Goal: Task Accomplishment & Management: Manage account settings

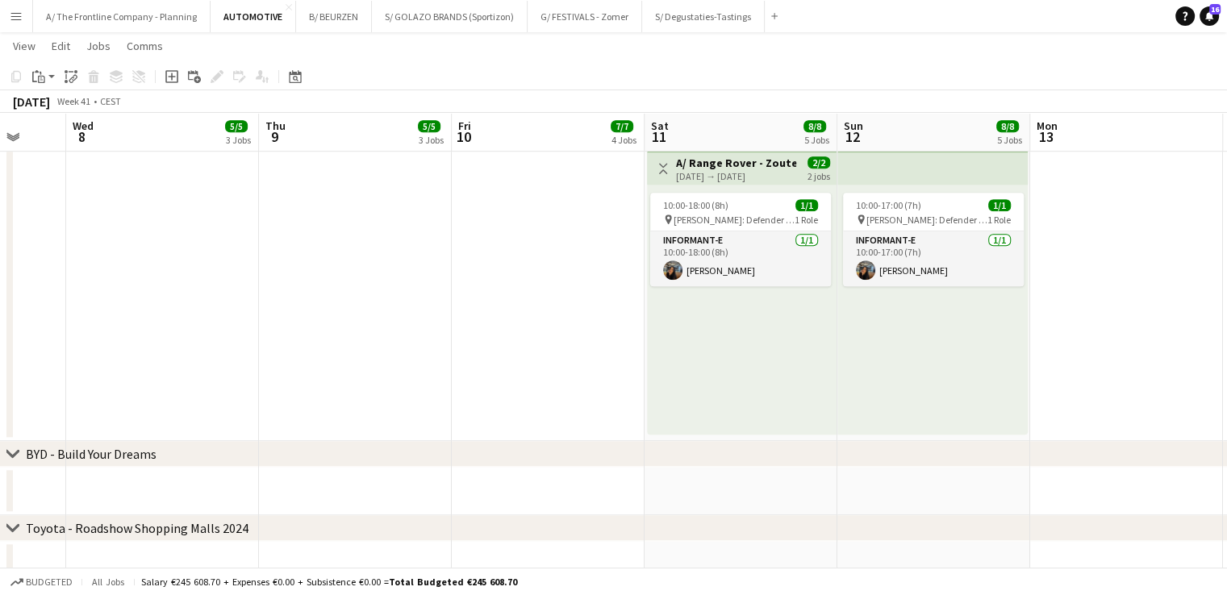
scroll to position [1228, 0]
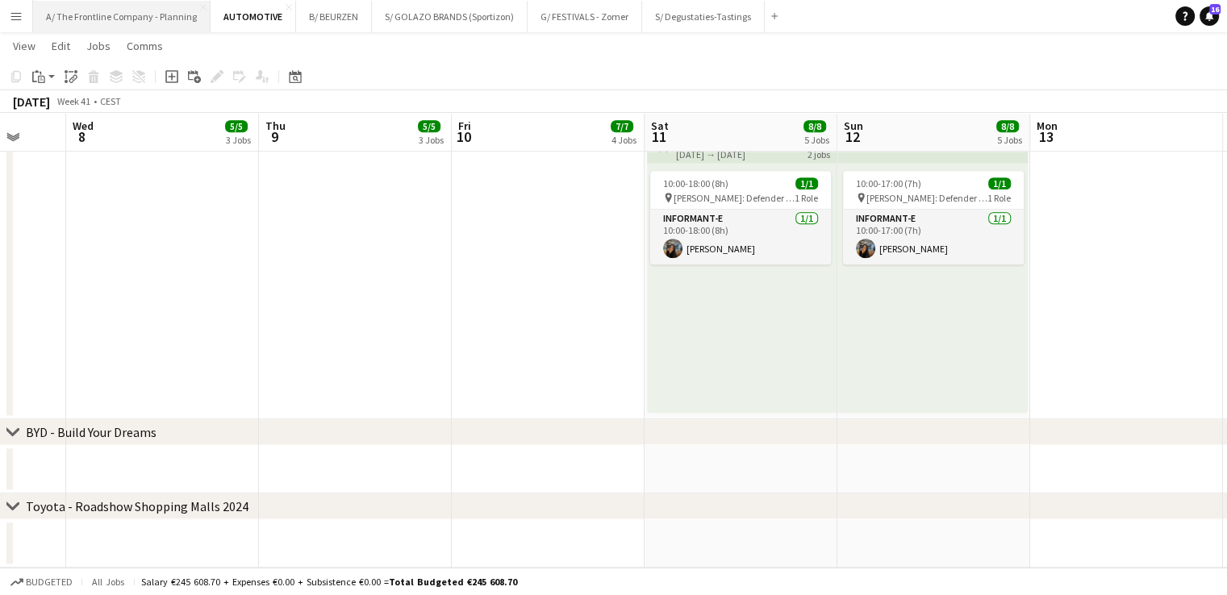
click at [112, 26] on button "A/ The Frontline Company - Planning Close" at bounding box center [121, 16] width 177 height 31
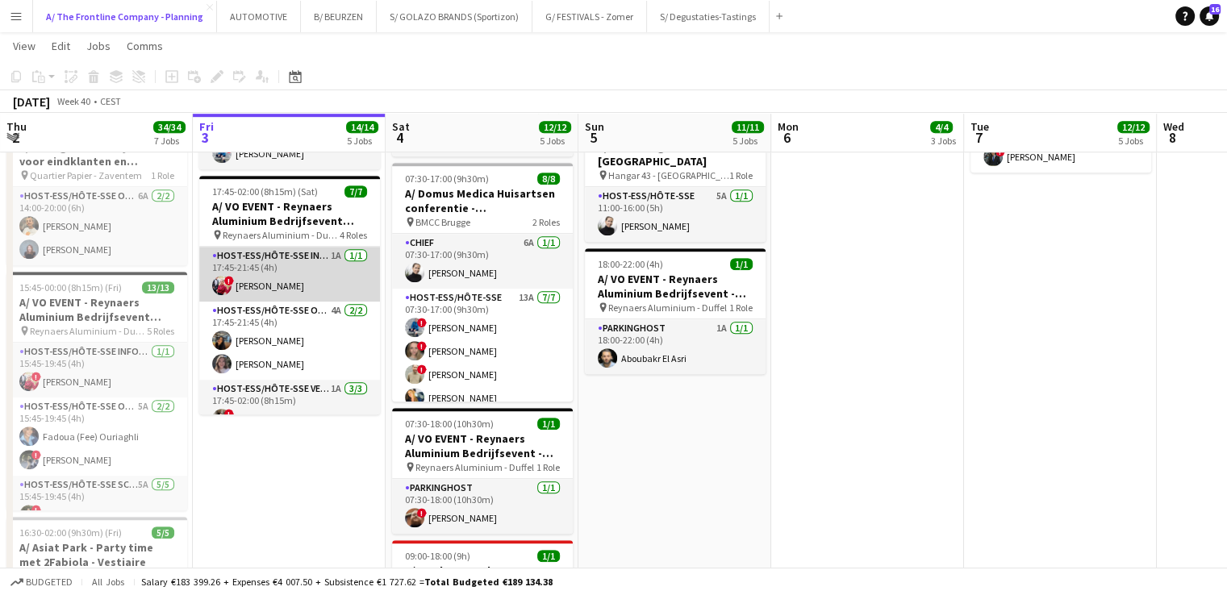
scroll to position [121, 0]
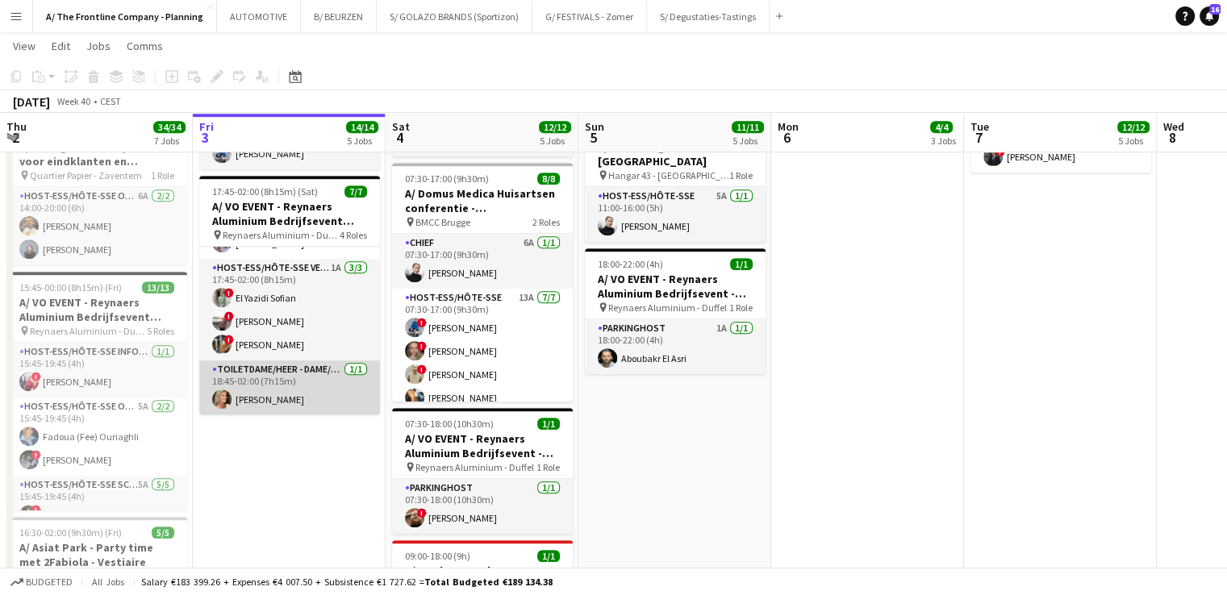
click at [289, 381] on app-card-role "Toiletdame/heer - dame/monsieur des toilettes [DATE] 18:45-02:00 (7h15m) [PERSO…" at bounding box center [289, 388] width 181 height 55
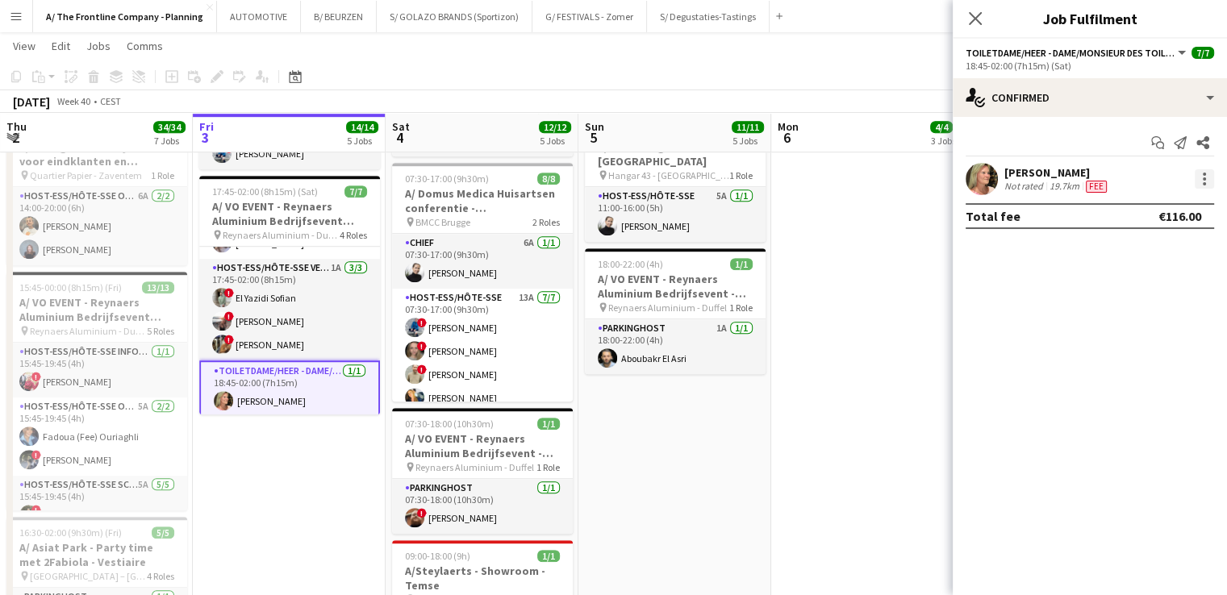
click at [1203, 179] on div at bounding box center [1204, 178] width 3 height 3
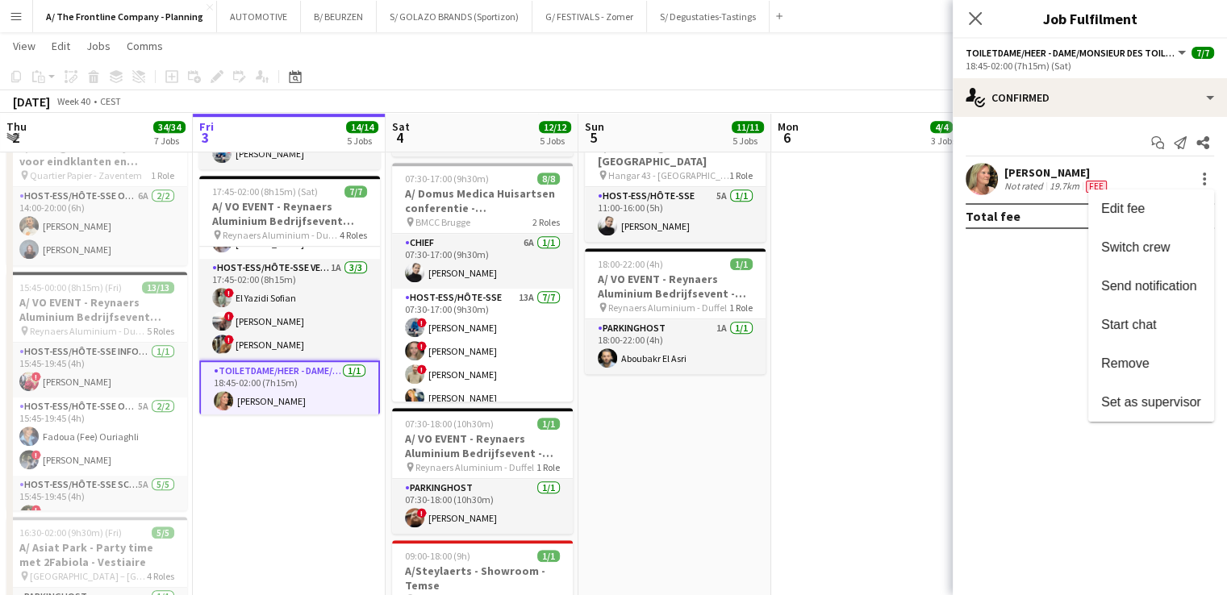
click at [1044, 179] on div at bounding box center [613, 297] width 1227 height 595
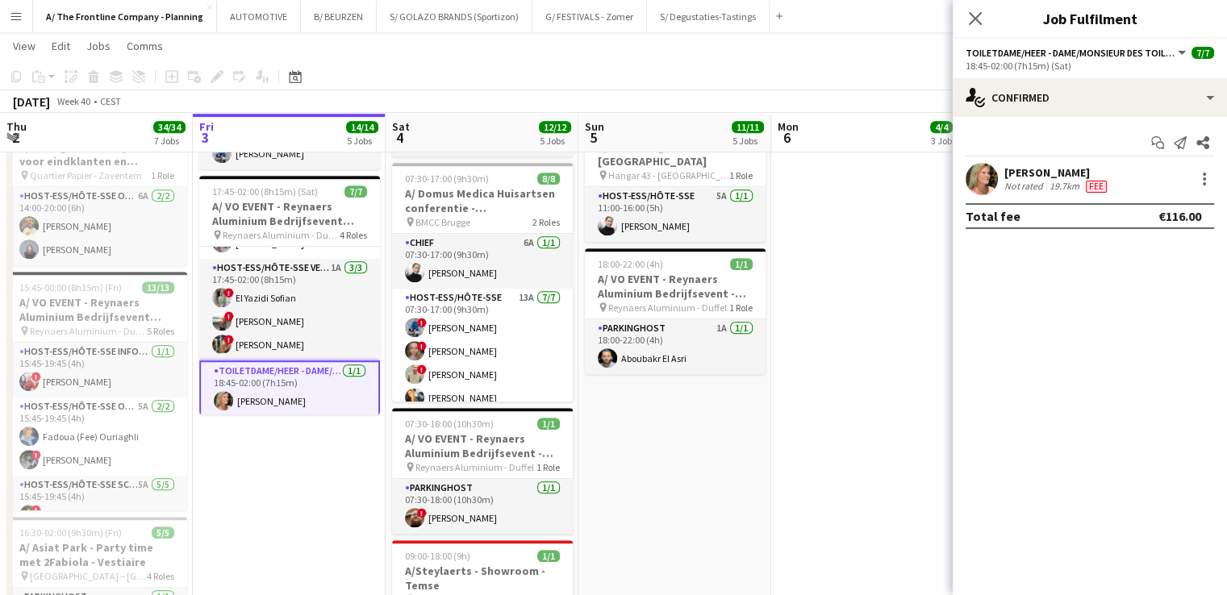
click at [1044, 179] on div "[PERSON_NAME]" at bounding box center [1057, 172] width 106 height 15
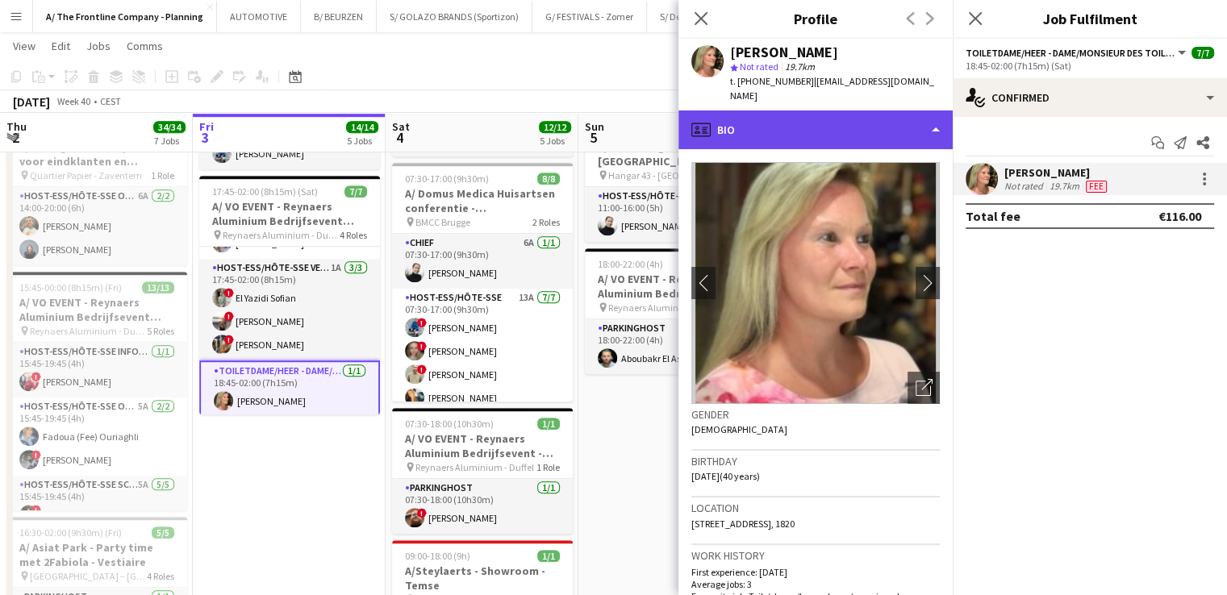
click at [848, 120] on div "profile Bio" at bounding box center [815, 129] width 274 height 39
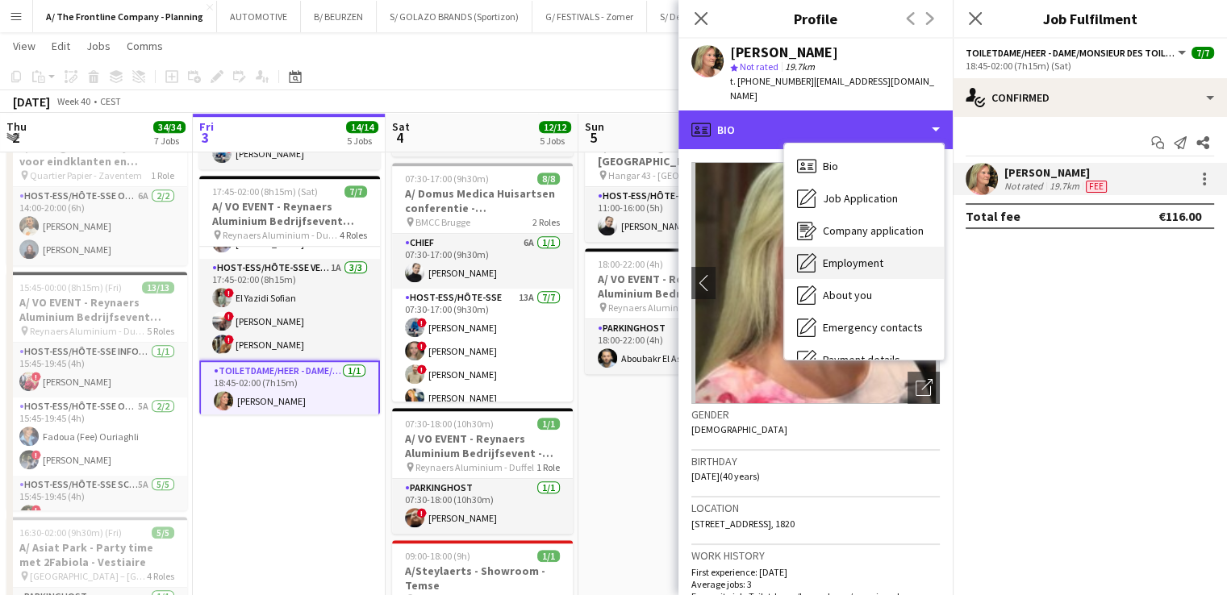
scroll to position [152, 0]
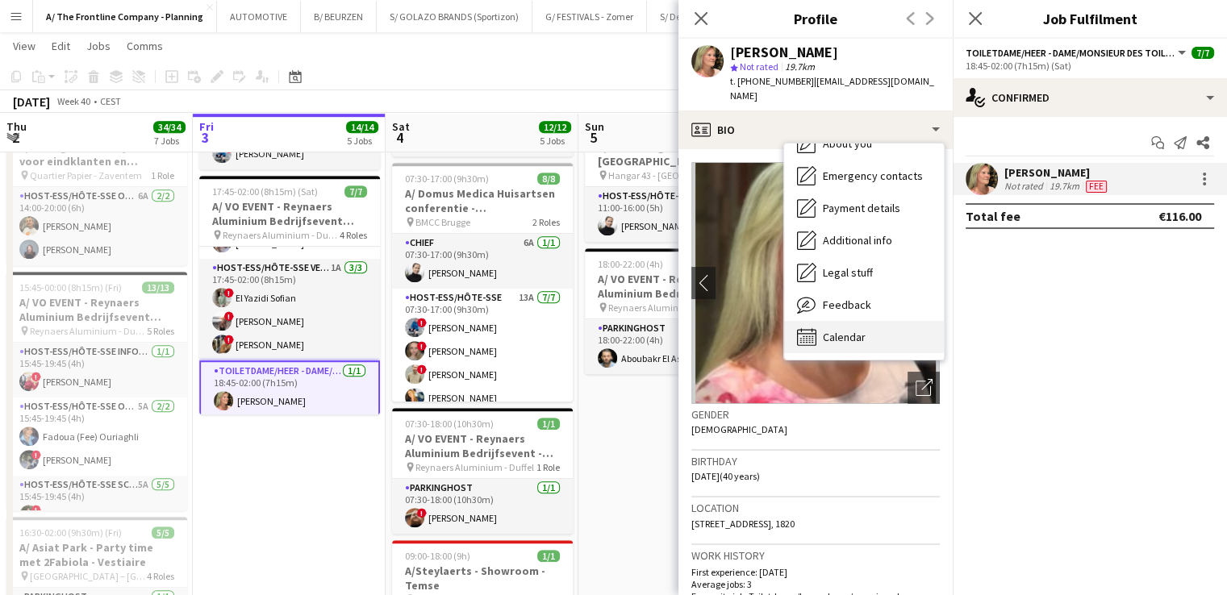
click at [834, 330] on span "Calendar" at bounding box center [844, 337] width 43 height 15
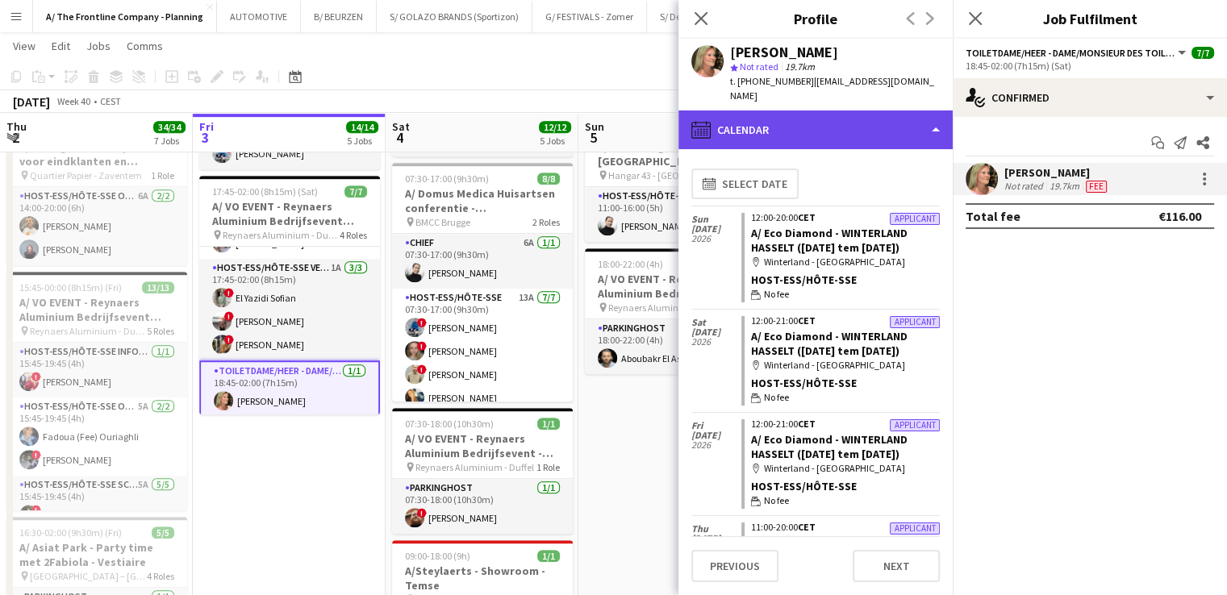
click at [832, 123] on div "calendar-full Calendar" at bounding box center [815, 129] width 274 height 39
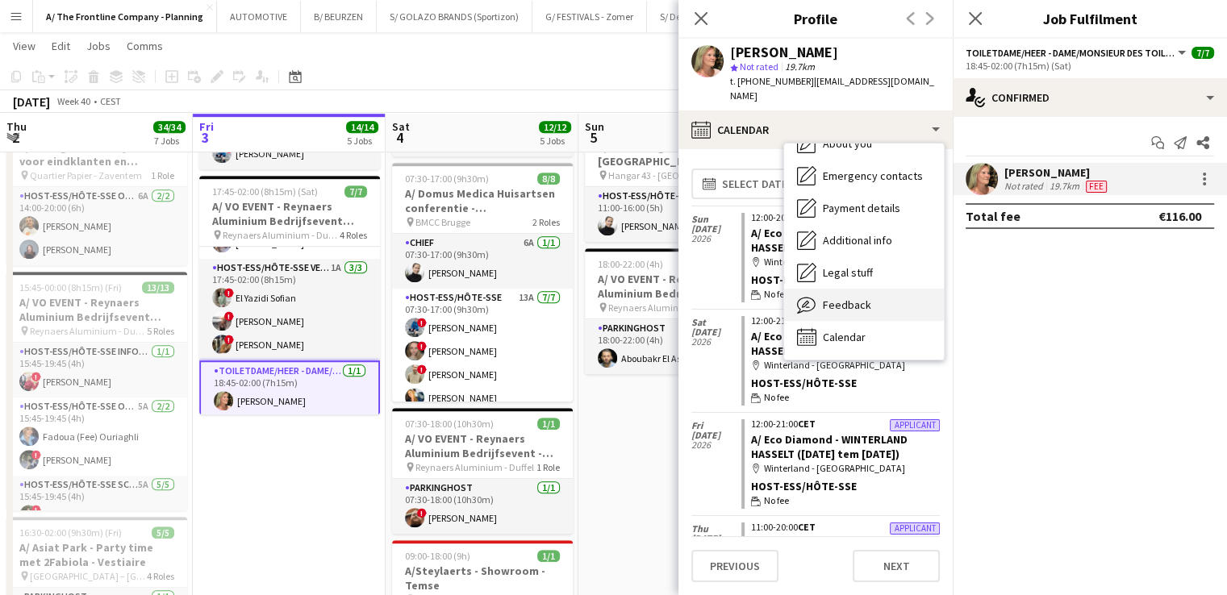
click at [832, 298] on span "Feedback" at bounding box center [847, 305] width 48 height 15
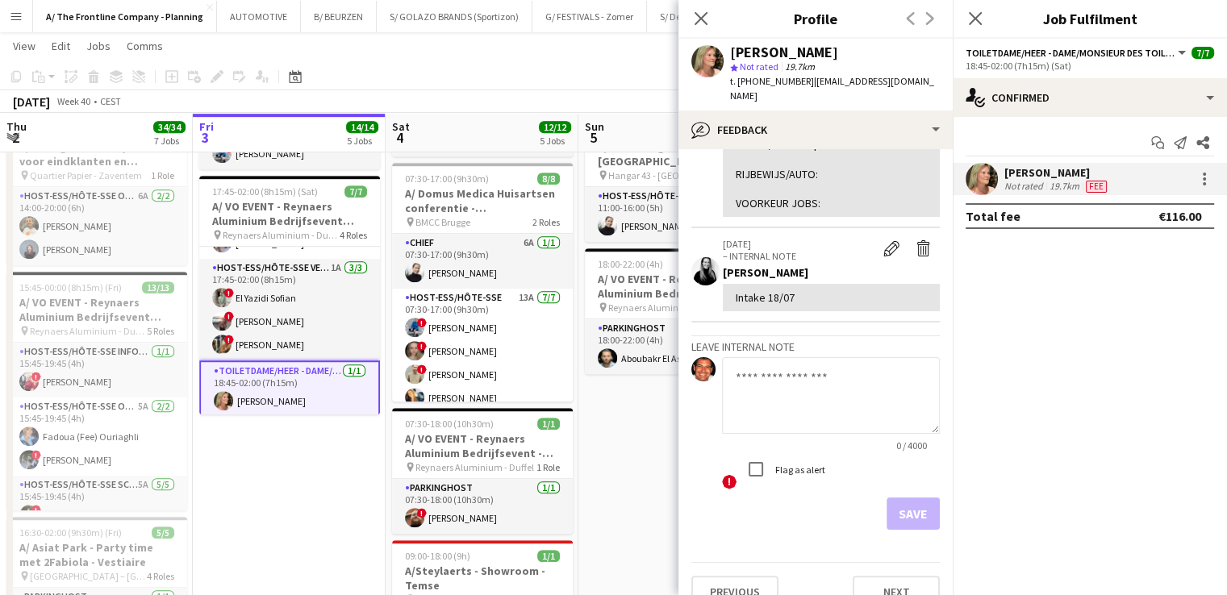
scroll to position [973, 0]
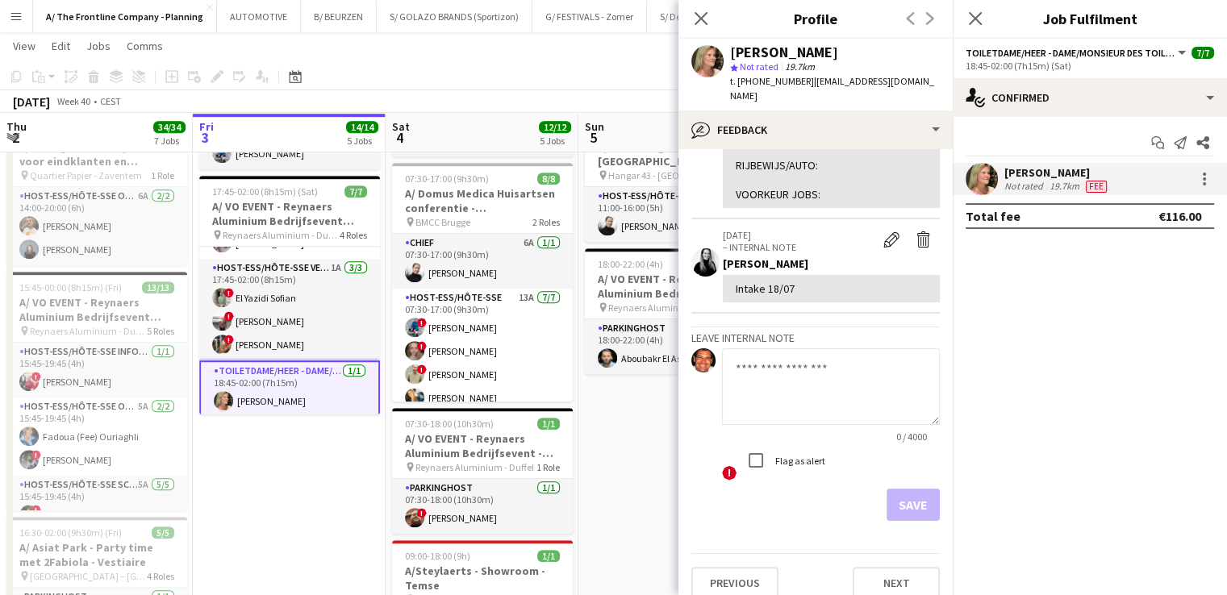
click at [755, 380] on textarea at bounding box center [831, 386] width 218 height 77
type textarea "**********"
click at [797, 455] on label "Flag as alert" at bounding box center [798, 461] width 53 height 12
click at [897, 489] on button "Save" at bounding box center [912, 505] width 53 height 32
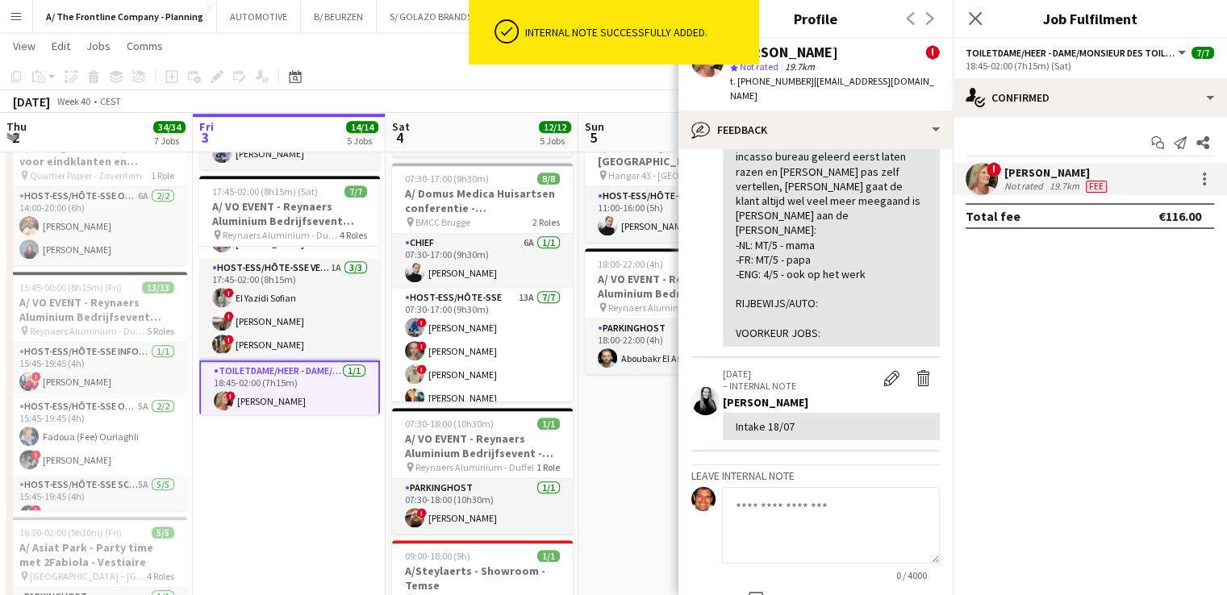
scroll to position [1110, 0]
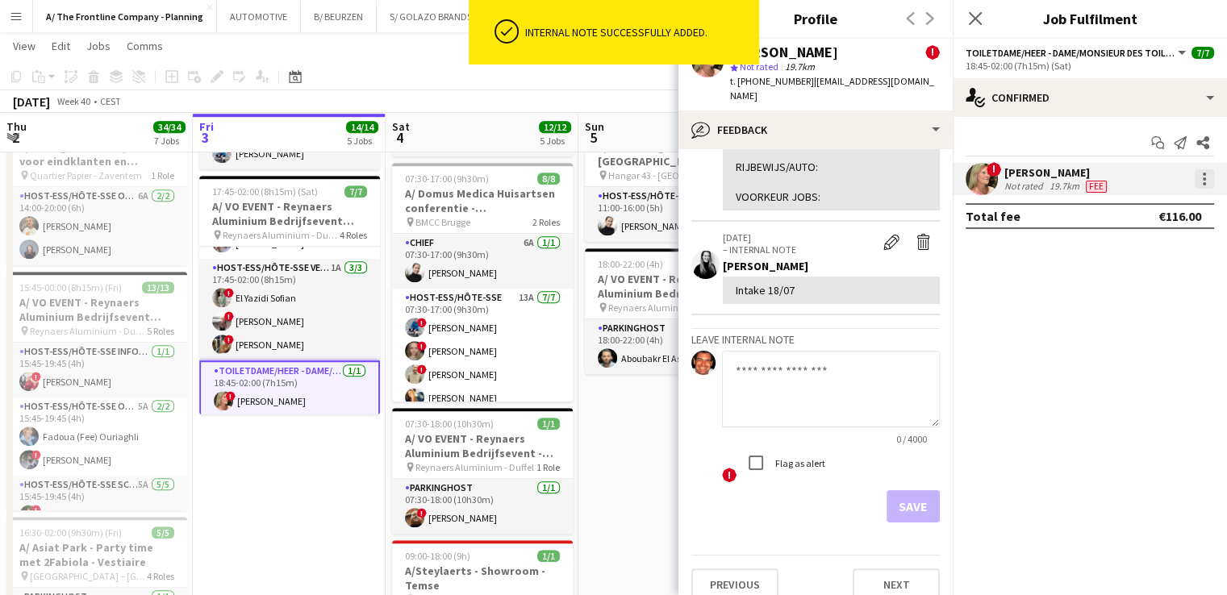
click at [1206, 181] on div at bounding box center [1203, 178] width 19 height 19
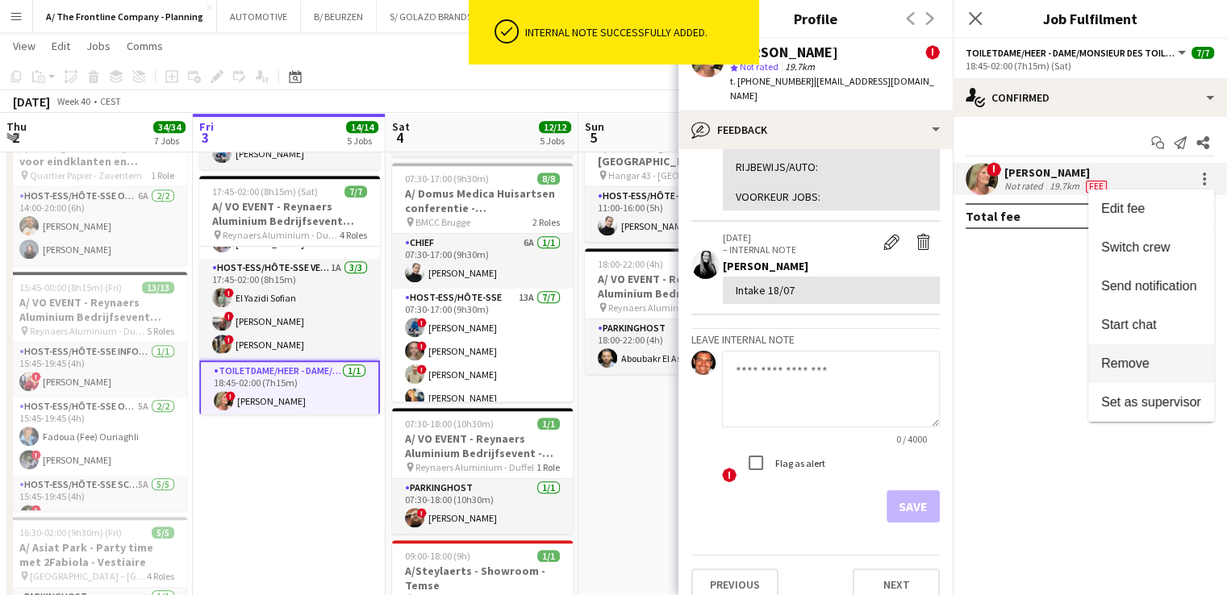
click at [1136, 365] on span "Remove" at bounding box center [1125, 363] width 48 height 14
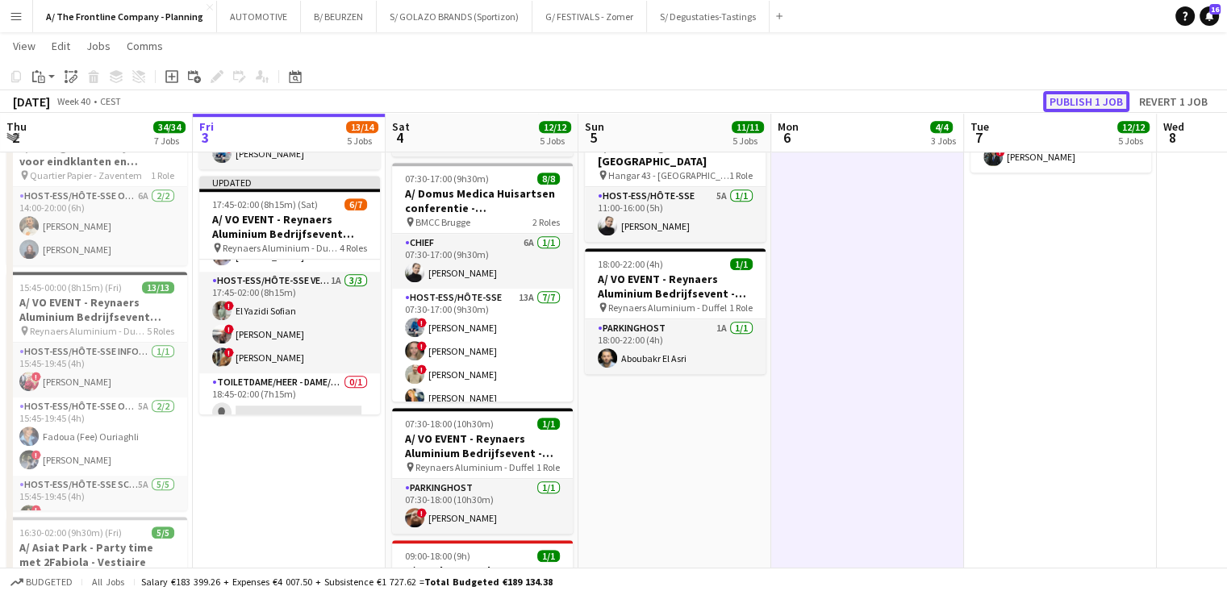
click at [1061, 98] on button "Publish 1 job" at bounding box center [1086, 101] width 86 height 21
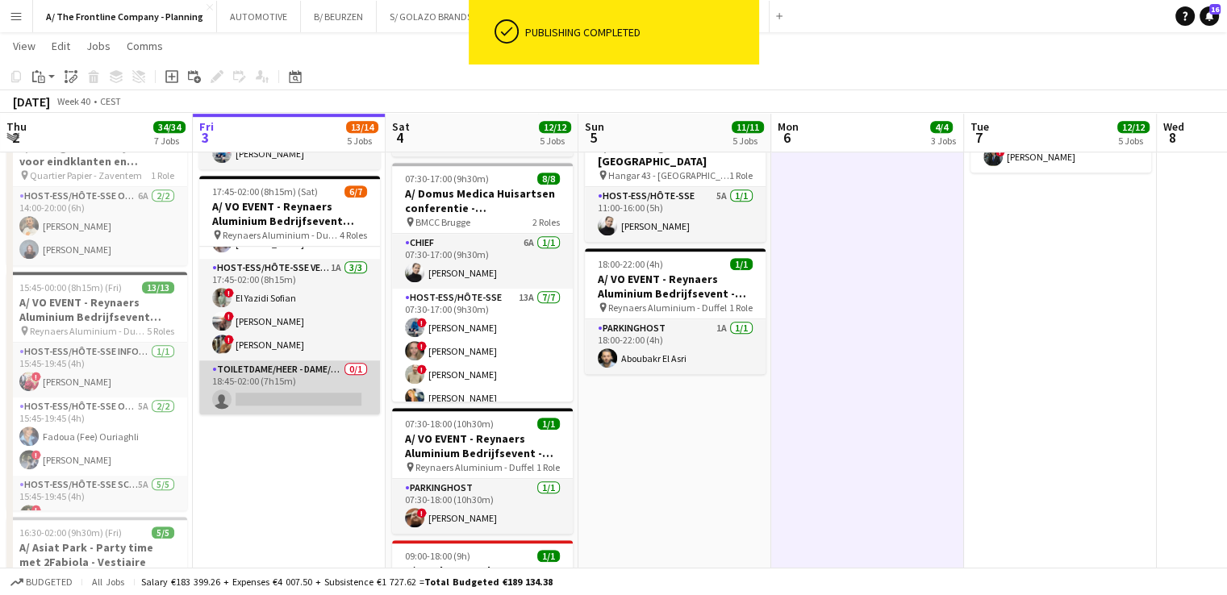
click at [290, 388] on app-card-role "Toiletdame/heer - dame/monsieur des toilettes 0/1 18:45-02:00 (7h15m) single-ne…" at bounding box center [289, 388] width 181 height 55
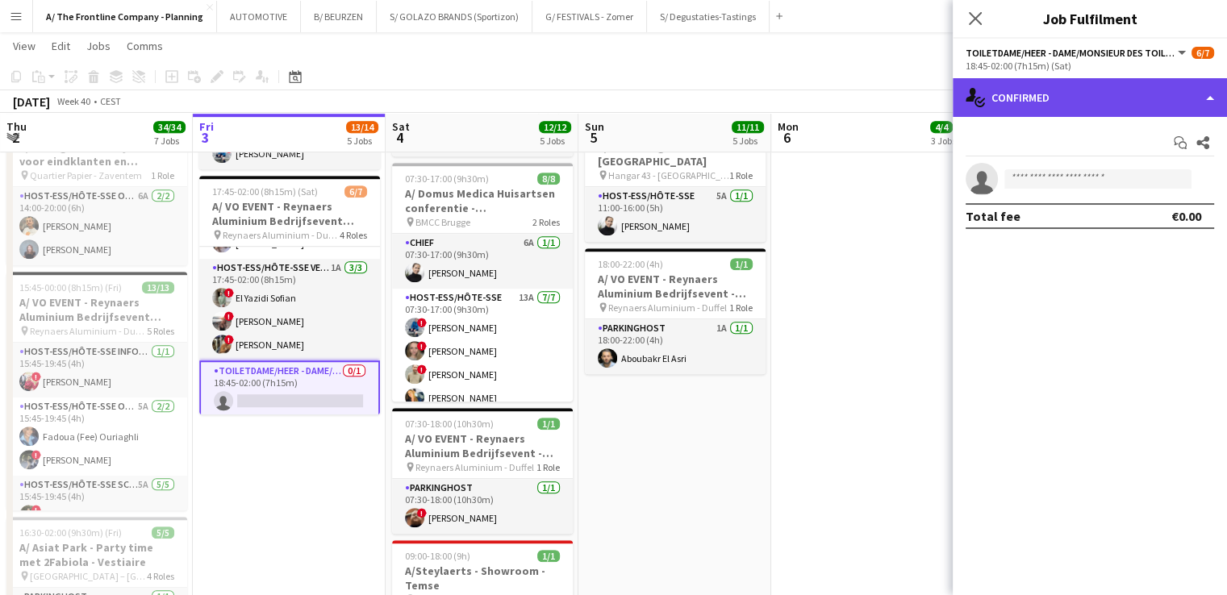
click at [1110, 106] on div "single-neutral-actions-check-2 Confirmed" at bounding box center [1090, 97] width 274 height 39
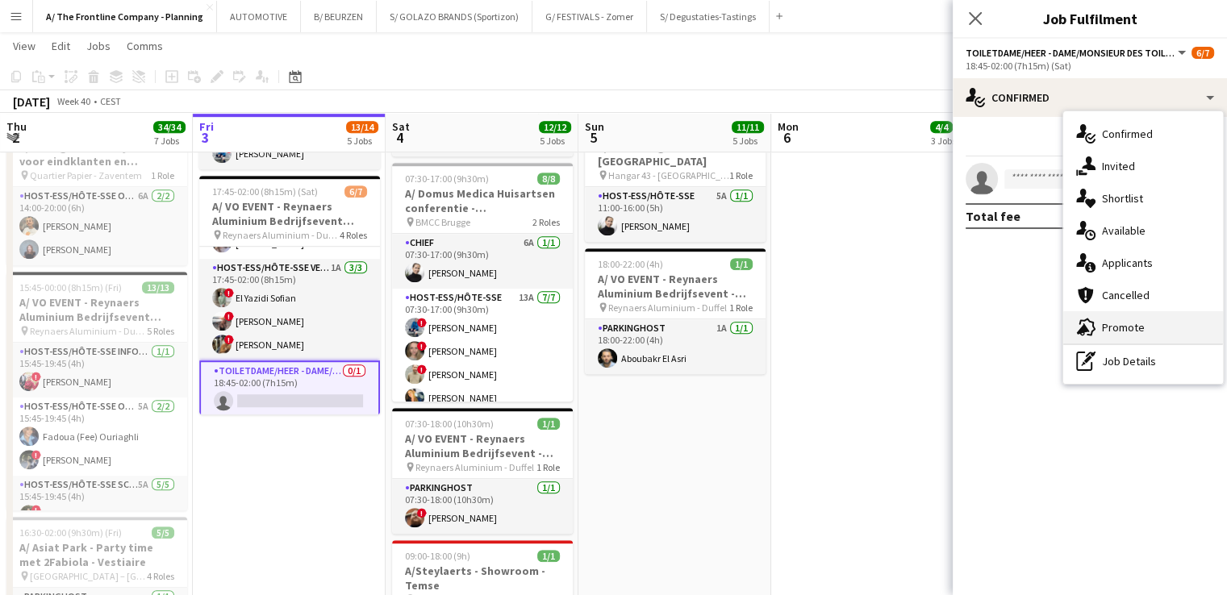
click at [1119, 327] on span "Promote" at bounding box center [1123, 327] width 43 height 15
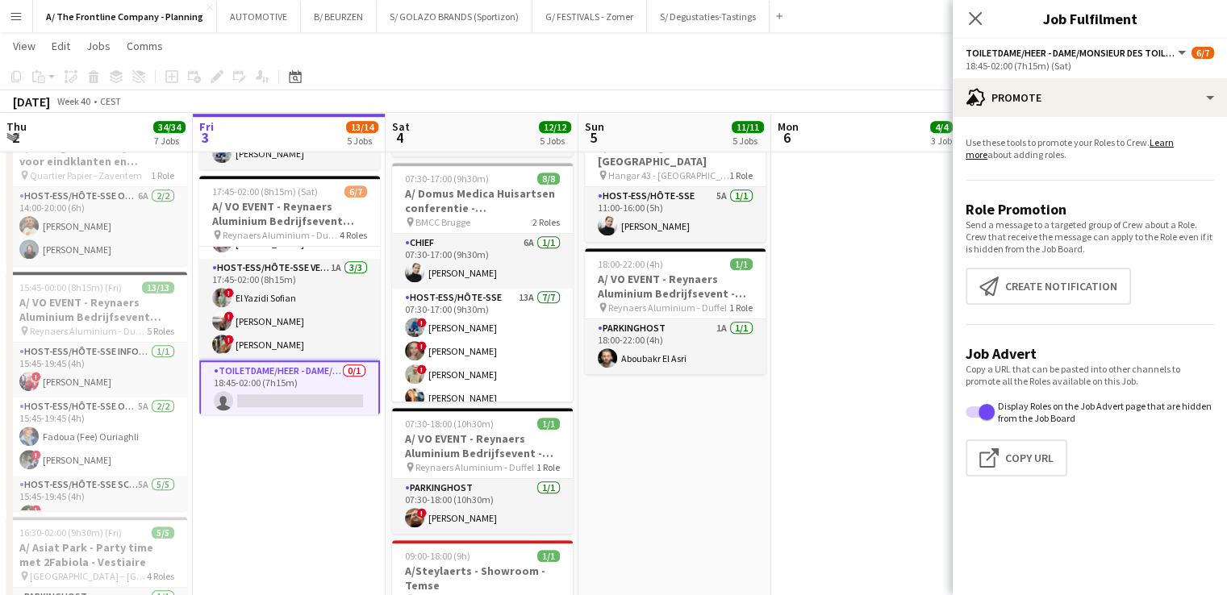
click at [317, 386] on app-card-role "Toiletdame/heer - dame/monsieur des toilettes 0/1 18:45-02:00 (7h15m) single-ne…" at bounding box center [289, 390] width 181 height 58
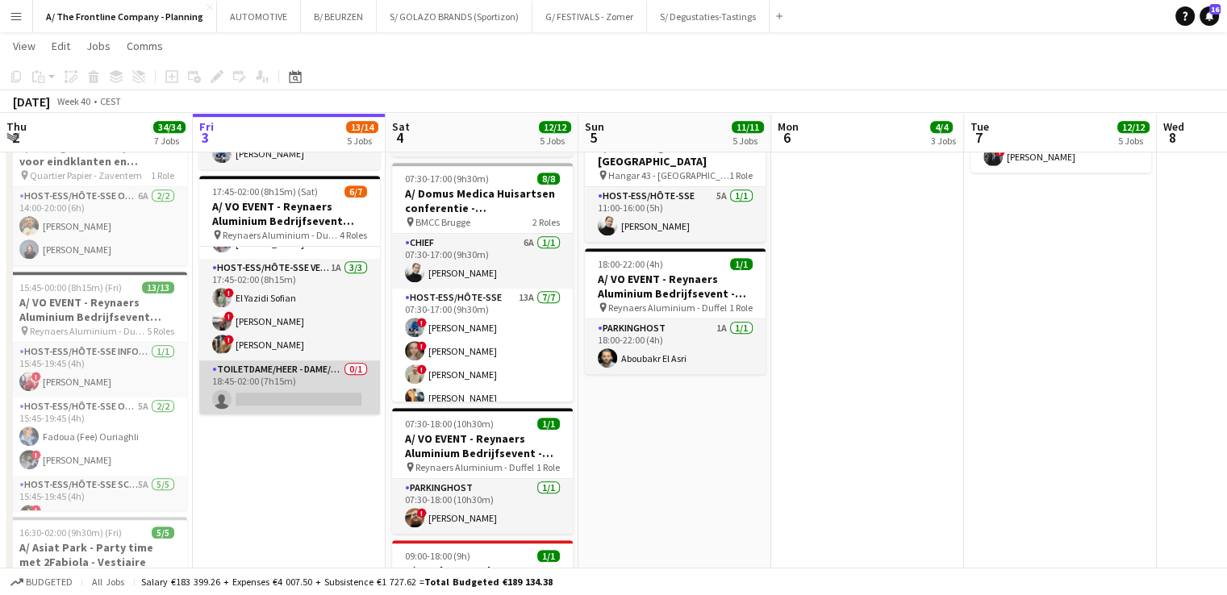
click at [266, 388] on app-card-role "Toiletdame/heer - dame/monsieur des toilettes 0/1 18:45-02:00 (7h15m) single-ne…" at bounding box center [289, 388] width 181 height 55
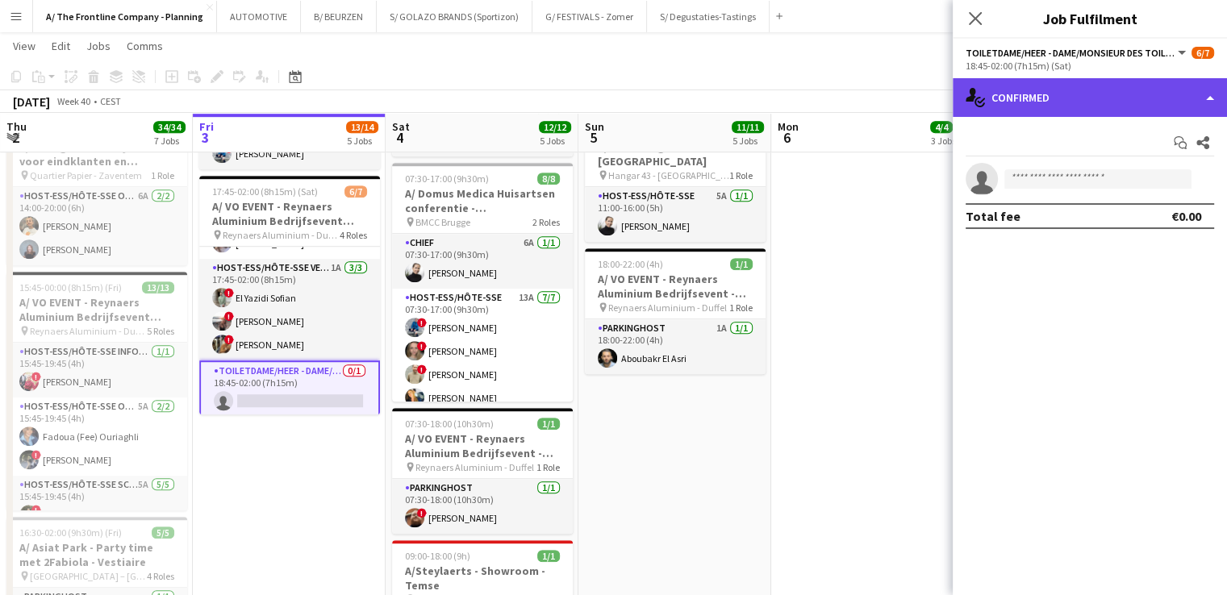
click at [1053, 101] on div "single-neutral-actions-check-2 Confirmed" at bounding box center [1090, 97] width 274 height 39
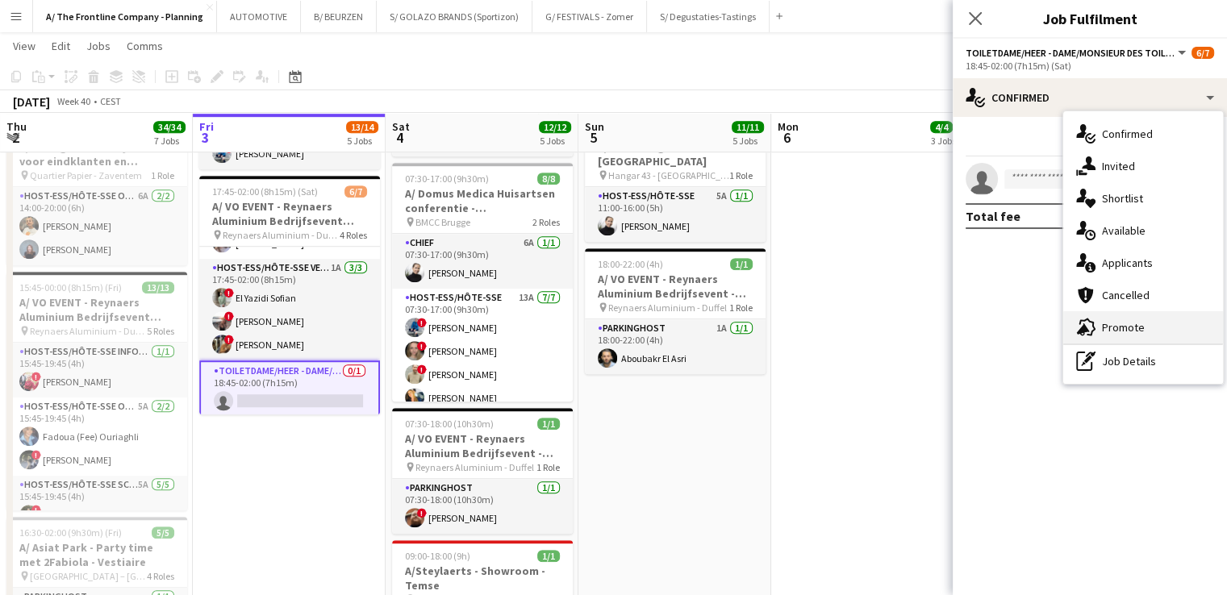
click at [1111, 335] on div "advertising-megaphone Promote" at bounding box center [1143, 327] width 160 height 32
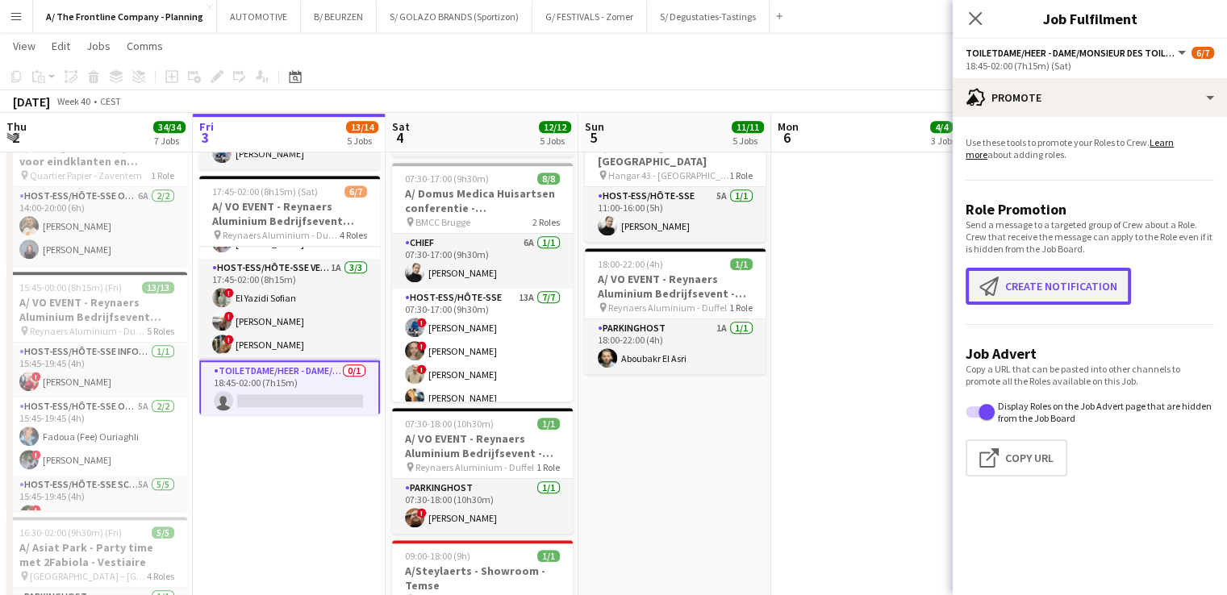
click at [1039, 288] on button "Create notification Create notification" at bounding box center [1047, 286] width 165 height 37
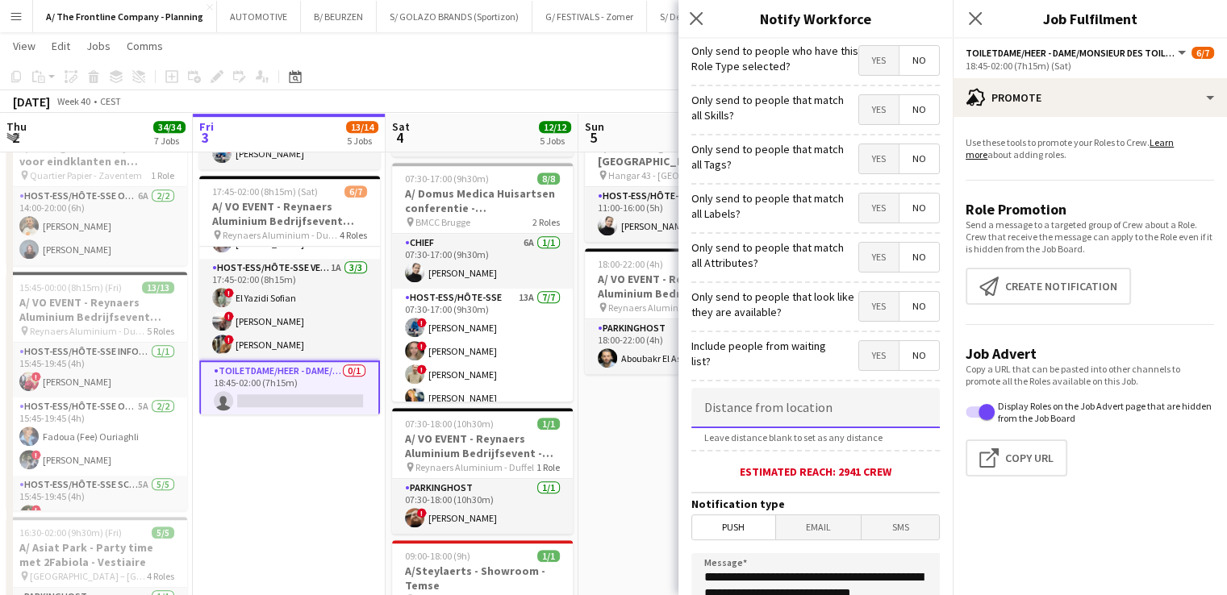
click at [756, 409] on input at bounding box center [815, 408] width 248 height 40
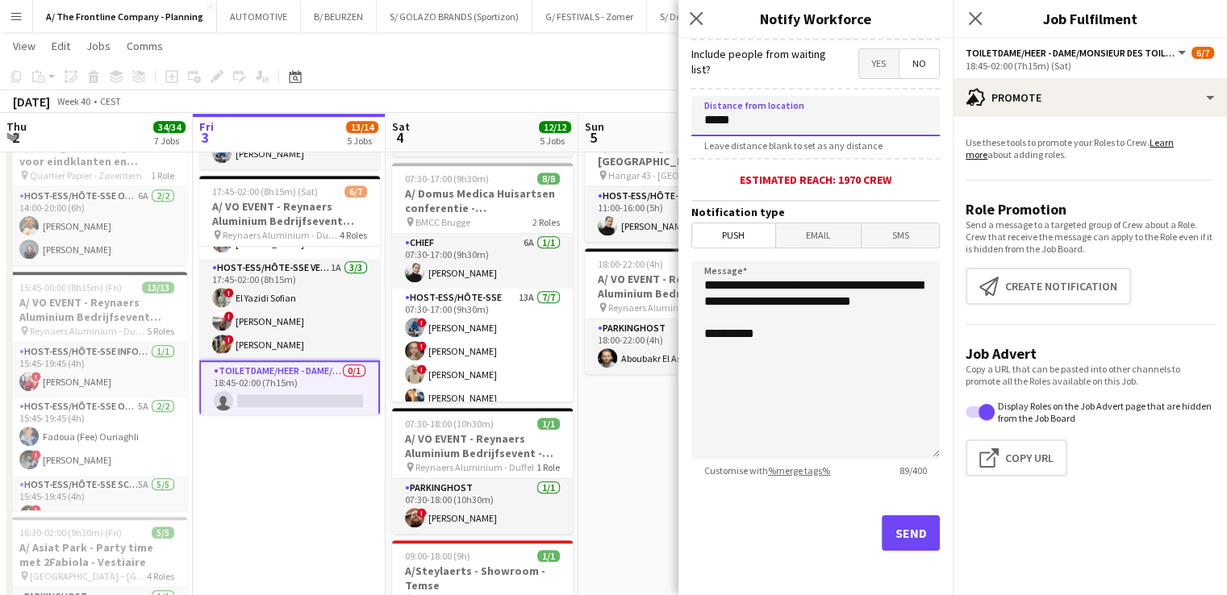
type input "*****"
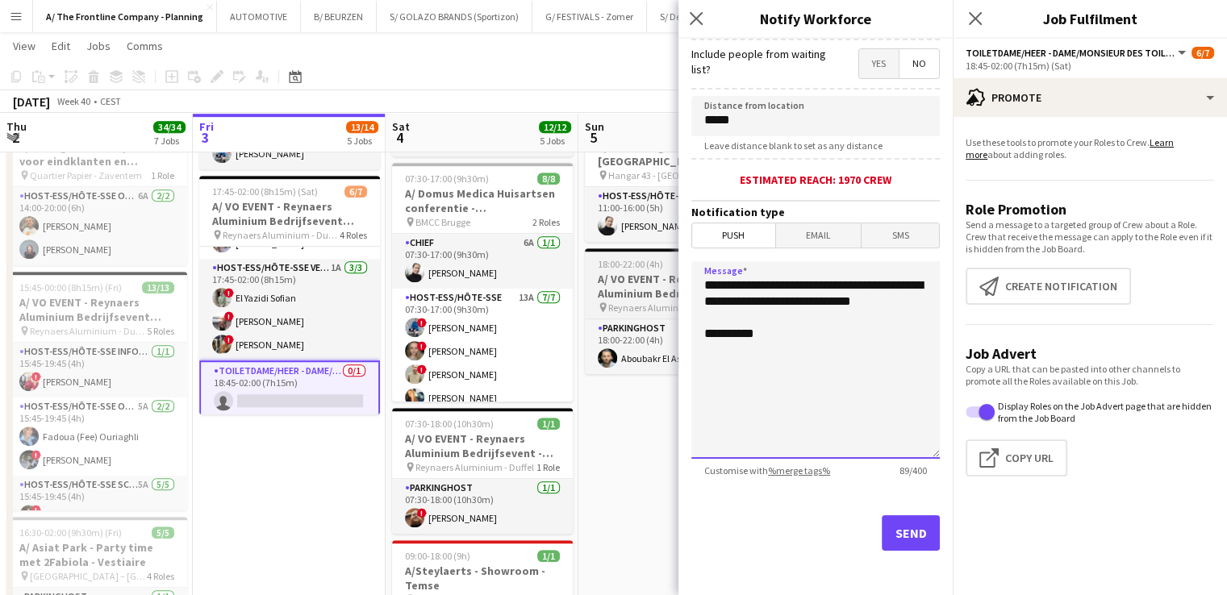
drag, startPoint x: 799, startPoint y: 314, endPoint x: 616, endPoint y: 248, distance: 194.7
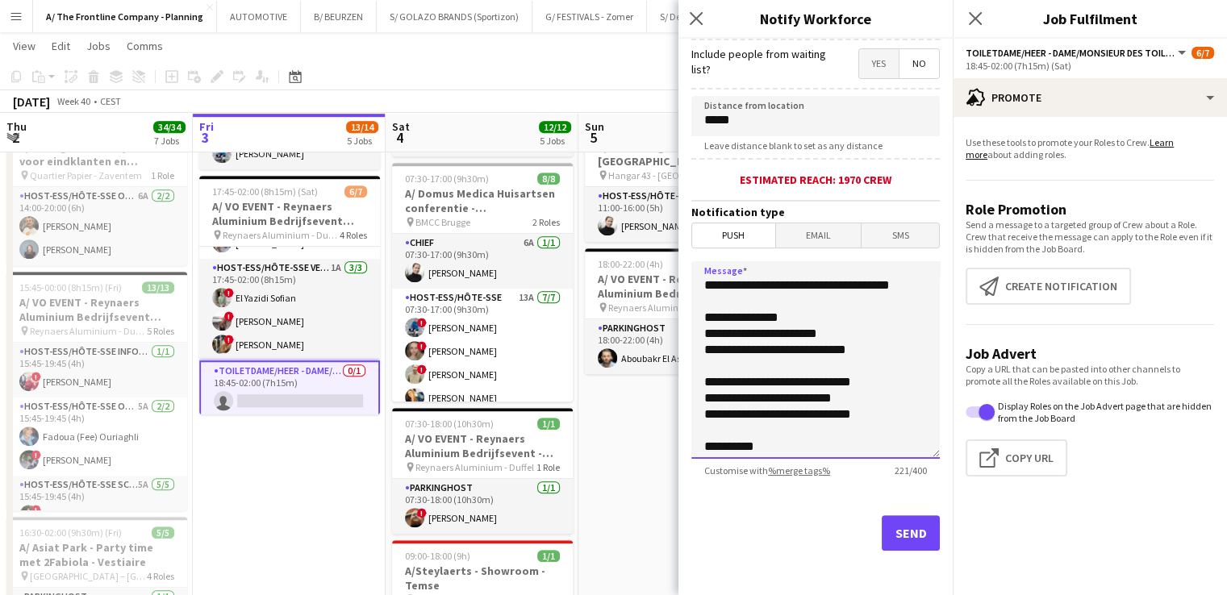
click at [717, 438] on textarea "**********" at bounding box center [815, 360] width 248 height 198
click at [721, 429] on textarea "**********" at bounding box center [815, 360] width 248 height 198
click at [895, 434] on textarea "**********" at bounding box center [815, 360] width 248 height 198
type textarea "**********"
click at [890, 530] on button "Send" at bounding box center [911, 532] width 58 height 35
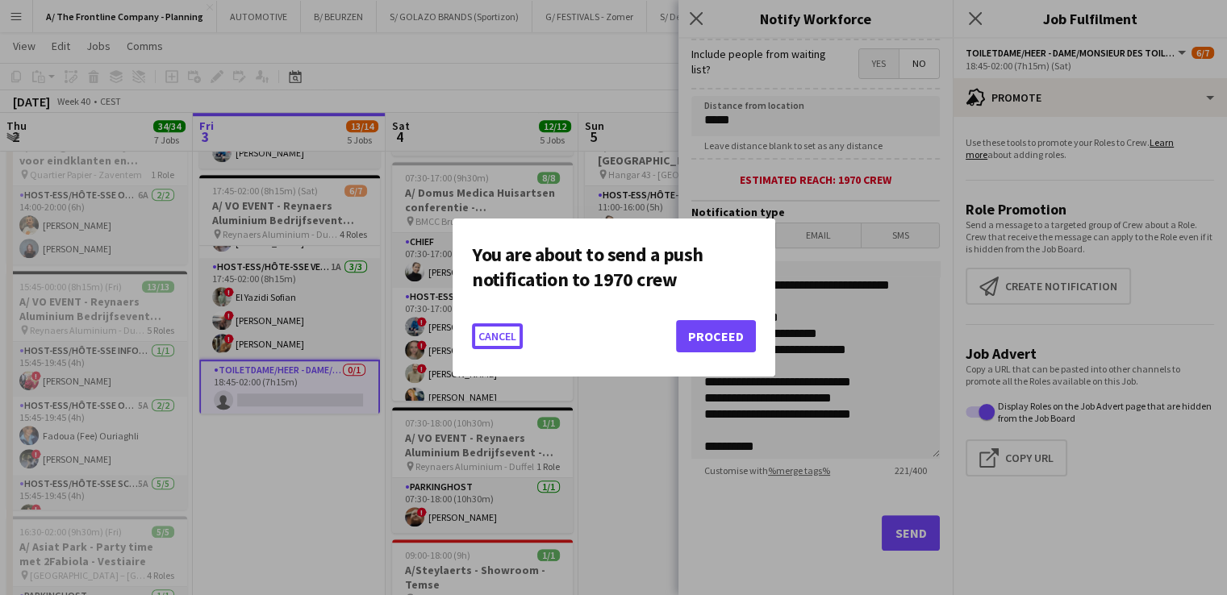
scroll to position [0, 0]
click at [709, 351] on button "Proceed" at bounding box center [716, 336] width 80 height 32
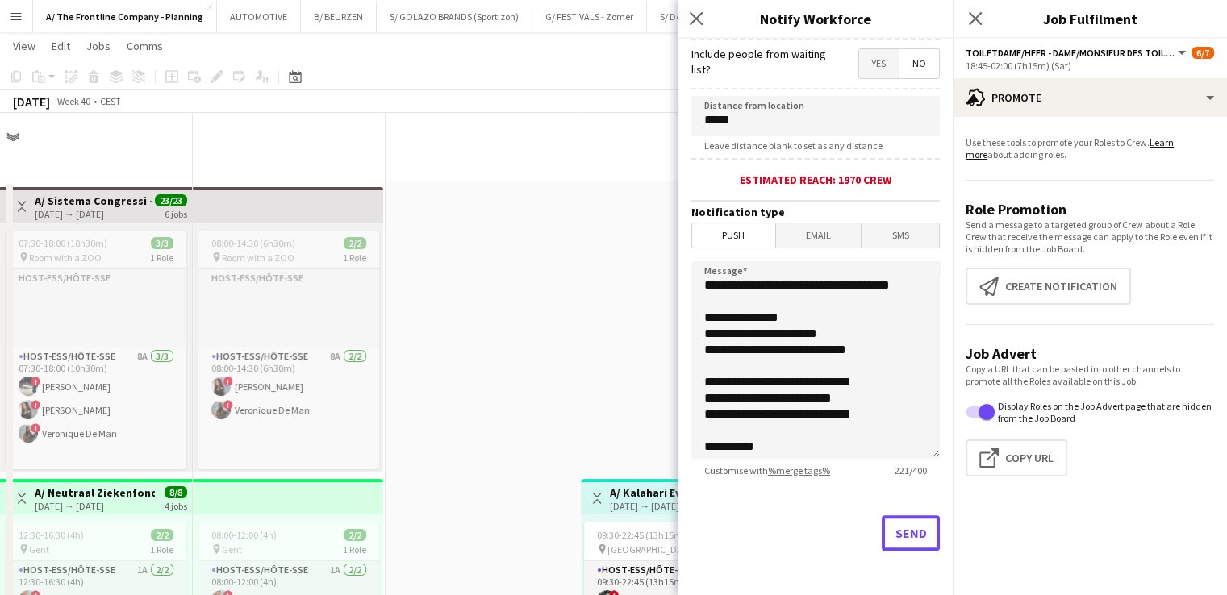
scroll to position [1032, 0]
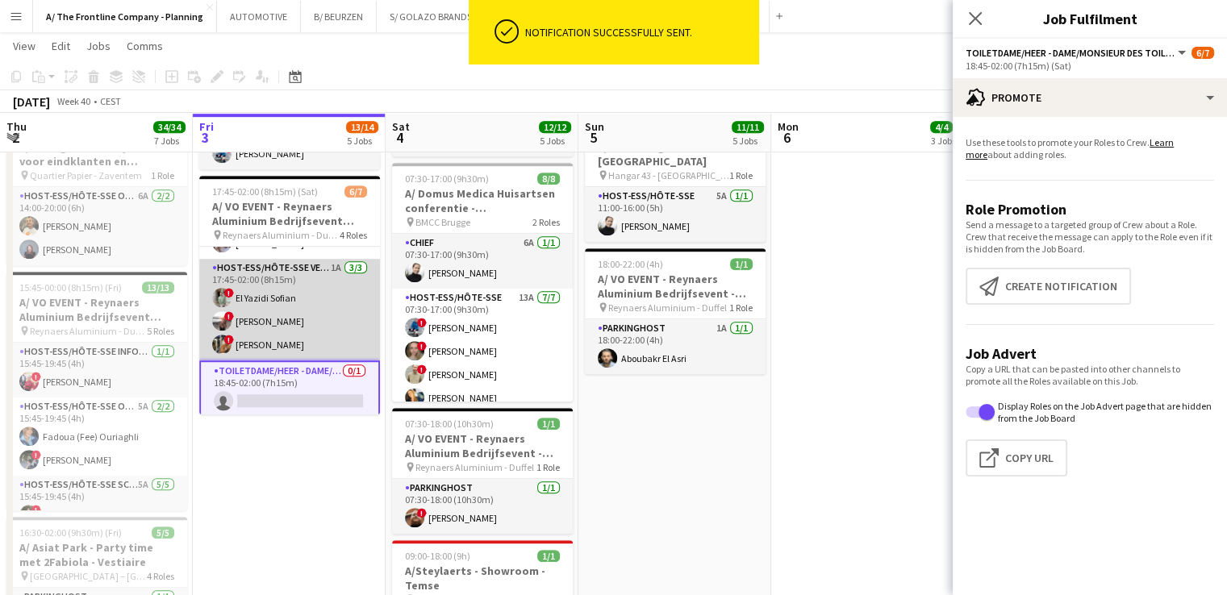
click at [263, 319] on app-card-role "Host-ess/Hôte-sse Vestiaire 1A [DATE] 17:45-02:00 (8h15m) ! El [DEMOGRAPHIC_DAT…" at bounding box center [289, 310] width 181 height 102
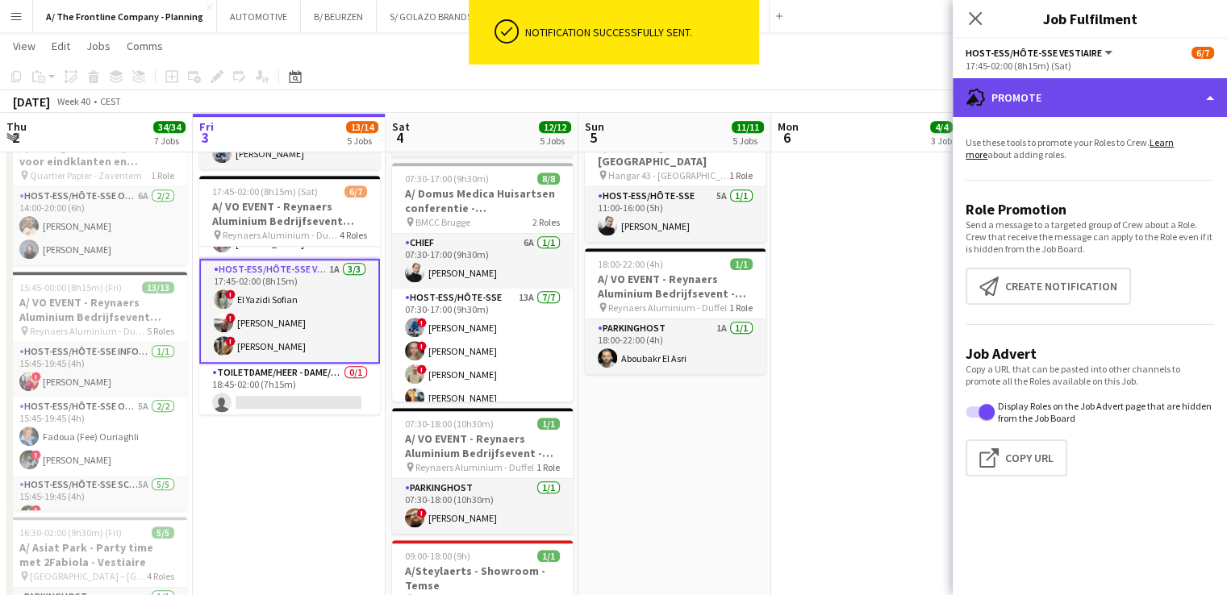
click at [1094, 91] on div "advertising-megaphone Promote" at bounding box center [1090, 97] width 274 height 39
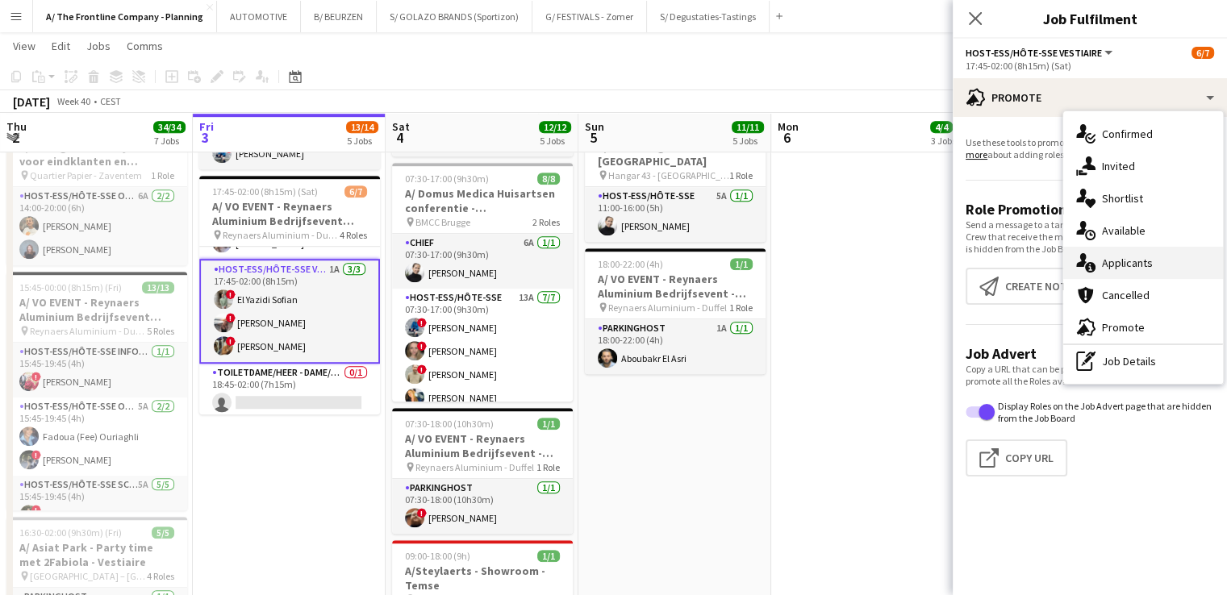
click at [1139, 259] on span "Applicants" at bounding box center [1127, 263] width 51 height 15
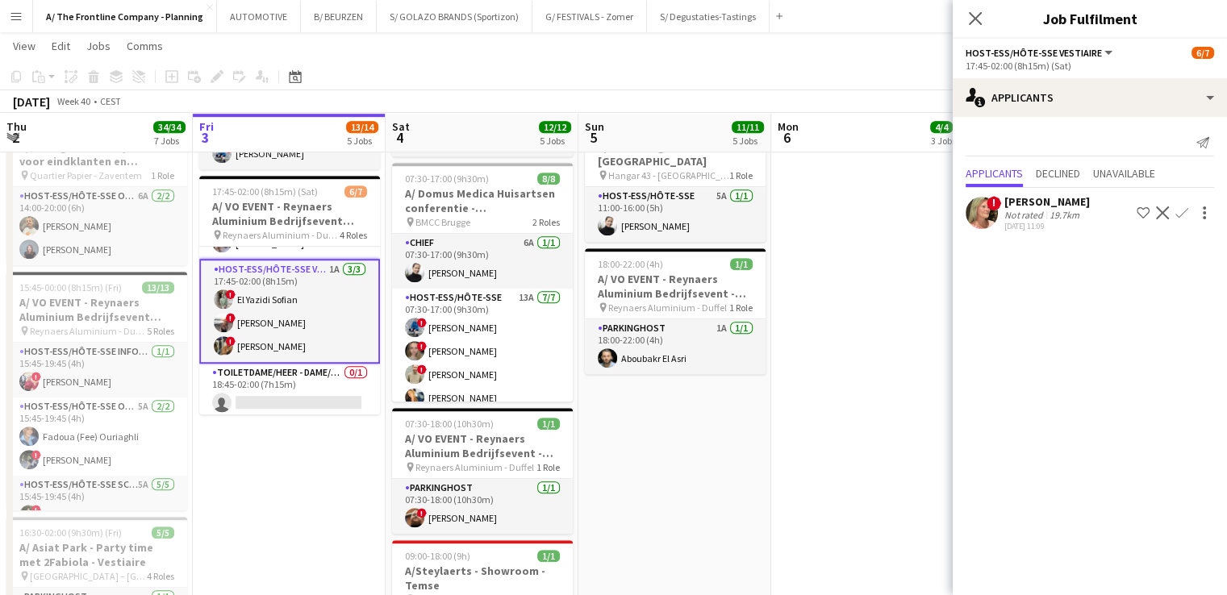
scroll to position [0, 0]
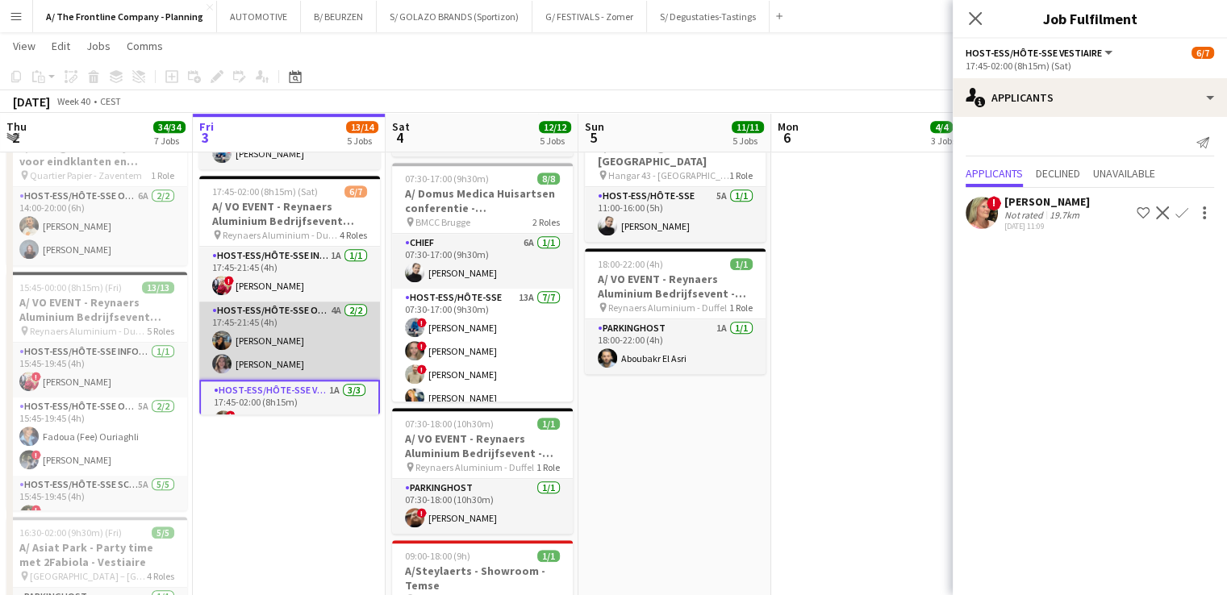
click at [296, 337] on app-card-role "Host-ess/Hôte-sse Onthaal-Accueill 4A [DATE] 17:45-21:45 (4h) [PERSON_NAME] Kas…" at bounding box center [289, 341] width 181 height 78
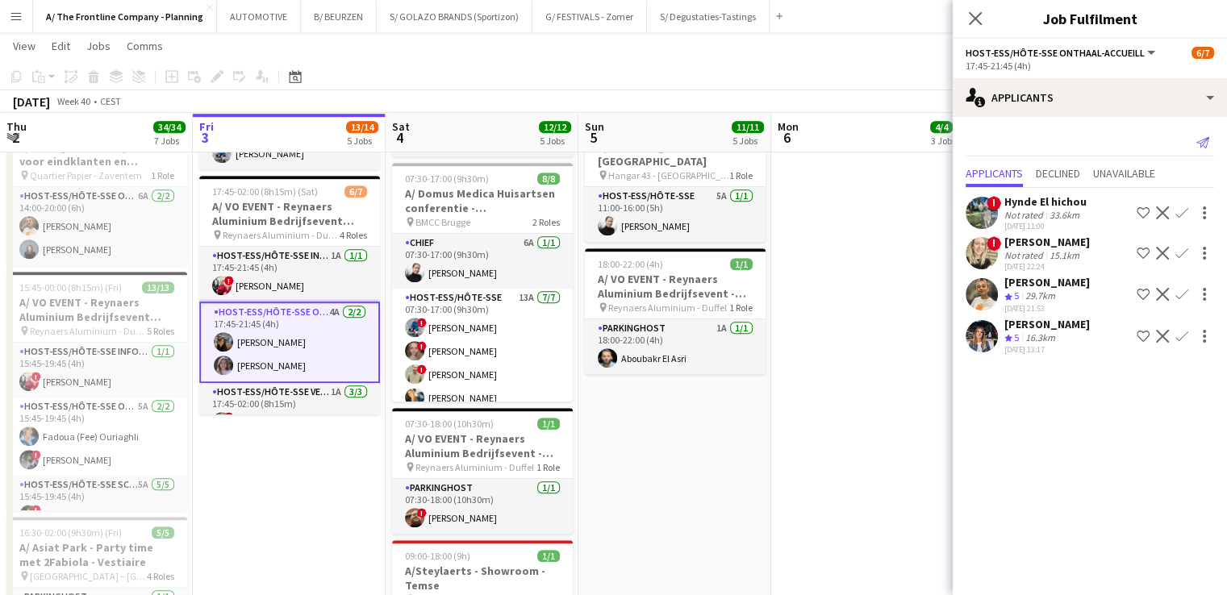
click at [1205, 148] on icon at bounding box center [1202, 142] width 13 height 11
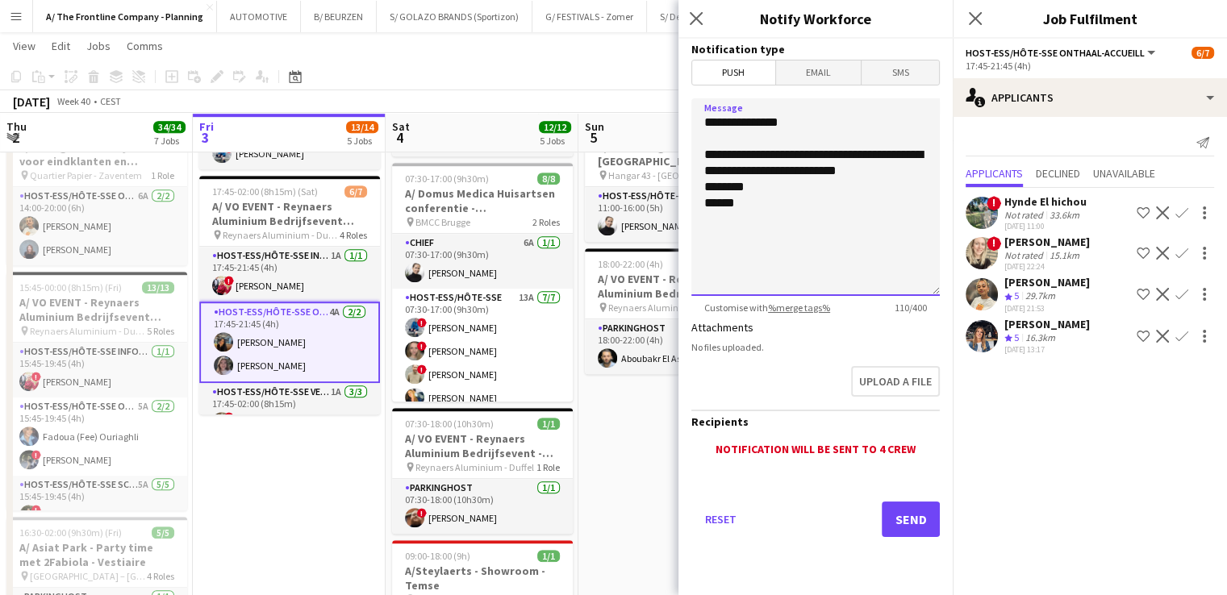
drag, startPoint x: 870, startPoint y: 173, endPoint x: 693, endPoint y: 160, distance: 177.9
click at [693, 160] on textarea "**********" at bounding box center [815, 197] width 248 height 198
click at [824, 204] on textarea "**********" at bounding box center [815, 197] width 248 height 198
type textarea "**********"
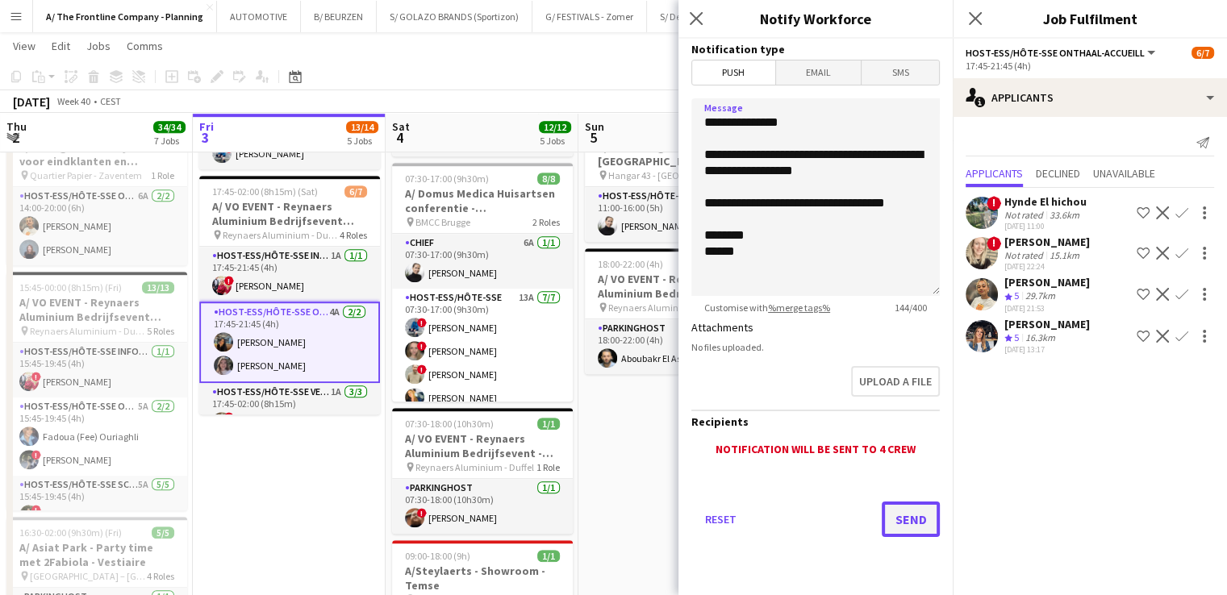
click at [913, 511] on button "Send" at bounding box center [911, 519] width 58 height 35
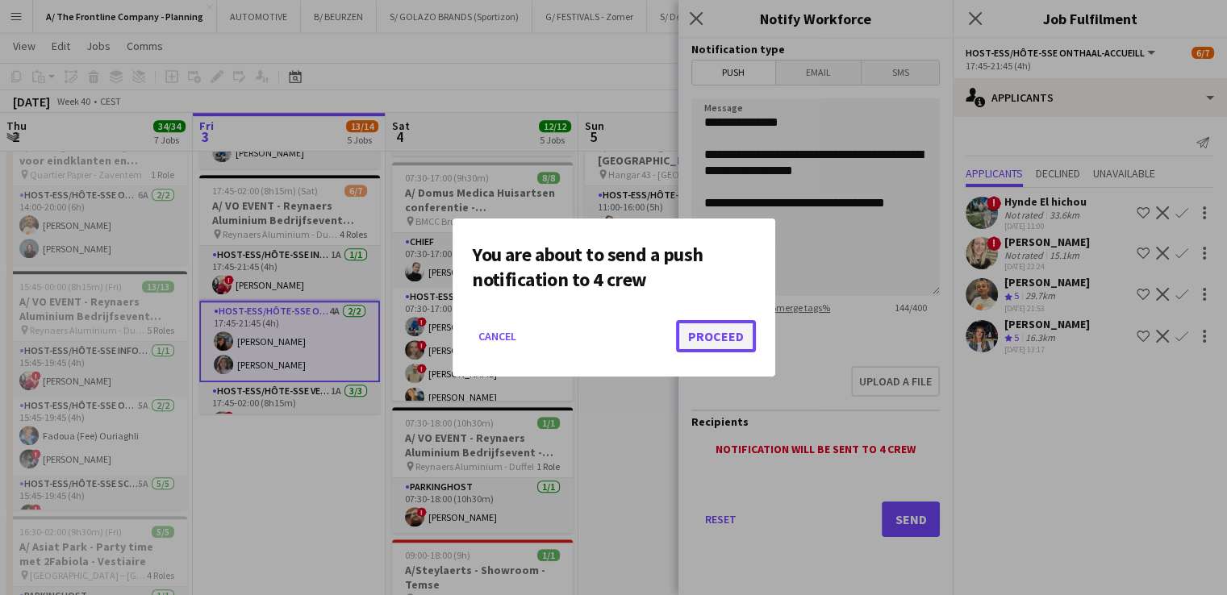
click at [728, 343] on button "Proceed" at bounding box center [716, 336] width 80 height 32
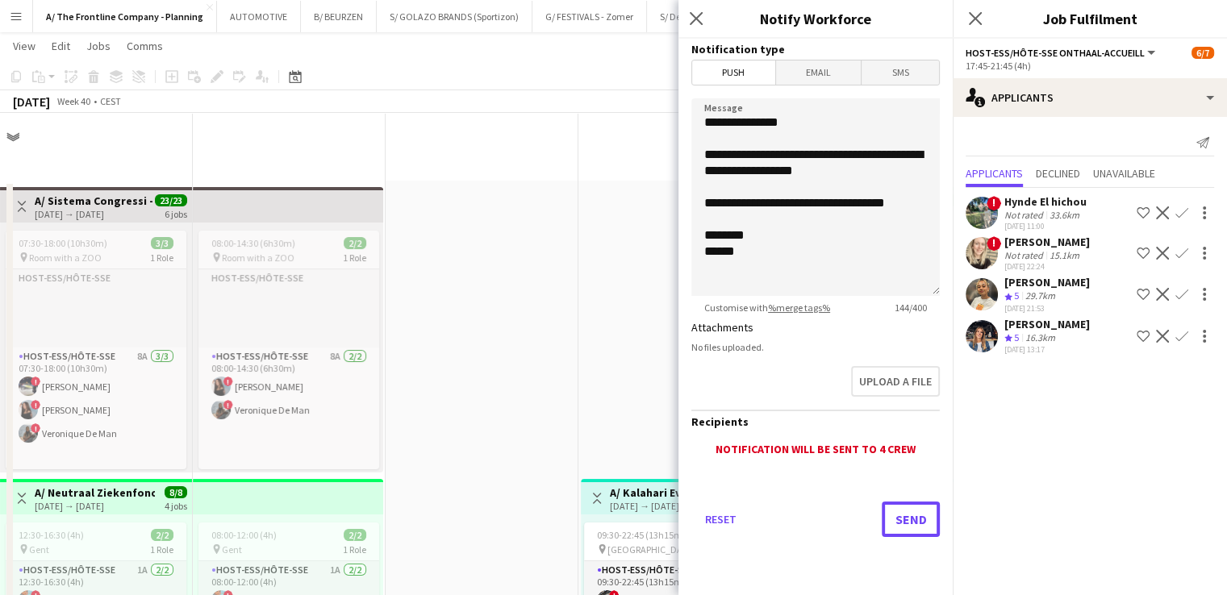
scroll to position [1032, 0]
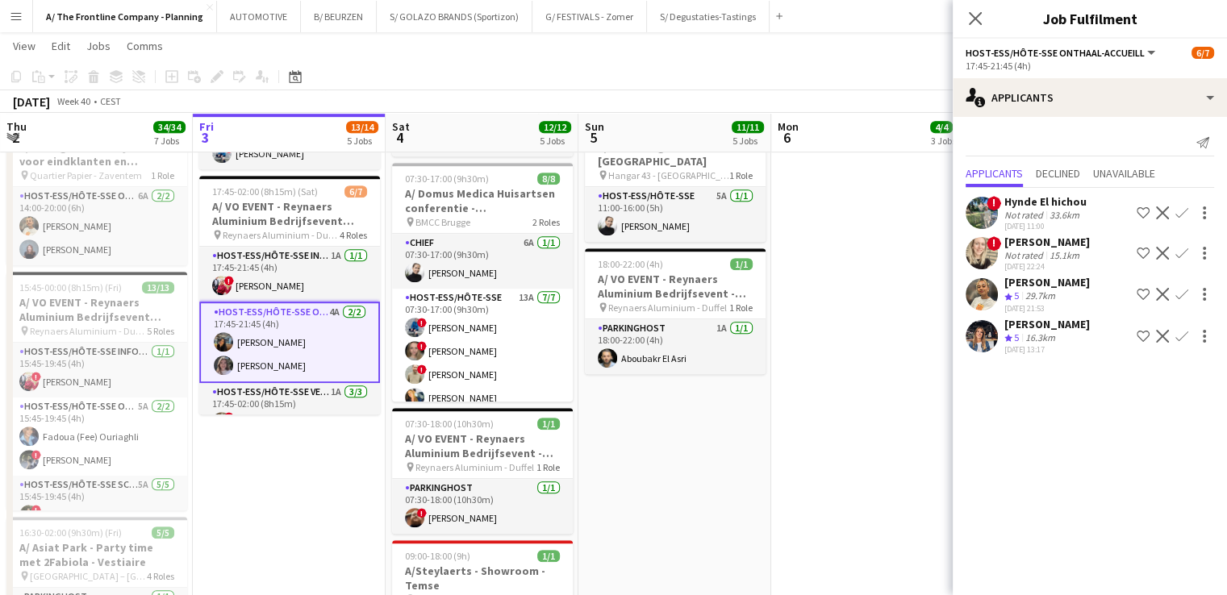
click at [14, 14] on app-icon "Menu" at bounding box center [16, 16] width 13 height 13
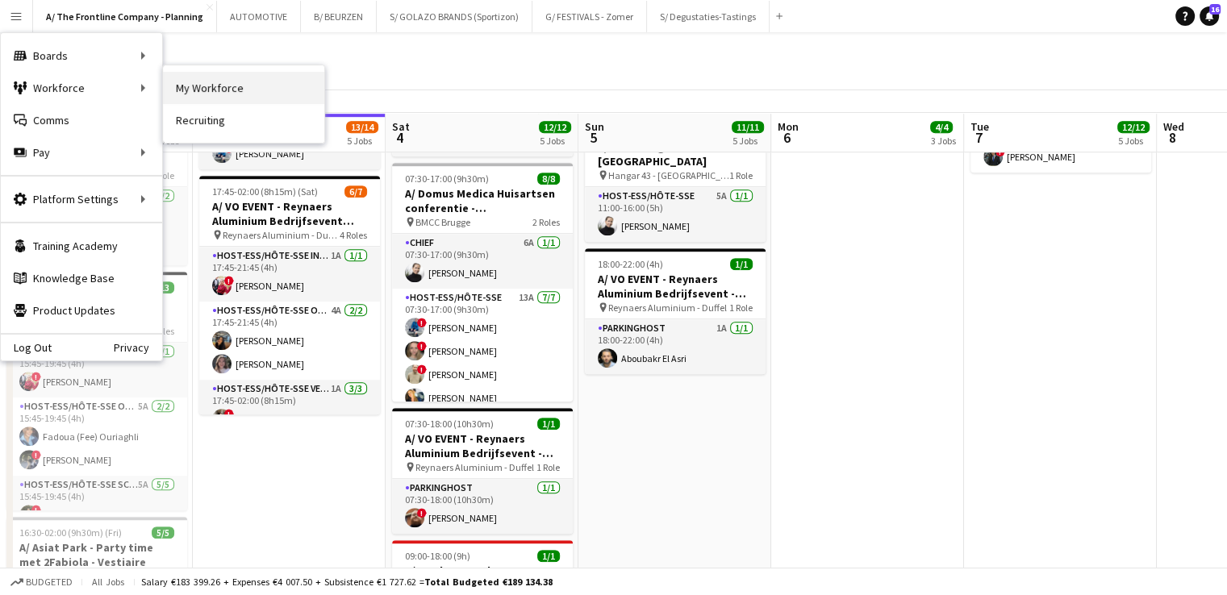
click at [194, 88] on link "My Workforce" at bounding box center [243, 88] width 161 height 32
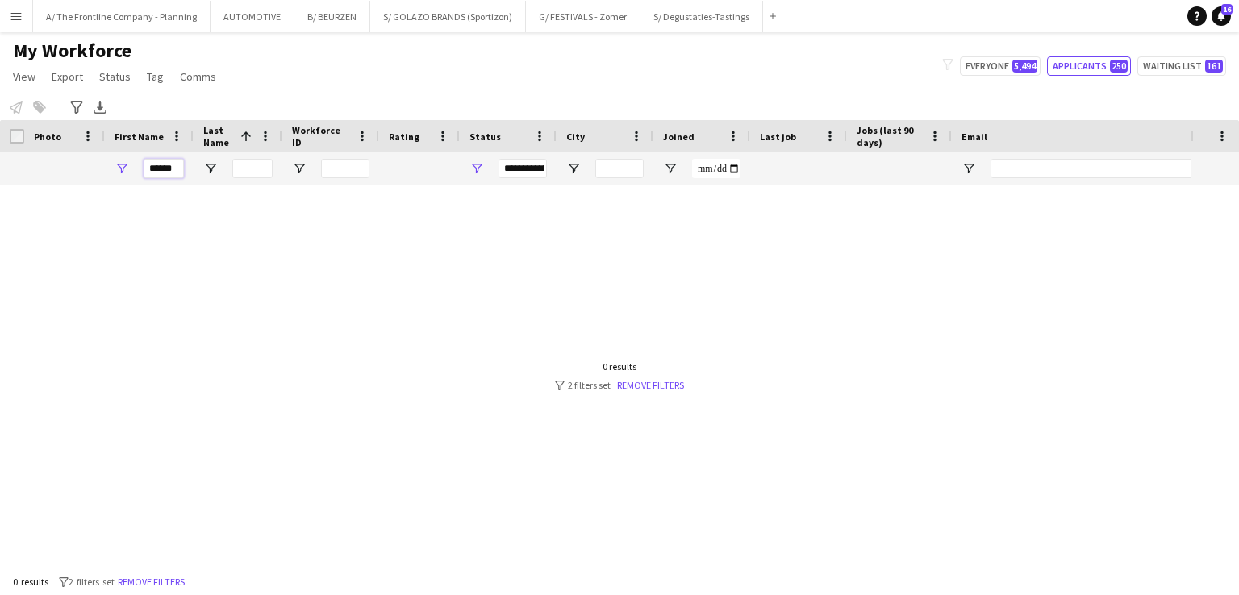
click at [159, 163] on input "******" at bounding box center [164, 168] width 40 height 19
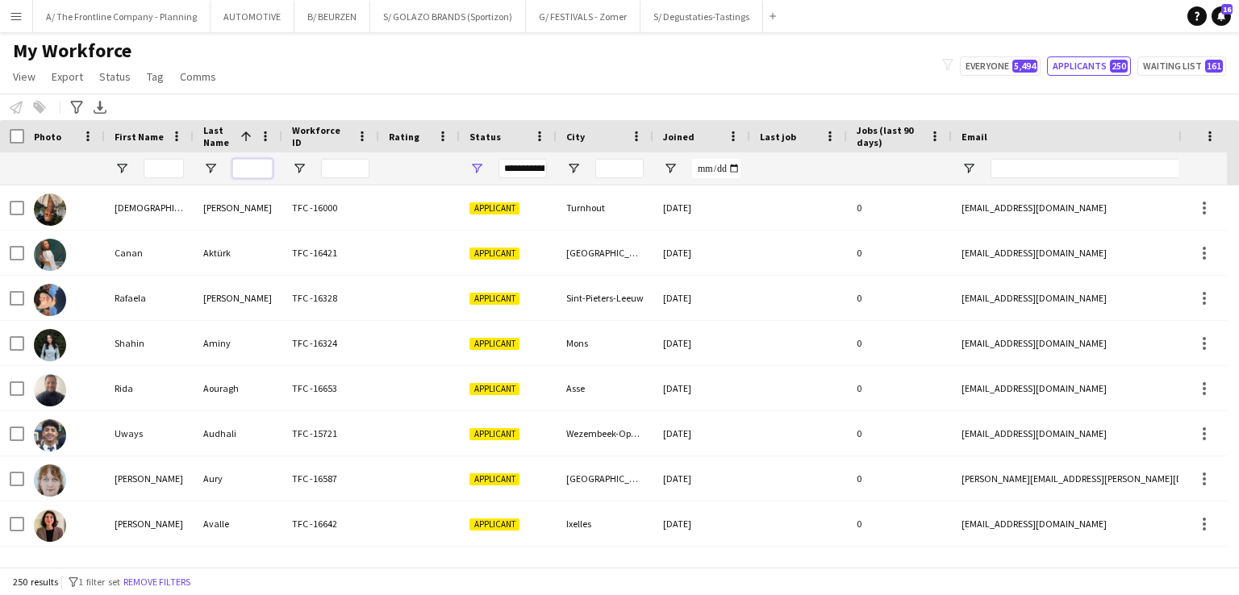
click at [261, 169] on input "Last Name Filter Input" at bounding box center [252, 168] width 40 height 19
type input "******"
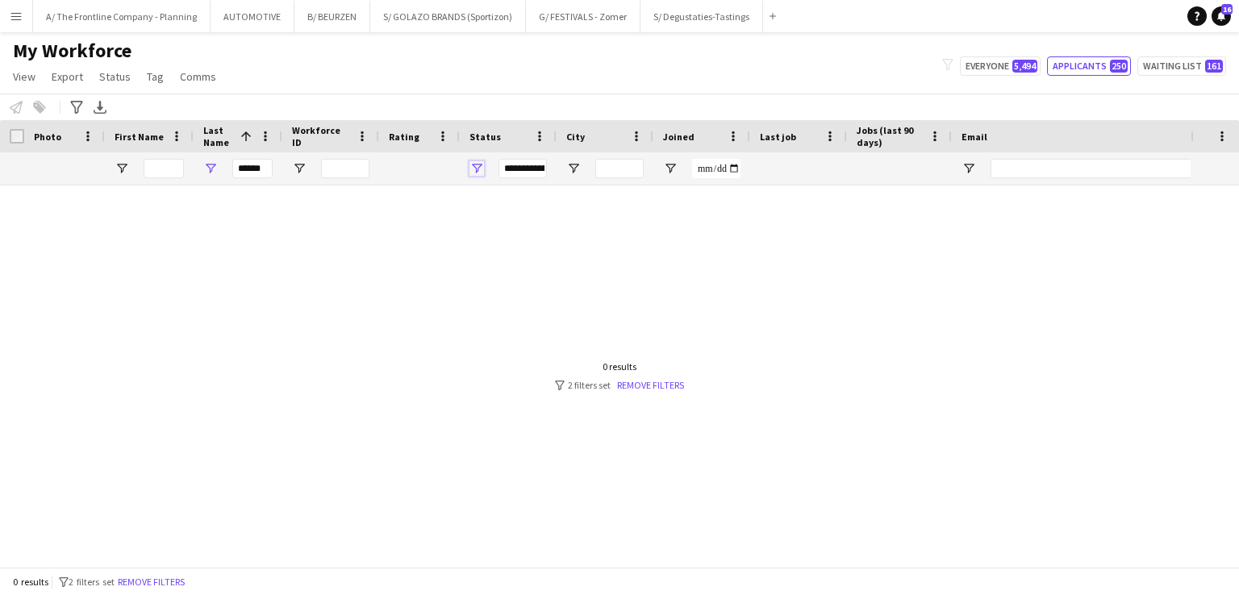
click at [483, 165] on span "Open Filter Menu" at bounding box center [476, 168] width 15 height 15
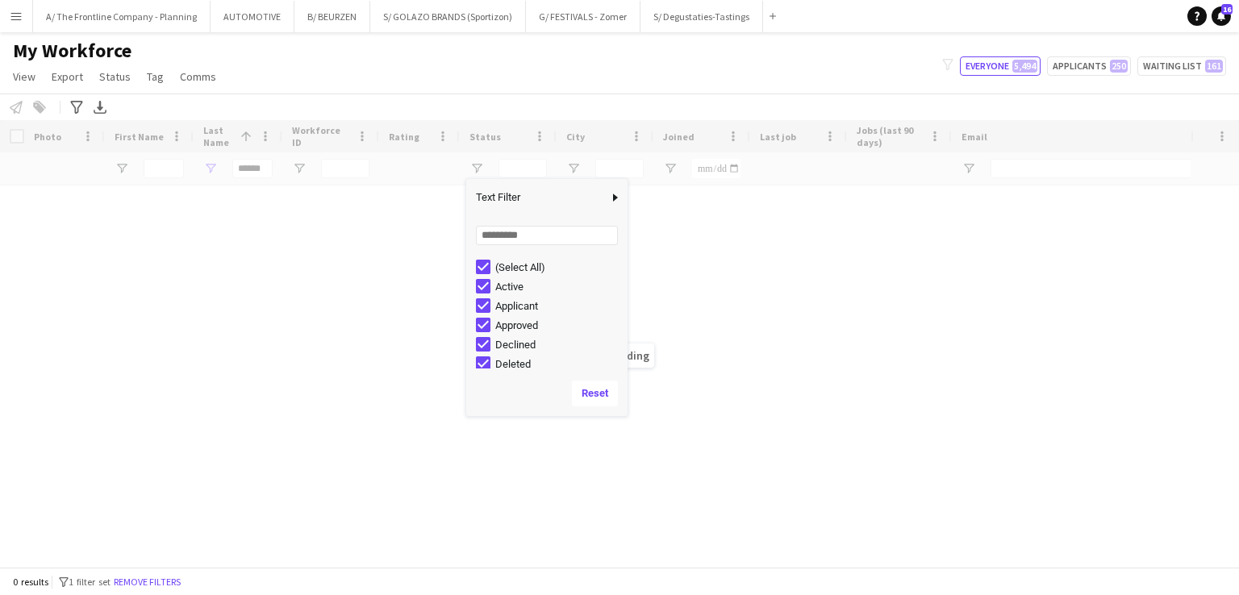
click at [389, 78] on div "My Workforce View Views Default view New view Update view Delete view Edit name…" at bounding box center [619, 66] width 1239 height 55
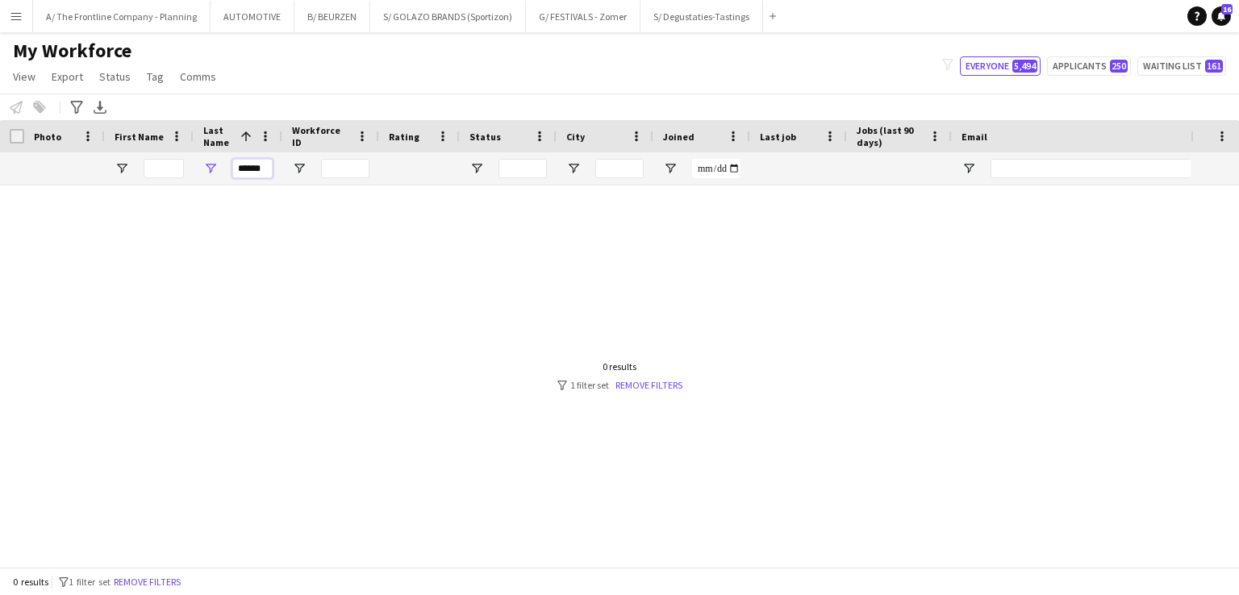
click at [249, 167] on input "******" at bounding box center [252, 168] width 40 height 19
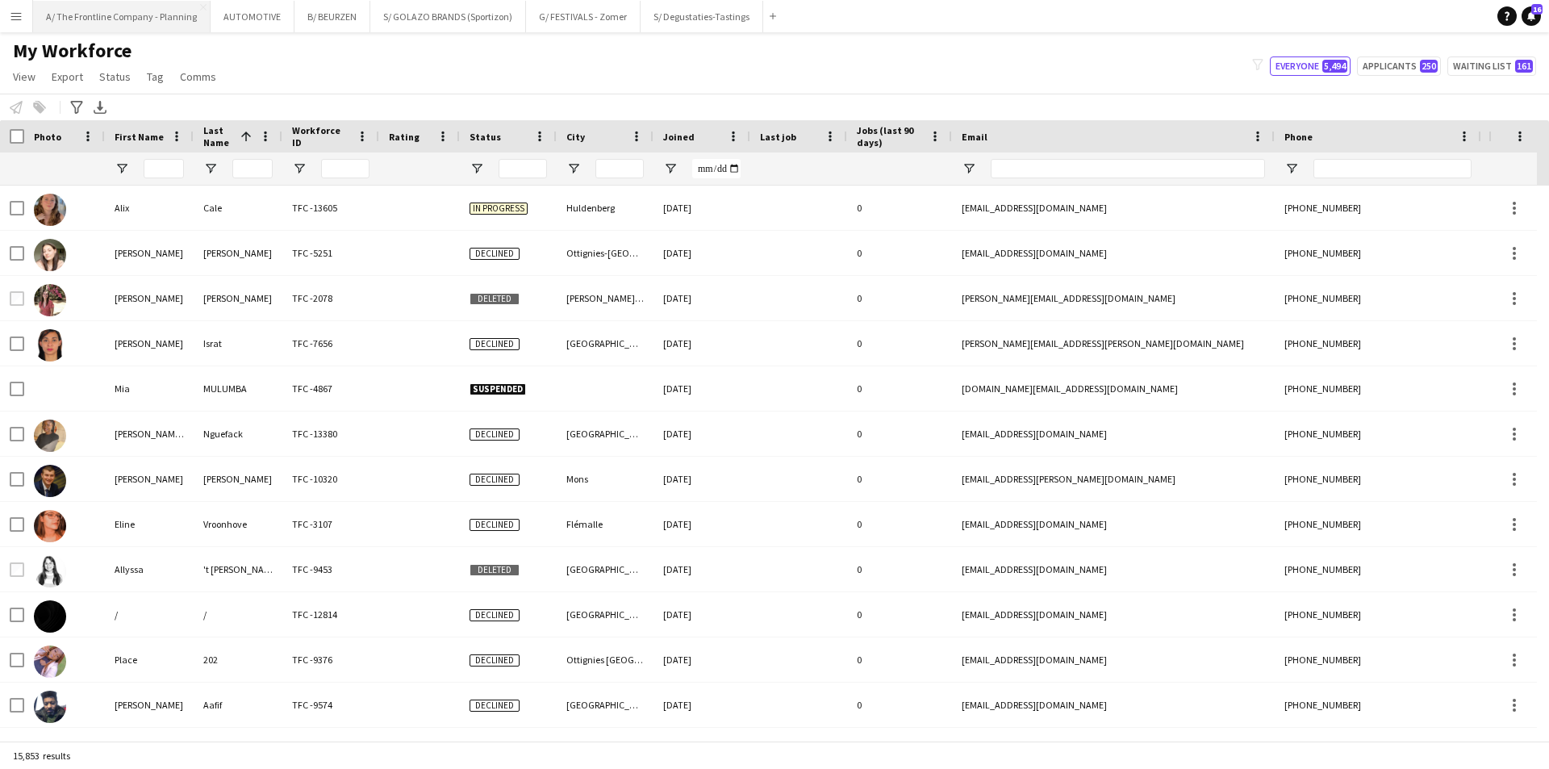
click at [110, 18] on button "A/ The Frontline Company - Planning Close" at bounding box center [121, 16] width 177 height 31
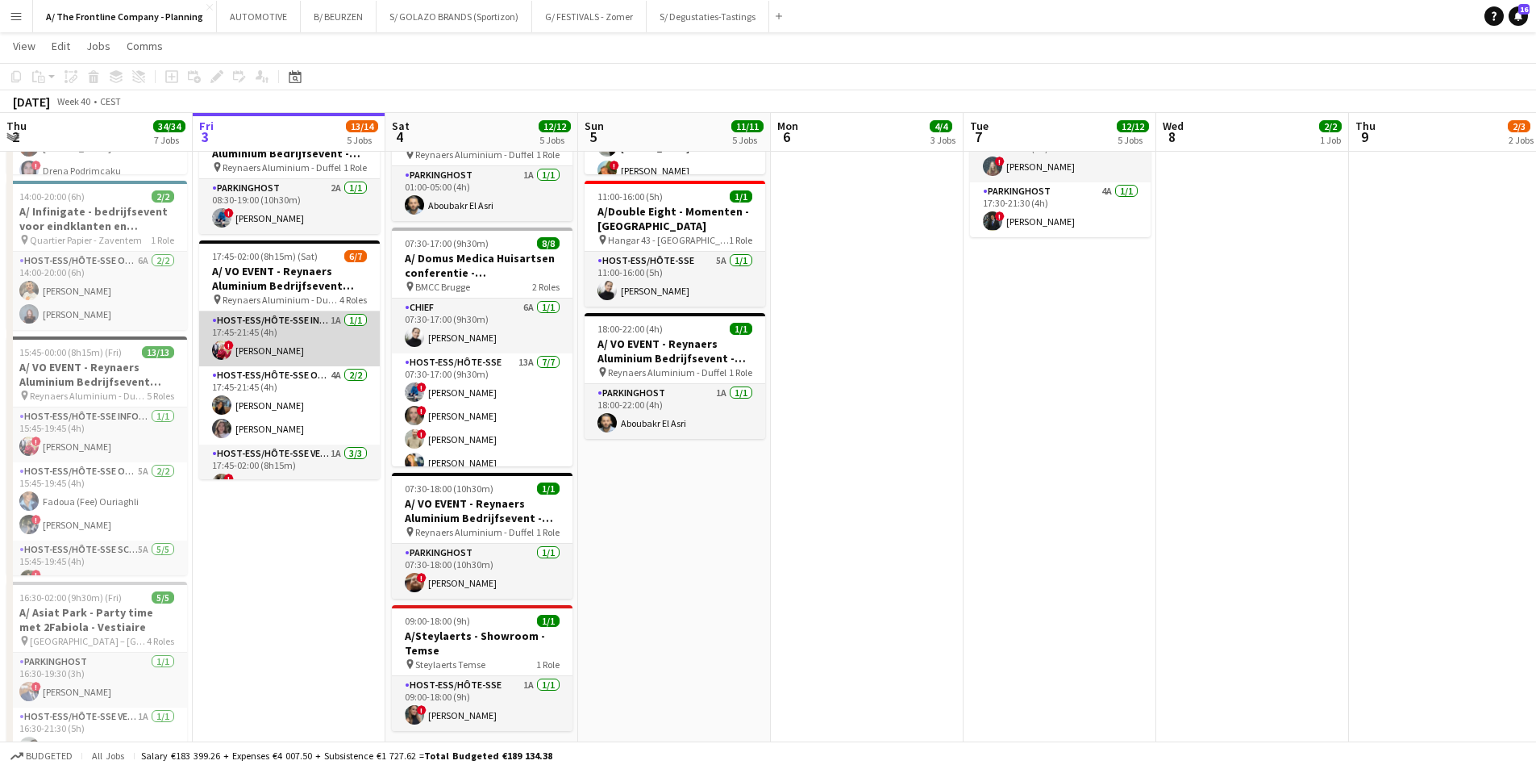
click at [302, 352] on app-card-role "Host-ess/Hôte-sse Infodesk 1A [DATE] 17:45-21:45 (4h) ! [PERSON_NAME]" at bounding box center [289, 338] width 181 height 55
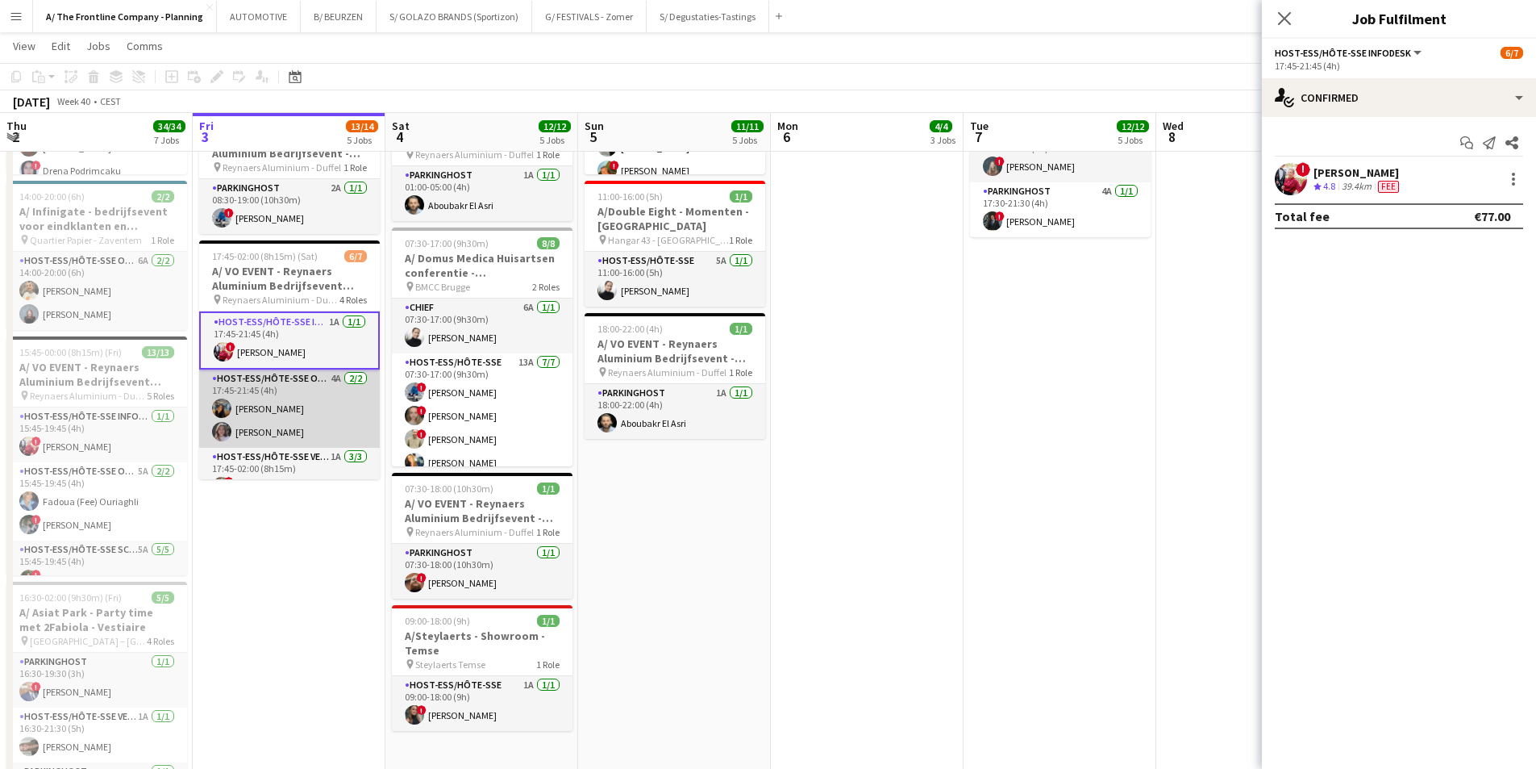
click at [292, 389] on app-card-role "Host-ess/Hôte-sse Onthaal-Accueill 4A [DATE] 17:45-21:45 (4h) [PERSON_NAME] Kas…" at bounding box center [289, 408] width 181 height 78
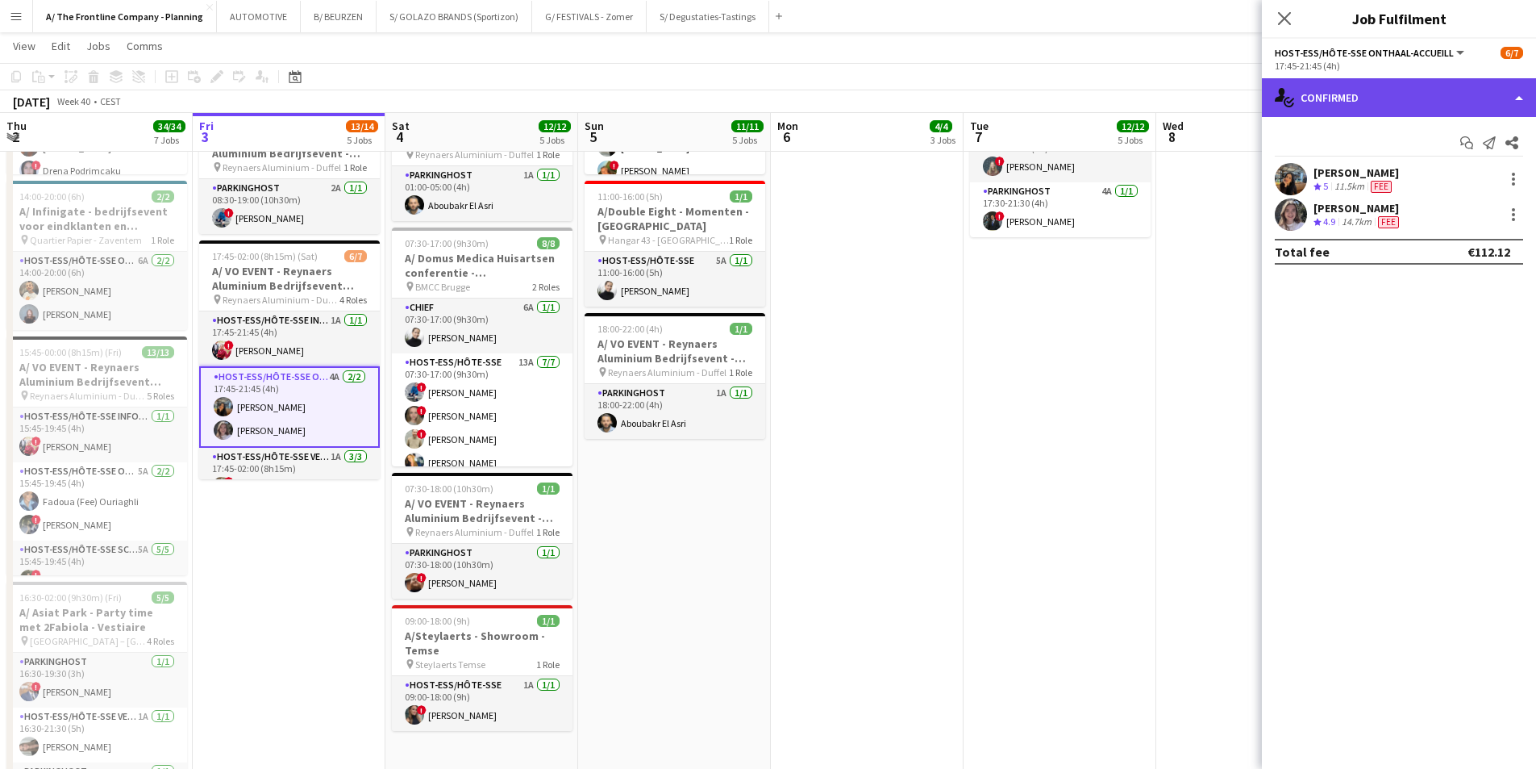
click at [1226, 83] on div "single-neutral-actions-check-2 Confirmed" at bounding box center [1399, 97] width 274 height 39
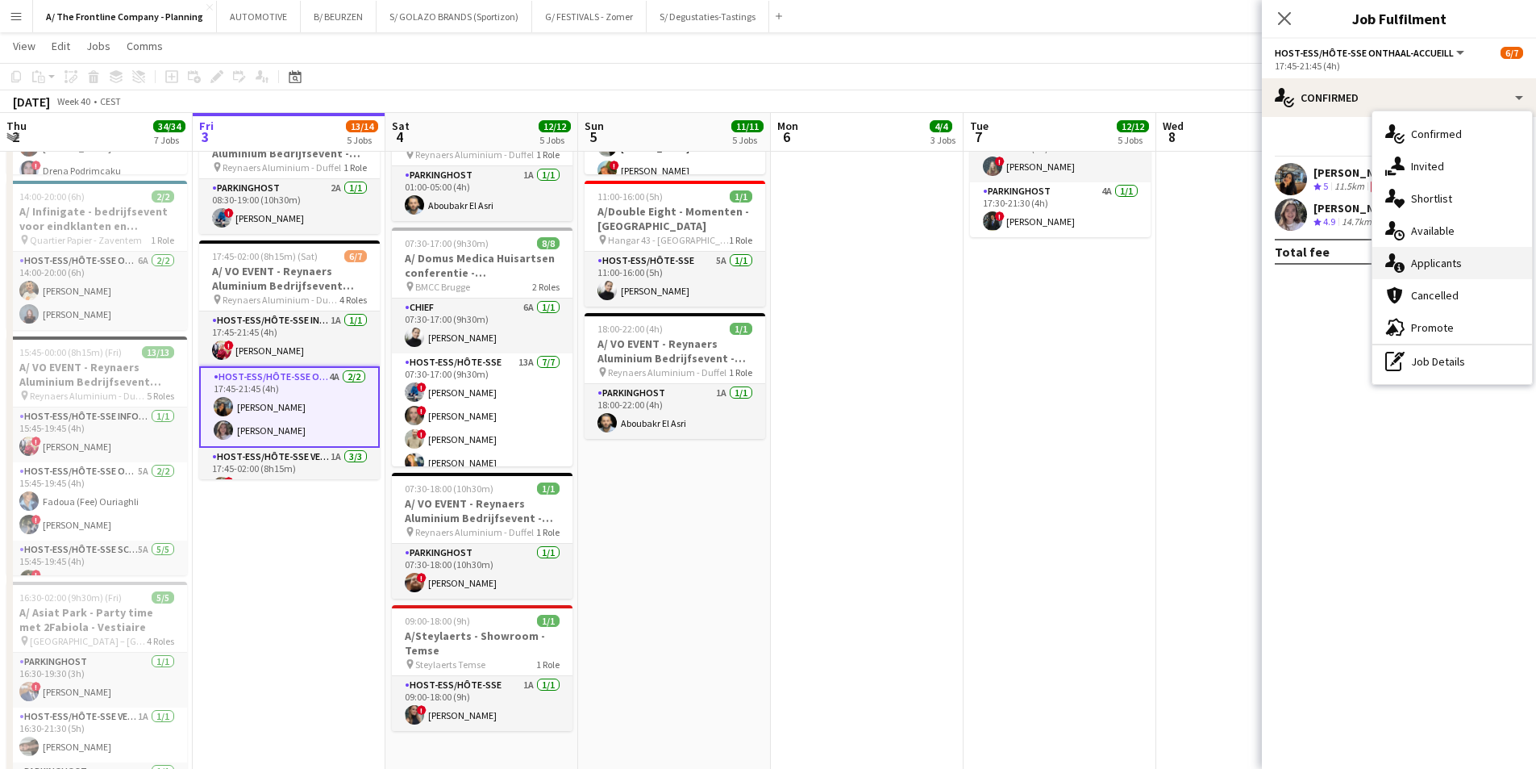
click at [1226, 263] on span "Applicants" at bounding box center [1436, 263] width 51 height 15
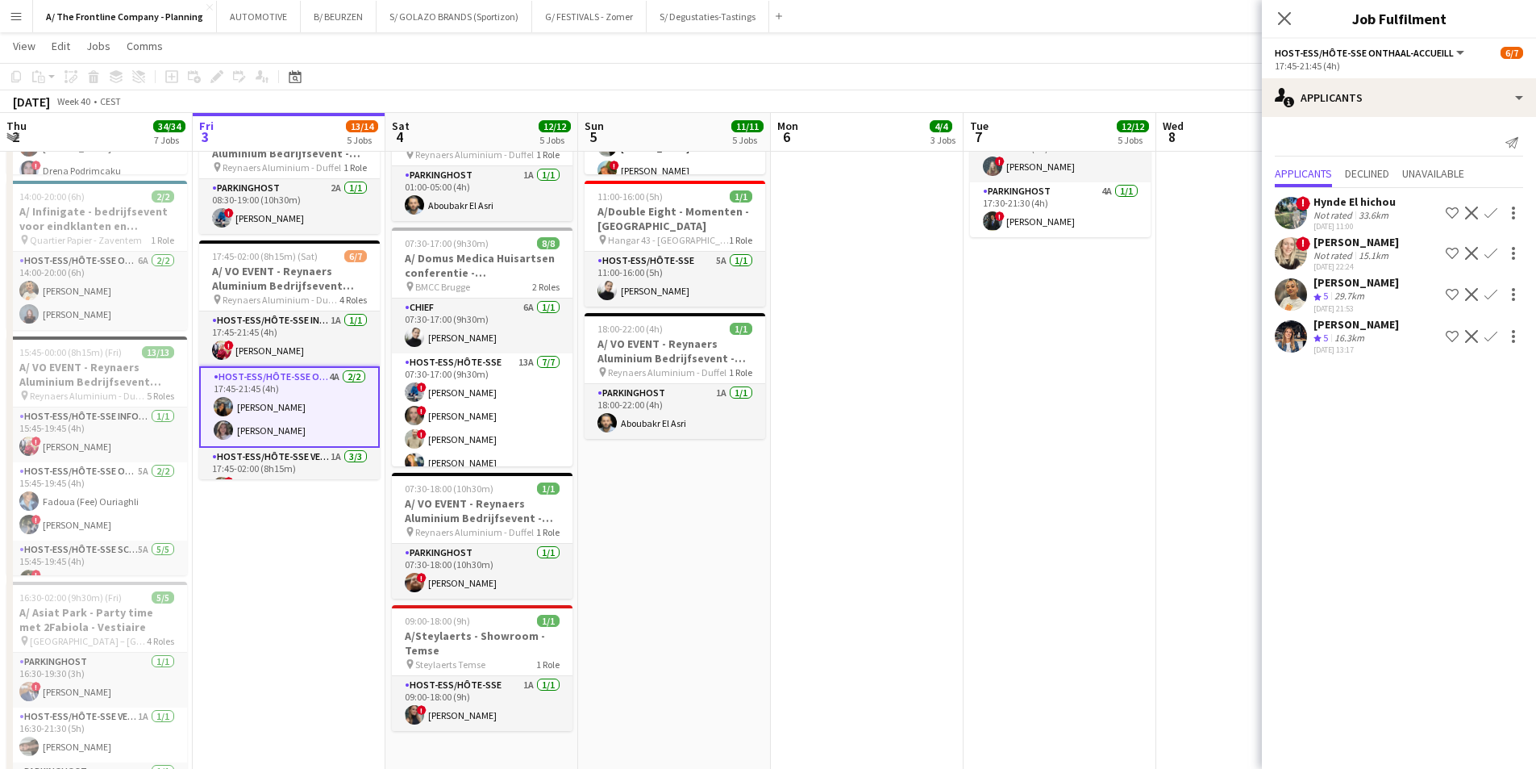
click at [1226, 210] on div "33.6km" at bounding box center [1374, 215] width 36 height 12
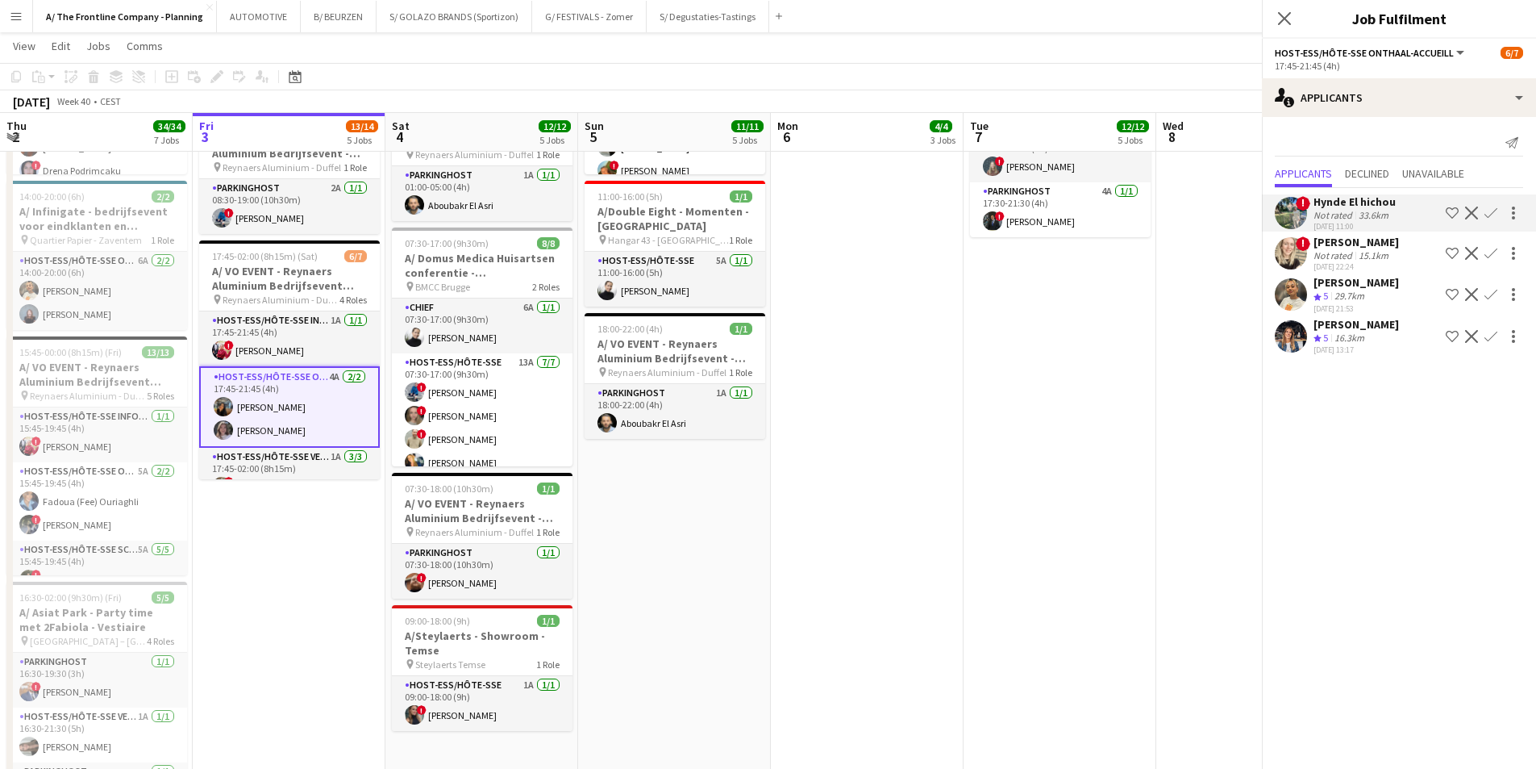
click at [1226, 249] on div "Not rated" at bounding box center [1335, 255] width 42 height 12
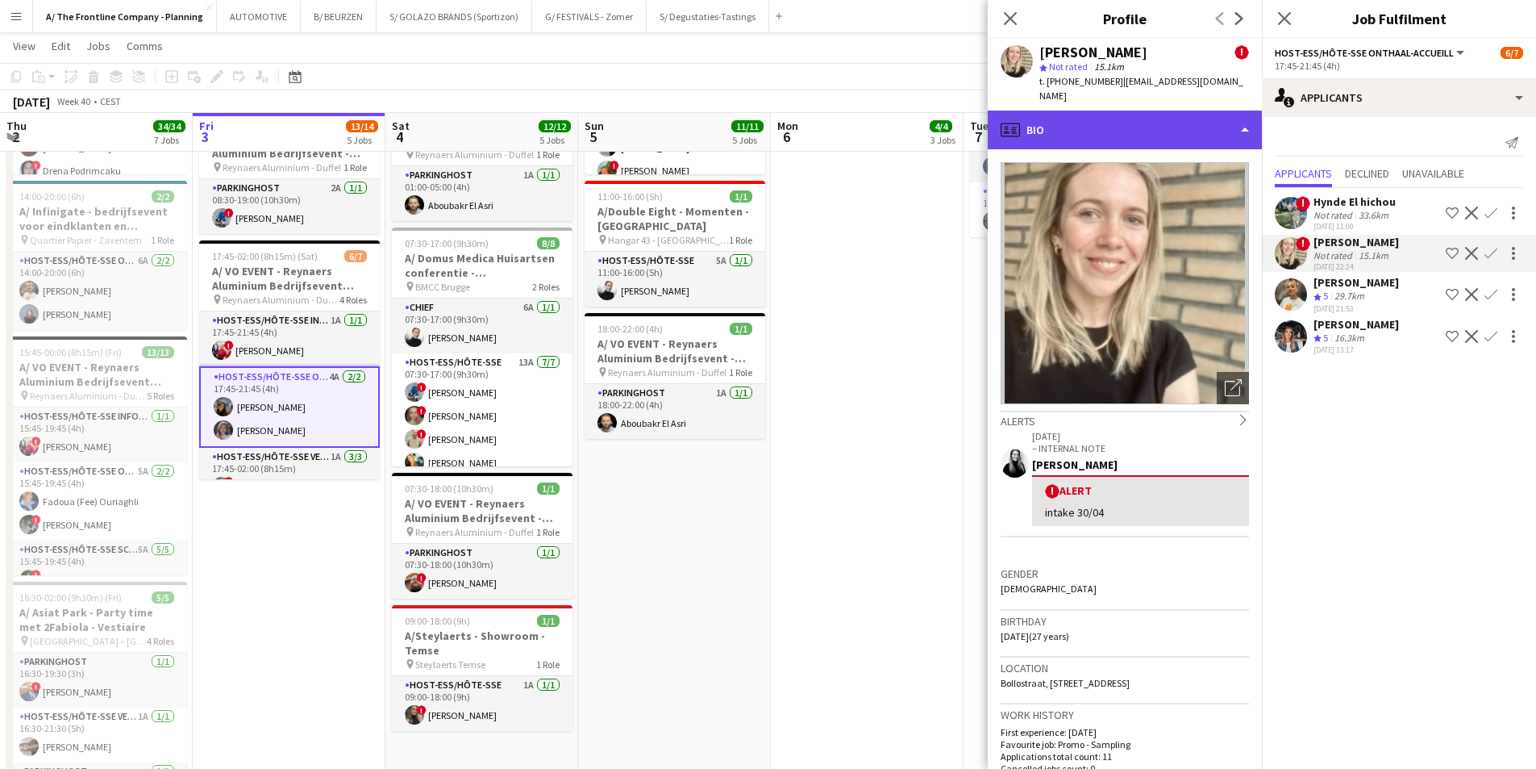
click at [1095, 129] on div "profile Bio" at bounding box center [1125, 129] width 274 height 39
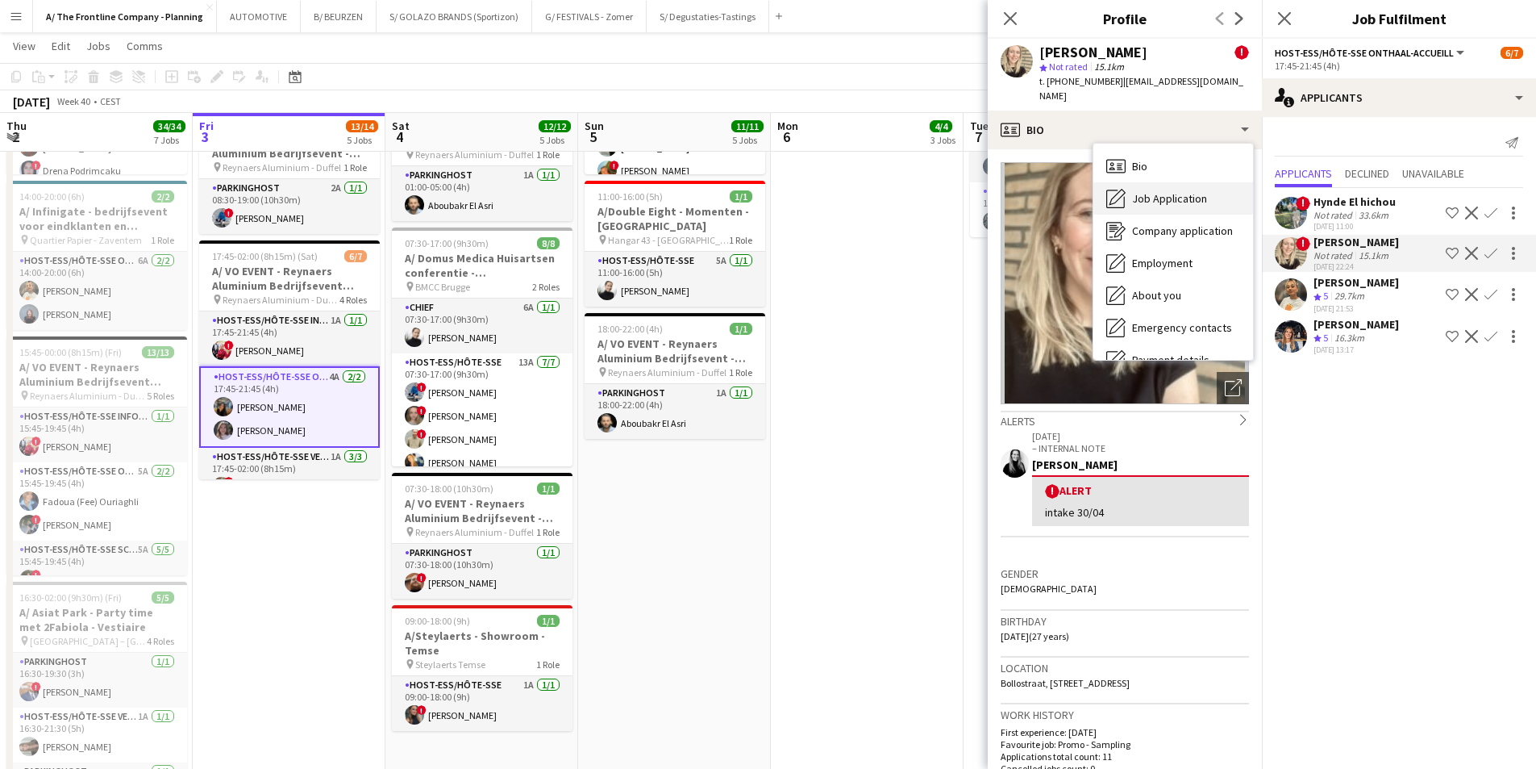
click at [1132, 191] on span "Job Application" at bounding box center [1169, 198] width 75 height 15
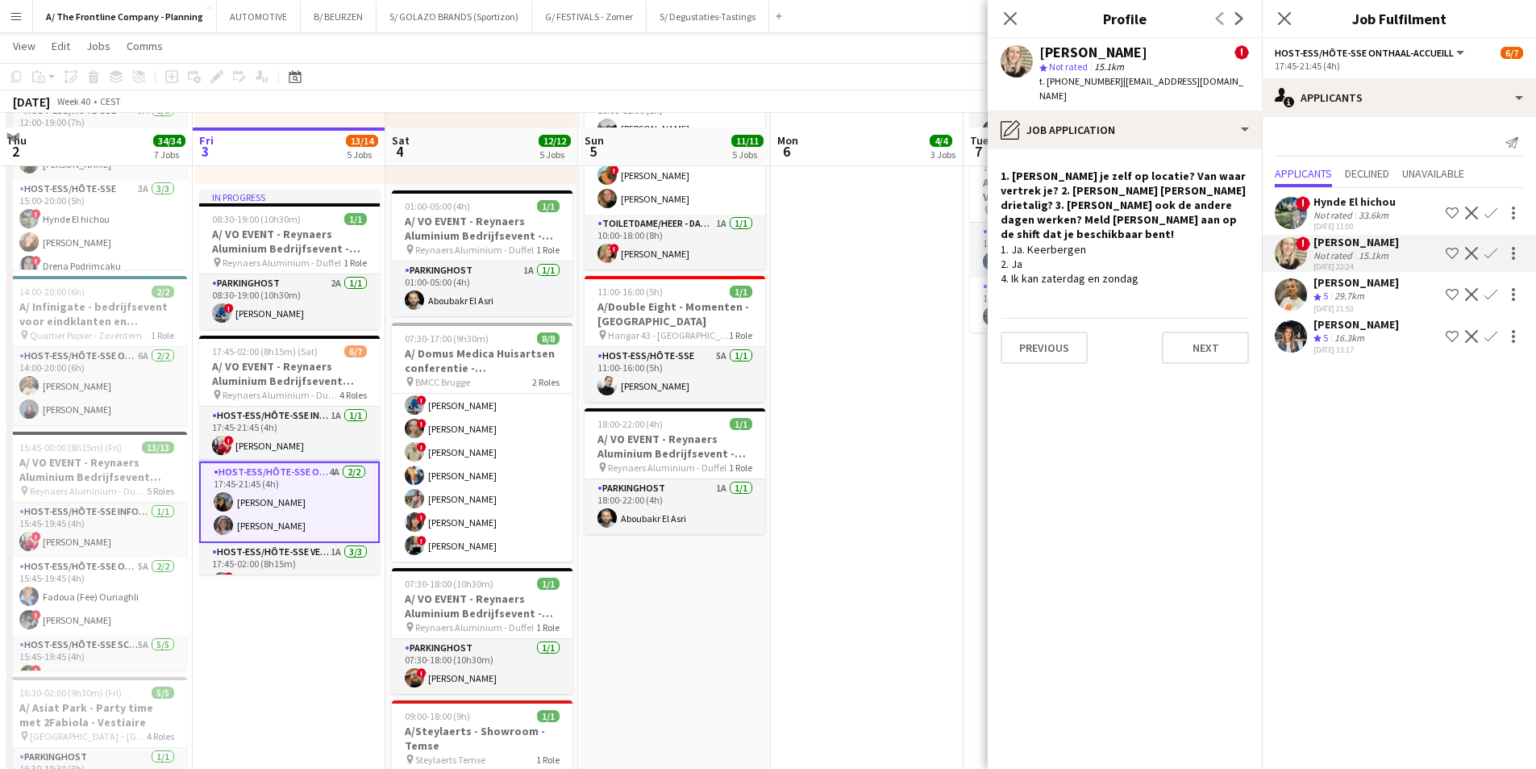
scroll to position [887, 0]
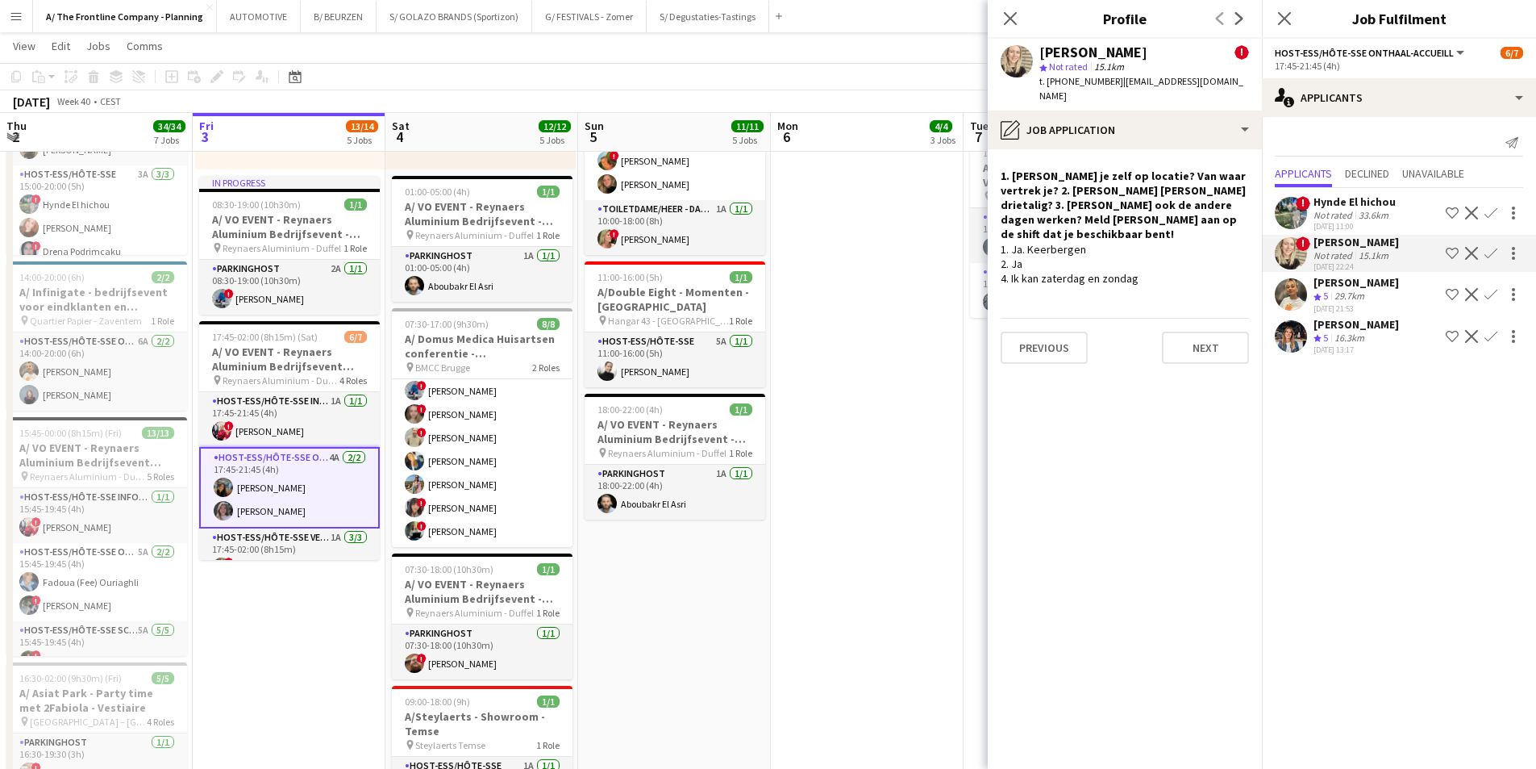
click at [1226, 327] on div "[PERSON_NAME]" at bounding box center [1356, 324] width 85 height 15
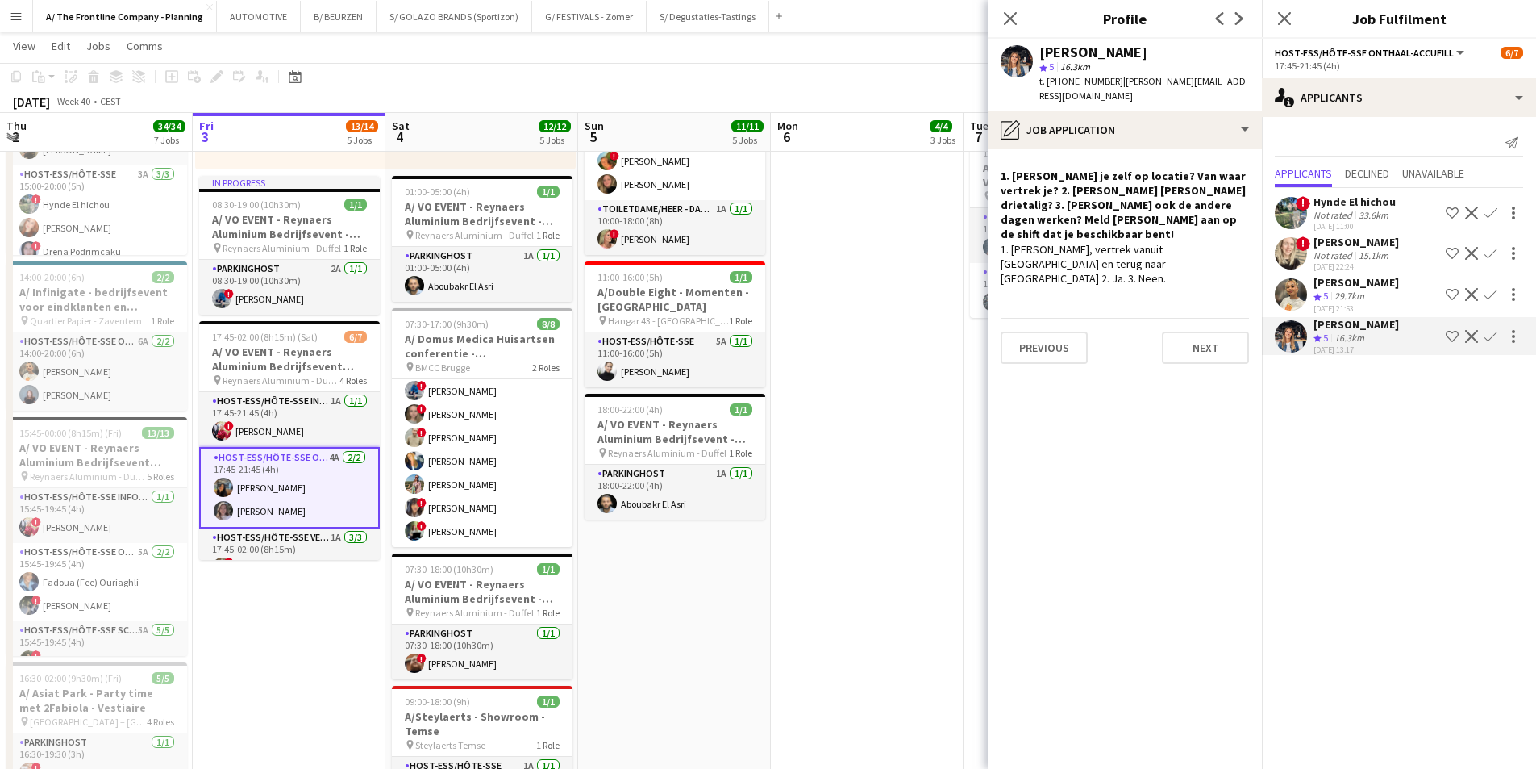
click at [1226, 292] on div "29.7km" at bounding box center [1350, 297] width 36 height 14
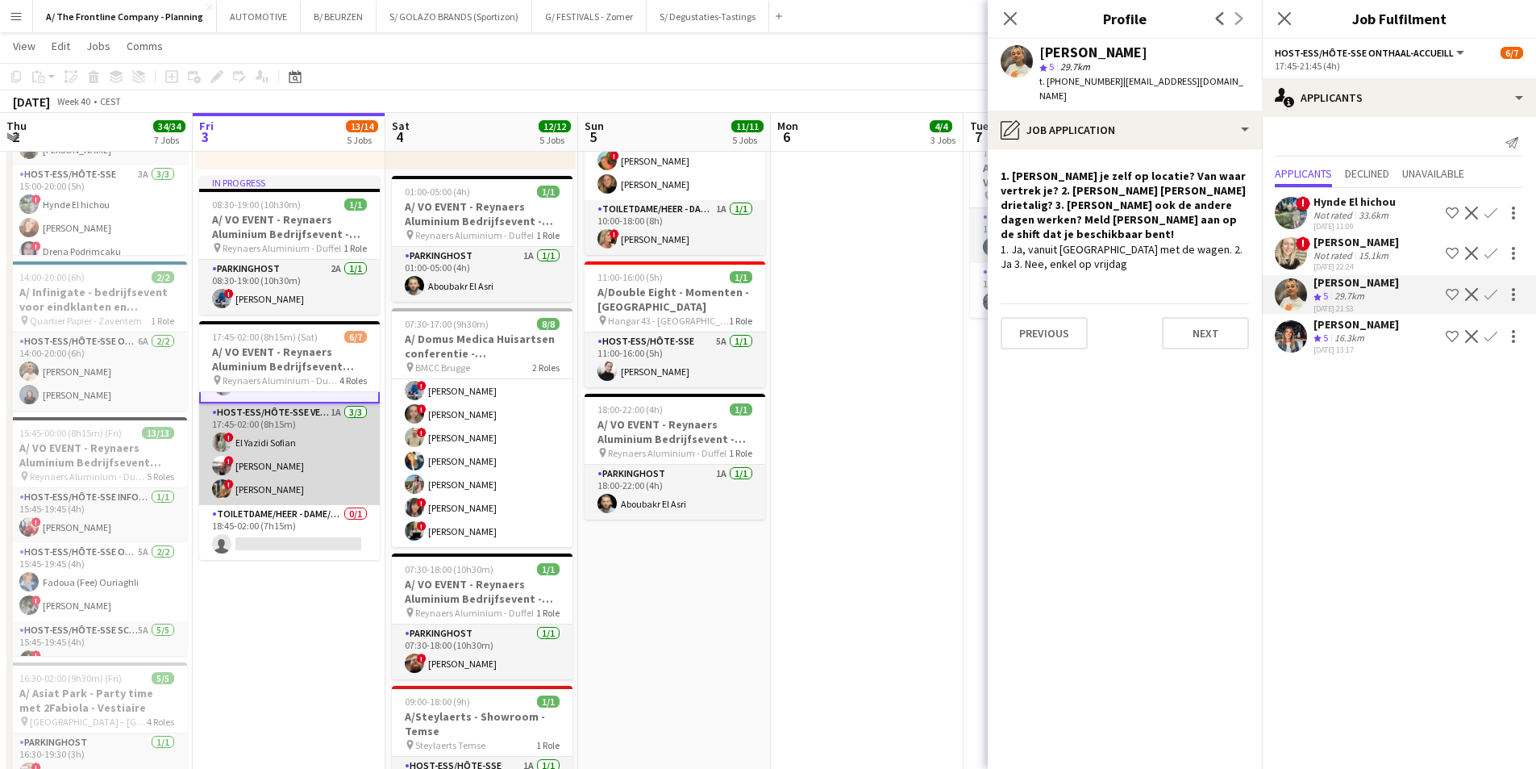
click at [310, 459] on app-card-role "Host-ess/Hôte-sse Vestiaire 1A [DATE] 17:45-02:00 (8h15m) ! El [DEMOGRAPHIC_DAT…" at bounding box center [289, 454] width 181 height 102
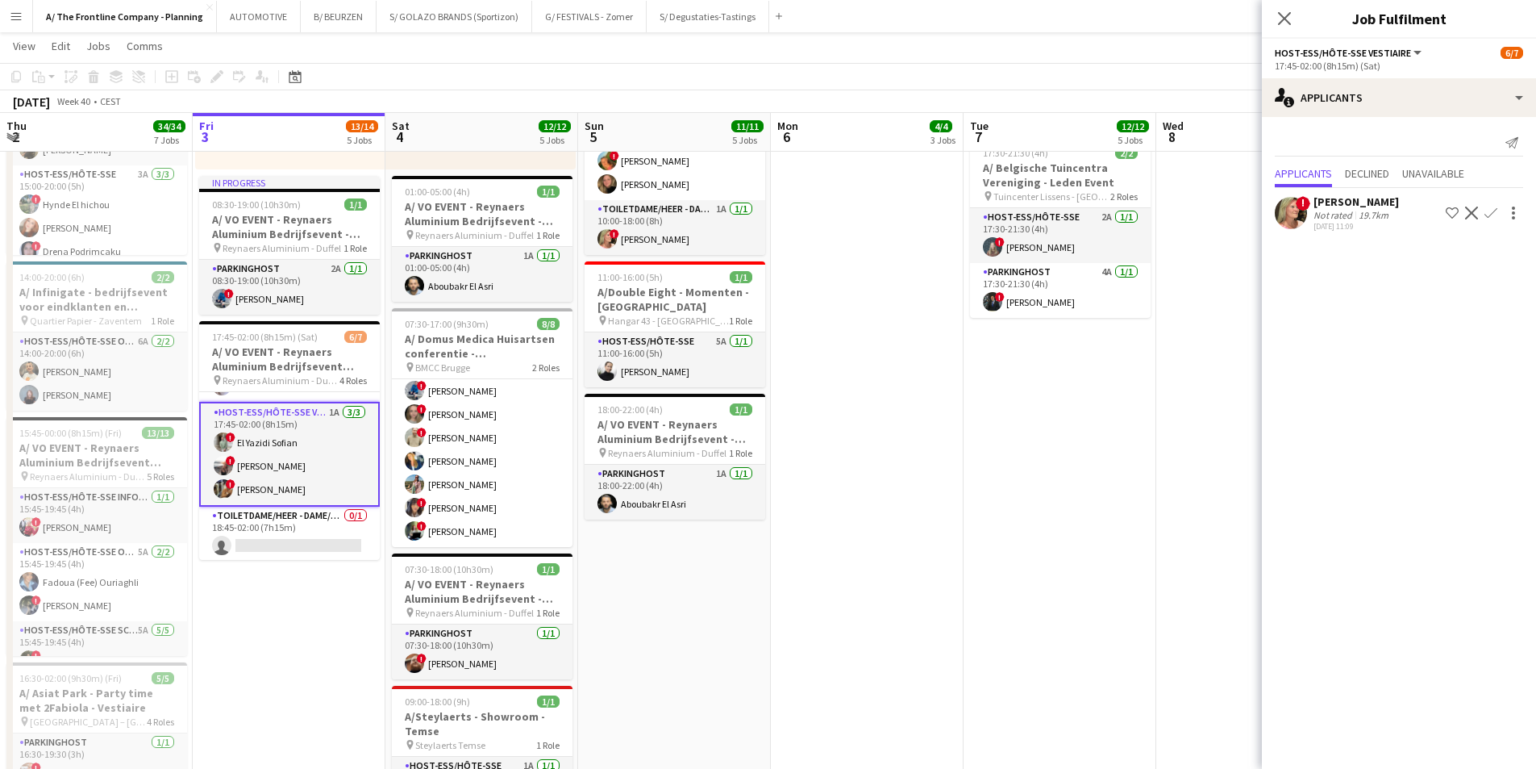
scroll to position [0, 0]
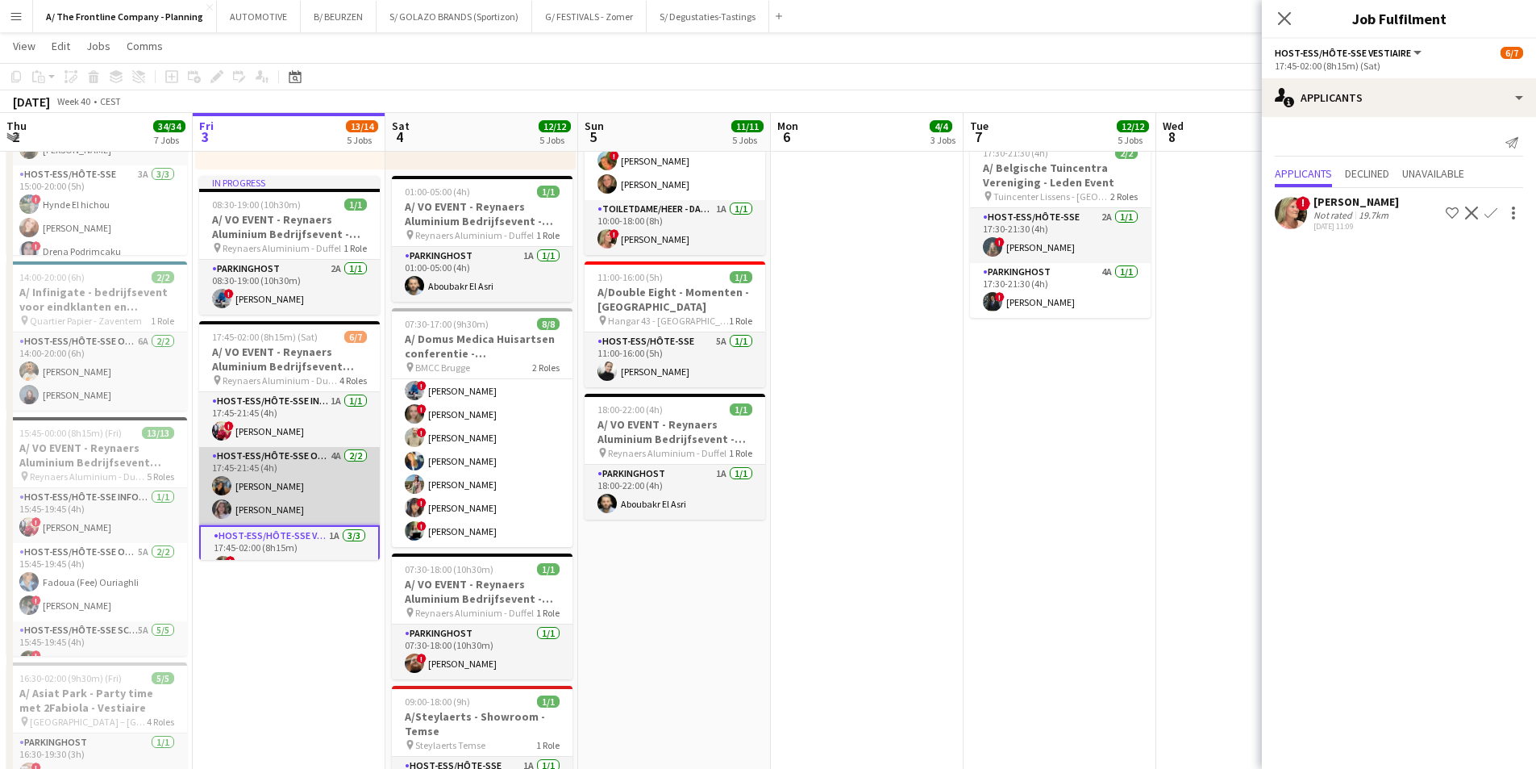
click at [290, 486] on app-card-role "Host-ess/Hôte-sse Onthaal-Accueill 4A [DATE] 17:45-21:45 (4h) [PERSON_NAME] Kas…" at bounding box center [289, 486] width 181 height 78
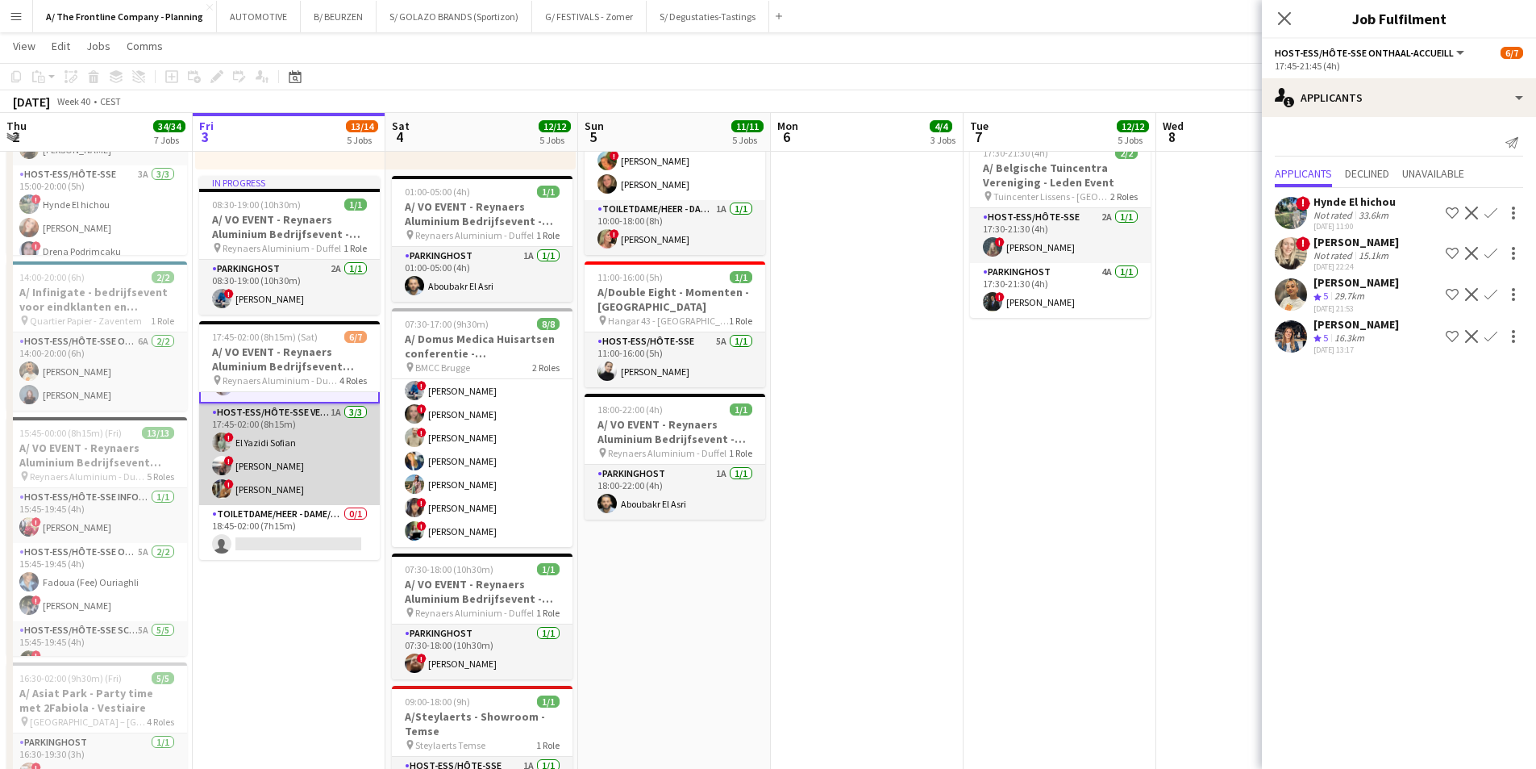
click at [309, 467] on app-card-role "Host-ess/Hôte-sse Vestiaire 1A [DATE] 17:45-02:00 (8h15m) ! El [DEMOGRAPHIC_DAT…" at bounding box center [289, 454] width 181 height 102
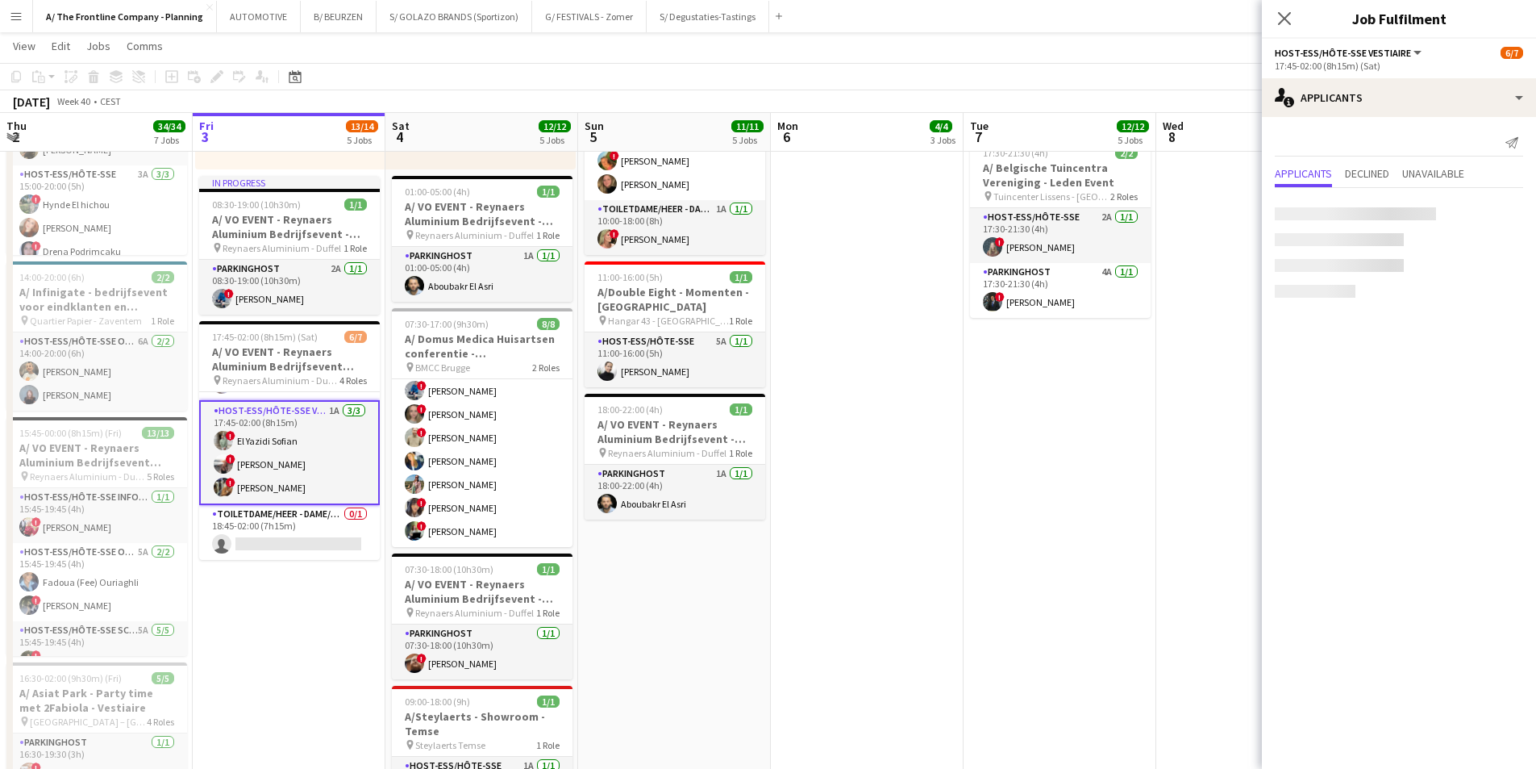
scroll to position [123, 0]
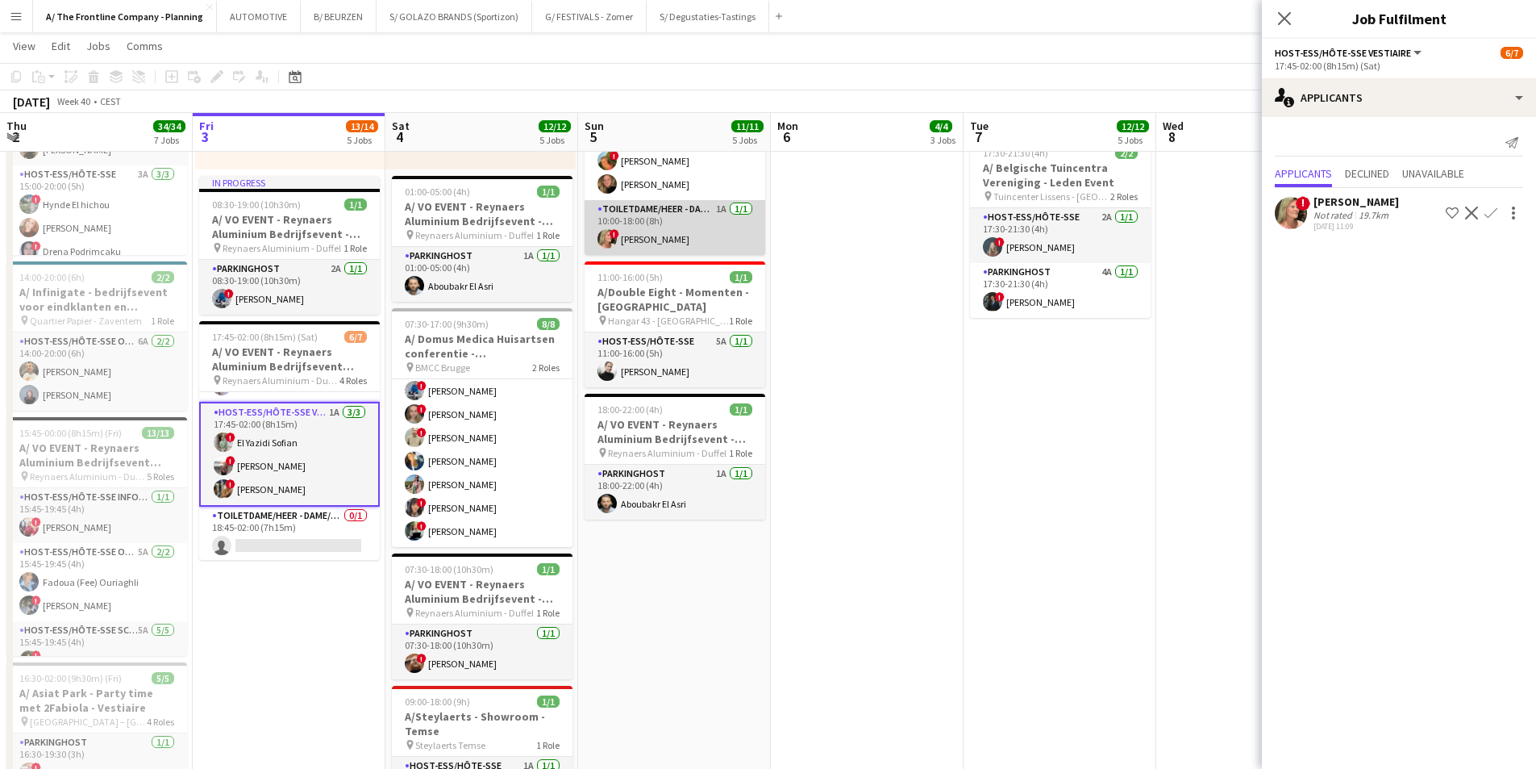
click at [682, 236] on app-card-role "Toiletdame/heer - dame/monsieur des toilettes 1A [DATE] 10:00-18:00 (8h) ! [PER…" at bounding box center [675, 227] width 181 height 55
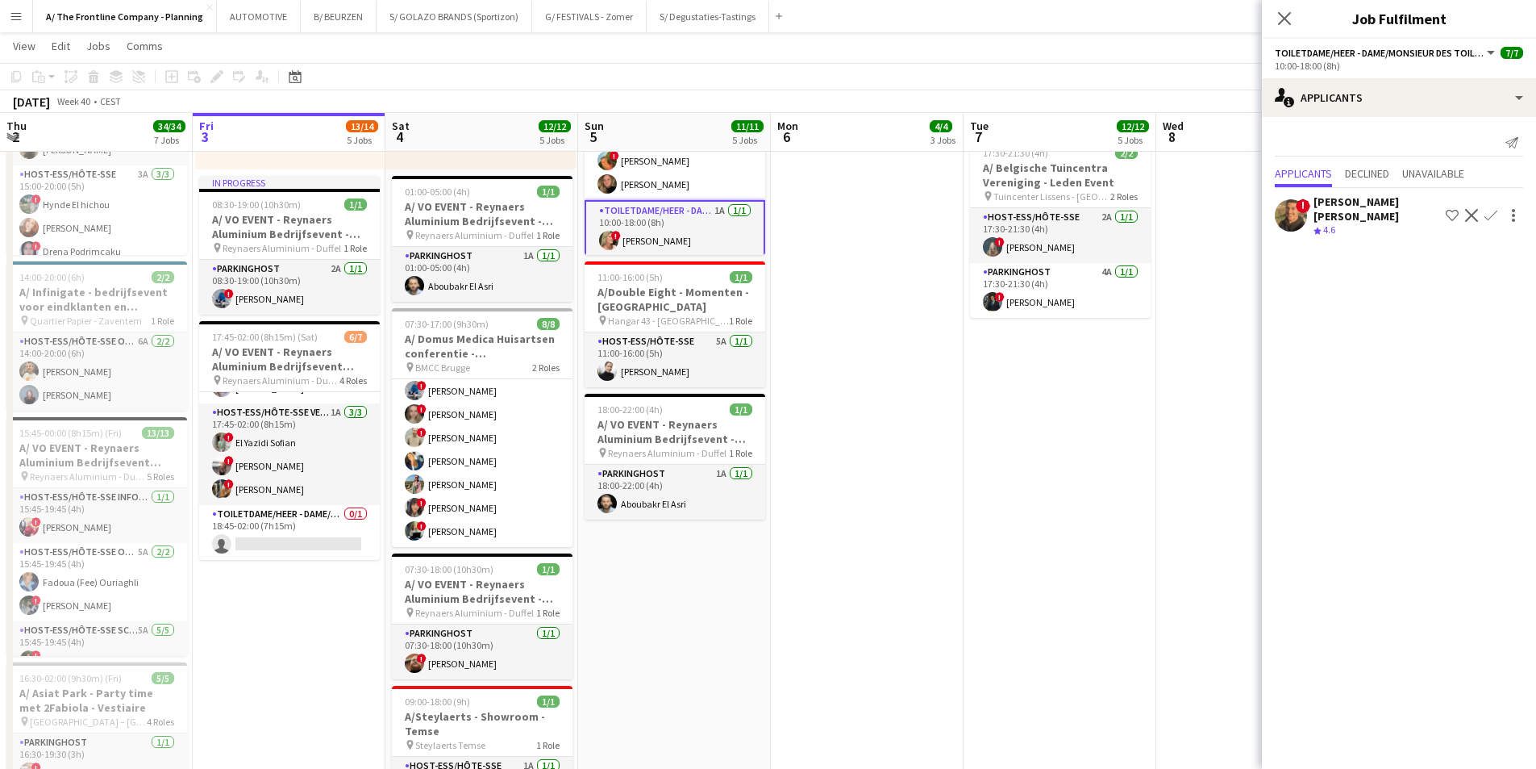
scroll to position [122, 0]
click at [1226, 223] on span "4.6" at bounding box center [1330, 229] width 12 height 12
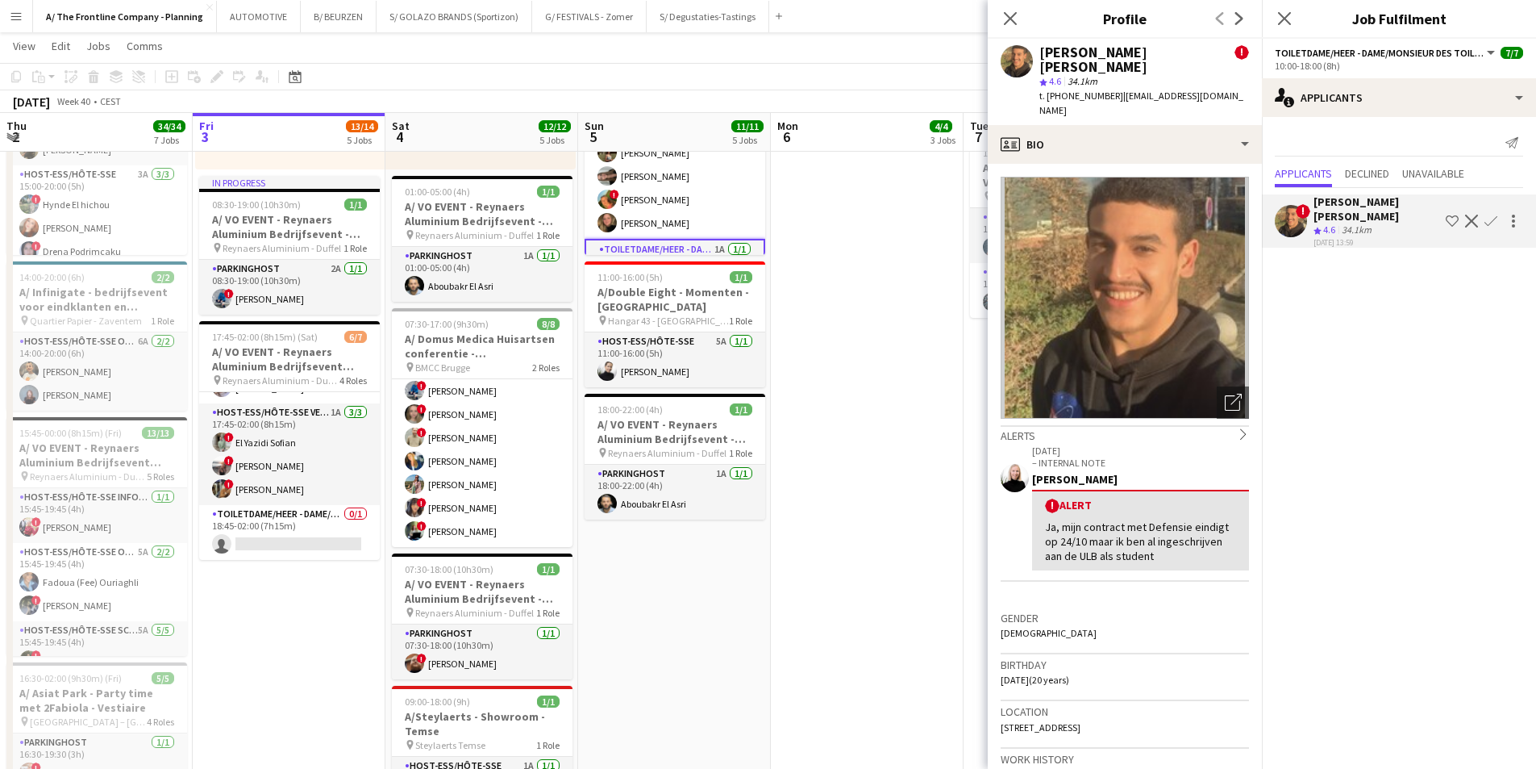
scroll to position [10, 0]
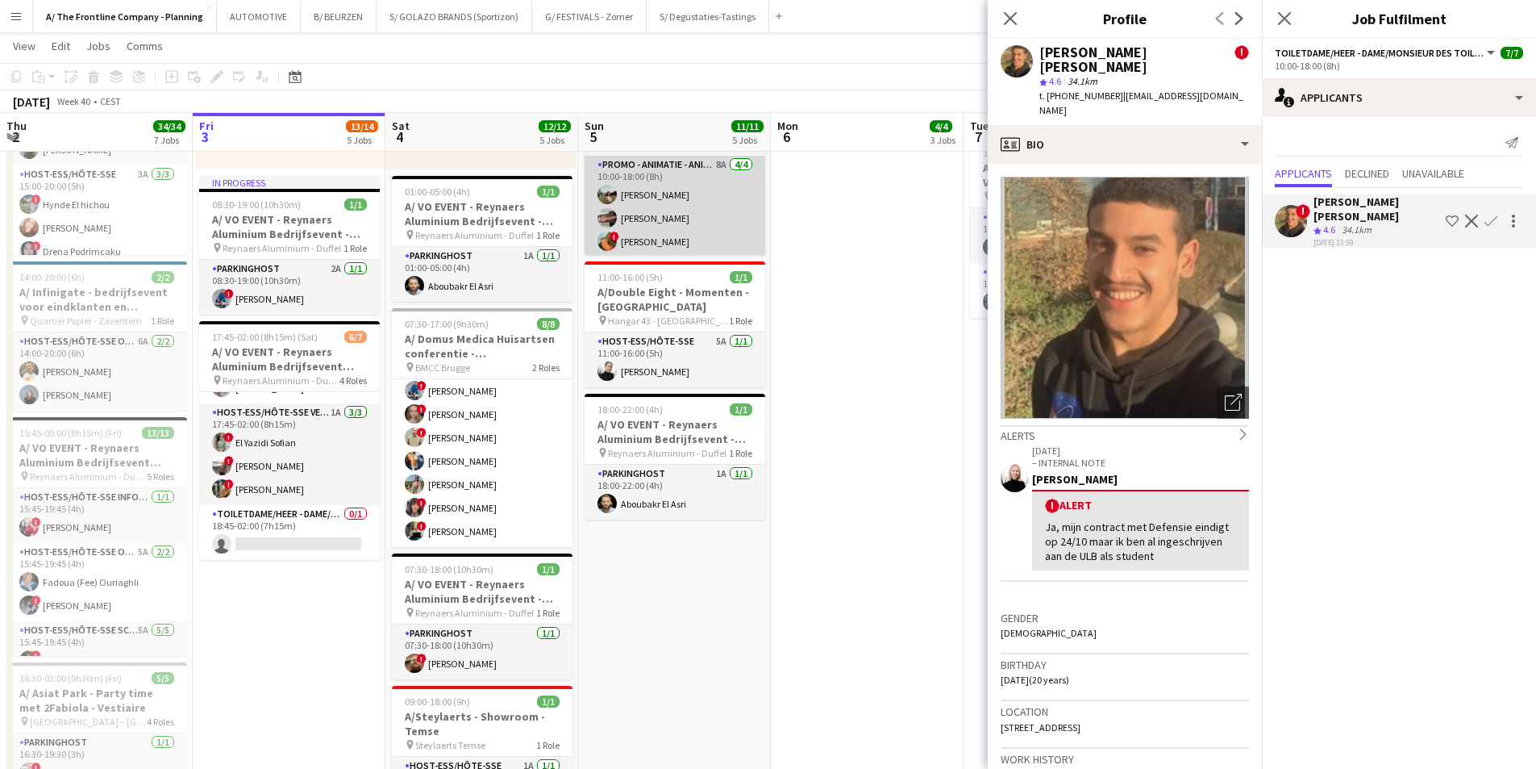
click at [693, 234] on app-card-role "Promo - Animatie - Animation 8A [DATE] 10:00-18:00 (8h) [PERSON_NAME] [PERSON_N…" at bounding box center [675, 218] width 181 height 125
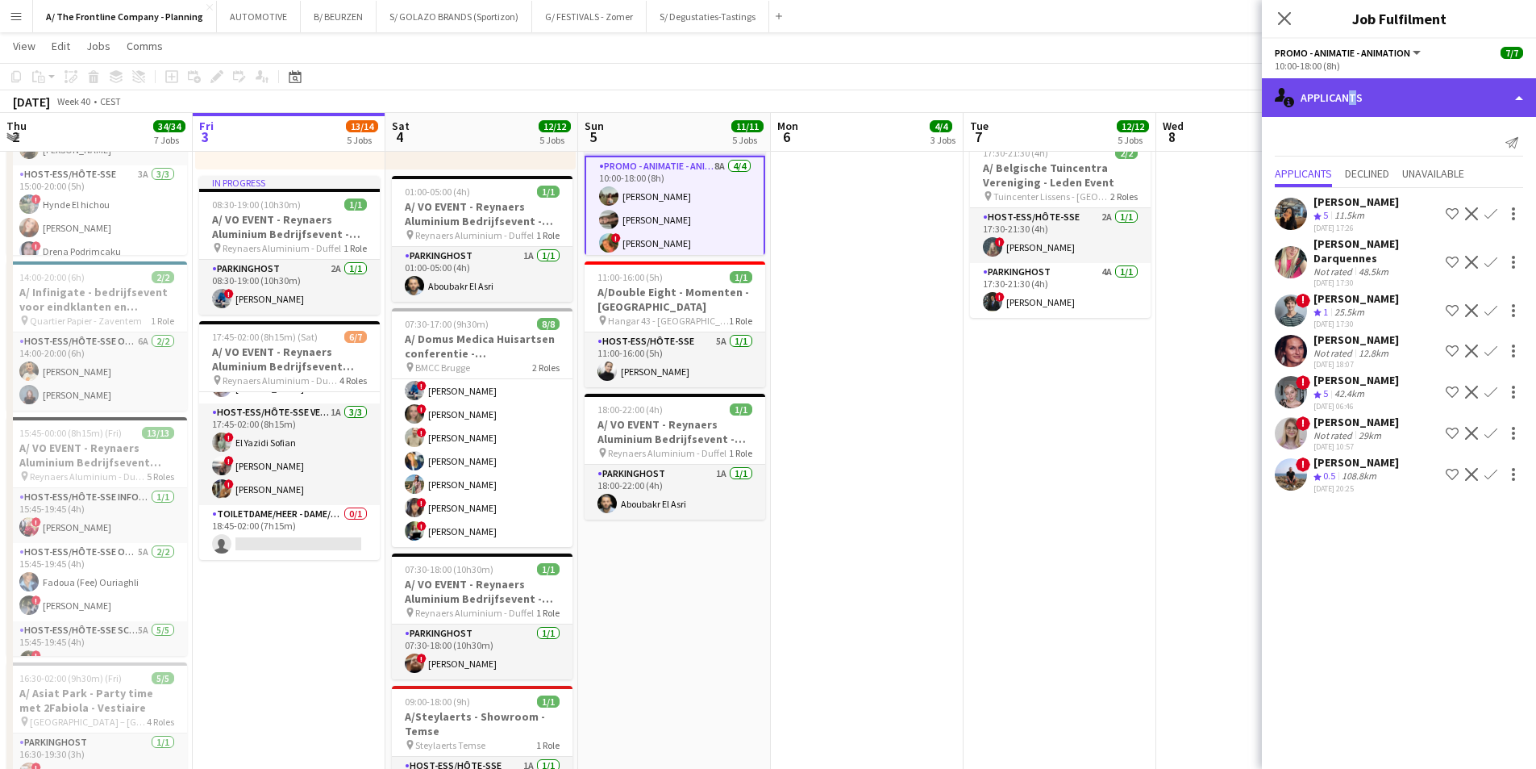
click at [1226, 103] on div "single-neutral-actions-information Applicants" at bounding box center [1399, 97] width 274 height 39
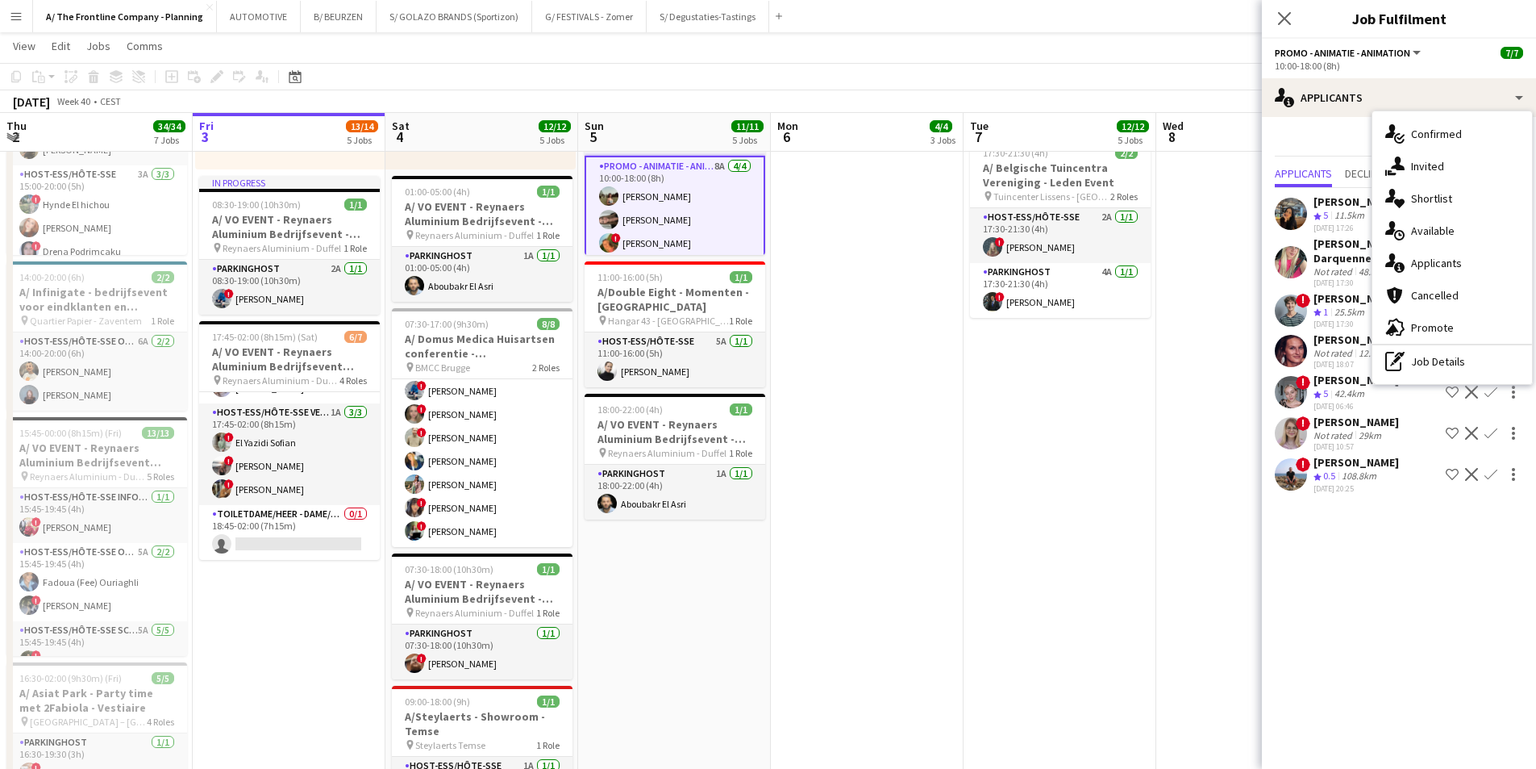
click at [1226, 258] on icon "single-neutral-actions-information" at bounding box center [1395, 262] width 19 height 19
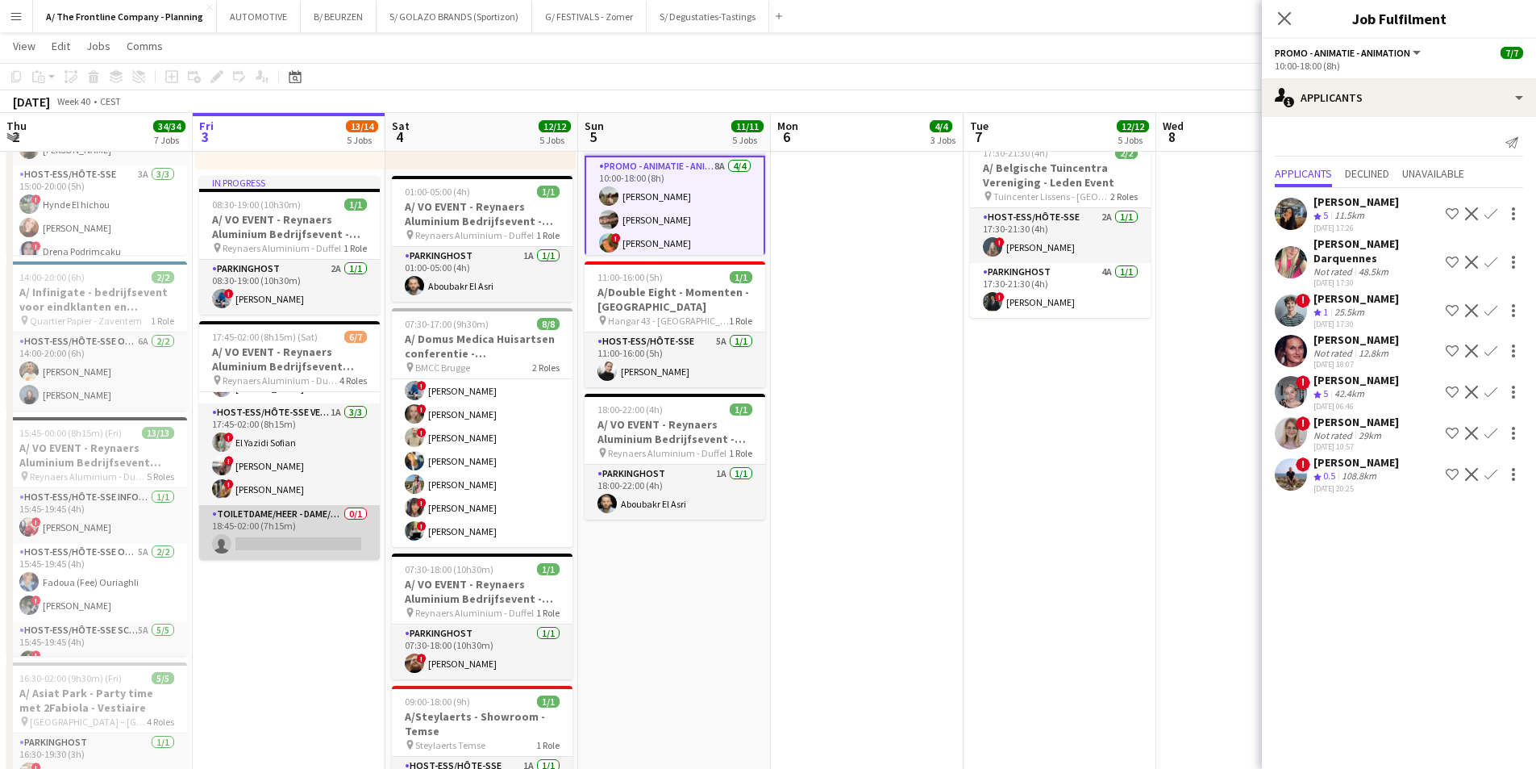
click at [277, 538] on app-card-role "Toiletdame/heer - dame/monsieur des toilettes 0/1 18:45-02:00 (7h15m) single-ne…" at bounding box center [289, 532] width 181 height 55
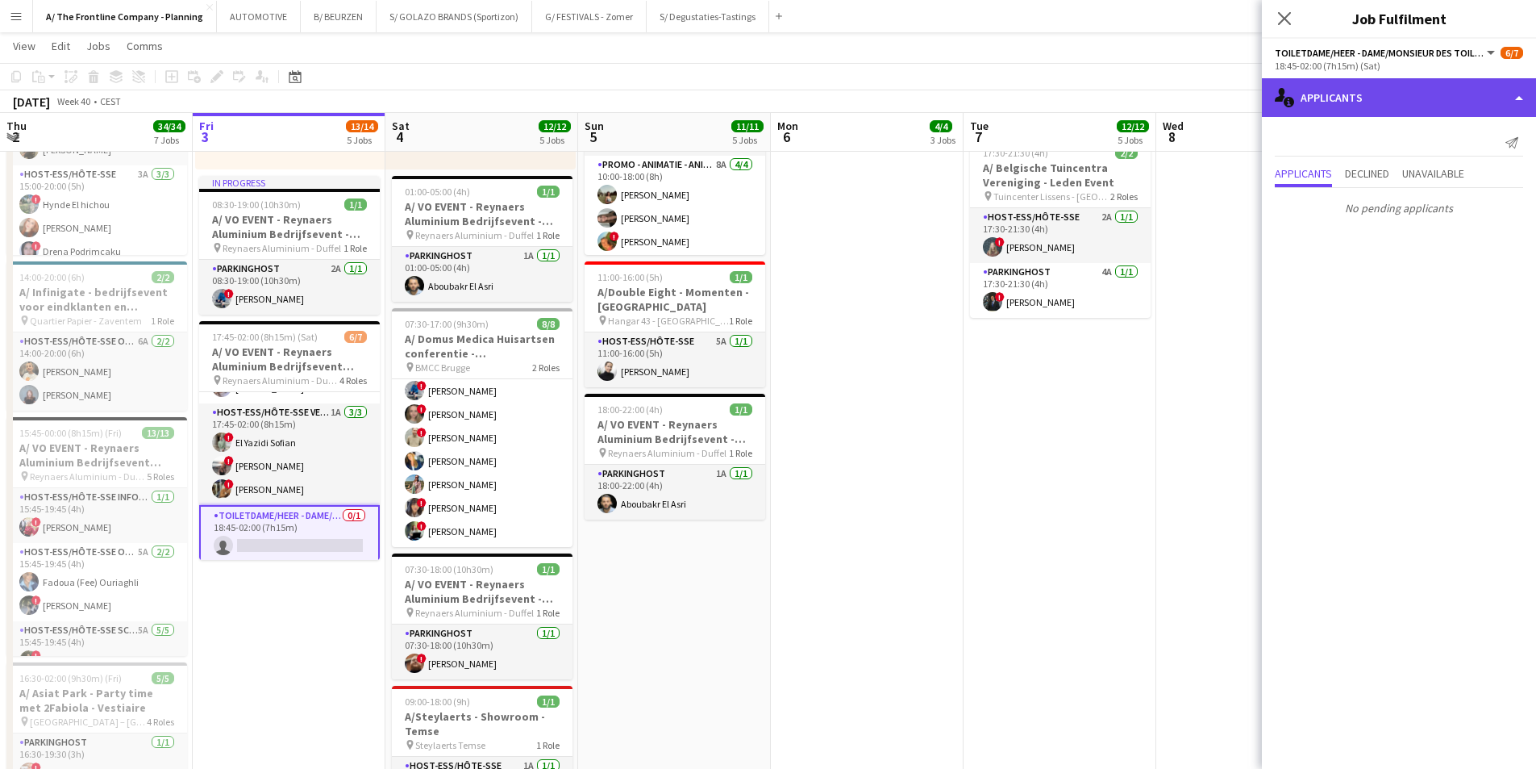
click at [1226, 107] on div "single-neutral-actions-information Applicants" at bounding box center [1399, 97] width 274 height 39
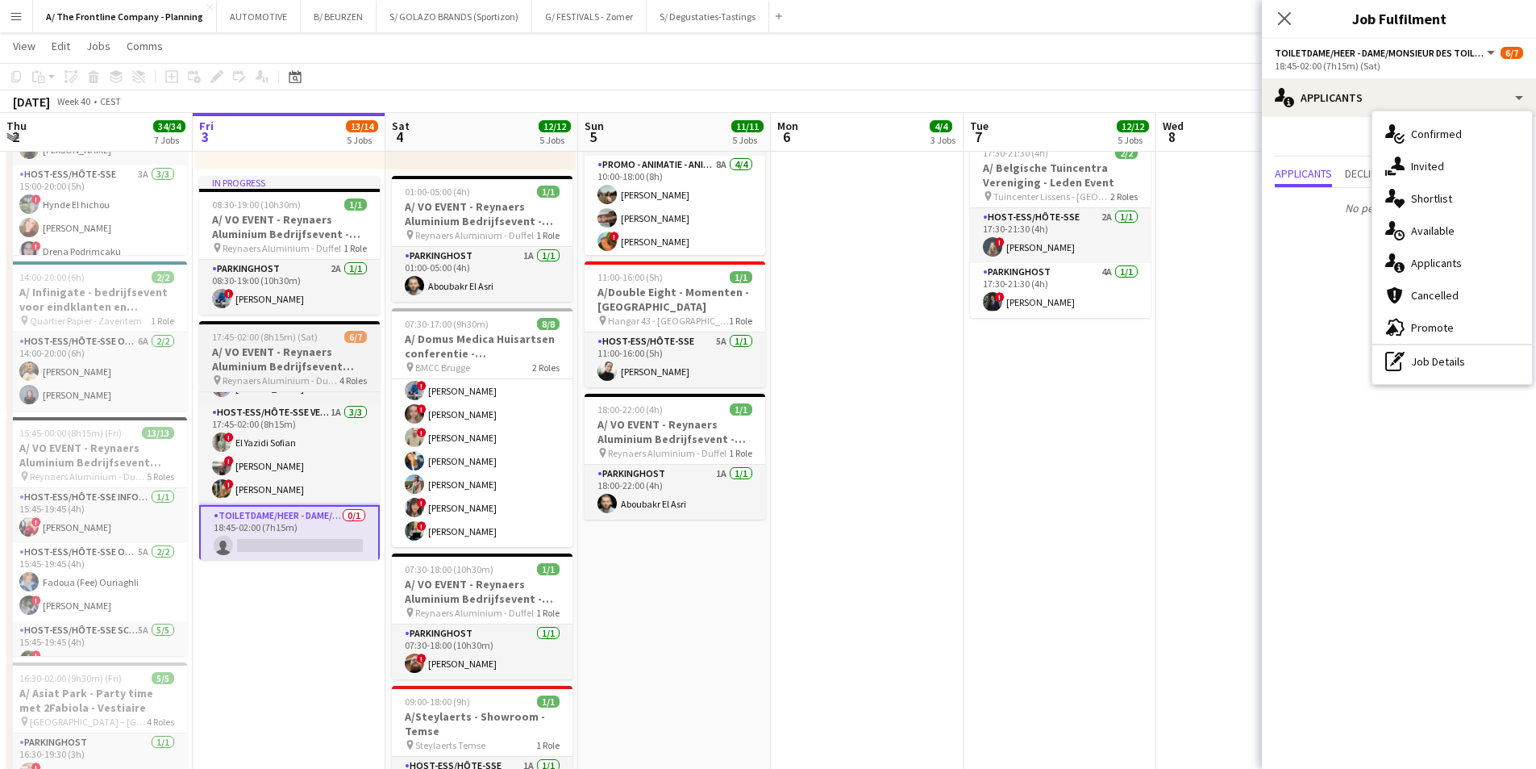
click at [252, 344] on h3 "A/ VO EVENT - Reynaers Aluminium Bedrijfsevent (02+03+05/10)" at bounding box center [289, 358] width 181 height 29
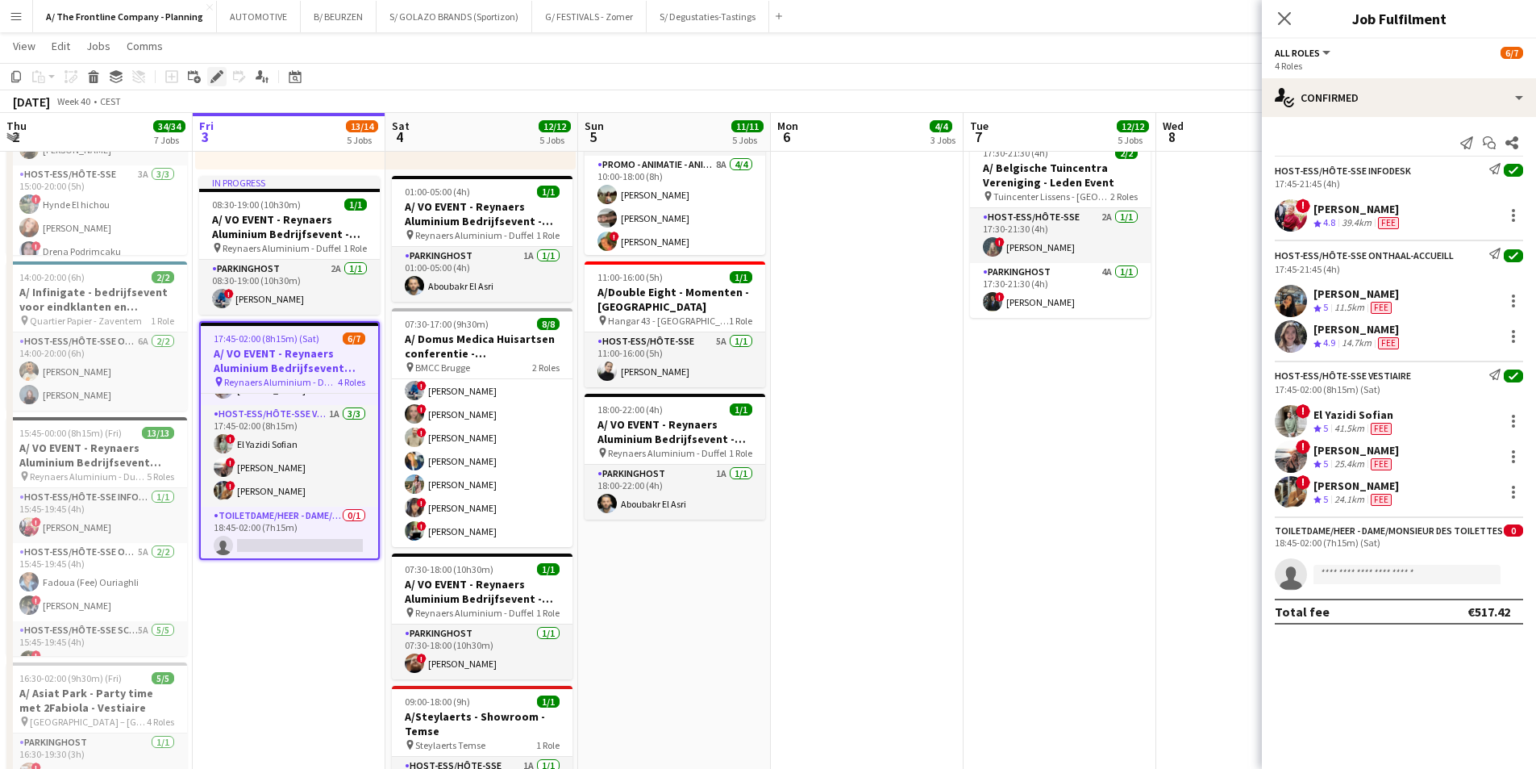
click at [221, 77] on icon "Edit" at bounding box center [217, 76] width 13 height 13
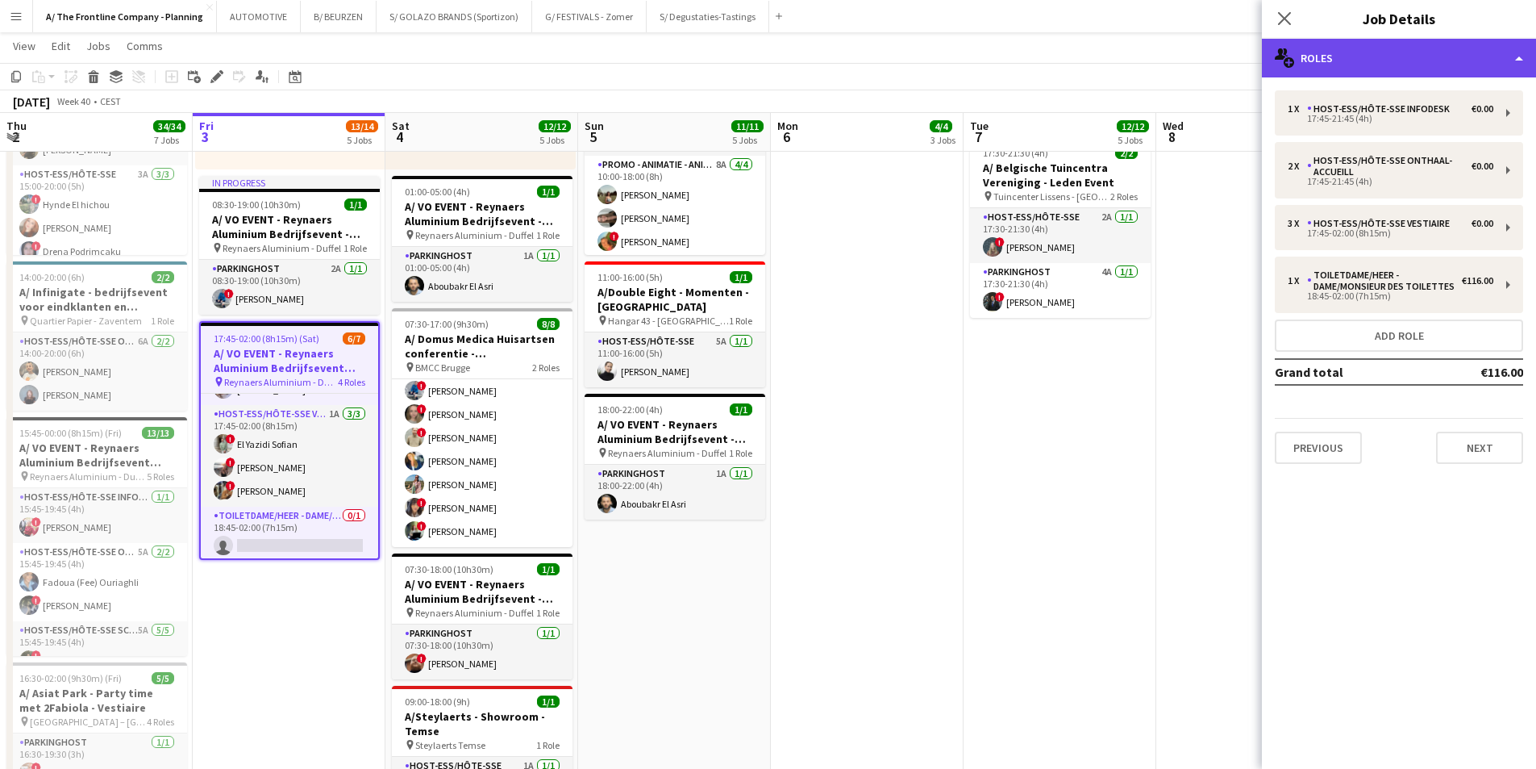
click at [1226, 68] on div "multiple-users-add Roles" at bounding box center [1399, 58] width 274 height 39
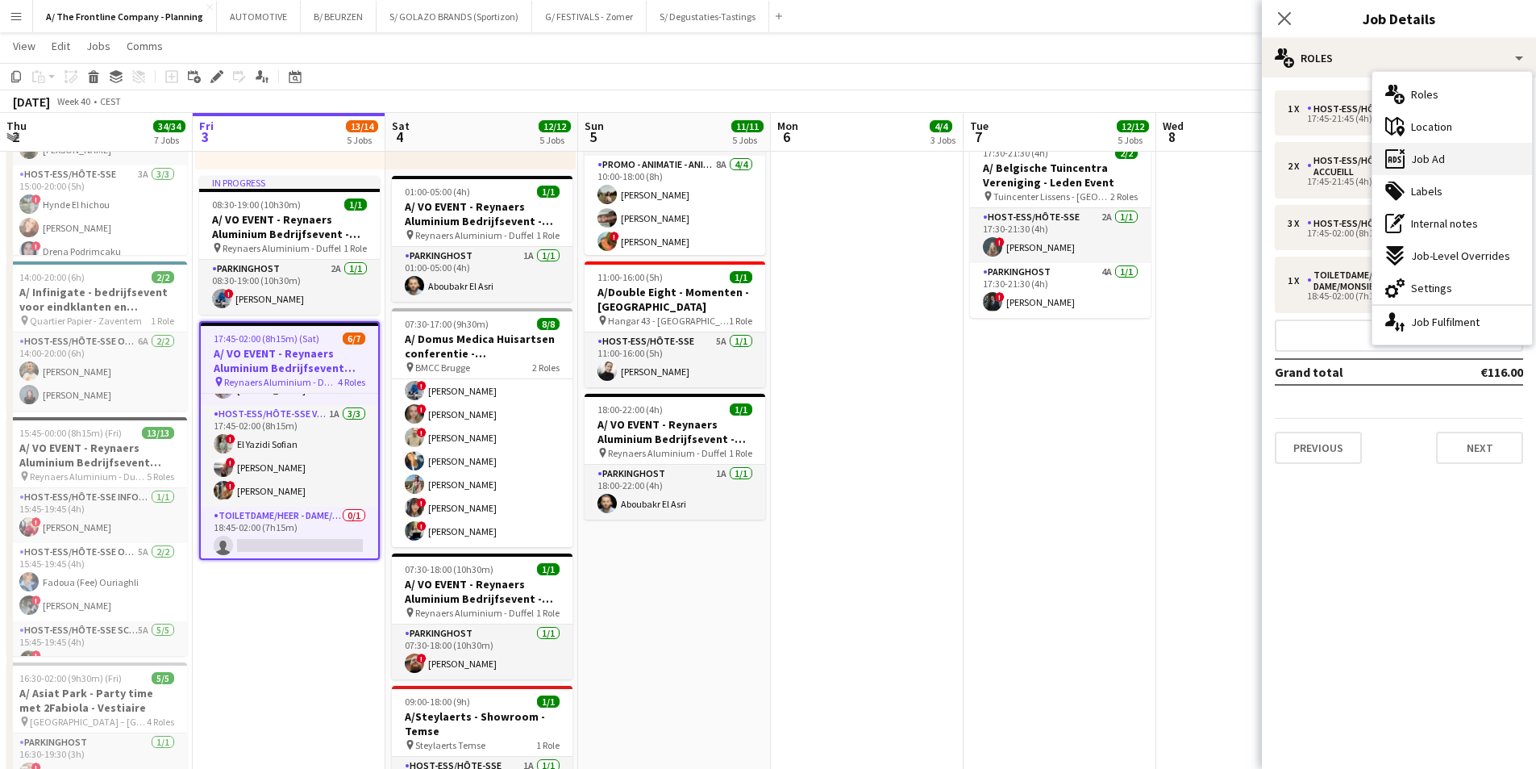
click at [1226, 166] on span "Job Ad" at bounding box center [1428, 159] width 34 height 15
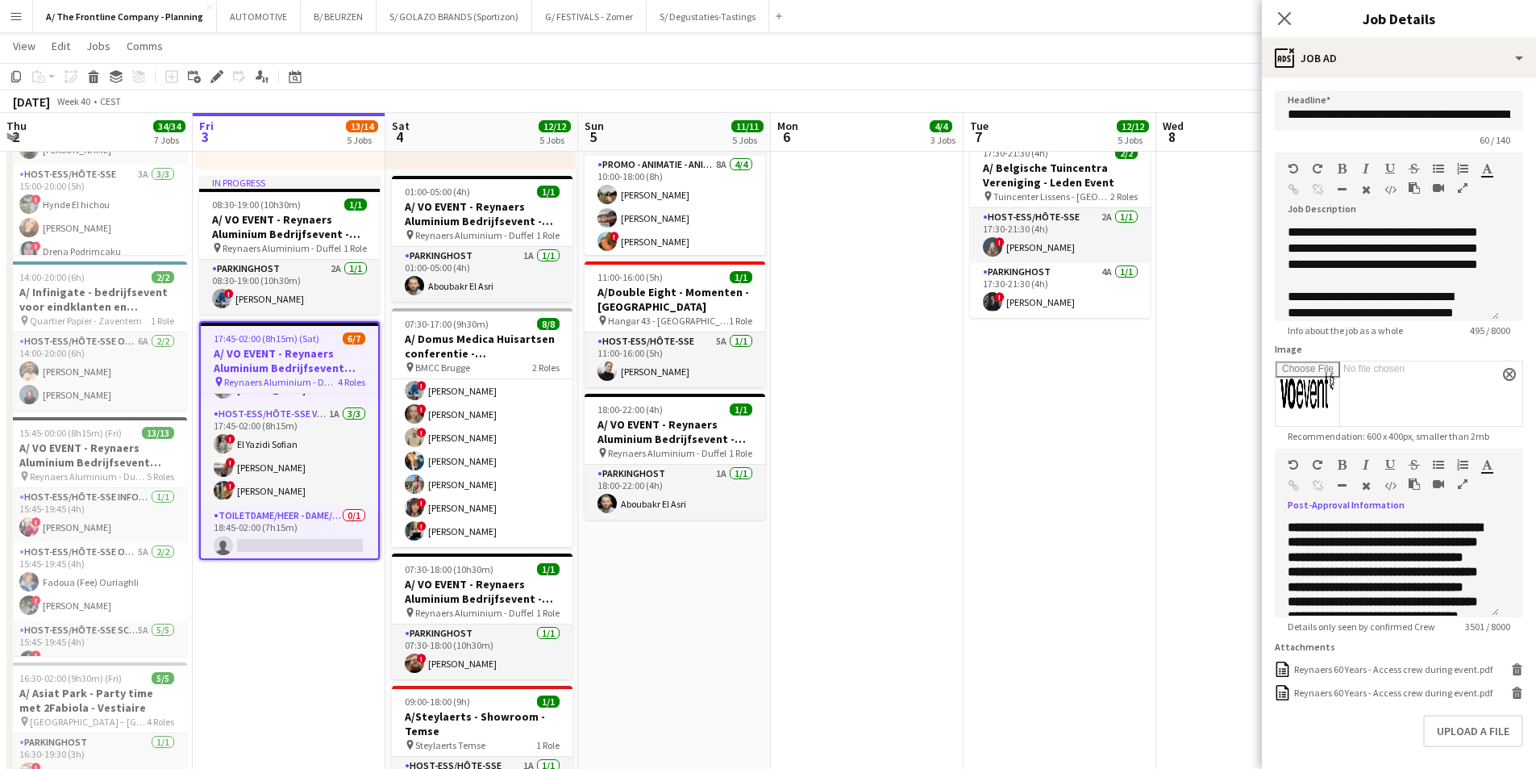
click at [1226, 490] on icon "button" at bounding box center [1463, 483] width 10 height 11
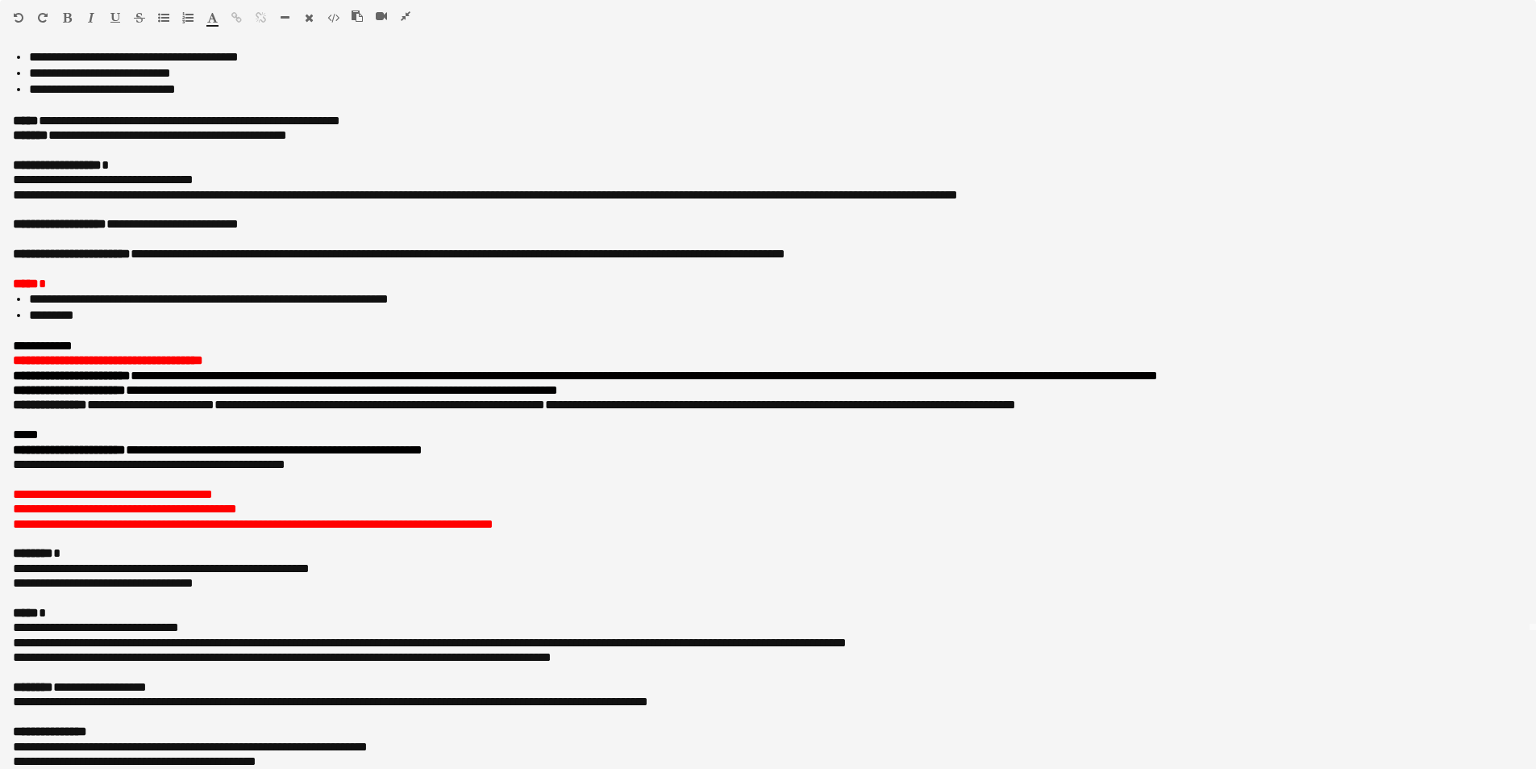
scroll to position [0, 0]
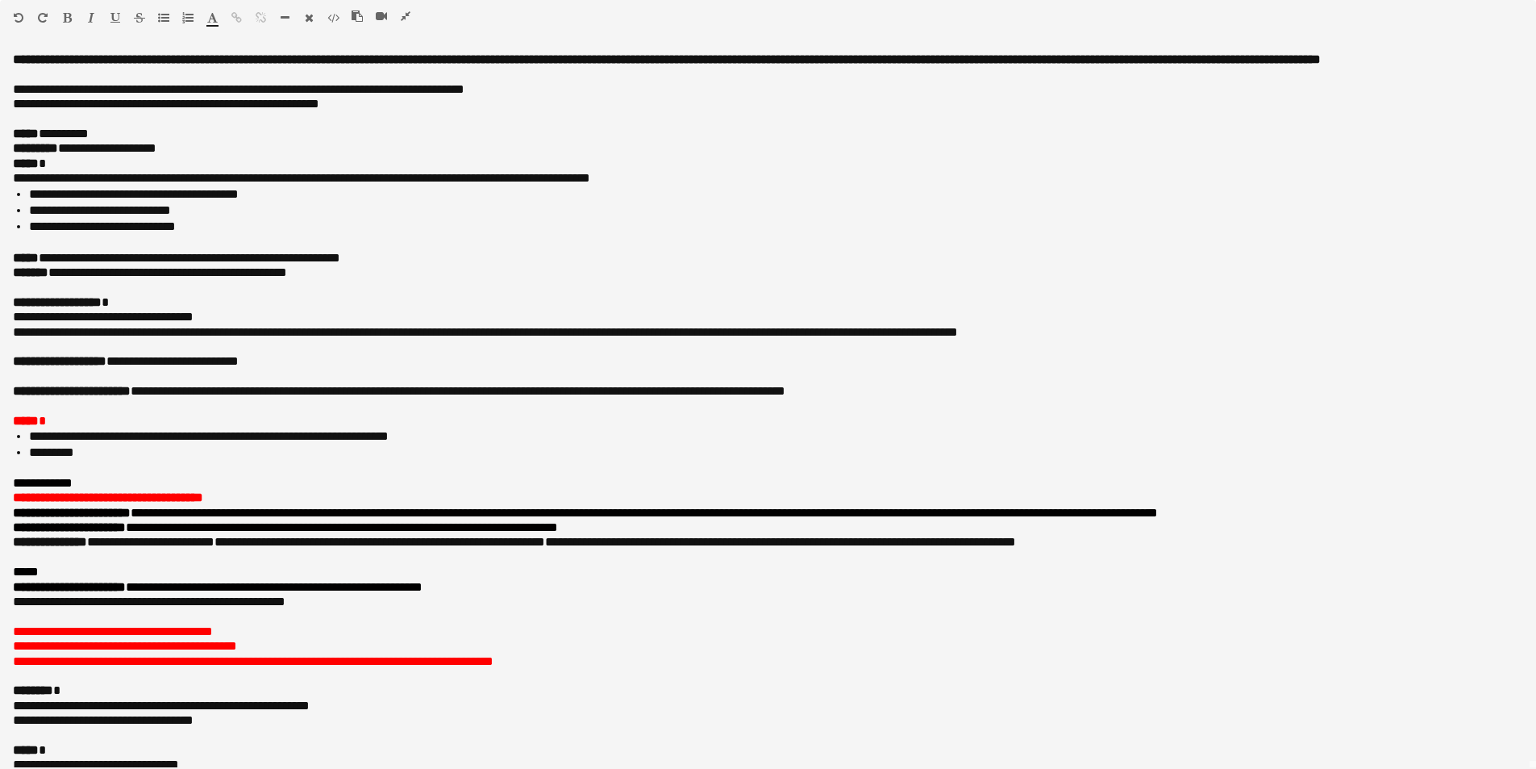
click at [406, 17] on icon "button" at bounding box center [406, 15] width 10 height 11
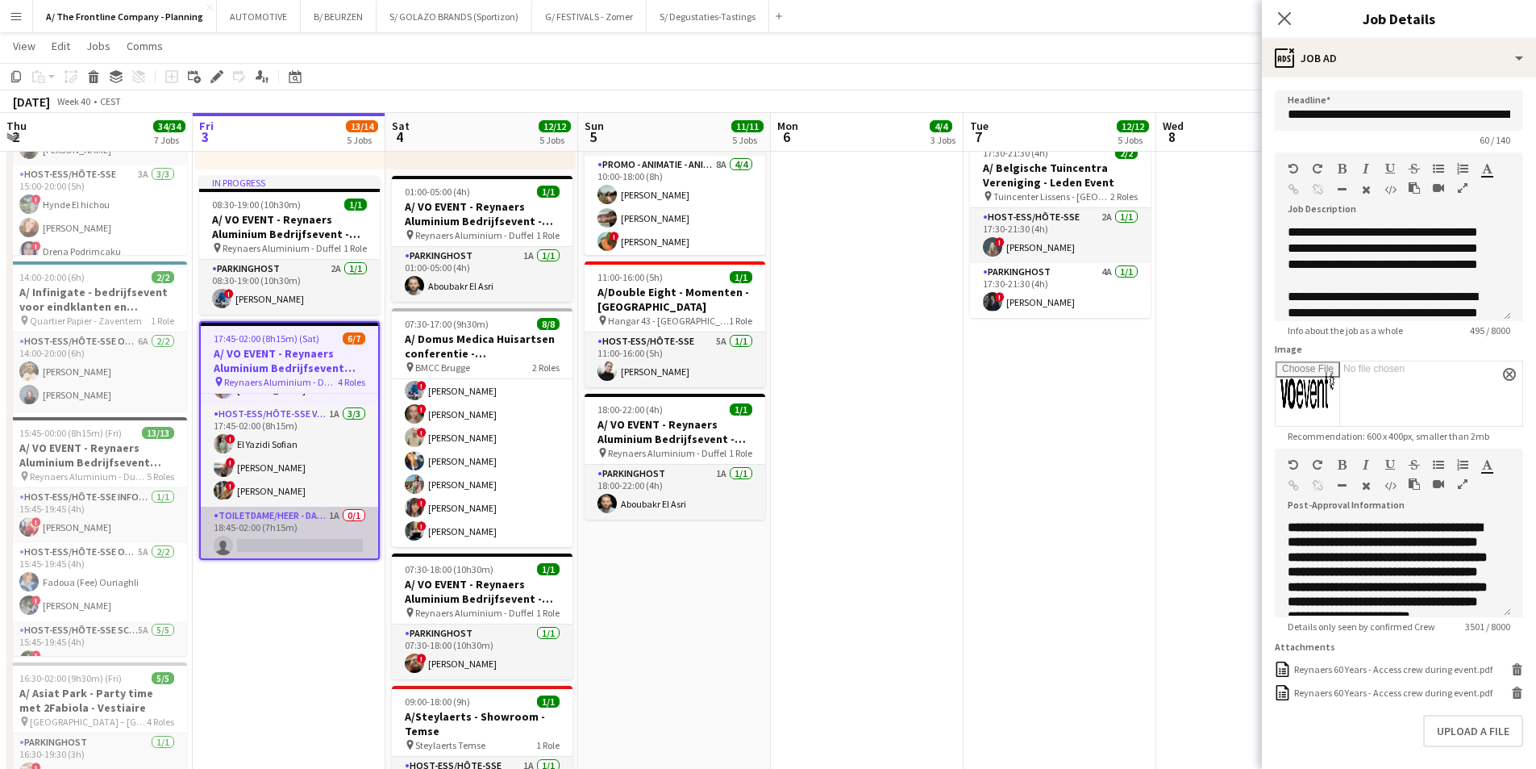
click at [272, 524] on app-card-role "Toiletdame/heer - dame/monsieur des toilettes 1A 0/1 18:45-02:00 (7h15m) single…" at bounding box center [289, 533] width 177 height 55
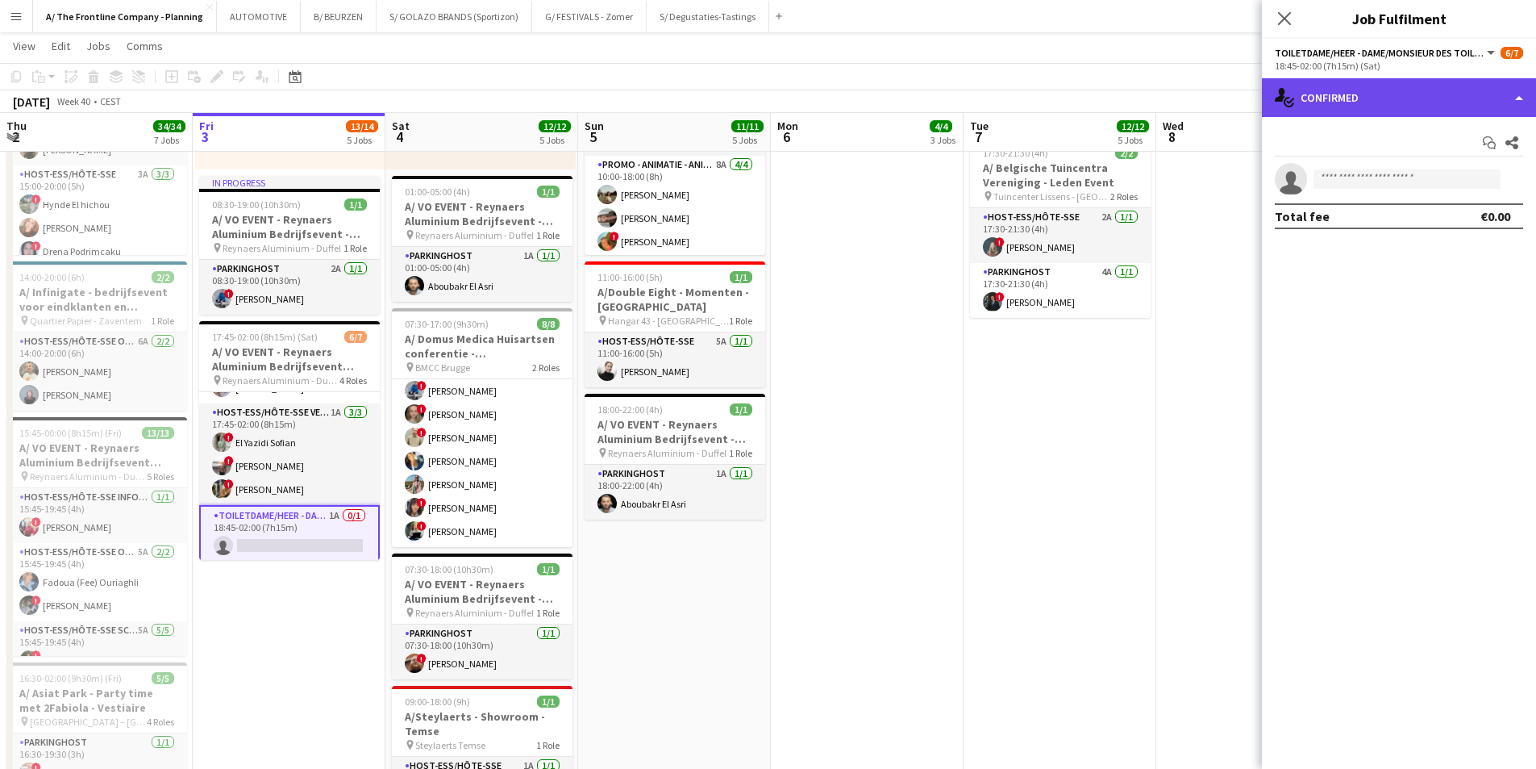
click at [1226, 110] on div "single-neutral-actions-check-2 Confirmed" at bounding box center [1399, 97] width 274 height 39
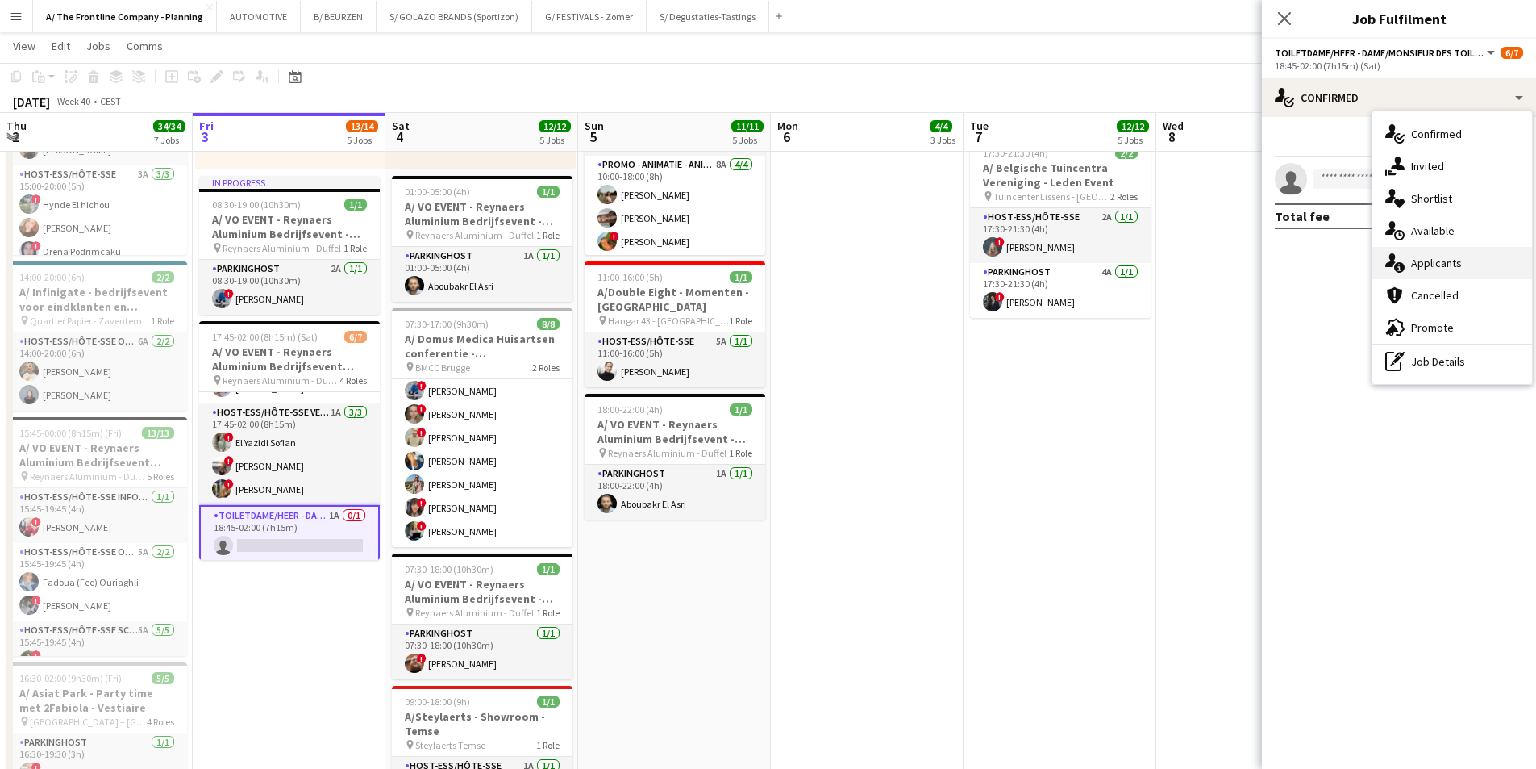
click at [1226, 264] on span "Applicants" at bounding box center [1436, 263] width 51 height 15
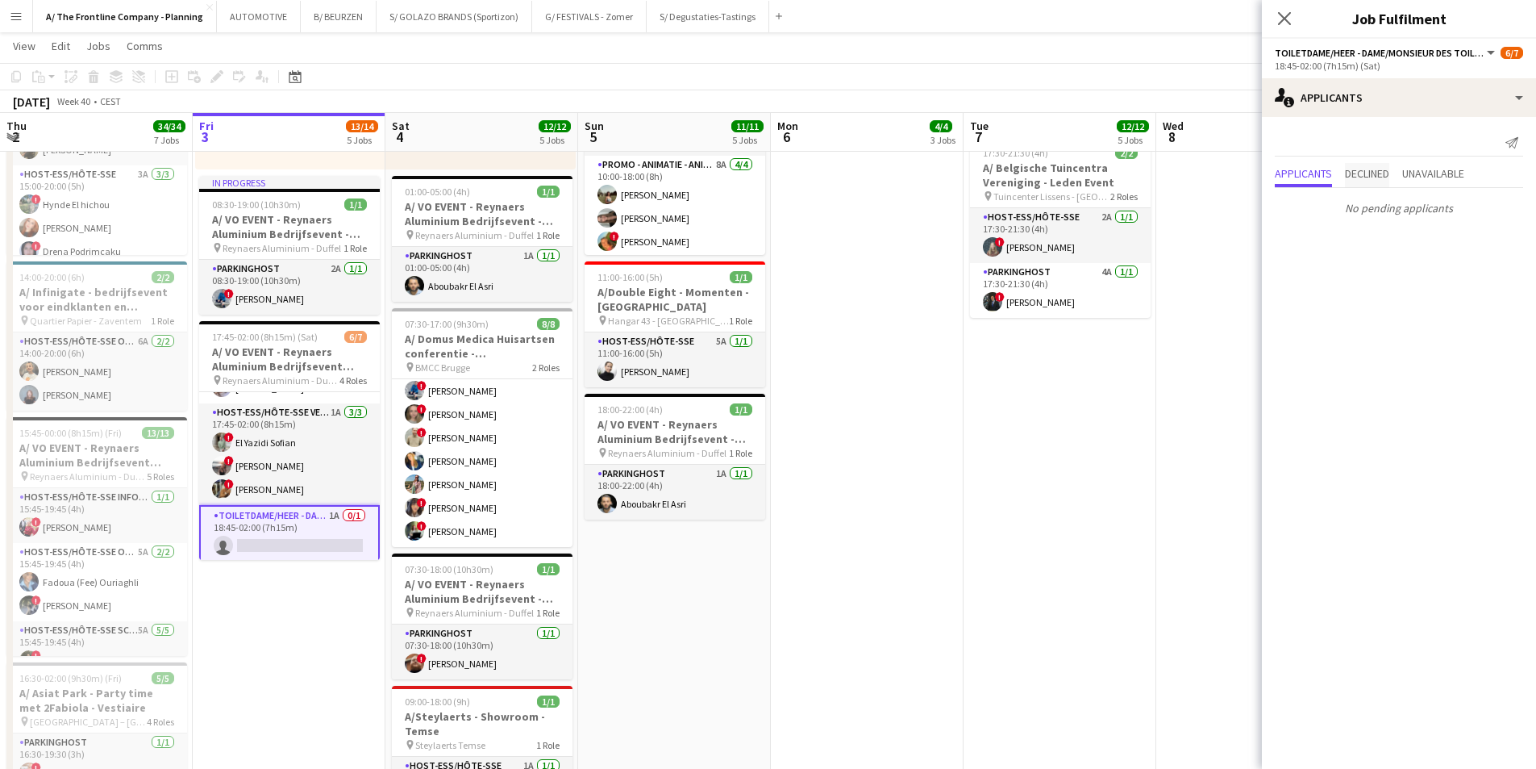
drag, startPoint x: 1363, startPoint y: 177, endPoint x: 1377, endPoint y: 181, distance: 14.3
click at [1226, 177] on span "Declined" at bounding box center [1367, 173] width 44 height 11
click at [1226, 140] on span "Unavailable" at bounding box center [1434, 140] width 62 height 11
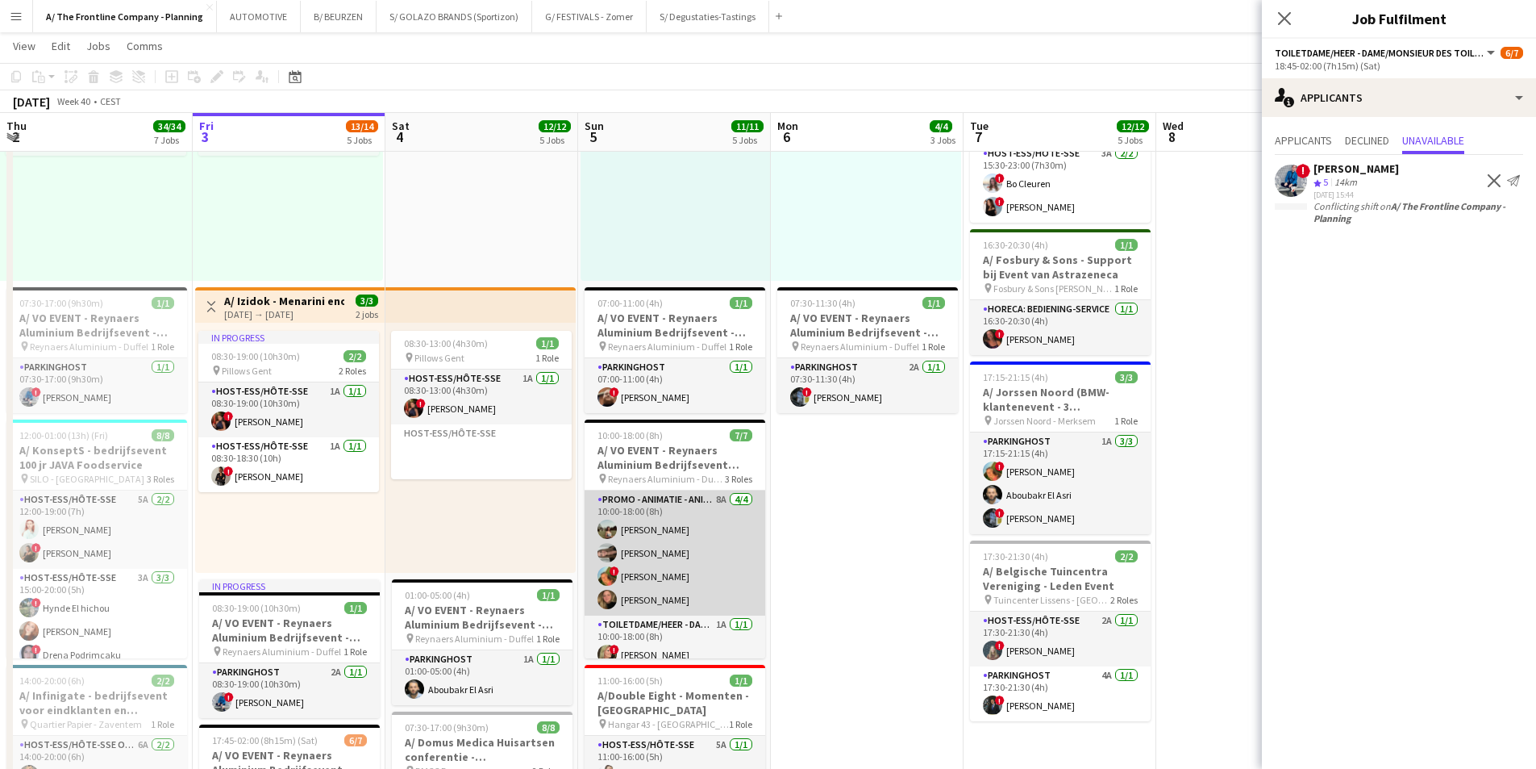
scroll to position [90, 0]
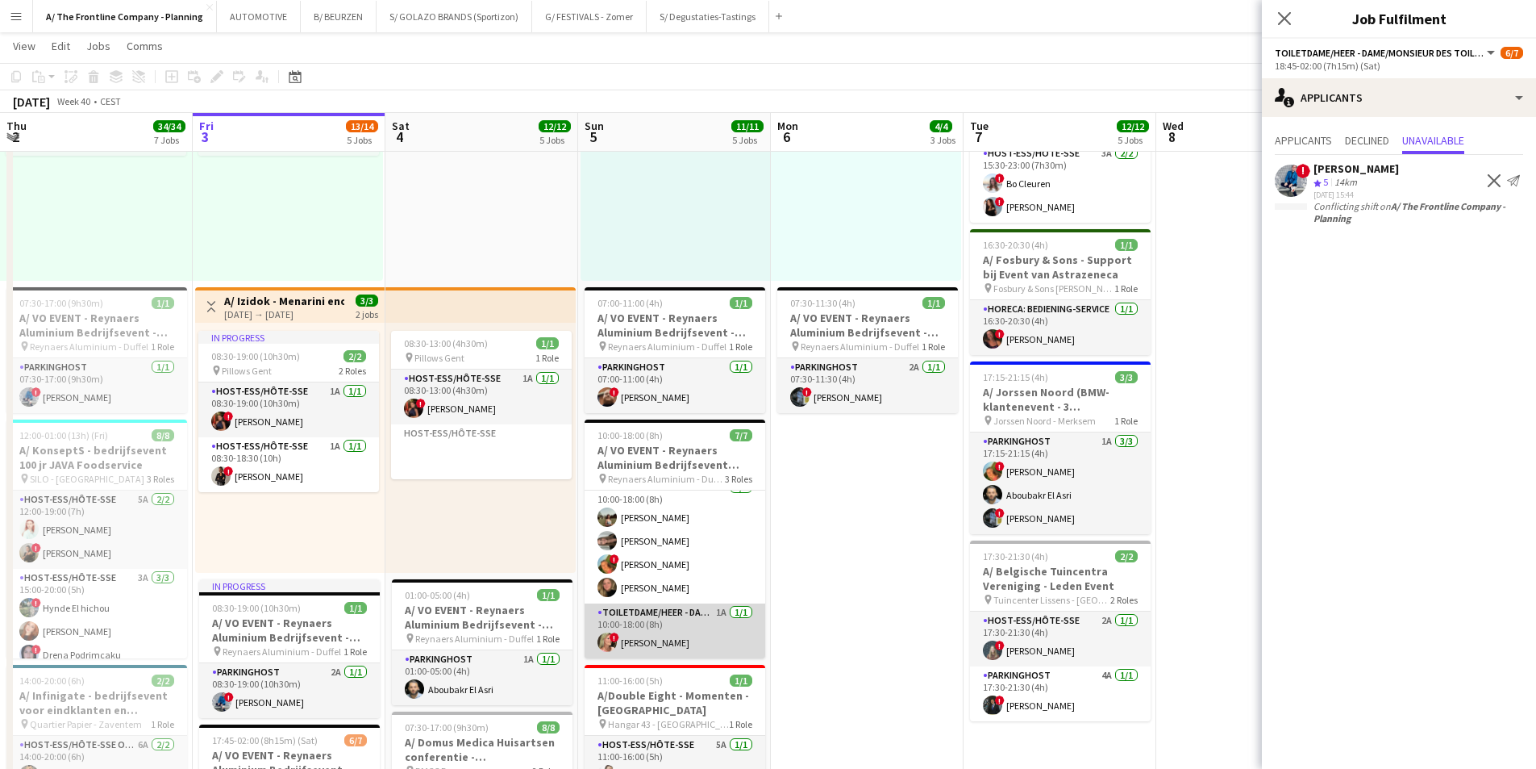
click at [685, 594] on app-card-role "Toiletdame/heer - dame/monsieur des toilettes 1A [DATE] 10:00-18:00 (8h) ! [PER…" at bounding box center [675, 630] width 181 height 55
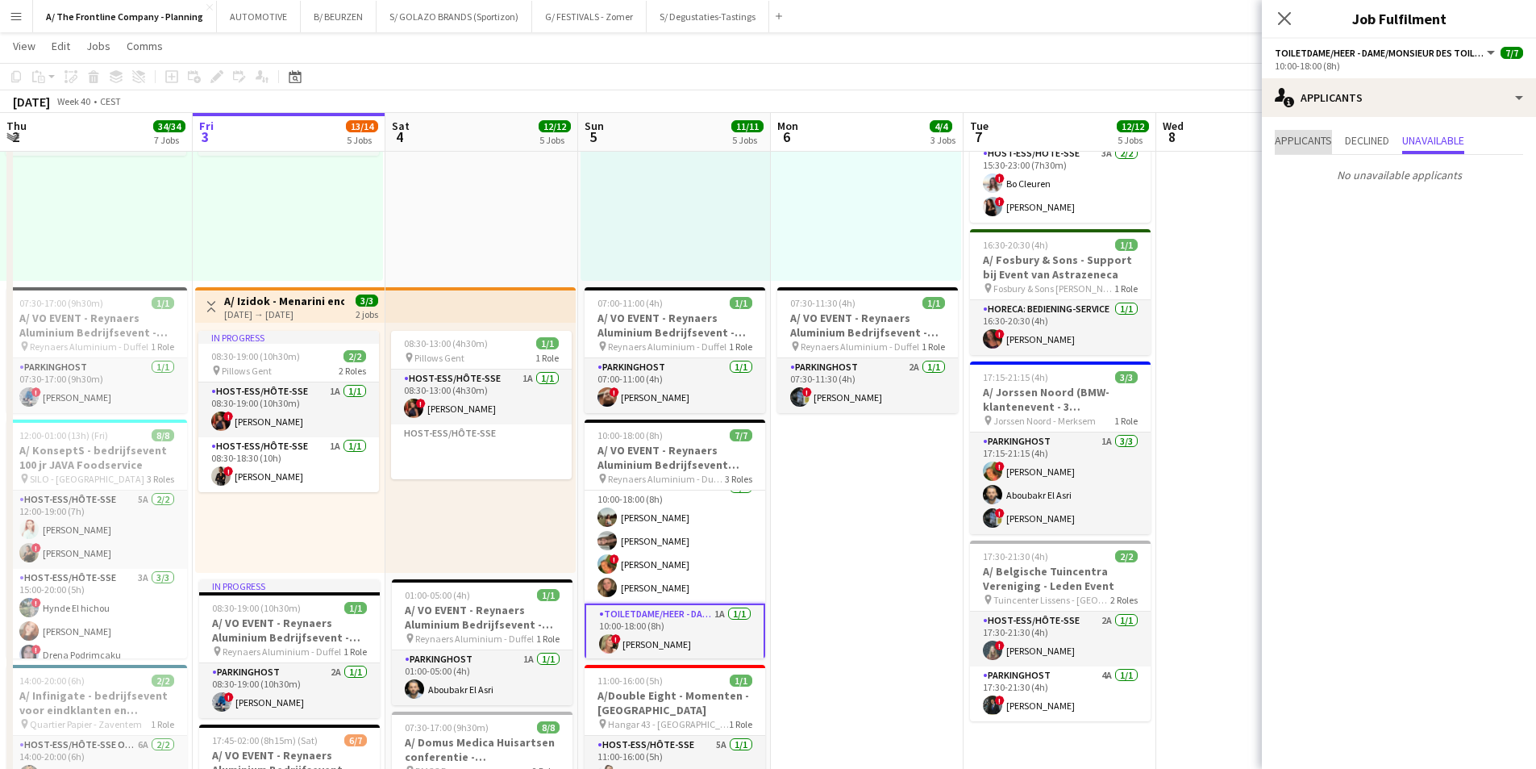
click at [1226, 144] on span "Applicants" at bounding box center [1303, 140] width 57 height 11
click at [708, 594] on app-card-role "Toiletdame/heer - dame/monsieur des toilettes 1A [DATE] 10:00-18:00 (8h) ! [PER…" at bounding box center [675, 632] width 181 height 58
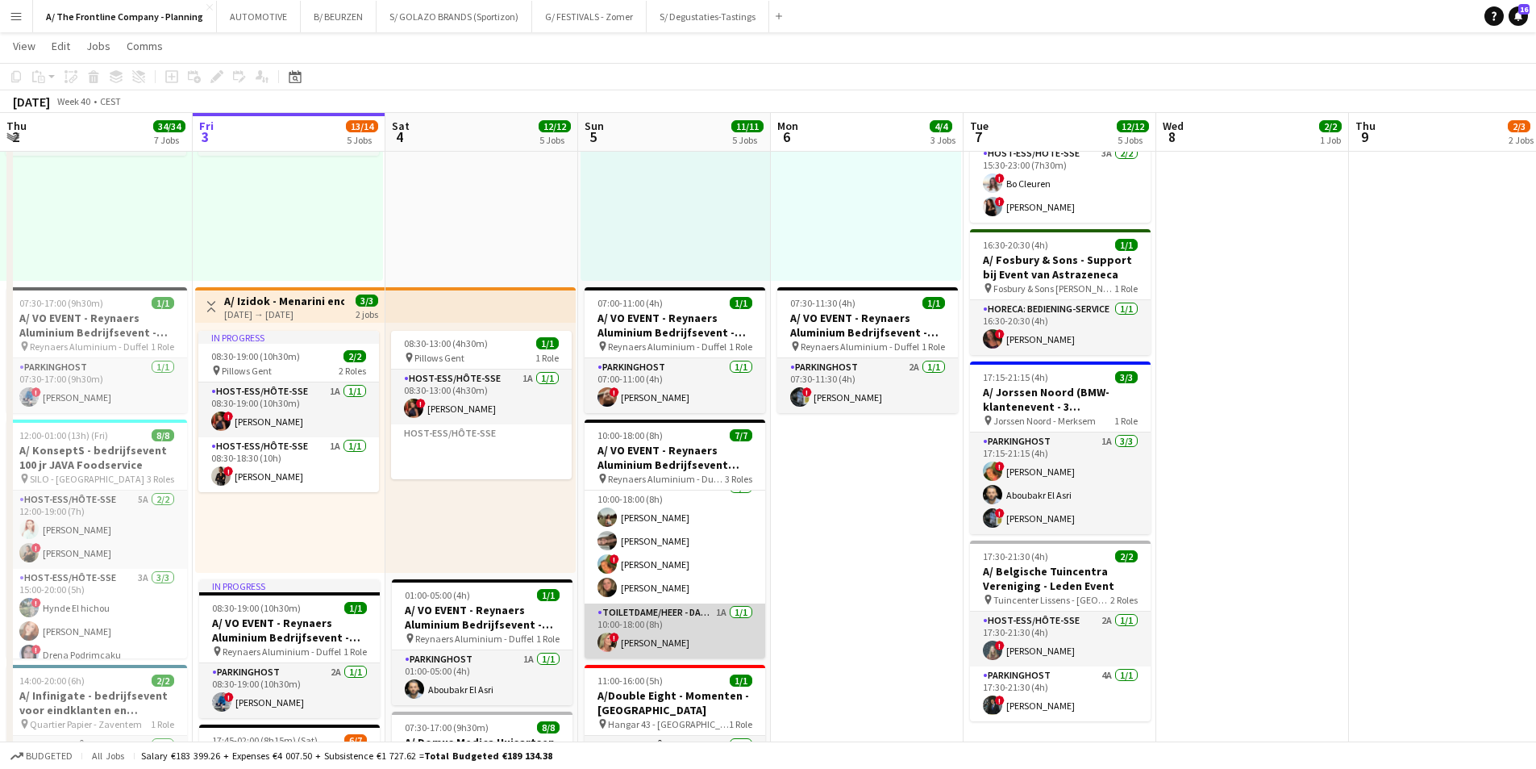
click at [711, 594] on app-card-role "Toiletdame/heer - dame/monsieur des toilettes 1A [DATE] 10:00-18:00 (8h) ! [PER…" at bounding box center [675, 630] width 181 height 55
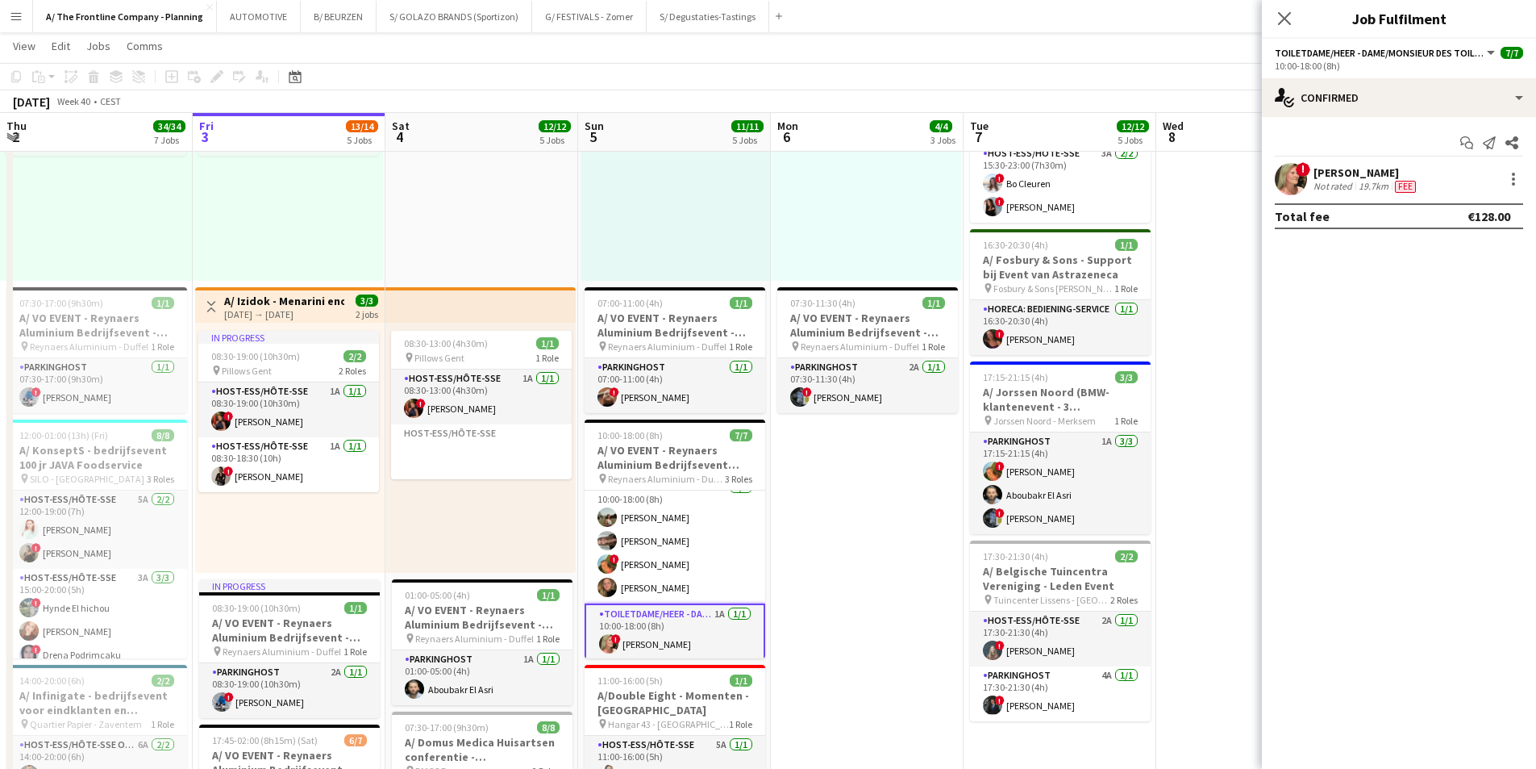
click at [1226, 184] on div "Not rated" at bounding box center [1335, 186] width 42 height 13
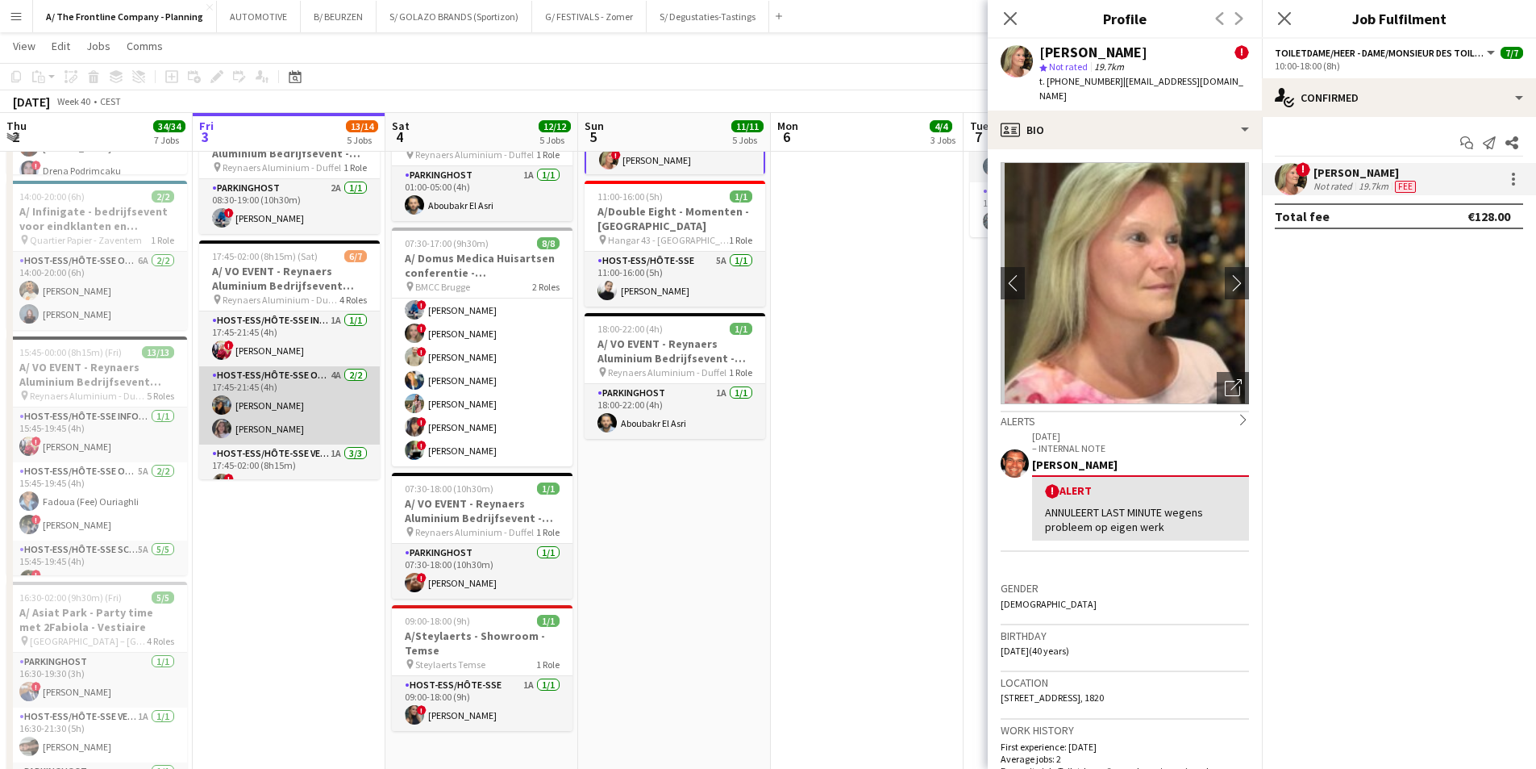
scroll to position [122, 0]
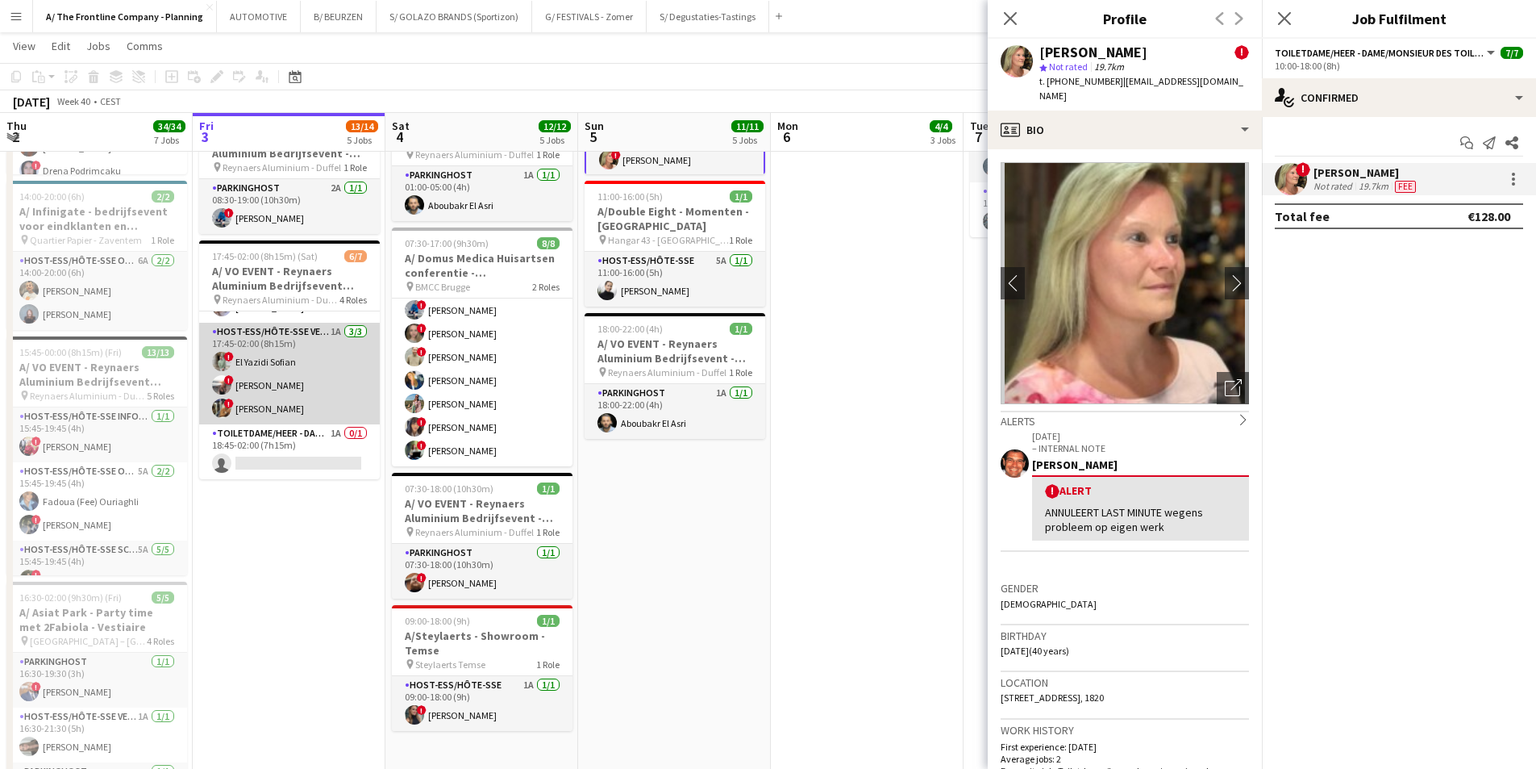
click at [277, 386] on app-card-role "Host-ess/Hôte-sse Vestiaire 1A [DATE] 17:45-02:00 (8h15m) ! El [DEMOGRAPHIC_DAT…" at bounding box center [289, 374] width 181 height 102
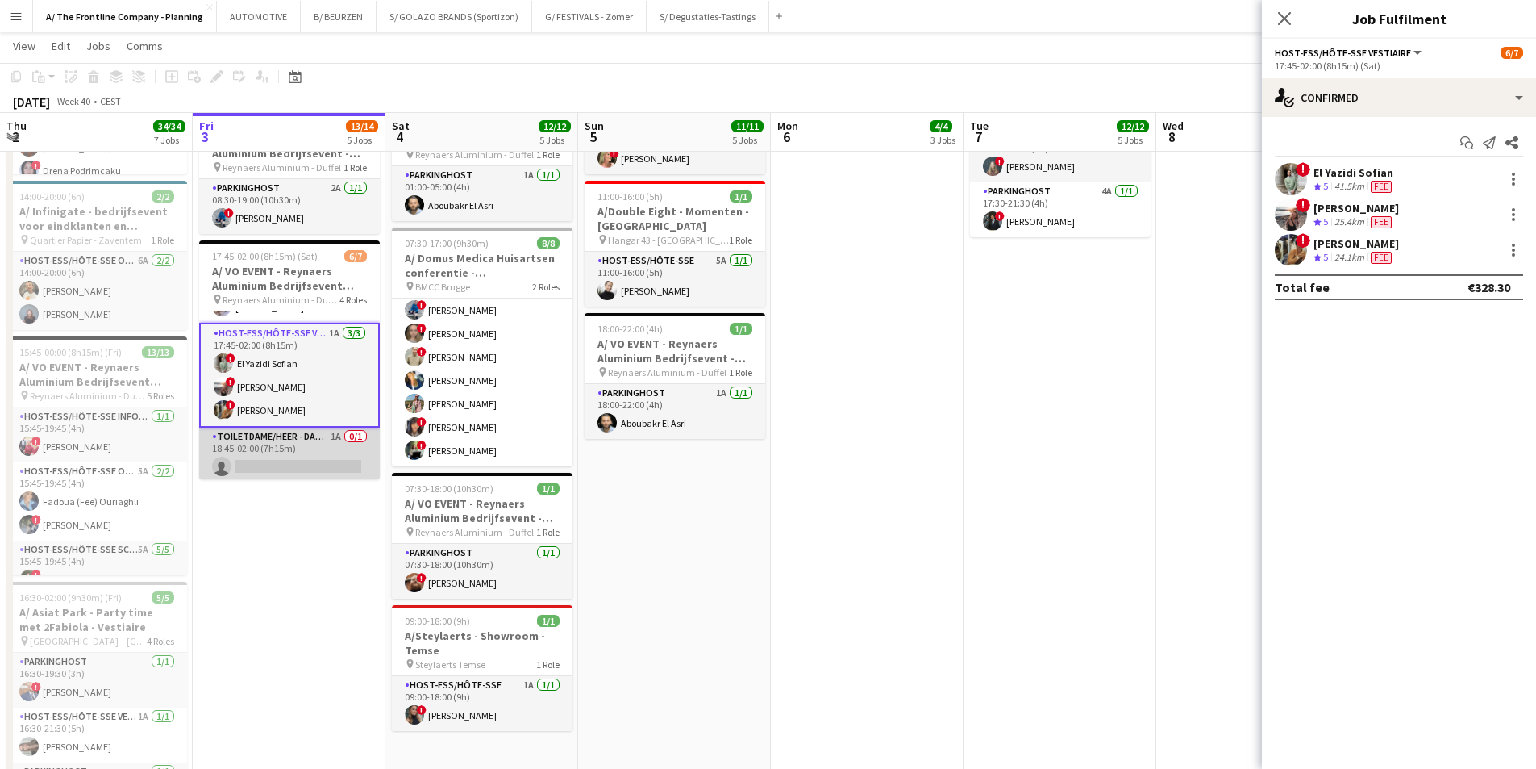
click at [297, 453] on app-card-role "Toiletdame/heer - dame/monsieur des toilettes 1A 0/1 18:45-02:00 (7h15m) single…" at bounding box center [289, 454] width 181 height 55
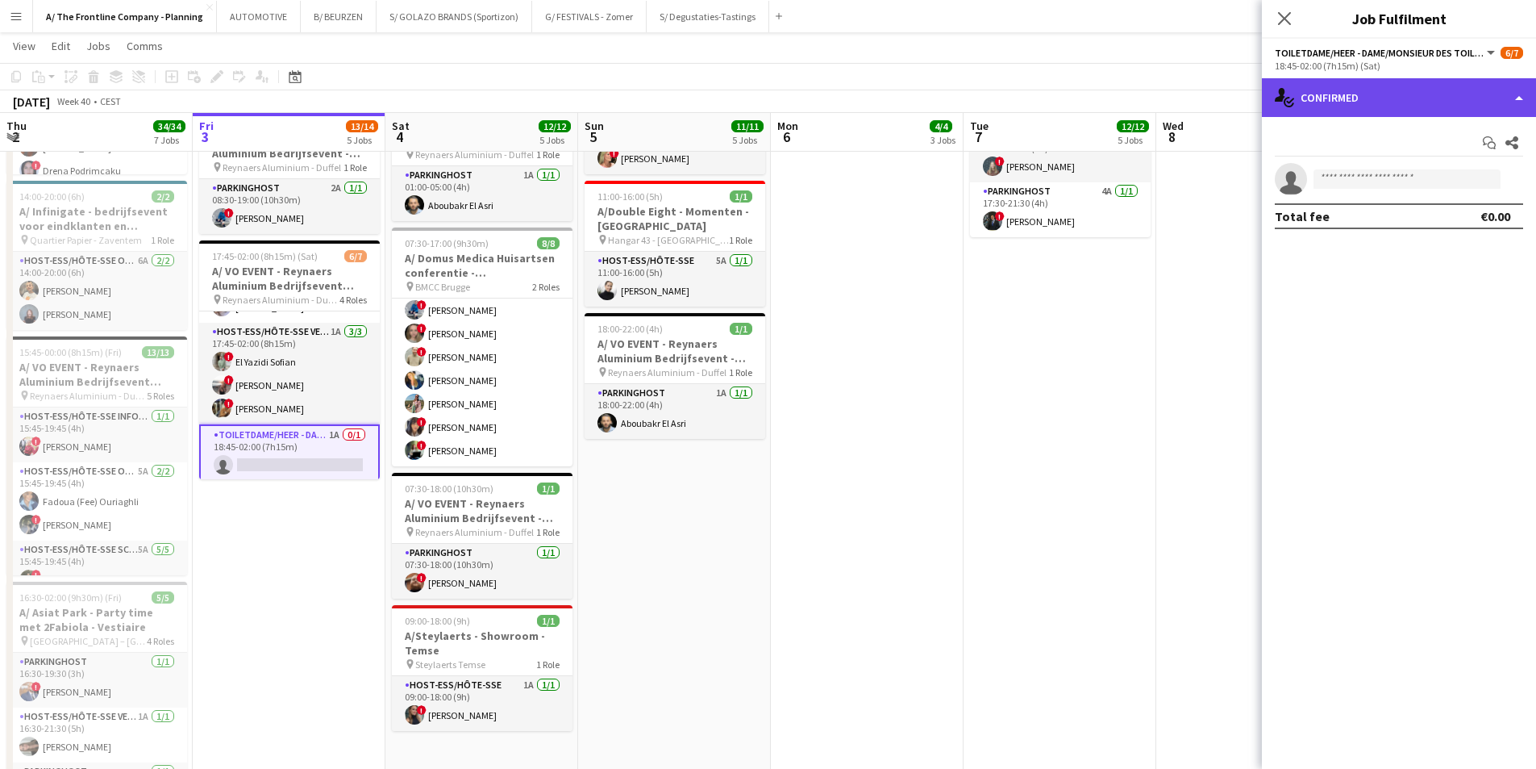
click at [1226, 106] on div "single-neutral-actions-check-2 Confirmed" at bounding box center [1399, 97] width 274 height 39
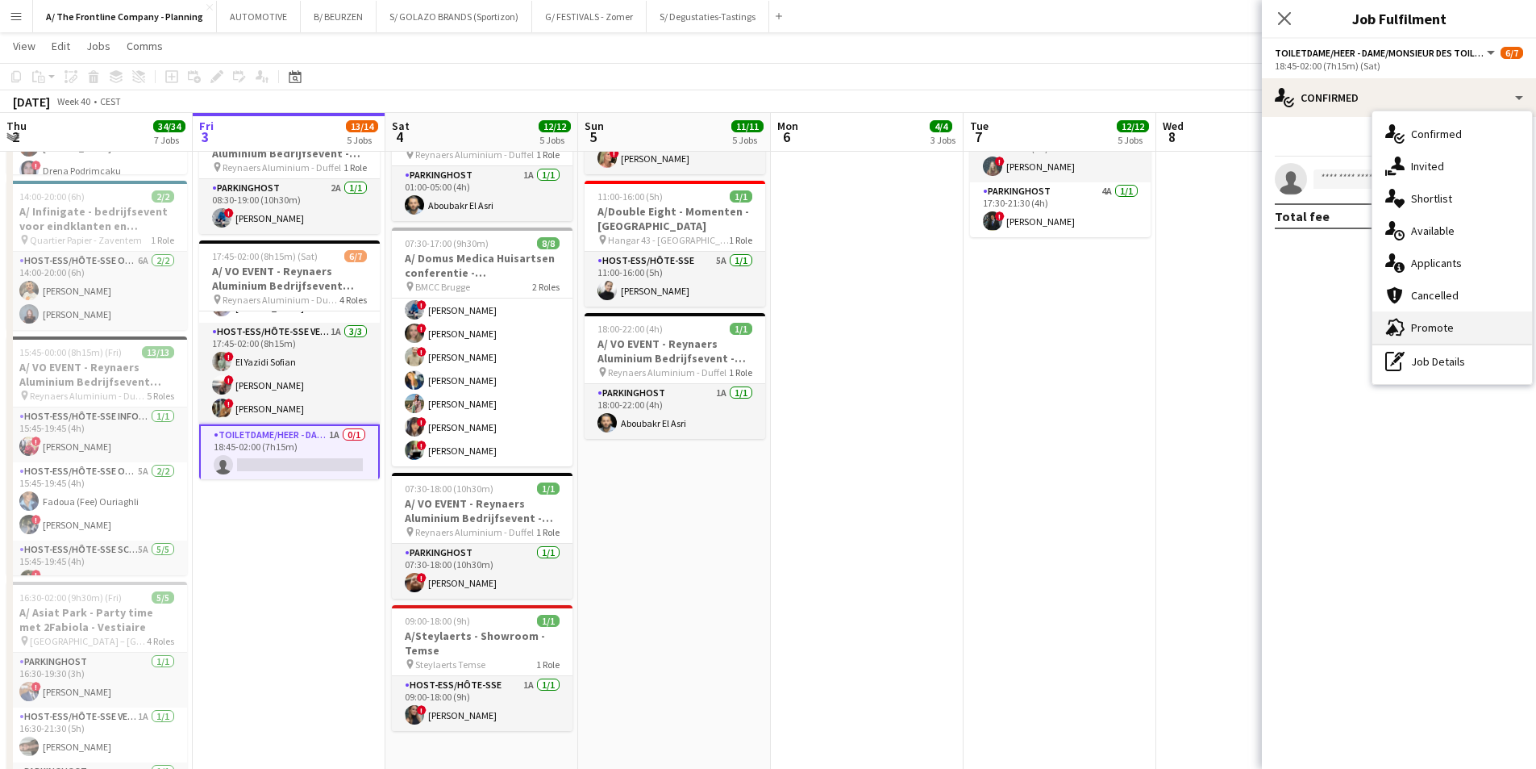
click at [1226, 333] on span "Promote" at bounding box center [1432, 327] width 43 height 15
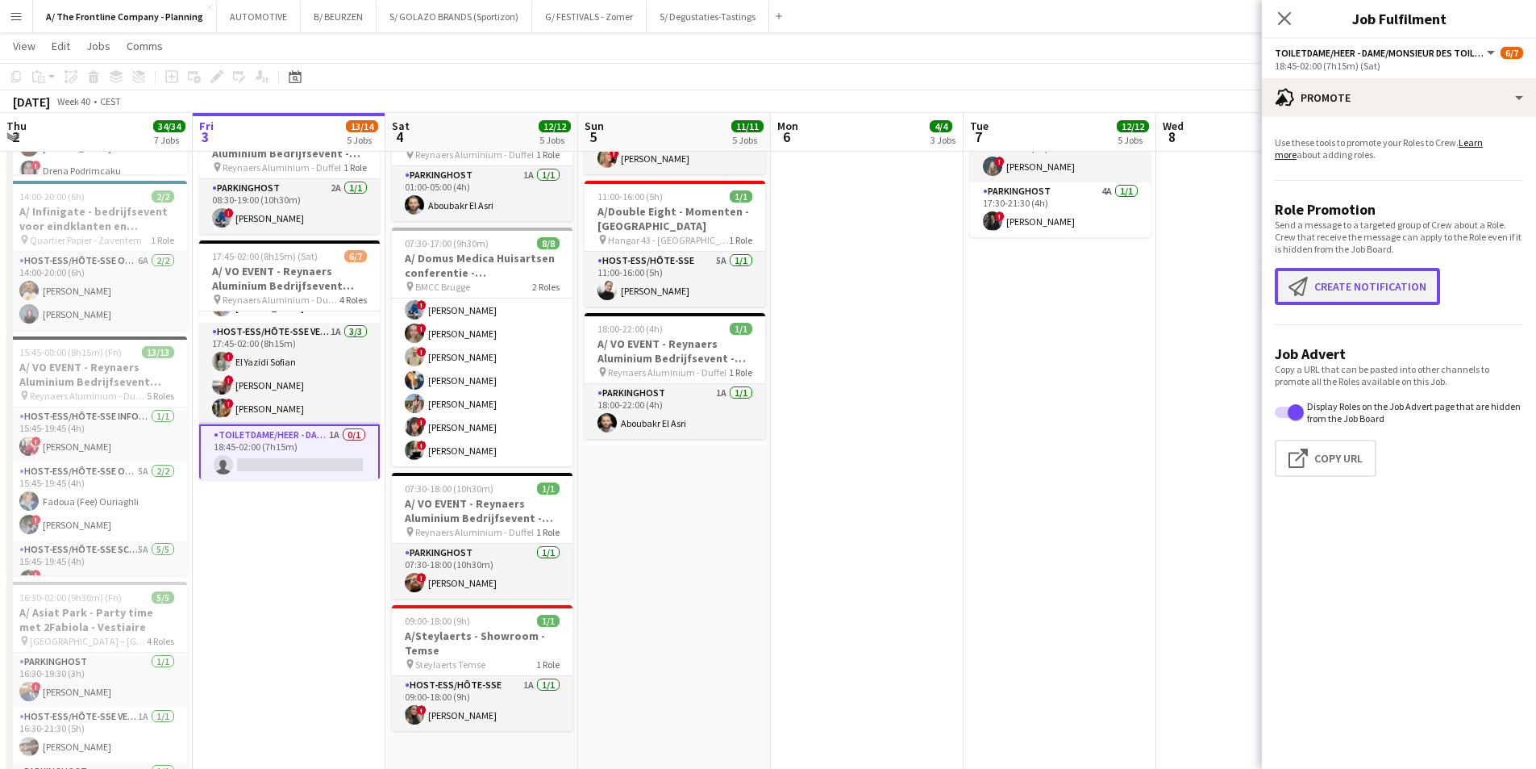
click at [1226, 281] on button "Create notification Create notification" at bounding box center [1357, 286] width 165 height 37
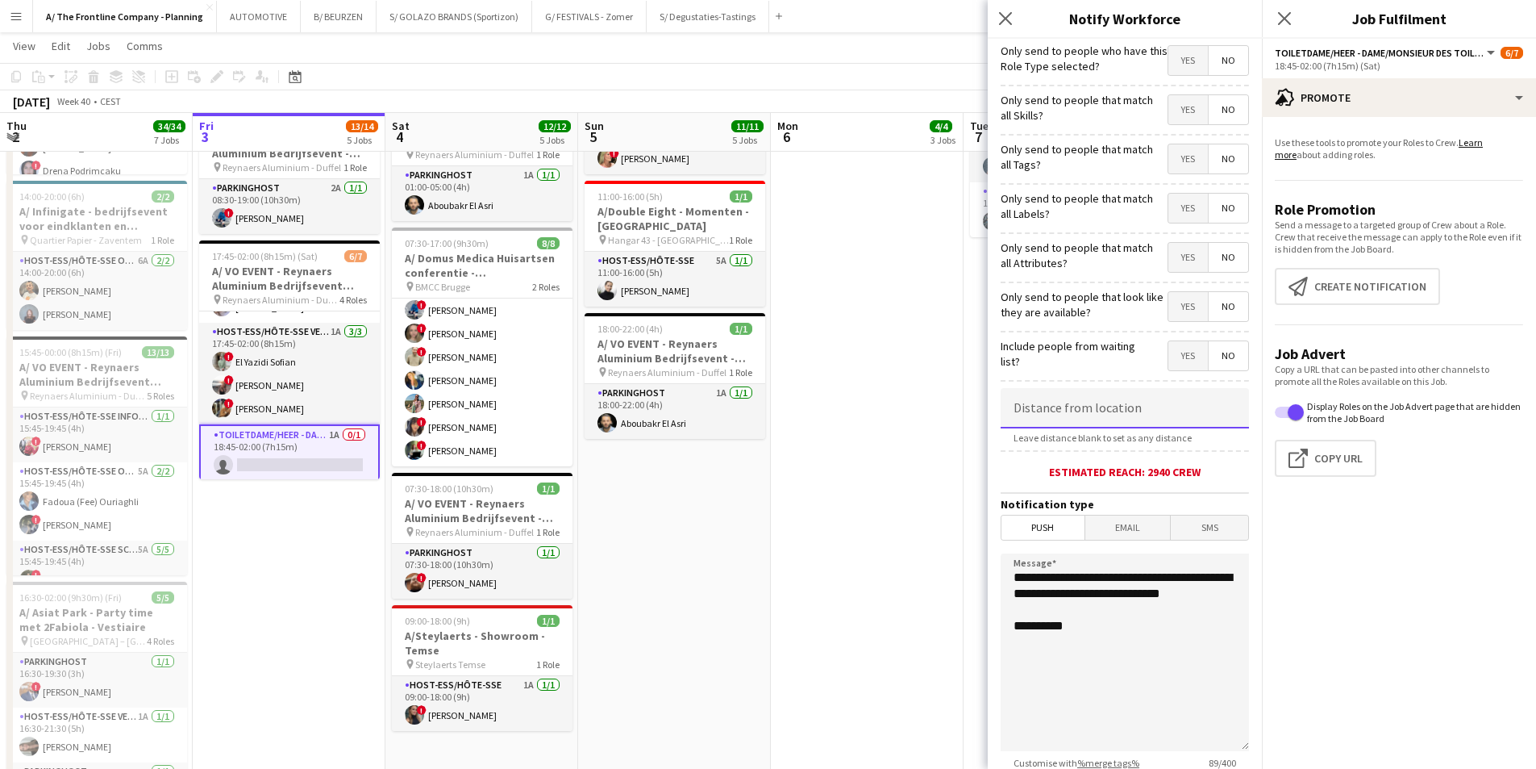
click at [1098, 414] on input at bounding box center [1125, 408] width 248 height 40
type input "*****"
drag, startPoint x: 1115, startPoint y: 615, endPoint x: 932, endPoint y: 570, distance: 188.6
click at [932, 570] on body "Menu Boards Boards Boards All jobs Status Workforce Workforce My Workforce Recr…" at bounding box center [768, 31] width 1536 height 1999
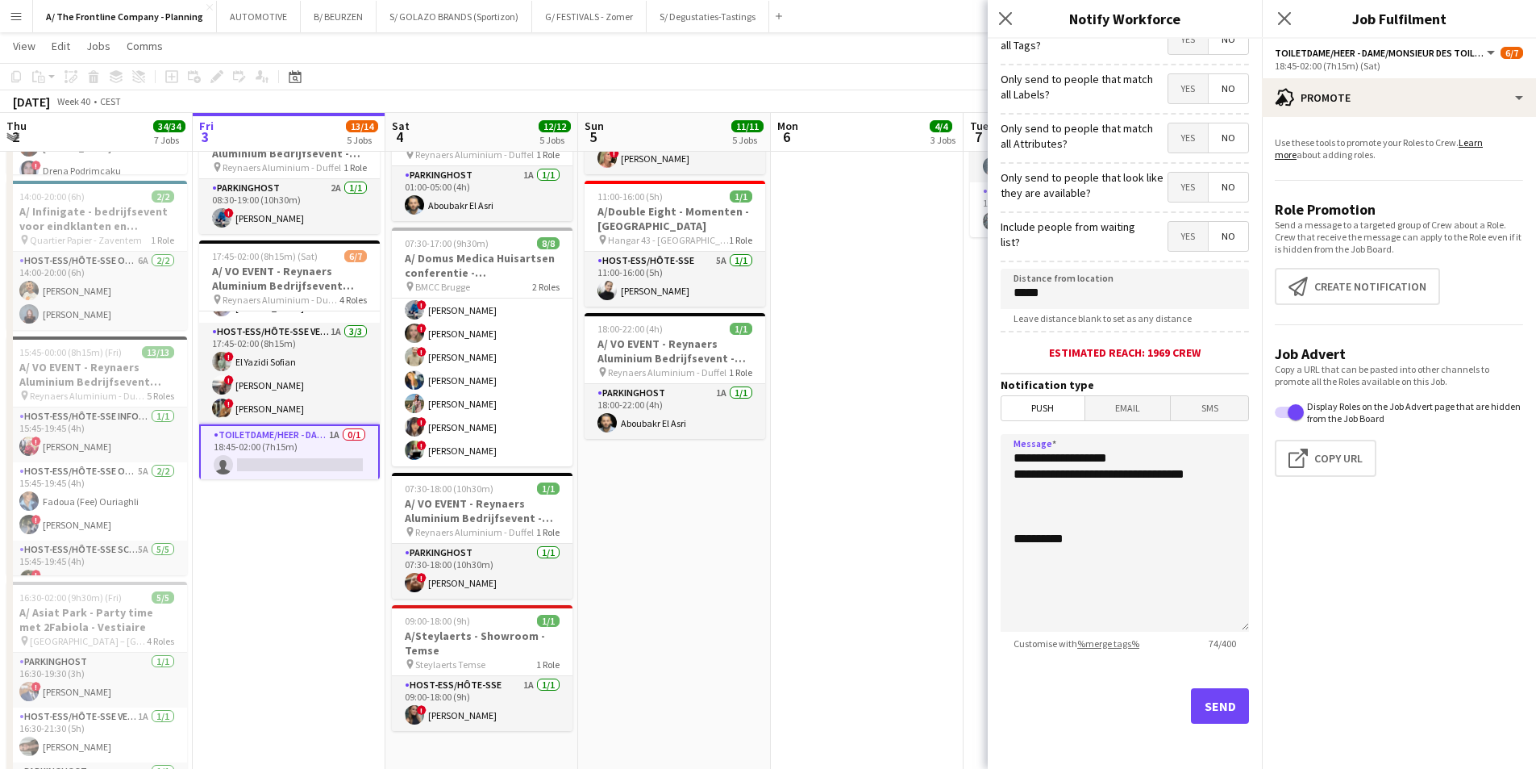
scroll to position [0, 0]
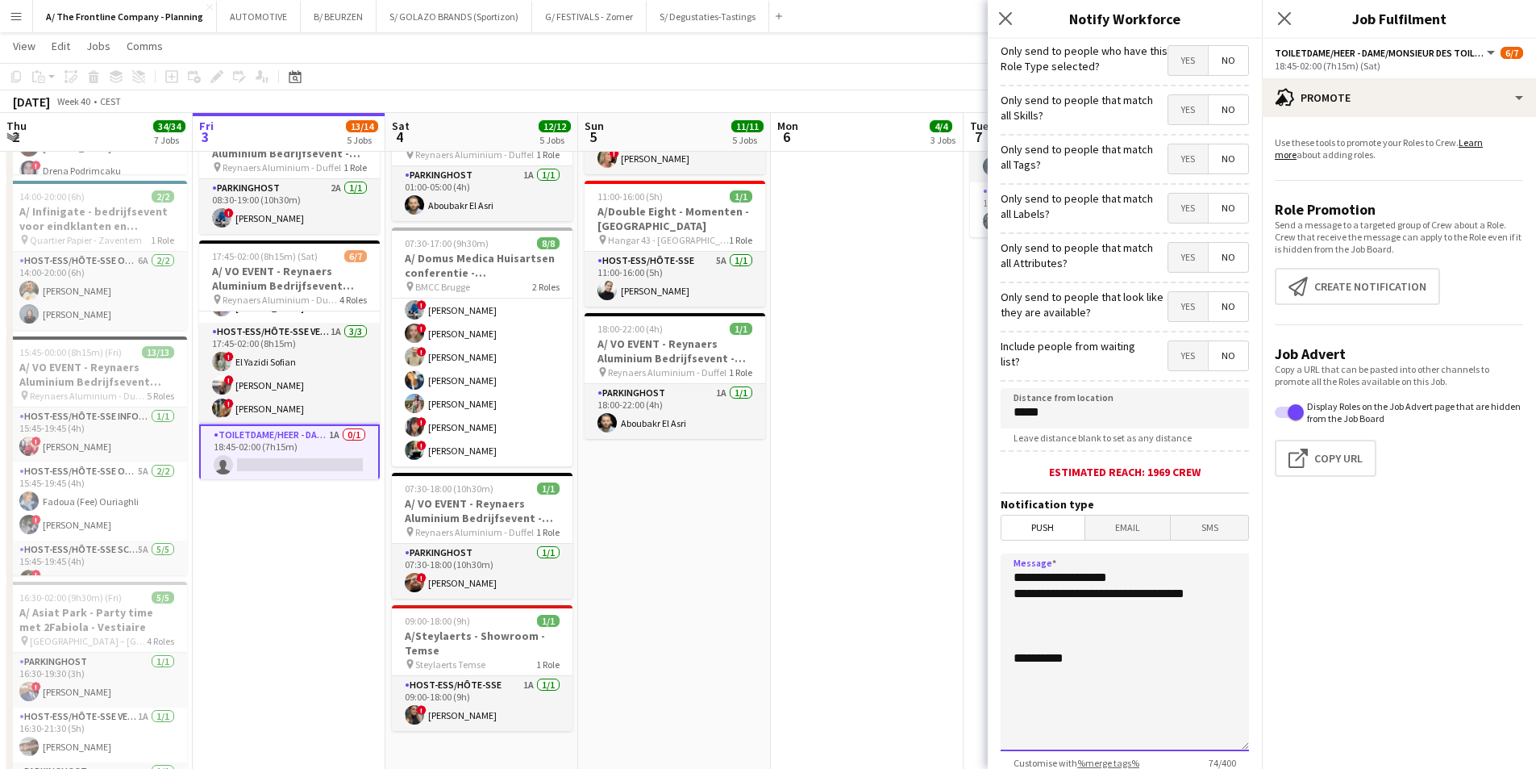
click at [1028, 594] on textarea "**********" at bounding box center [1125, 652] width 248 height 198
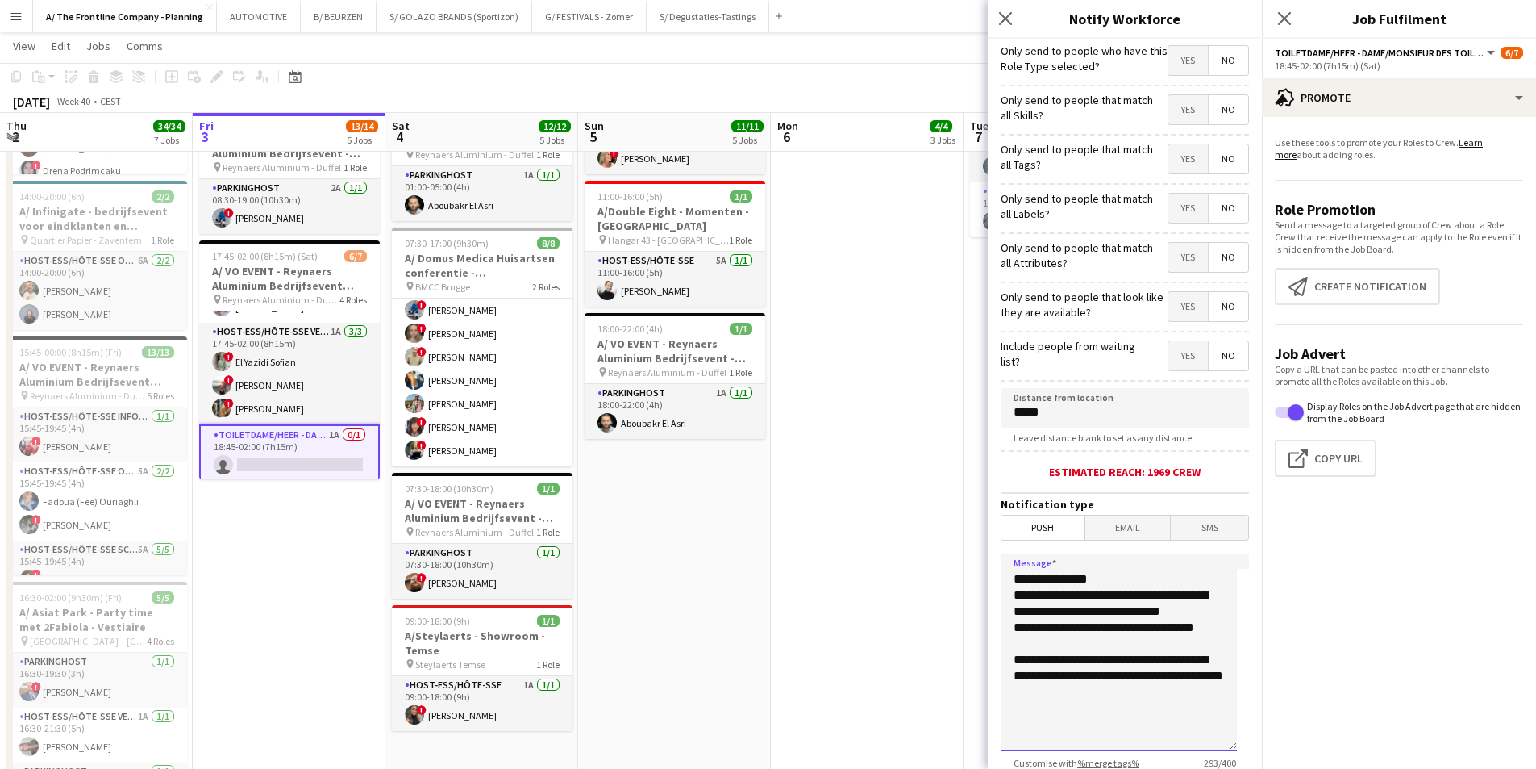
scroll to position [63, 0]
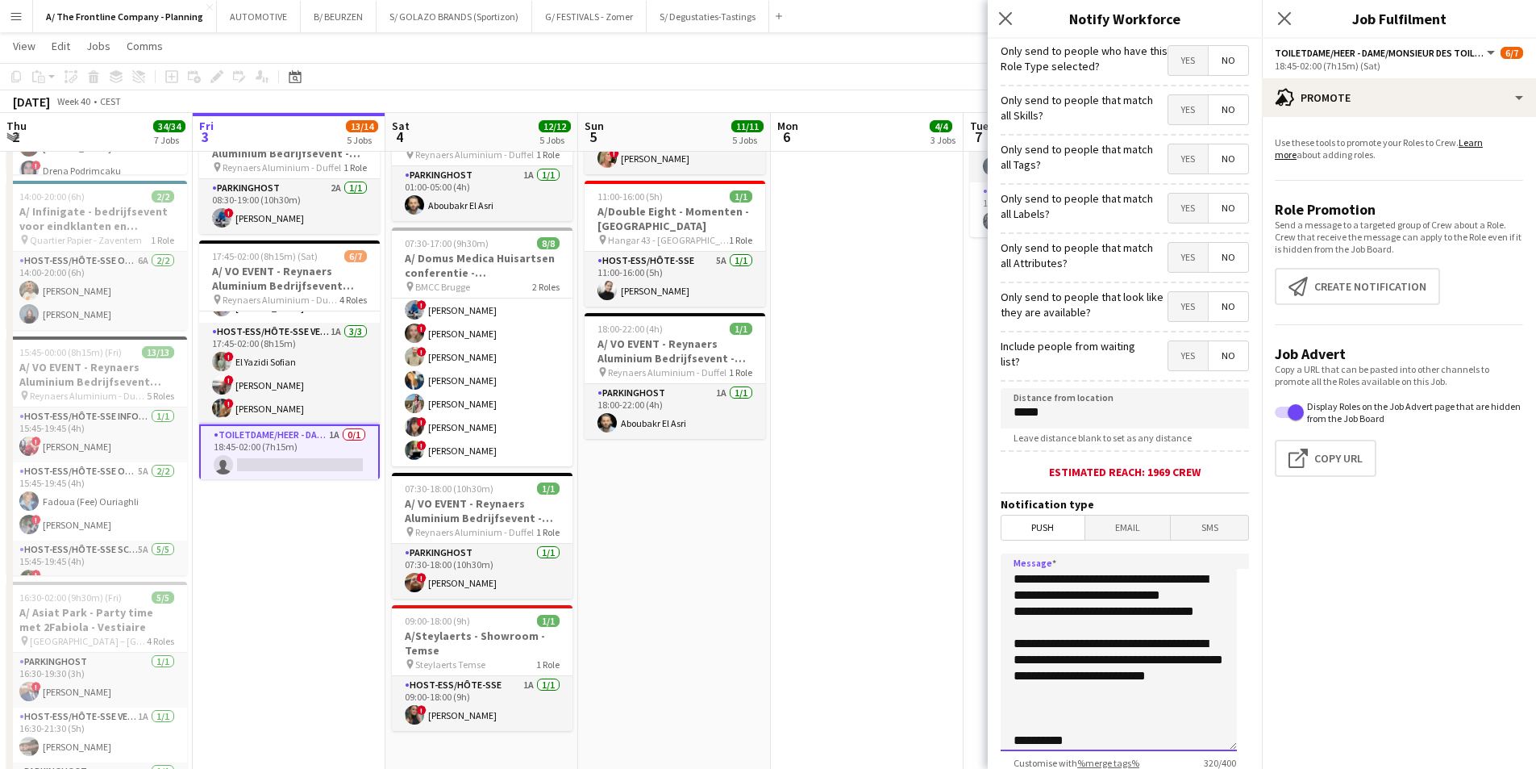
click at [1054, 583] on textarea "**********" at bounding box center [1119, 652] width 236 height 198
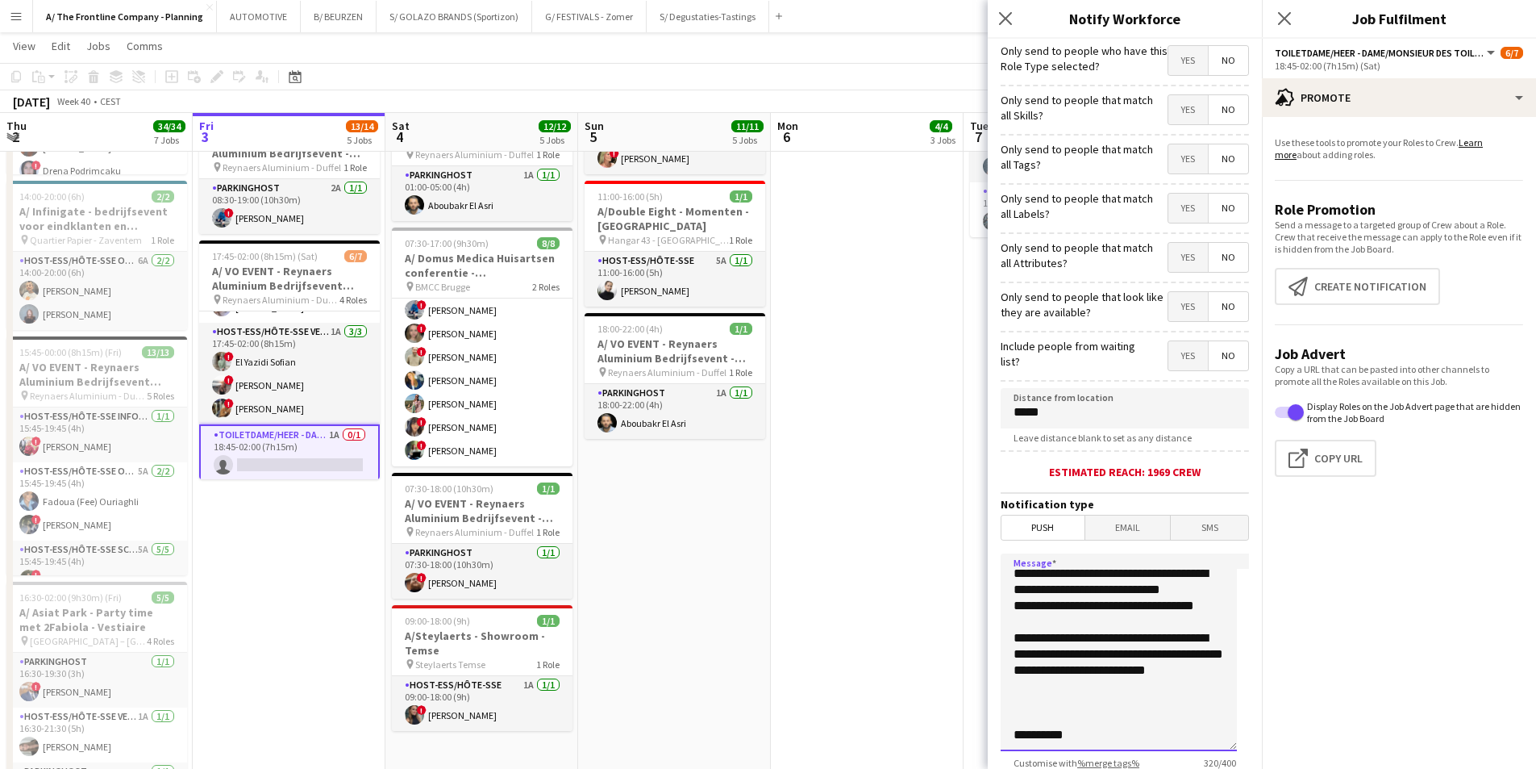
scroll to position [133, 0]
click at [1074, 594] on textarea "**********" at bounding box center [1119, 652] width 236 height 198
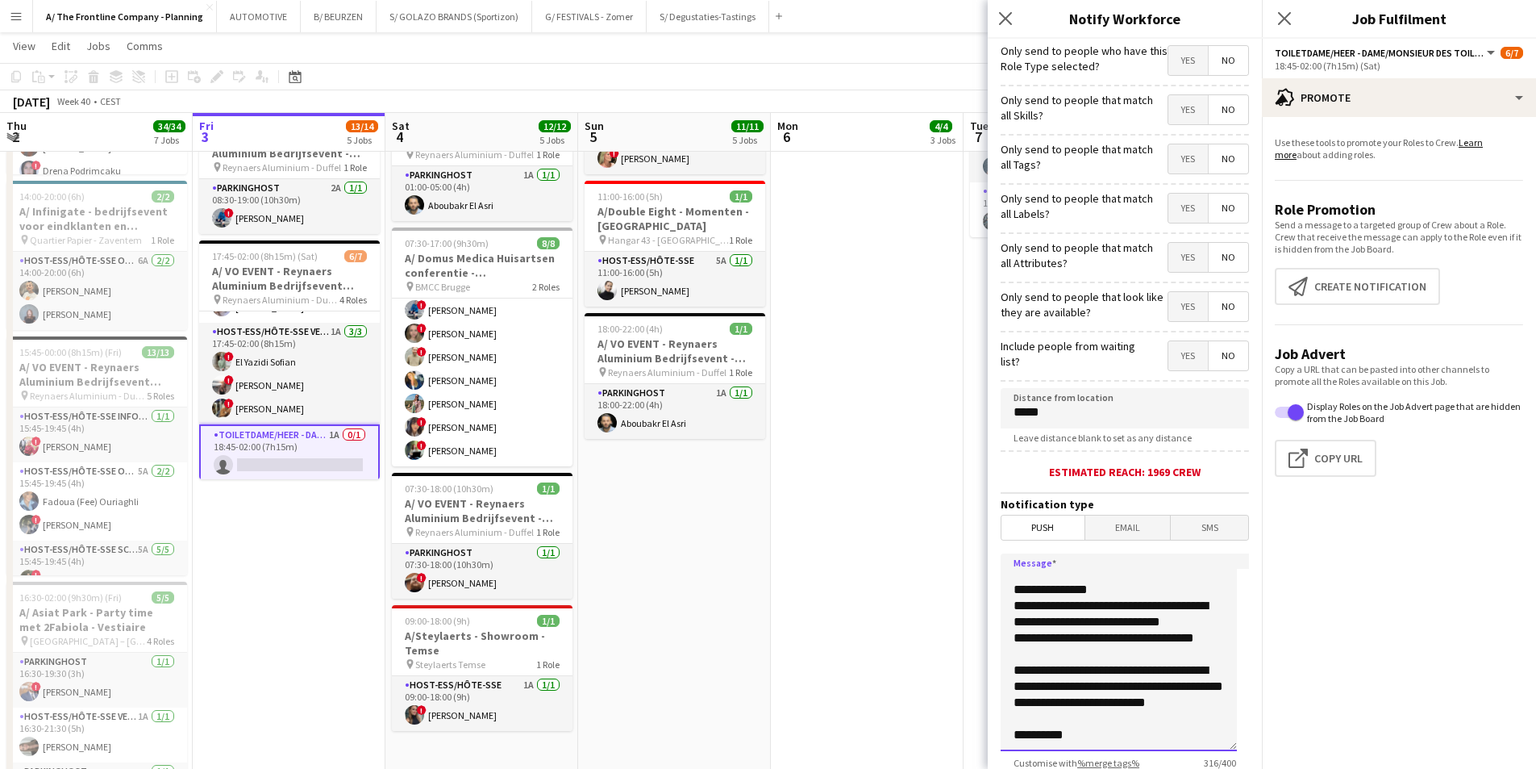
scroll to position [119, 0]
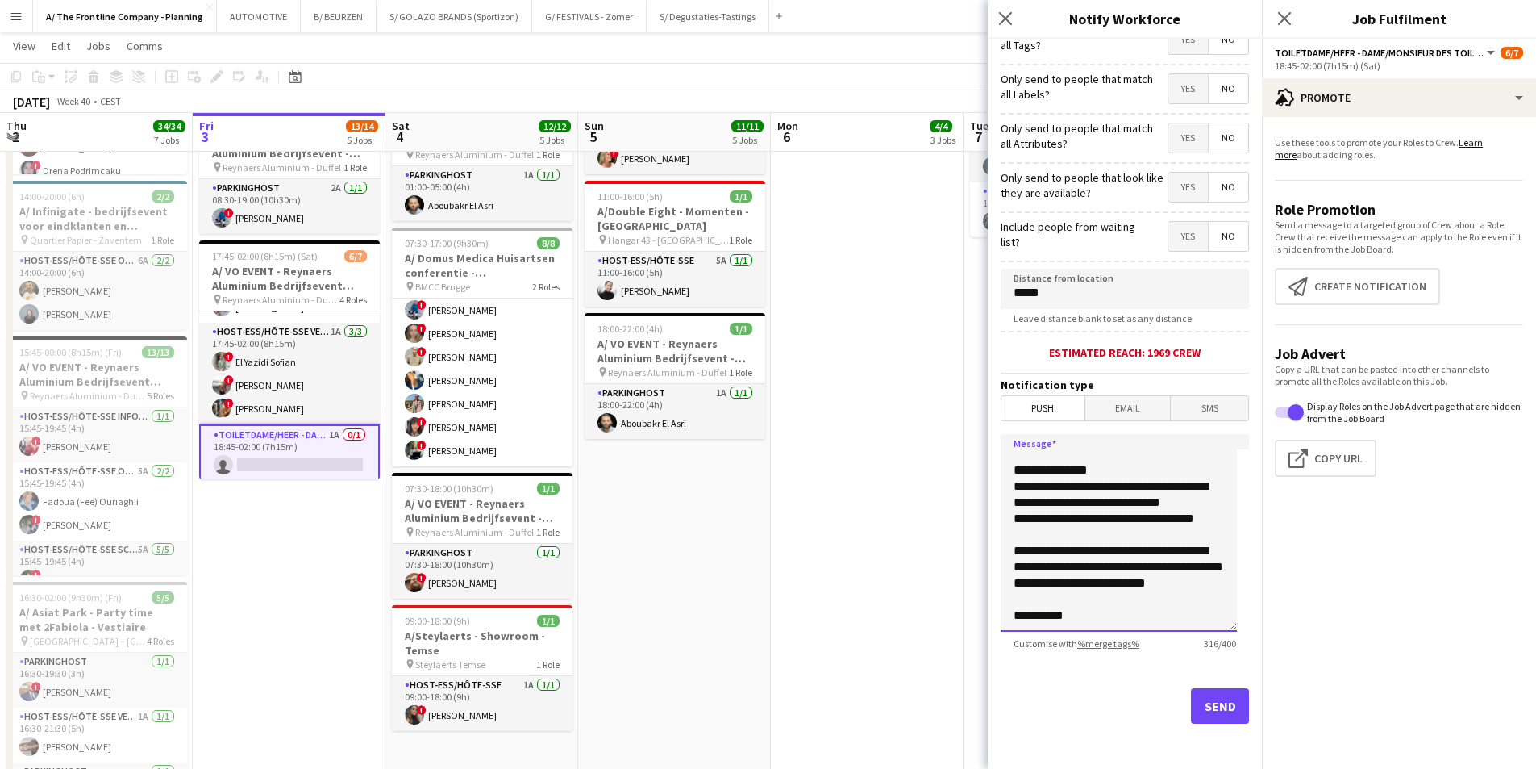
type textarea "**********"
click at [1206, 594] on button "Send" at bounding box center [1220, 705] width 58 height 35
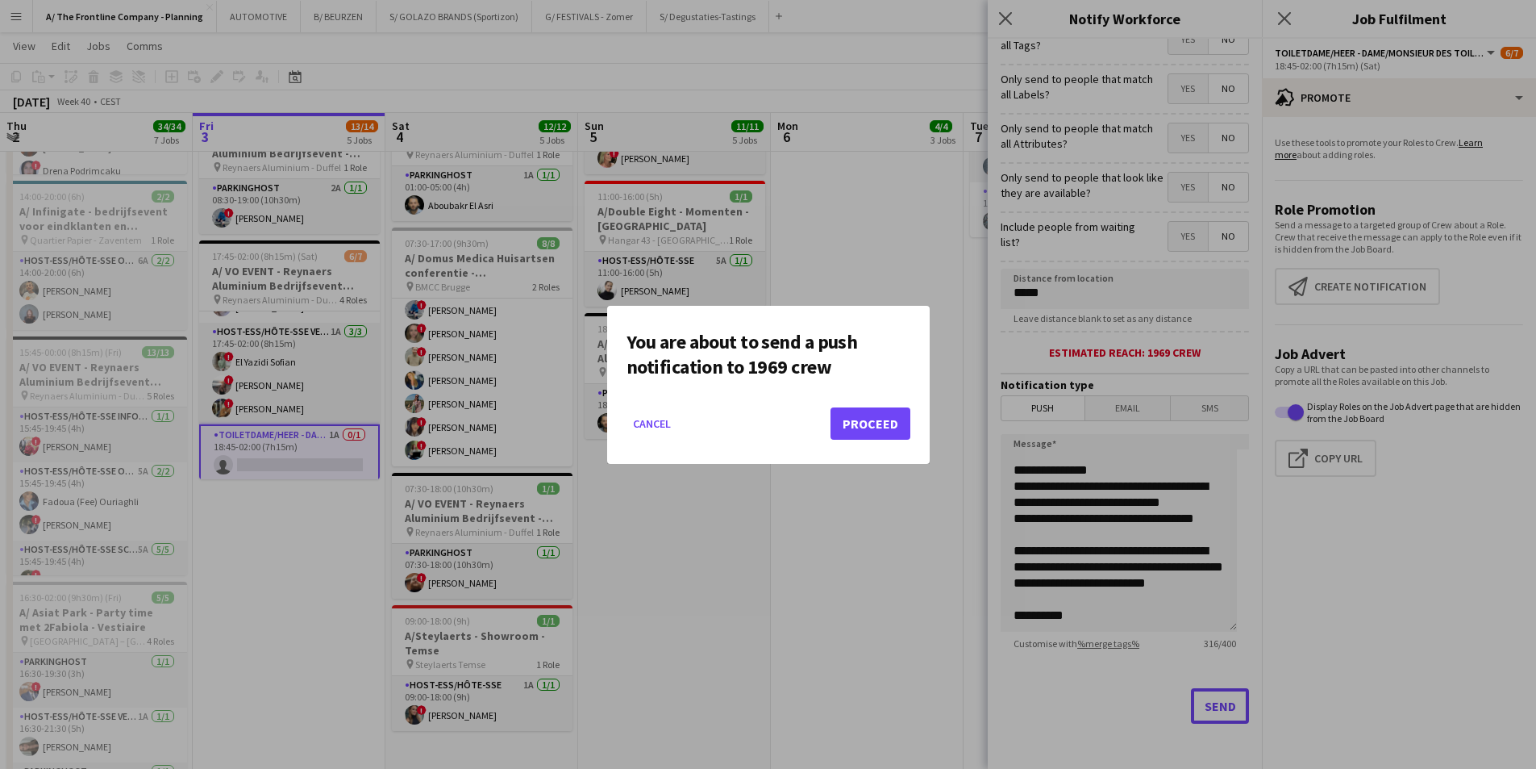
scroll to position [0, 0]
click at [901, 436] on button "Proceed" at bounding box center [871, 423] width 80 height 32
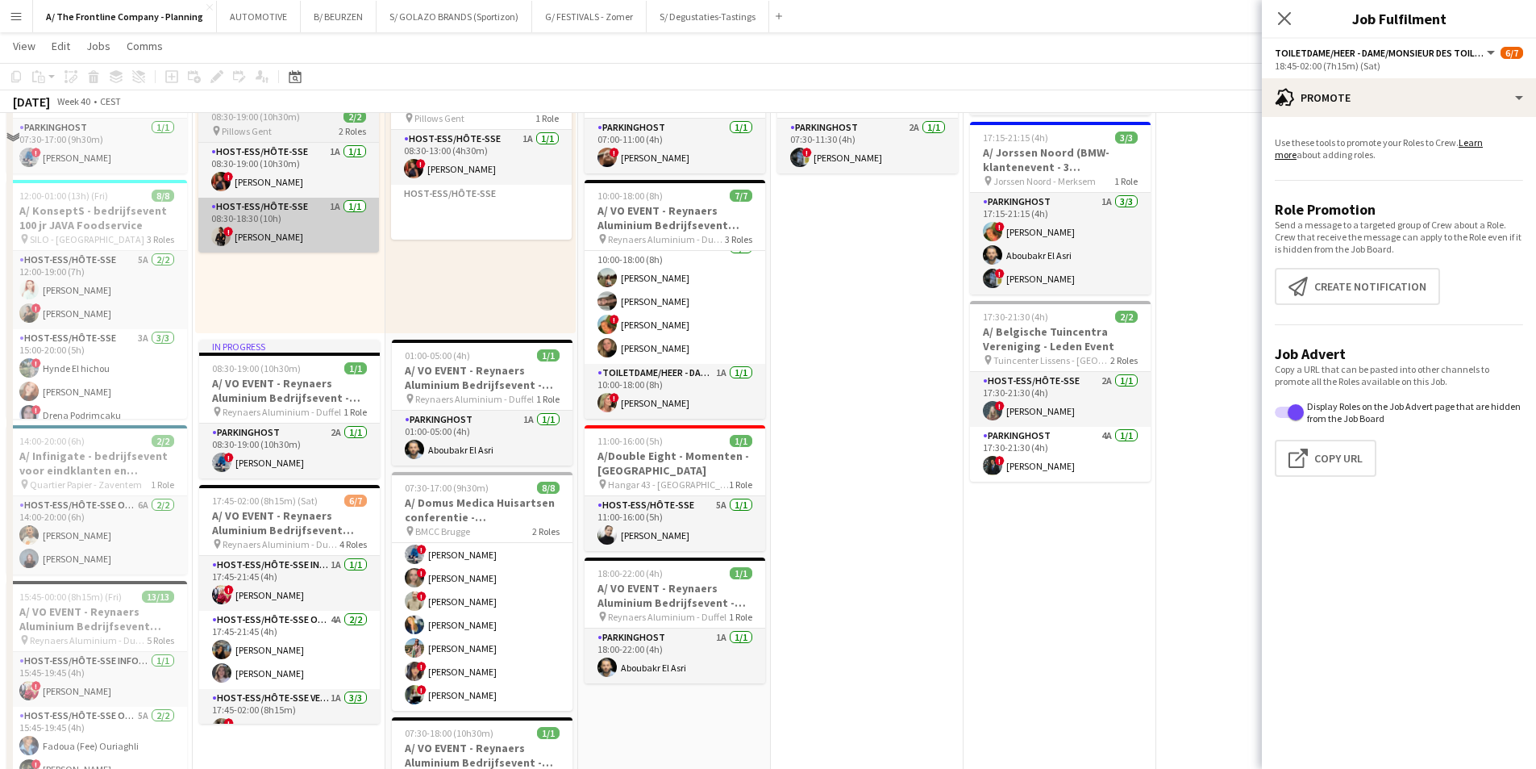
scroll to position [807, 0]
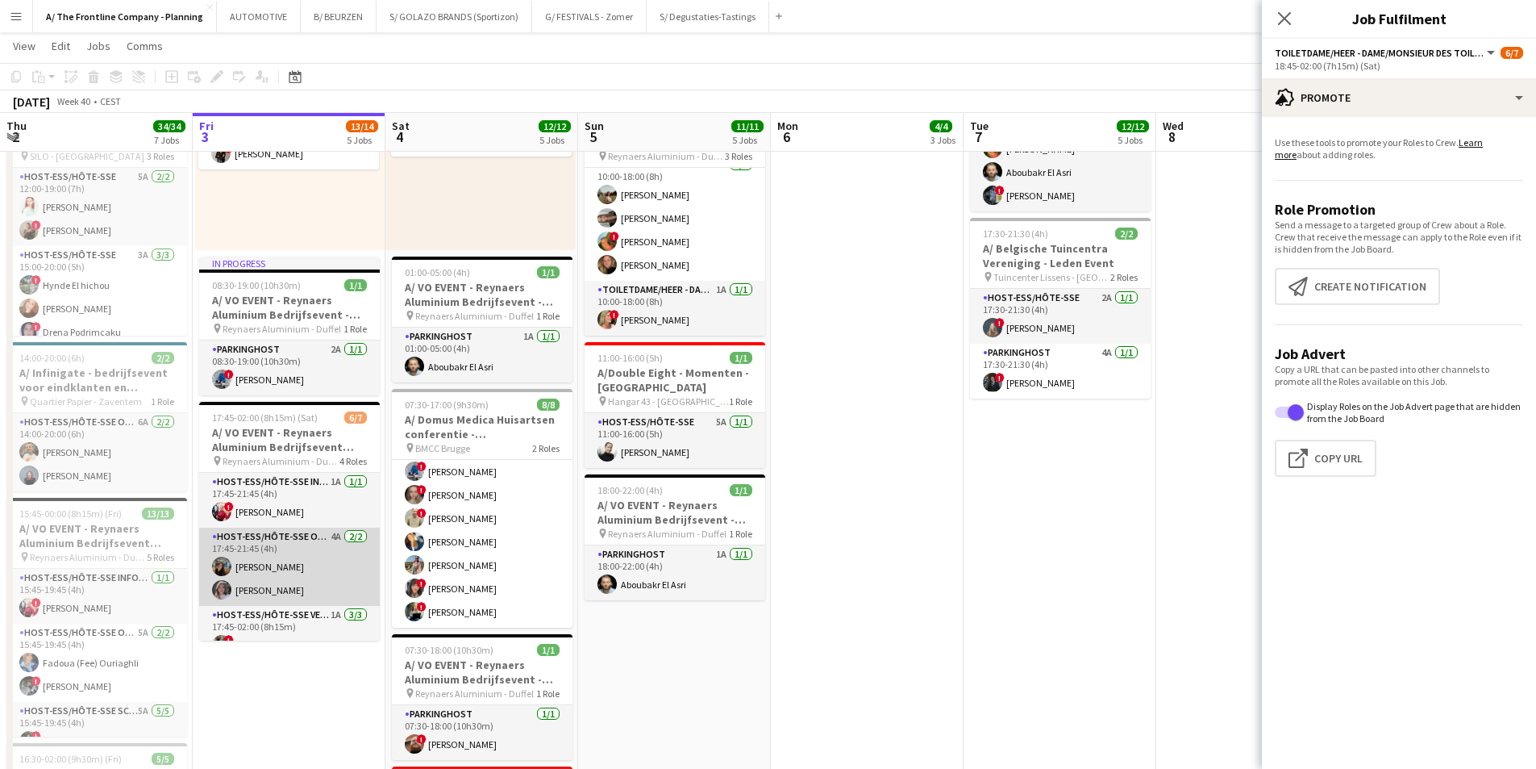
click at [323, 573] on app-card-role "Host-ess/Hôte-sse Onthaal-Accueill 4A [DATE] 17:45-21:45 (4h) [PERSON_NAME] Kas…" at bounding box center [289, 566] width 181 height 78
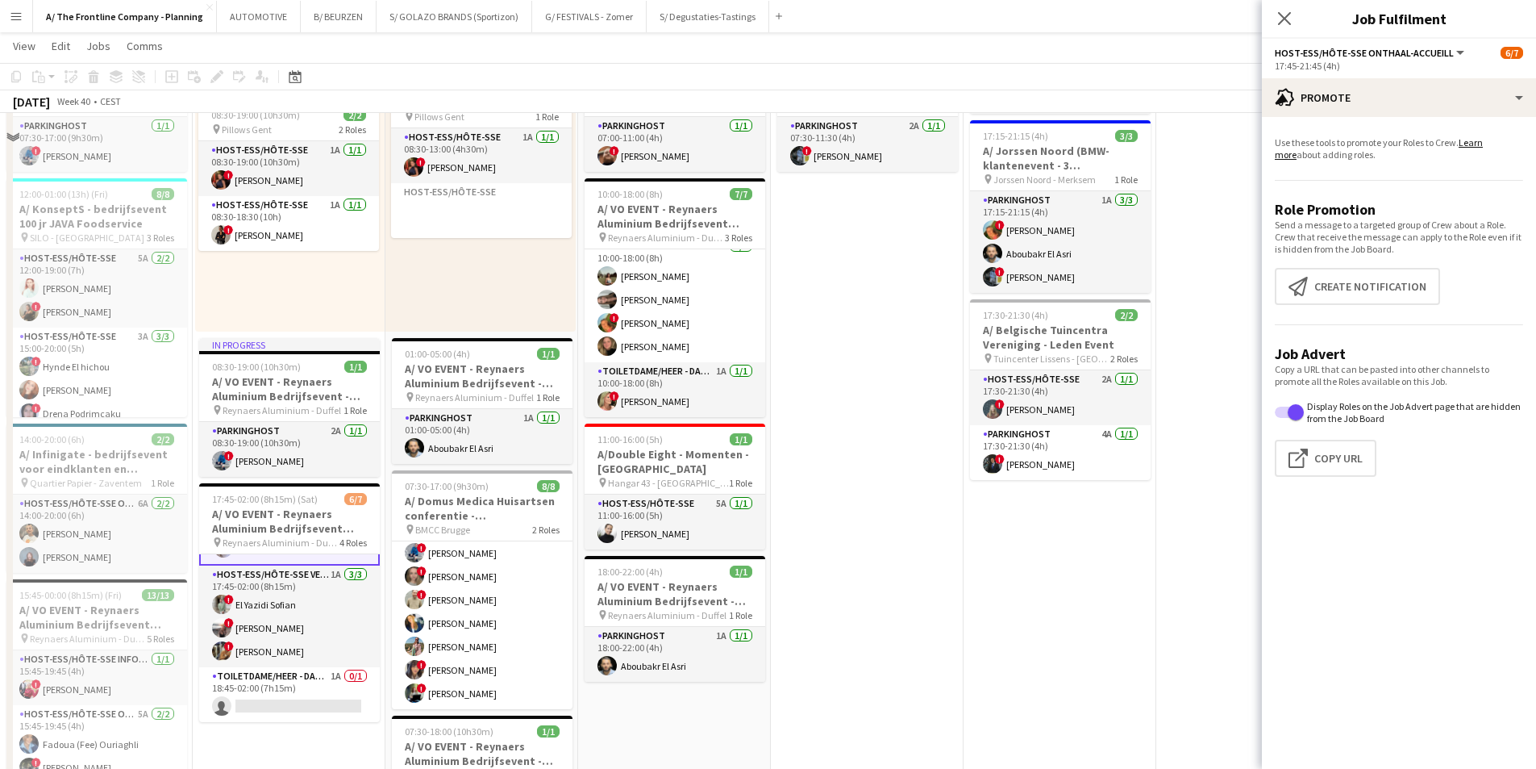
scroll to position [726, 0]
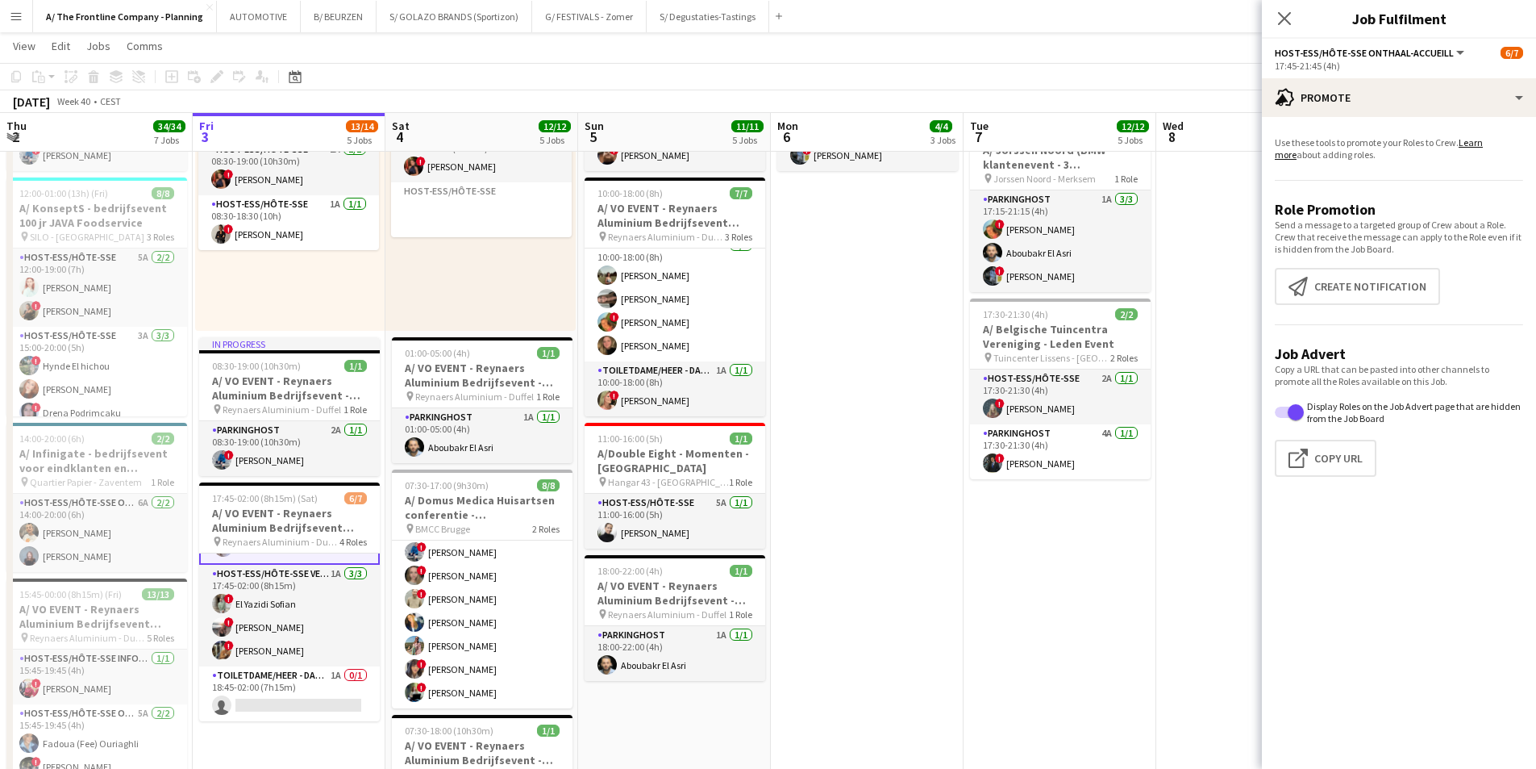
click at [877, 545] on app-date-cell "Toggle View A/ Neutraal Ziekenfonds Vlaanderen (NZVL) - [GEOGRAPHIC_DATA] - 06-…" at bounding box center [867, 276] width 193 height 1642
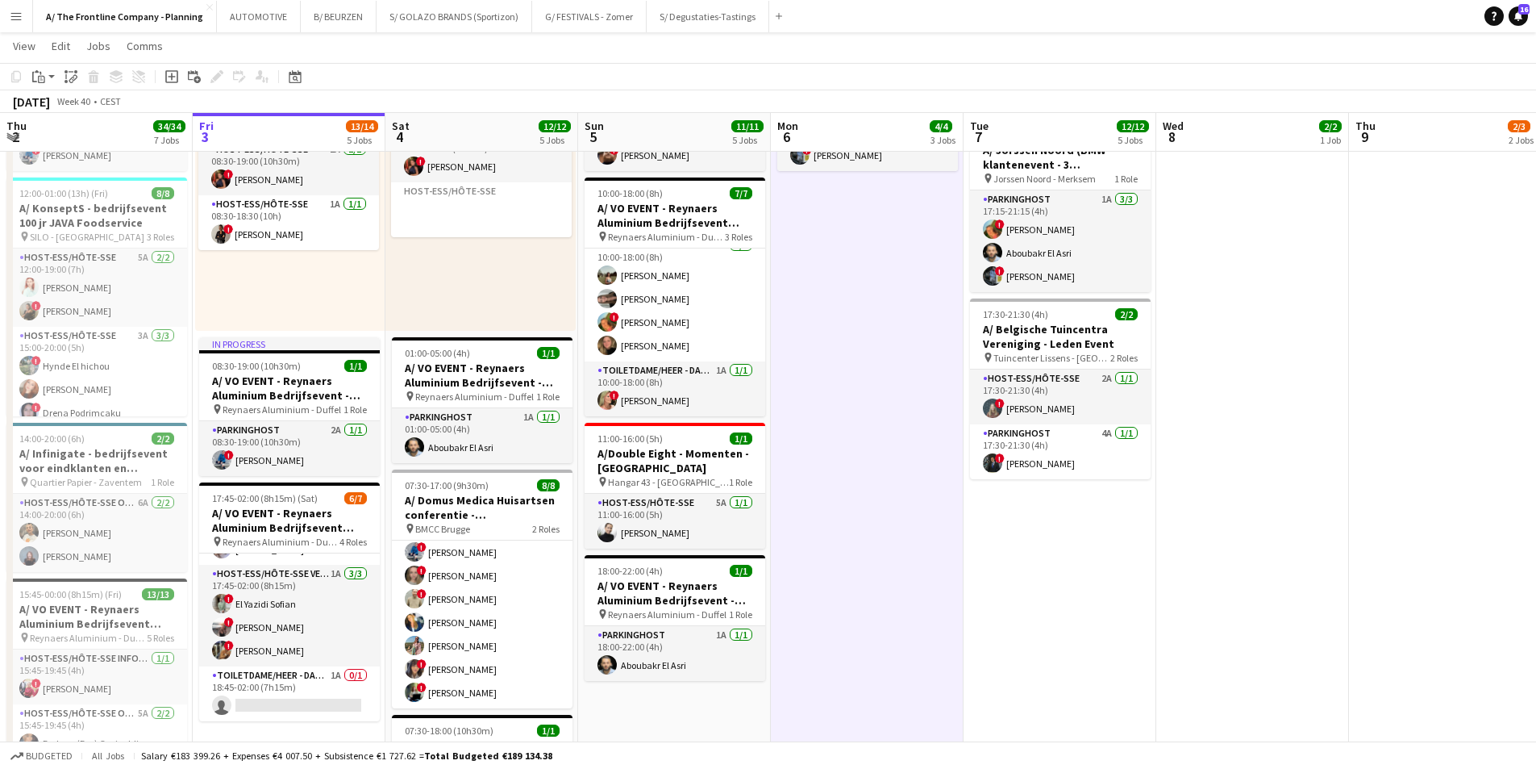
scroll to position [122, 0]
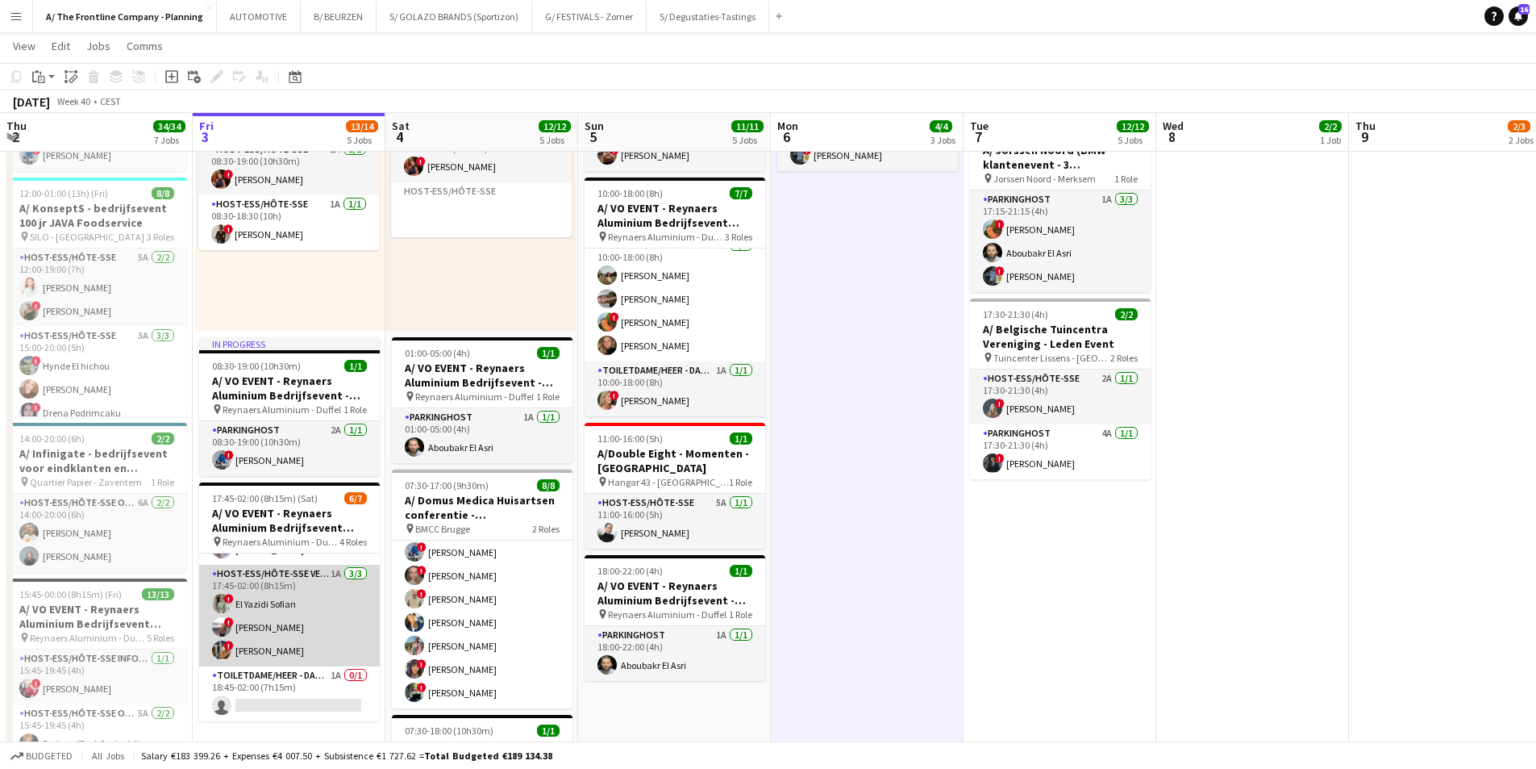
click at [294, 589] on app-card-role "Host-ess/Hôte-sse Vestiaire 1A [DATE] 17:45-02:00 (8h15m) ! El [DEMOGRAPHIC_DAT…" at bounding box center [289, 616] width 181 height 102
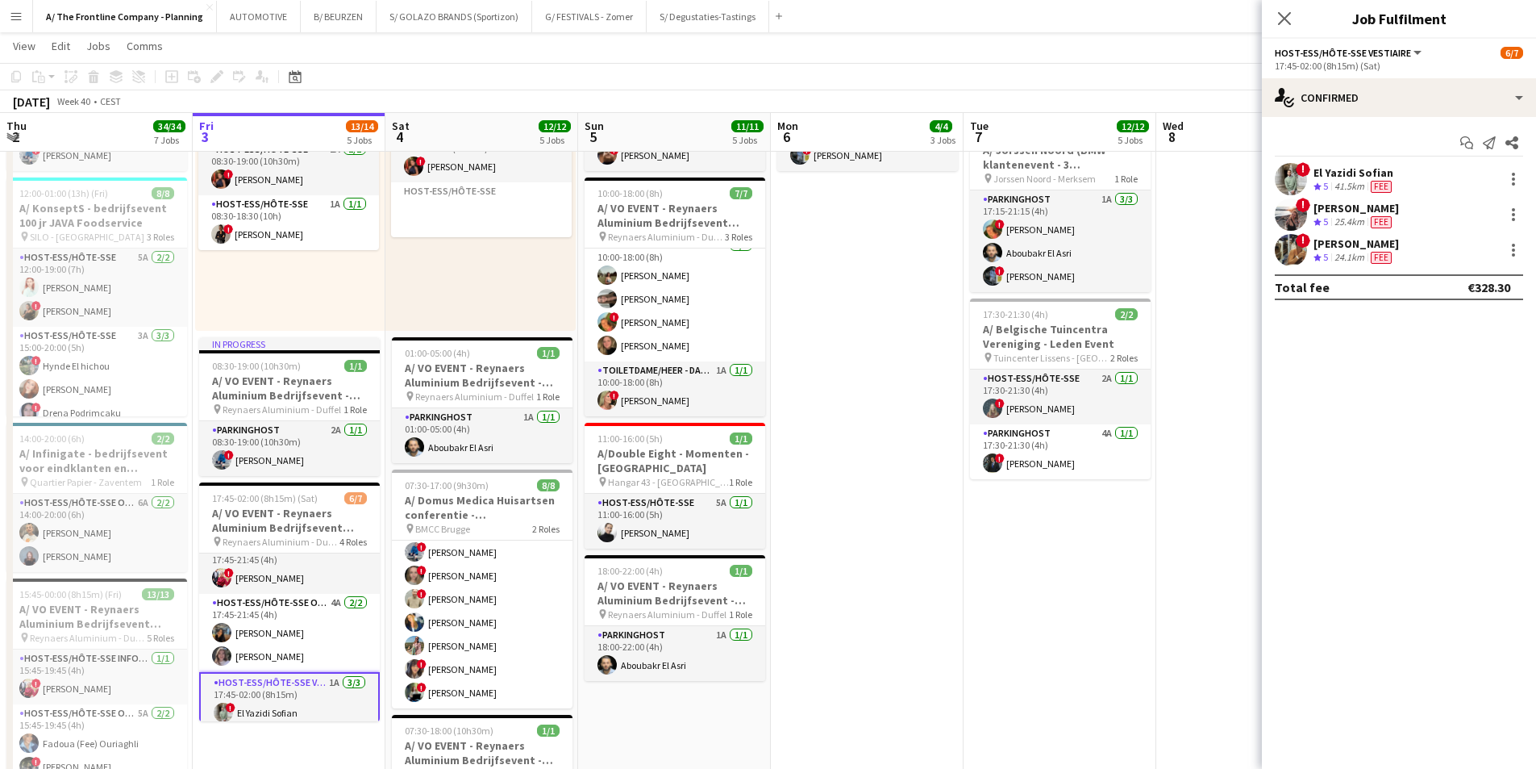
scroll to position [0, 0]
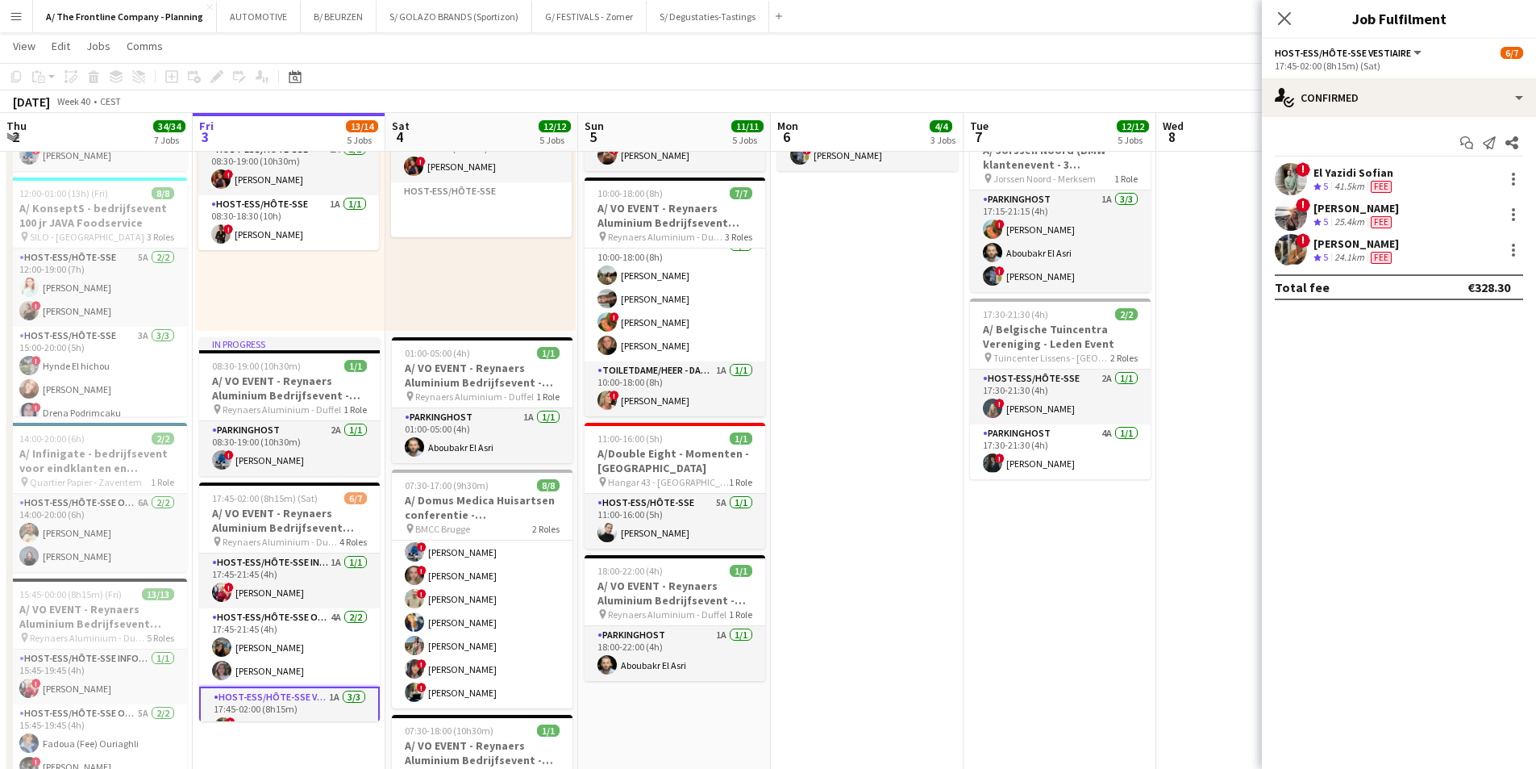
click at [298, 594] on app-card-role "Host-ess/Hôte-sse Infodesk 1A [DATE] 17:45-21:45 (4h) ! [PERSON_NAME]" at bounding box center [289, 580] width 181 height 55
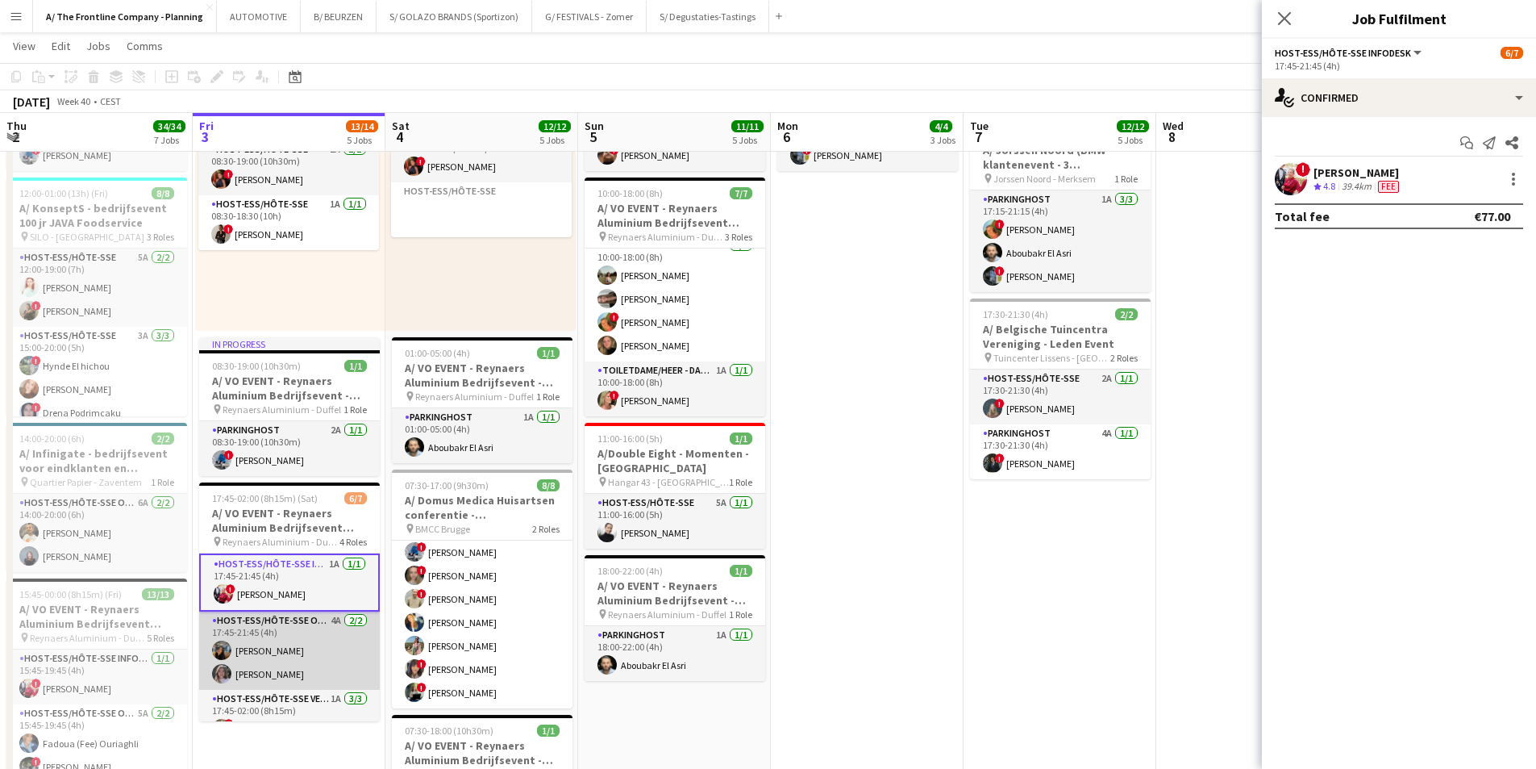
click at [304, 594] on app-card-role "Host-ess/Hôte-sse Onthaal-Accueill 4A [DATE] 17:45-21:45 (4h) [PERSON_NAME] Kas…" at bounding box center [289, 650] width 181 height 78
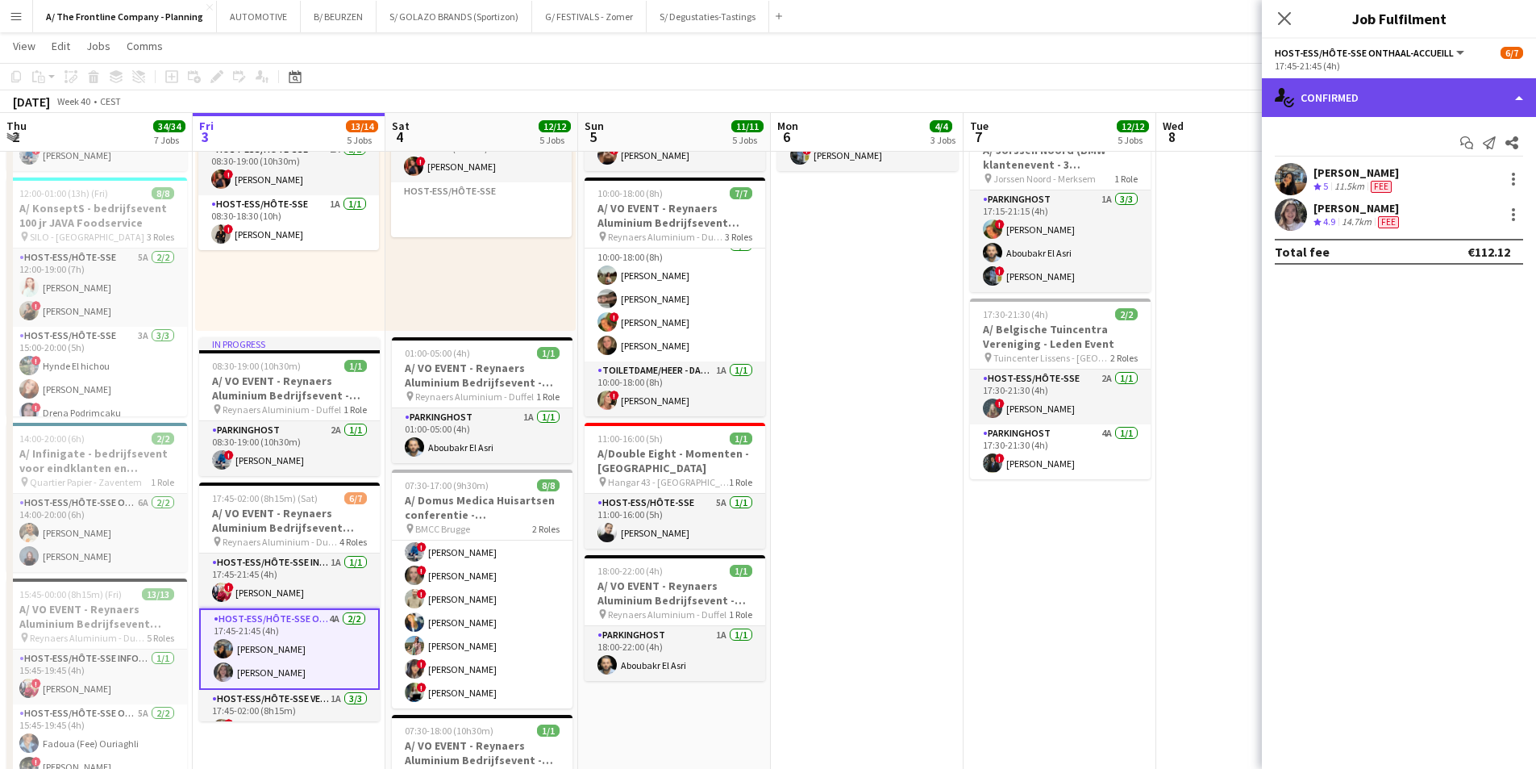
click at [1226, 96] on div "single-neutral-actions-check-2 Confirmed" at bounding box center [1399, 97] width 274 height 39
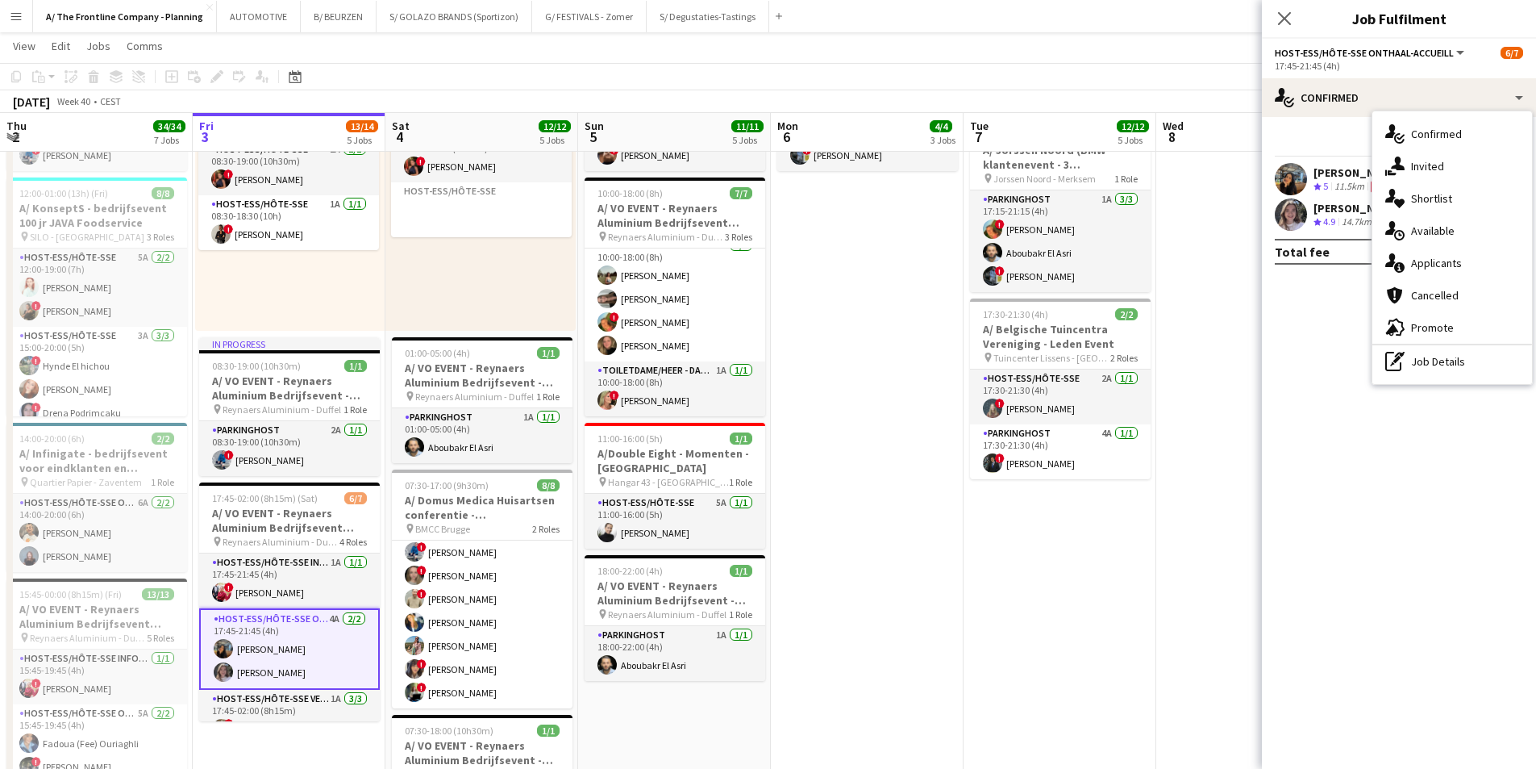
click at [1226, 275] on div "single-neutral-actions-information Applicants" at bounding box center [1453, 263] width 160 height 32
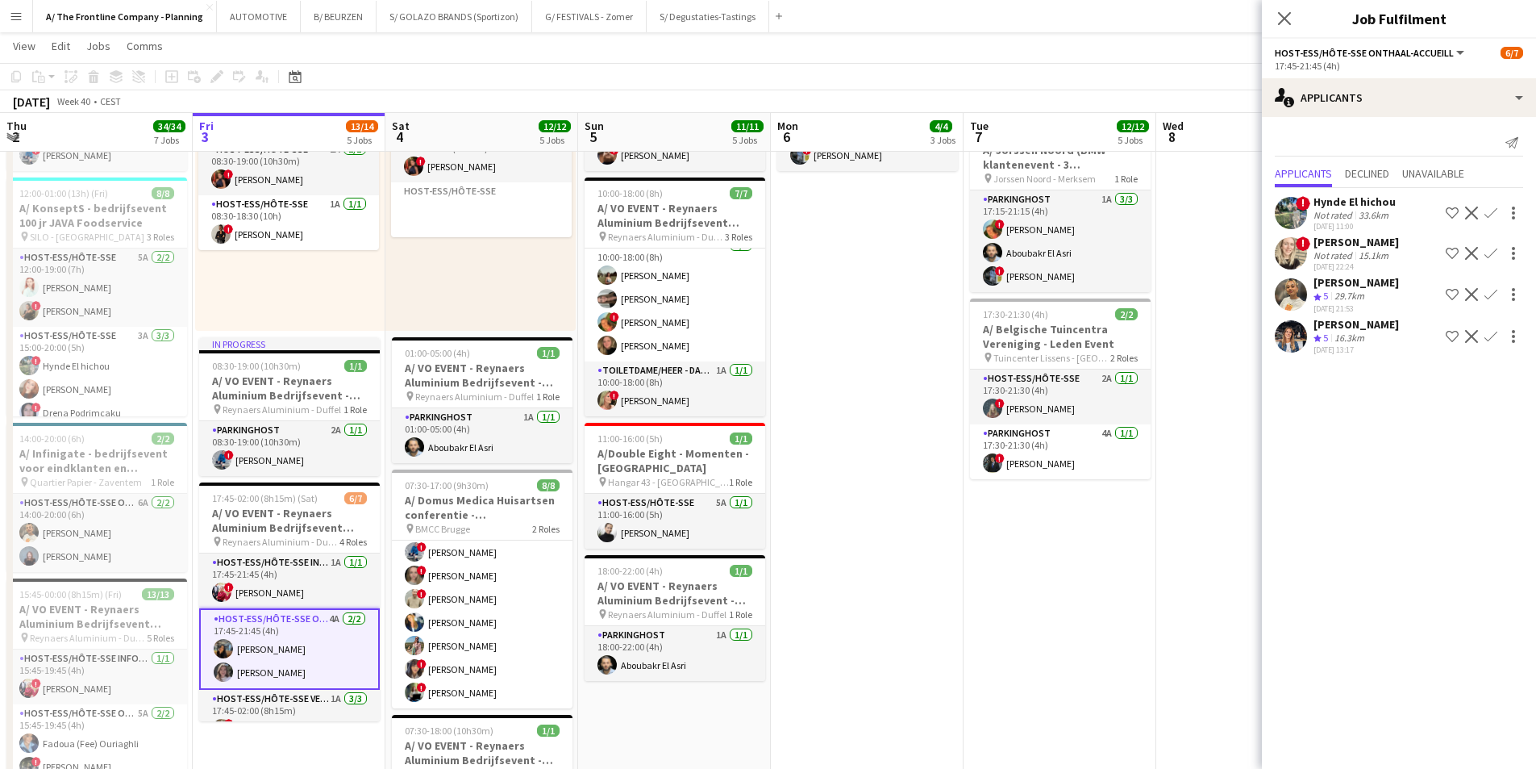
click at [17, 22] on app-icon "Menu" at bounding box center [16, 16] width 13 height 13
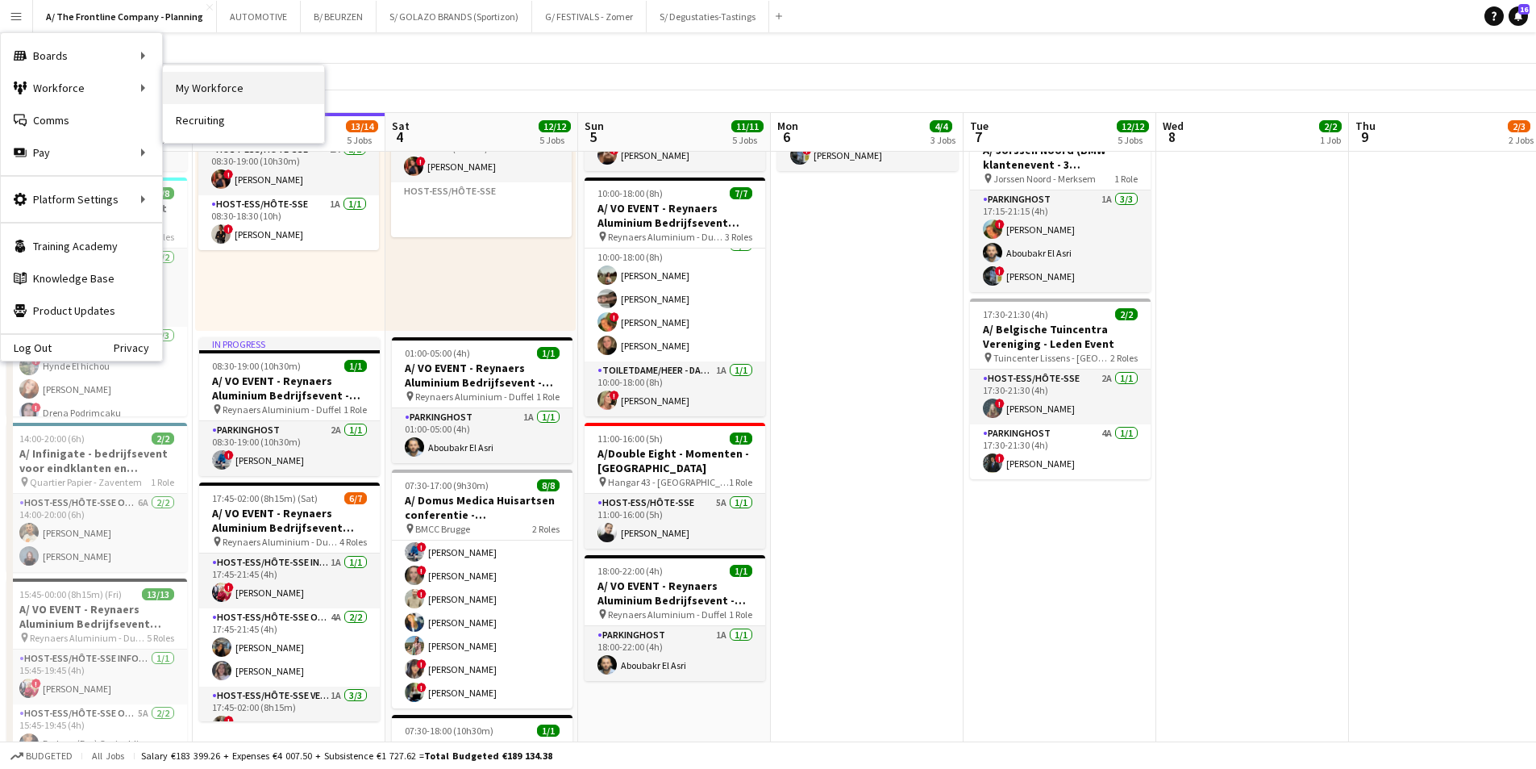
click at [217, 92] on link "My Workforce" at bounding box center [243, 88] width 161 height 32
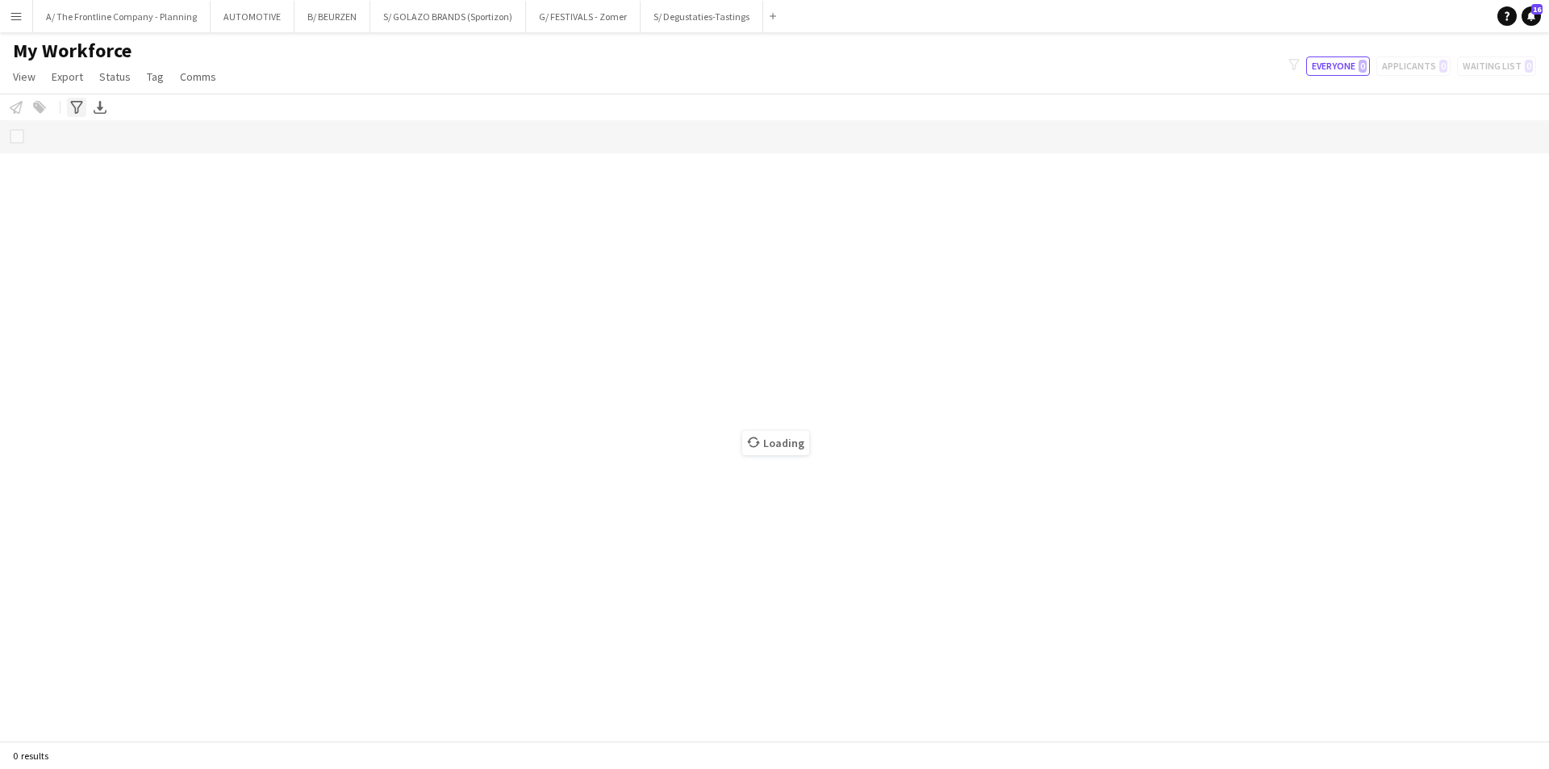
click at [76, 103] on icon "Advanced filters" at bounding box center [76, 107] width 13 height 13
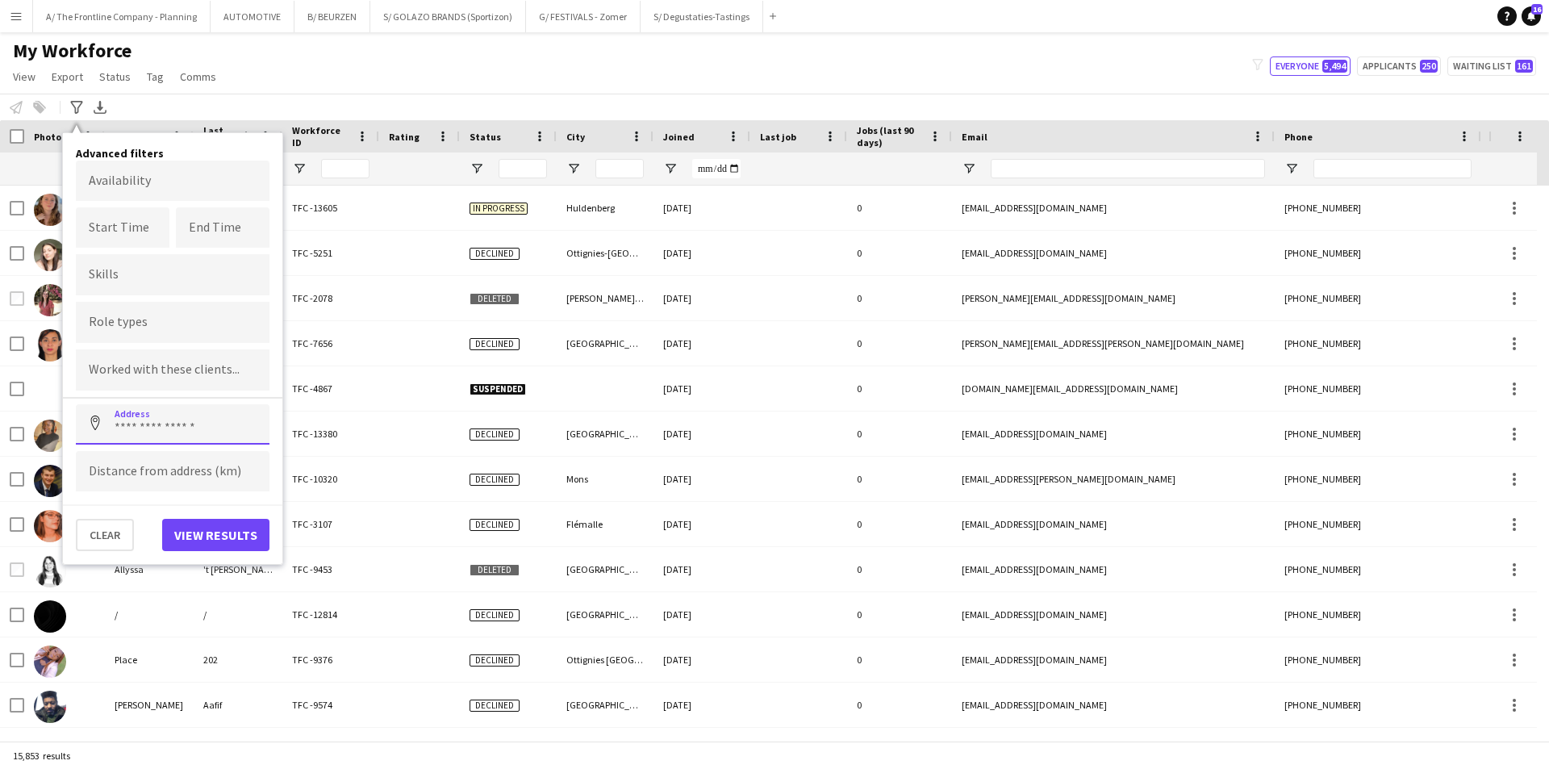
click at [146, 421] on input at bounding box center [173, 424] width 194 height 40
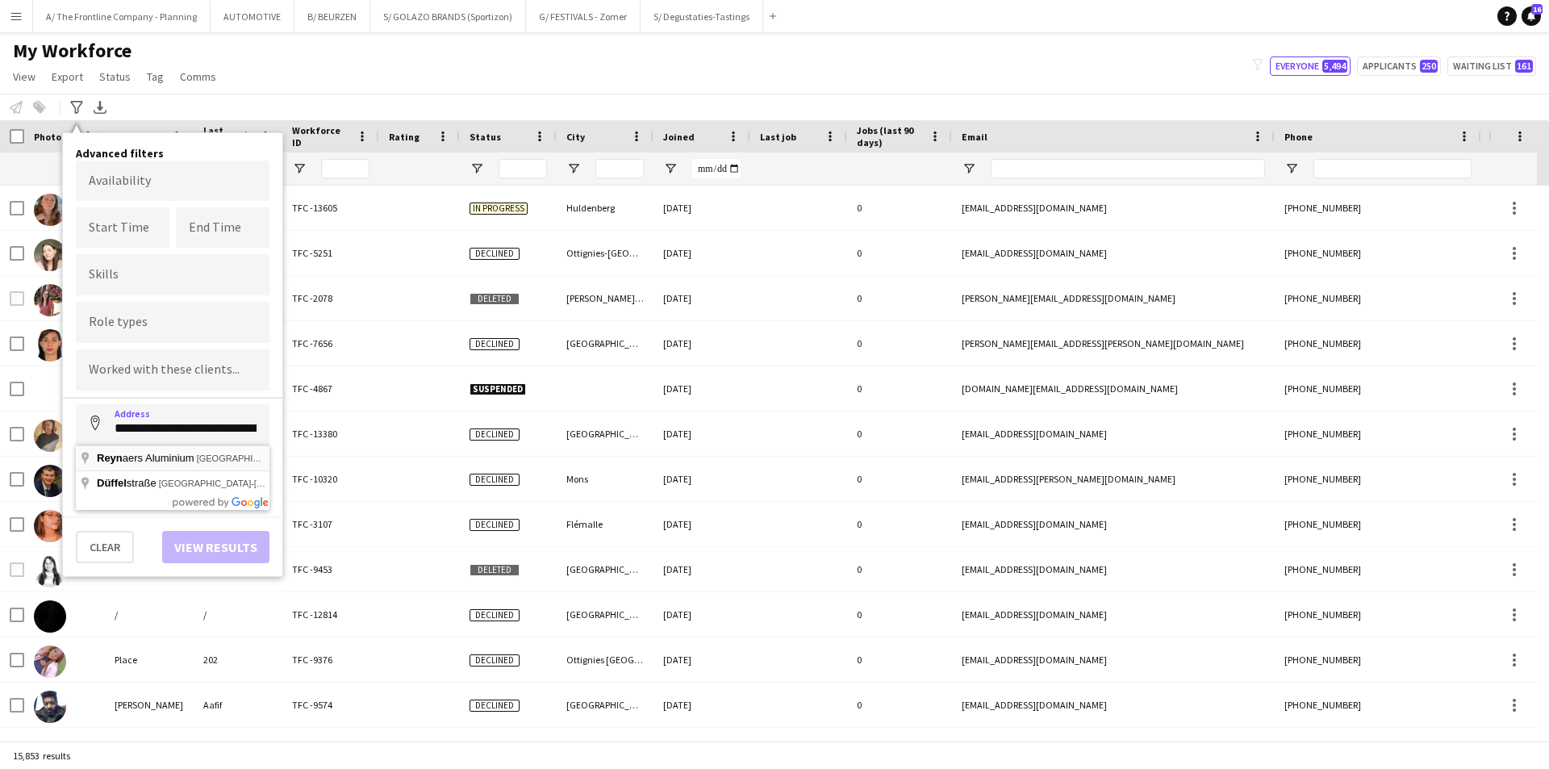
type input "**********"
click at [159, 477] on input at bounding box center [173, 471] width 194 height 40
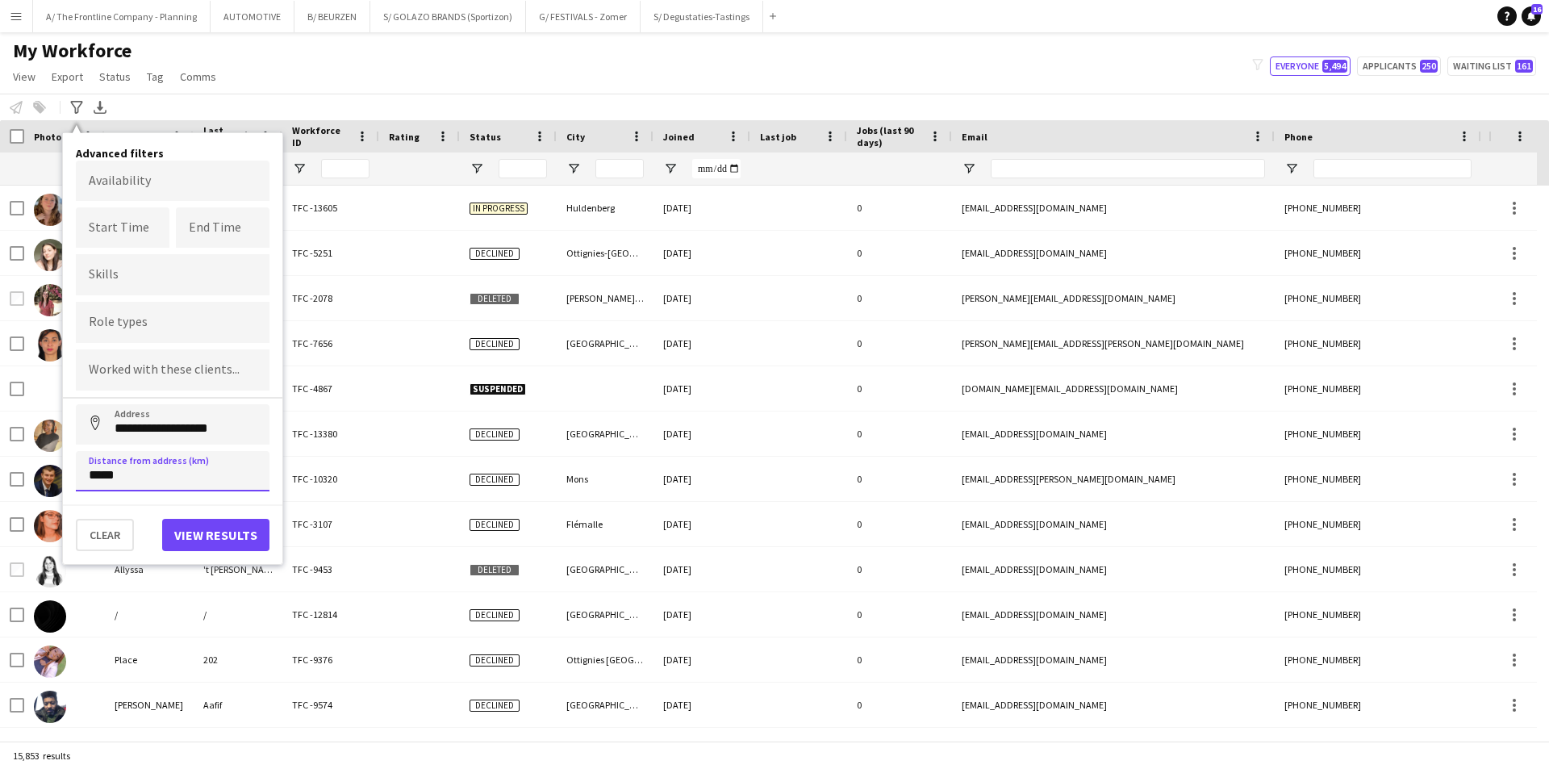
type input "*****"
click at [208, 543] on button "View results" at bounding box center [215, 535] width 107 height 32
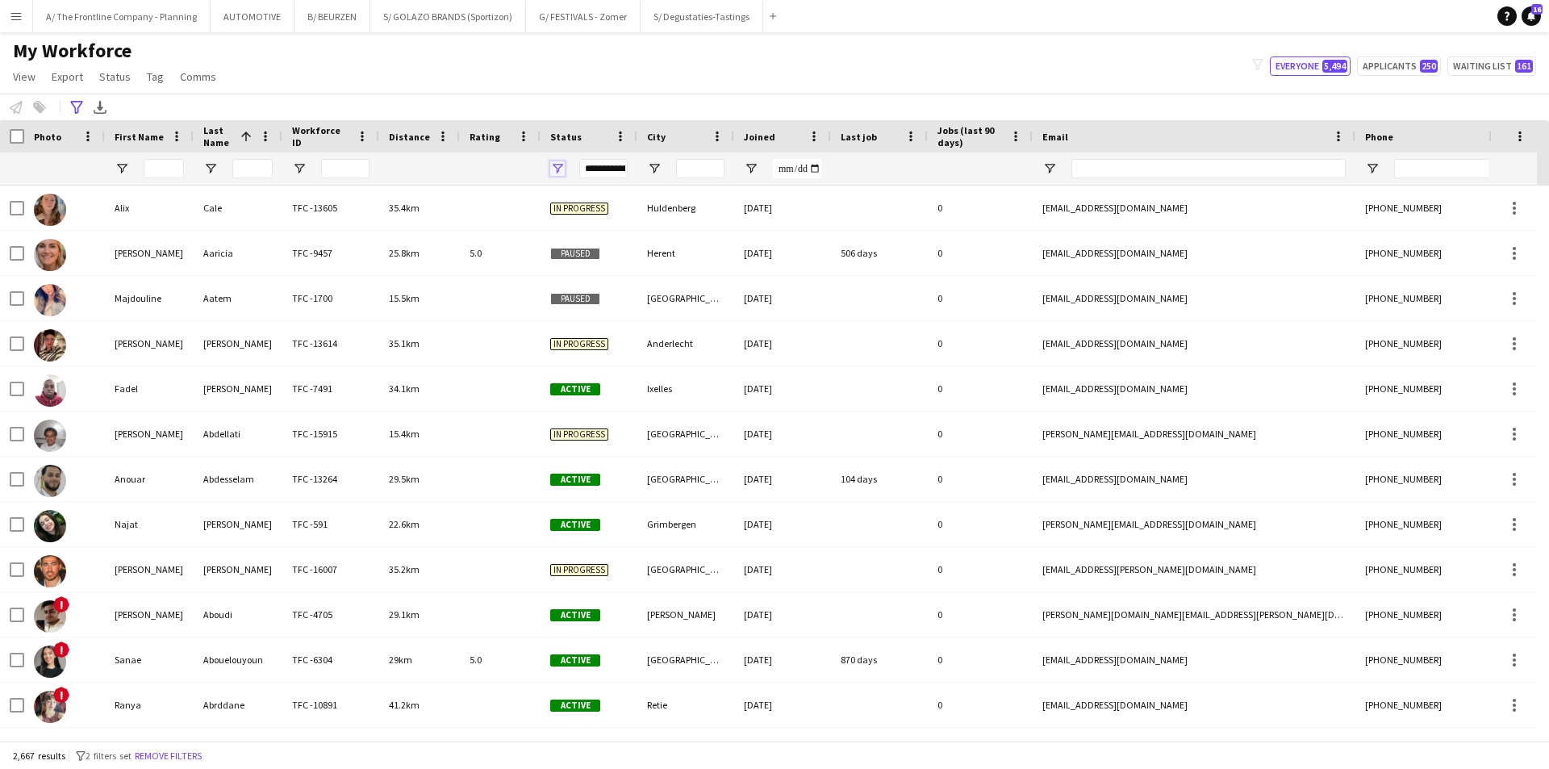
click at [561, 168] on span "Open Filter Menu" at bounding box center [557, 168] width 15 height 15
type input "**********"
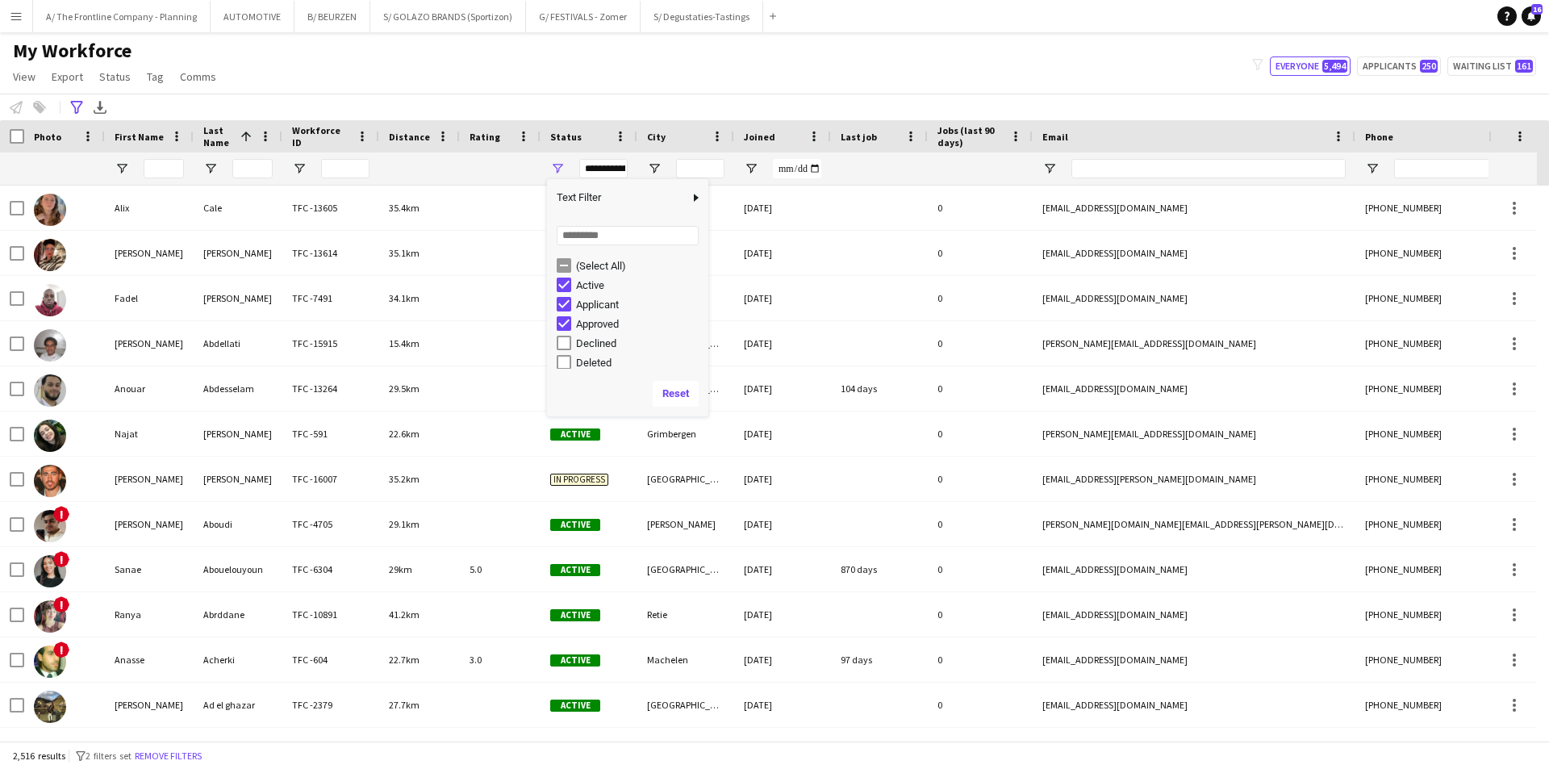
scroll to position [0, 0]
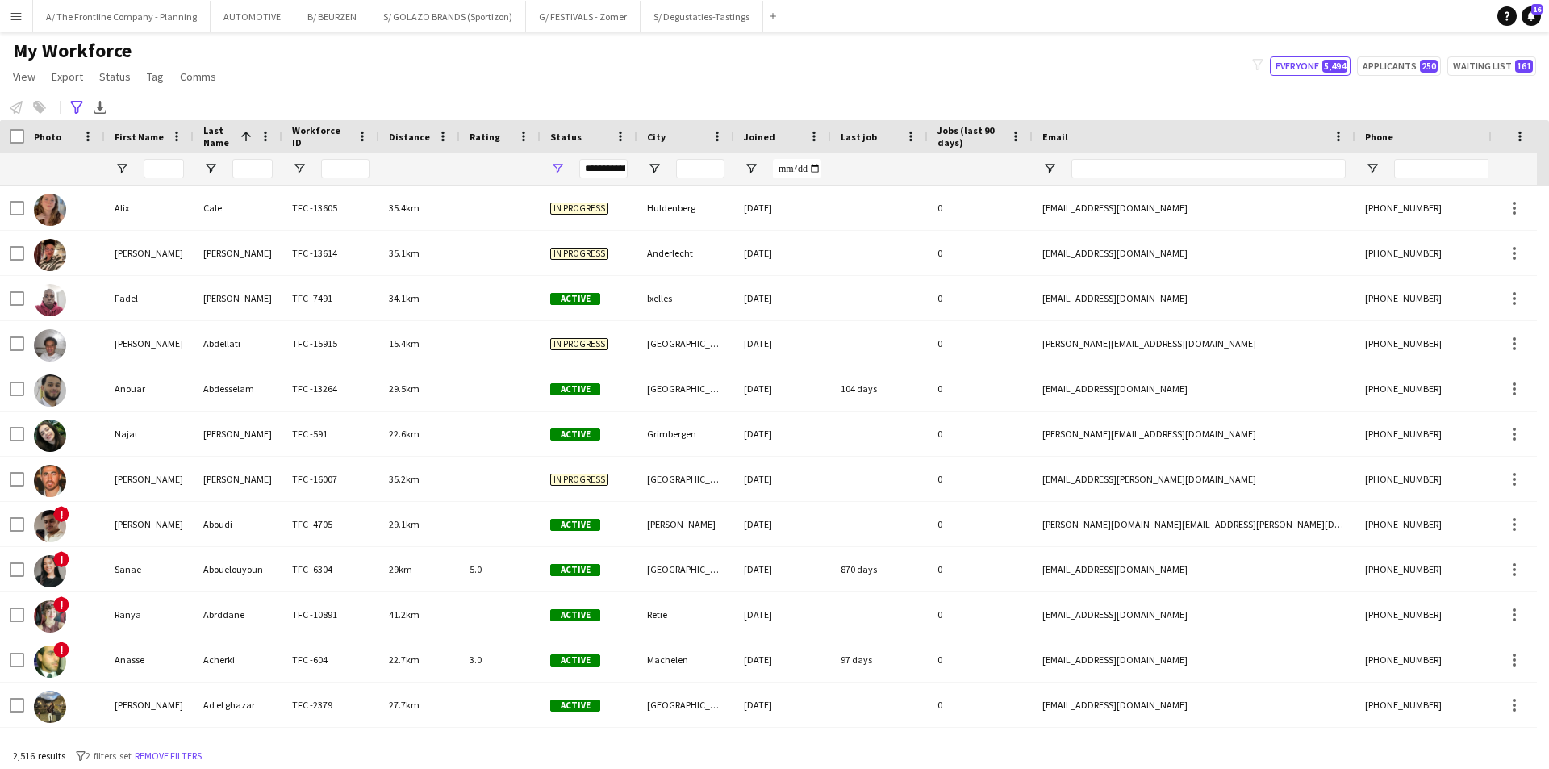
click at [480, 94] on div "**********" at bounding box center [774, 107] width 1549 height 27
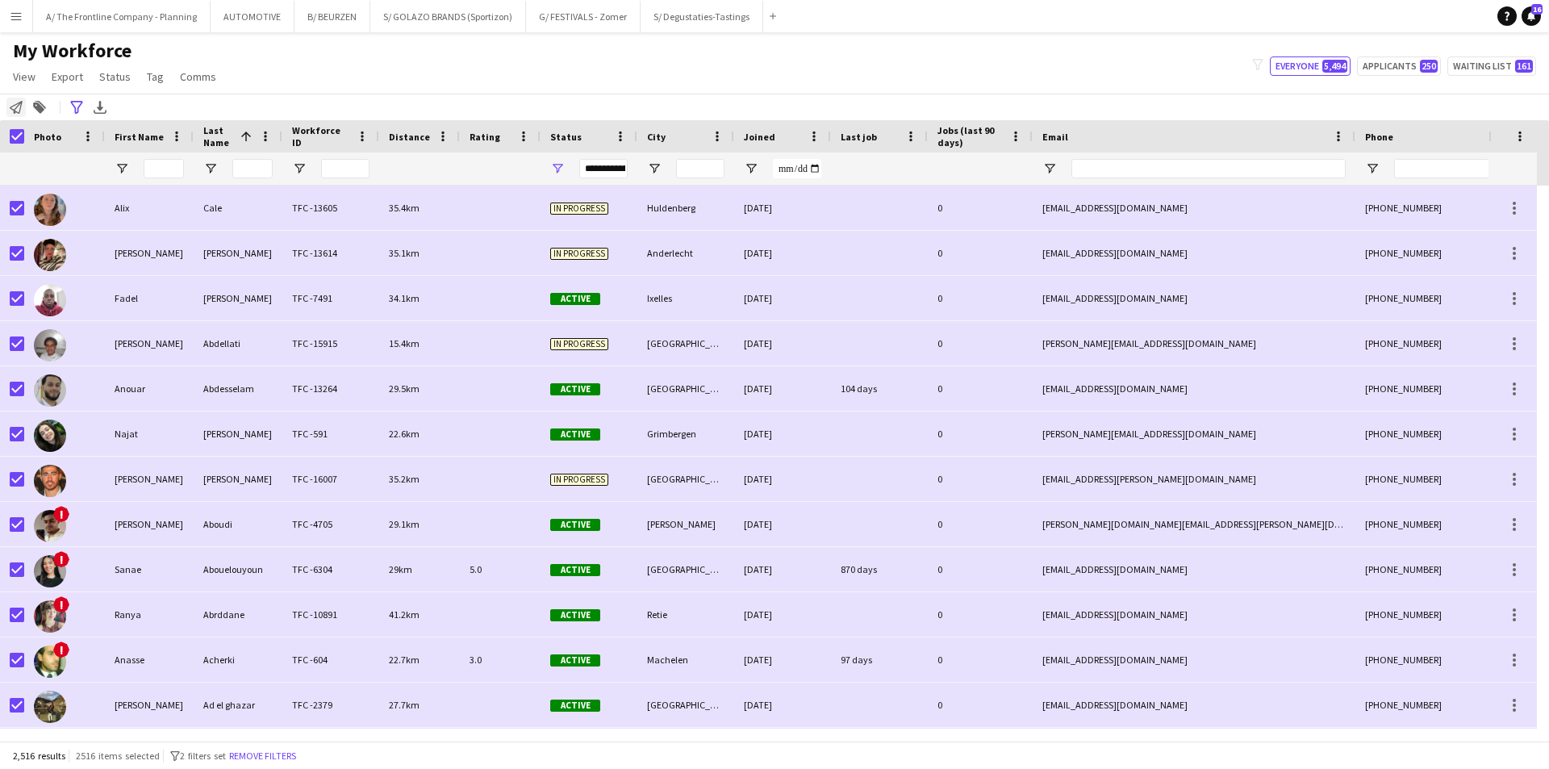
click at [14, 112] on icon at bounding box center [16, 107] width 13 height 13
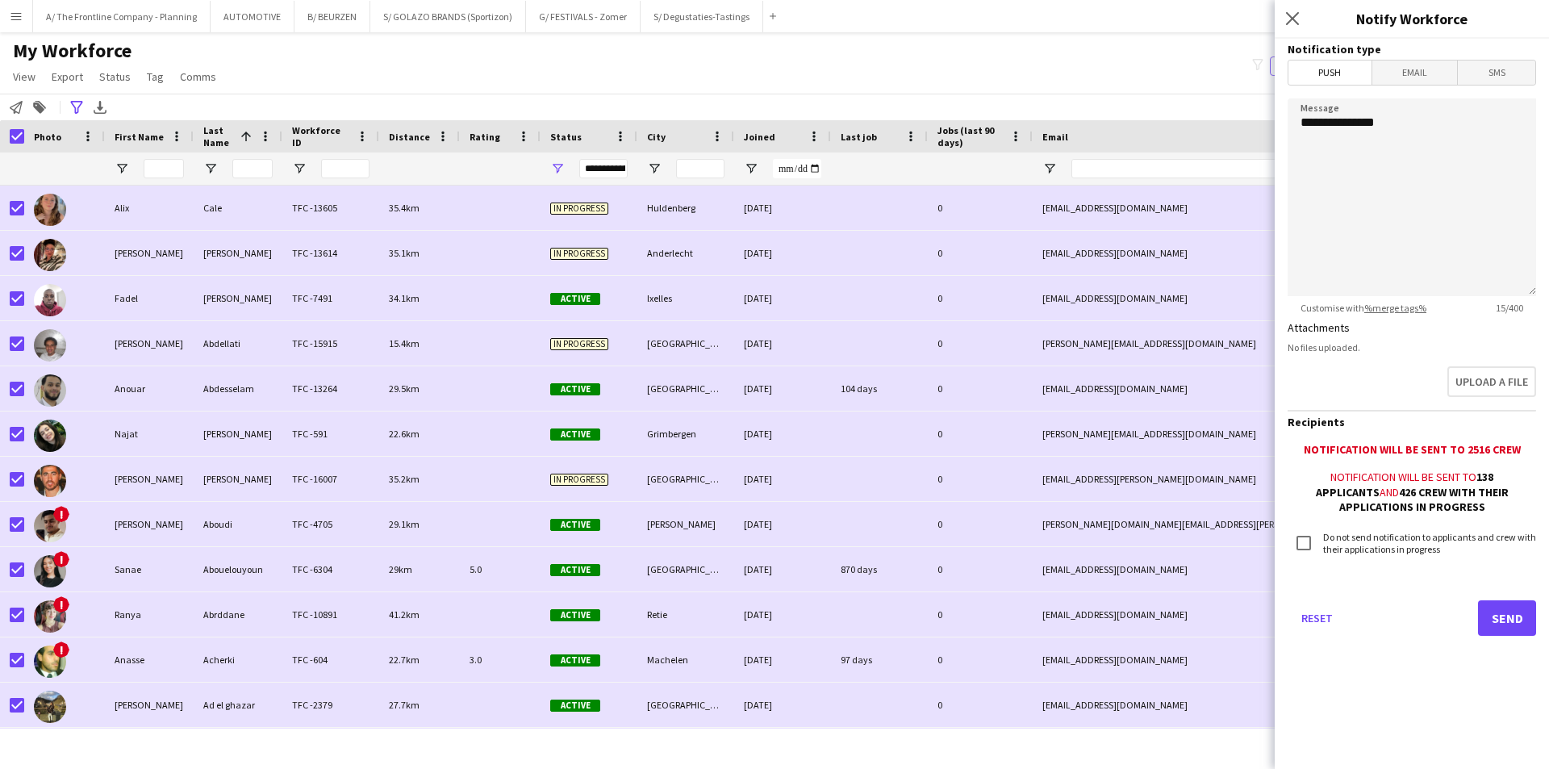
click at [1226, 73] on span "Email" at bounding box center [1414, 72] width 85 height 24
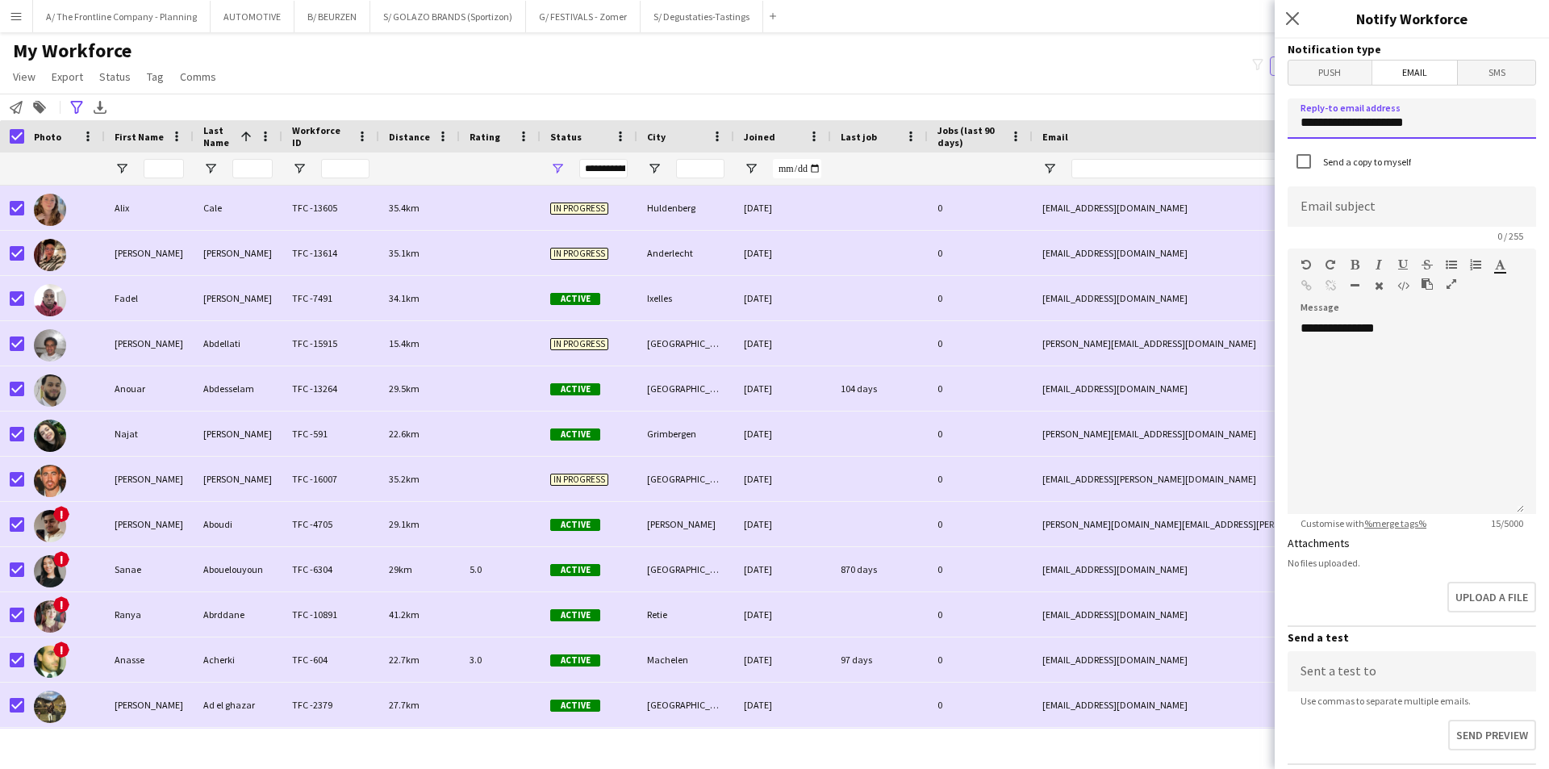
drag, startPoint x: 1437, startPoint y: 126, endPoint x: 1086, endPoint y: 143, distance: 351.2
click at [1086, 143] on body "Menu Boards Boards Boards All jobs Status Workforce Workforce My Workforce Recr…" at bounding box center [774, 384] width 1549 height 769
type input "**********"
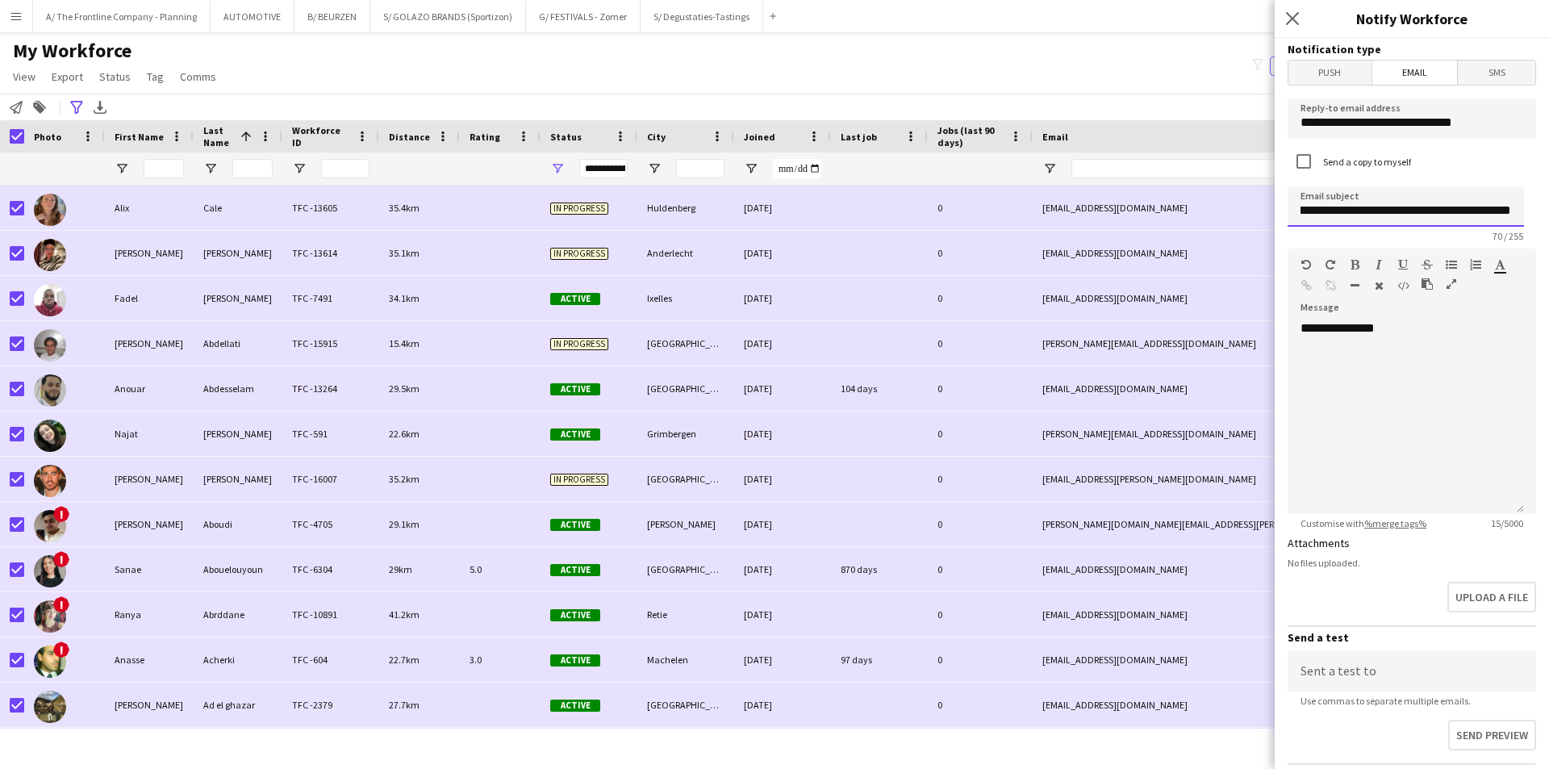
scroll to position [0, 0]
drag, startPoint x: 1492, startPoint y: 180, endPoint x: 1480, endPoint y: 195, distance: 19.5
click at [1226, 181] on form "**********" at bounding box center [1411, 536] width 274 height 995
drag, startPoint x: 1478, startPoint y: 201, endPoint x: 1523, endPoint y: 202, distance: 44.4
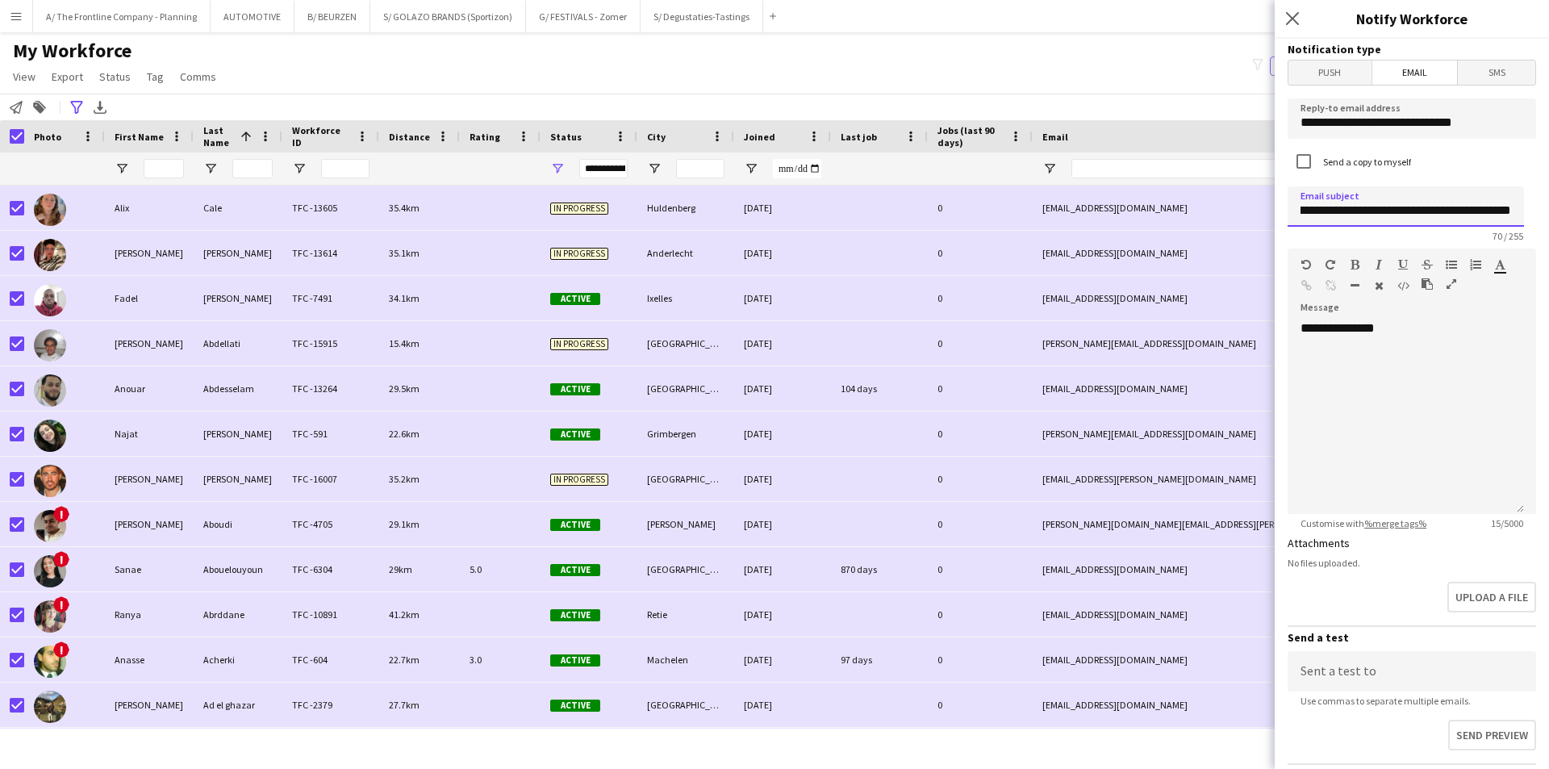
click at [1226, 202] on input "**********" at bounding box center [1405, 206] width 236 height 40
click at [1226, 386] on div "**********" at bounding box center [1405, 417] width 236 height 194
click at [1226, 363] on div "**********" at bounding box center [1405, 417] width 236 height 194
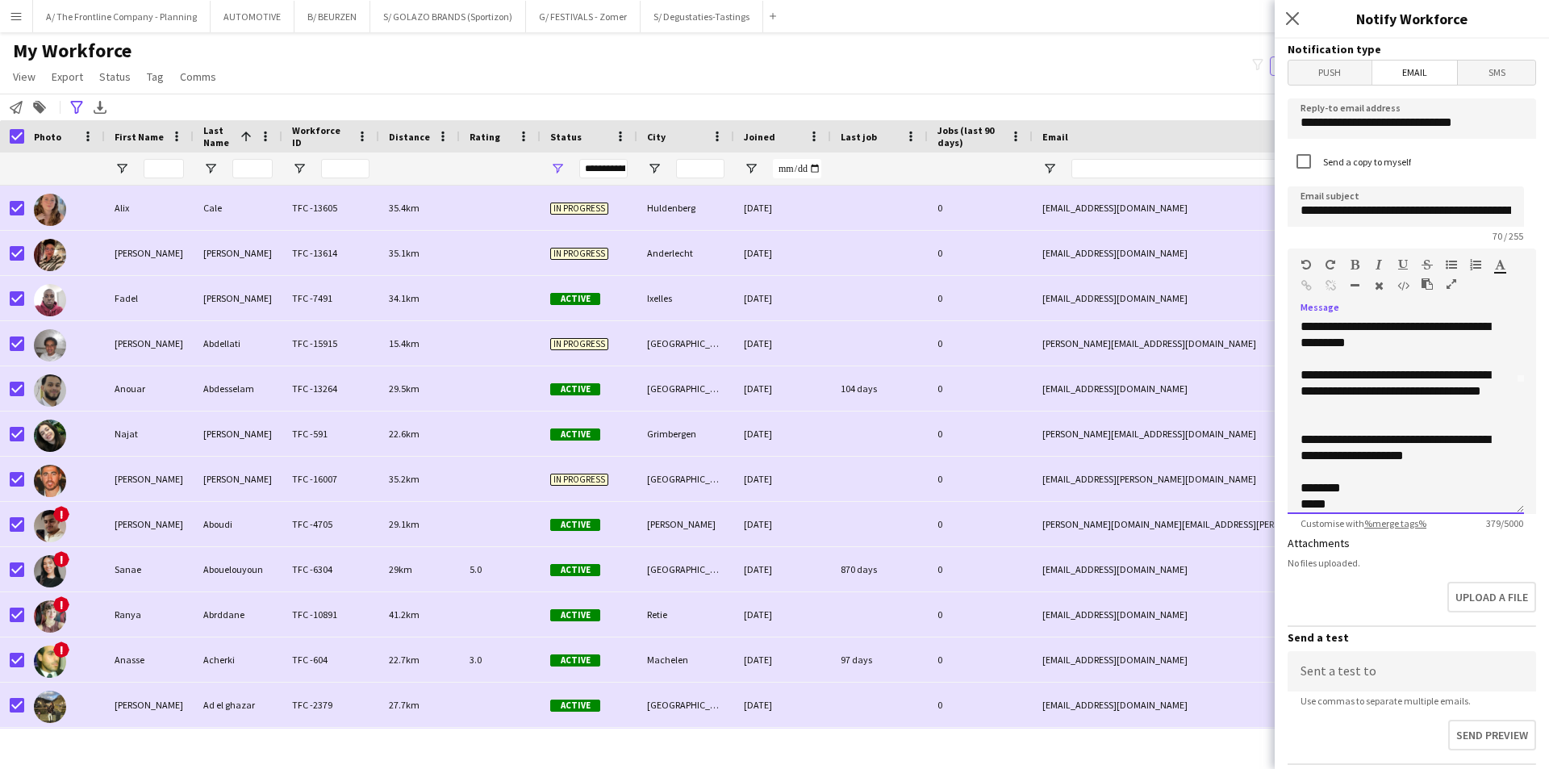
scroll to position [147, 0]
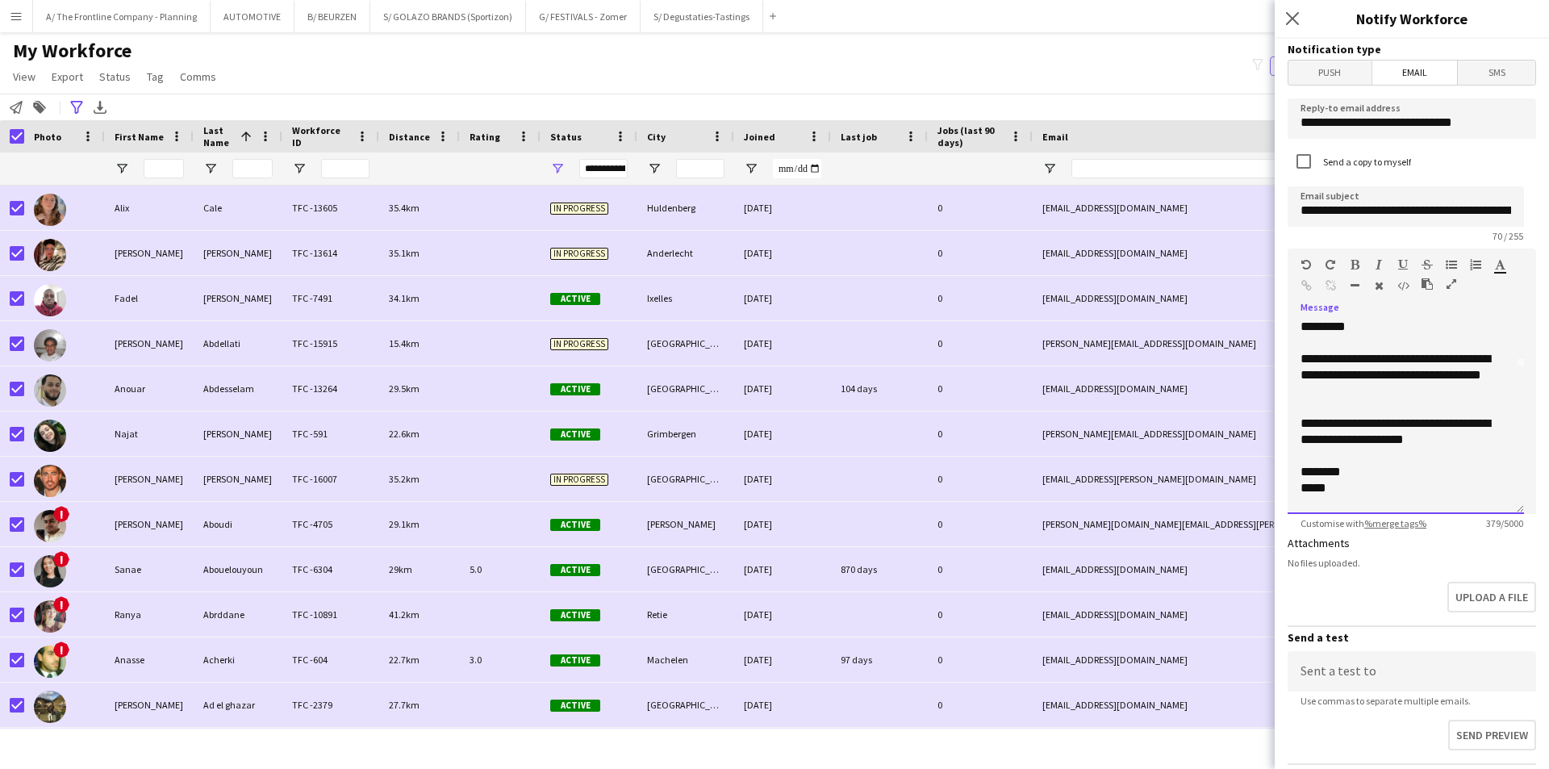
click at [1226, 372] on div "**********" at bounding box center [1399, 375] width 198 height 48
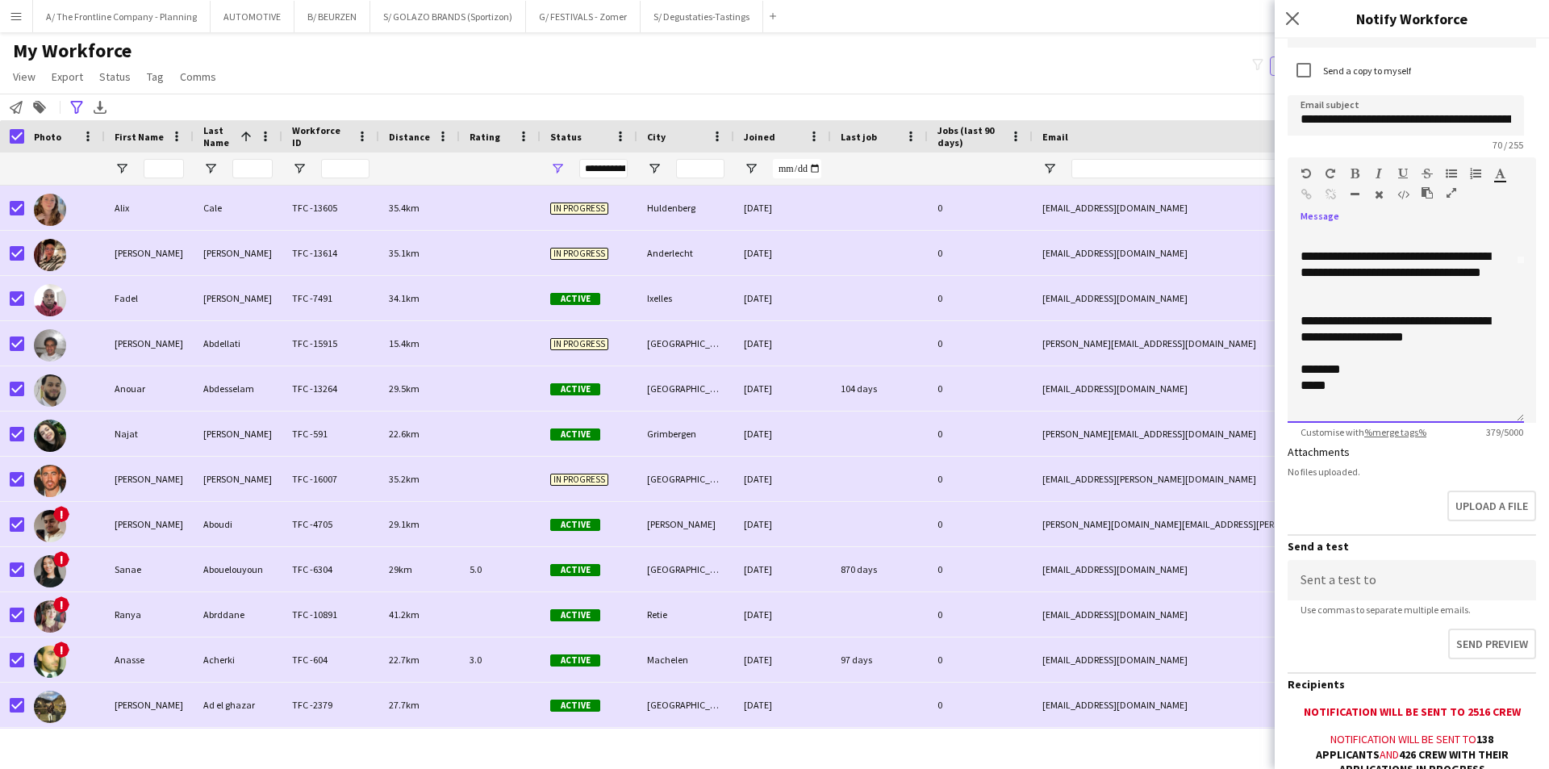
scroll to position [265, 0]
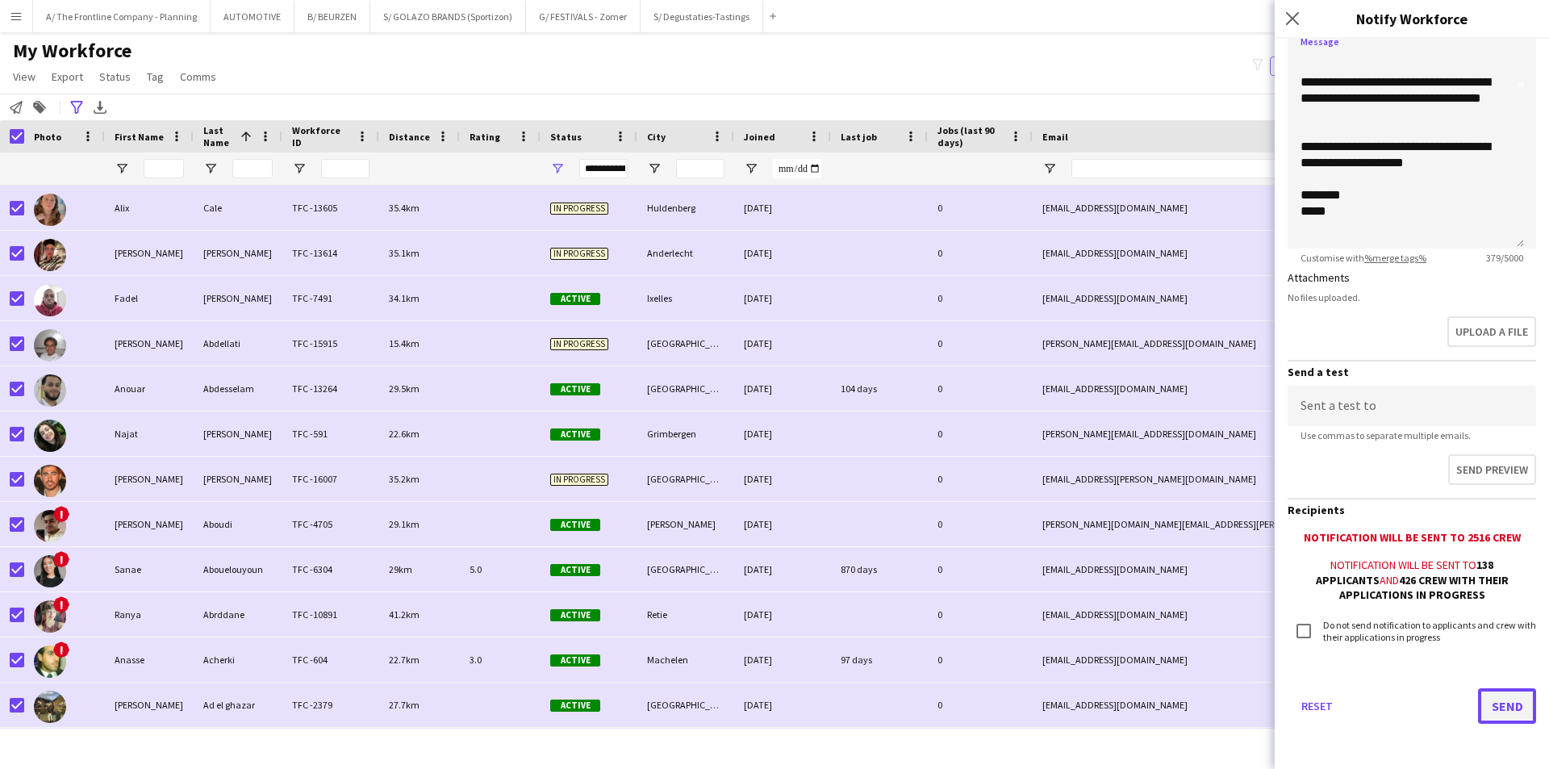
click at [1226, 594] on button "Send" at bounding box center [1507, 705] width 58 height 35
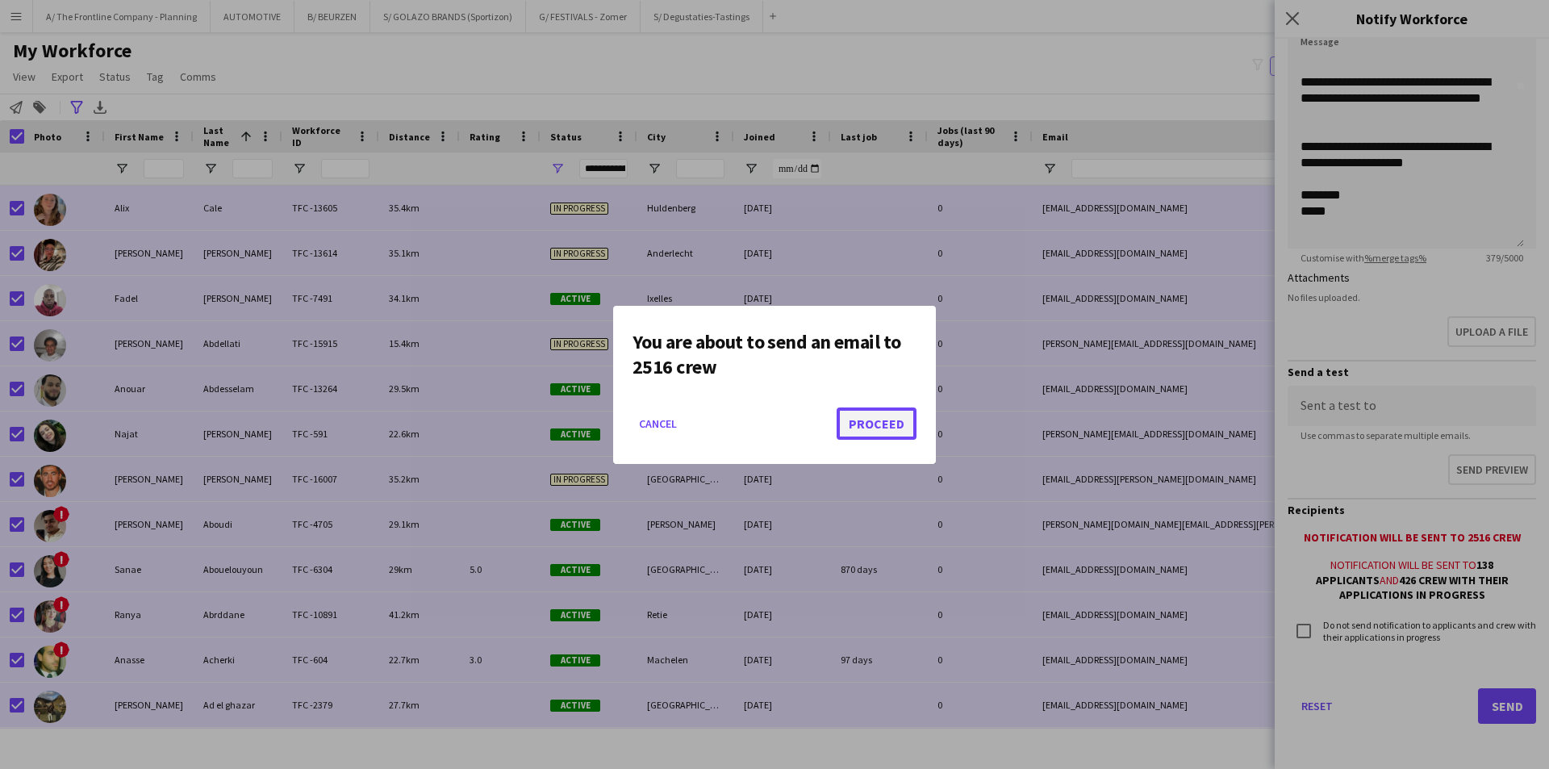
click at [891, 419] on button "Proceed" at bounding box center [876, 423] width 80 height 32
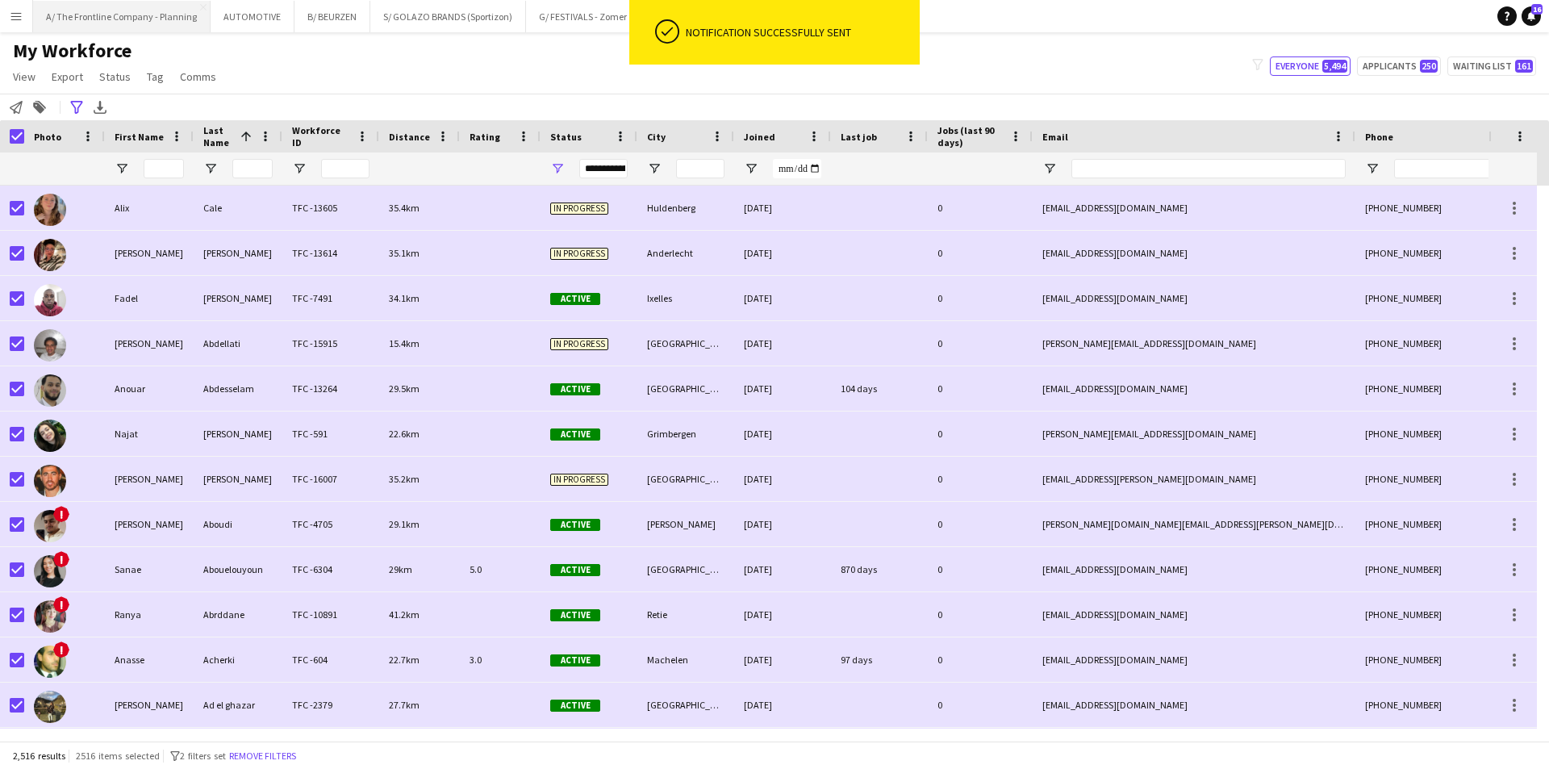
click at [145, 22] on button "A/ The Frontline Company - Planning Close" at bounding box center [121, 16] width 177 height 31
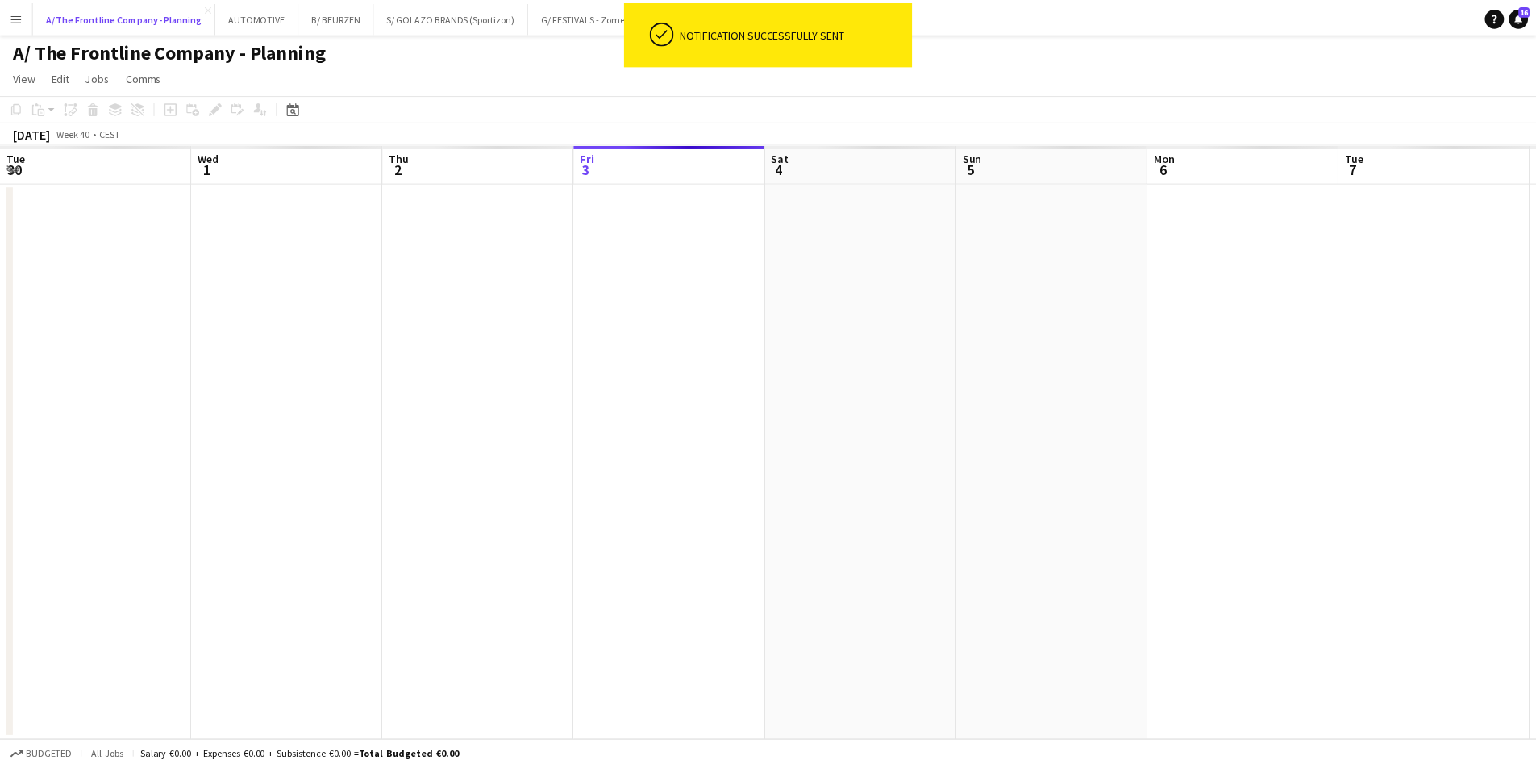
scroll to position [0, 386]
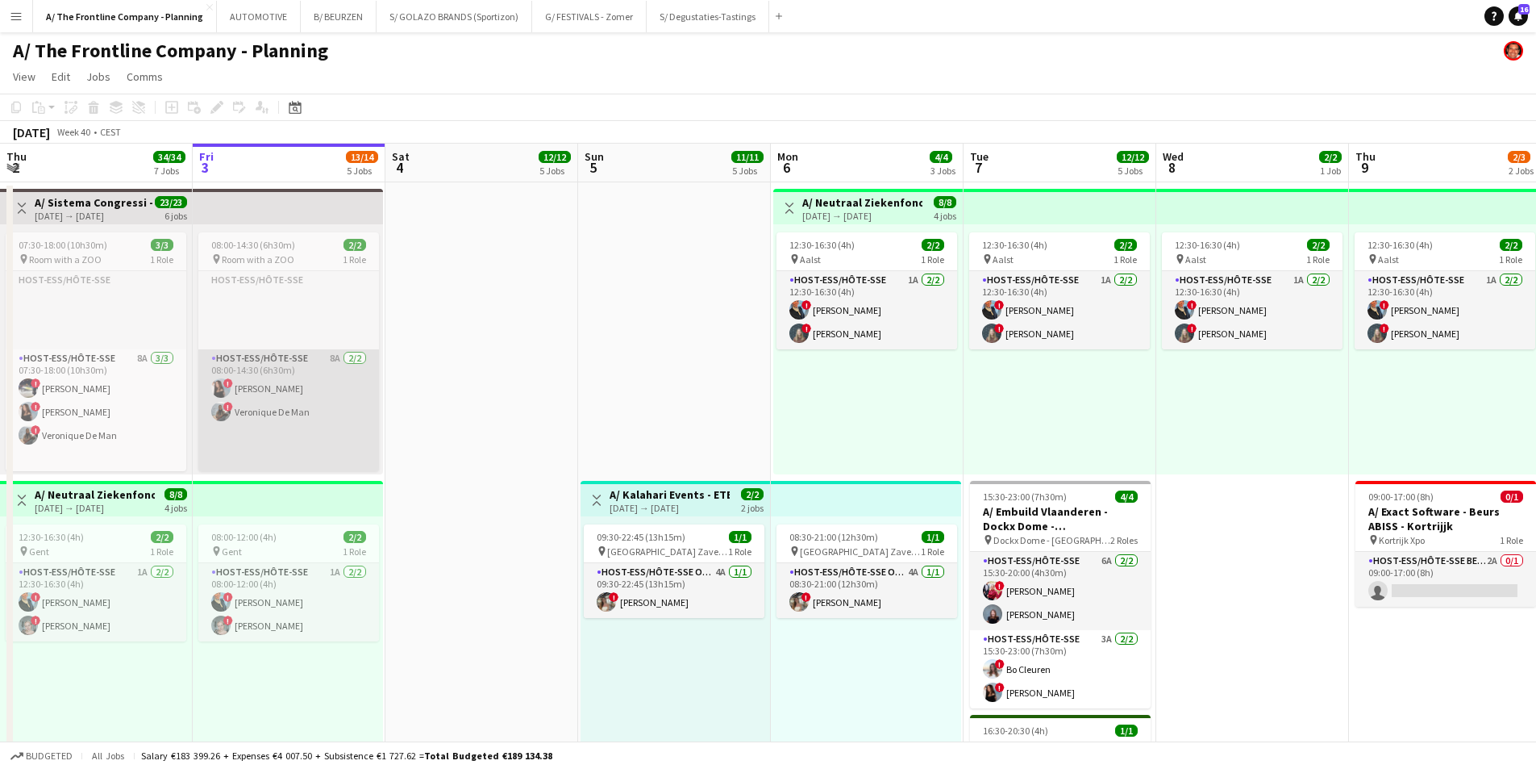
click at [311, 403] on app-card-role "Host-ess/Hôte-sse 8A [DATE] 08:00-14:30 (6h30m) ! [PERSON_NAME] ! Veronique De …" at bounding box center [288, 423] width 181 height 148
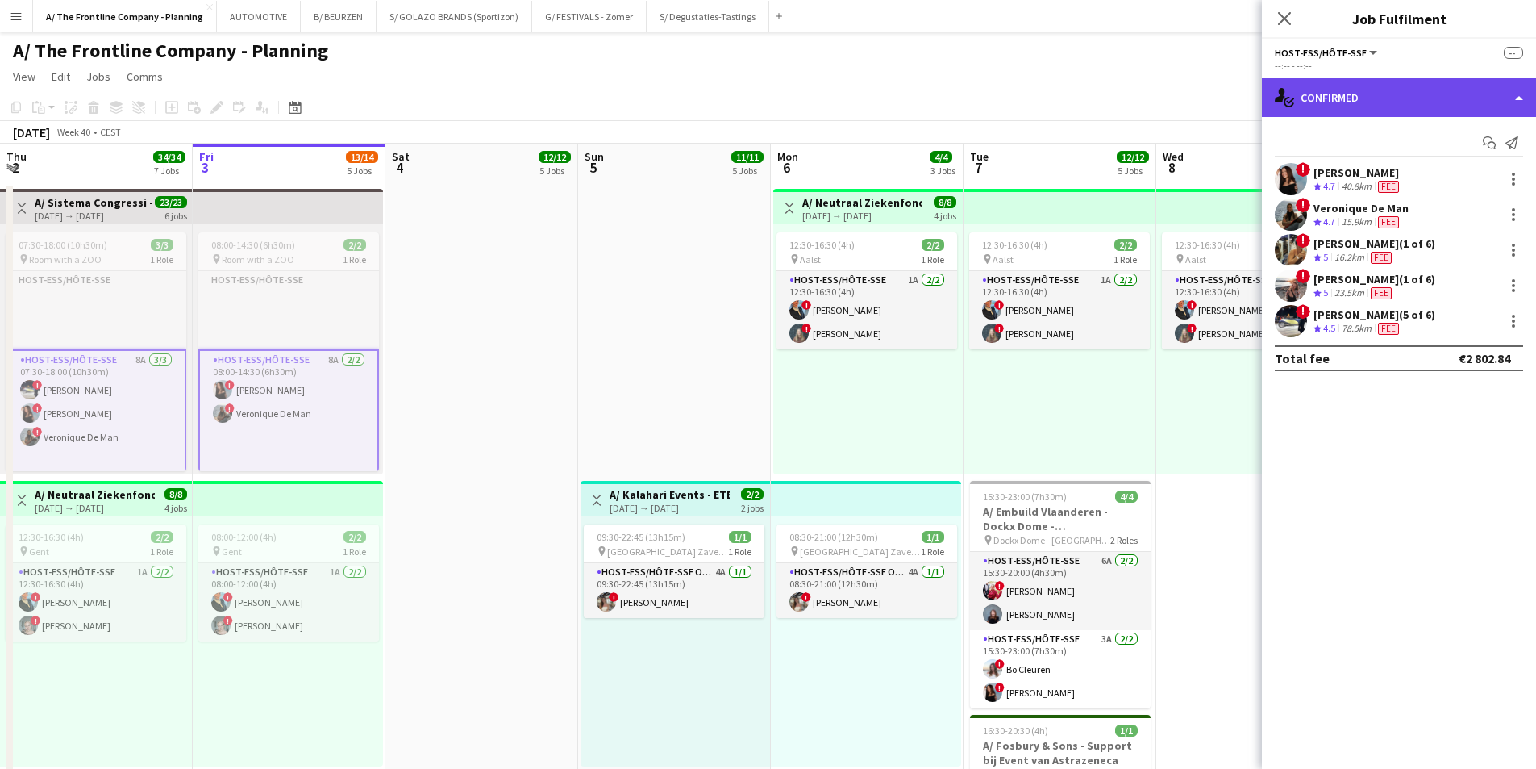
click at [1226, 85] on div "single-neutral-actions-check-2 Confirmed" at bounding box center [1399, 97] width 274 height 39
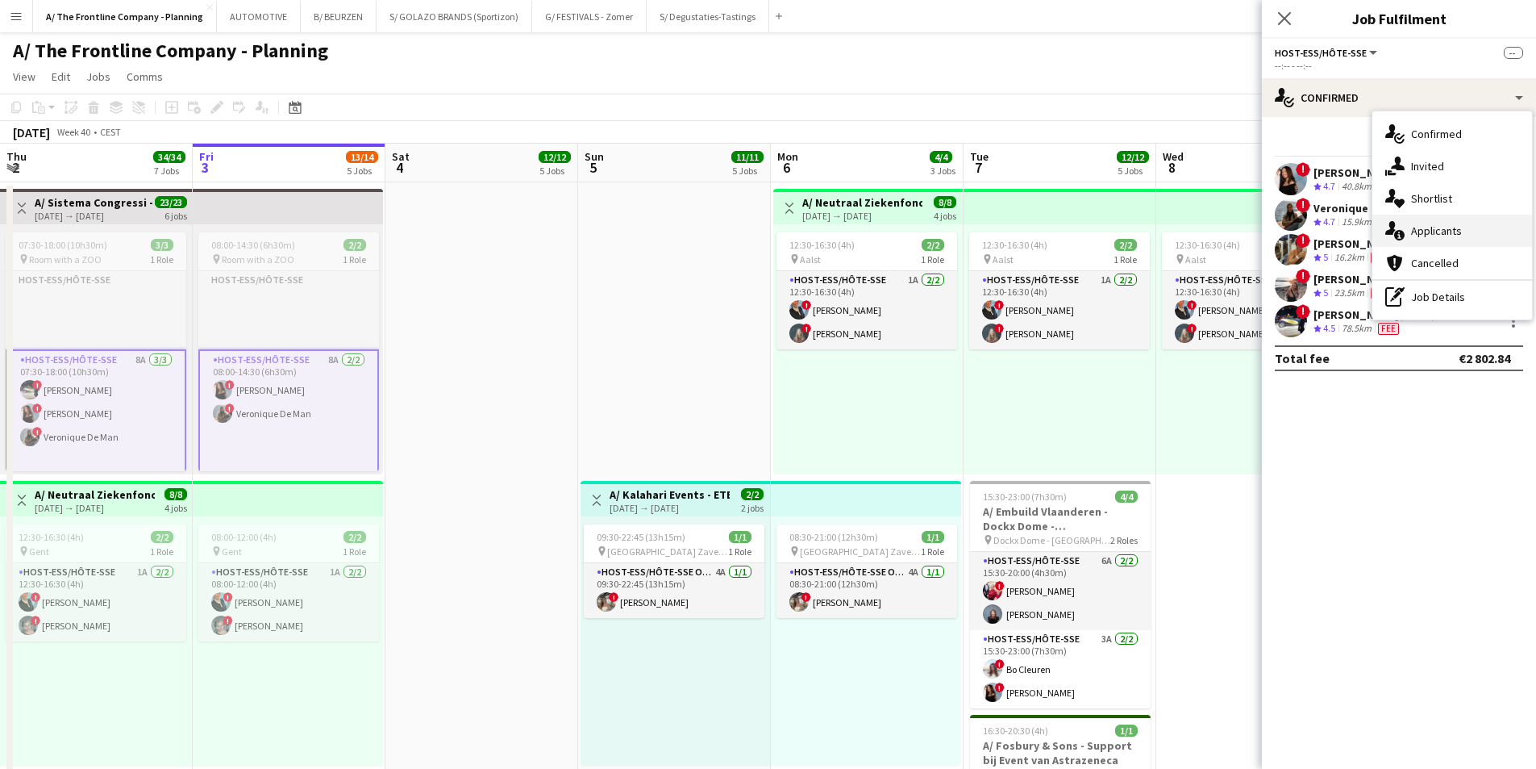
click at [1226, 234] on span "Applicants" at bounding box center [1436, 230] width 51 height 15
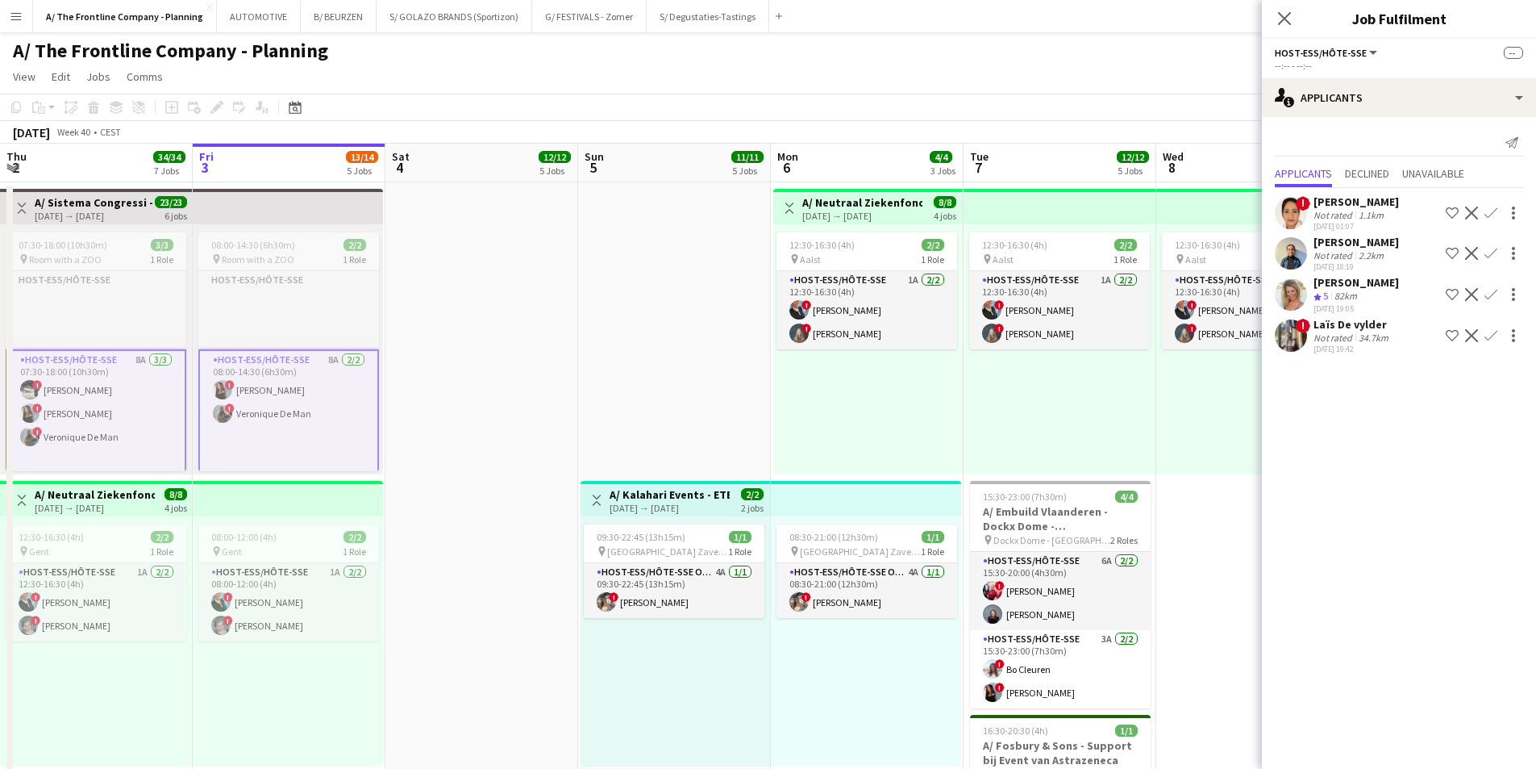
click at [1226, 226] on div "[DATE] 01:07" at bounding box center [1356, 226] width 85 height 10
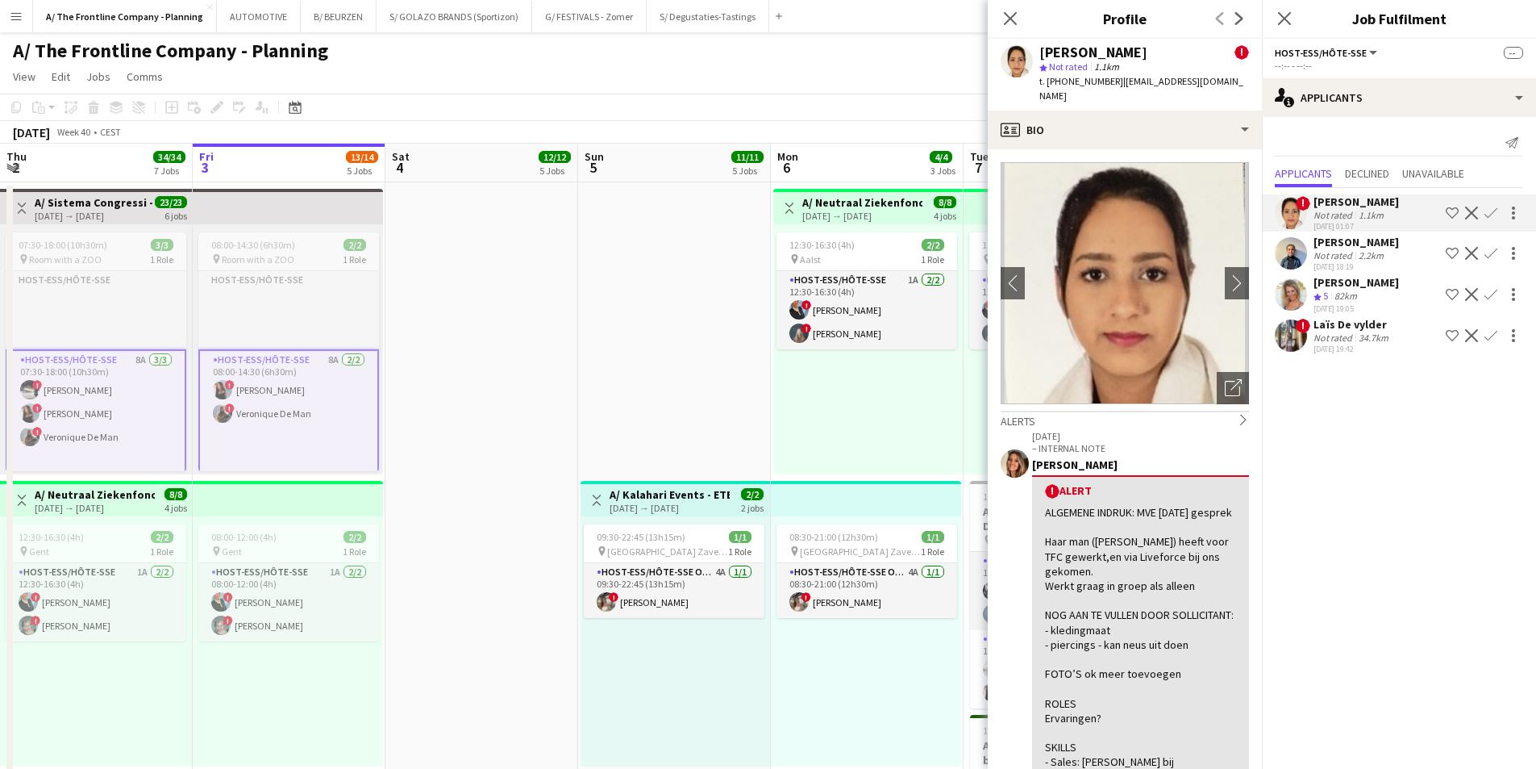
click at [1226, 238] on div "[PERSON_NAME]" at bounding box center [1356, 242] width 85 height 15
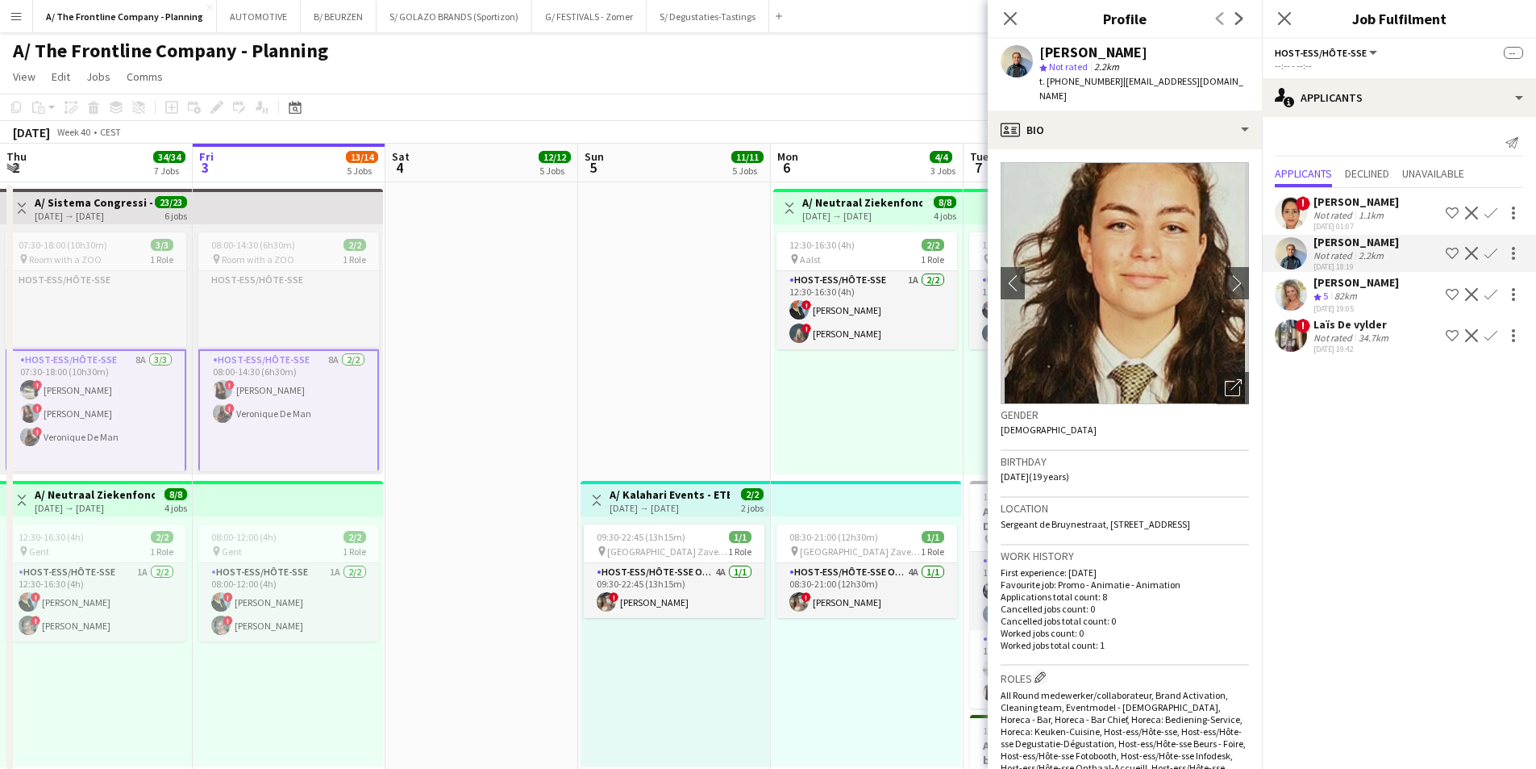
click at [1226, 344] on div "Not rated" at bounding box center [1335, 337] width 42 height 12
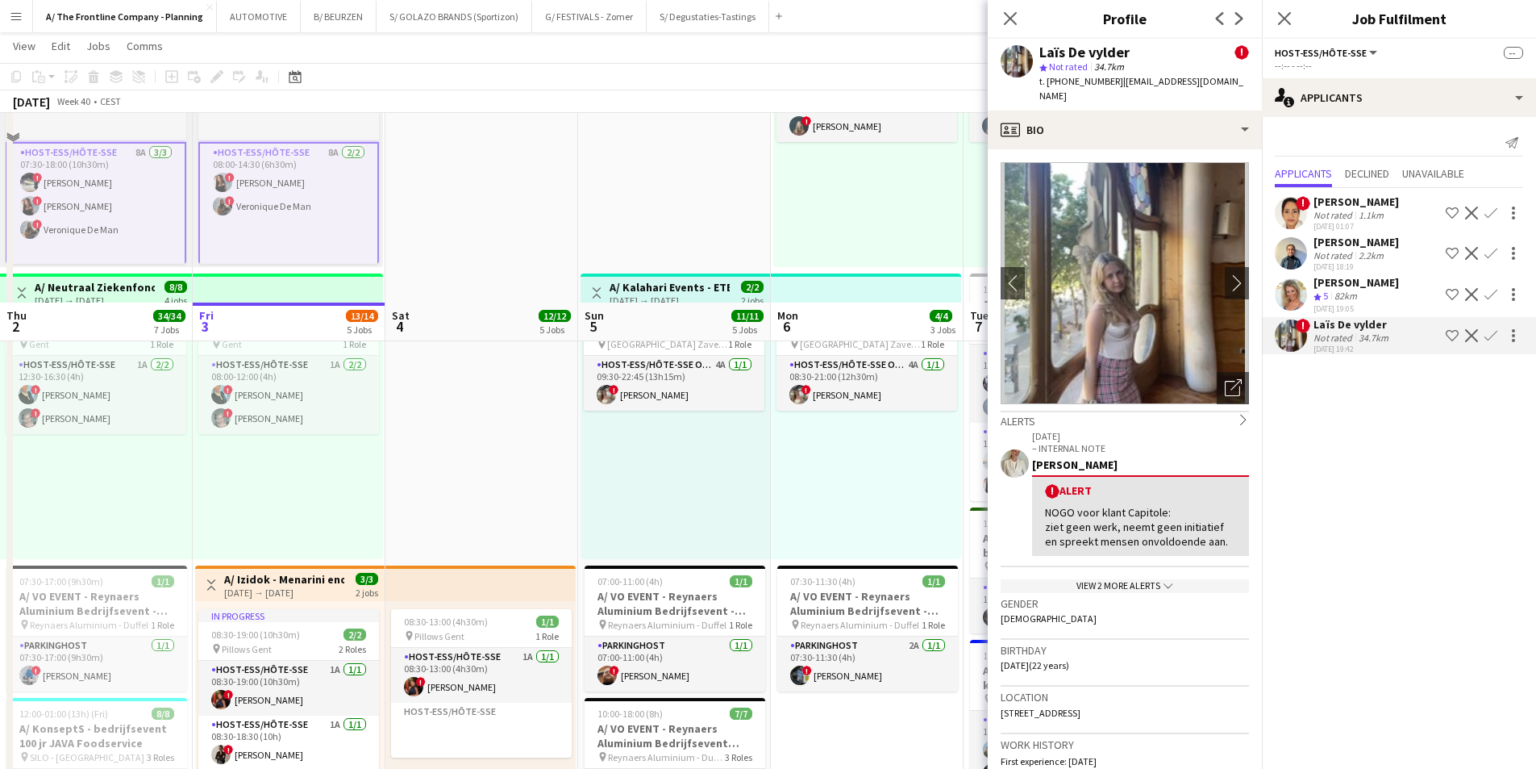
scroll to position [484, 0]
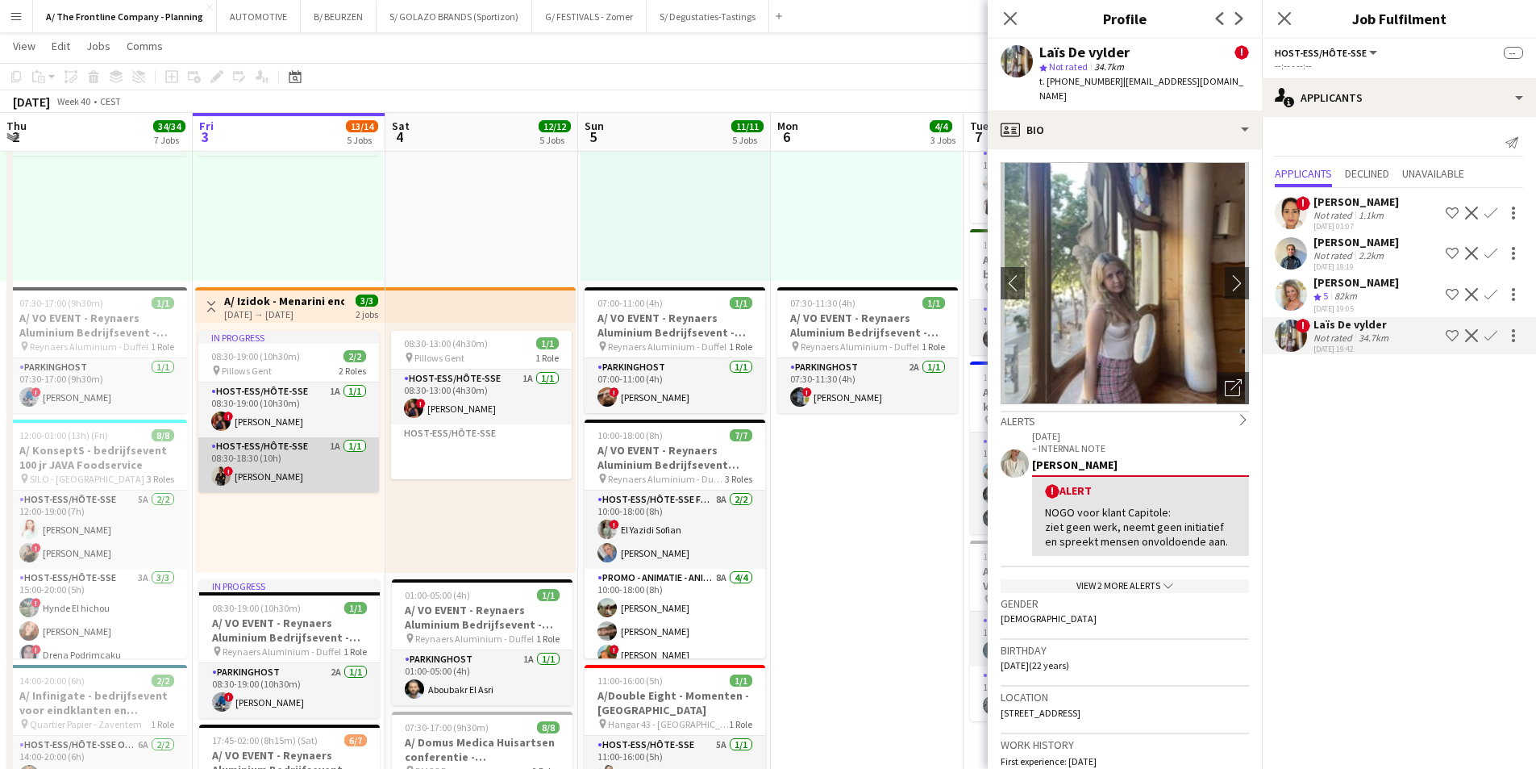
click at [258, 462] on app-card-role "Host-ess/Hôte-sse 1A [DATE] 08:30-18:30 (10h) ! [PERSON_NAME]" at bounding box center [288, 464] width 181 height 55
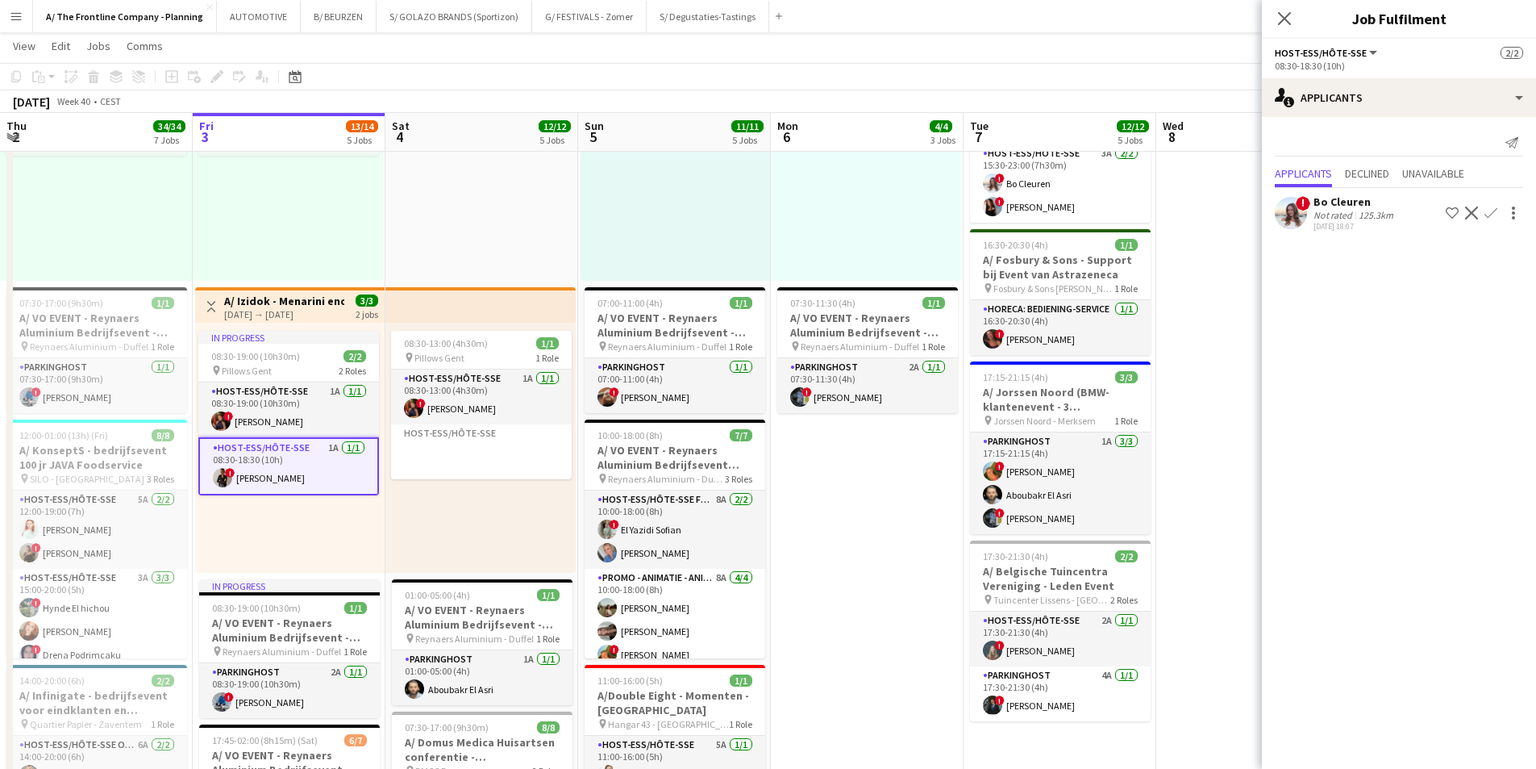
click at [1226, 219] on div "Not rated" at bounding box center [1335, 215] width 42 height 12
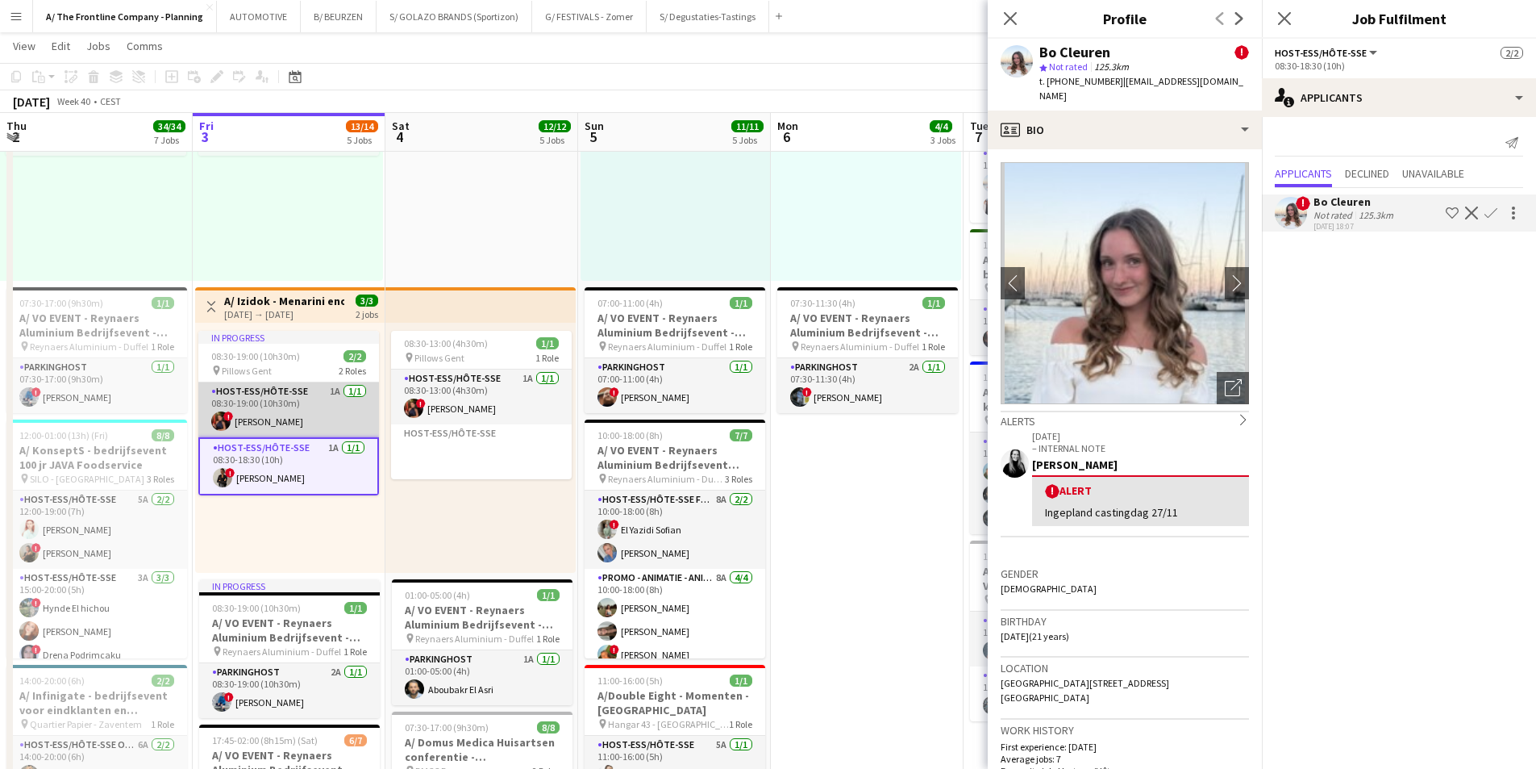
click at [305, 398] on app-card-role "Host-ess/Hôte-sse 1A [DATE] 08:30-19:00 (10h30m) ! [PERSON_NAME]" at bounding box center [288, 409] width 181 height 55
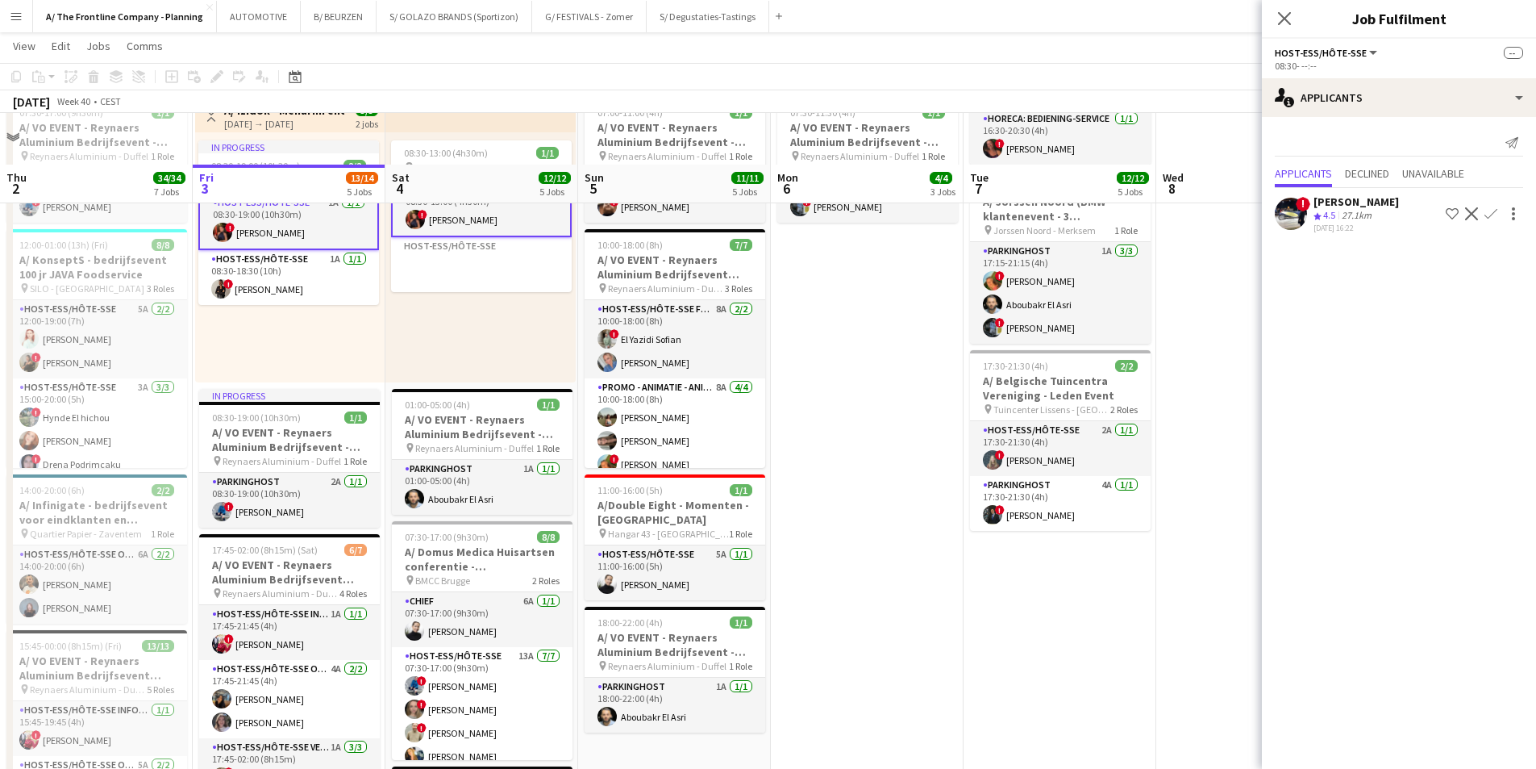
scroll to position [726, 0]
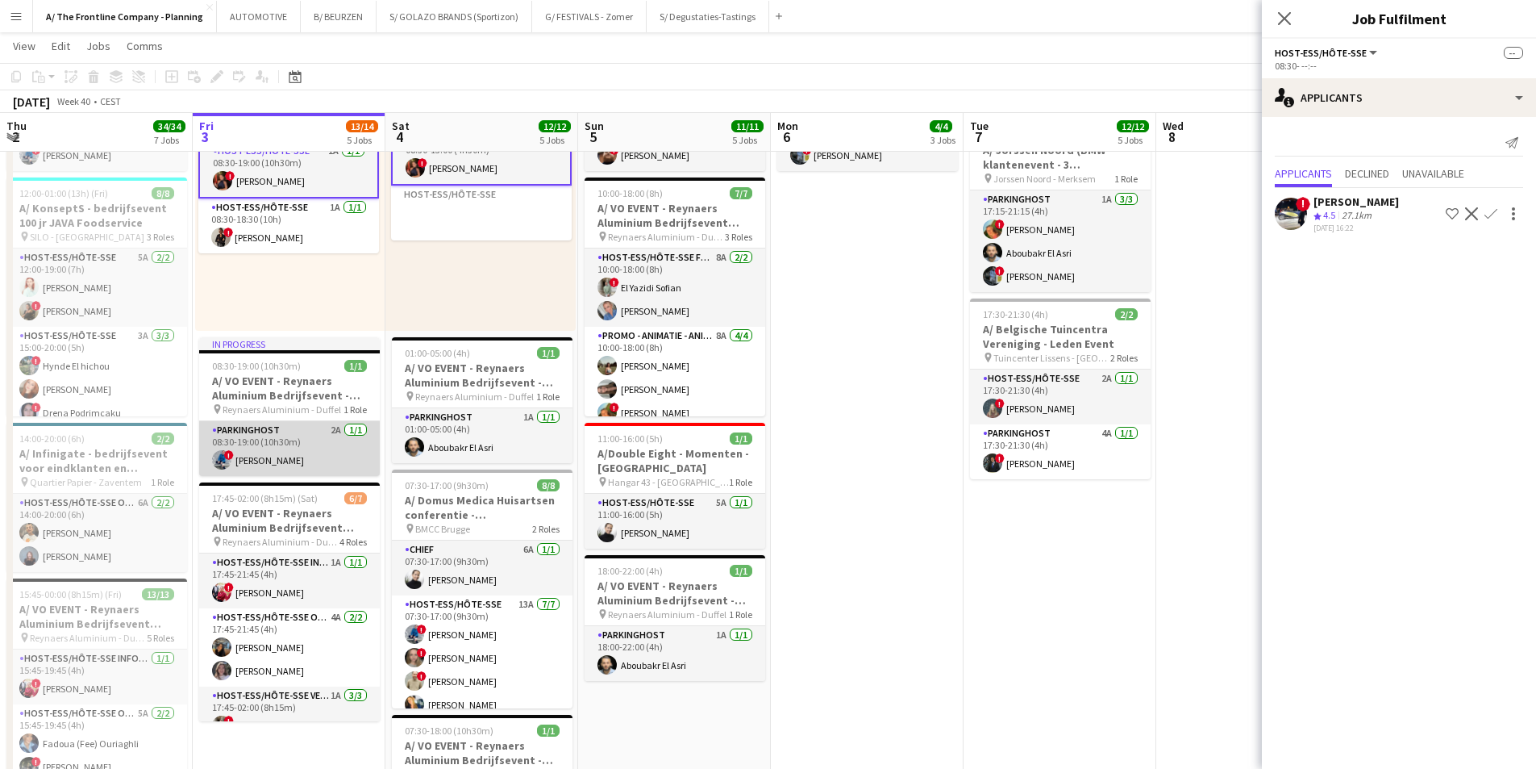
click at [300, 451] on app-card-role "Parkinghost 2A [DATE] 08:30-19:00 (10h30m) ! [PERSON_NAME]" at bounding box center [289, 448] width 181 height 55
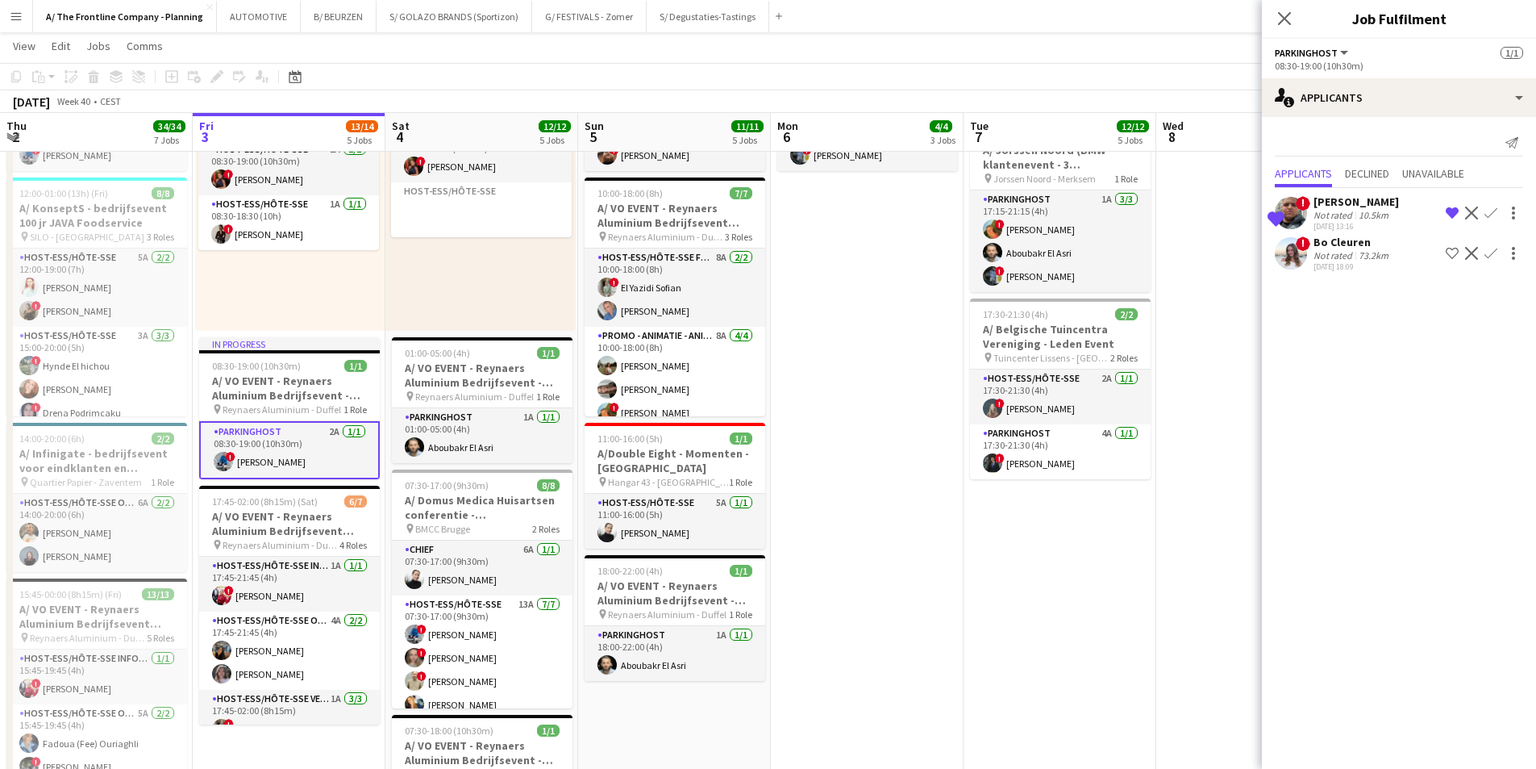
click at [1226, 255] on div "Not rated" at bounding box center [1335, 255] width 42 height 12
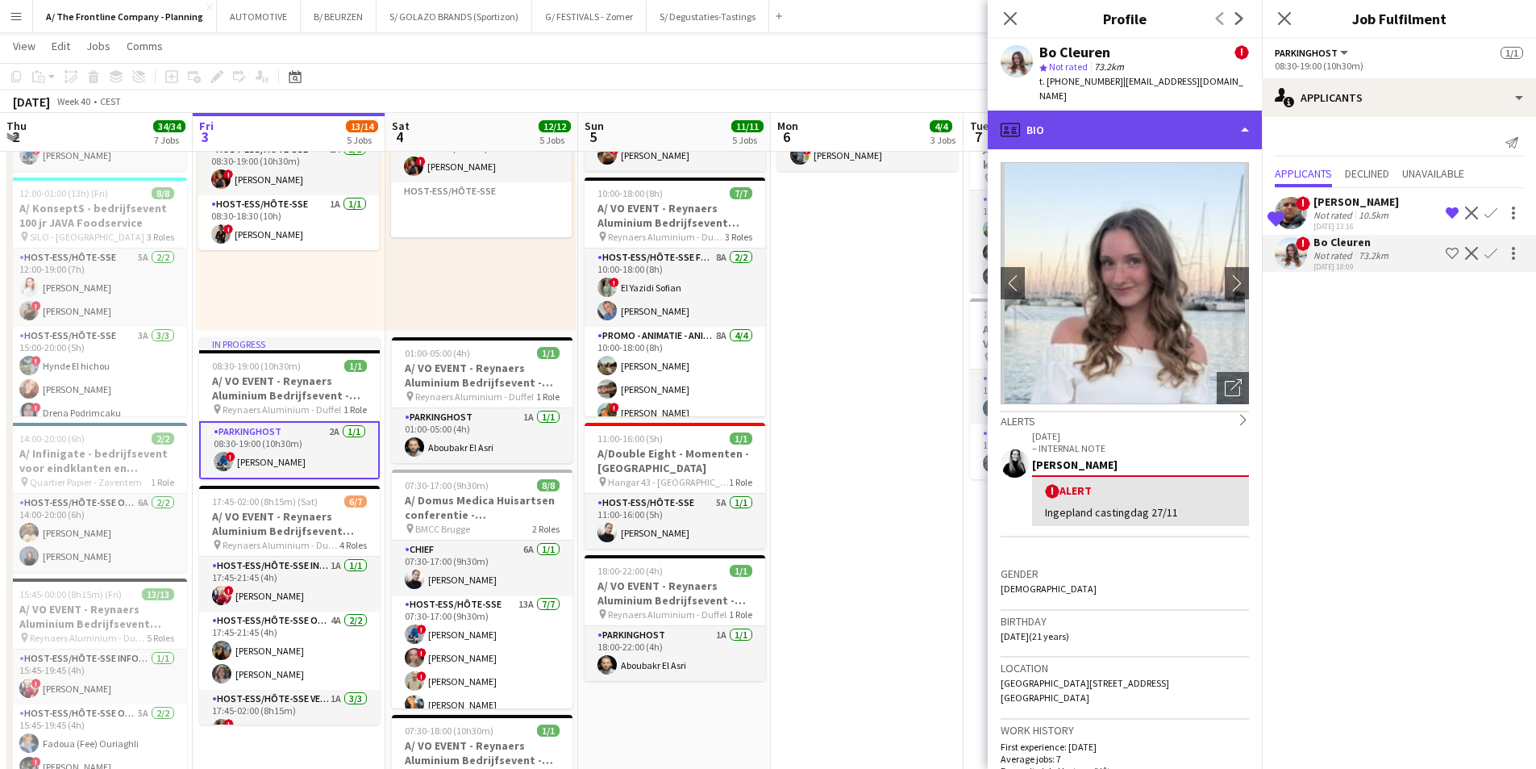
click at [1107, 113] on div "profile Bio" at bounding box center [1125, 129] width 274 height 39
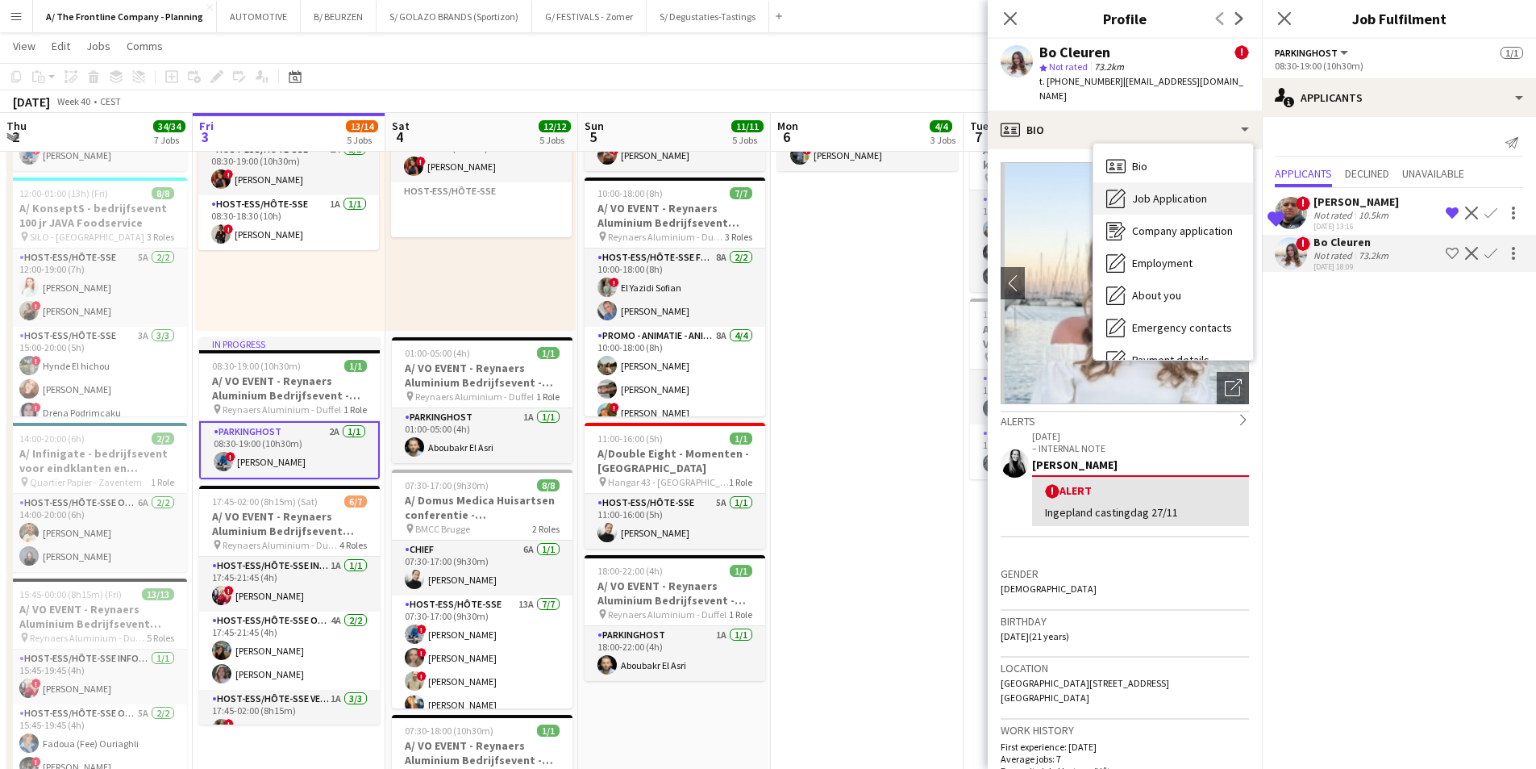
click at [1135, 191] on span "Job Application" at bounding box center [1169, 198] width 75 height 15
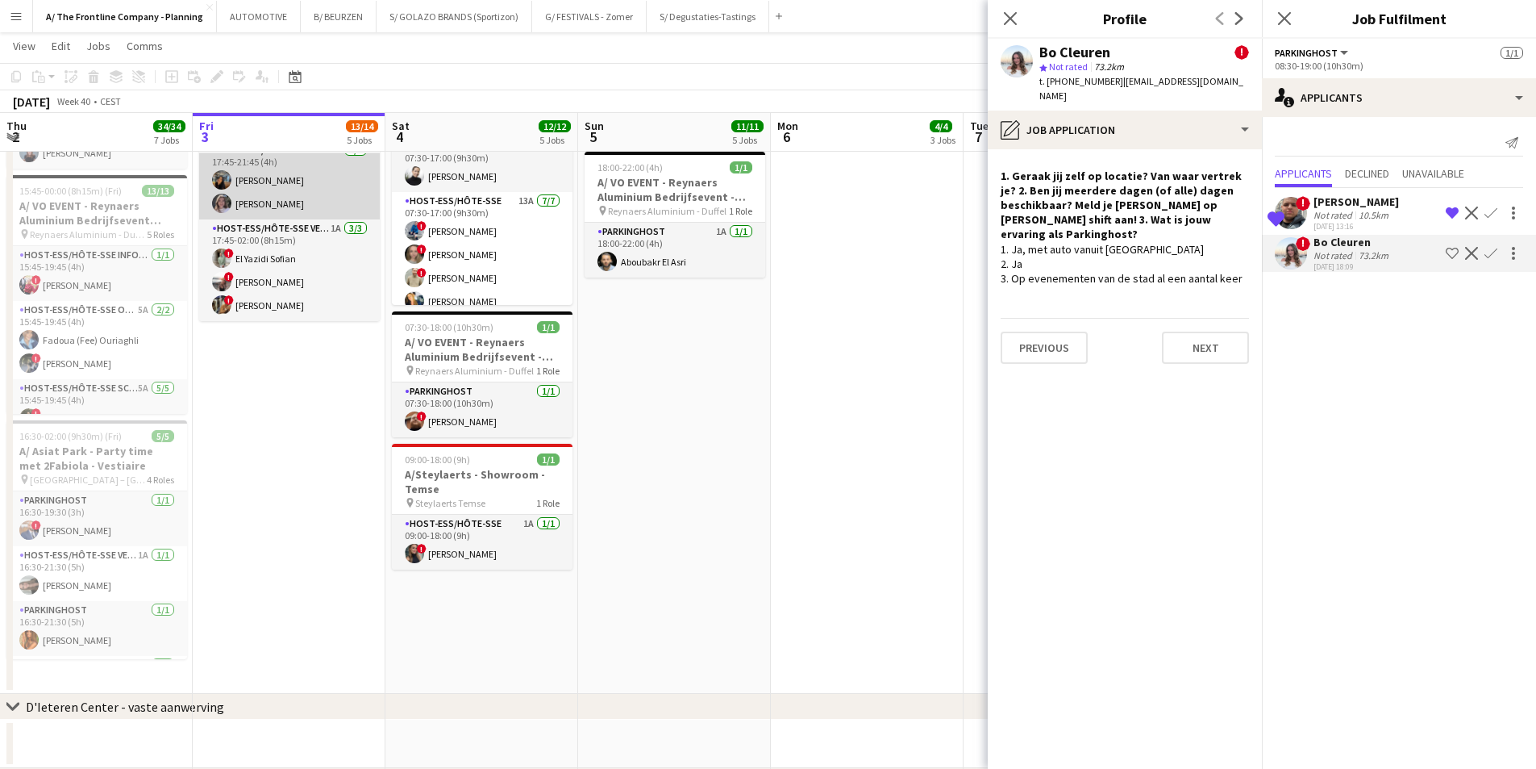
scroll to position [122, 0]
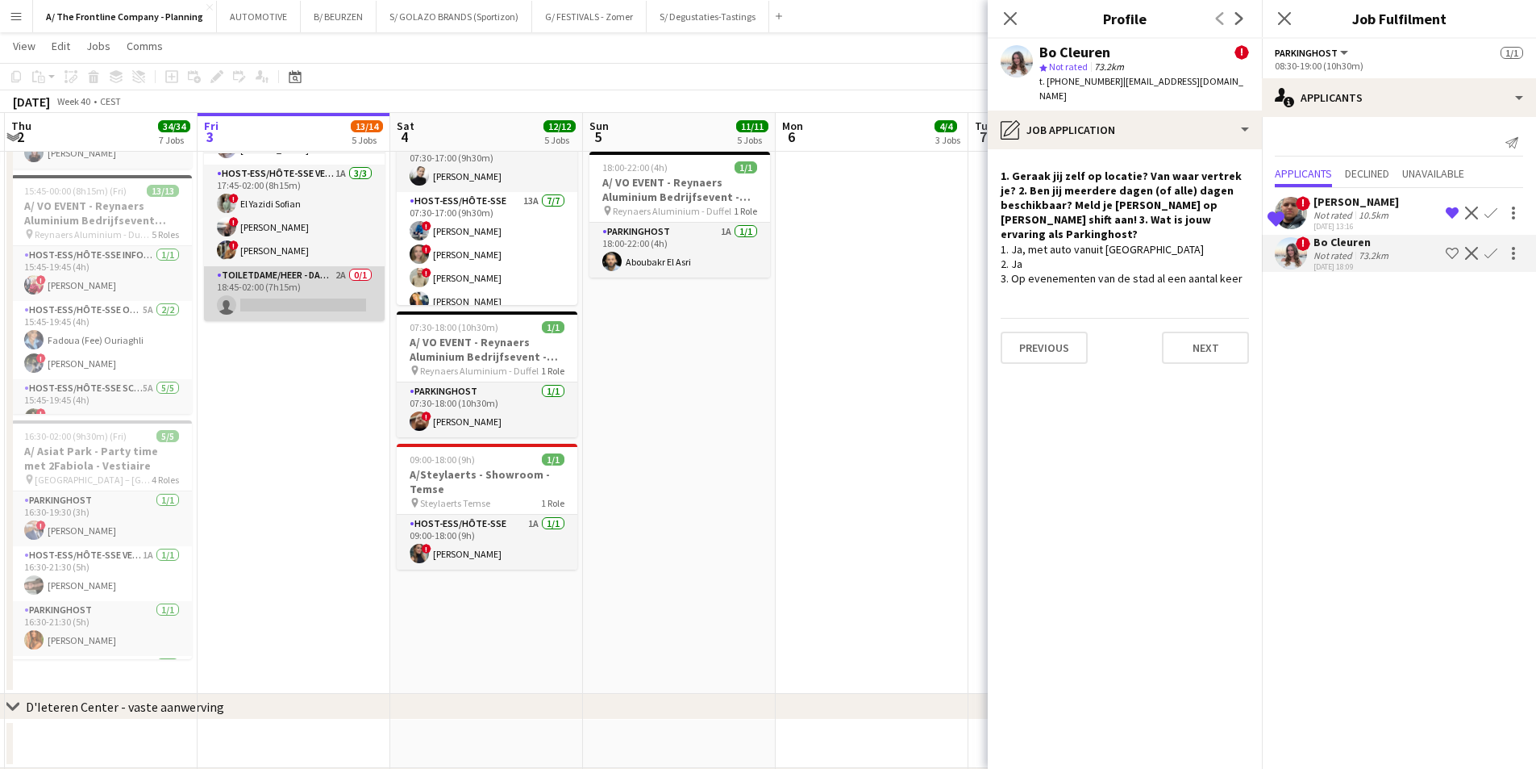
click at [272, 298] on app-card-role "Toiletdame/heer - dame/monsieur des toilettes 2A 0/1 18:45-02:00 (7h15m) single…" at bounding box center [294, 293] width 181 height 55
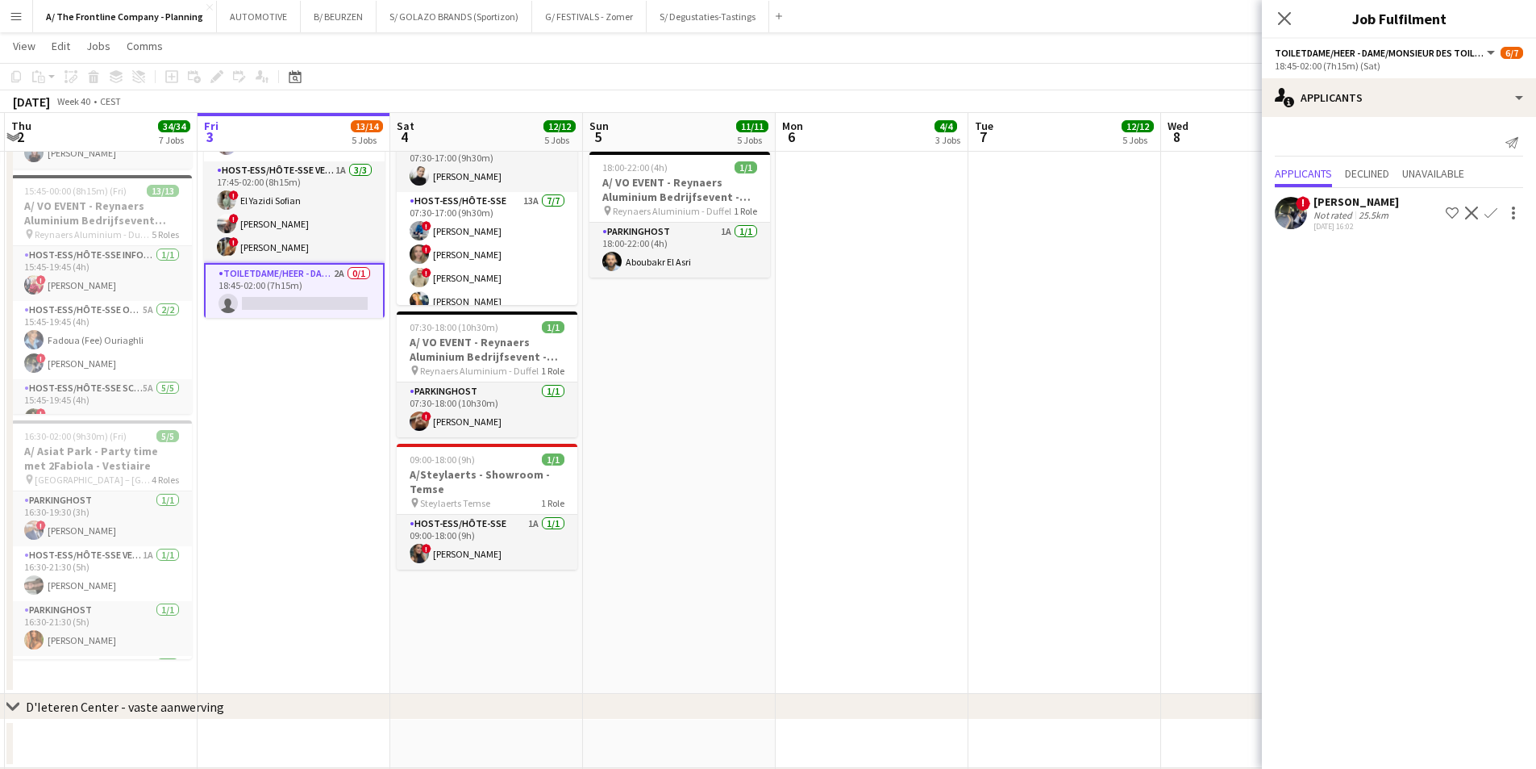
click at [1226, 211] on div "25.5km" at bounding box center [1374, 215] width 36 height 12
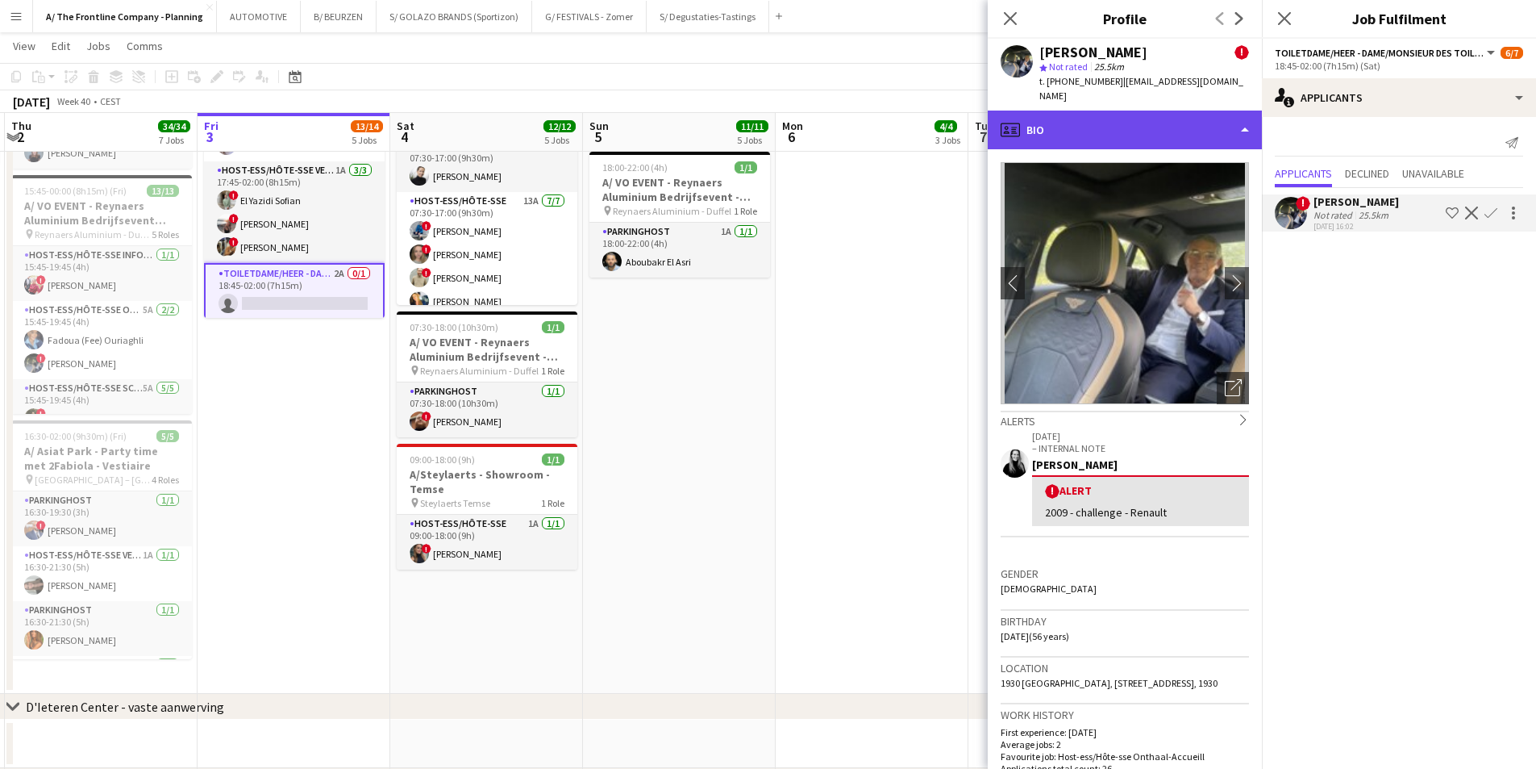
click at [1148, 121] on div "profile Bio" at bounding box center [1125, 129] width 274 height 39
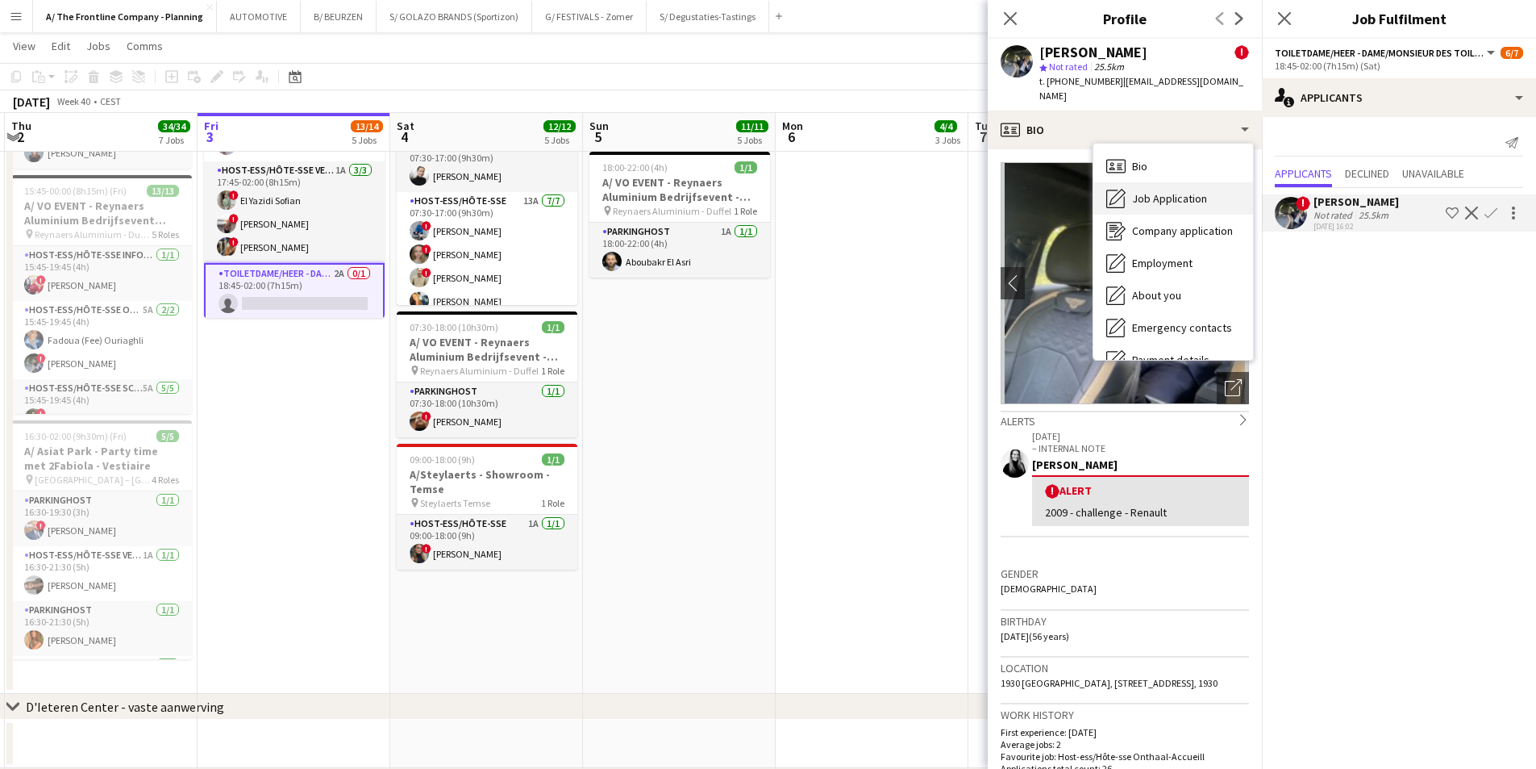
click at [1157, 195] on div "Job Application Job Application" at bounding box center [1174, 198] width 160 height 32
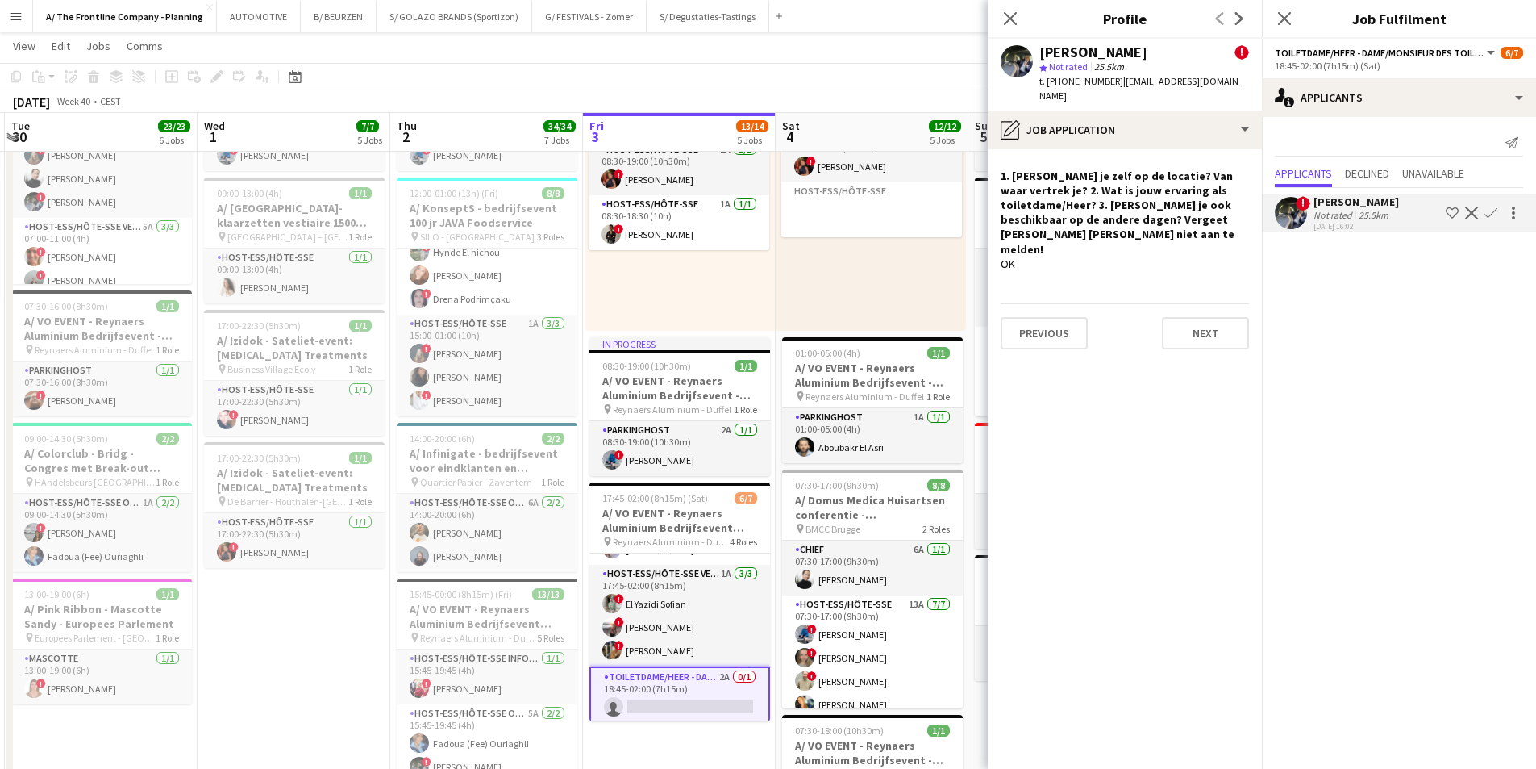
scroll to position [0, 415]
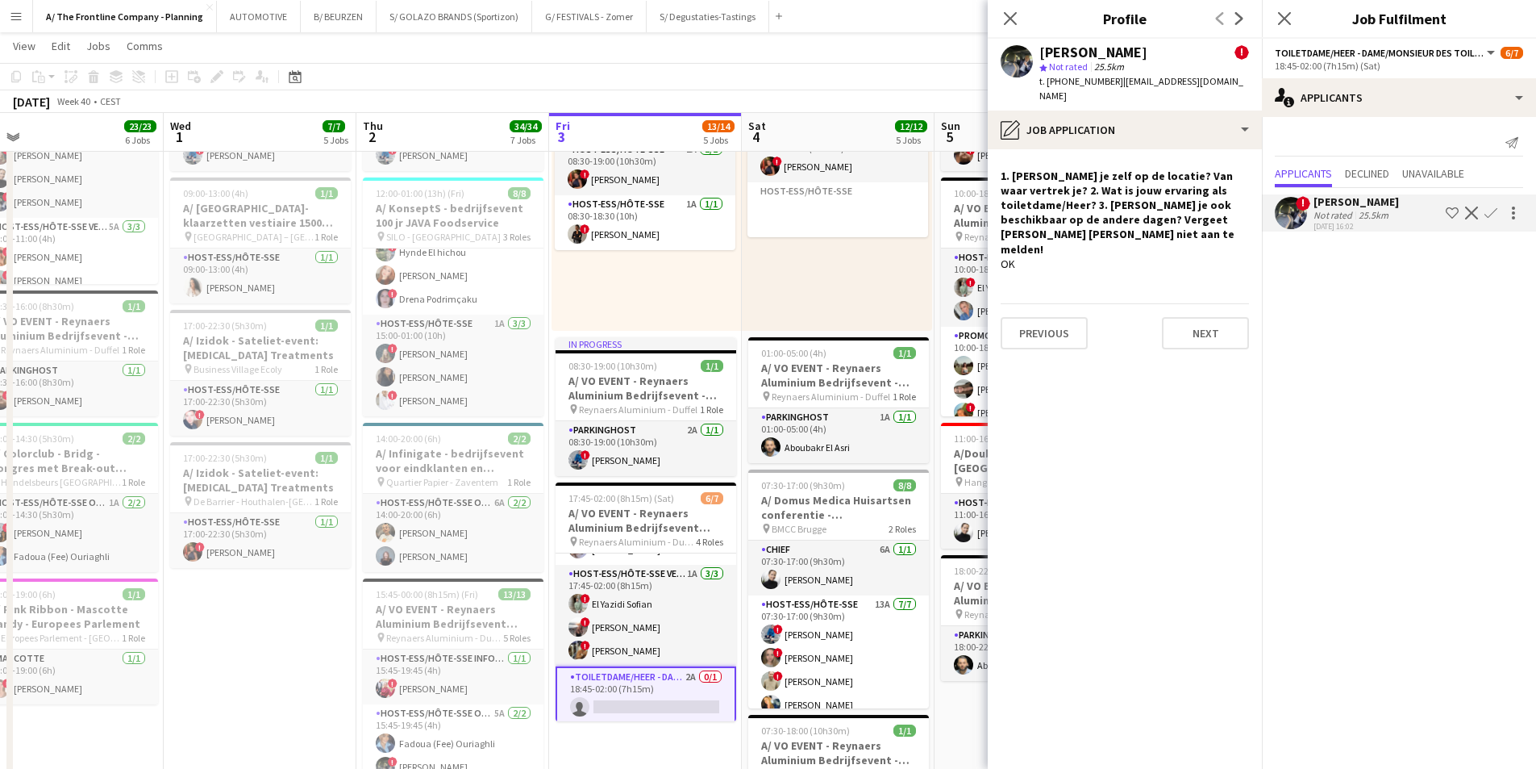
drag, startPoint x: 292, startPoint y: 292, endPoint x: 644, endPoint y: 287, distance: 351.7
click at [644, 287] on app-calendar-viewport "Sun 28 13/13 5 Jobs Mon 29 9/9 4 Jobs Tue 30 23/23 6 Jobs Wed 1 7/7 5 Jobs Thu …" at bounding box center [768, 291] width 1536 height 1908
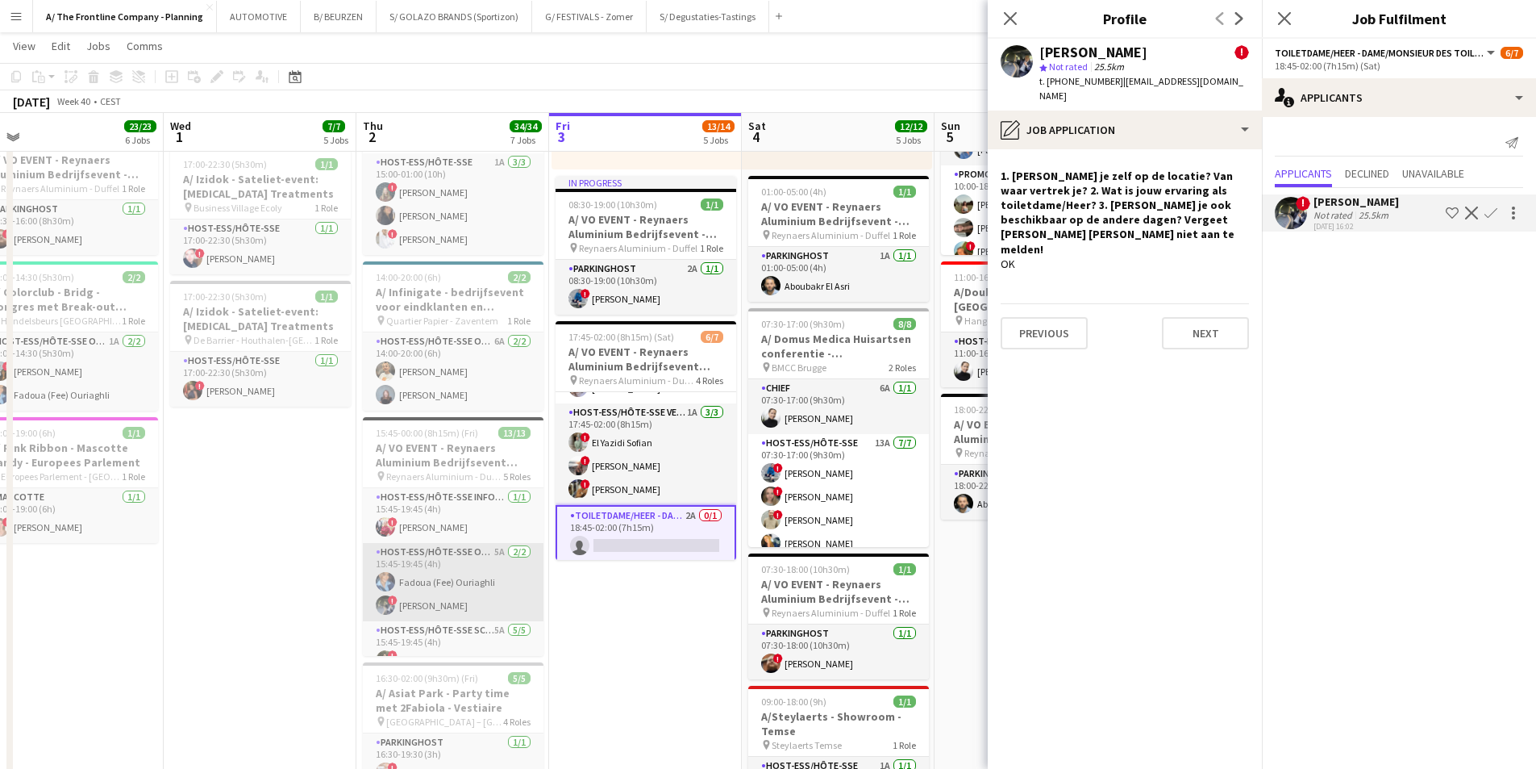
scroll to position [81, 0]
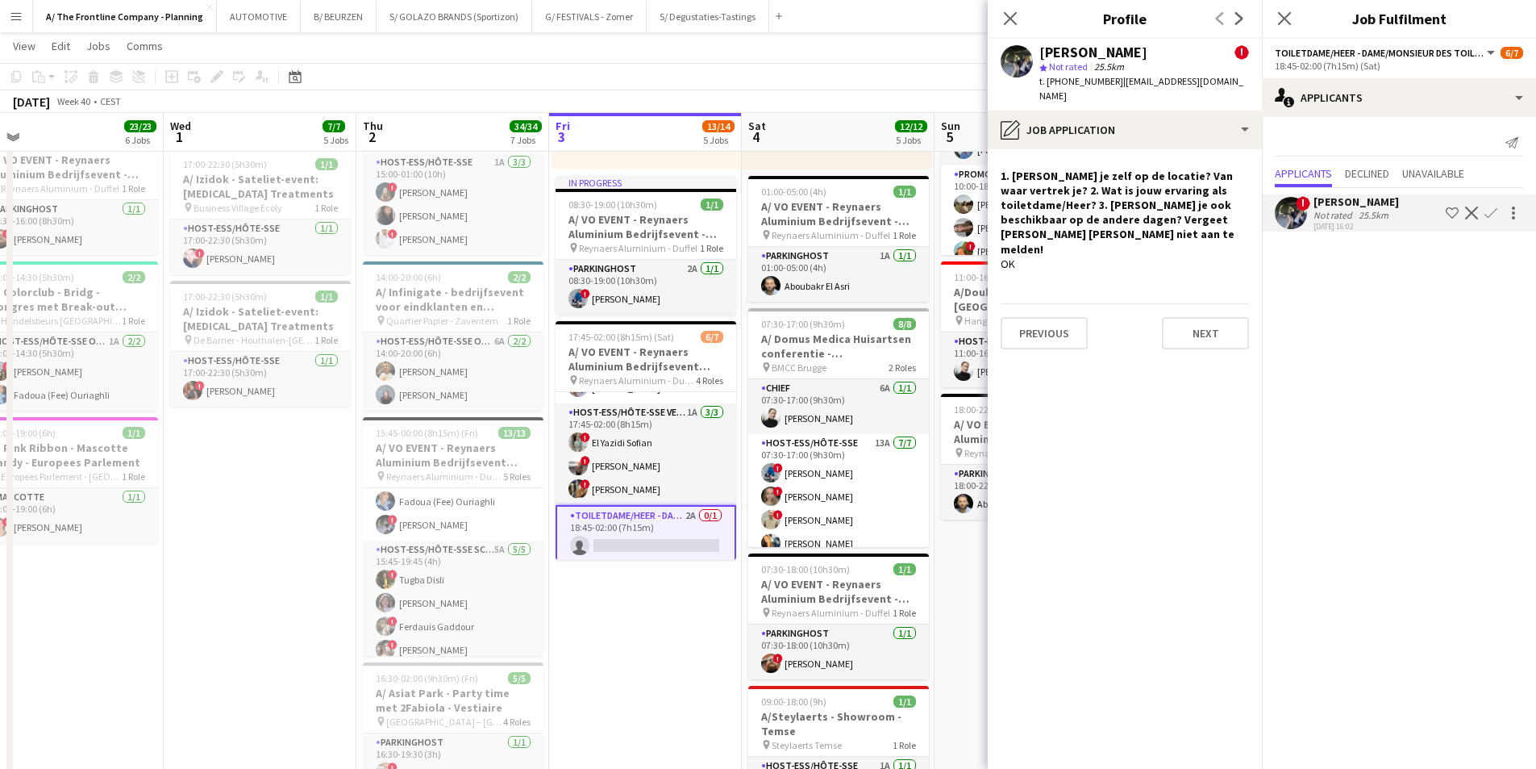
click at [642, 532] on app-card-role "Toiletdame/heer - dame/monsieur des toilettes 2A 0/1 18:45-02:00 (7h15m) single…" at bounding box center [646, 534] width 181 height 58
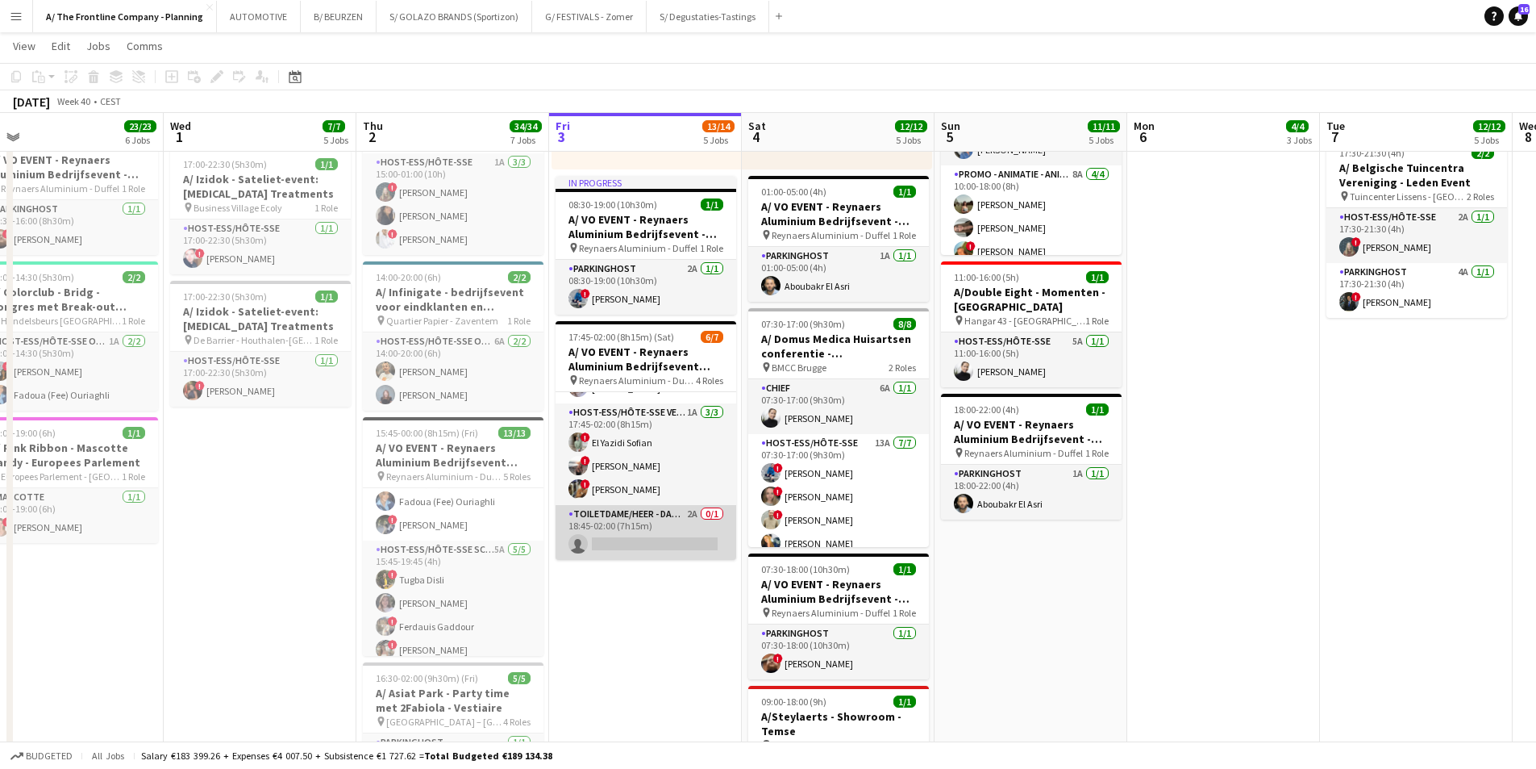
click at [642, 532] on app-card-role "Toiletdame/heer - dame/monsieur des toilettes 2A 0/1 18:45-02:00 (7h15m) single…" at bounding box center [646, 532] width 181 height 55
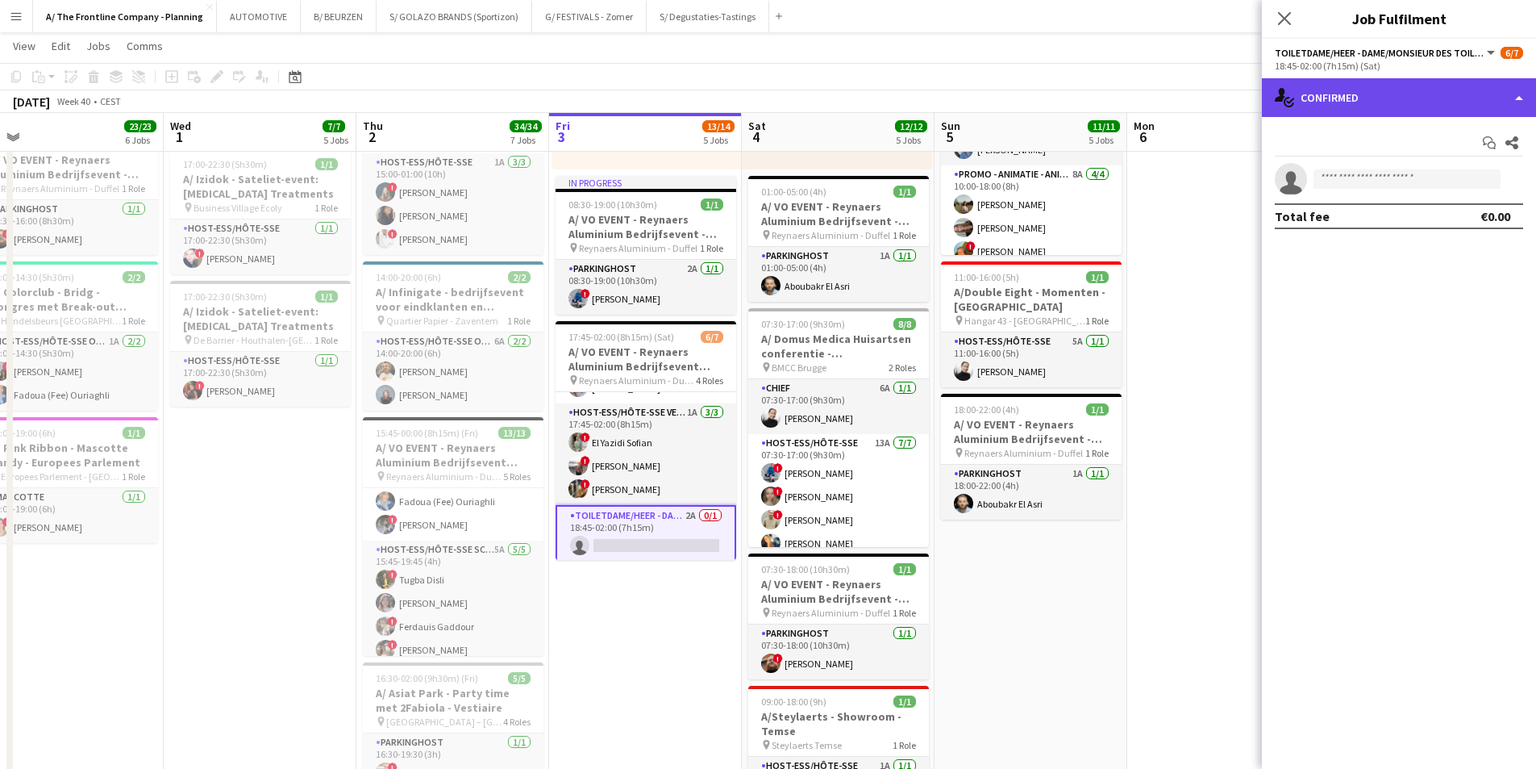
click at [1226, 78] on div "single-neutral-actions-check-2 Confirmed" at bounding box center [1399, 97] width 274 height 39
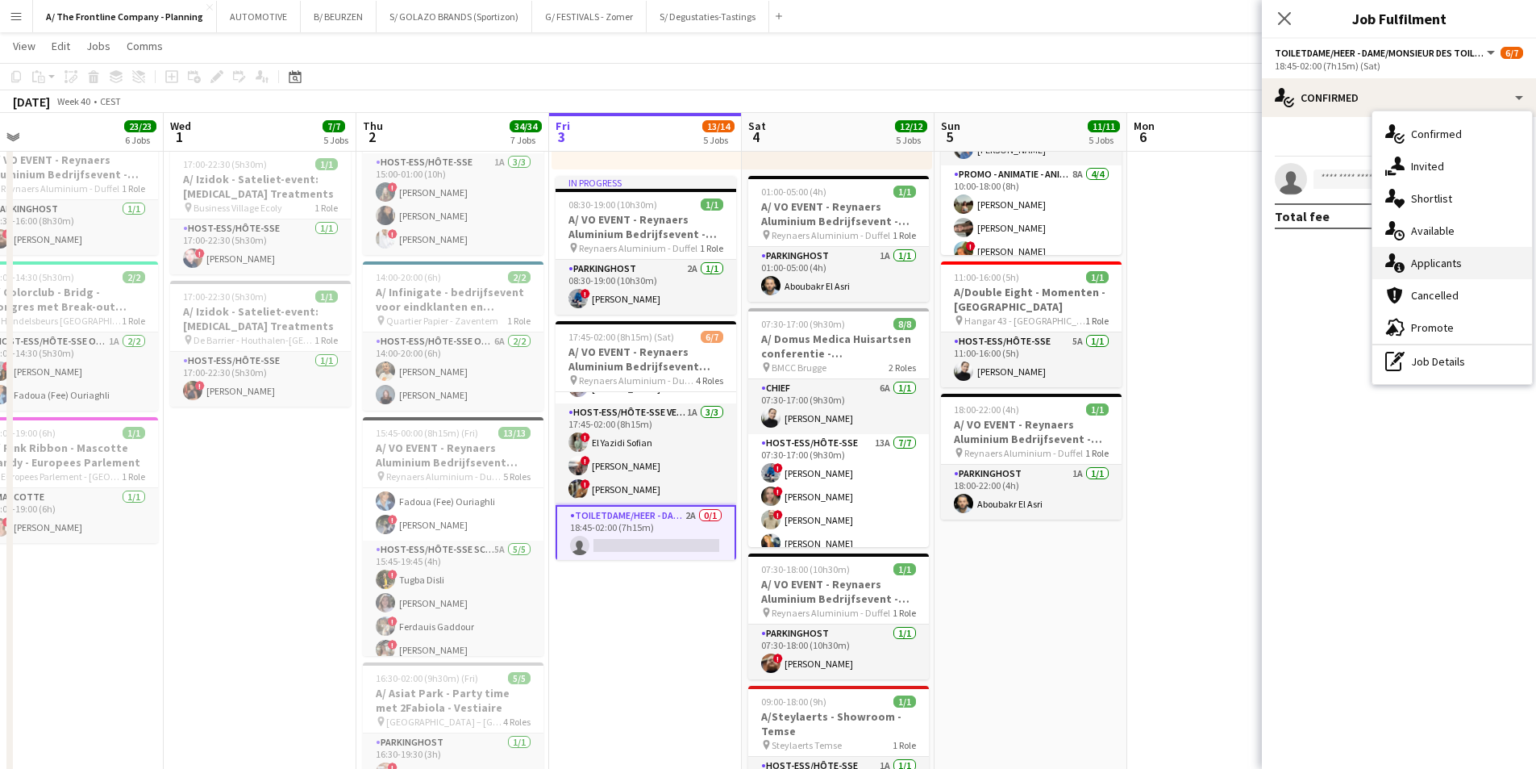
click at [1226, 267] on span "Applicants" at bounding box center [1436, 263] width 51 height 15
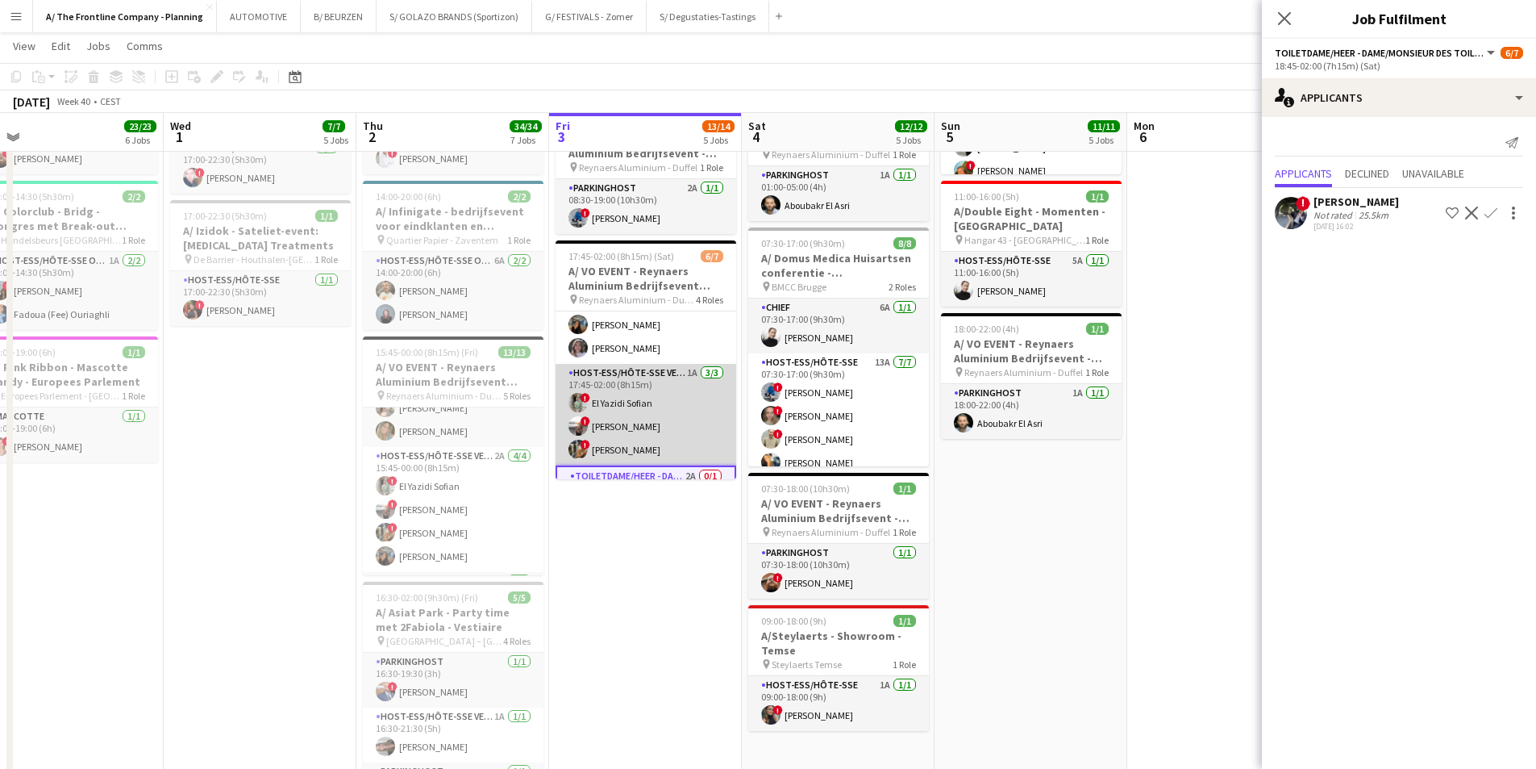
scroll to position [0, 0]
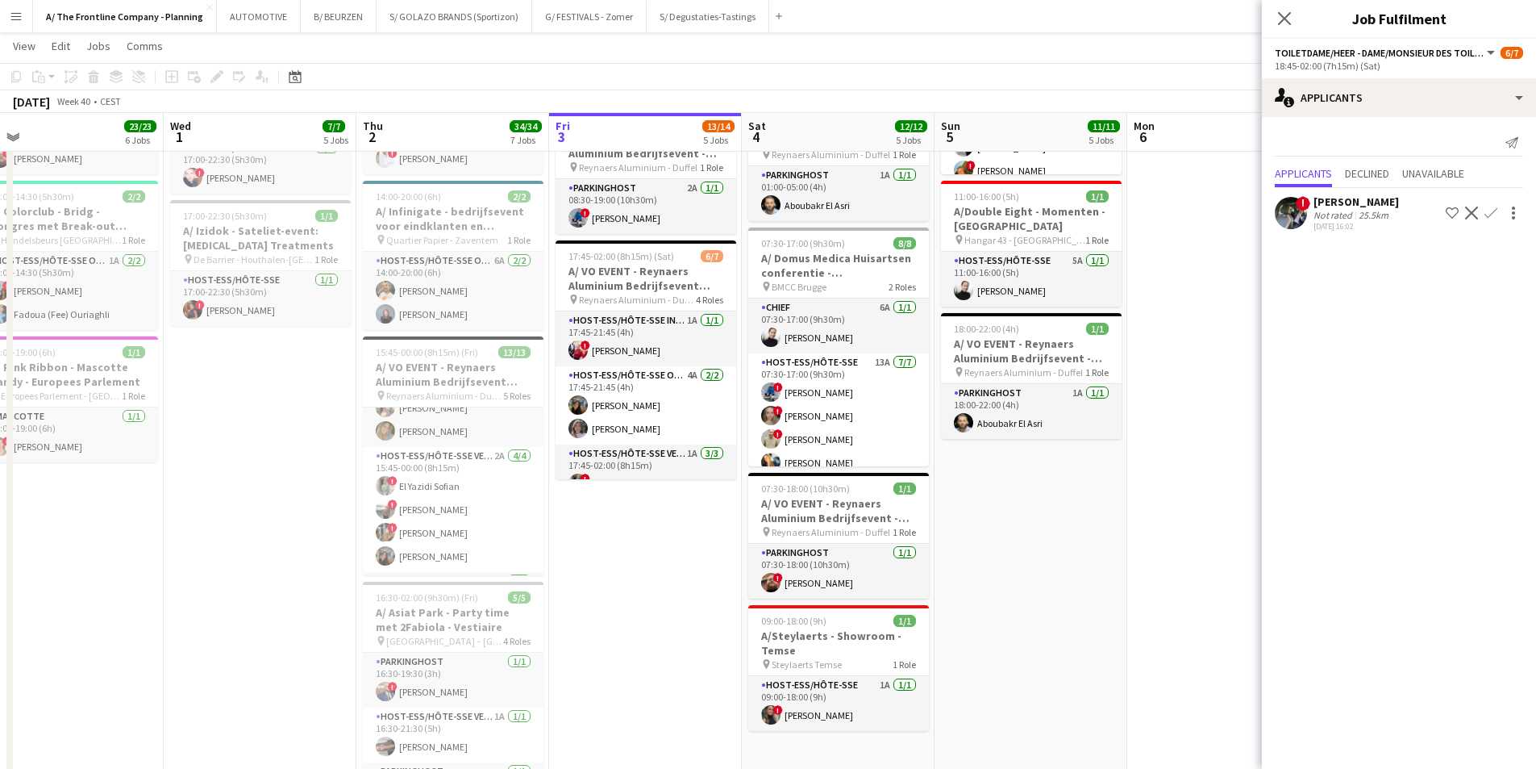
click at [1226, 209] on app-icon "Confirm" at bounding box center [1491, 212] width 13 height 13
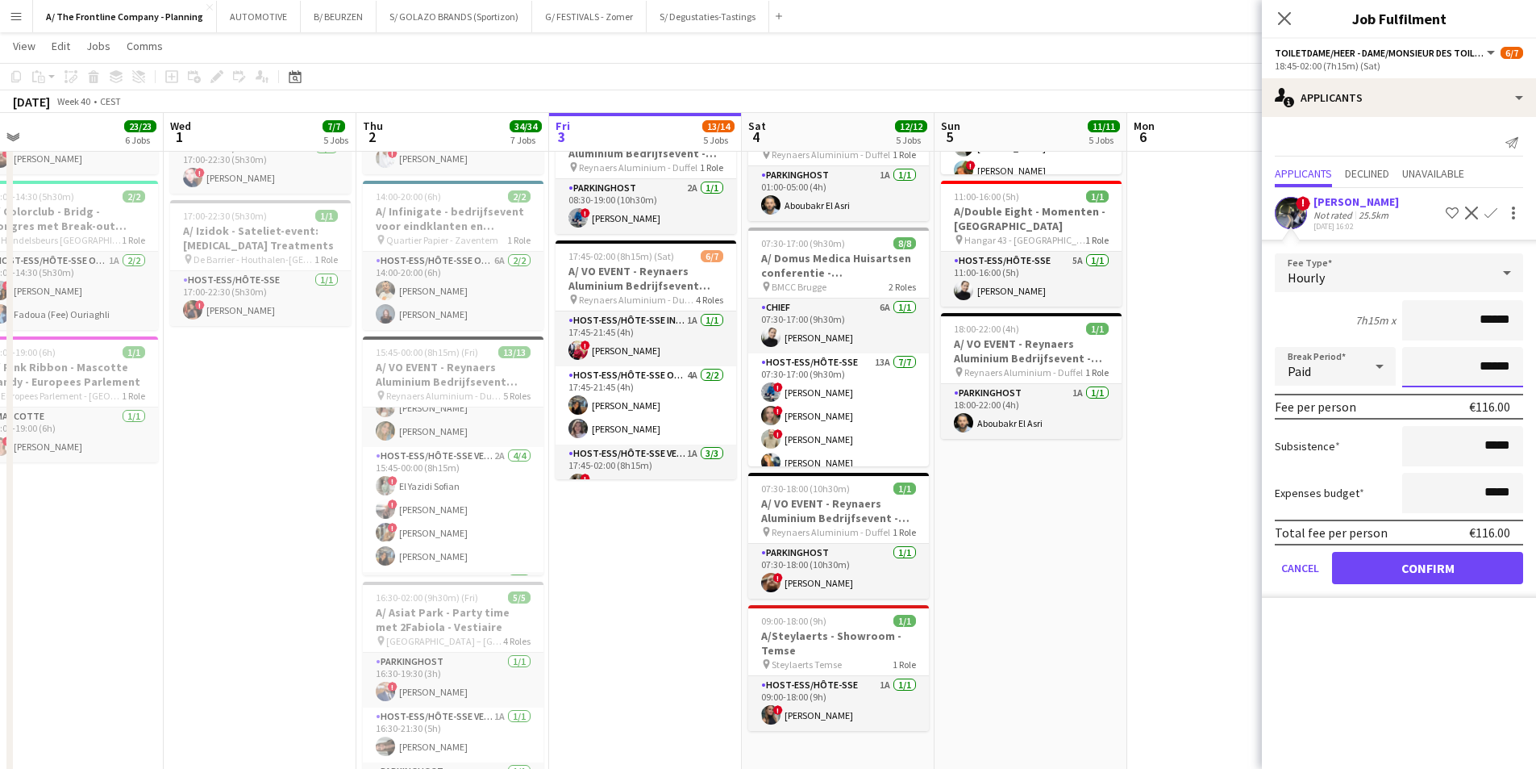
drag, startPoint x: 1429, startPoint y: 361, endPoint x: 1548, endPoint y: 359, distance: 118.6
click at [1226, 359] on html "Menu Boards Boards Boards All jobs Status Workforce Workforce My Workforce Recr…" at bounding box center [768, 31] width 1536 height 1999
type input "*******"
click button "Confirm" at bounding box center [1427, 568] width 191 height 32
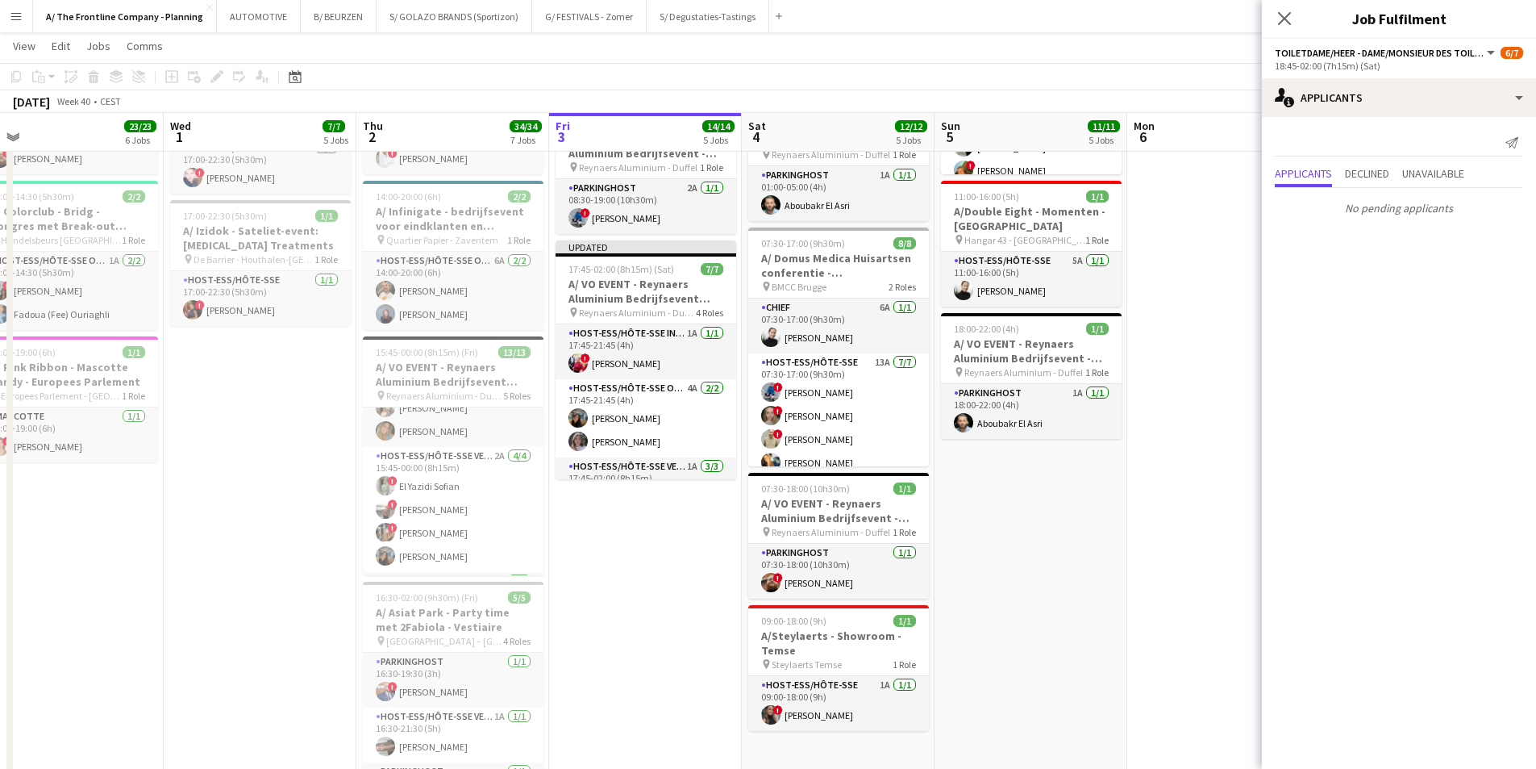
click at [1200, 252] on app-date-cell "Toggle View A/ Neutraal Ziekenfonds Vlaanderen (NZVL) - [GEOGRAPHIC_DATA] - 06-…" at bounding box center [1224, 34] width 193 height 1642
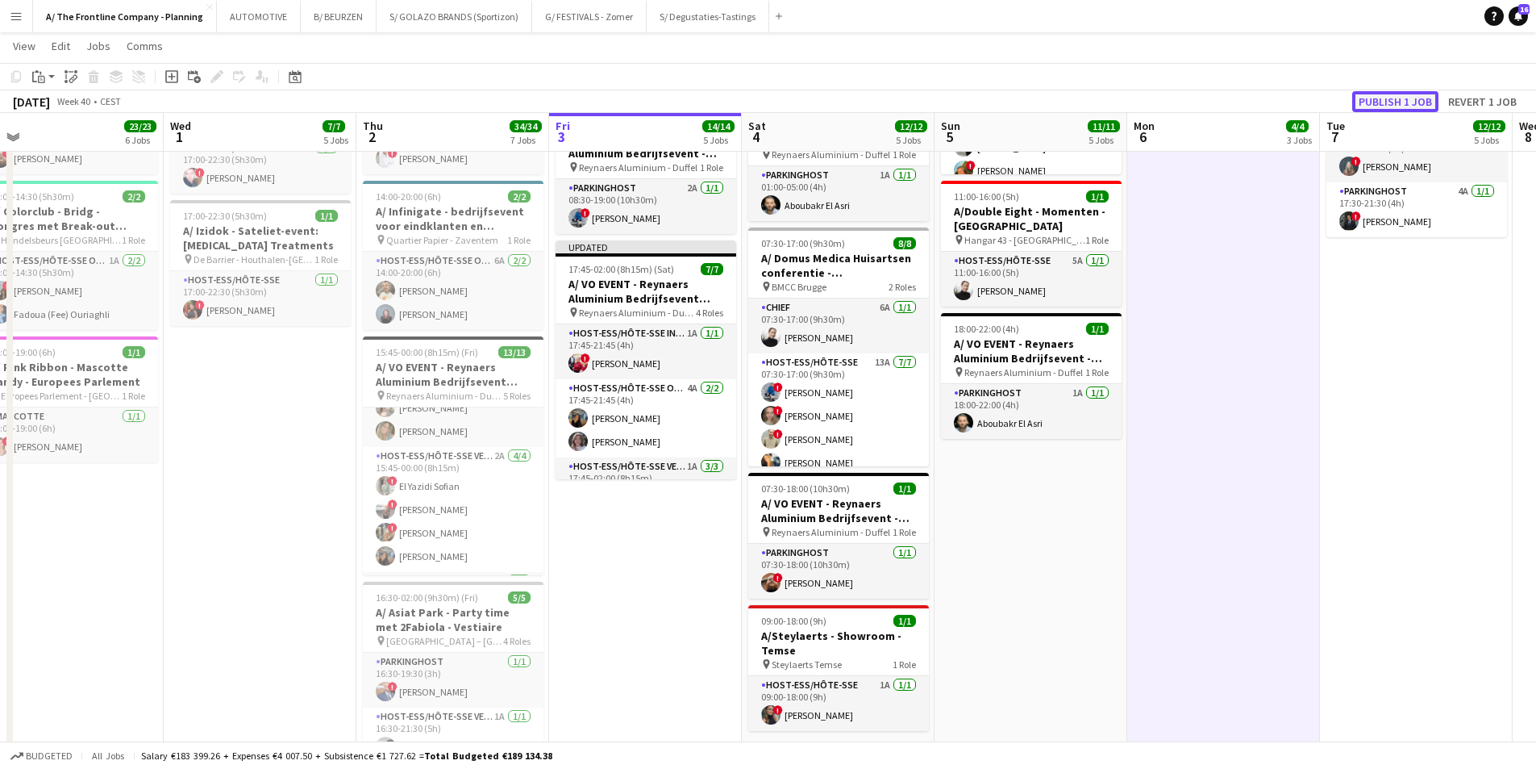
click at [1226, 98] on button "Publish 1 job" at bounding box center [1396, 101] width 86 height 21
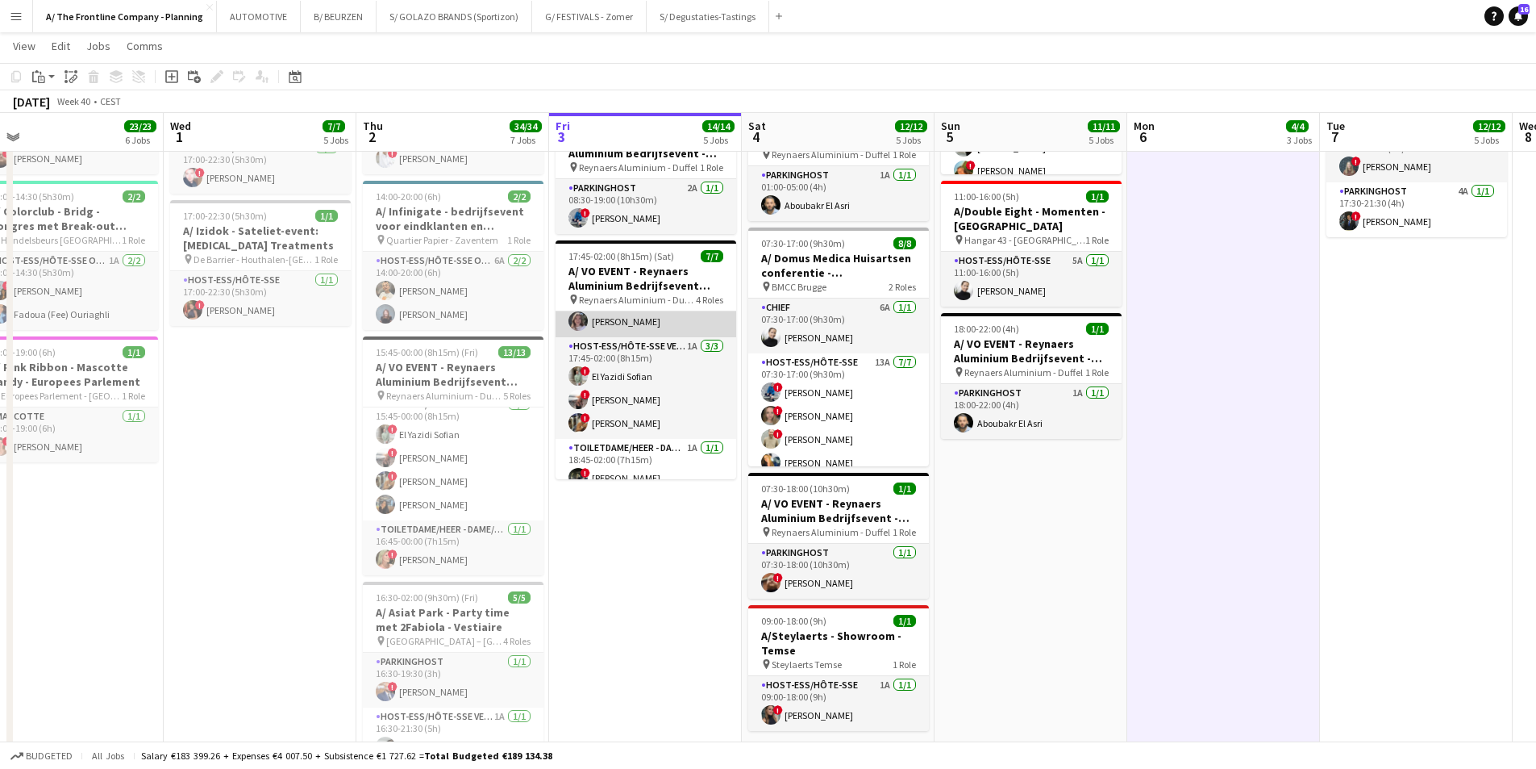
scroll to position [122, 0]
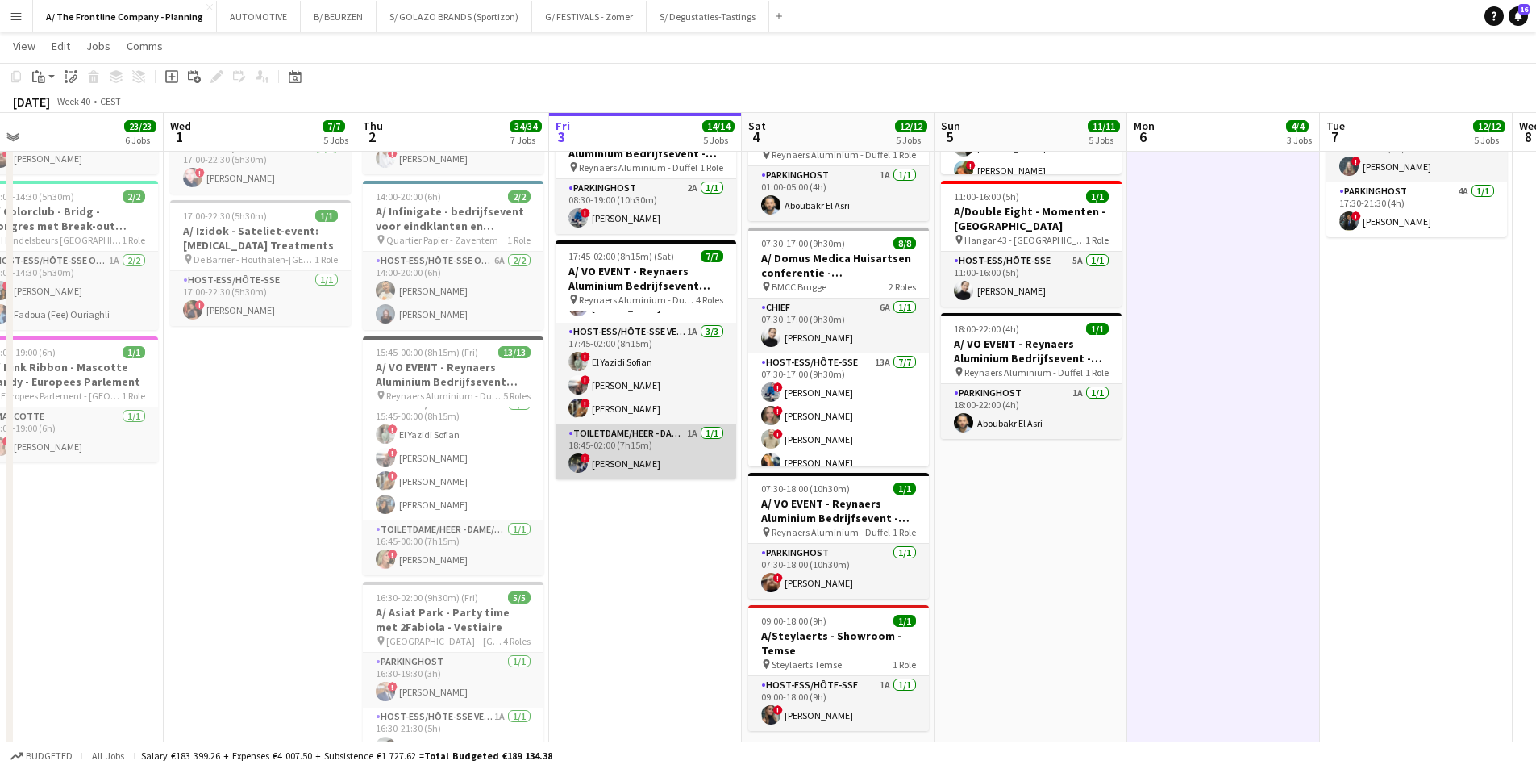
click at [645, 456] on app-card-role "Toiletdame/heer - dame/monsieur des toilettes 1A [DATE] 18:45-02:00 (7h15m) ! […" at bounding box center [646, 451] width 181 height 55
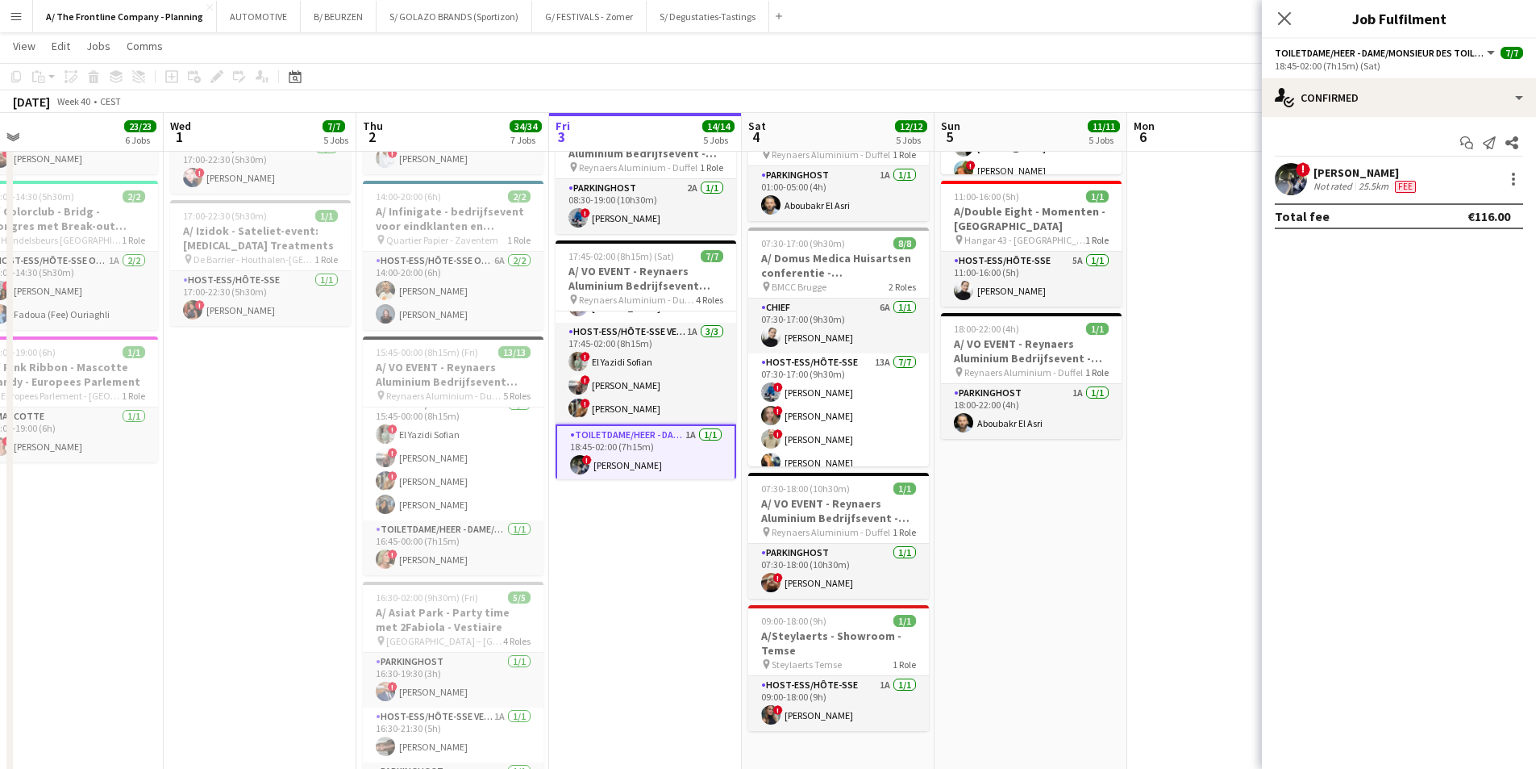
click at [1226, 181] on div "Not rated" at bounding box center [1335, 186] width 42 height 13
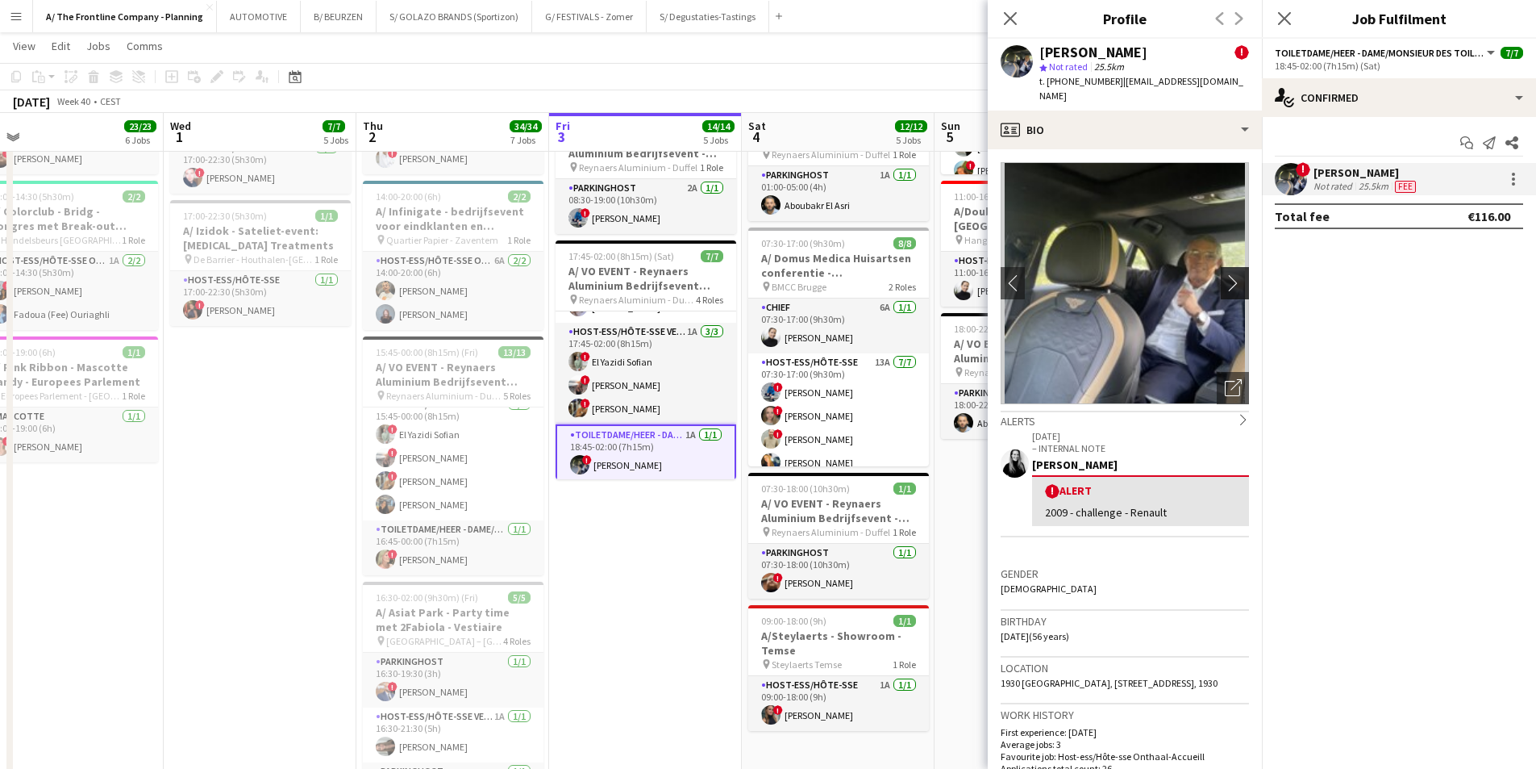
click at [1225, 274] on app-icon "chevron-right" at bounding box center [1237, 282] width 25 height 17
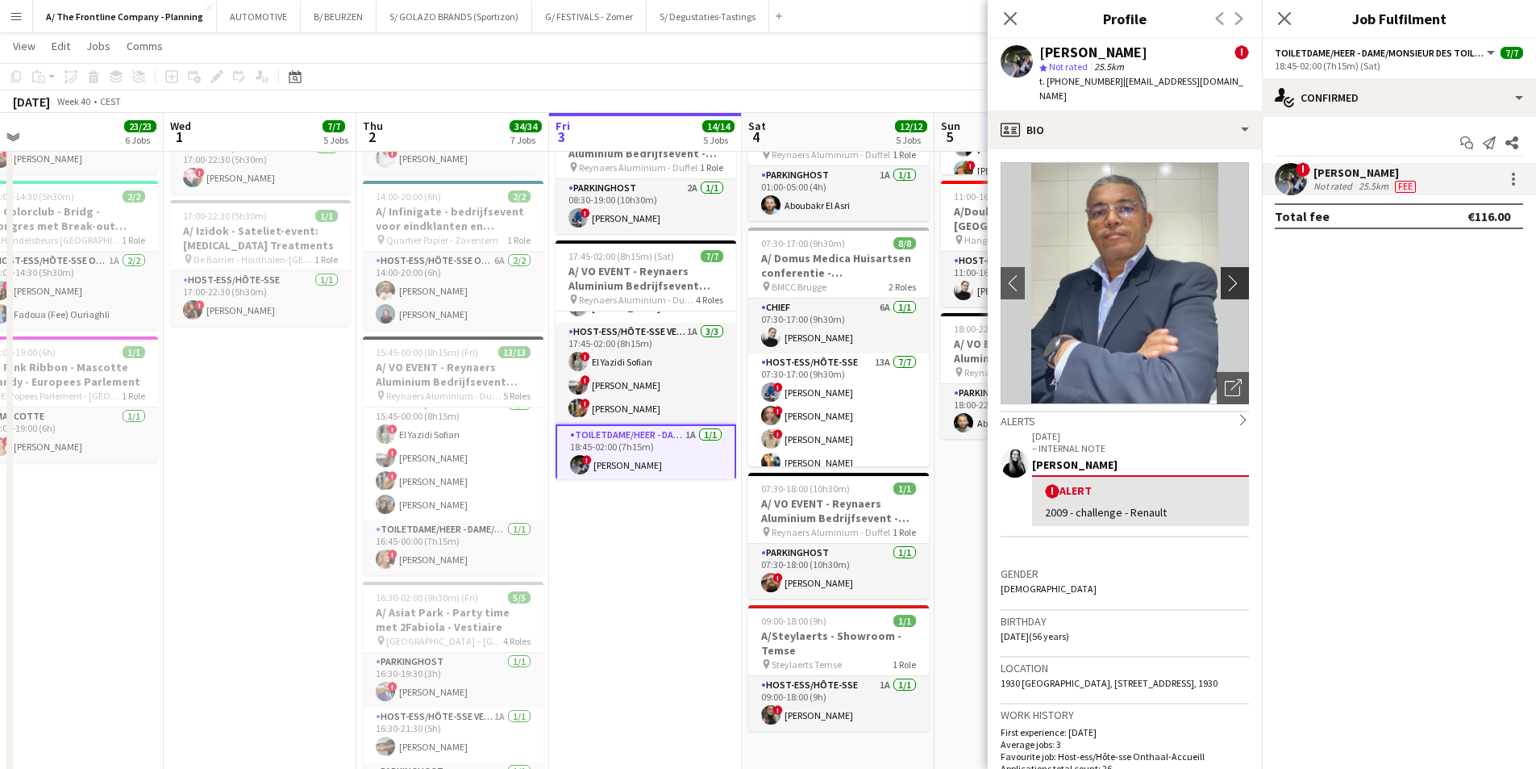
click at [1225, 274] on app-icon "chevron-right" at bounding box center [1237, 282] width 25 height 17
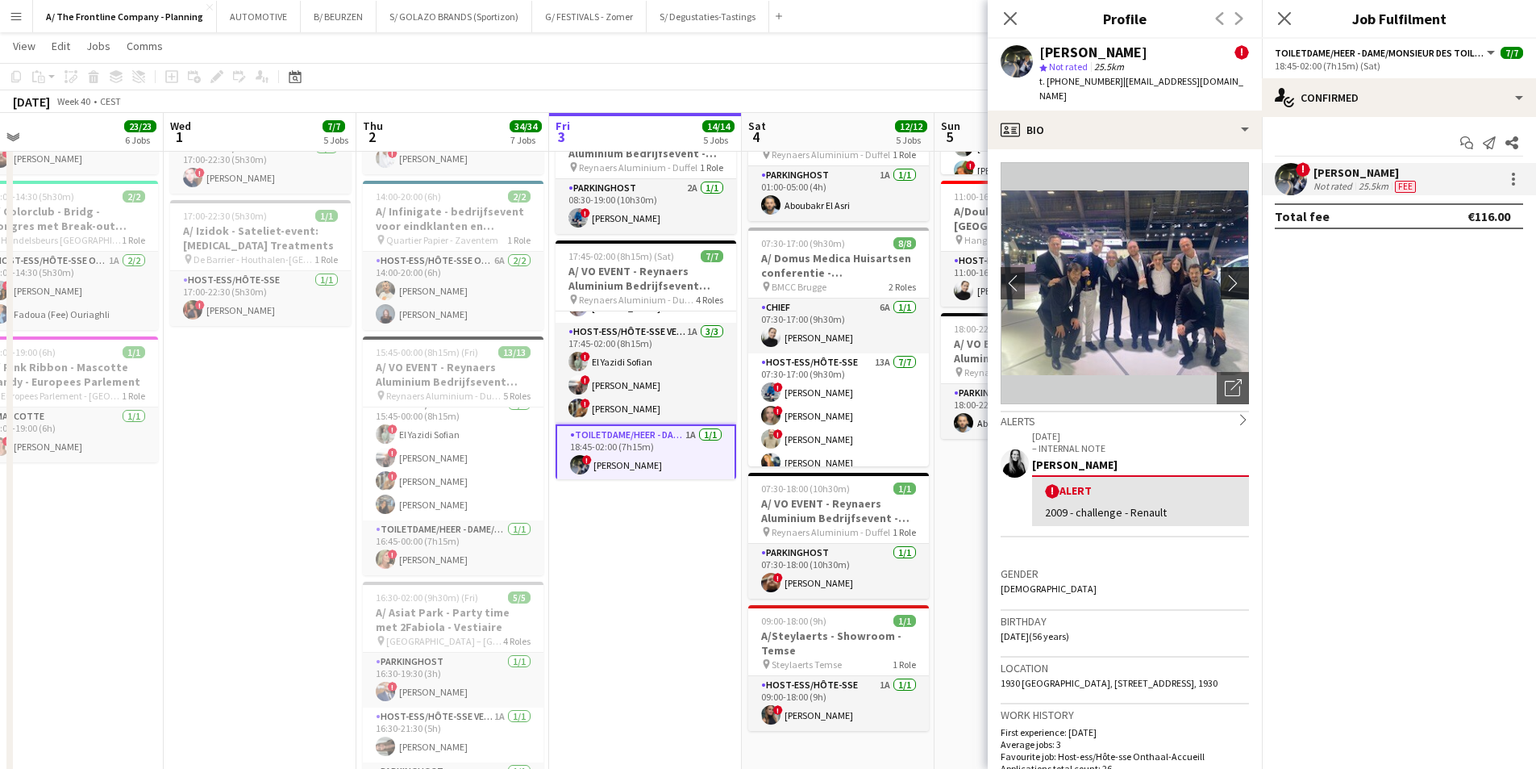
click at [1225, 274] on app-icon "chevron-right" at bounding box center [1237, 282] width 25 height 17
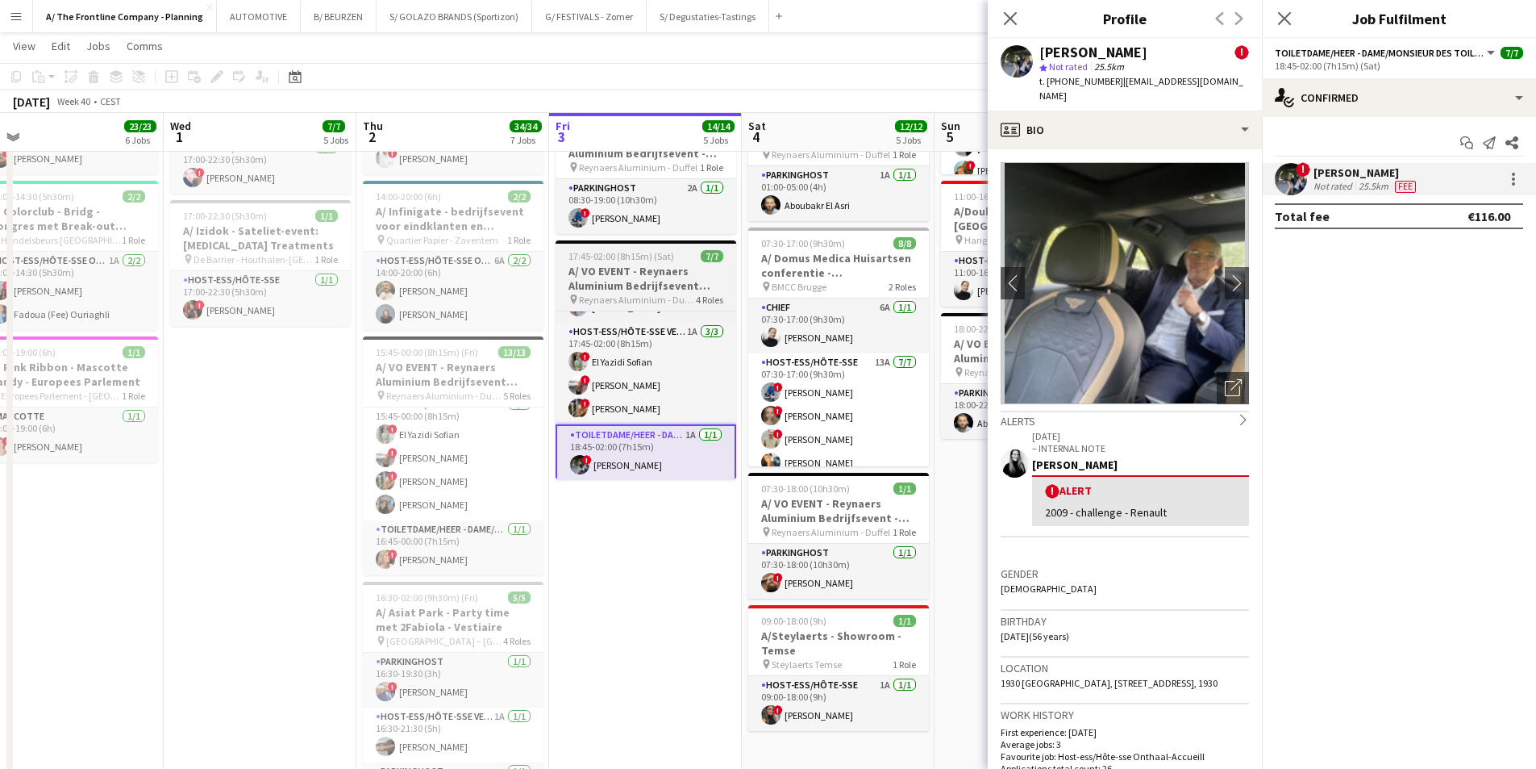
click at [619, 279] on h3 "A/ VO EVENT - Reynaers Aluminium Bedrijfsevent (02+03+05/10)" at bounding box center [646, 278] width 181 height 29
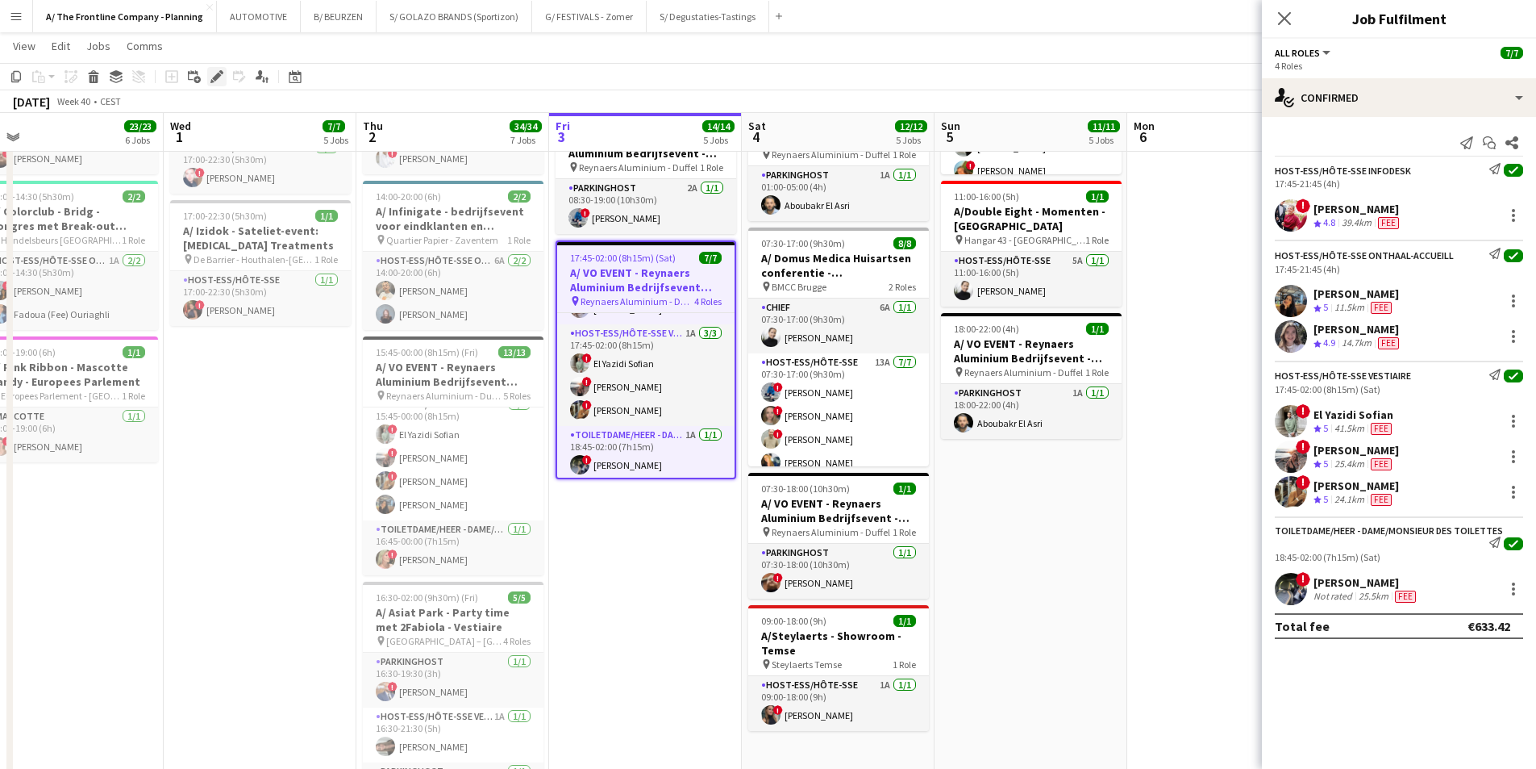
click at [216, 75] on icon "Edit" at bounding box center [217, 76] width 13 height 13
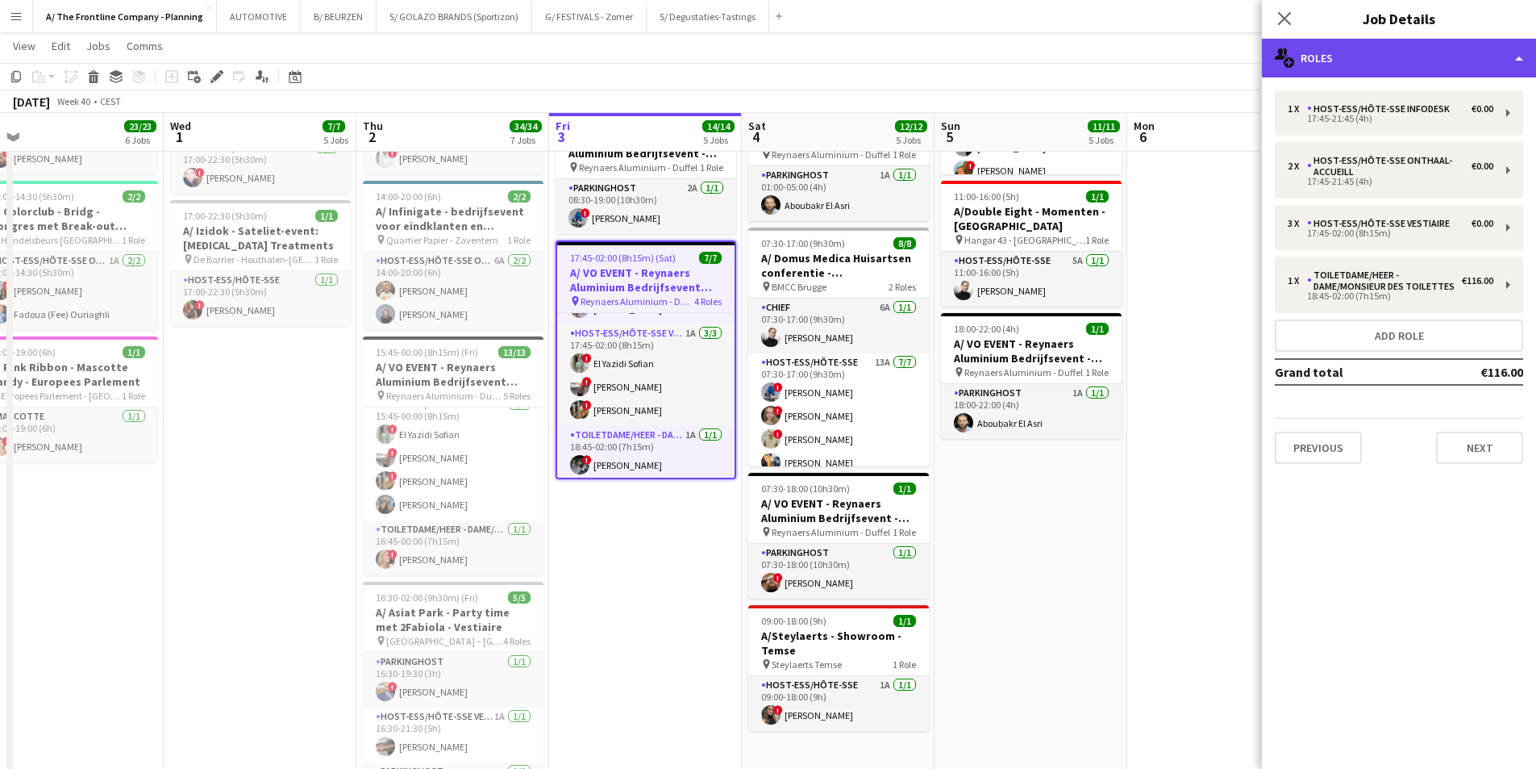
click at [1226, 55] on div "multiple-users-add Roles" at bounding box center [1399, 58] width 274 height 39
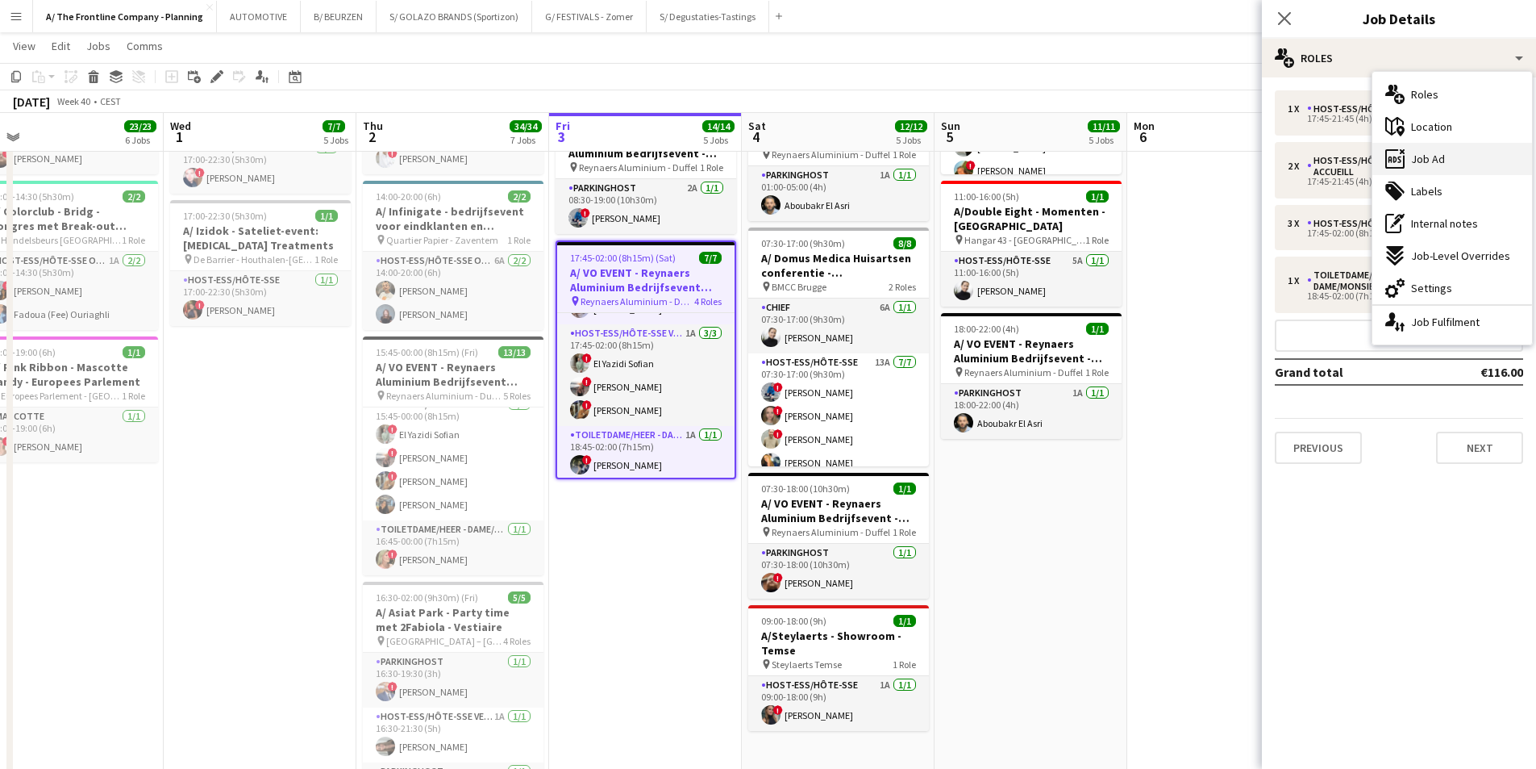
click at [1226, 169] on div "ads-window Job Ad" at bounding box center [1453, 159] width 160 height 32
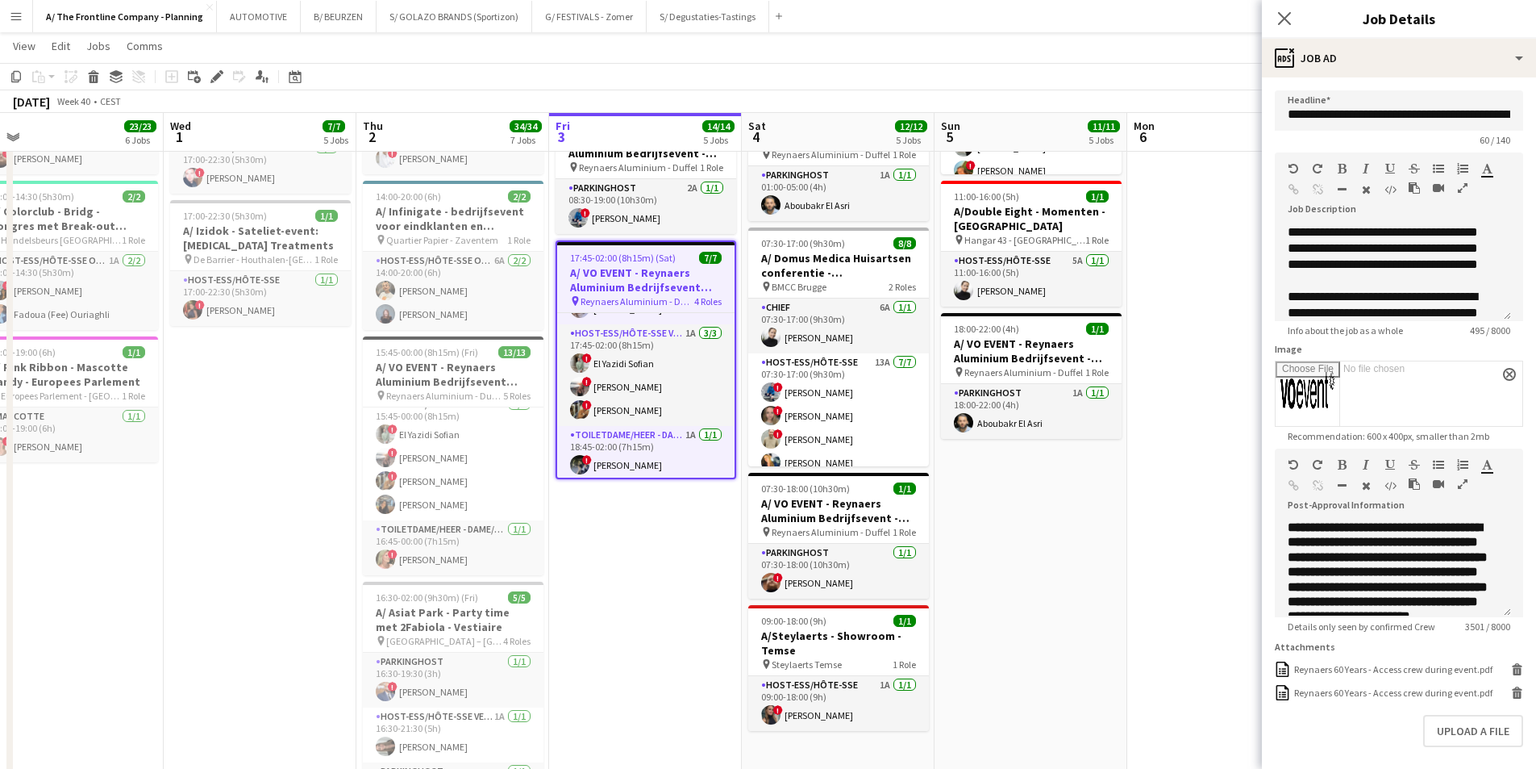
click at [1226, 482] on icon "button" at bounding box center [1463, 483] width 10 height 11
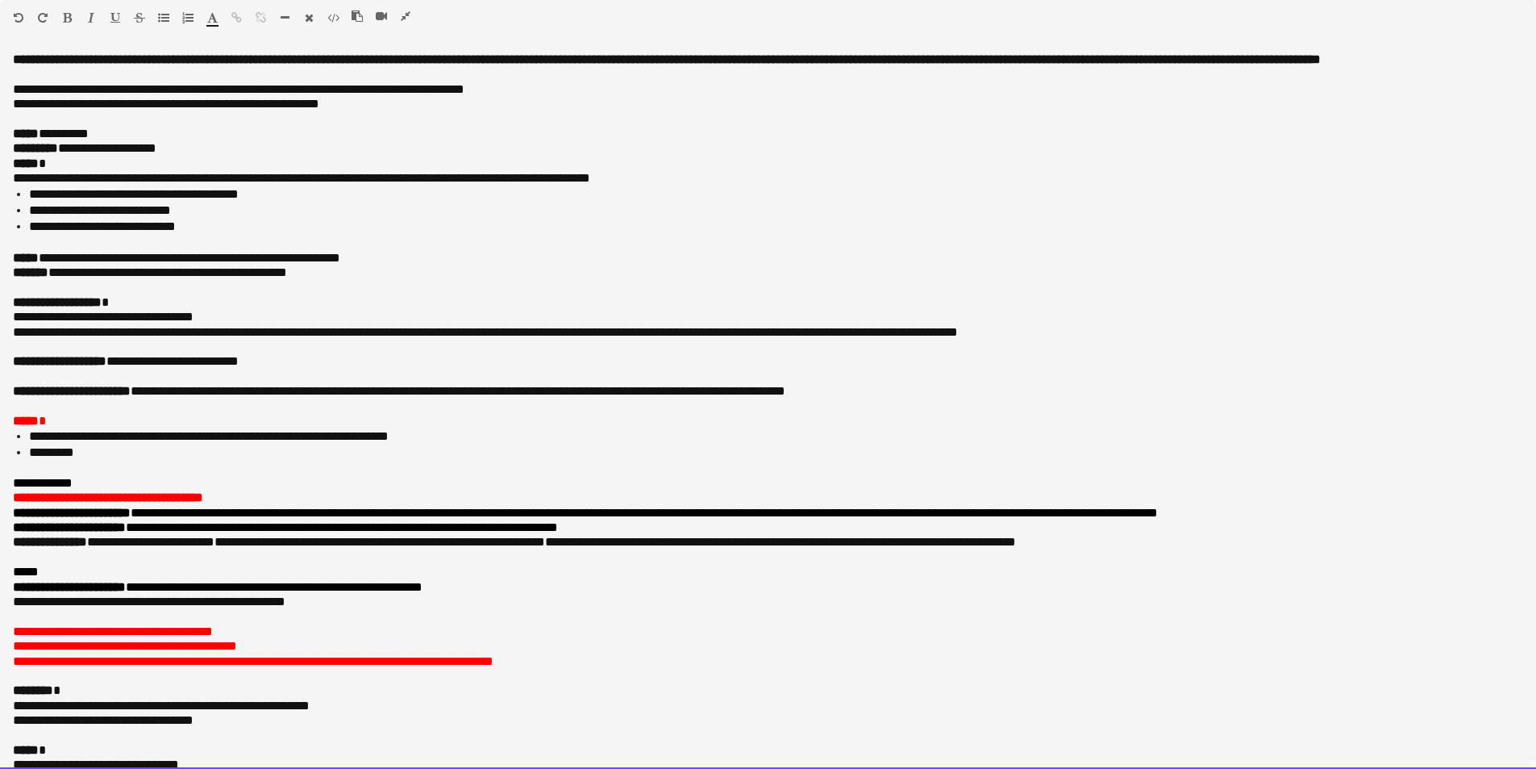
click at [695, 265] on p "**********" at bounding box center [762, 258] width 1499 height 15
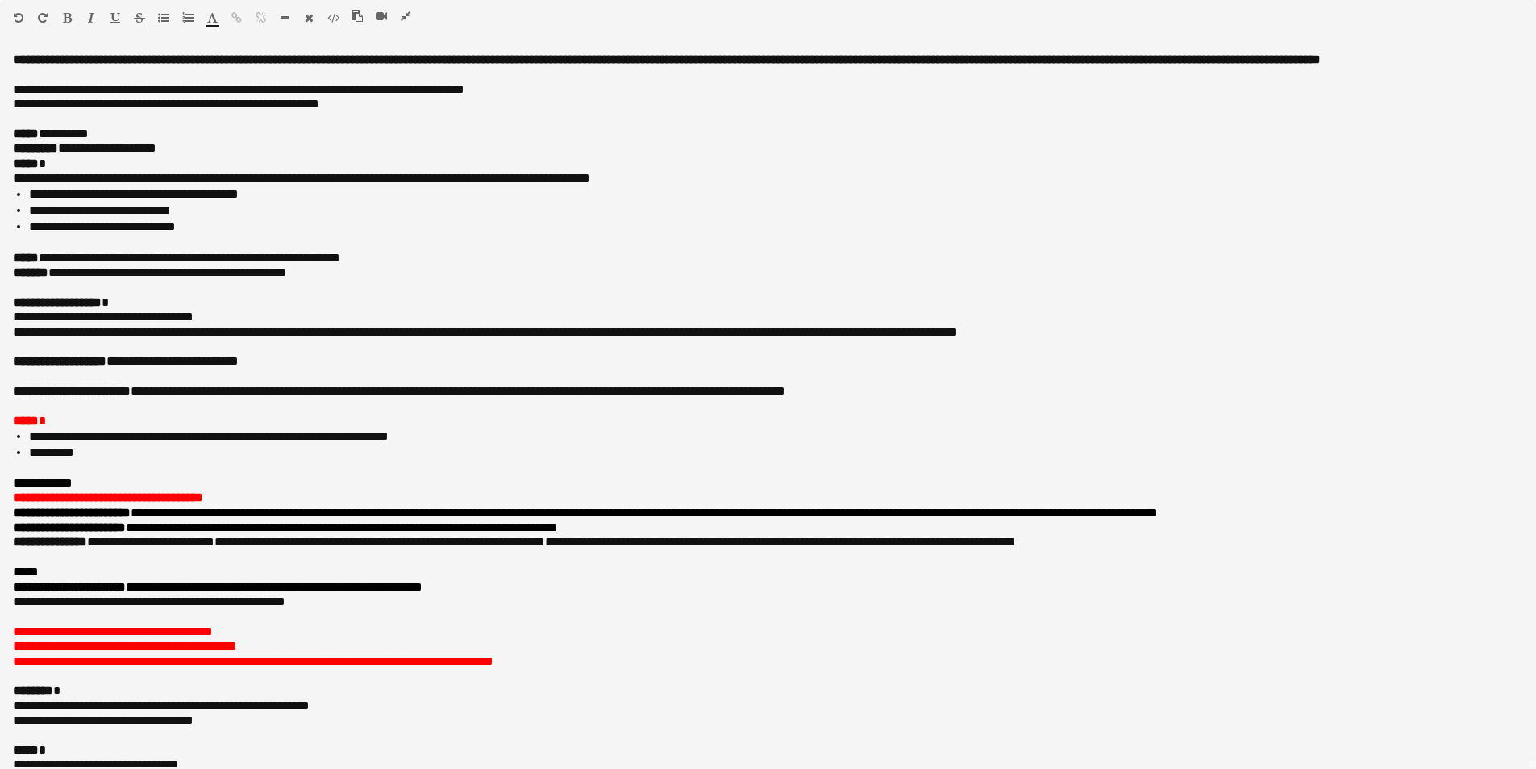
click at [402, 19] on icon "button" at bounding box center [406, 15] width 10 height 11
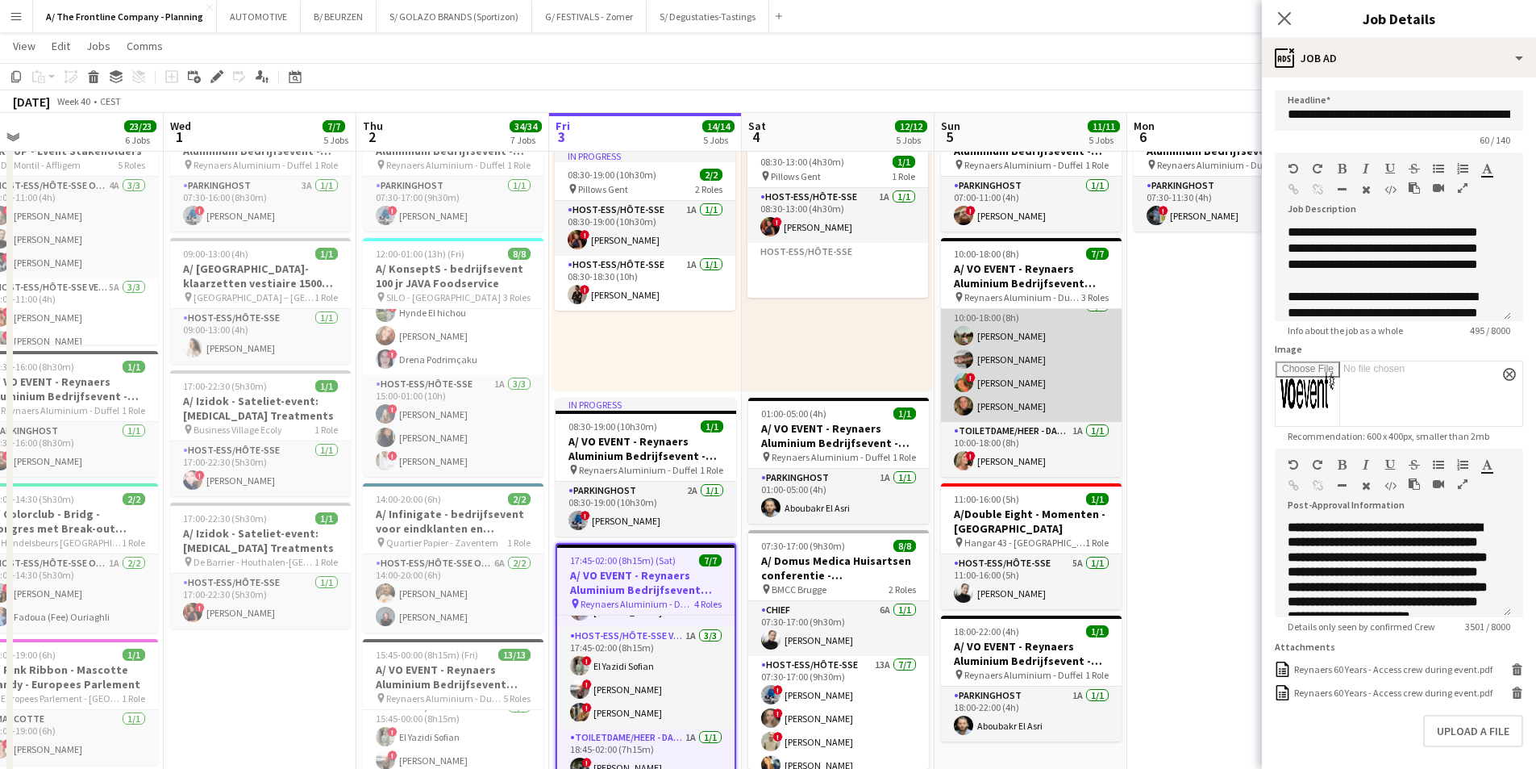
scroll to position [807, 0]
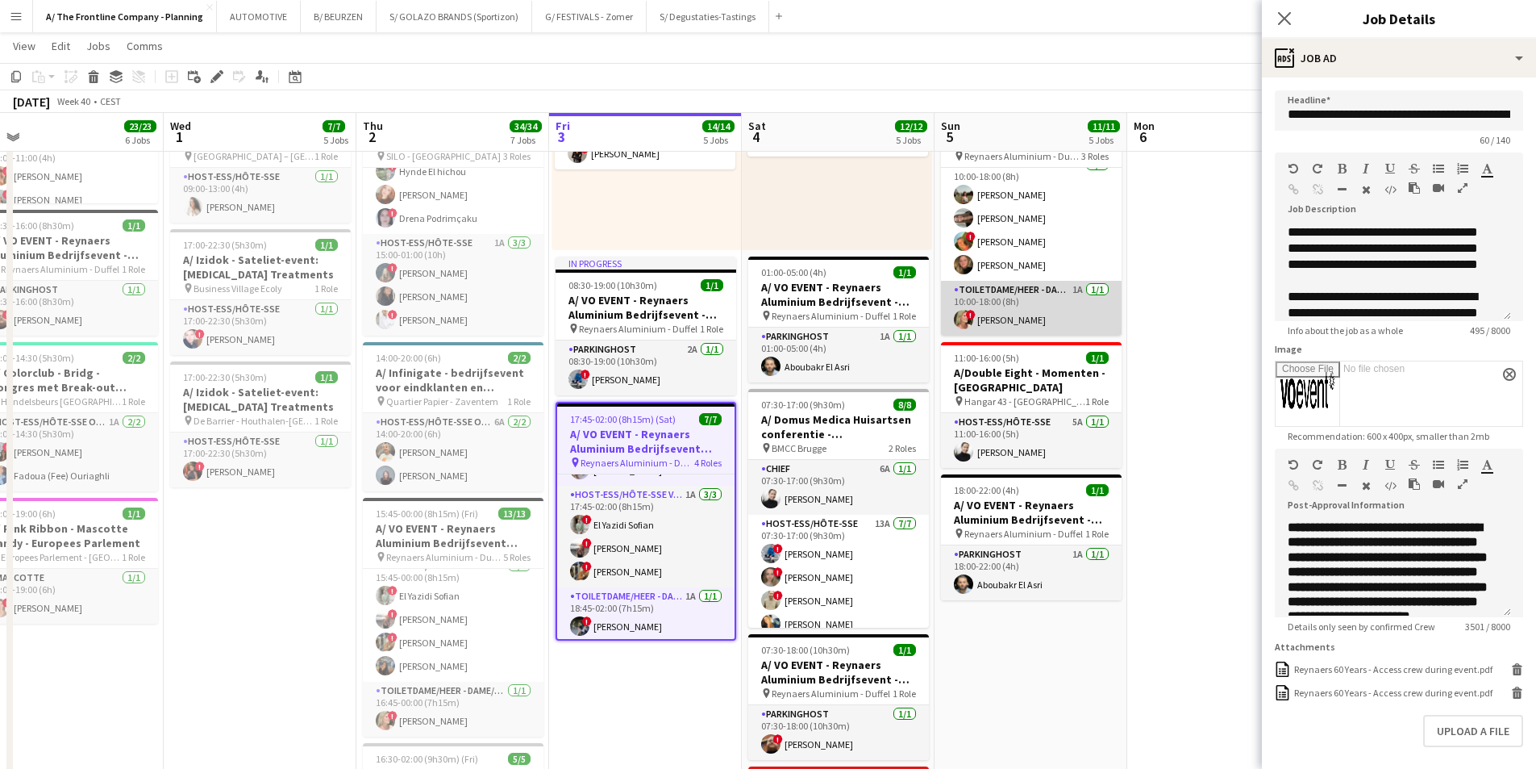
click at [1022, 318] on app-card-role "Toiletdame/heer - dame/monsieur des toilettes 1A [DATE] 10:00-18:00 (8h) ! [PER…" at bounding box center [1031, 308] width 181 height 55
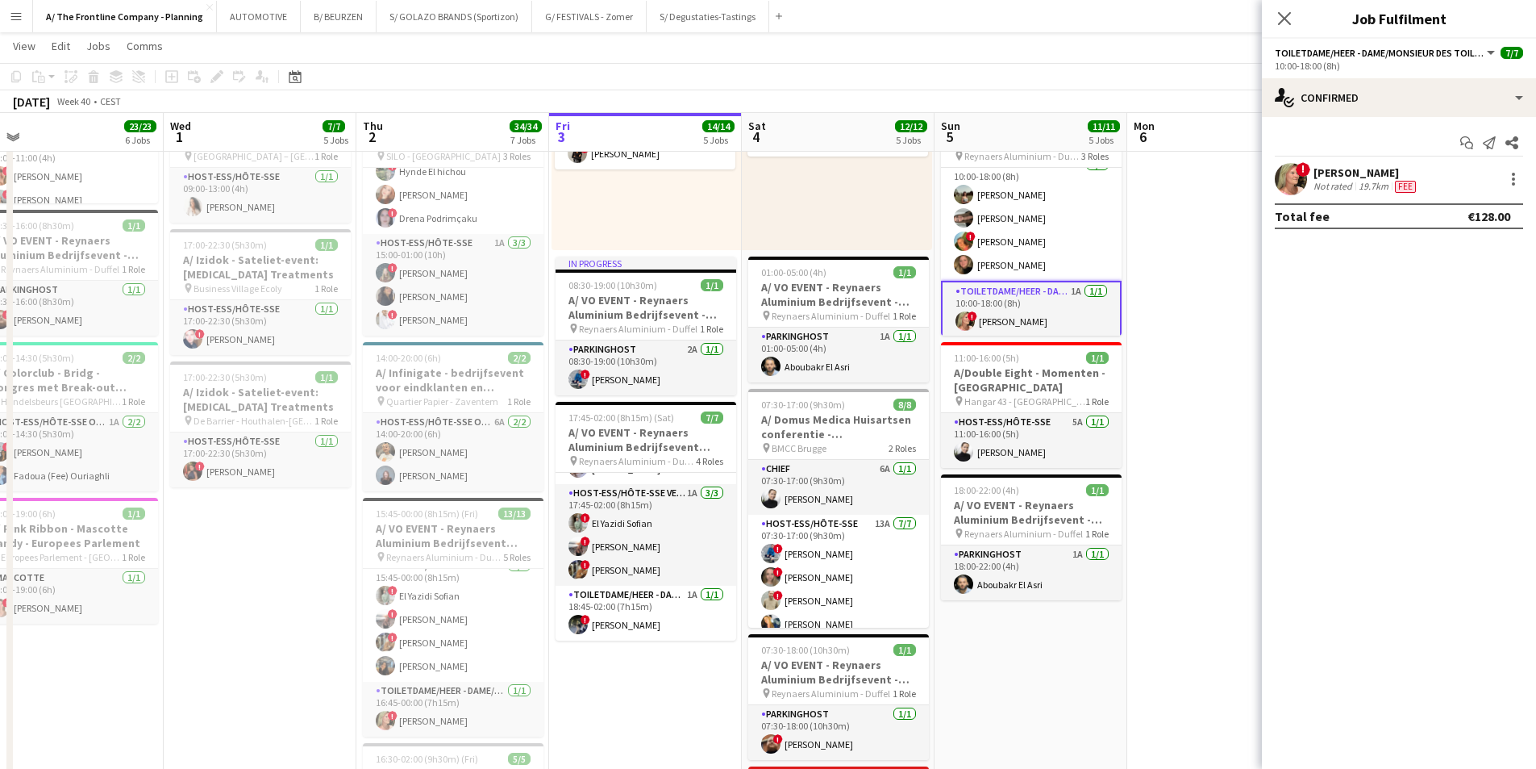
click at [1226, 176] on div "[PERSON_NAME]" at bounding box center [1367, 172] width 106 height 15
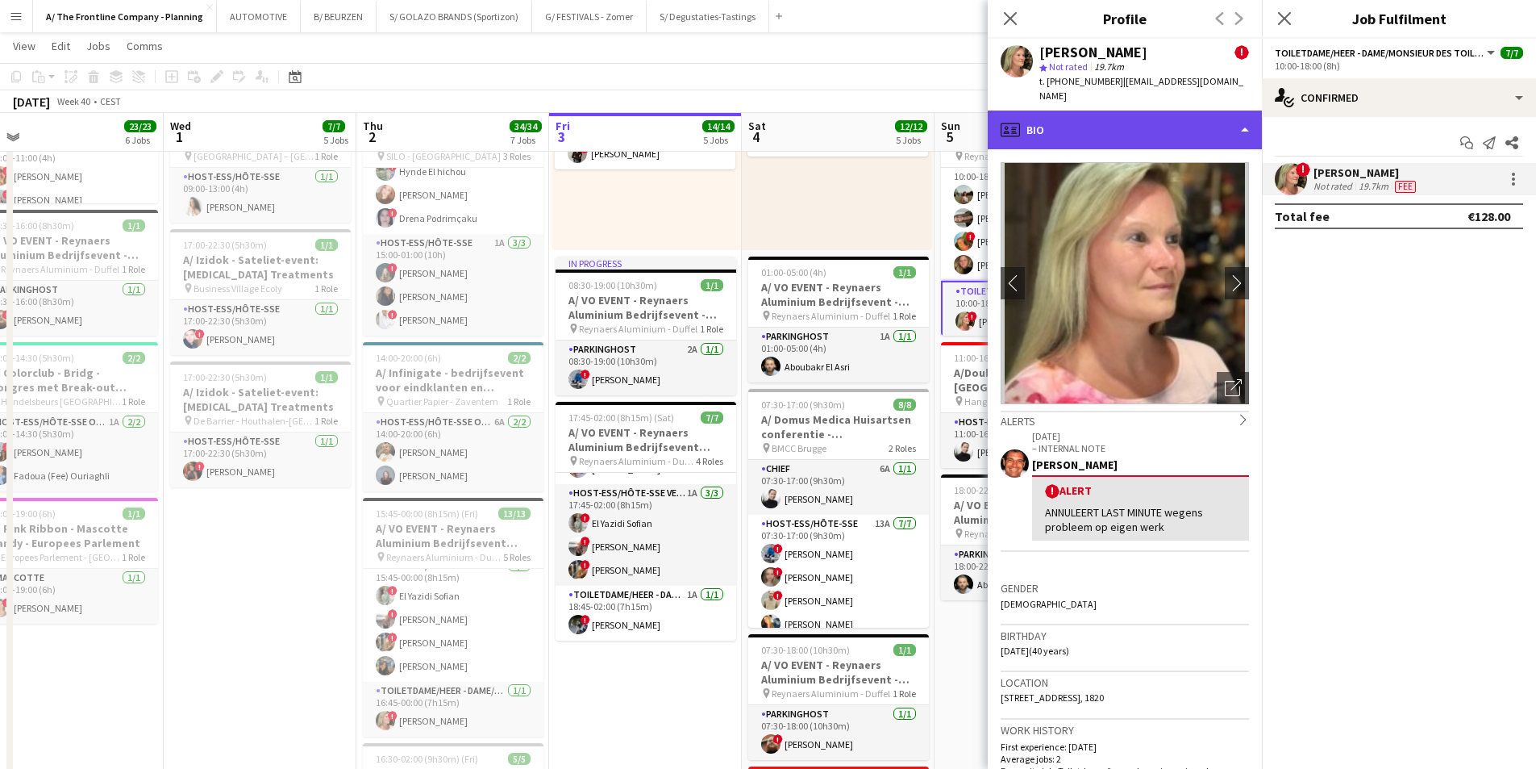
click at [1162, 128] on div "profile Bio" at bounding box center [1125, 129] width 274 height 39
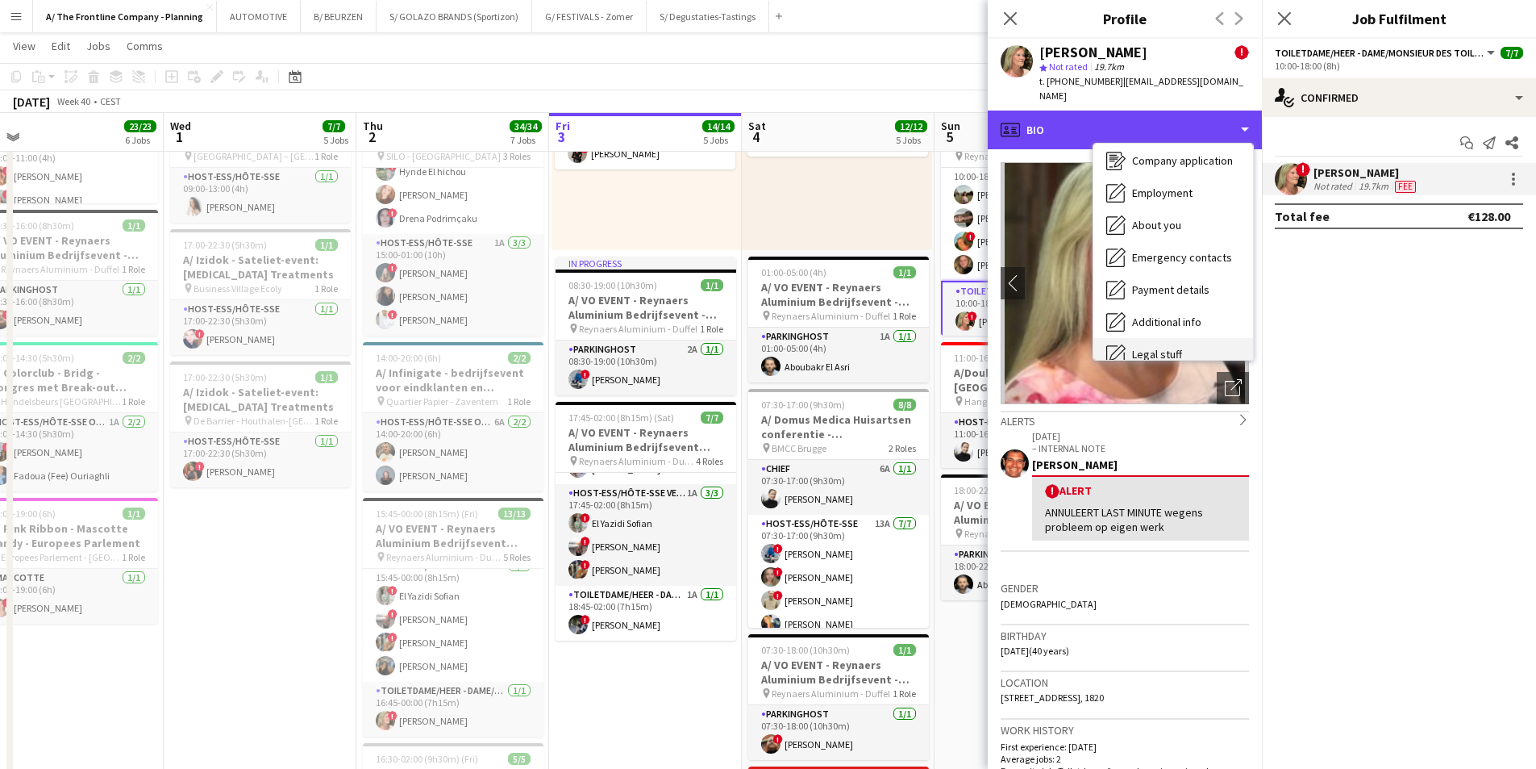
scroll to position [152, 0]
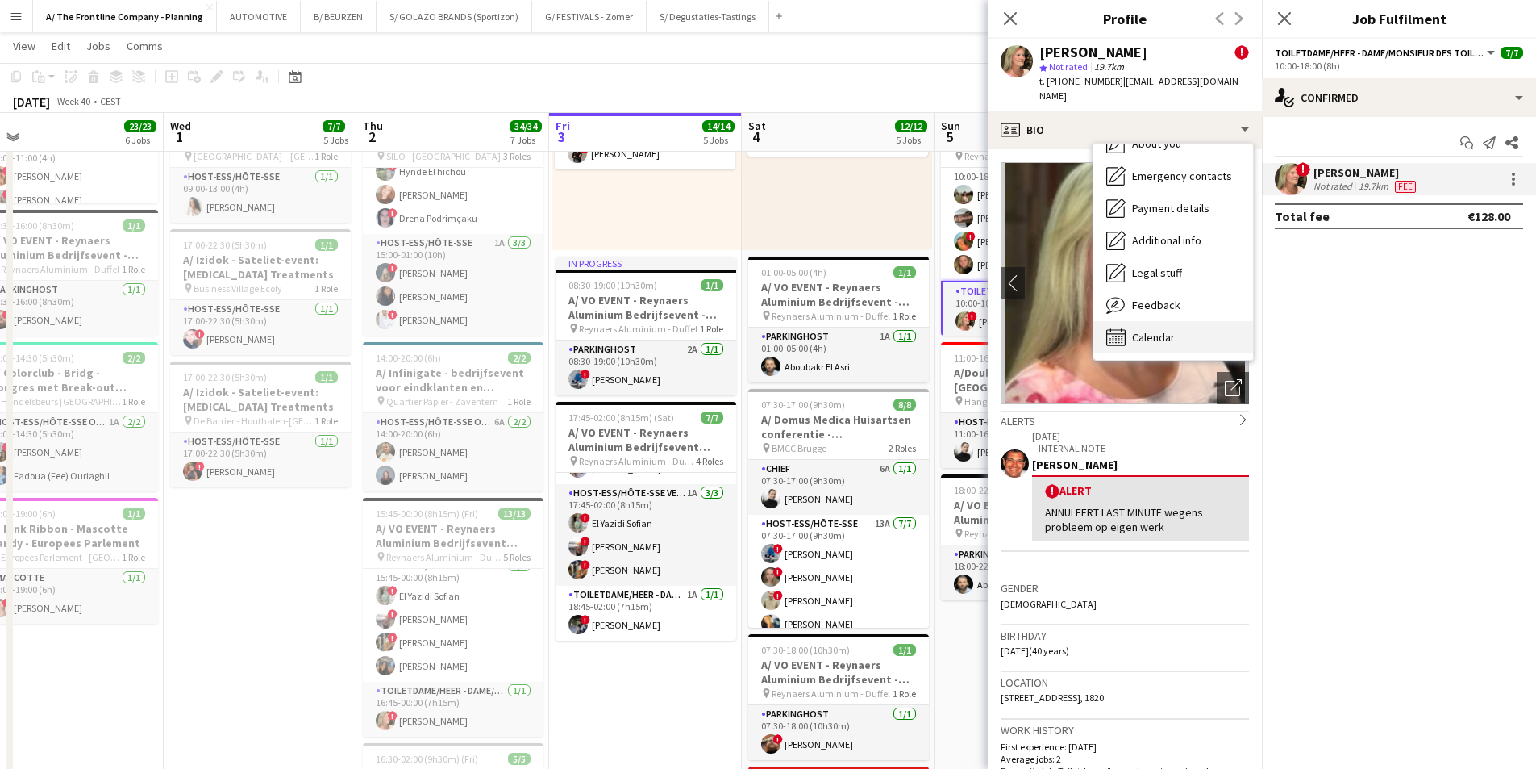
click at [1156, 330] on span "Calendar" at bounding box center [1153, 337] width 43 height 15
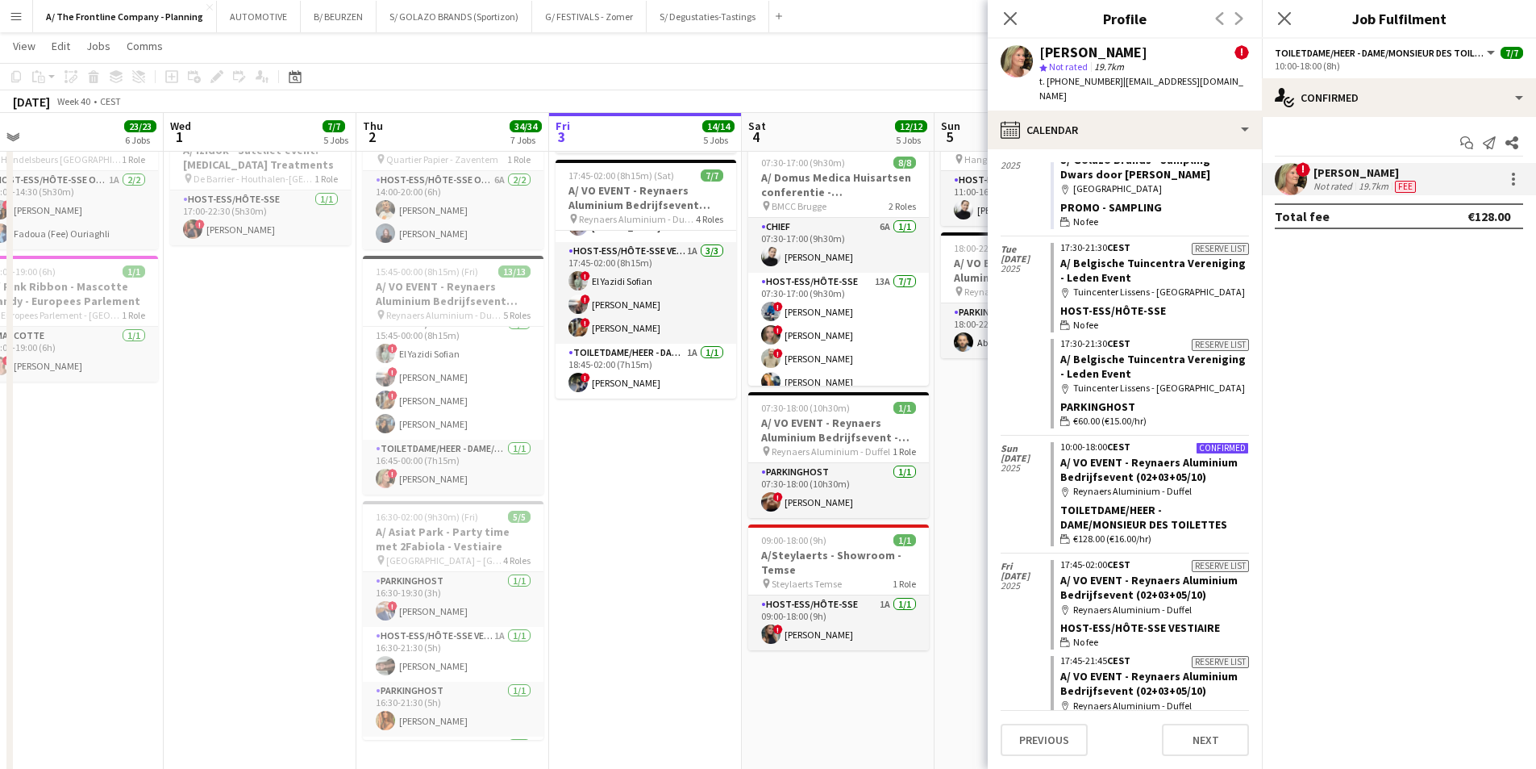
scroll to position [0, 625]
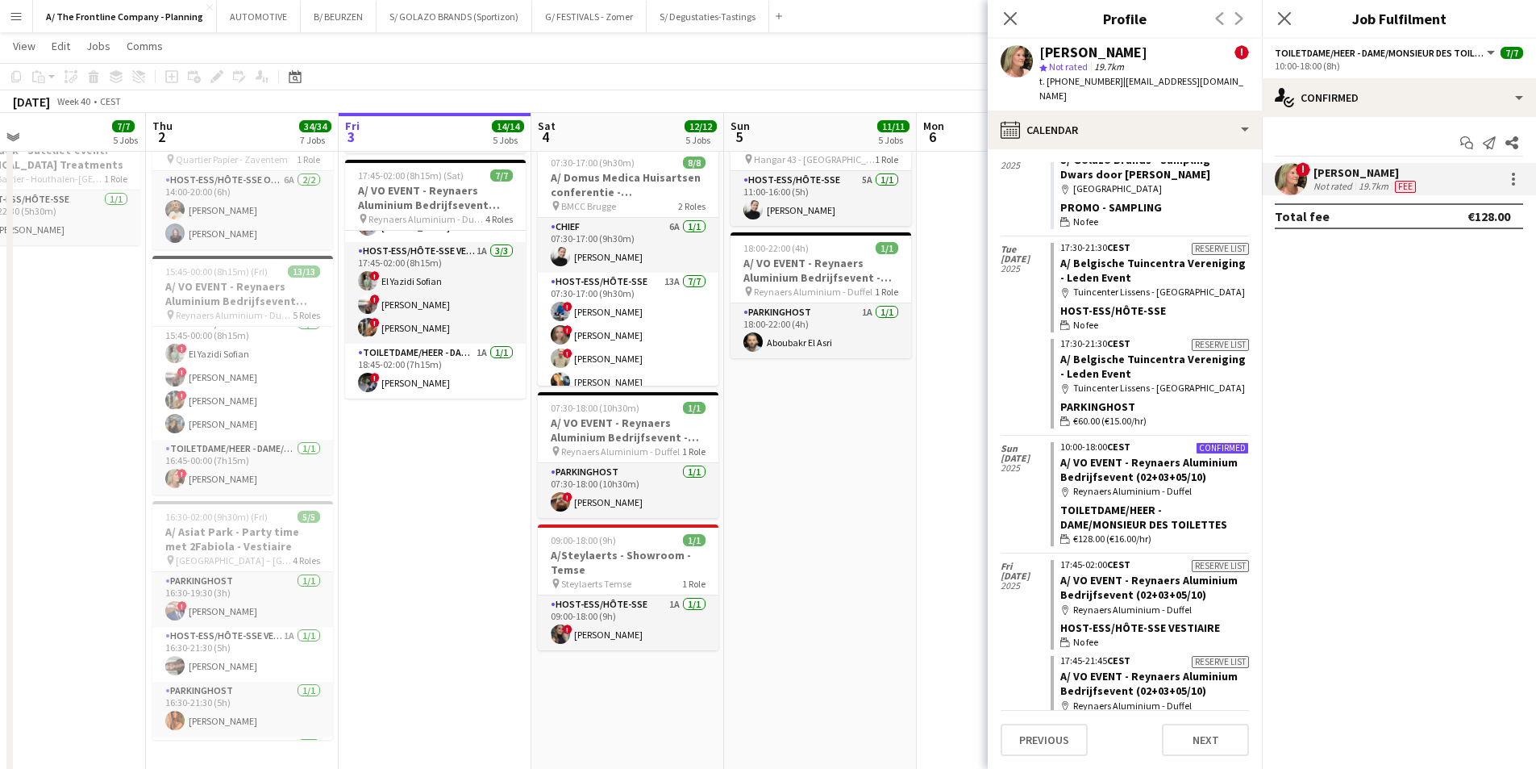
drag, startPoint x: 578, startPoint y: 549, endPoint x: 402, endPoint y: 541, distance: 176.0
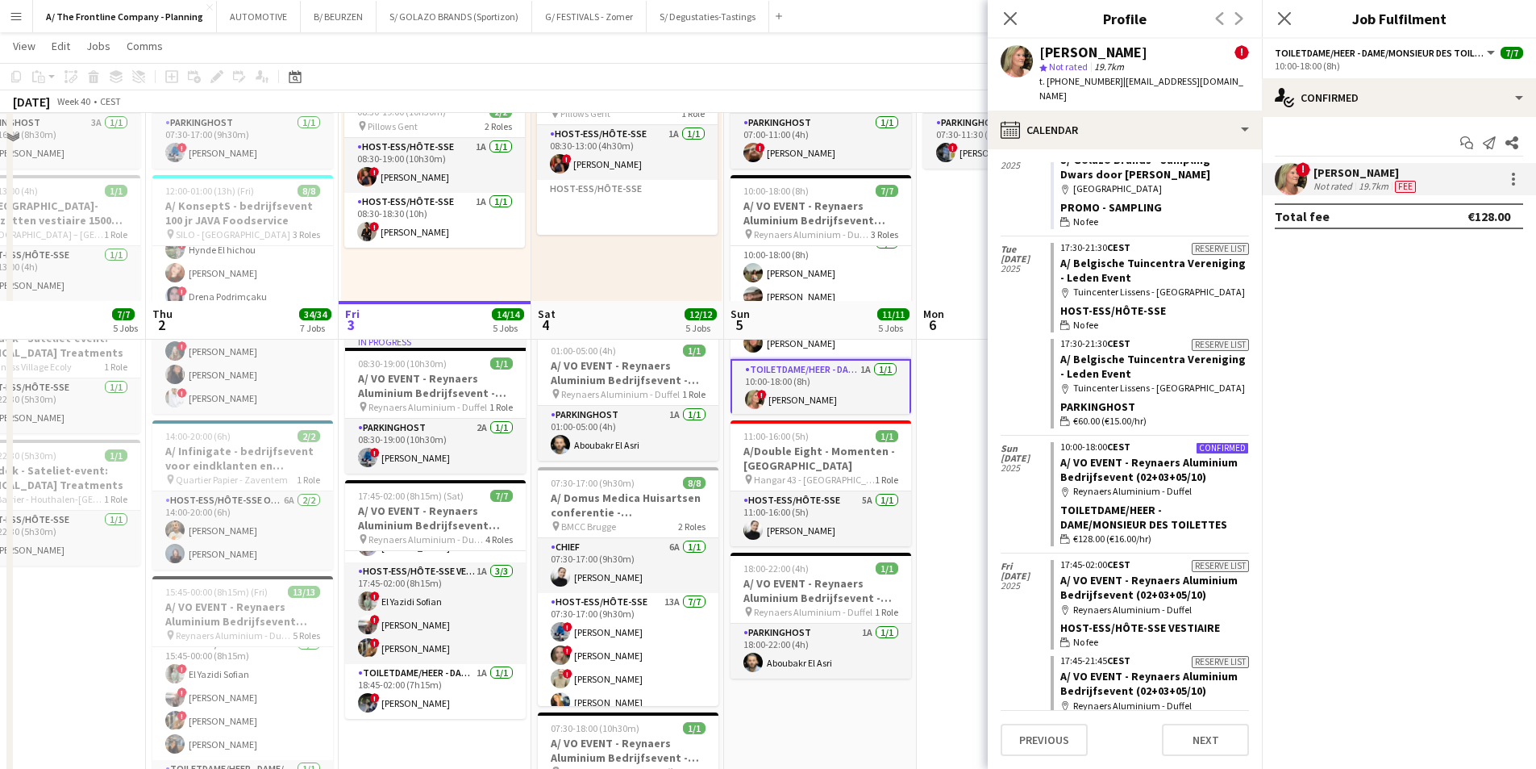
scroll to position [726, 0]
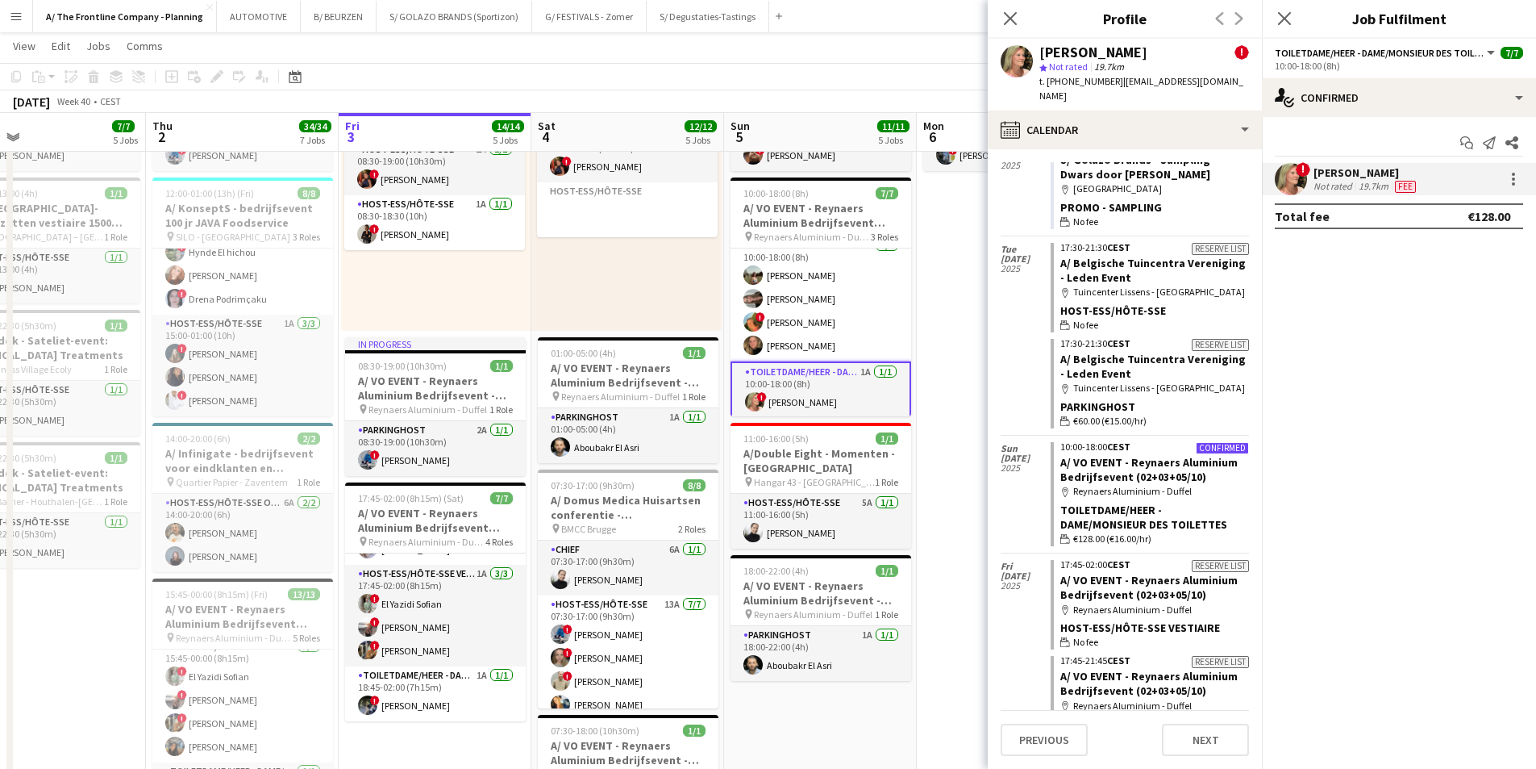
click at [19, 19] on app-icon "Menu" at bounding box center [16, 16] width 13 height 13
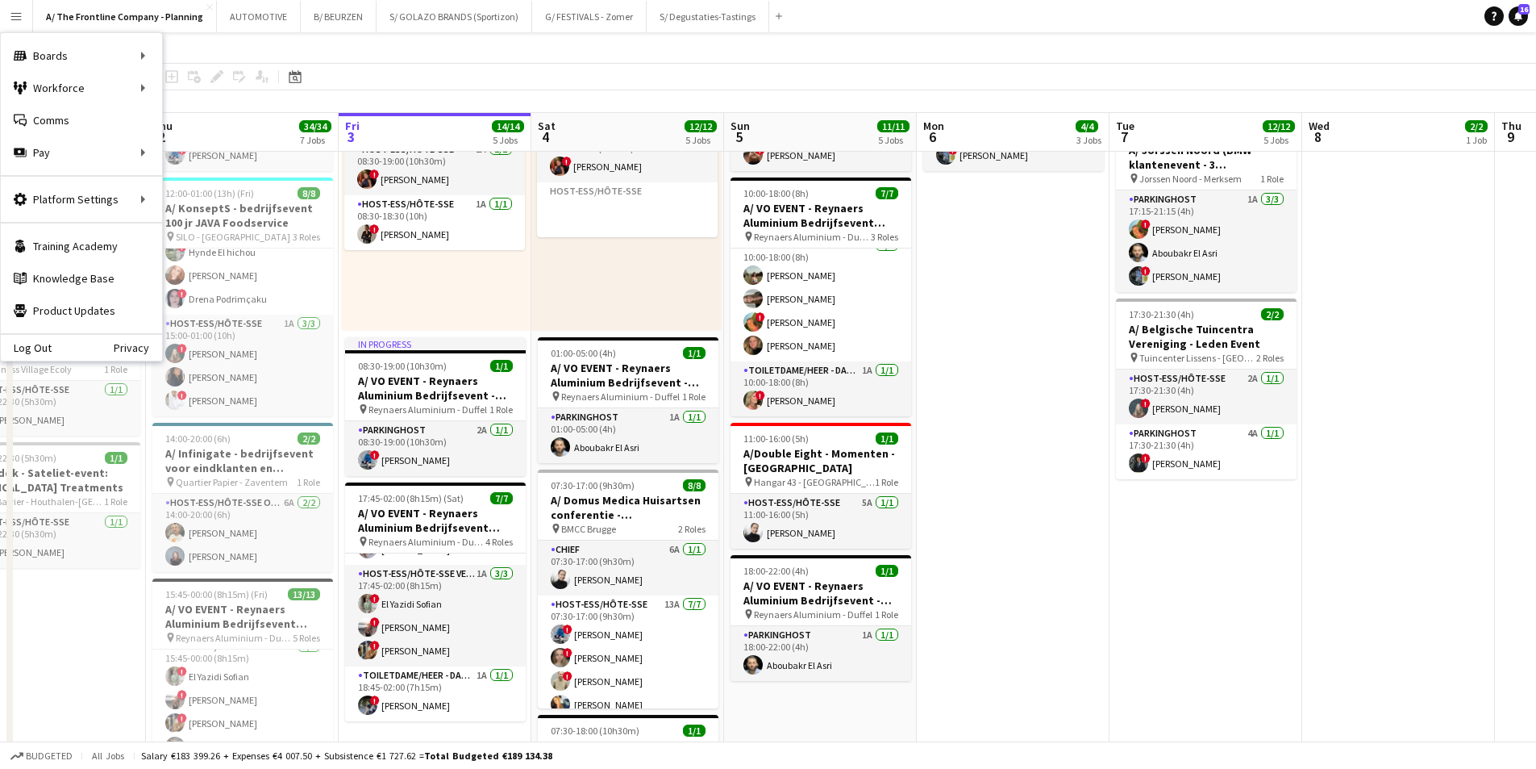
click at [431, 69] on app-toolbar "Copy Paste Paste Ctrl+V Paste with crew Ctrl+Shift+V Paste linked Job [GEOGRAPH…" at bounding box center [768, 76] width 1536 height 27
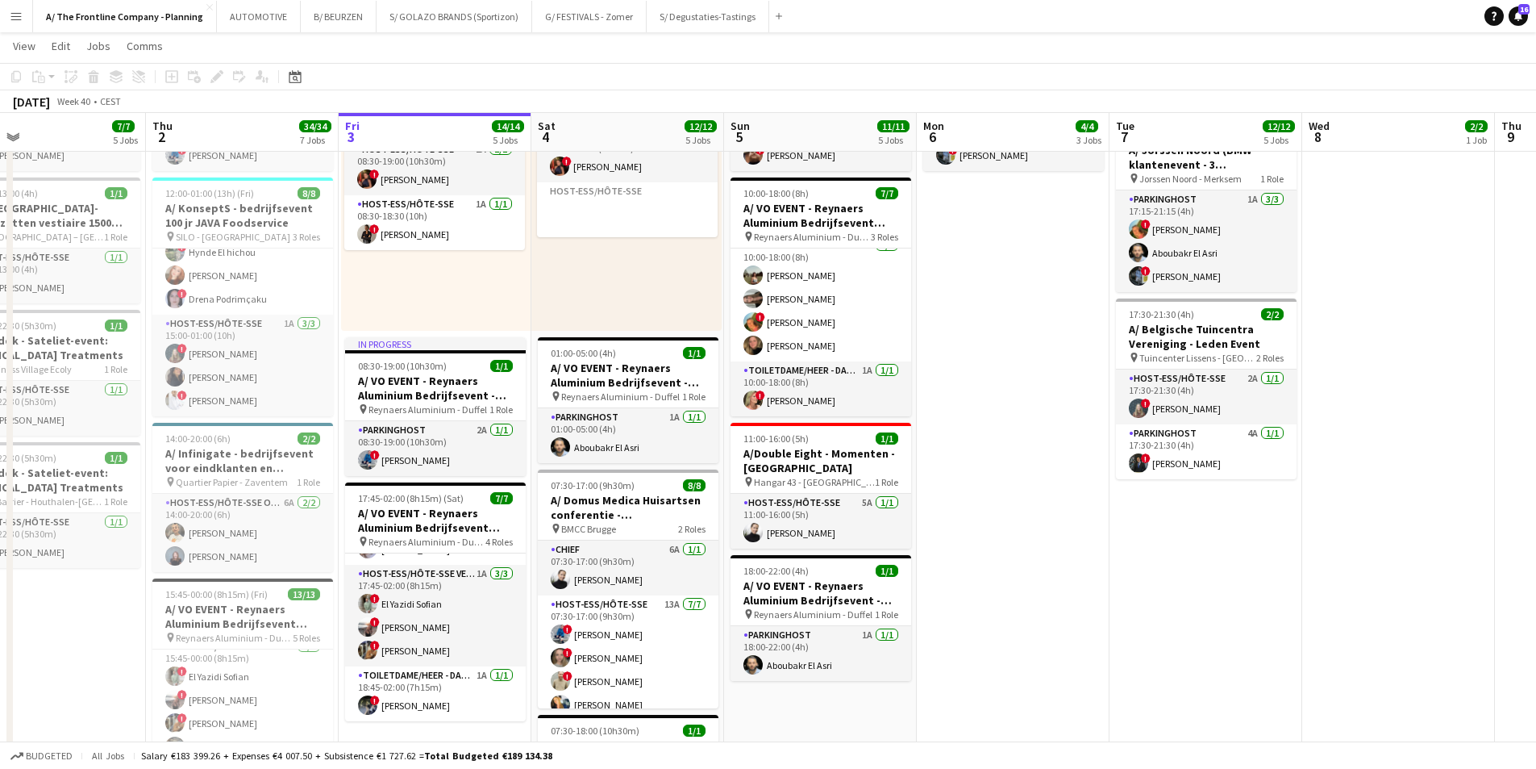
click at [22, 20] on app-icon "Menu" at bounding box center [16, 16] width 13 height 13
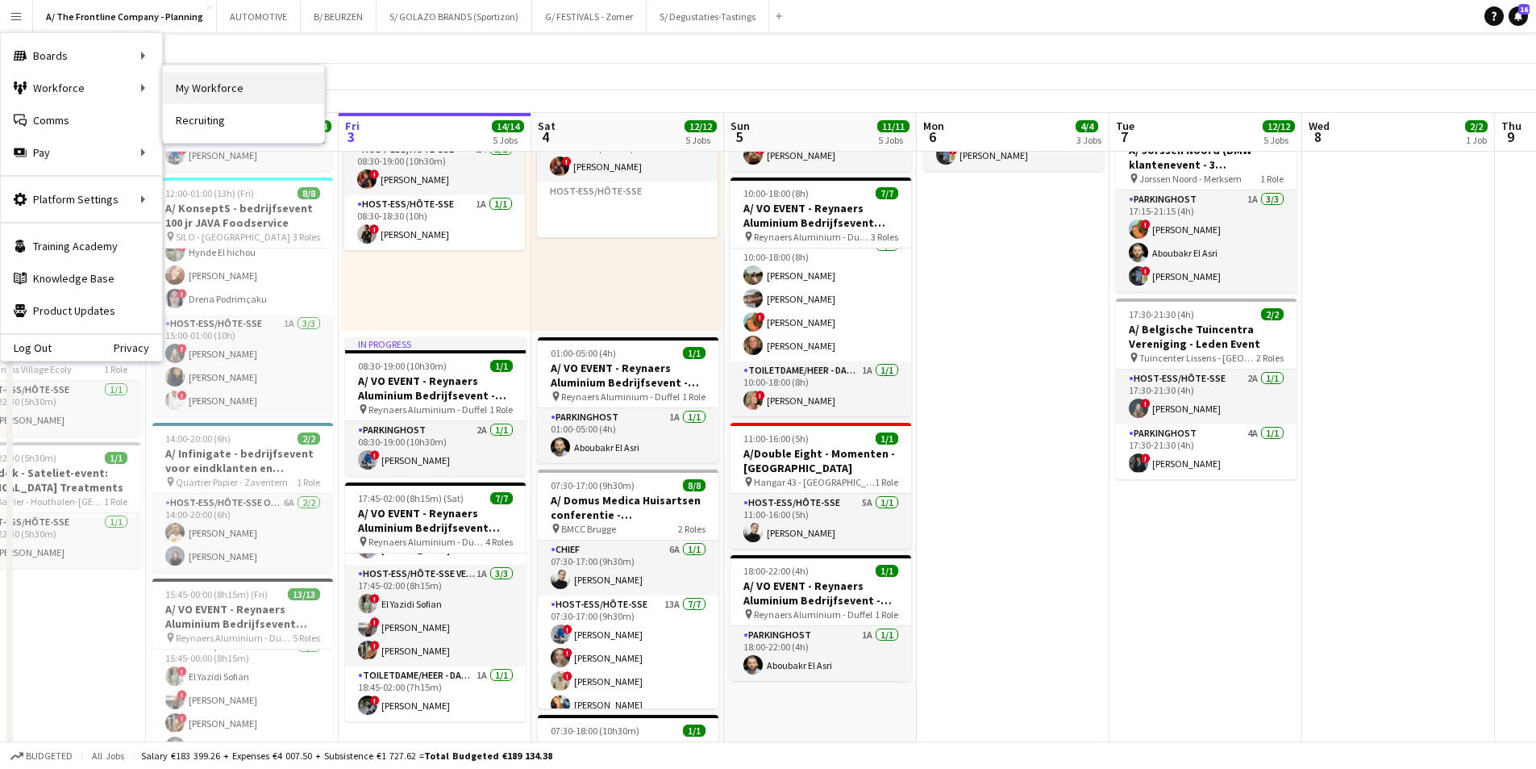
click at [206, 90] on link "My Workforce" at bounding box center [243, 88] width 161 height 32
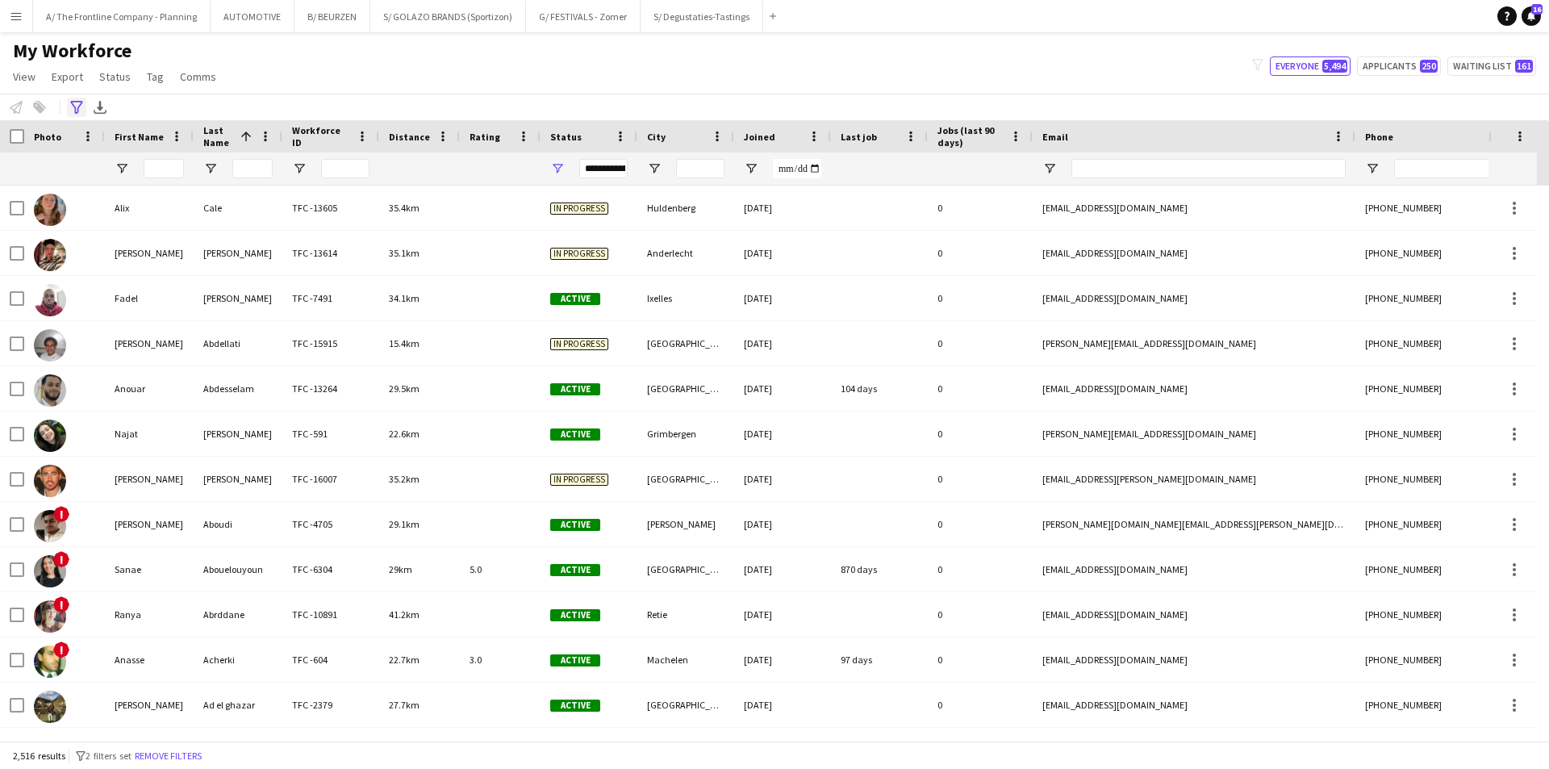
click at [73, 108] on icon "Advanced filters" at bounding box center [76, 107] width 13 height 13
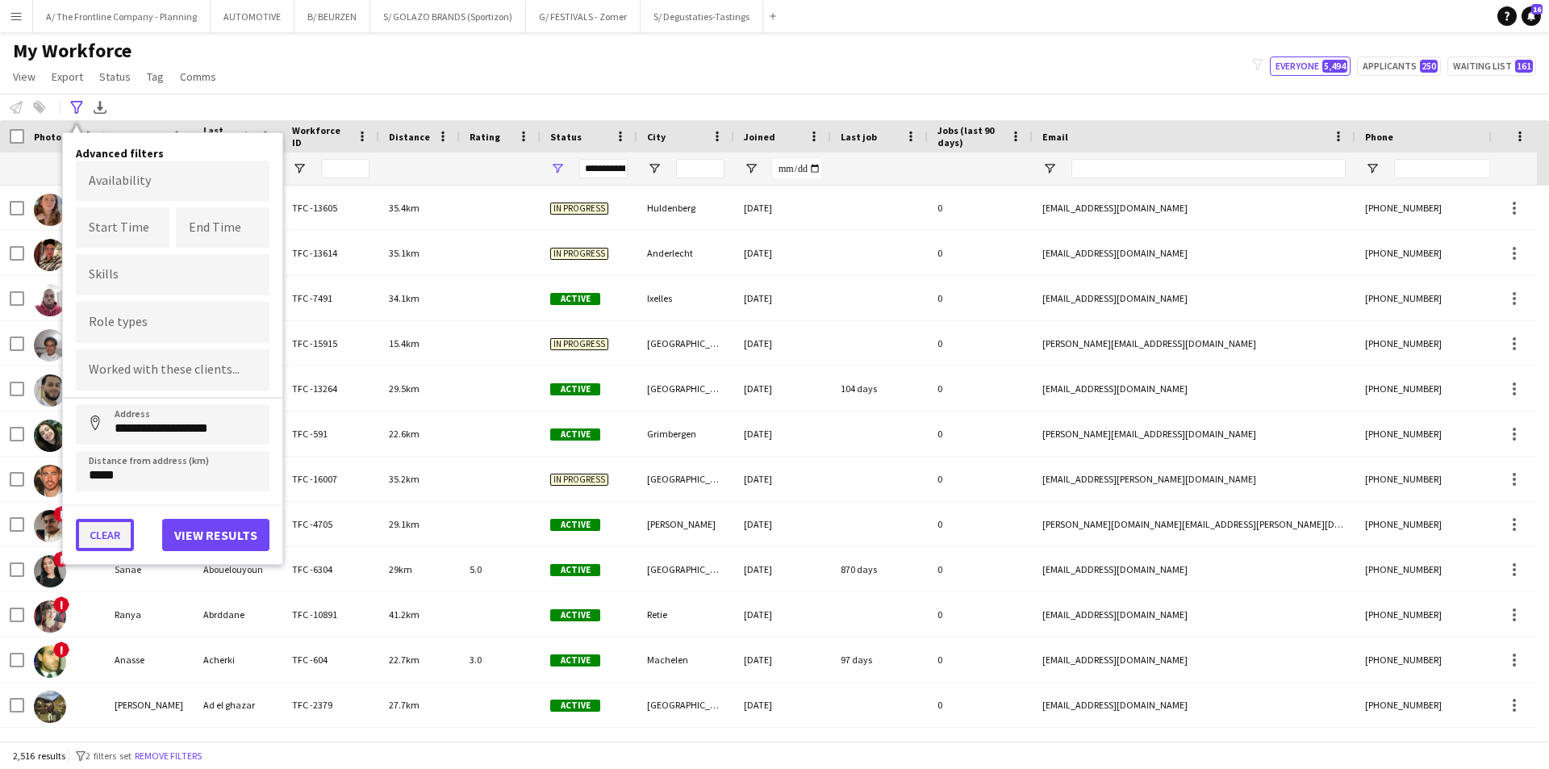
click at [112, 536] on button "Clear" at bounding box center [105, 535] width 58 height 32
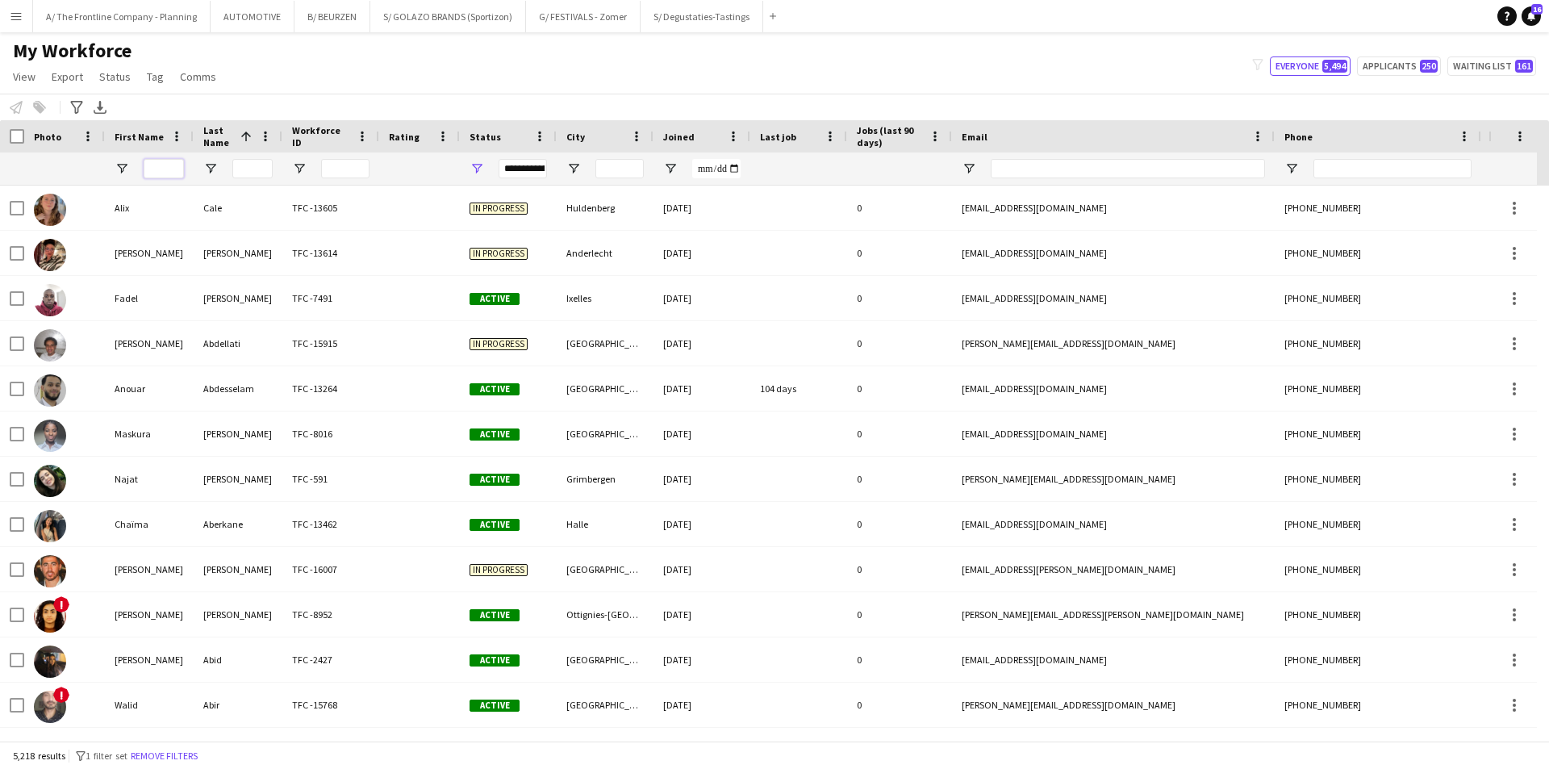
click at [165, 167] on input "First Name Filter Input" at bounding box center [164, 168] width 40 height 19
click at [251, 169] on input "Last Name Filter Input" at bounding box center [252, 168] width 40 height 19
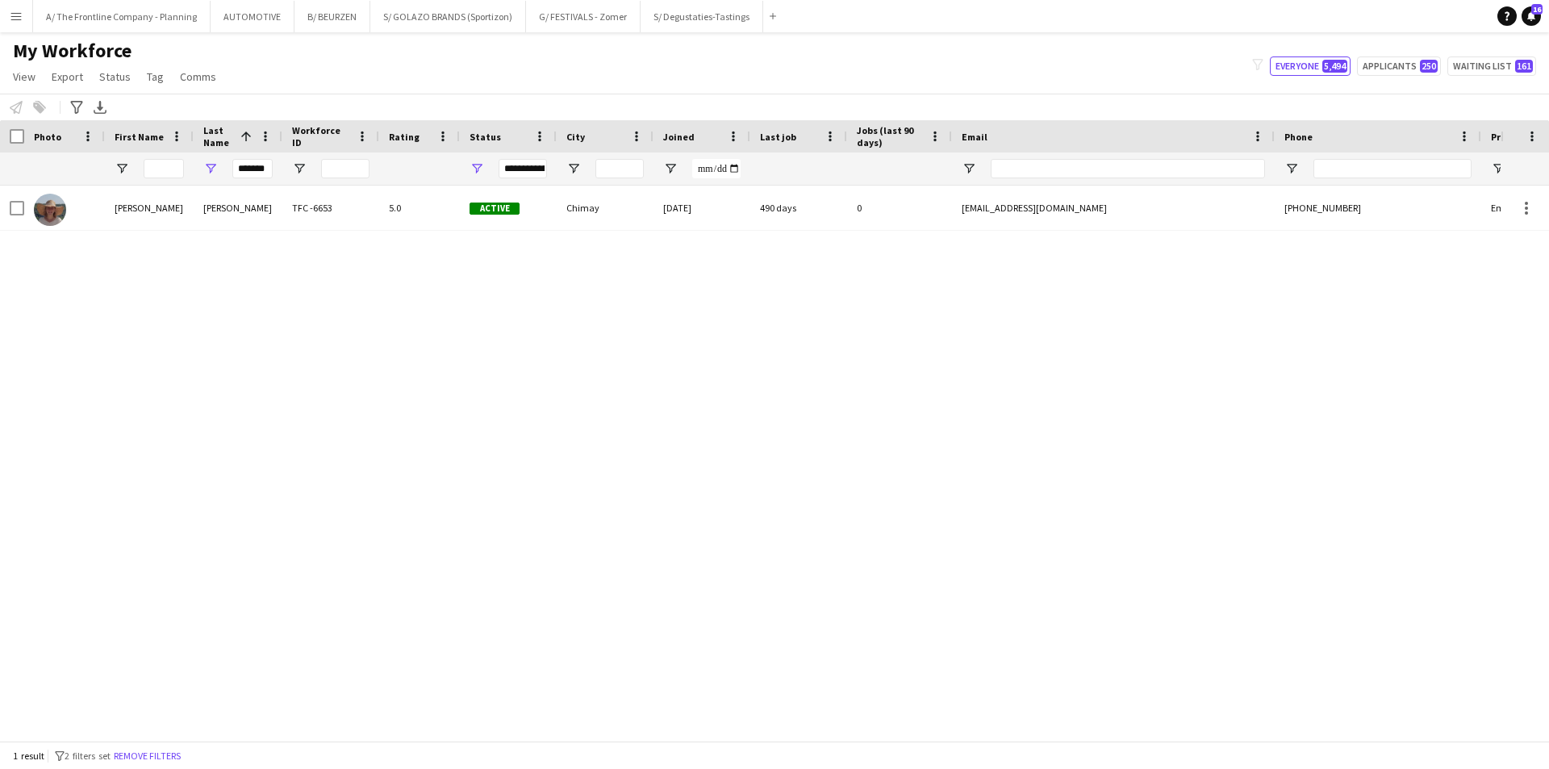
click at [486, 167] on div "**********" at bounding box center [508, 168] width 97 height 32
click at [481, 167] on span "Open Filter Menu" at bounding box center [476, 168] width 15 height 15
click at [266, 173] on input "*******" at bounding box center [252, 168] width 40 height 19
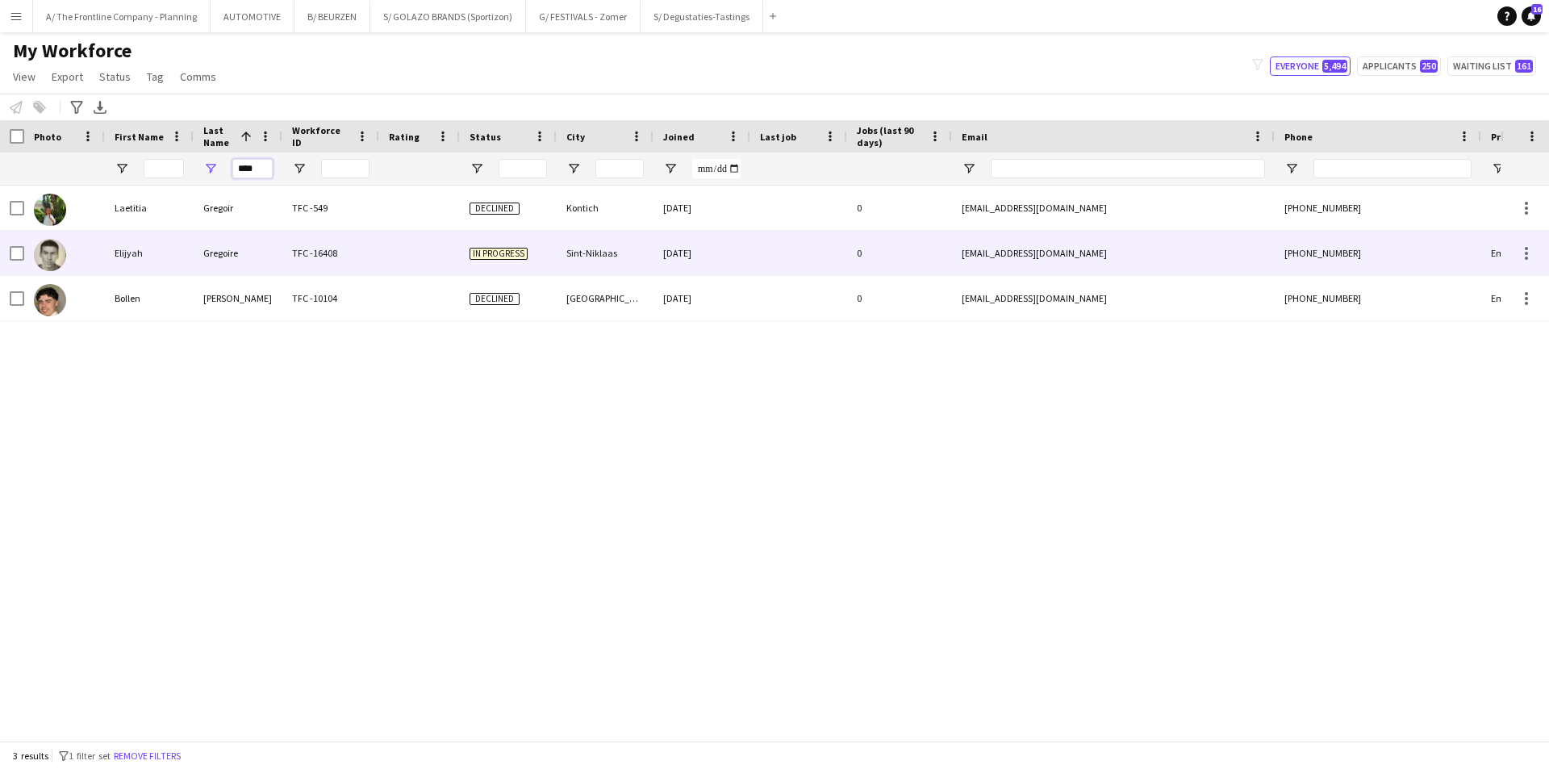
type input "****"
click at [169, 256] on div "Elijyah" at bounding box center [149, 253] width 89 height 44
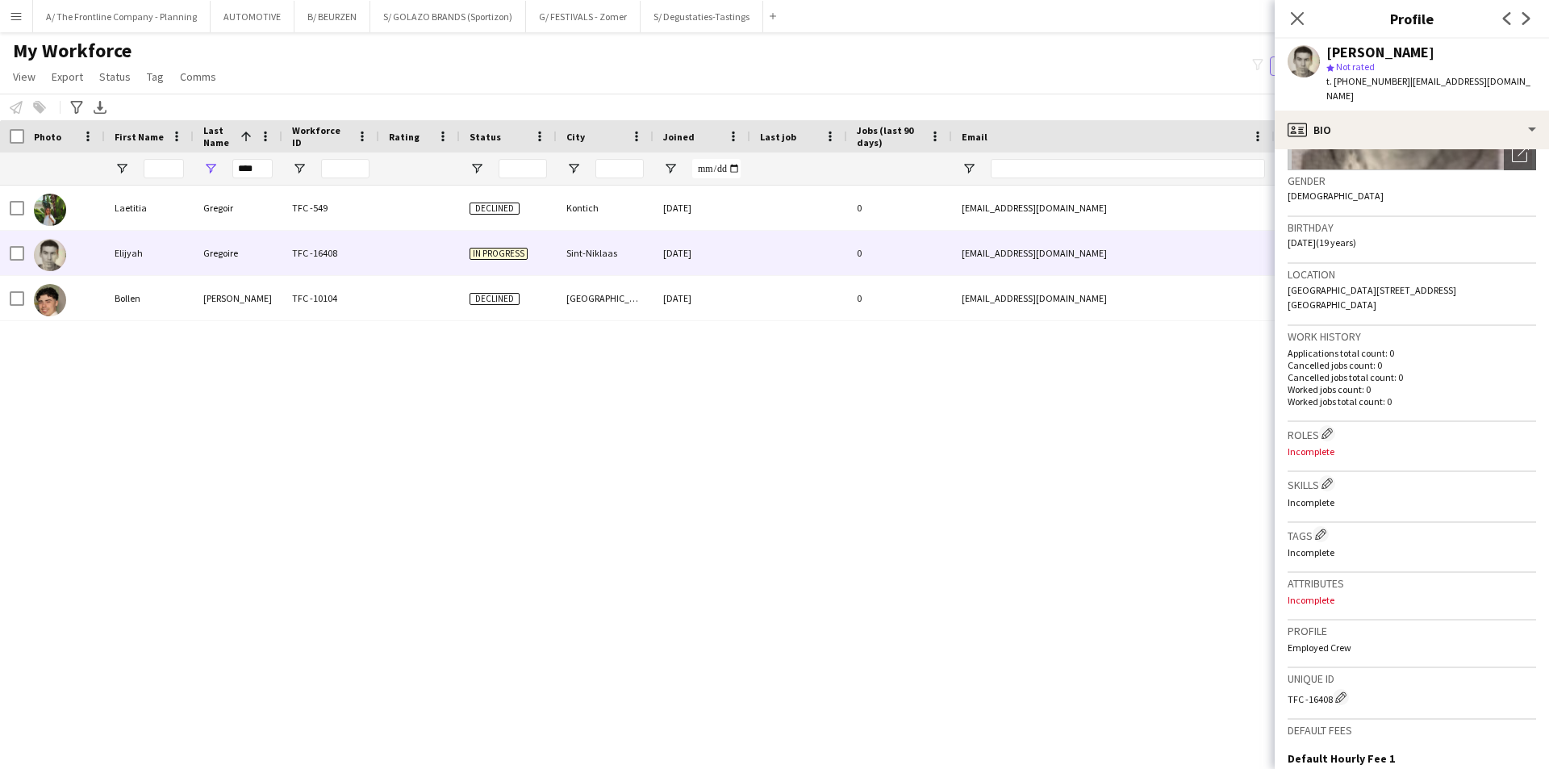
scroll to position [242, 0]
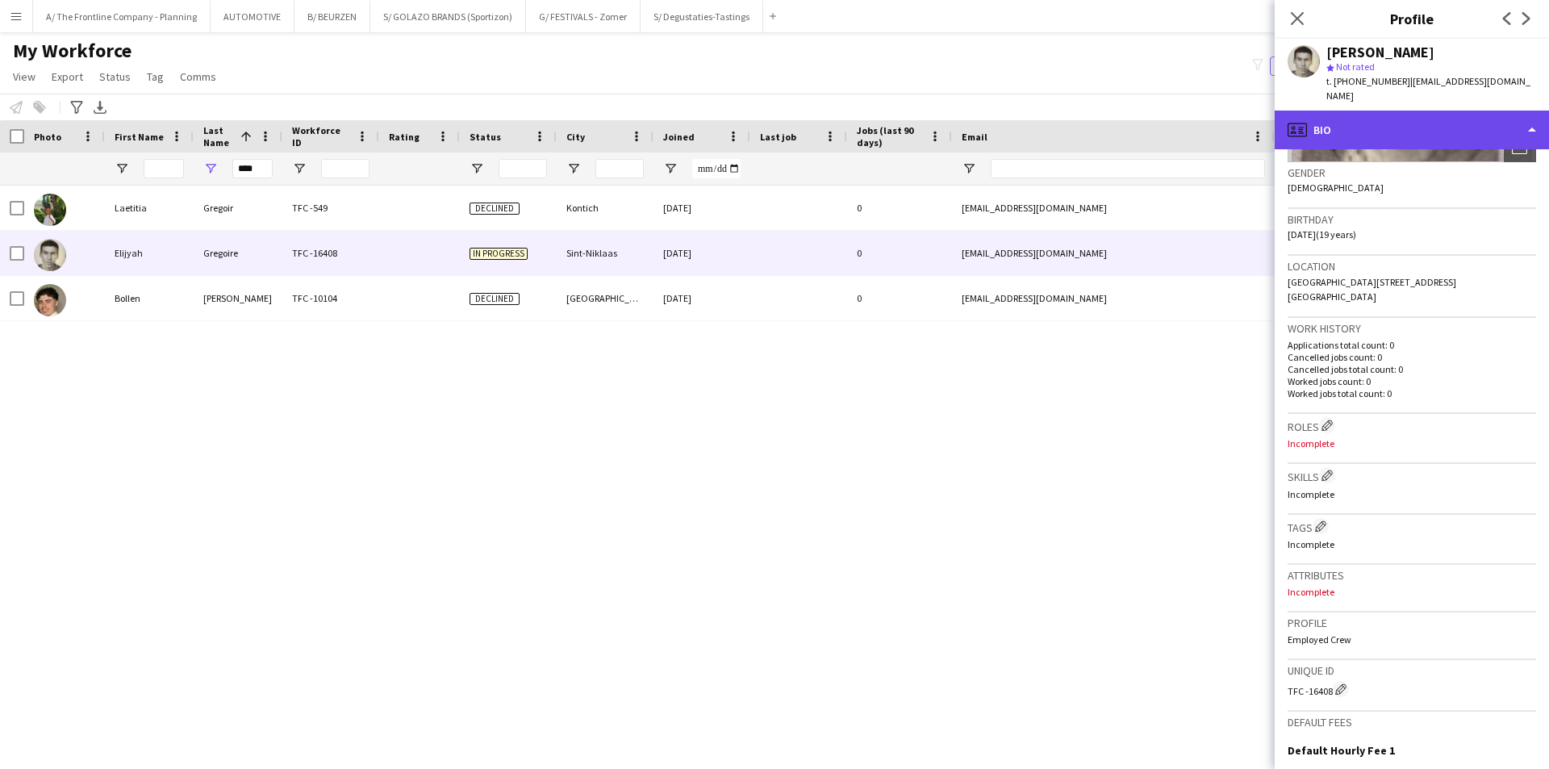
click at [1226, 111] on div "profile Bio" at bounding box center [1411, 129] width 274 height 39
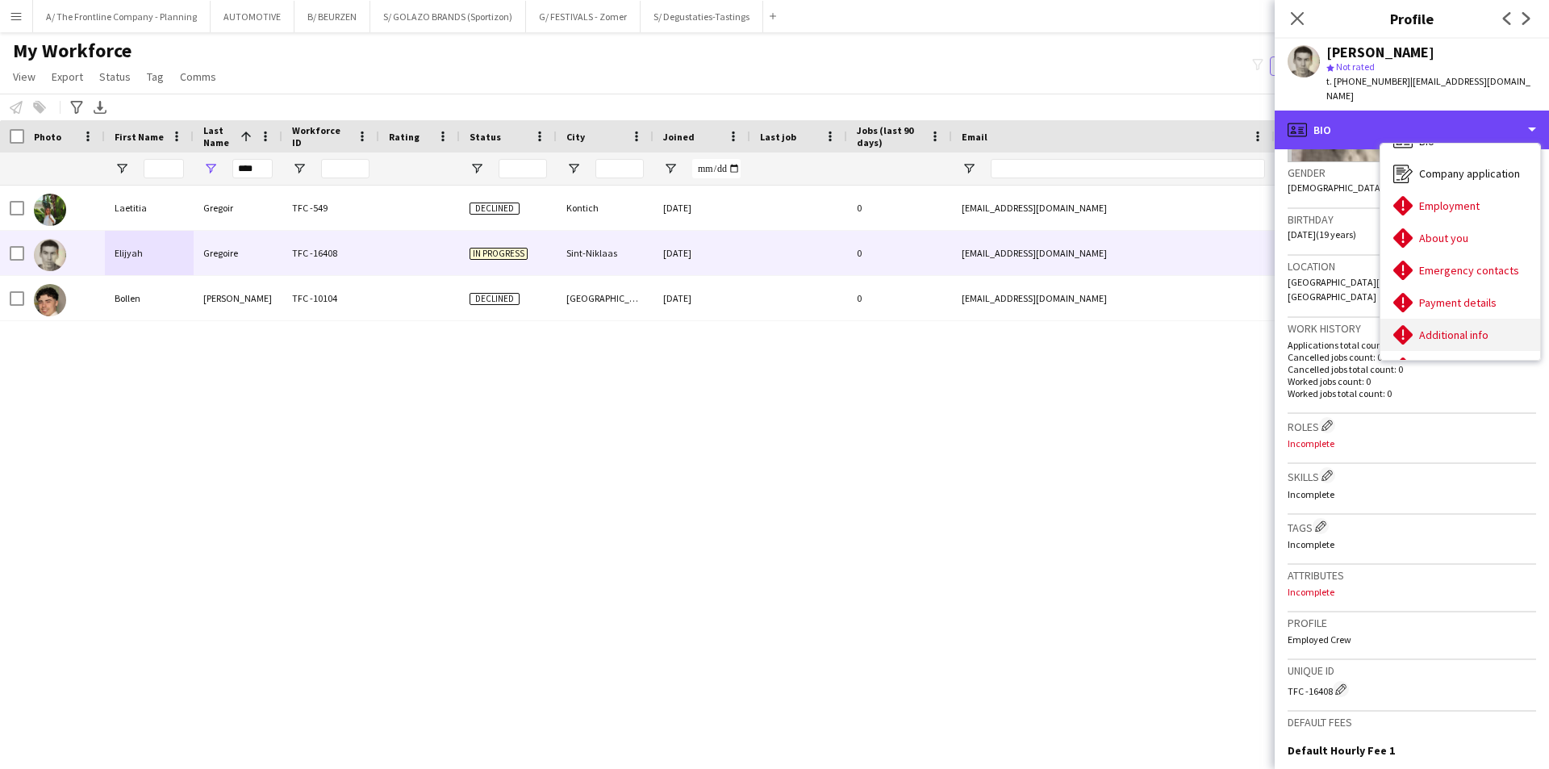
scroll to position [0, 0]
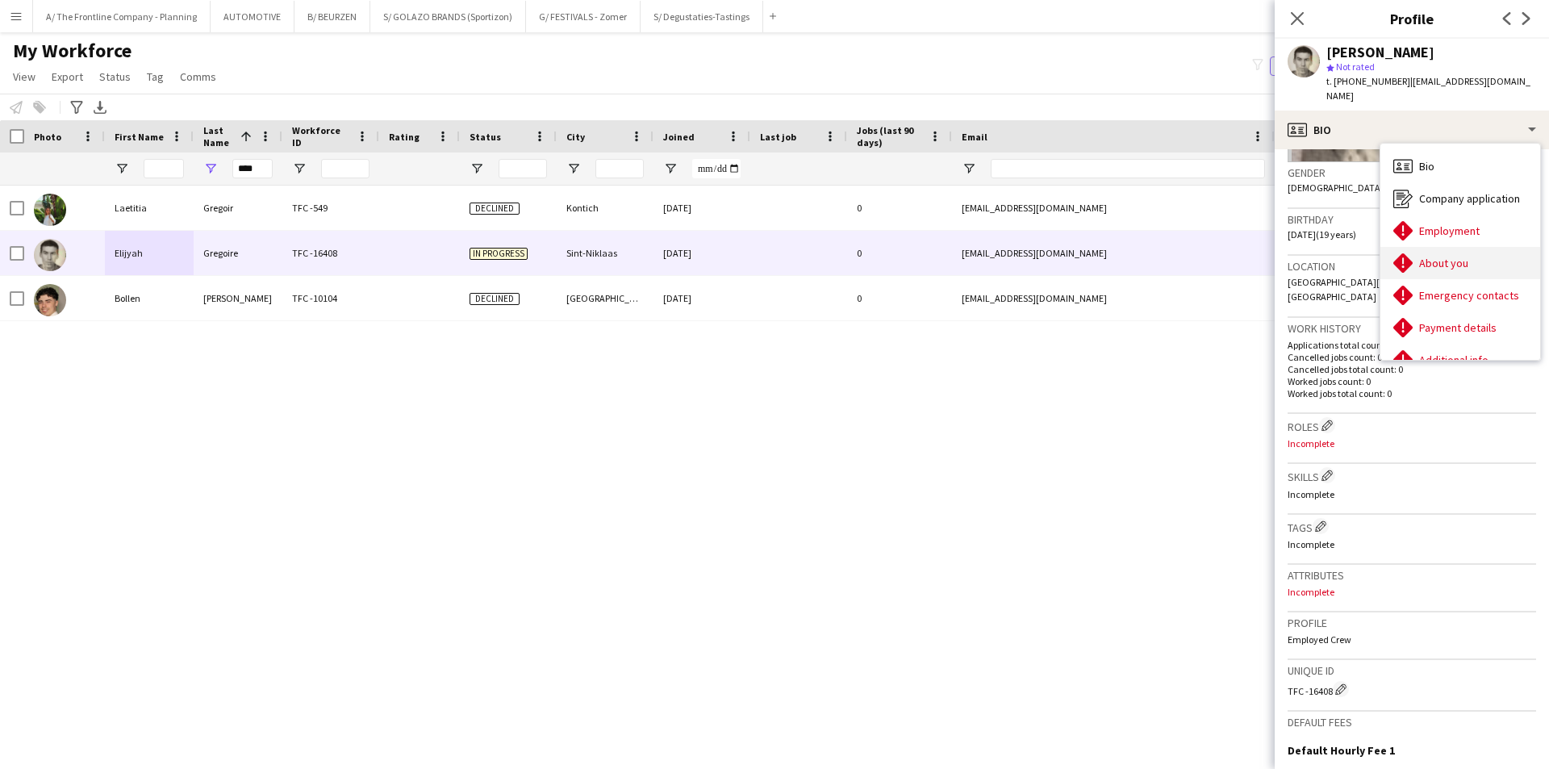
click at [1226, 261] on div "About you About you" at bounding box center [1460, 263] width 160 height 32
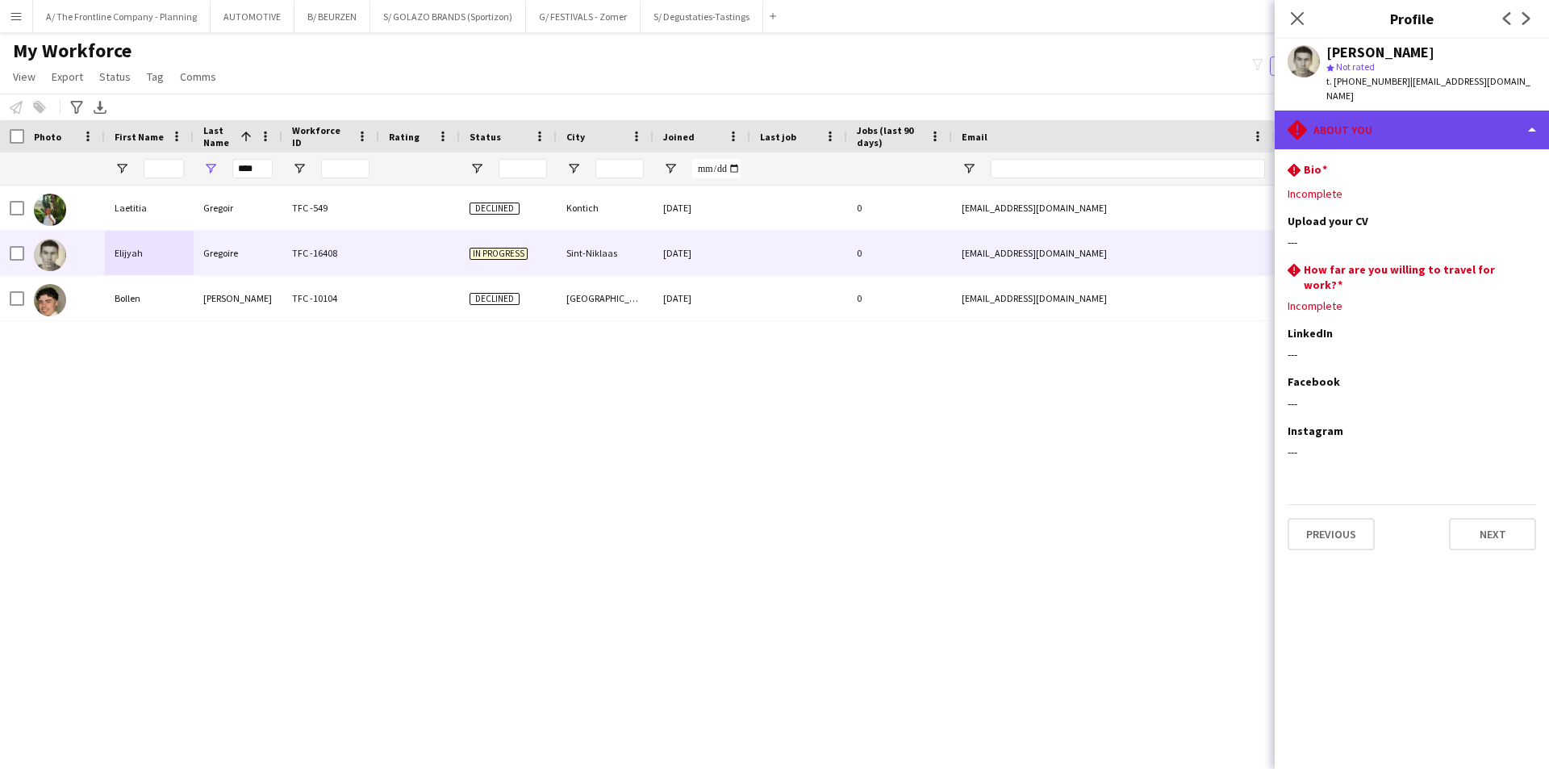
click at [1226, 118] on div "rhombus-alert About you" at bounding box center [1411, 129] width 274 height 39
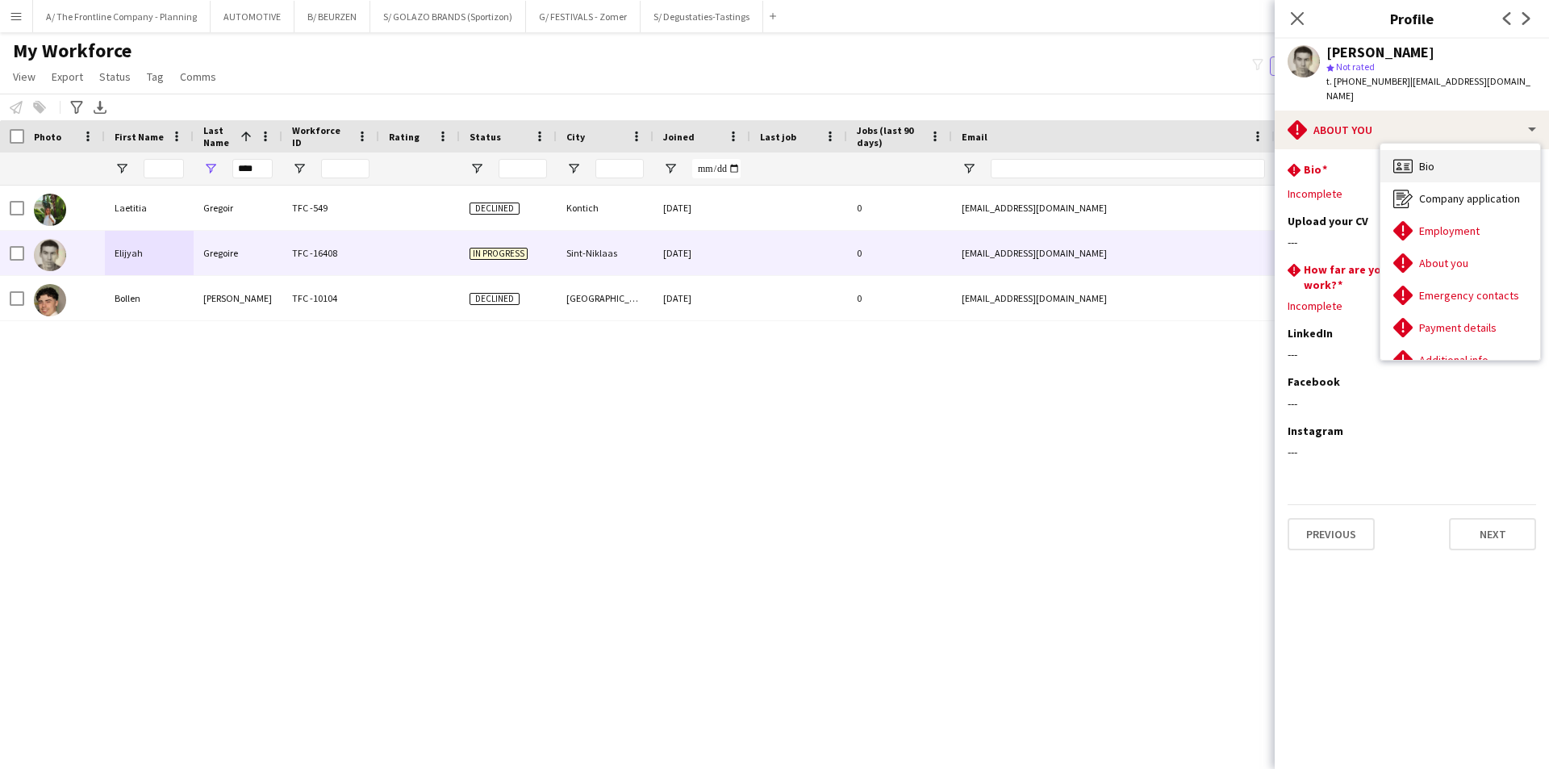
click at [1226, 159] on span "Bio" at bounding box center [1426, 166] width 15 height 15
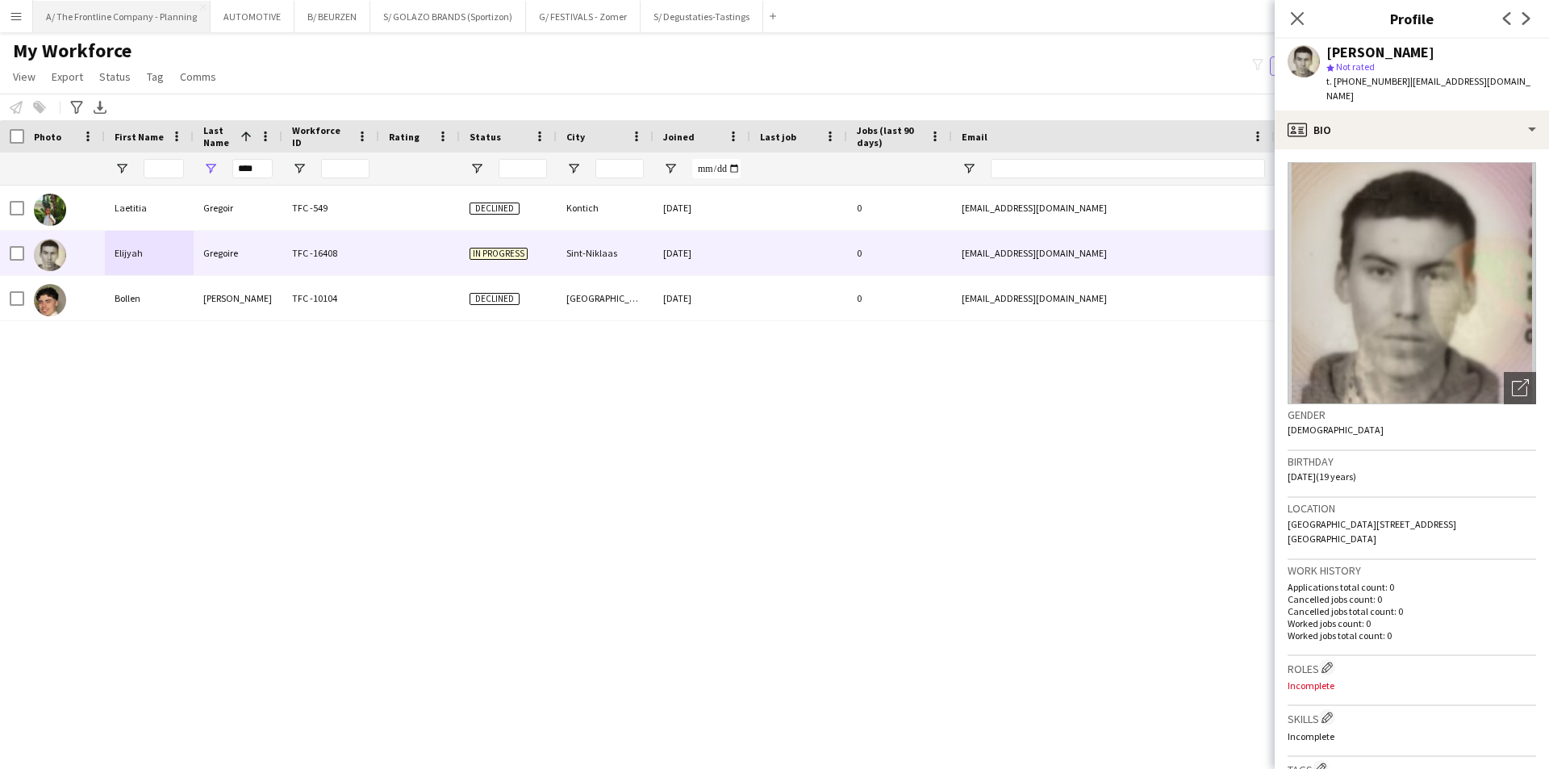
click at [163, 21] on button "A/ The Frontline Company - Planning Close" at bounding box center [121, 16] width 177 height 31
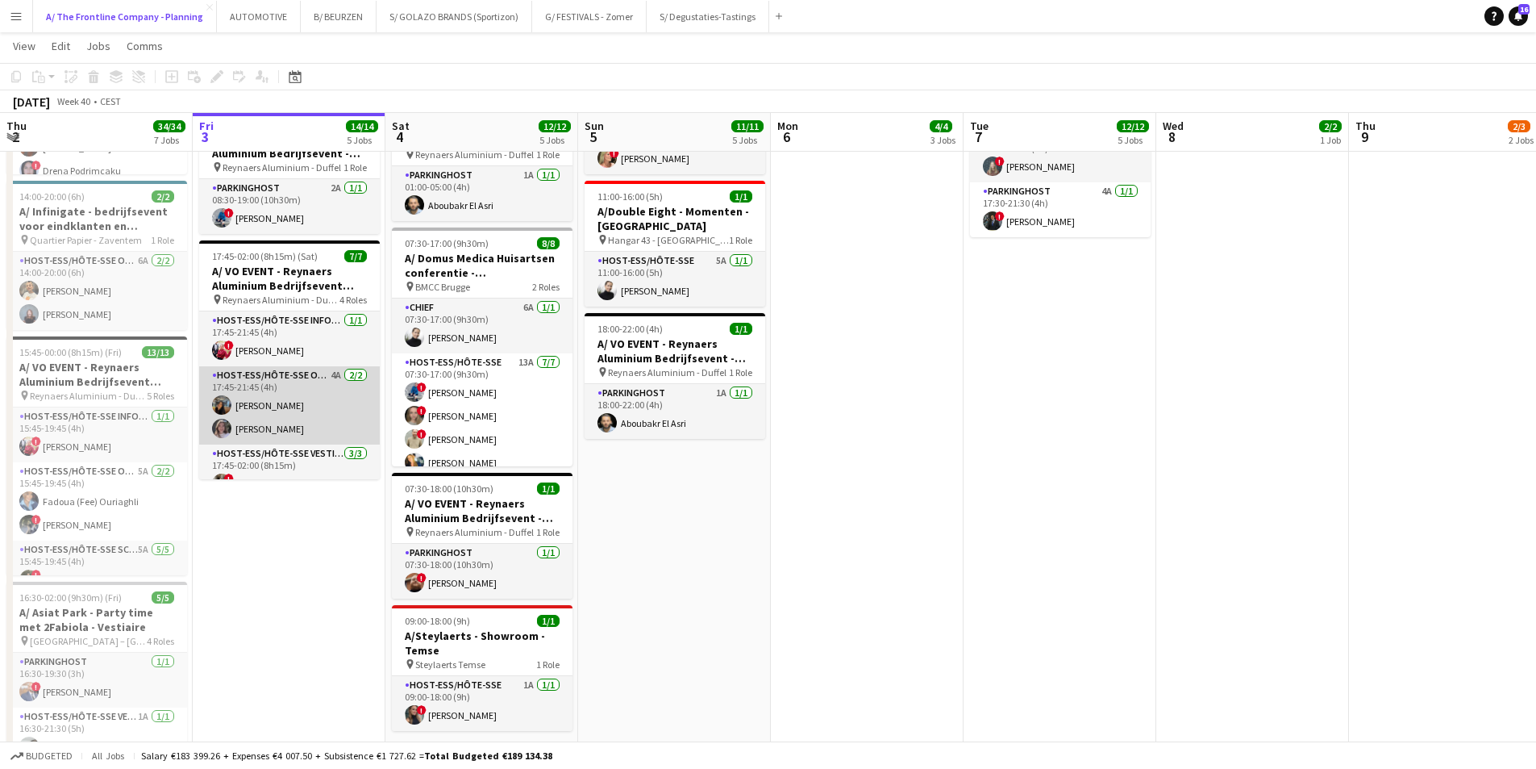
scroll to position [122, 0]
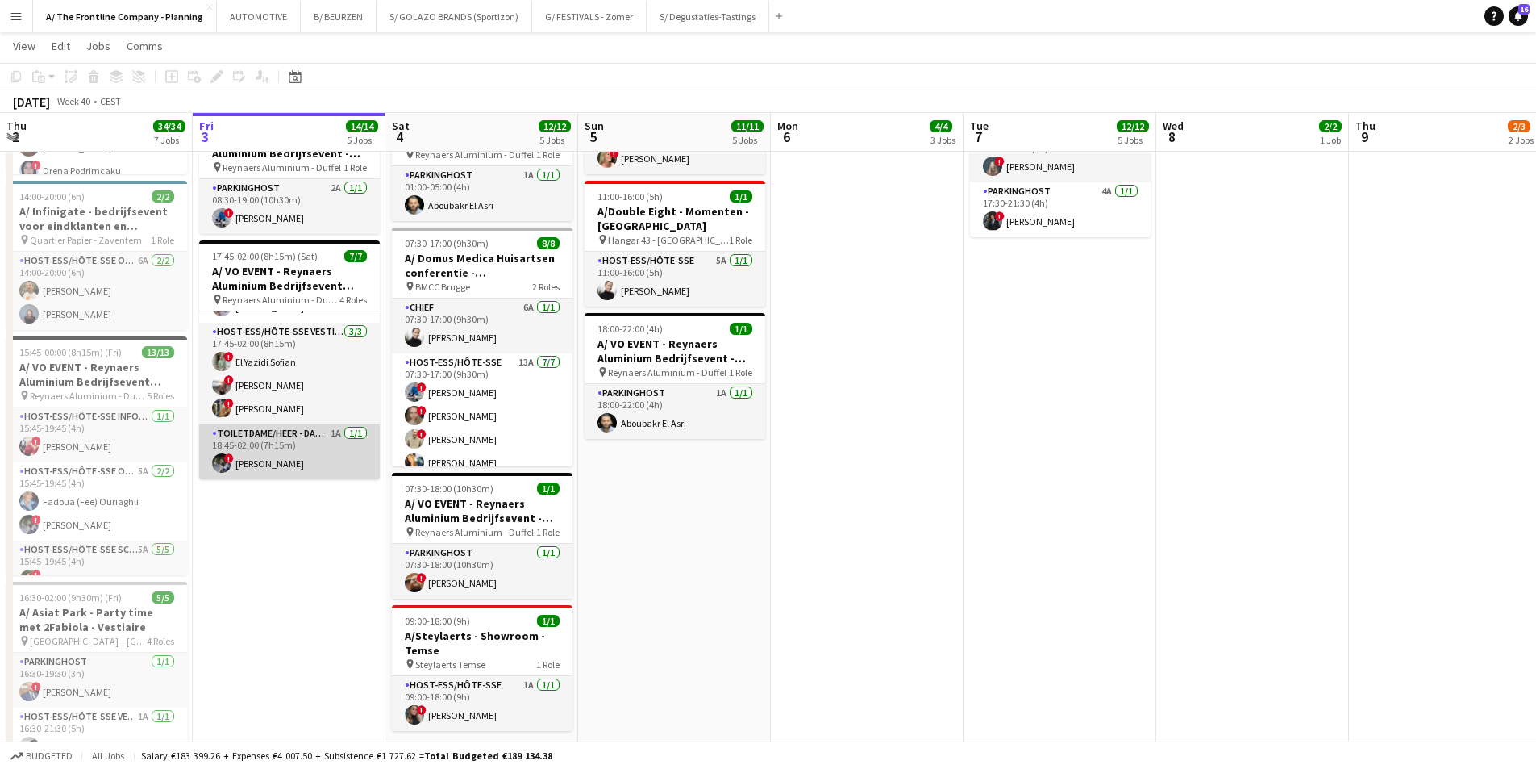
click at [284, 457] on app-card-role "Toiletdame/heer - dame/monsieur des toilettes 1A [DATE] 18:45-02:00 (7h15m) ! […" at bounding box center [289, 451] width 181 height 55
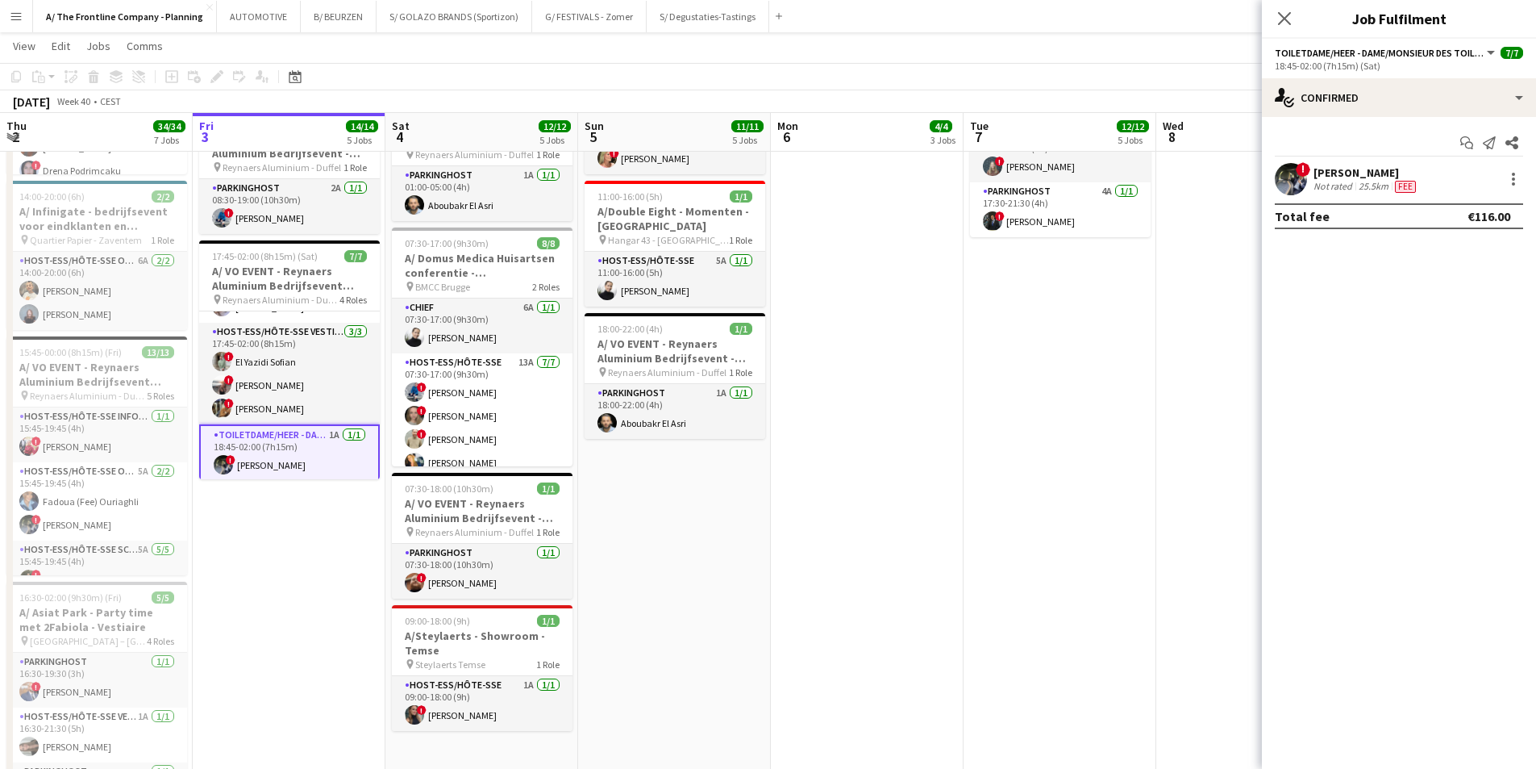
click at [1226, 179] on div "[PERSON_NAME]" at bounding box center [1367, 172] width 106 height 15
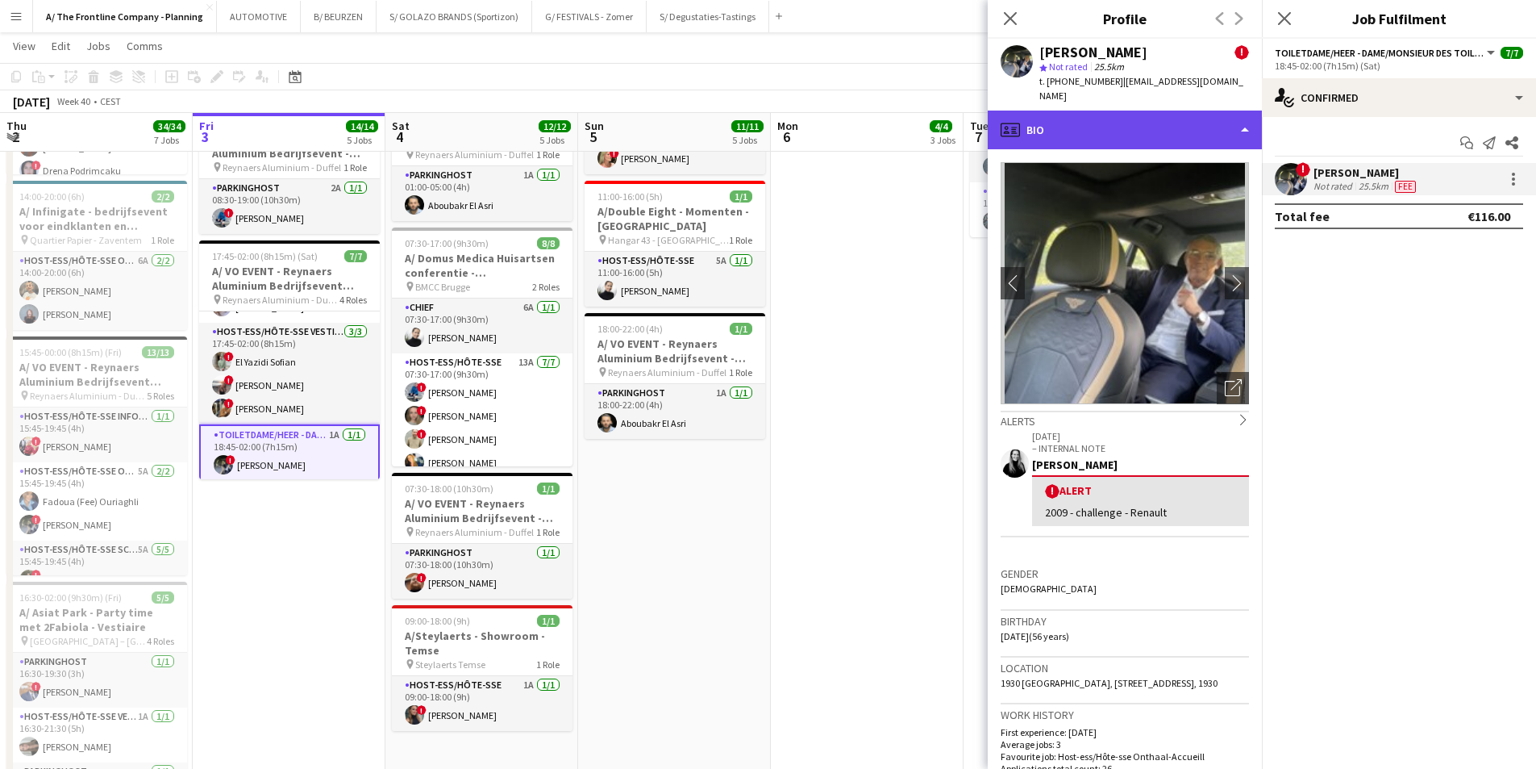
click at [1092, 110] on div "profile Bio" at bounding box center [1125, 129] width 274 height 39
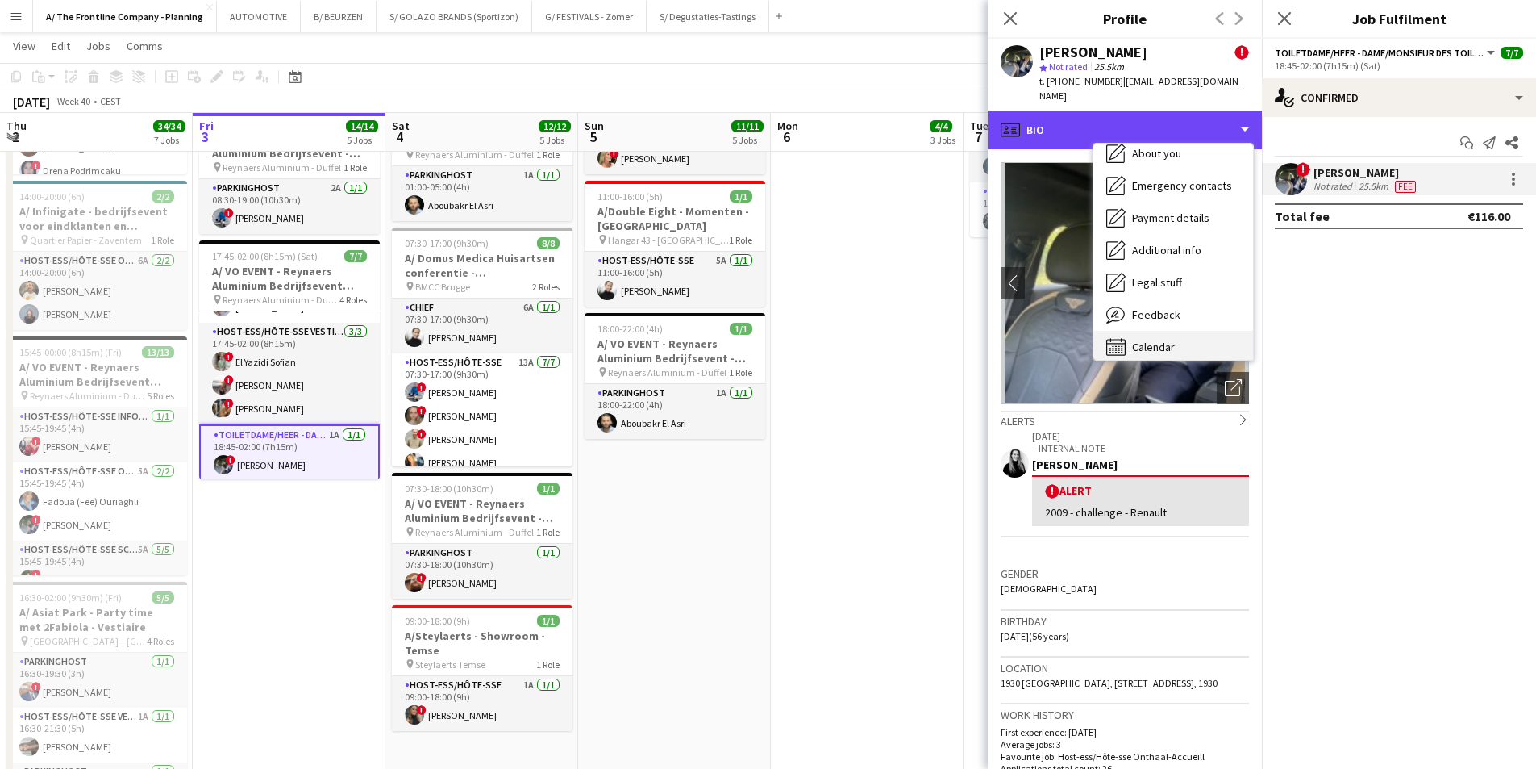
scroll to position [152, 0]
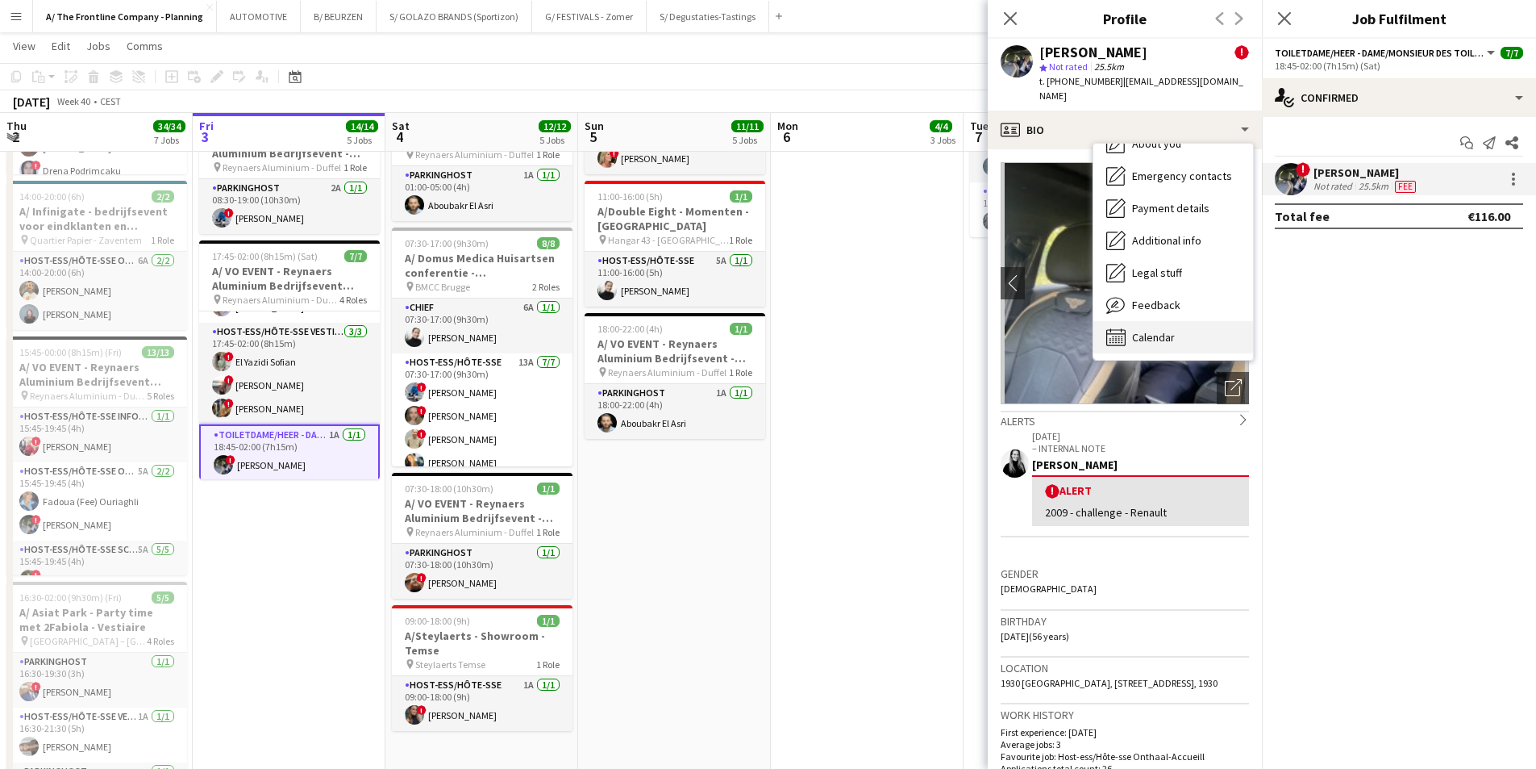
click at [1156, 330] on span "Calendar" at bounding box center [1153, 337] width 43 height 15
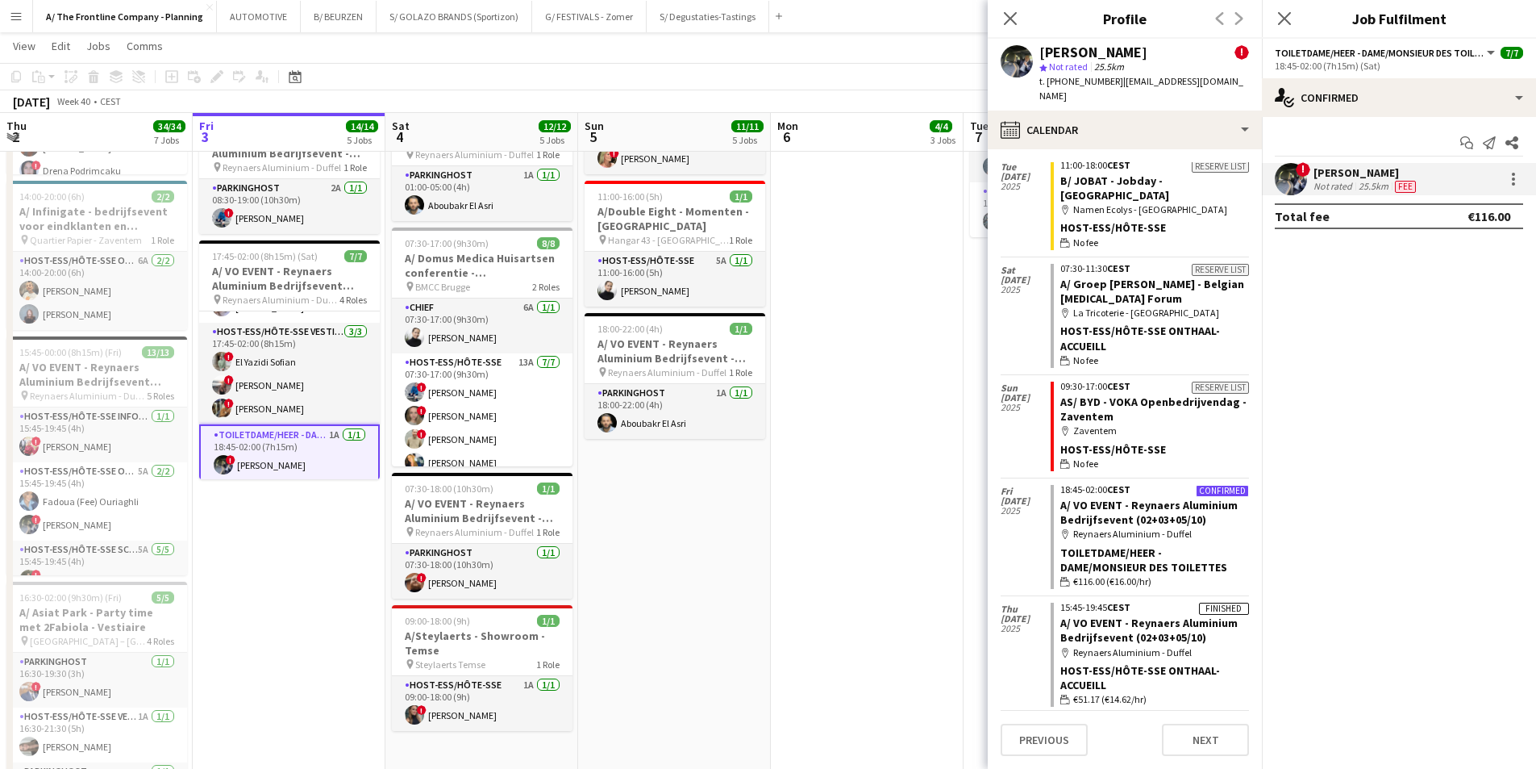
scroll to position [807, 0]
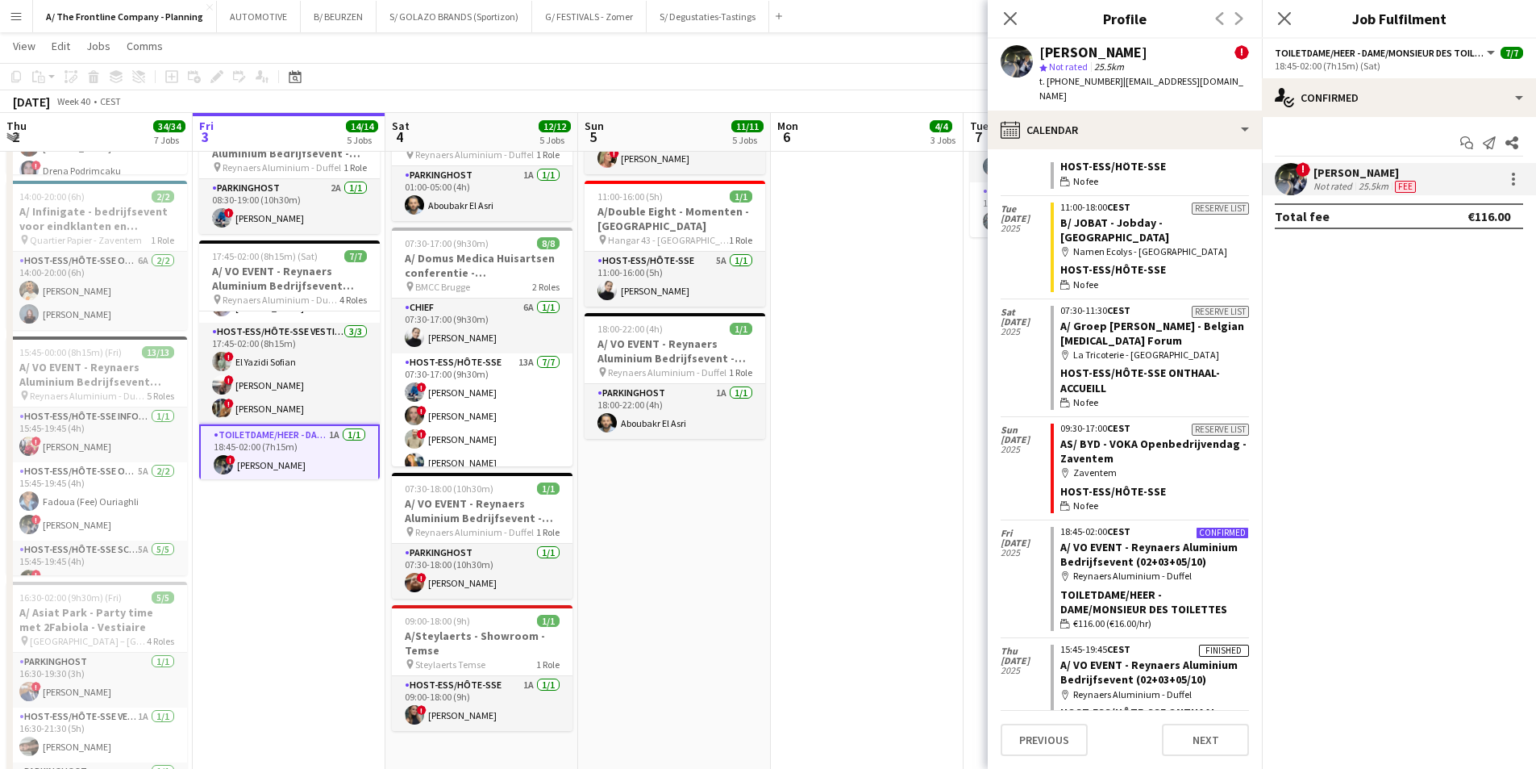
click at [1151, 365] on div "Host-ess/Hôte-sse Onthaal-Accueill" at bounding box center [1155, 379] width 189 height 29
drag, startPoint x: 1121, startPoint y: 357, endPoint x: 1070, endPoint y: 351, distance: 51.2
click at [1070, 365] on div "Host-ess/Hôte-sse Onthaal-Accueill" at bounding box center [1155, 379] width 189 height 29
click at [1115, 365] on div "Host-ess/Hôte-sse Onthaal-Accueill" at bounding box center [1155, 379] width 189 height 29
click at [1072, 365] on div "Host-ess/Hôte-sse Onthaal-Accueill" at bounding box center [1155, 379] width 189 height 29
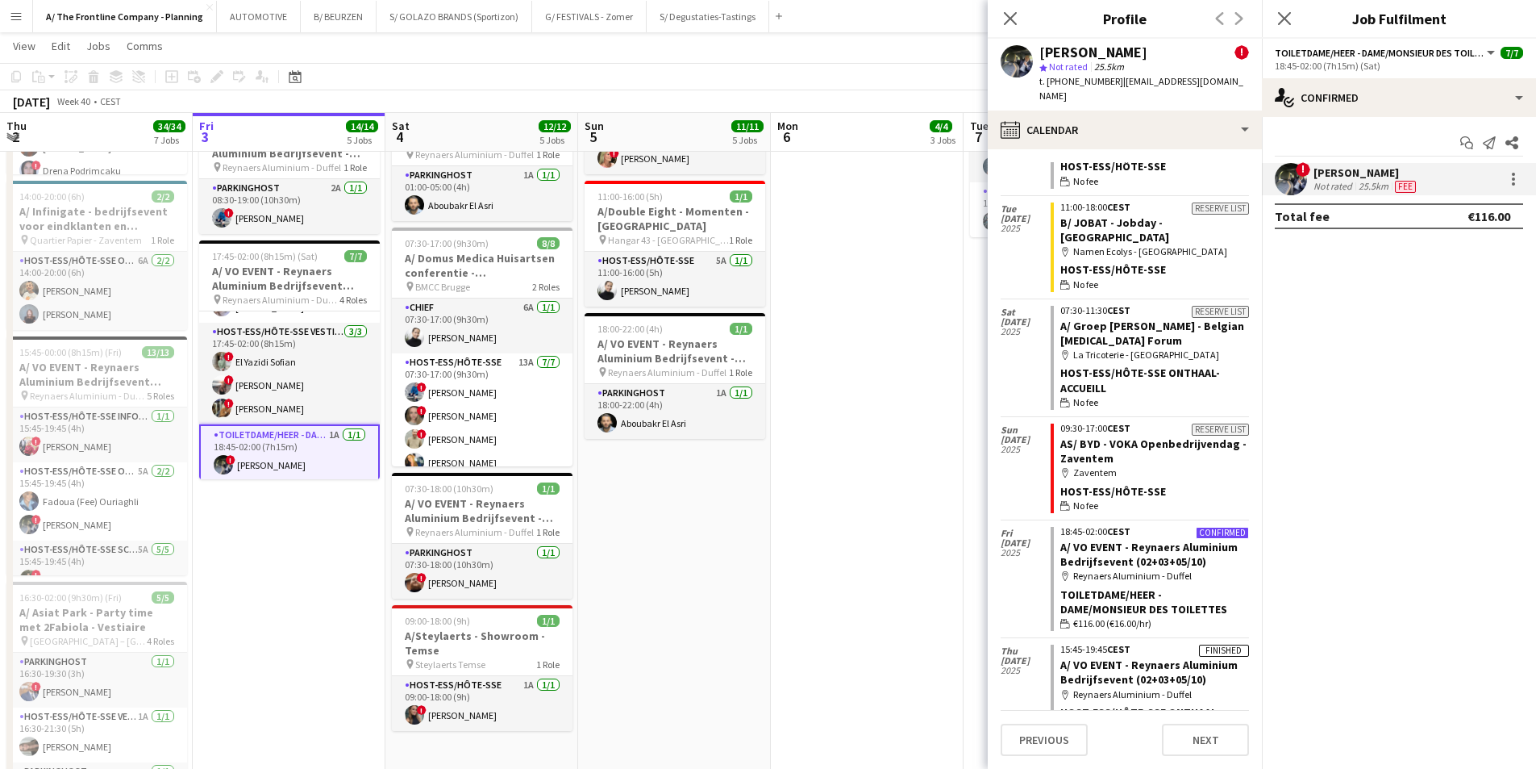
click at [1072, 365] on div "Host-ess/Hôte-sse Onthaal-Accueill" at bounding box center [1155, 379] width 189 height 29
drag, startPoint x: 1072, startPoint y: 346, endPoint x: 1098, endPoint y: 352, distance: 27.4
click at [1098, 365] on div "Host-ess/Hôte-sse Onthaal-Accueill" at bounding box center [1155, 379] width 189 height 29
click at [1103, 365] on div "Host-ess/Hôte-sse Onthaal-Accueill" at bounding box center [1155, 379] width 189 height 29
click at [1113, 365] on div "Host-ess/Hôte-sse Onthaal-Accueill" at bounding box center [1155, 379] width 189 height 29
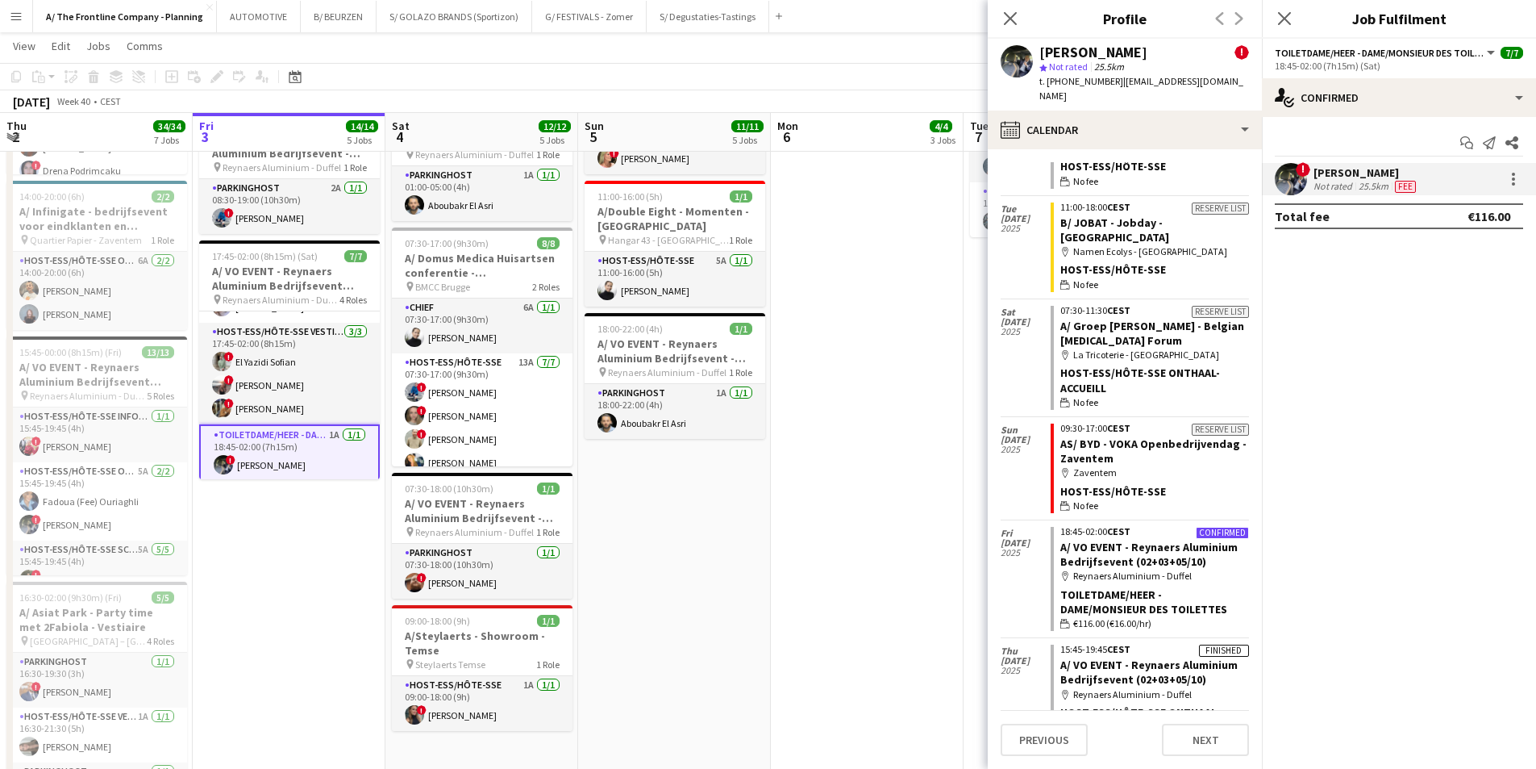
drag, startPoint x: 1093, startPoint y: 360, endPoint x: 1050, endPoint y: 341, distance: 46.6
click at [1051, 341] on app-crew-calendar-job-card "Reserve list 07:30-11:30 CEST A/ Groep [PERSON_NAME] - Belgian [MEDICAL_DATA] F…" at bounding box center [1150, 358] width 198 height 104
click at [1123, 365] on div "Host-ess/Hôte-sse Onthaal-Accueill" at bounding box center [1155, 379] width 189 height 29
click at [1098, 365] on div "Host-ess/Hôte-sse Onthaal-Accueill" at bounding box center [1155, 379] width 189 height 29
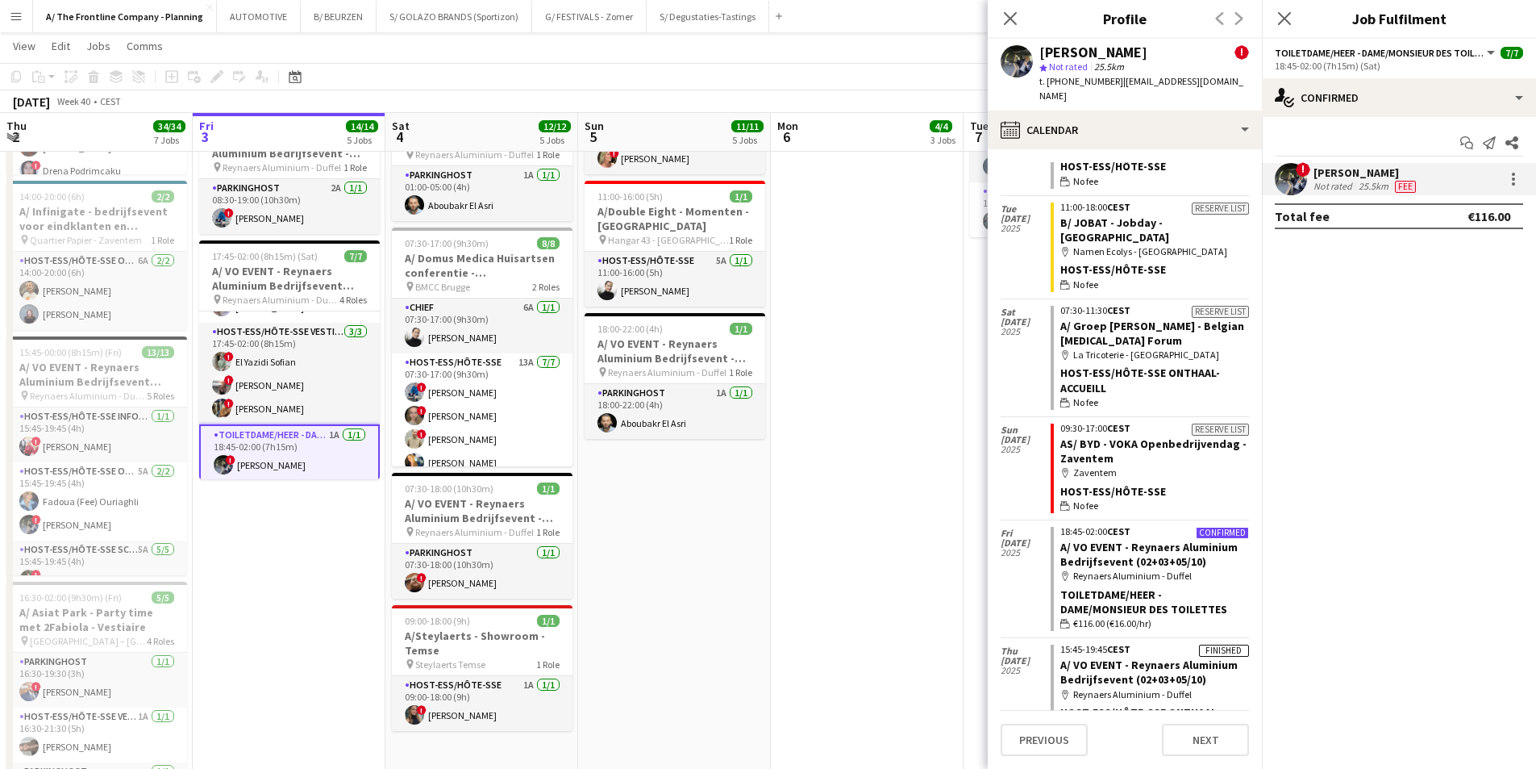
click at [1127, 365] on div "Host-ess/Hôte-sse Onthaal-Accueill" at bounding box center [1155, 379] width 189 height 29
click at [1073, 365] on div "Host-ess/Hôte-sse Onthaal-Accueill" at bounding box center [1155, 379] width 189 height 29
click at [1128, 365] on div "Host-ess/Hôte-sse Onthaal-Accueill" at bounding box center [1155, 379] width 189 height 29
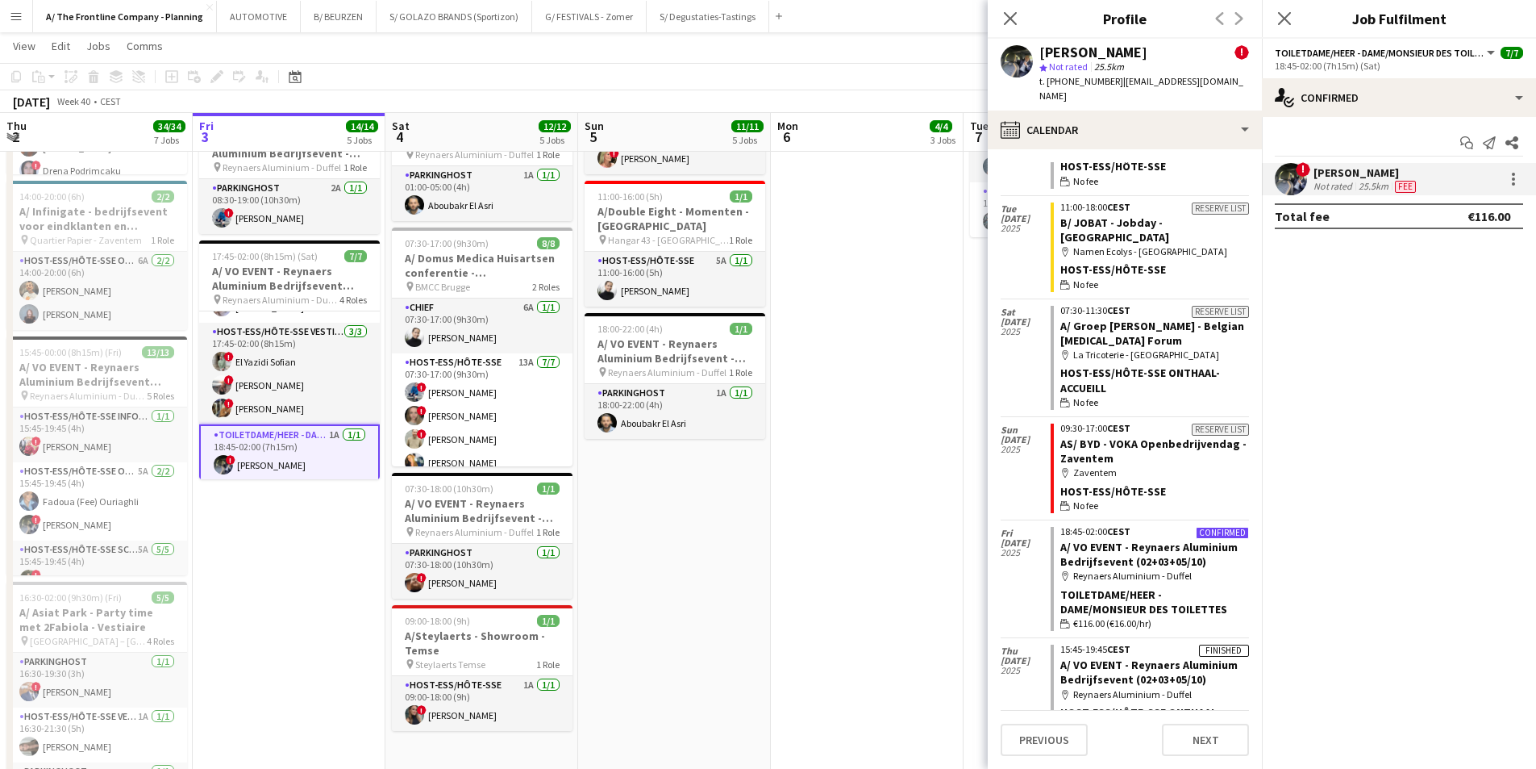
click at [1066, 365] on div "Host-ess/Hôte-sse Onthaal-Accueill" at bounding box center [1155, 379] width 189 height 29
drag, startPoint x: 1066, startPoint y: 343, endPoint x: 1111, endPoint y: 355, distance: 46.0
click at [1111, 365] on div "Host-ess/Hôte-sse Onthaal-Accueill" at bounding box center [1155, 379] width 189 height 29
click at [1119, 365] on div "Host-ess/Hôte-sse Onthaal-Accueill" at bounding box center [1155, 379] width 189 height 29
click at [1089, 365] on div "Host-ess/Hôte-sse Onthaal-Accueill" at bounding box center [1155, 379] width 189 height 29
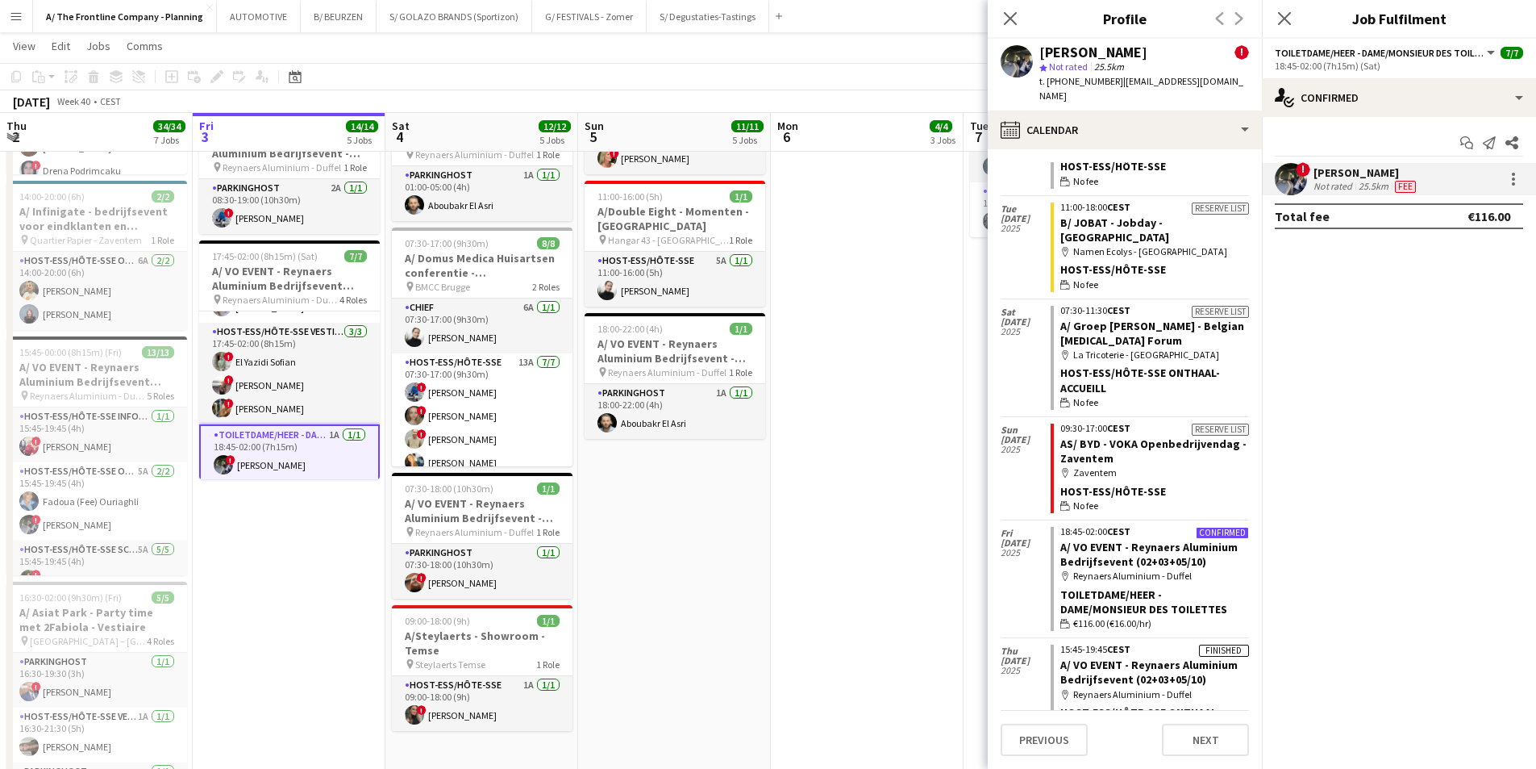
click at [1071, 365] on div "Host-ess/Hôte-sse Onthaal-Accueill" at bounding box center [1155, 379] width 189 height 29
drag, startPoint x: 1071, startPoint y: 342, endPoint x: 1088, endPoint y: 348, distance: 18.1
click at [1088, 365] on div "Host-ess/Hôte-sse Onthaal-Accueill" at bounding box center [1155, 379] width 189 height 29
click at [1126, 365] on div "Host-ess/Hôte-sse Onthaal-Accueill" at bounding box center [1155, 379] width 189 height 29
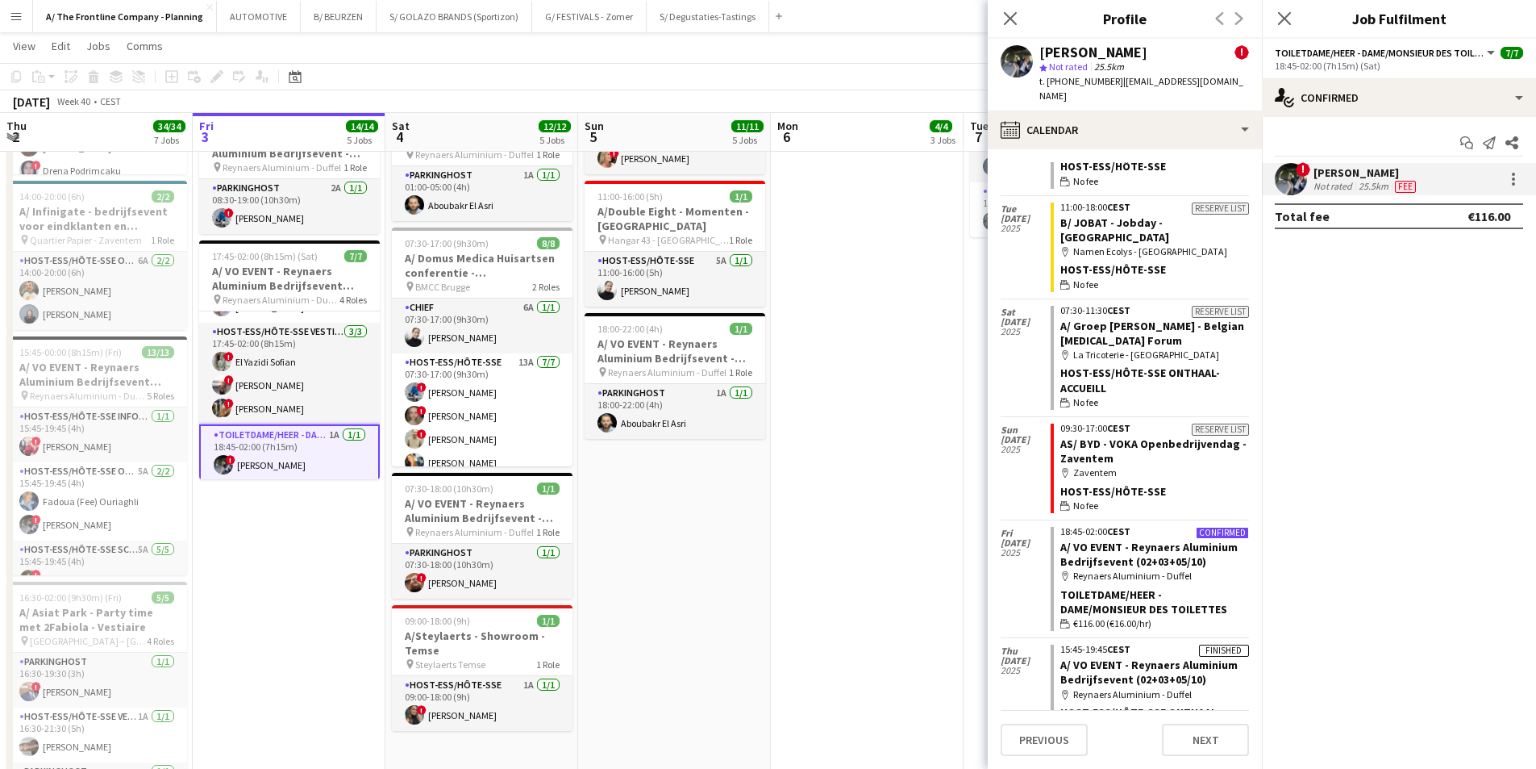
click at [1067, 365] on div "Host-ess/Hôte-sse Onthaal-Accueill" at bounding box center [1155, 379] width 189 height 29
drag, startPoint x: 1067, startPoint y: 346, endPoint x: 1103, endPoint y: 358, distance: 38.3
click at [1103, 365] on div "Host-ess/Hôte-sse Onthaal-Accueill" at bounding box center [1155, 379] width 189 height 29
click at [1108, 365] on div "Host-ess/Hôte-sse Onthaal-Accueill" at bounding box center [1155, 379] width 189 height 29
click at [678, 530] on app-date-cell "Toggle View A/ Kalahari Events - ETEX - international event - [GEOGRAPHIC_DATA]…" at bounding box center [674, 34] width 193 height 1642
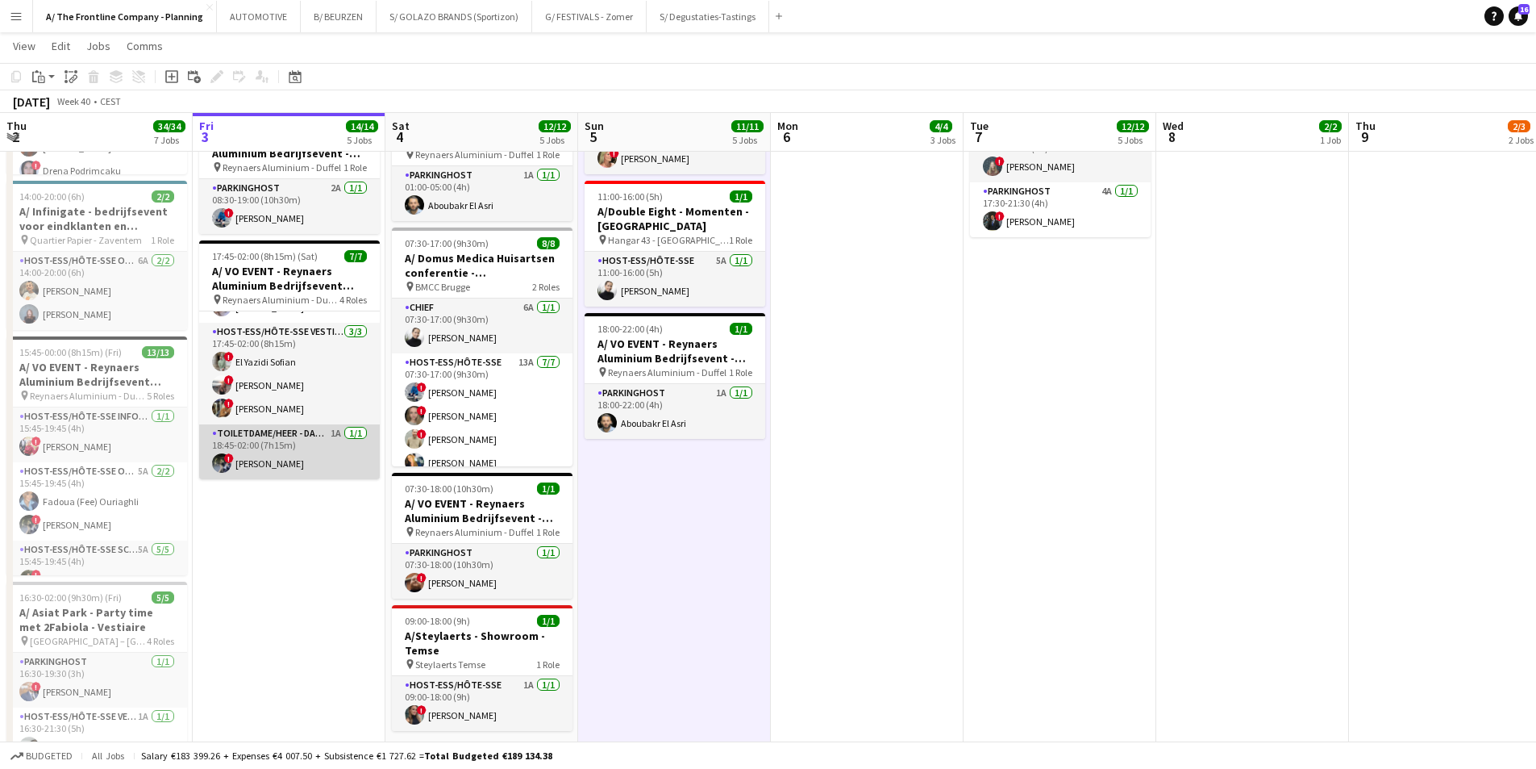
click at [279, 466] on app-card-role "Toiletdame/heer - dame/monsieur des toilettes 1A [DATE] 18:45-02:00 (7h15m) ! […" at bounding box center [289, 451] width 181 height 55
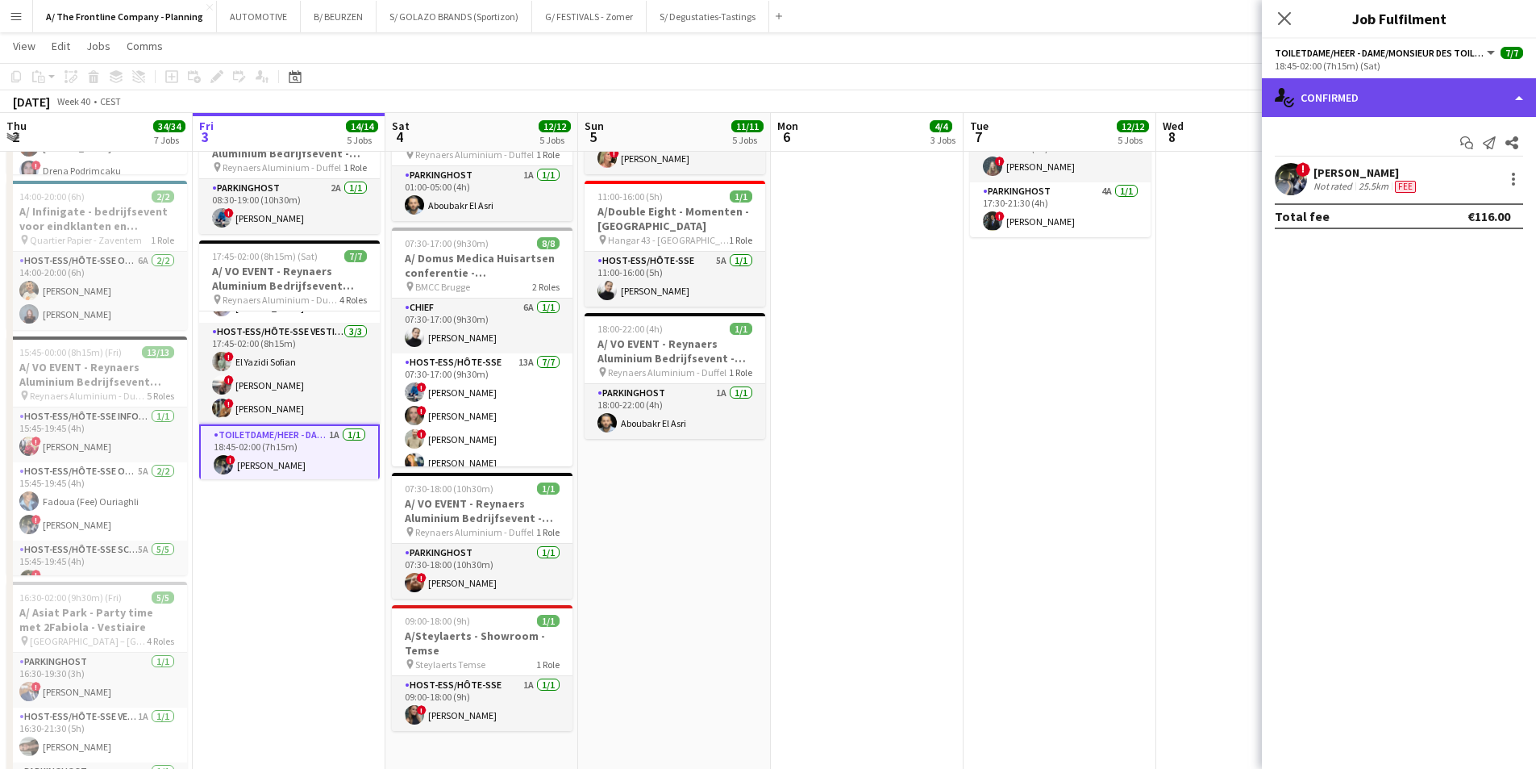
click at [1226, 102] on div "single-neutral-actions-check-2 Confirmed" at bounding box center [1399, 97] width 274 height 39
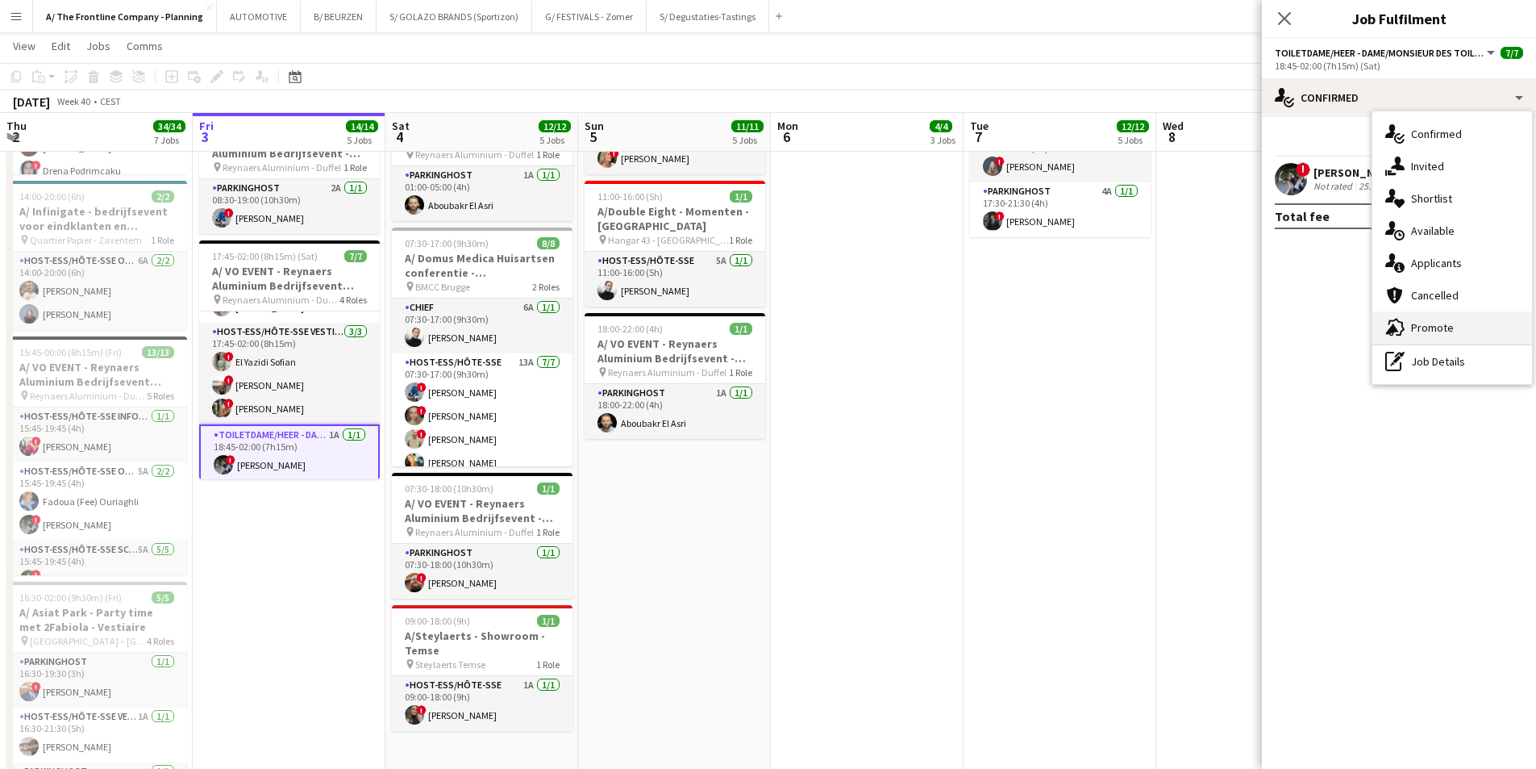
click at [1226, 322] on span "Promote" at bounding box center [1432, 327] width 43 height 15
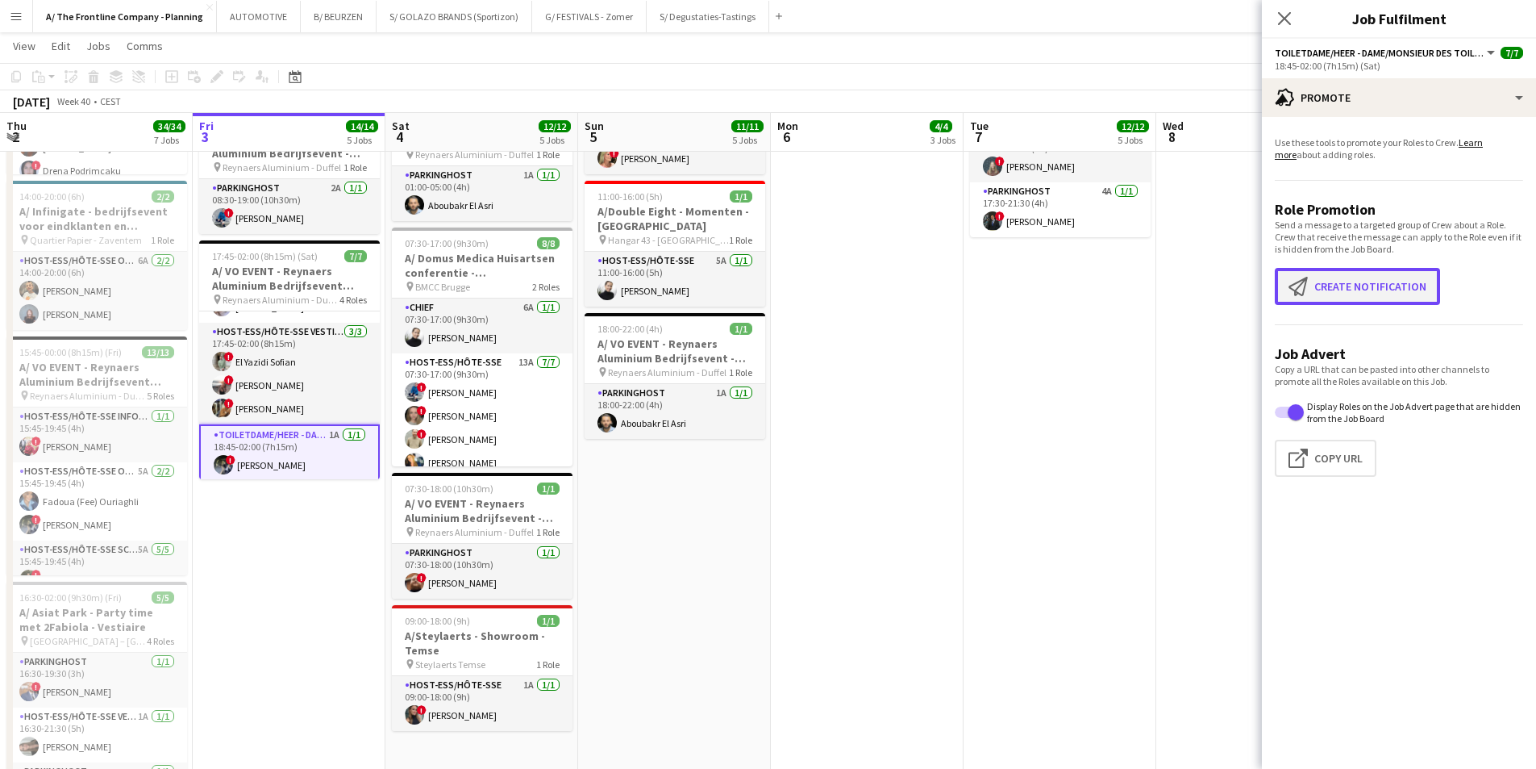
click at [1226, 288] on button "Create notification Create notification" at bounding box center [1357, 286] width 165 height 37
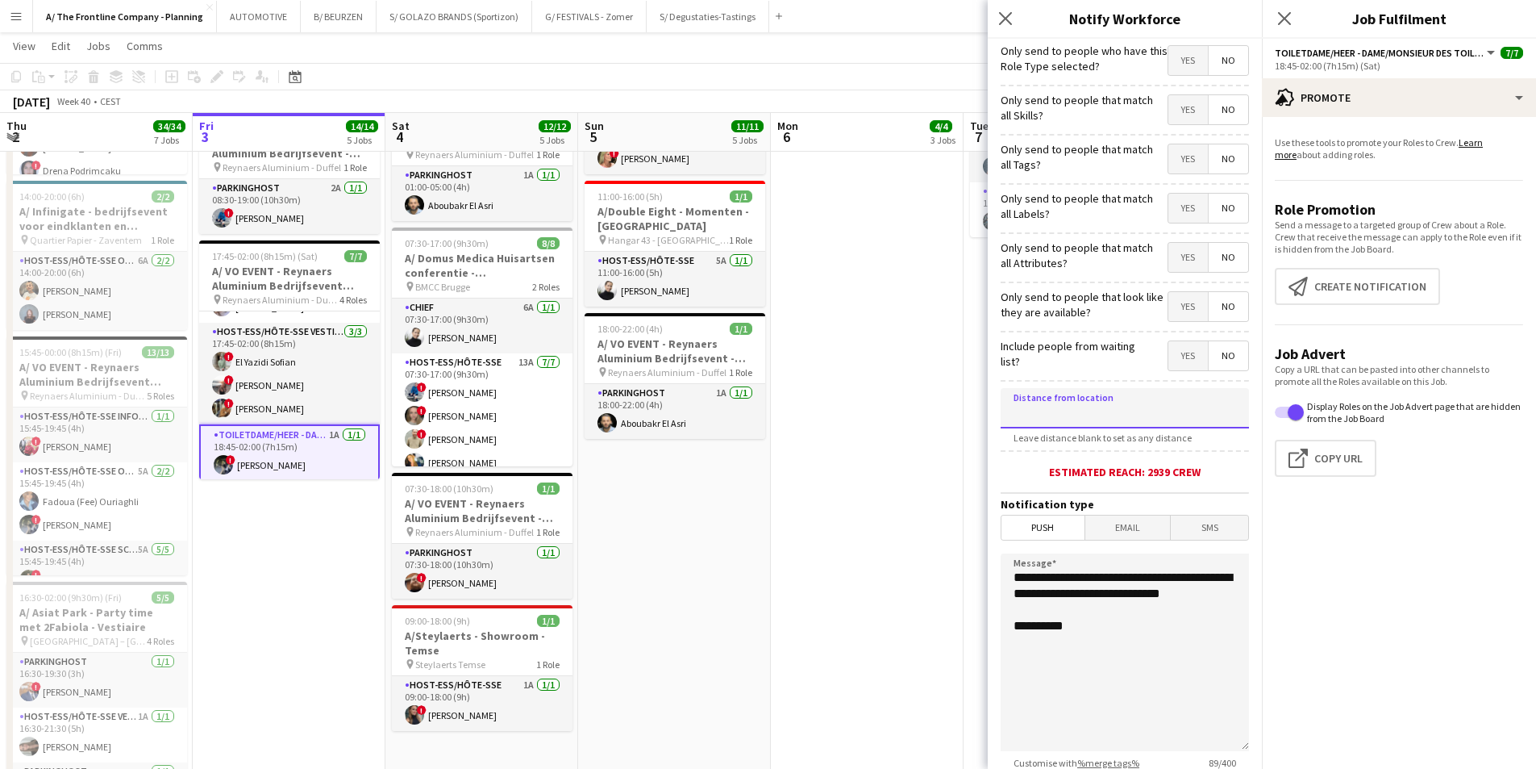
click at [1043, 409] on input at bounding box center [1125, 408] width 248 height 40
type input "*****"
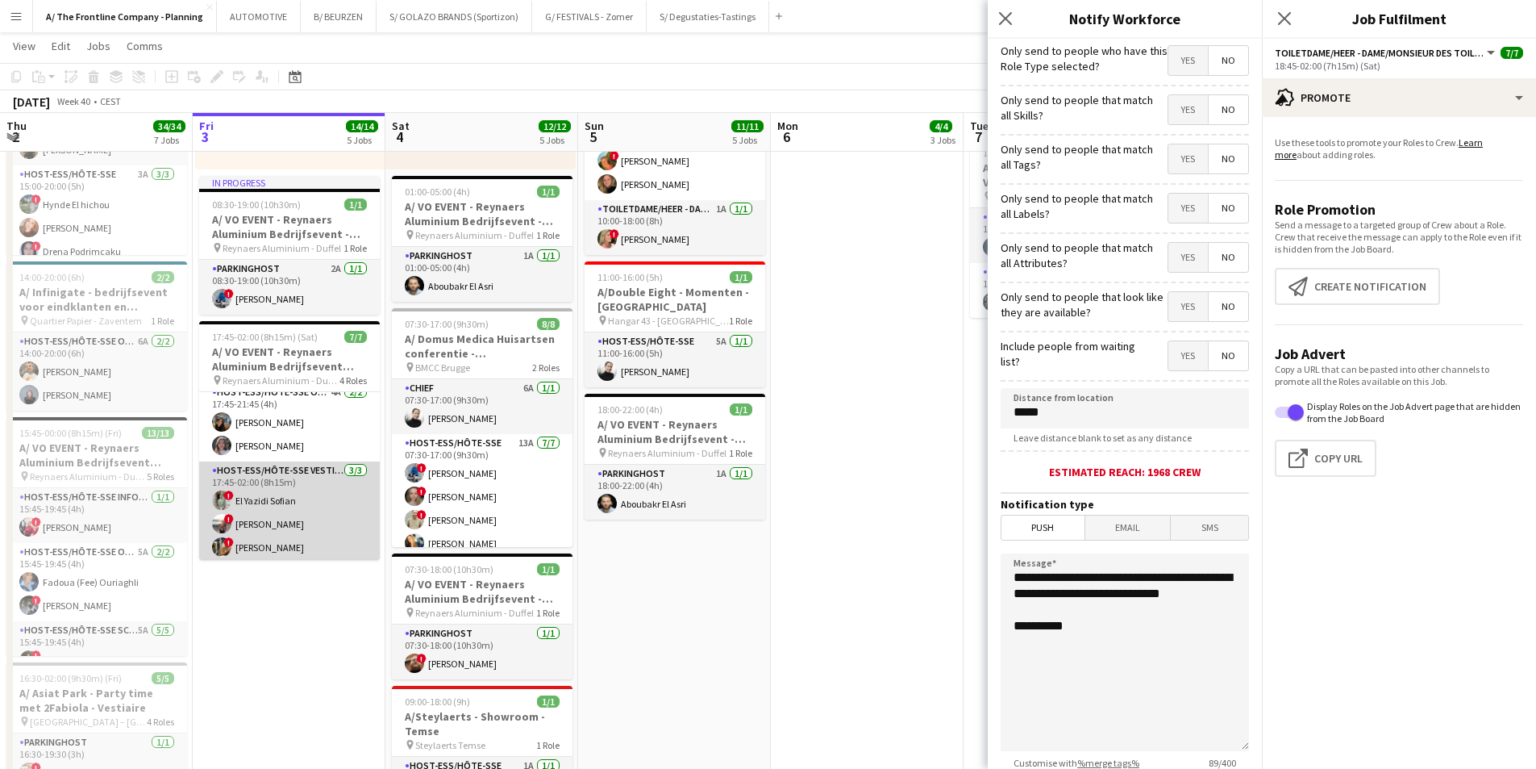
scroll to position [0, 0]
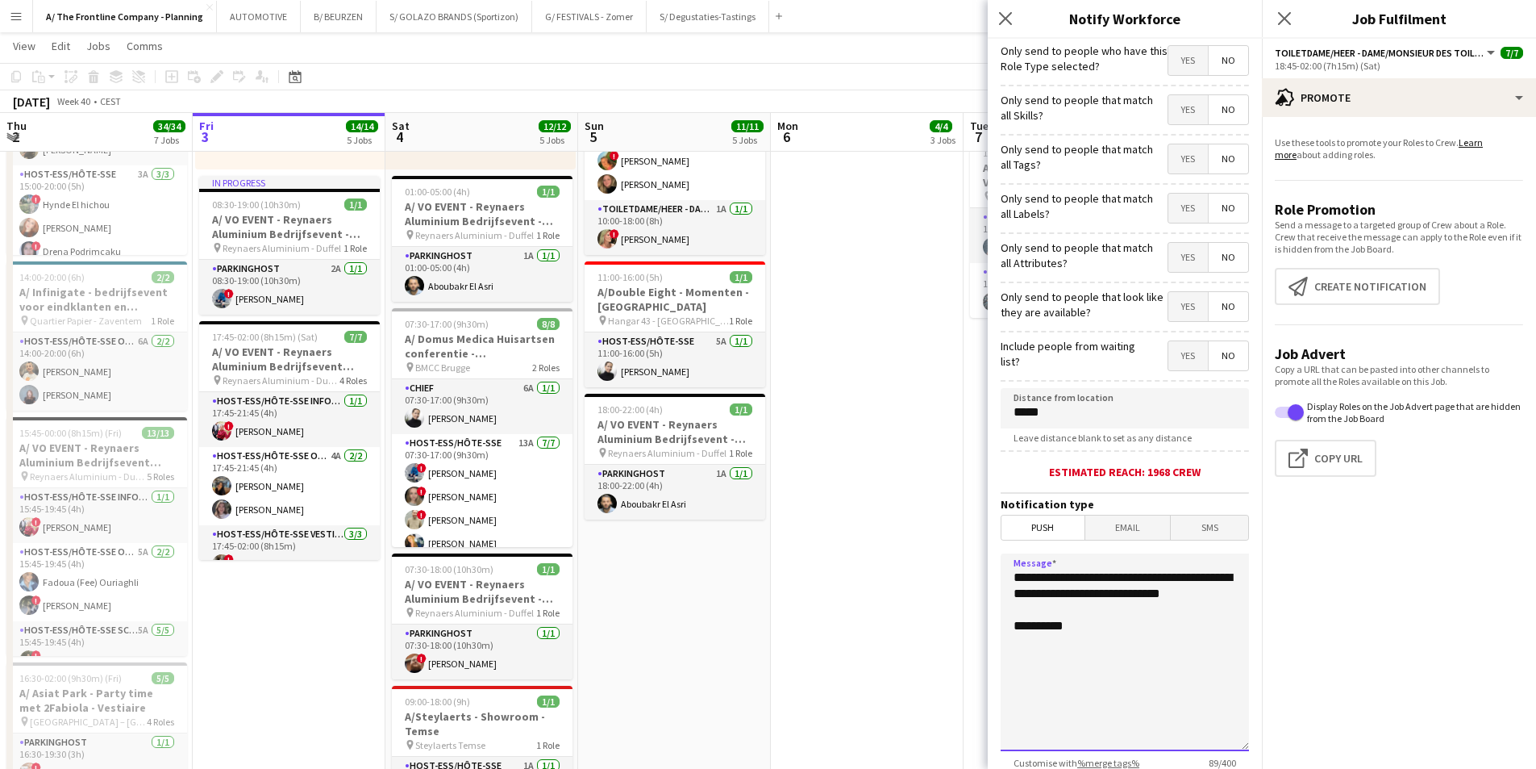
drag, startPoint x: 1113, startPoint y: 613, endPoint x: 930, endPoint y: 566, distance: 189.0
click at [930, 566] on body "Menu Boards Boards Boards All jobs Status Workforce Workforce My Workforce Recr…" at bounding box center [768, 112] width 1536 height 1999
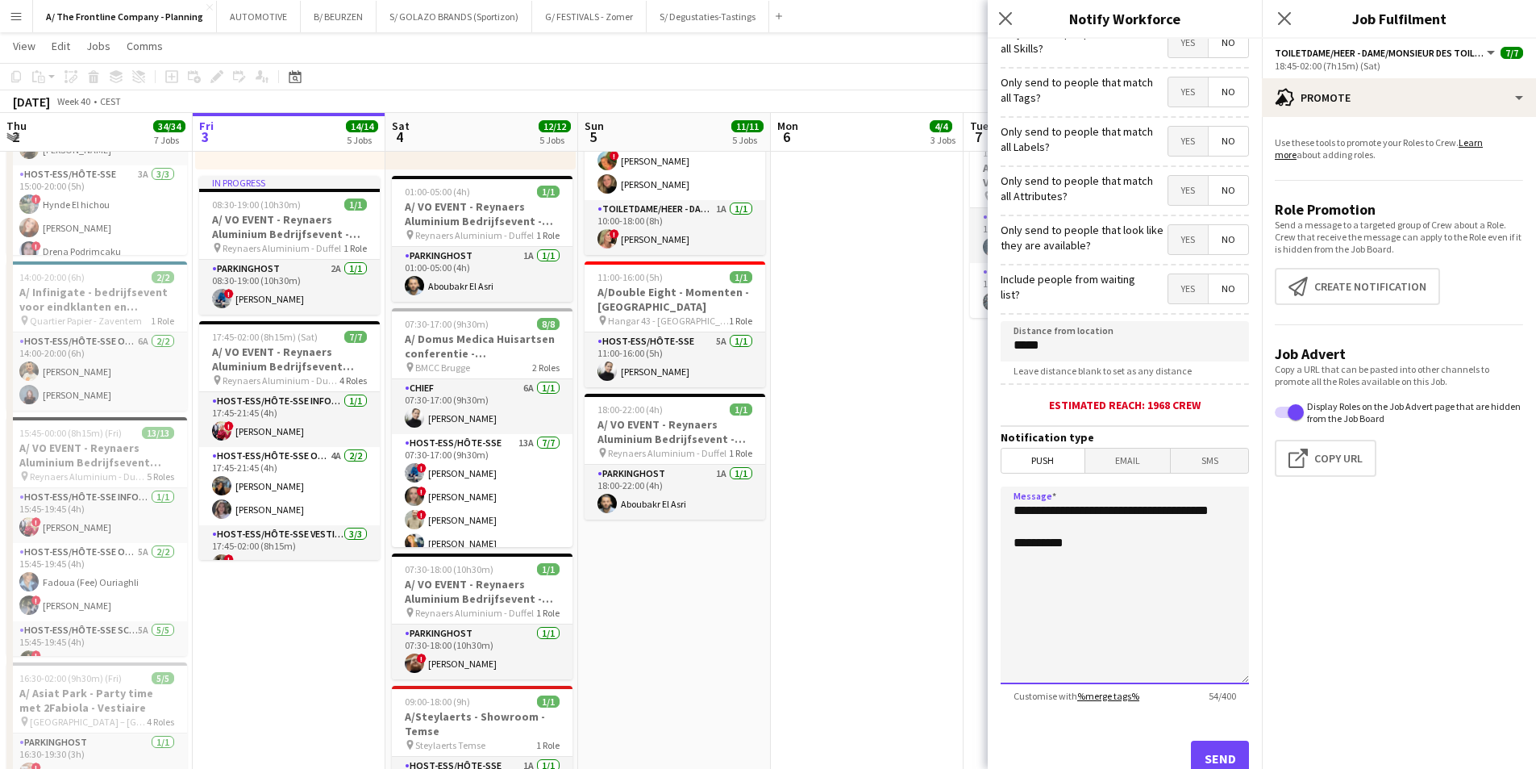
scroll to position [119, 0]
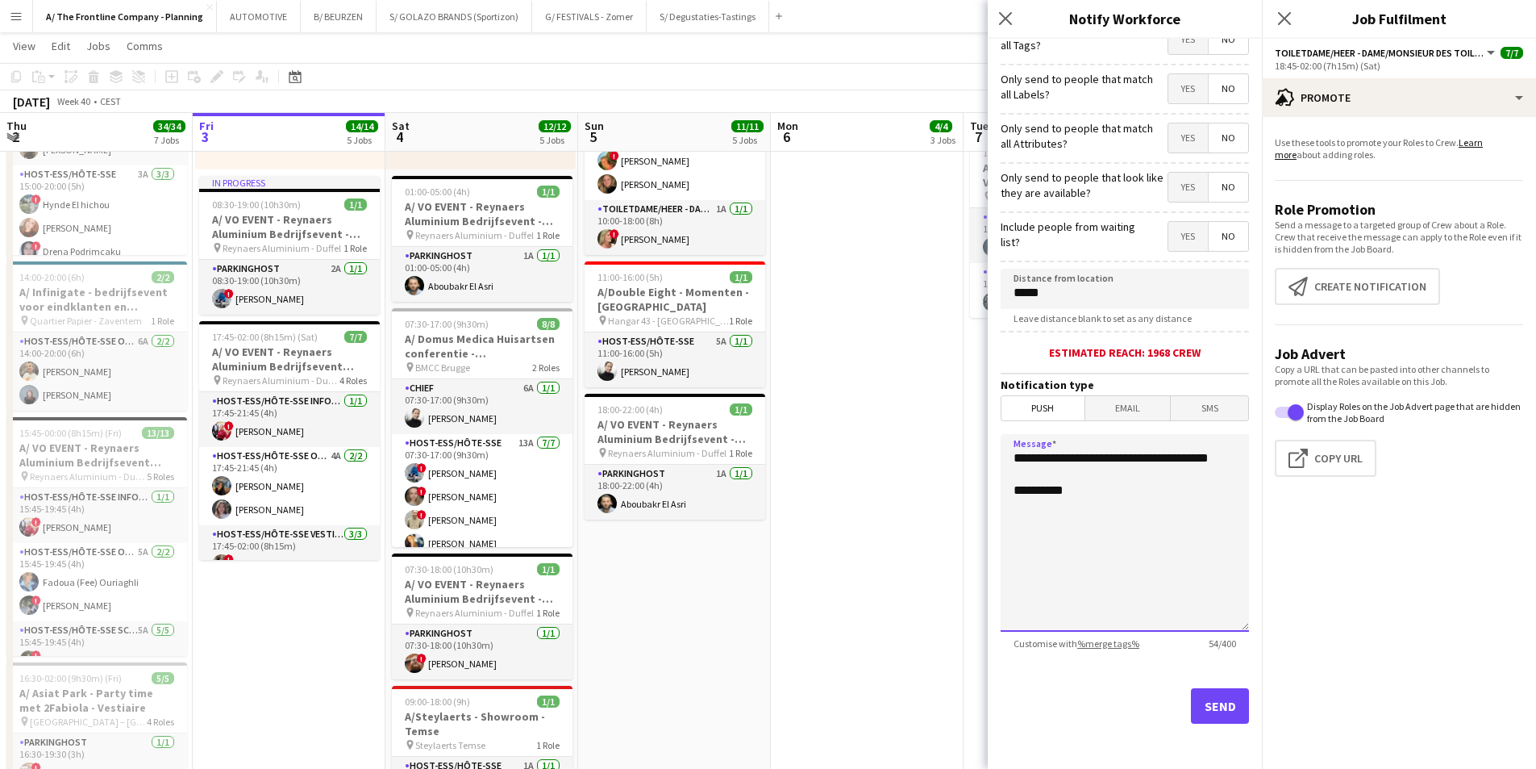
type textarea "**********"
click at [1219, 594] on button "Send" at bounding box center [1220, 705] width 58 height 35
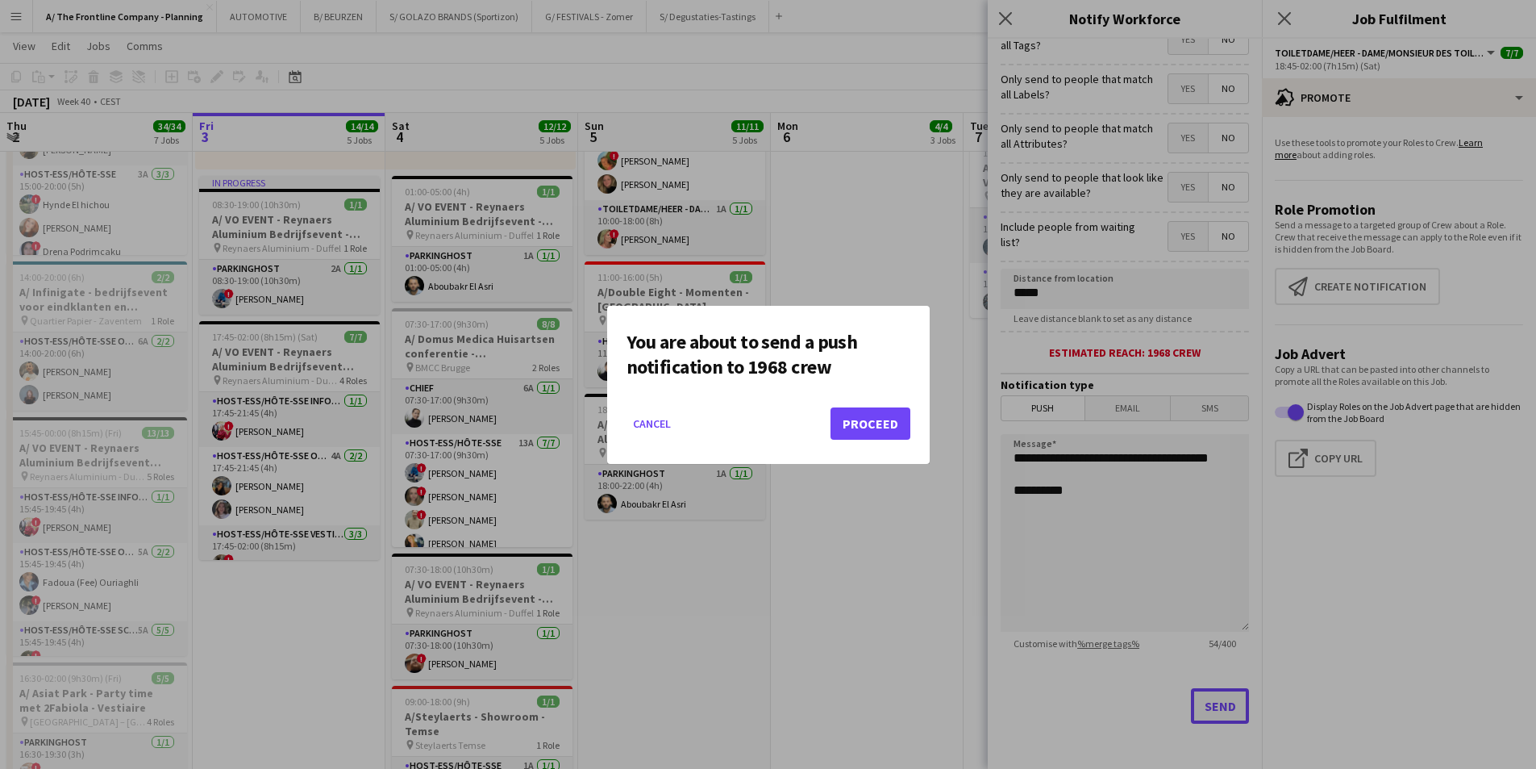
scroll to position [0, 0]
click at [886, 425] on button "Proceed" at bounding box center [871, 423] width 80 height 32
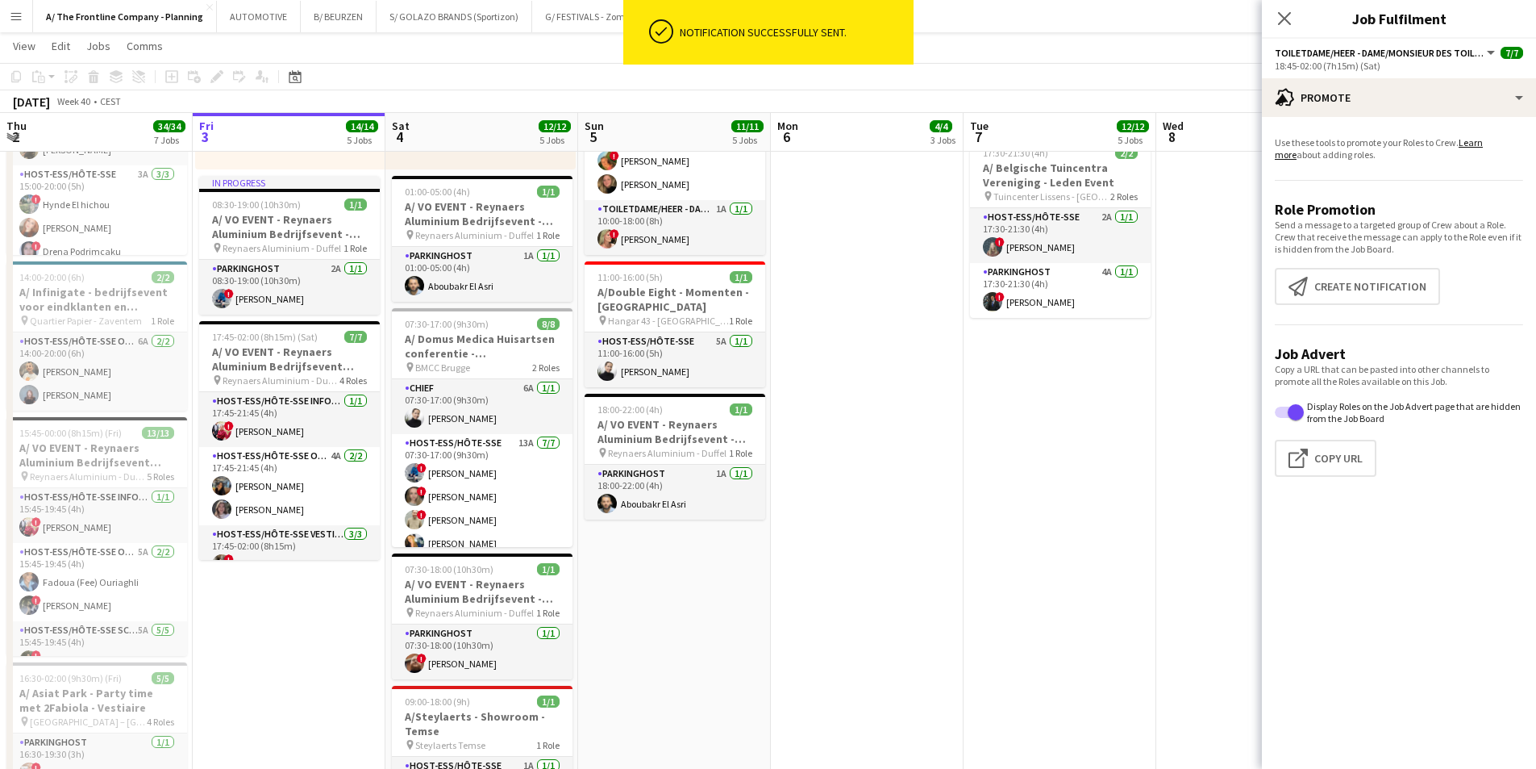
drag, startPoint x: 912, startPoint y: 402, endPoint x: 875, endPoint y: 386, distance: 40.1
click at [902, 402] on app-calendar-viewport "Tue 30 23/23 6 Jobs Wed 1 7/7 5 Jobs Thu 2 34/34 7 Jobs Fri 3 14/14 5 Jobs Sat …" at bounding box center [768, 130] width 1536 height 1908
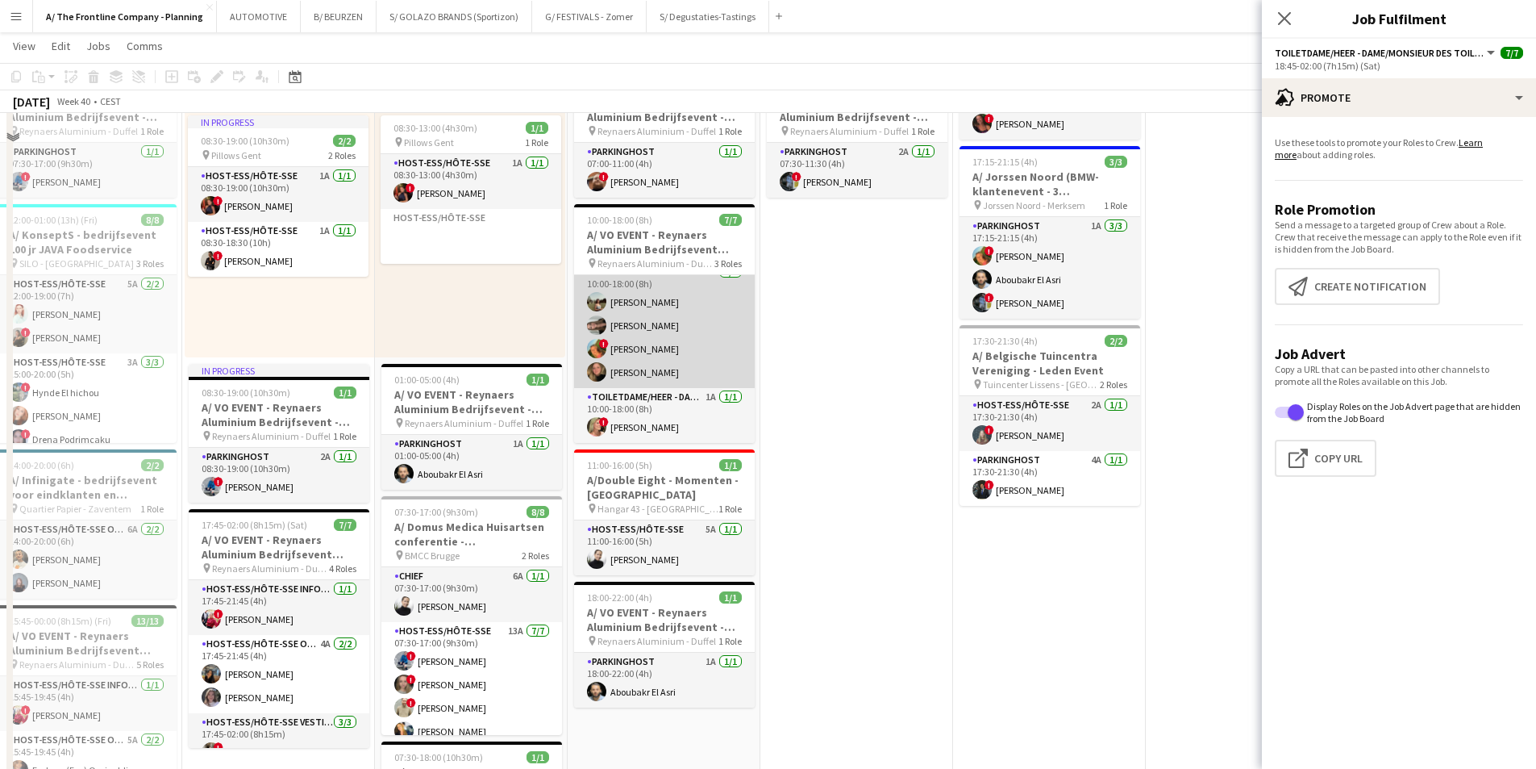
scroll to position [726, 0]
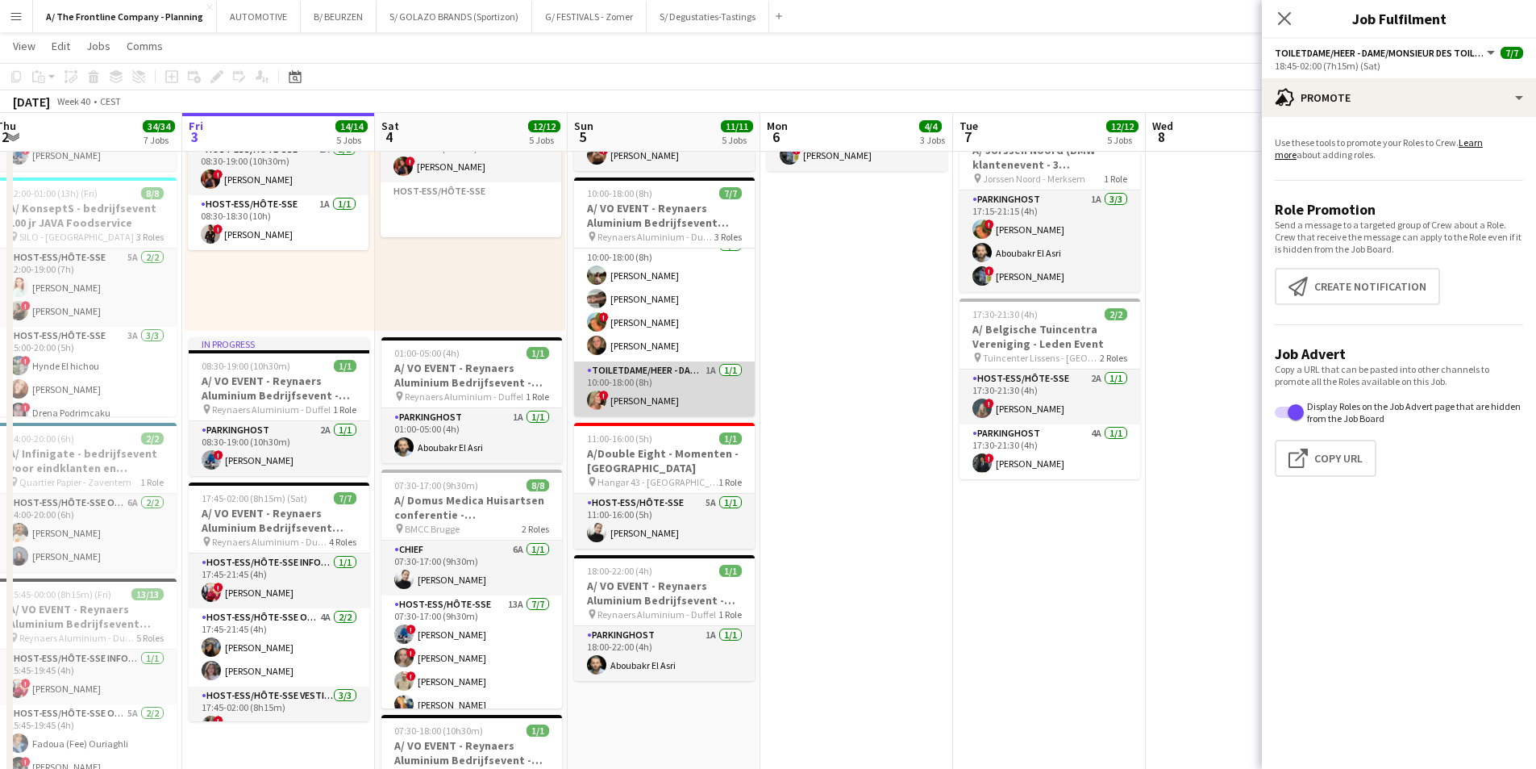
click at [666, 380] on app-card-role "Toiletdame/heer - dame/monsieur des toilettes 1A [DATE] 10:00-18:00 (8h) ! [PER…" at bounding box center [664, 388] width 181 height 55
click at [711, 393] on app-card-role "Toiletdame/heer - dame/monsieur des toilettes 1A [DATE] 10:00-18:00 (8h) ! [PER…" at bounding box center [664, 390] width 181 height 58
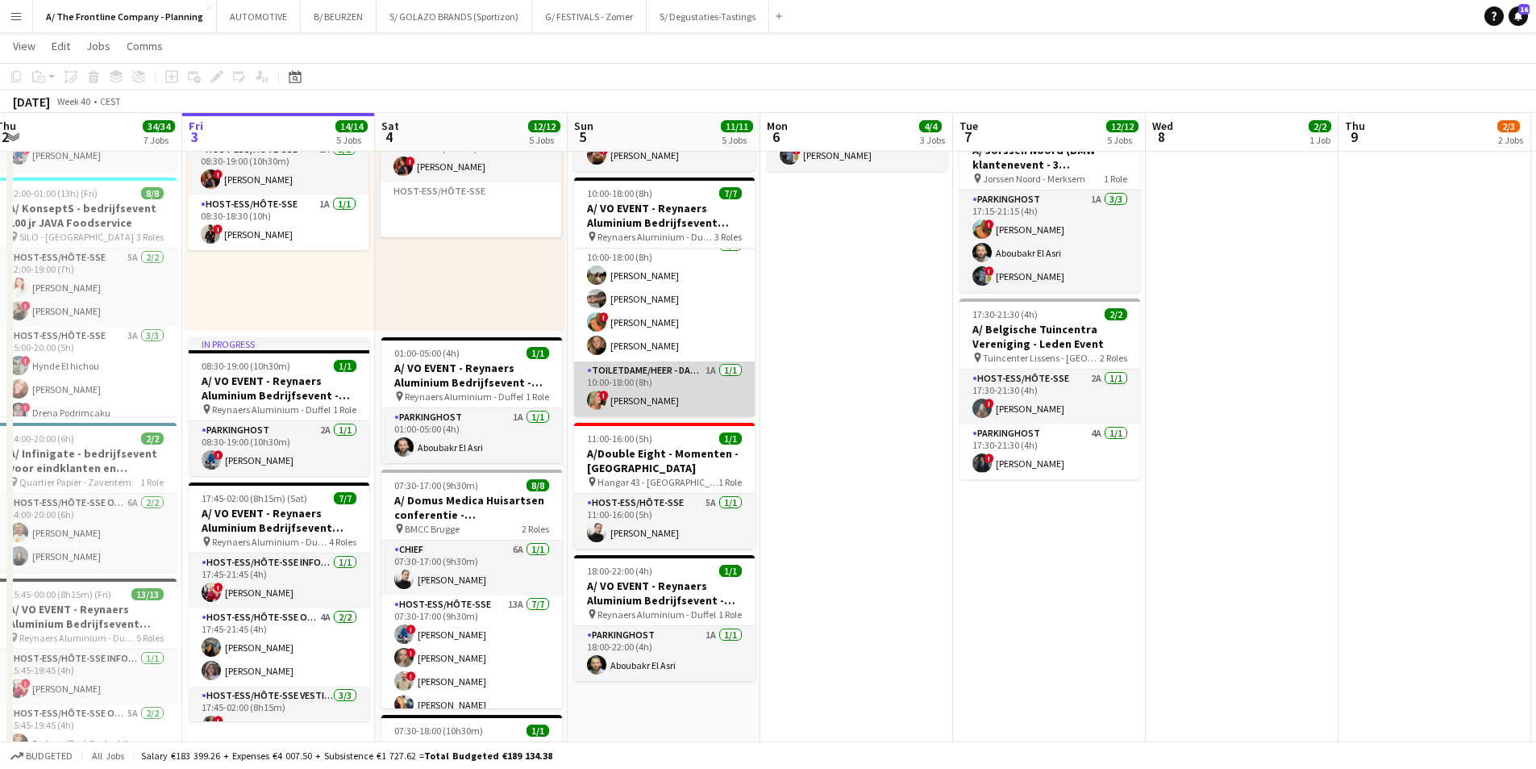
click at [691, 391] on app-card-role "Toiletdame/heer - dame/monsieur des toilettes 1A [DATE] 10:00-18:00 (8h) ! [PER…" at bounding box center [664, 388] width 181 height 55
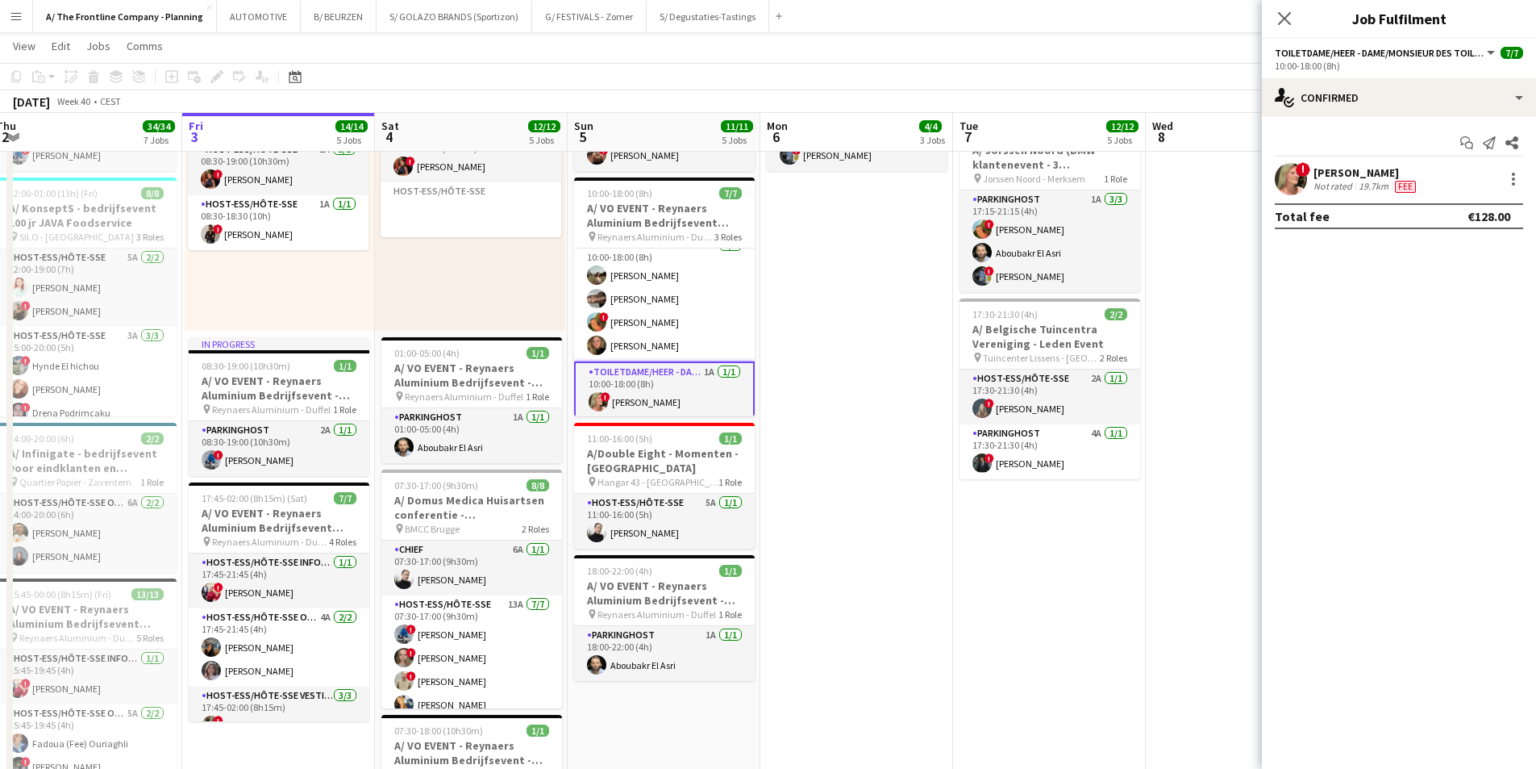
click at [1226, 181] on span "Fee" at bounding box center [1405, 187] width 21 height 12
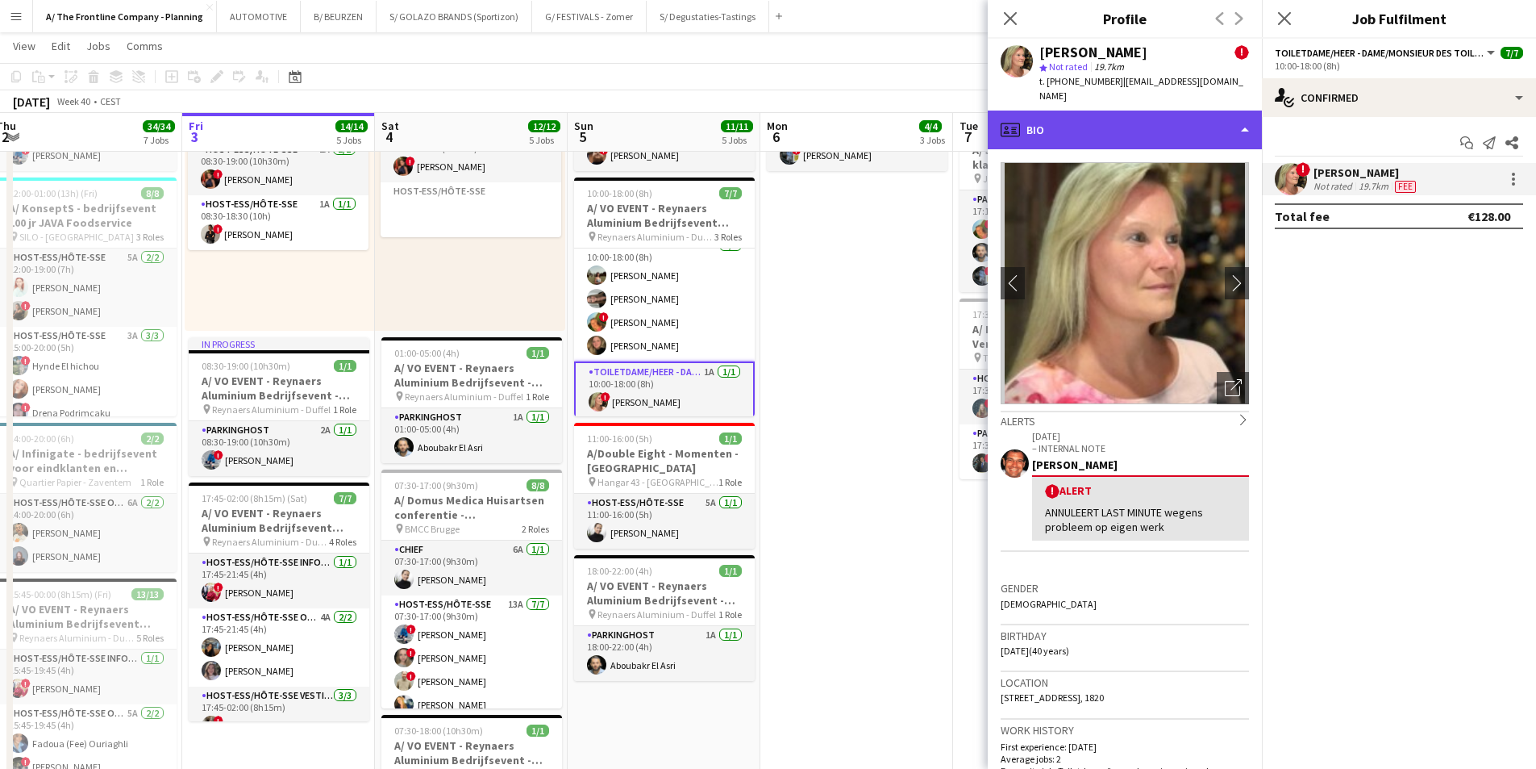
click at [1153, 112] on div "profile Bio" at bounding box center [1125, 129] width 274 height 39
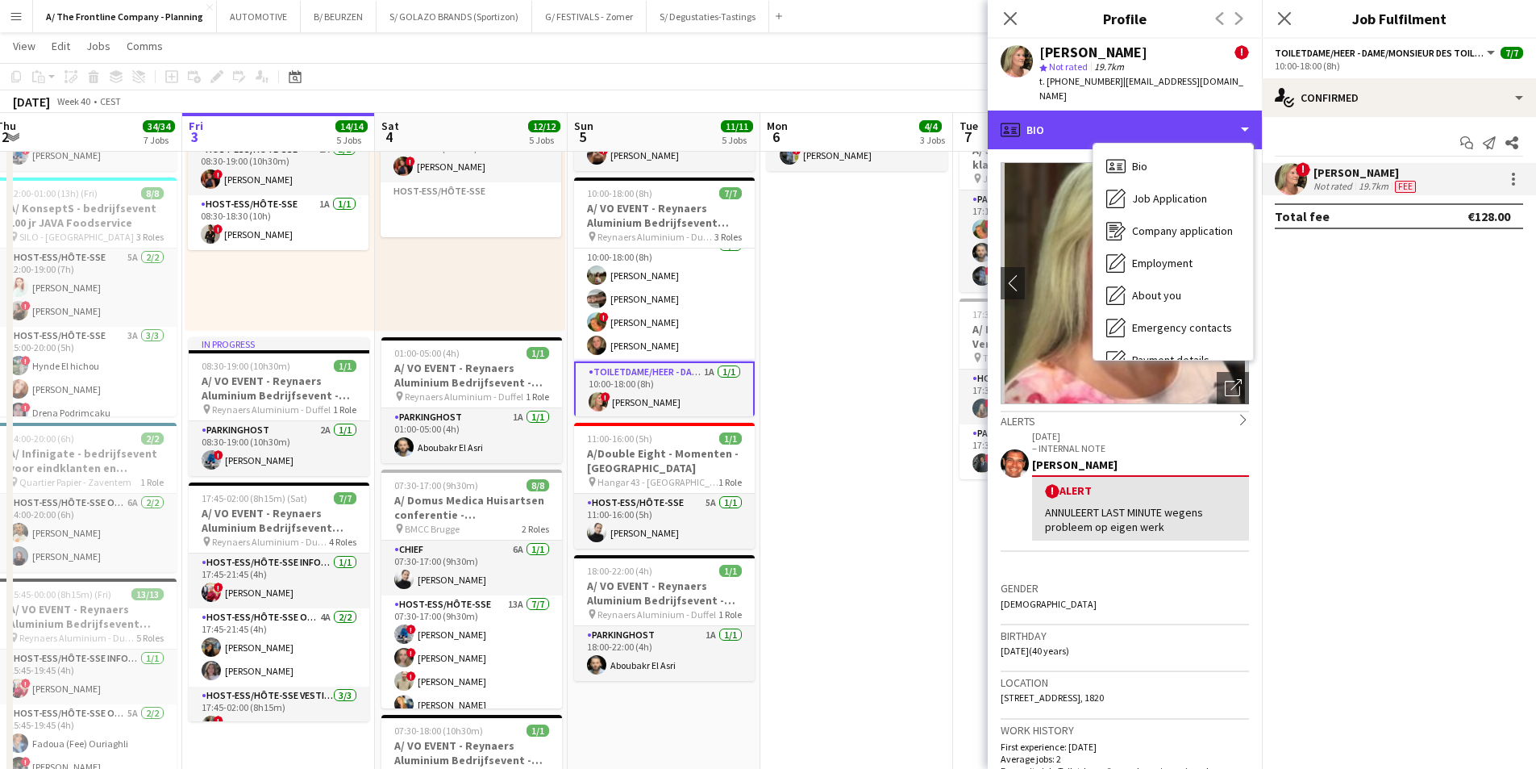
scroll to position [152, 0]
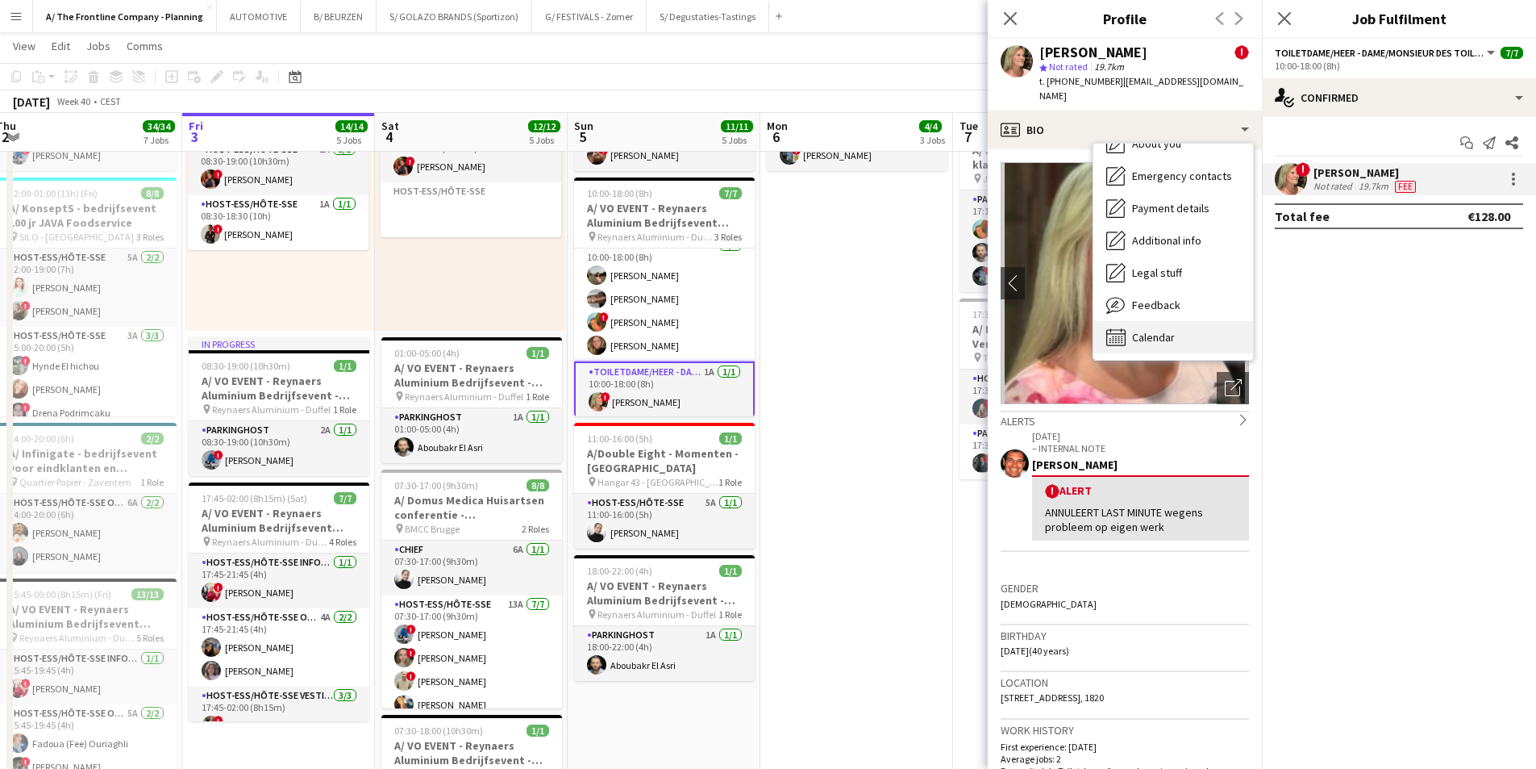
click at [1169, 330] on span "Calendar" at bounding box center [1153, 337] width 43 height 15
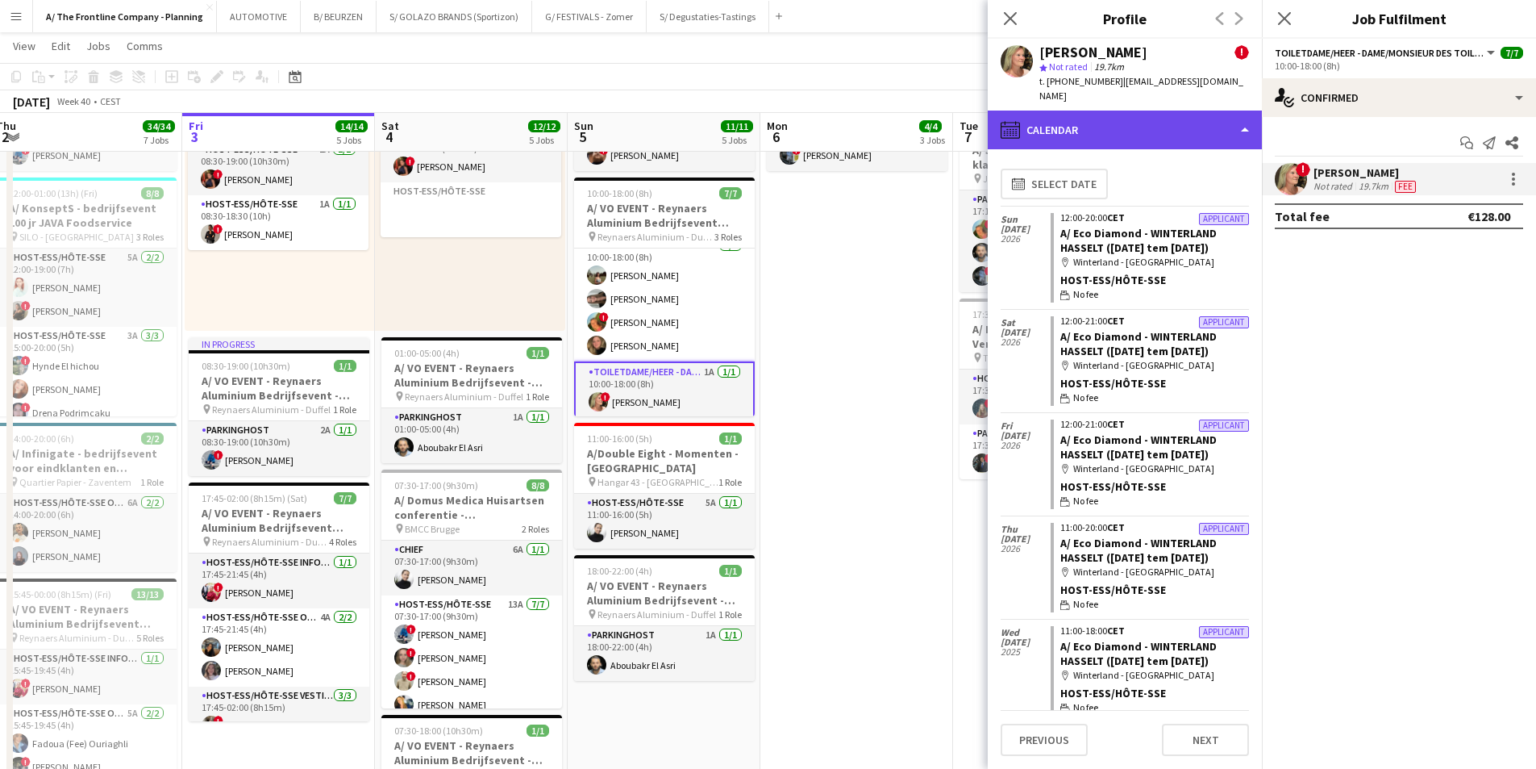
click at [1111, 115] on div "calendar-full Calendar" at bounding box center [1125, 129] width 274 height 39
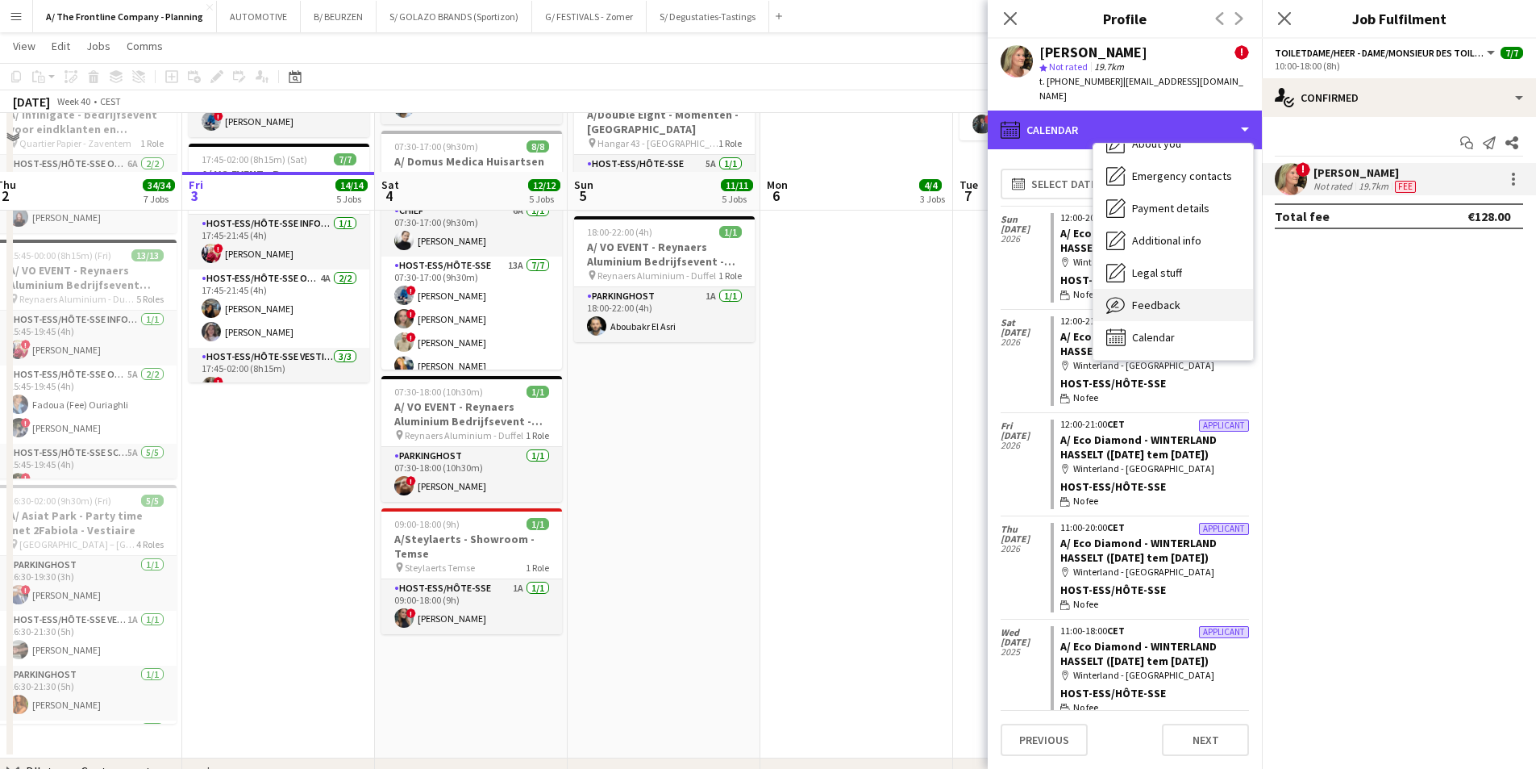
scroll to position [1129, 0]
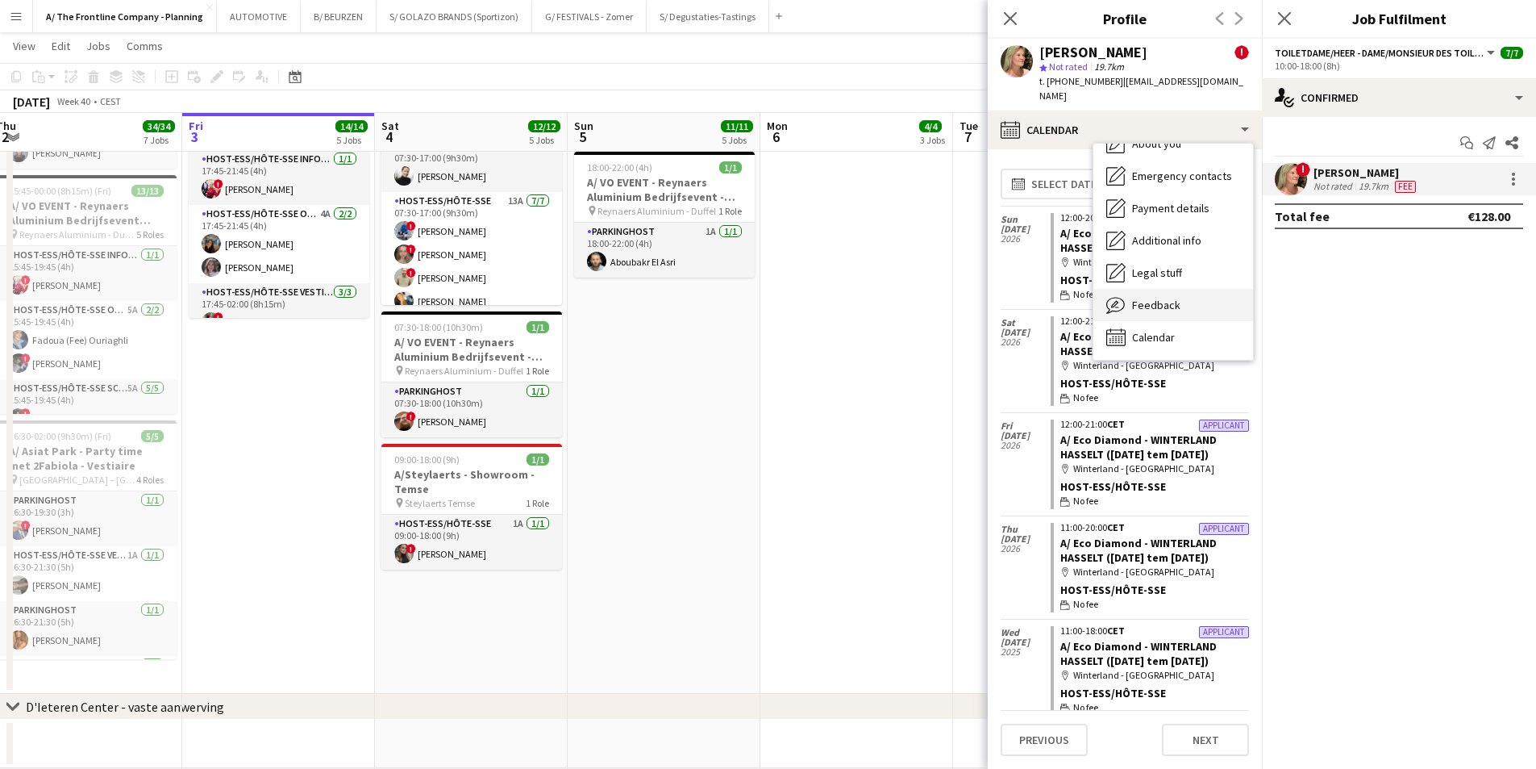
click at [1159, 298] on span "Feedback" at bounding box center [1156, 305] width 48 height 15
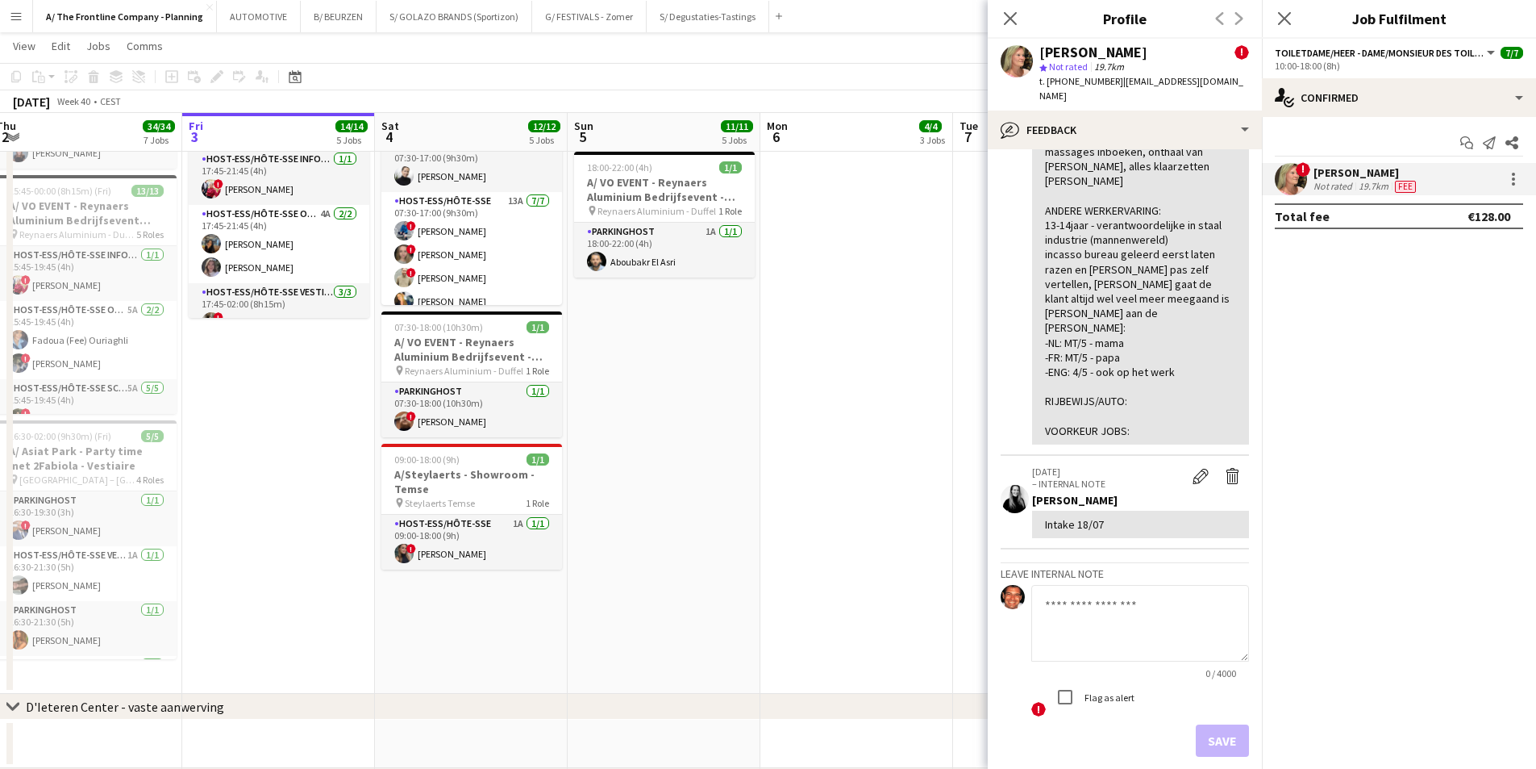
scroll to position [940, 0]
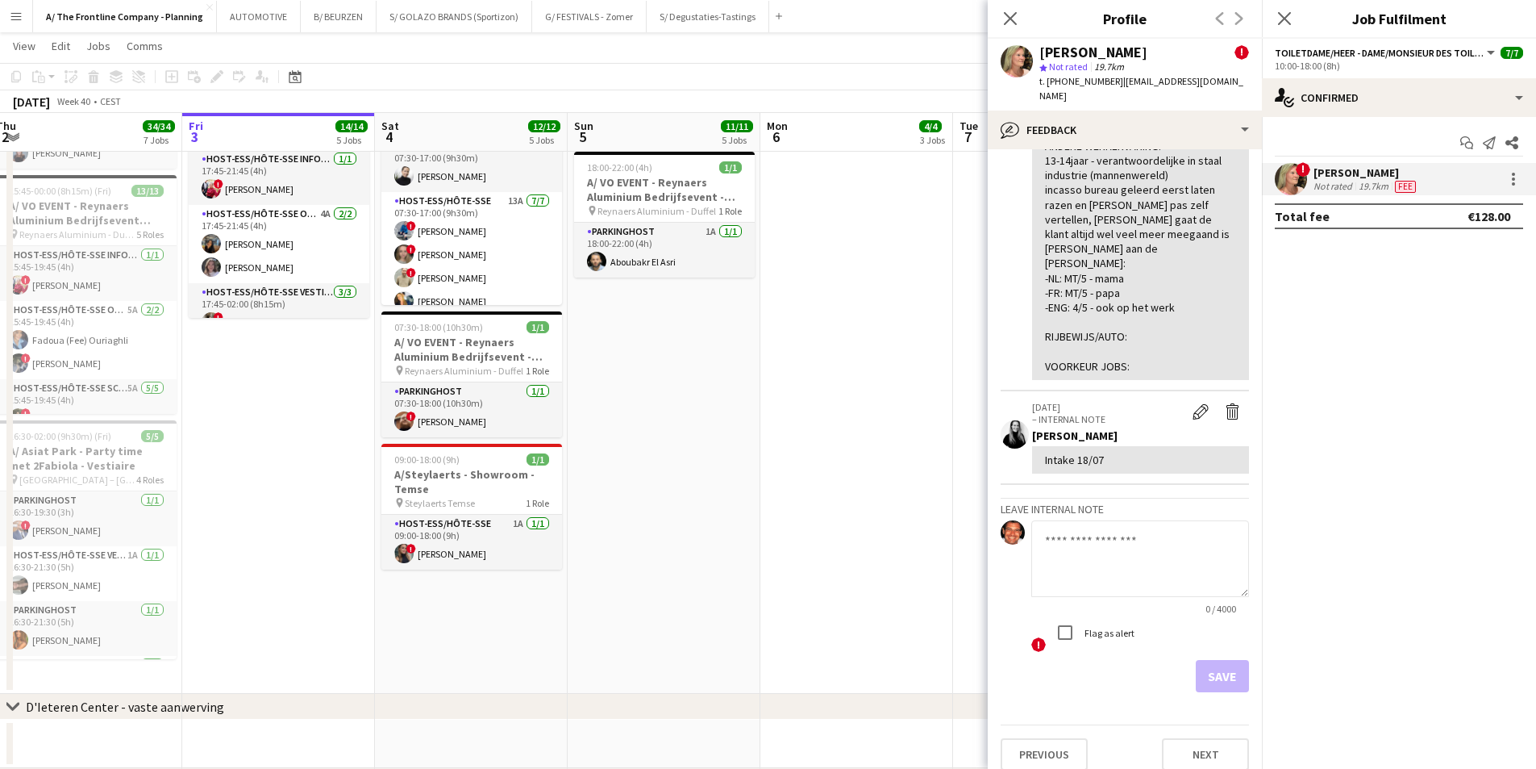
click at [1100, 537] on textarea at bounding box center [1141, 558] width 218 height 77
type textarea "**********"
click at [1201, 594] on button "Save" at bounding box center [1222, 676] width 53 height 32
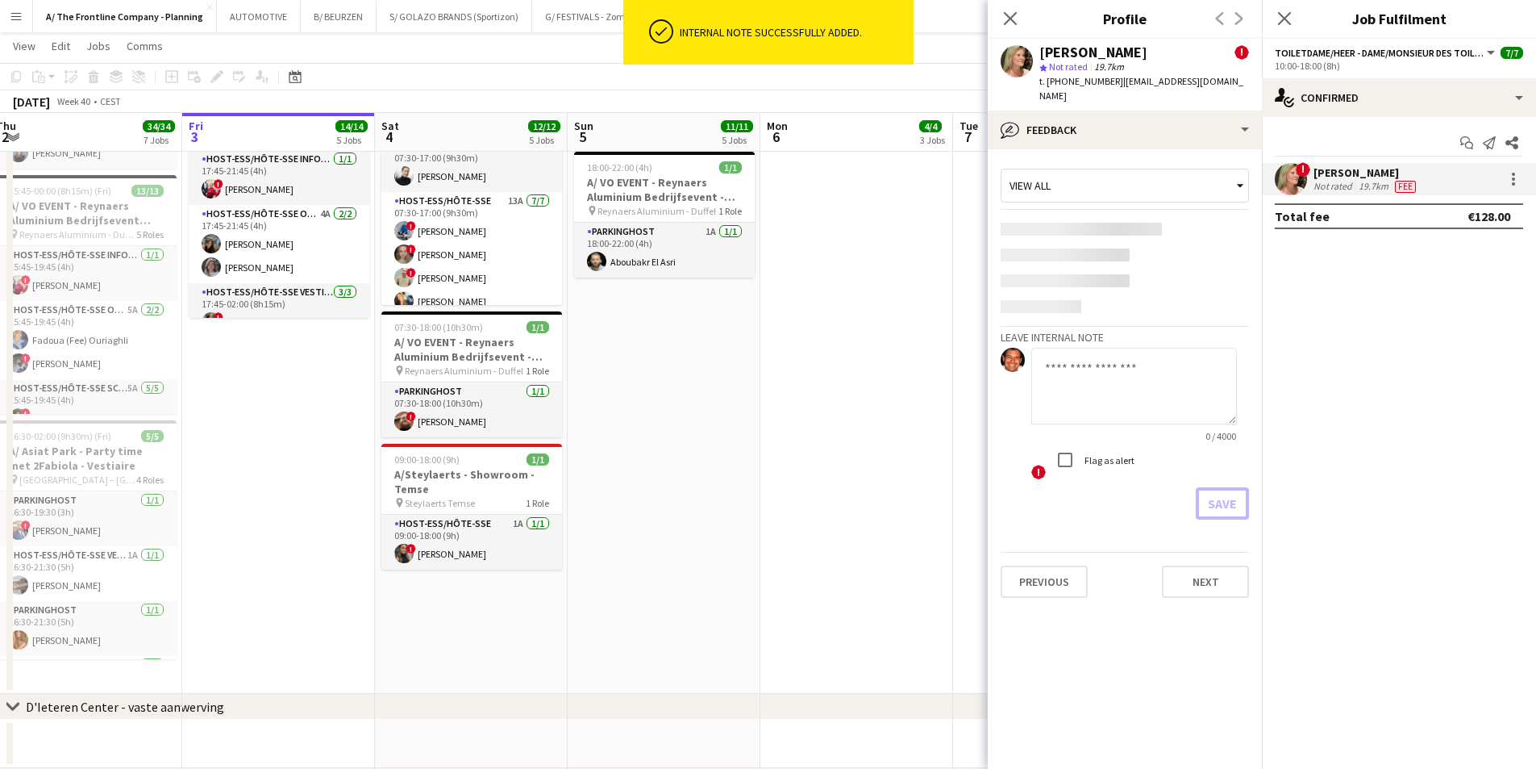
scroll to position [0, 0]
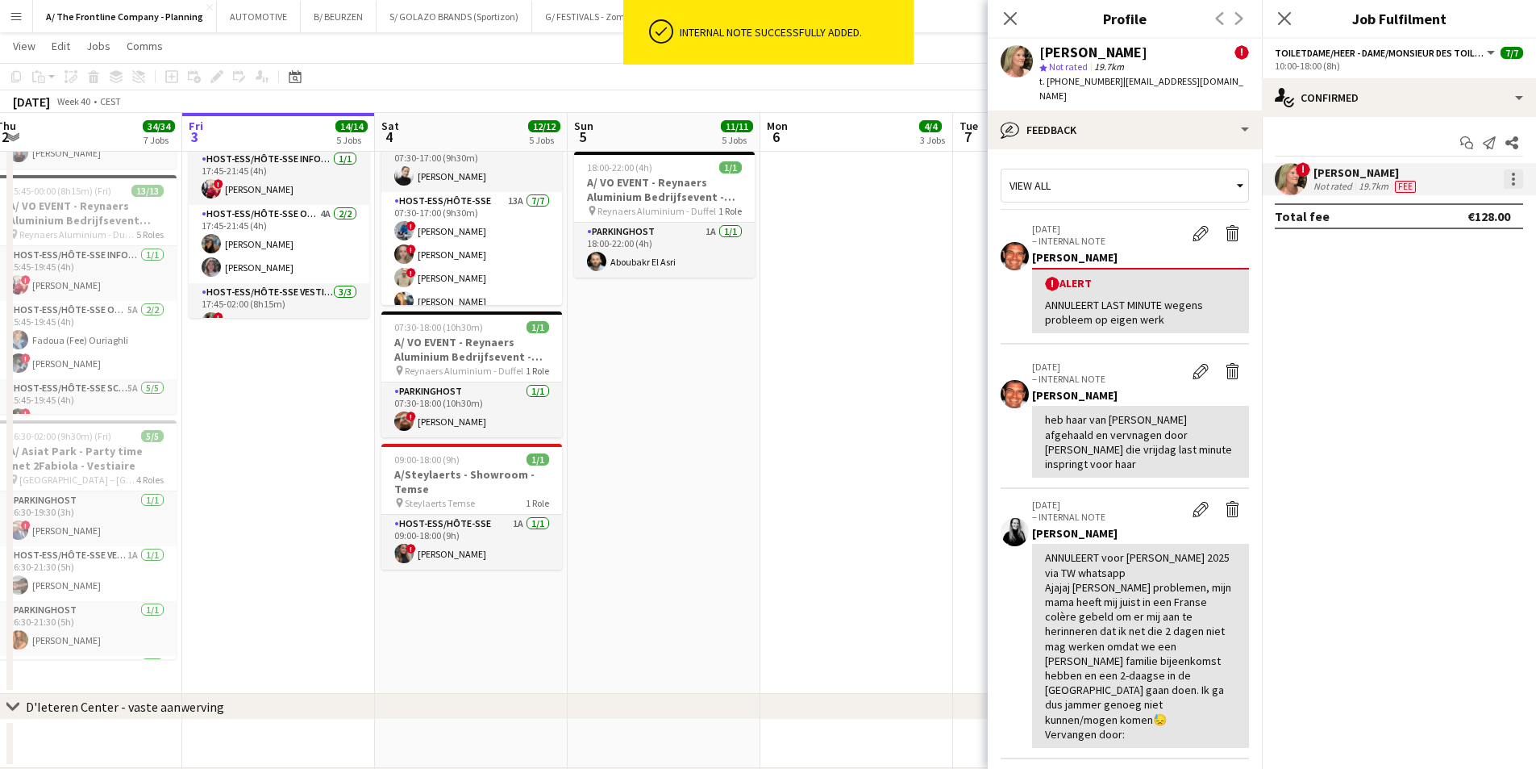
click at [1226, 181] on div at bounding box center [1513, 178] width 3 height 3
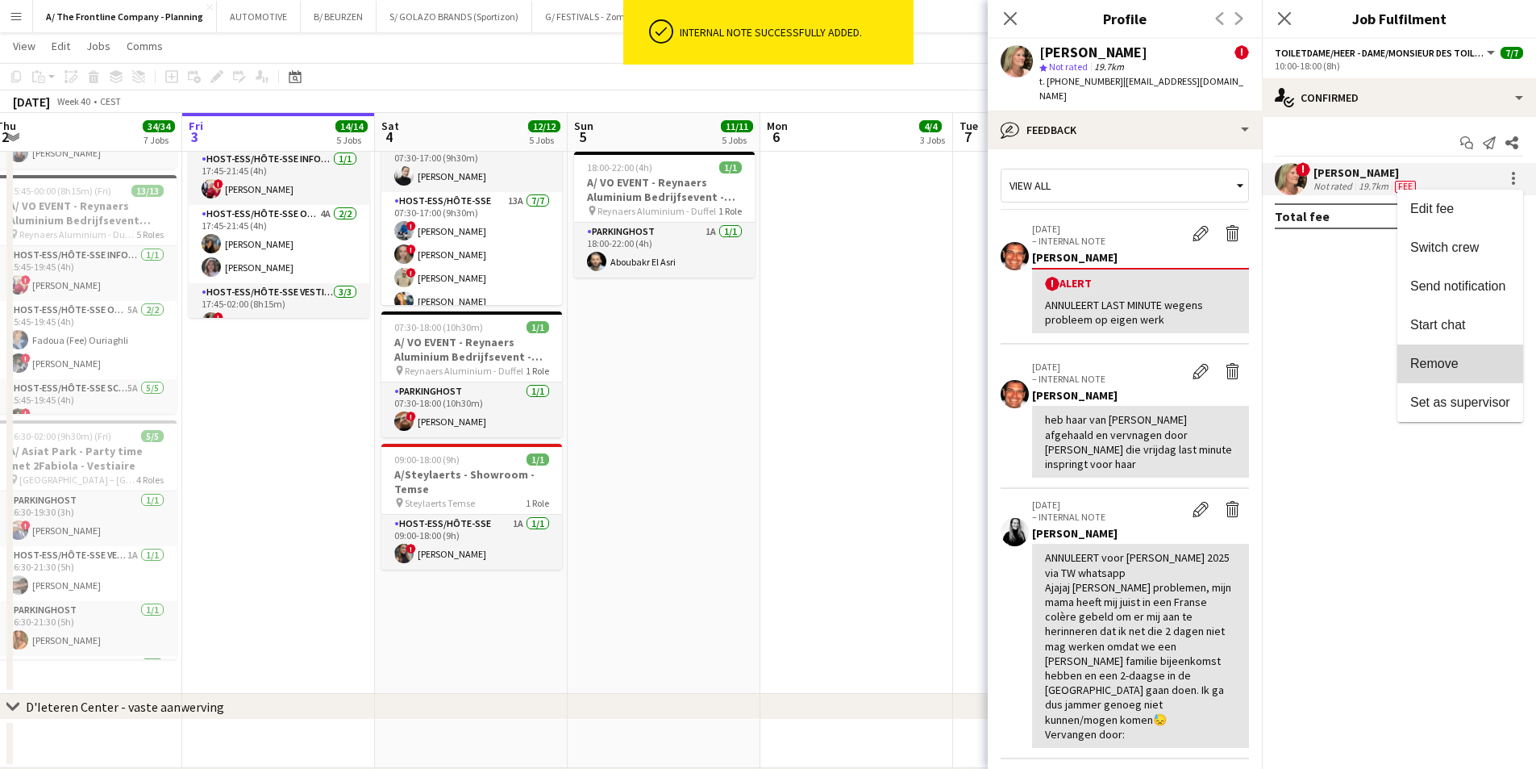
click at [1226, 367] on span "Remove" at bounding box center [1435, 363] width 48 height 14
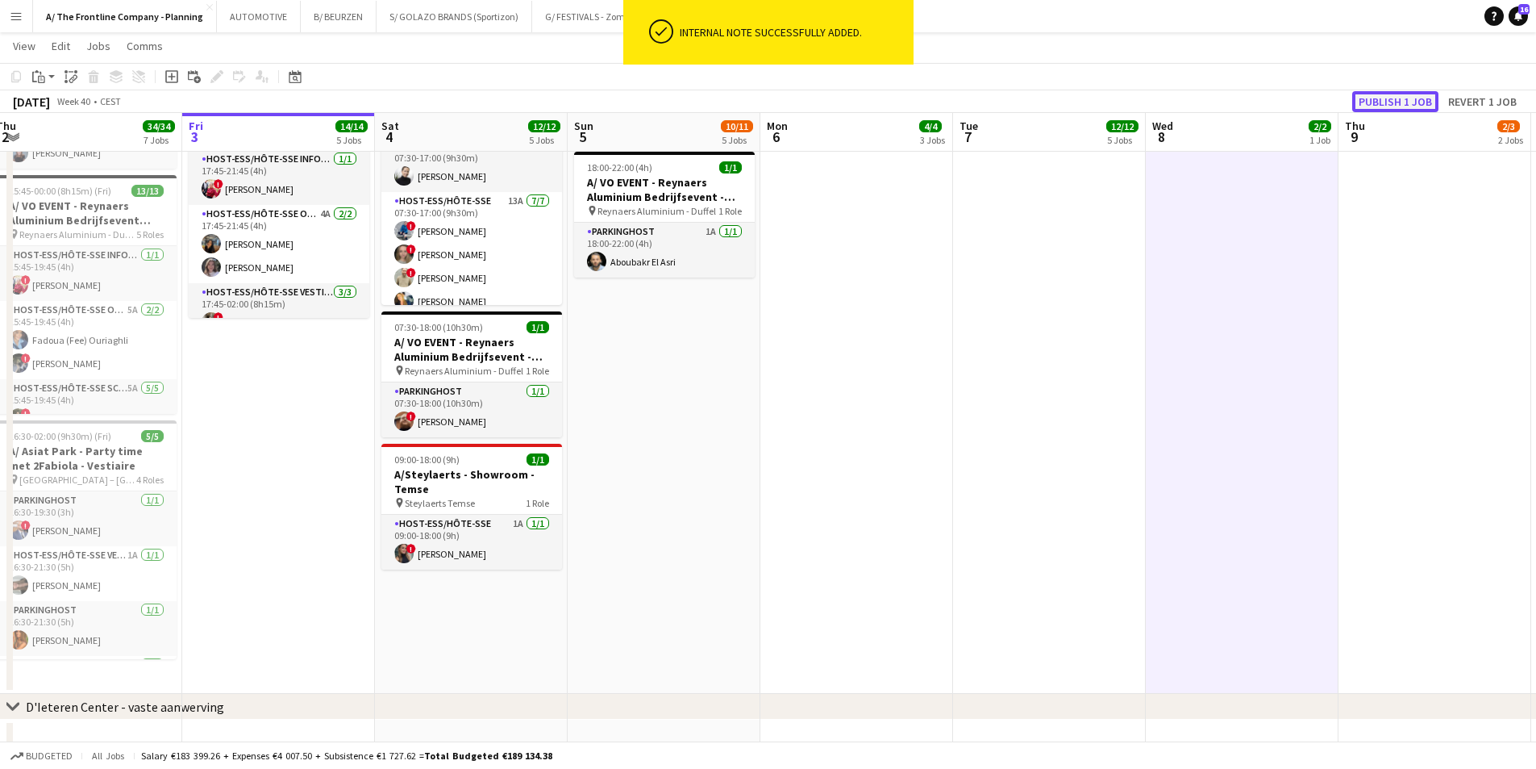
click at [1226, 99] on button "Publish 1 job" at bounding box center [1396, 101] width 86 height 21
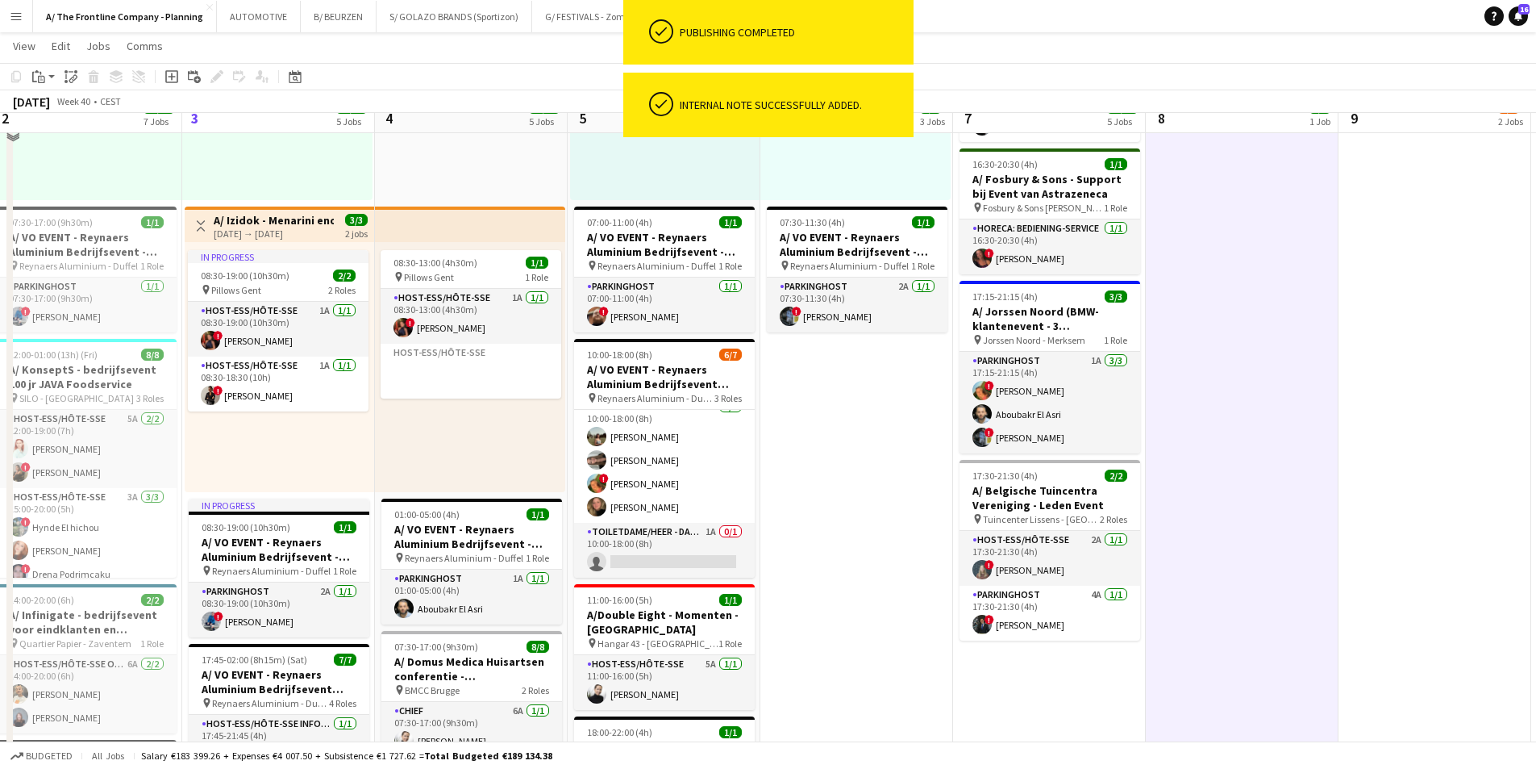
scroll to position [484, 0]
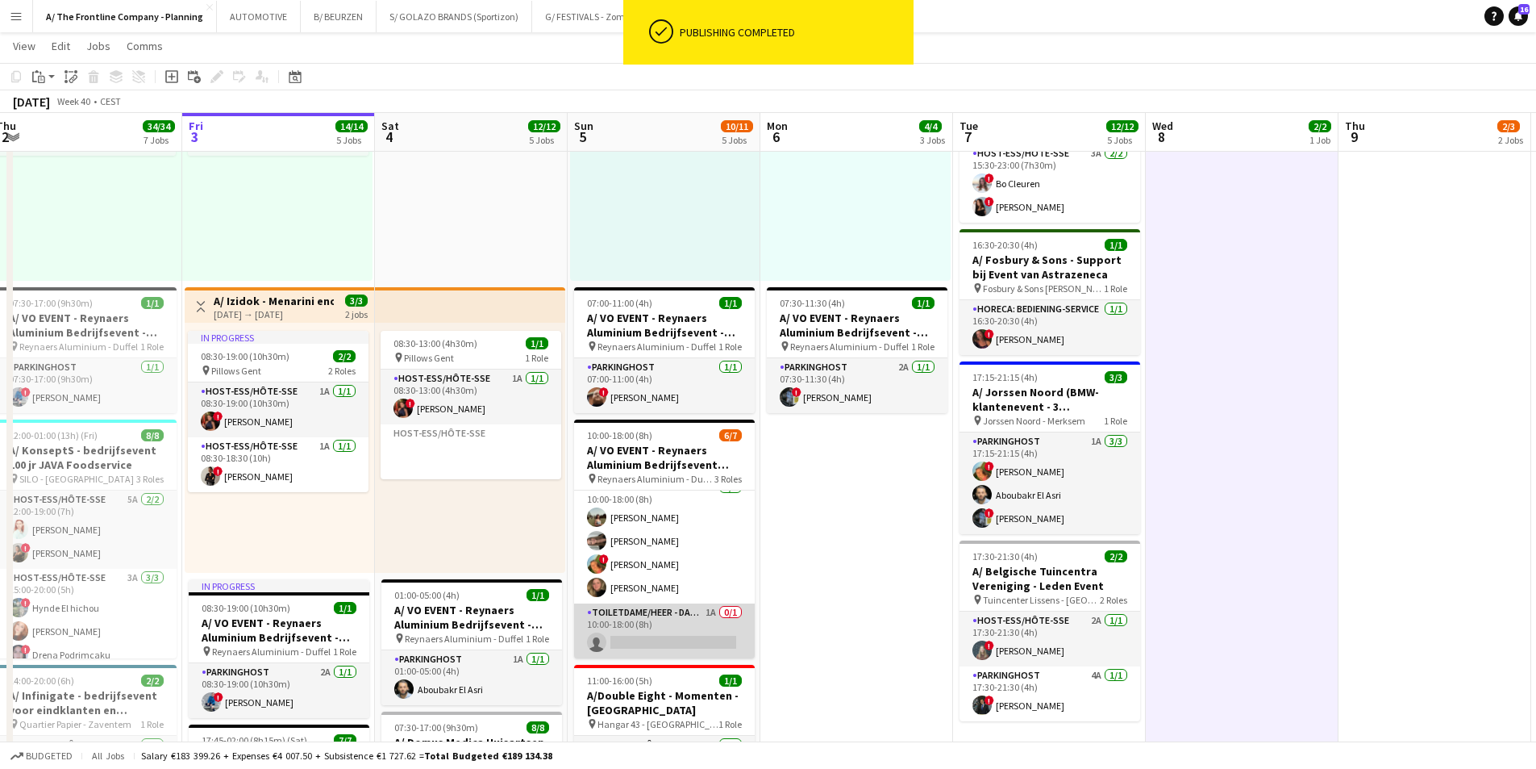
click at [646, 594] on app-card-role "Toiletdame/heer - dame/monsieur des toilettes 1A 0/1 10:00-18:00 (8h) single-ne…" at bounding box center [664, 630] width 181 height 55
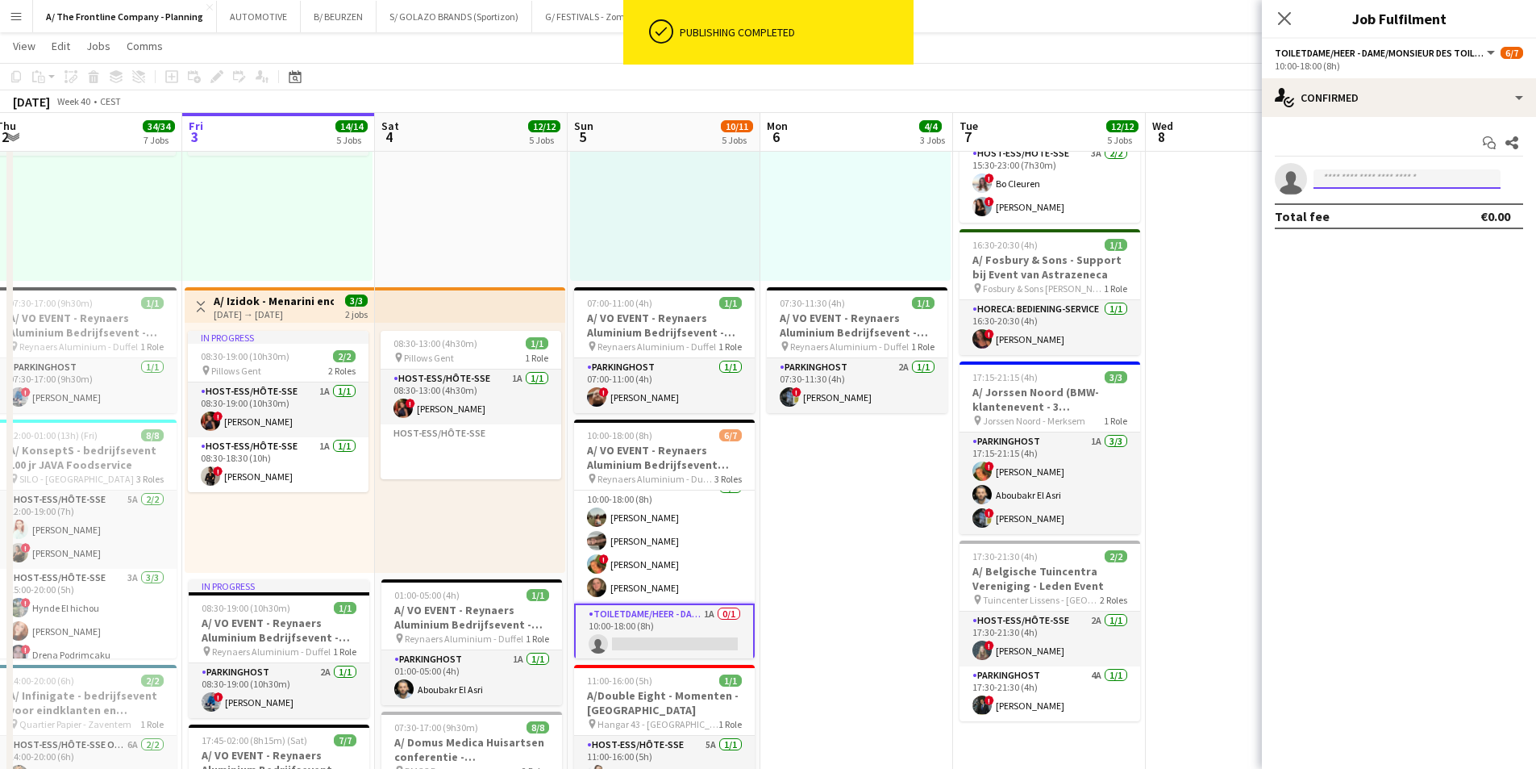
click at [1226, 175] on input at bounding box center [1407, 178] width 187 height 19
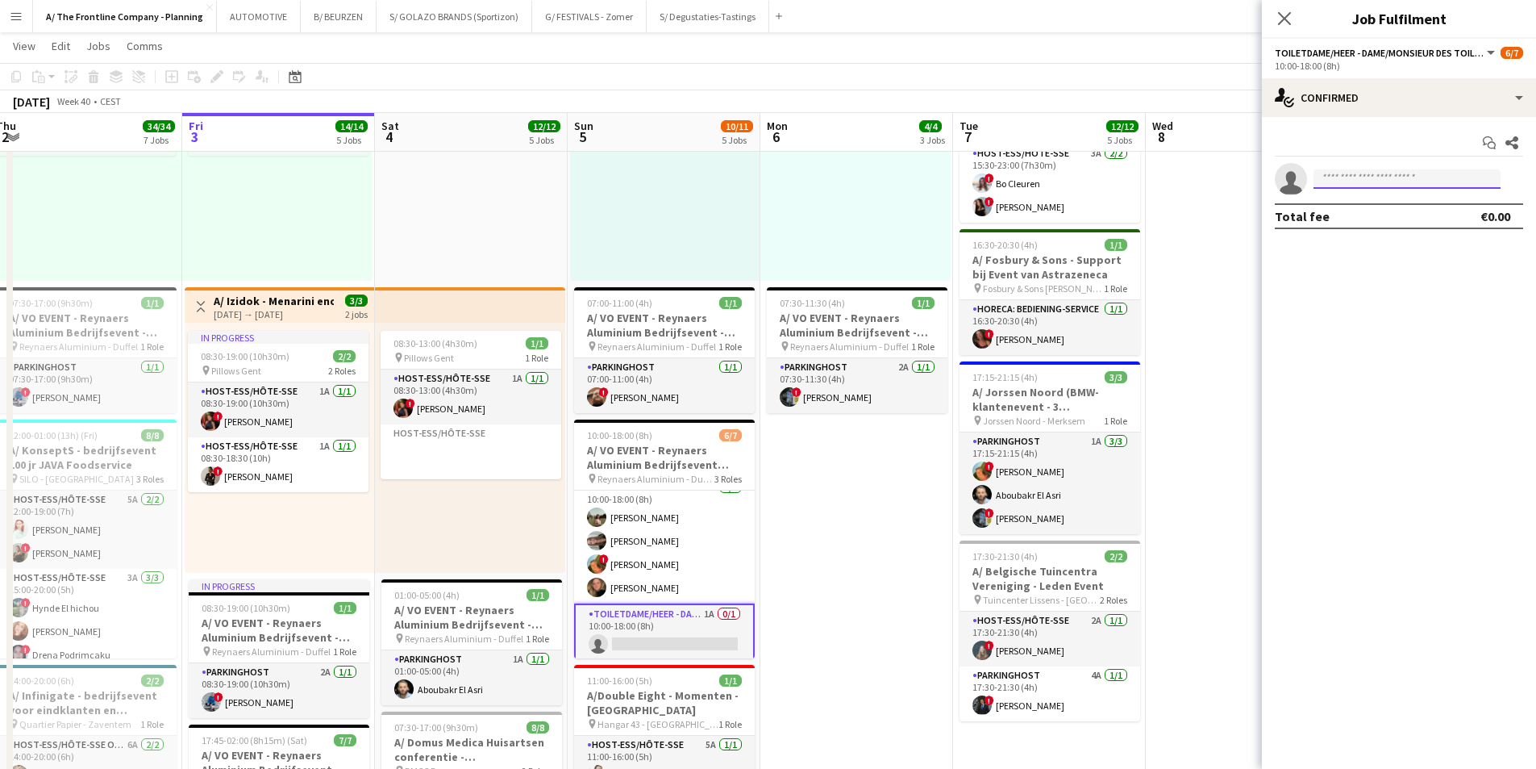
click at [1226, 175] on input at bounding box center [1407, 178] width 187 height 19
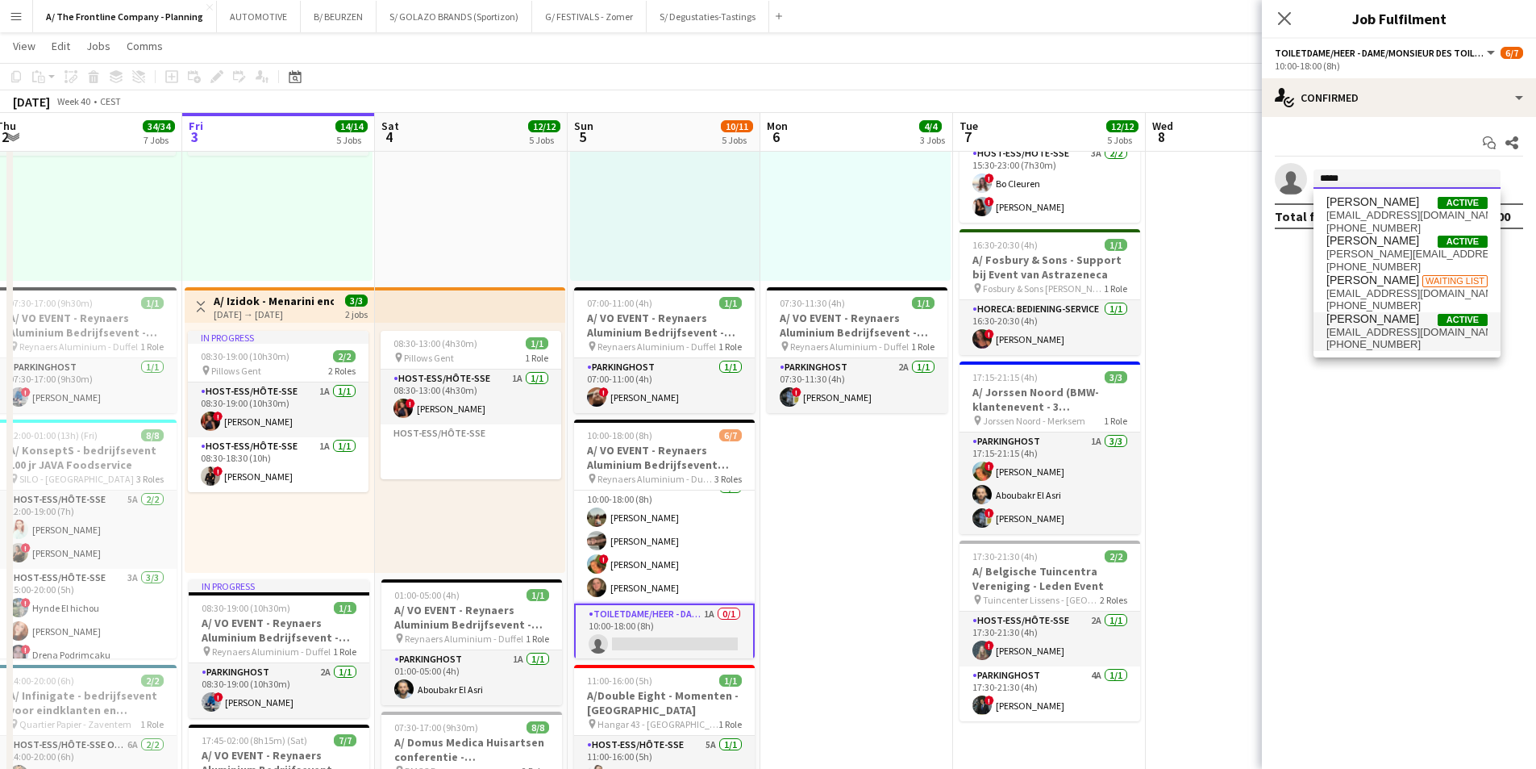
type input "*****"
click at [1226, 327] on span "[EMAIL_ADDRESS][DOMAIN_NAME]" at bounding box center [1407, 332] width 161 height 13
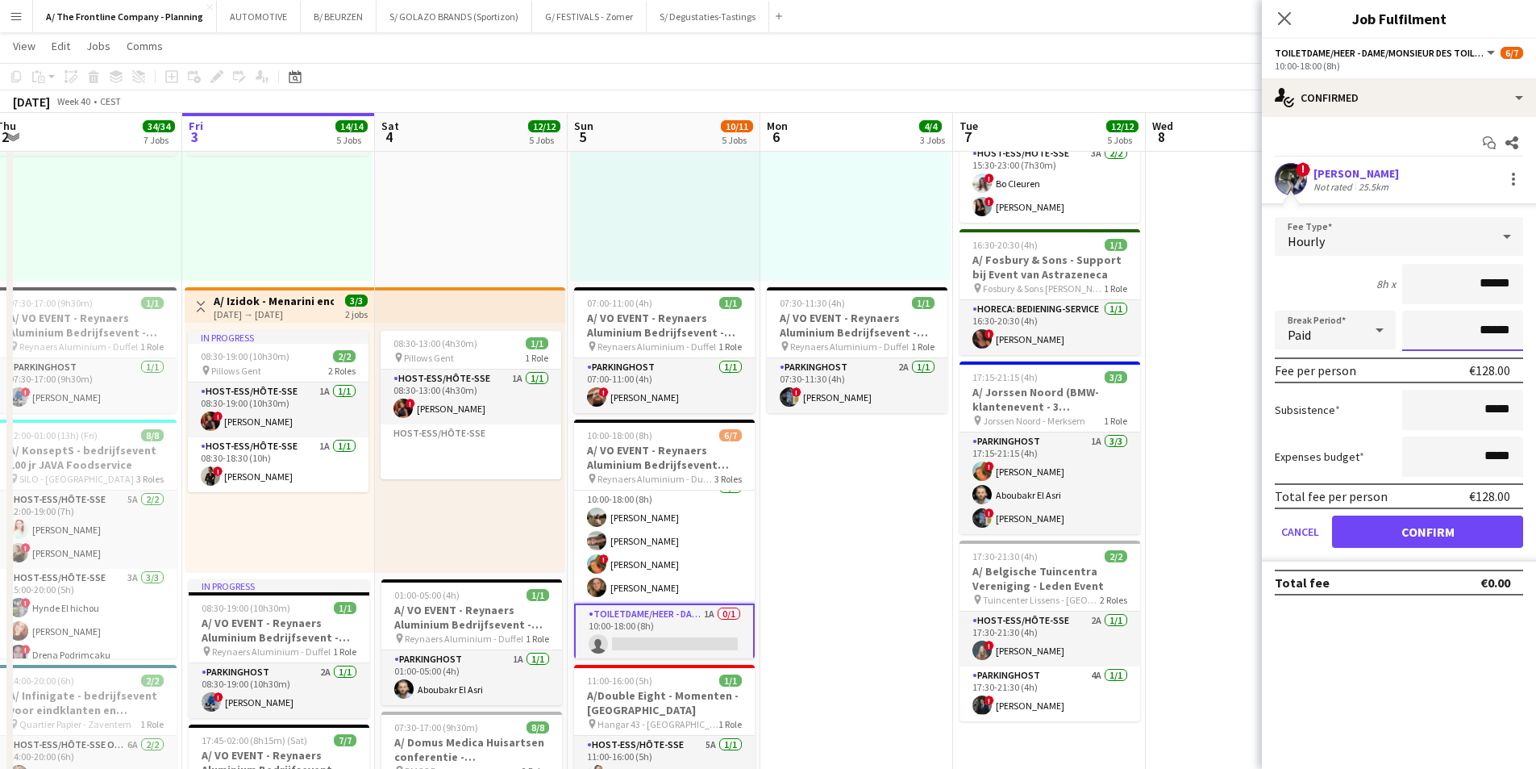
drag, startPoint x: 1454, startPoint y: 331, endPoint x: 1421, endPoint y: 338, distance: 33.9
click at [1226, 327] on form "Fee Type Hourly 8h x ****** Break Period Paid ****** Fee per person €128.00 Sub…" at bounding box center [1399, 389] width 274 height 344
click at [1226, 331] on div "Paid" at bounding box center [1319, 330] width 89 height 39
click at [1226, 404] on mat-option "Unpaid" at bounding box center [1335, 416] width 121 height 40
drag, startPoint x: 1459, startPoint y: 330, endPoint x: 1548, endPoint y: 336, distance: 89.0
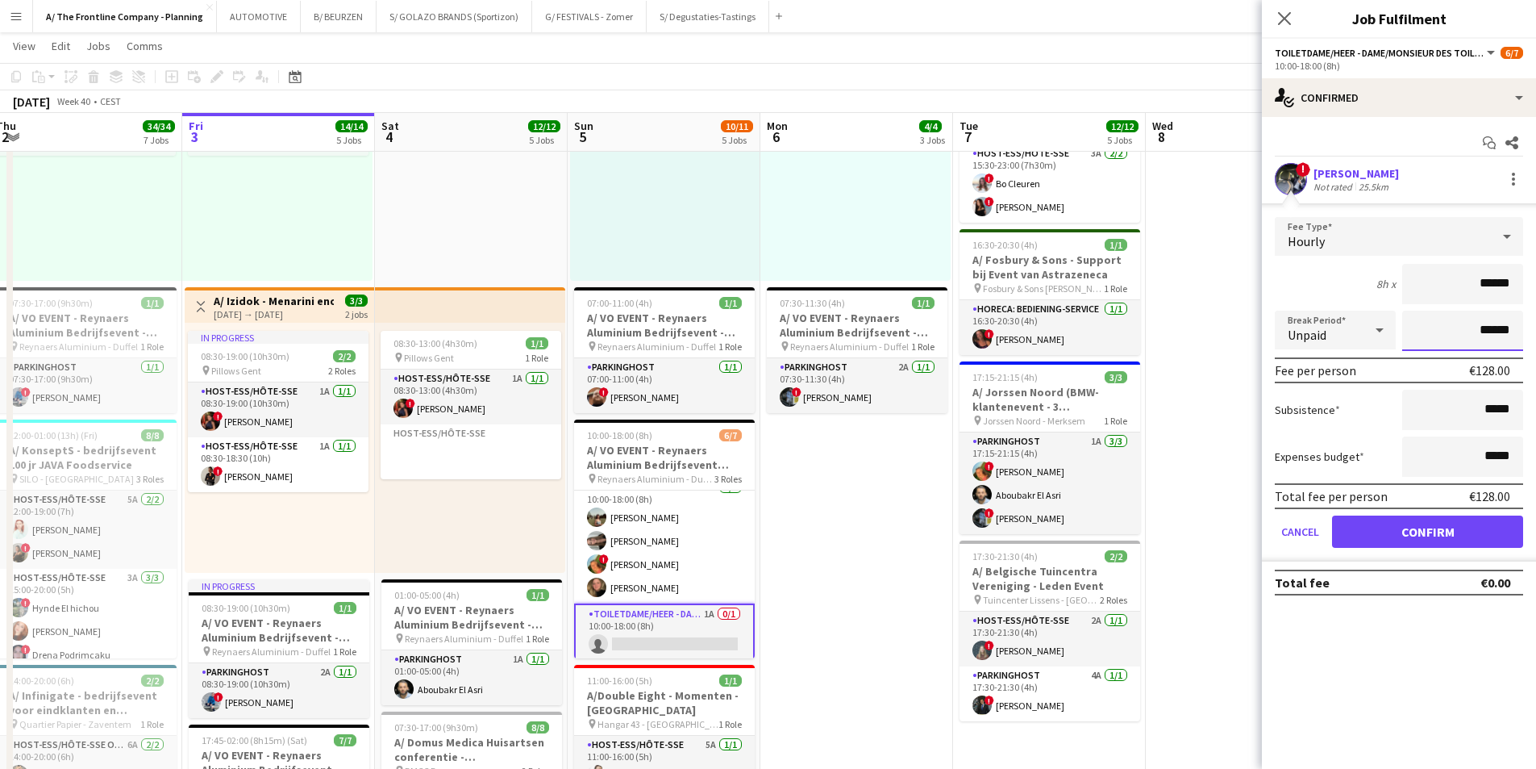
click at [1226, 336] on html "Menu Boards Boards Boards All jobs Status Workforce Workforce My Workforce Recr…" at bounding box center [768, 515] width 1536 height 1999
type input "*******"
click button "Confirm" at bounding box center [1427, 531] width 191 height 32
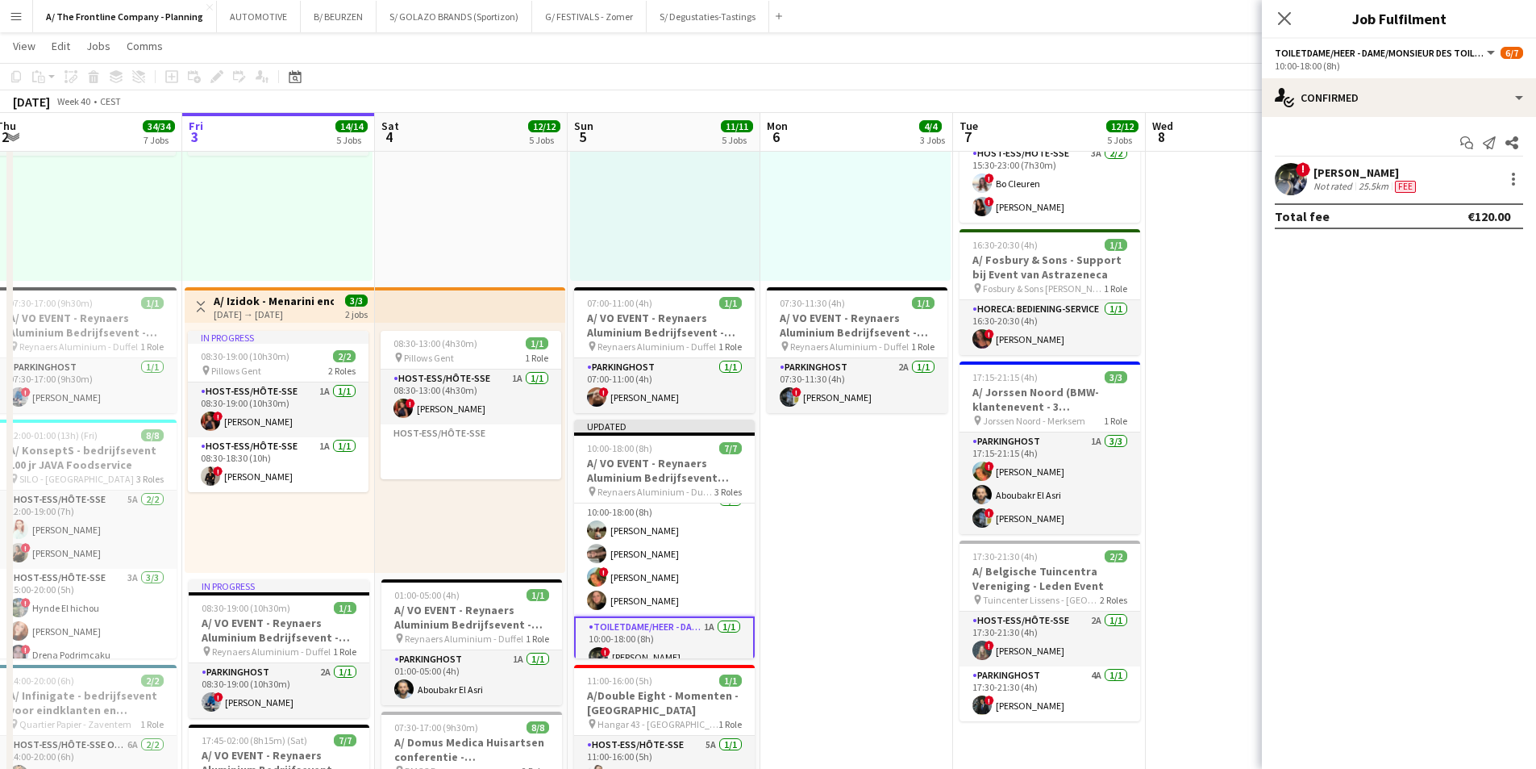
click at [1211, 313] on app-date-cell "12:30-16:30 (4h) 2/2 pin Aalst 1 Role Host-ess/Hôte-sse 1A [DATE] 12:30-16:30 (…" at bounding box center [1242, 518] width 193 height 1642
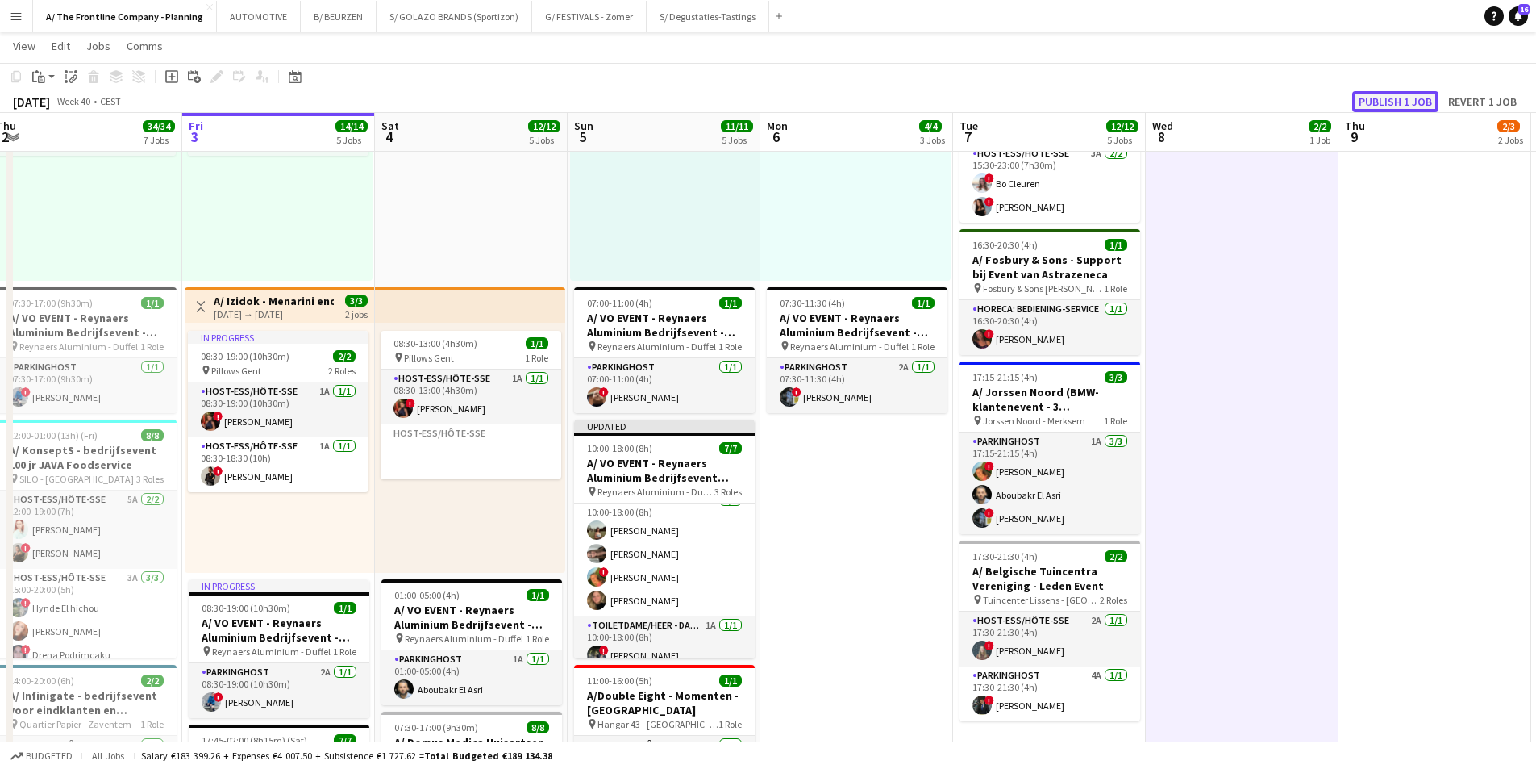
click at [1226, 102] on button "Publish 1 job" at bounding box center [1396, 101] width 86 height 21
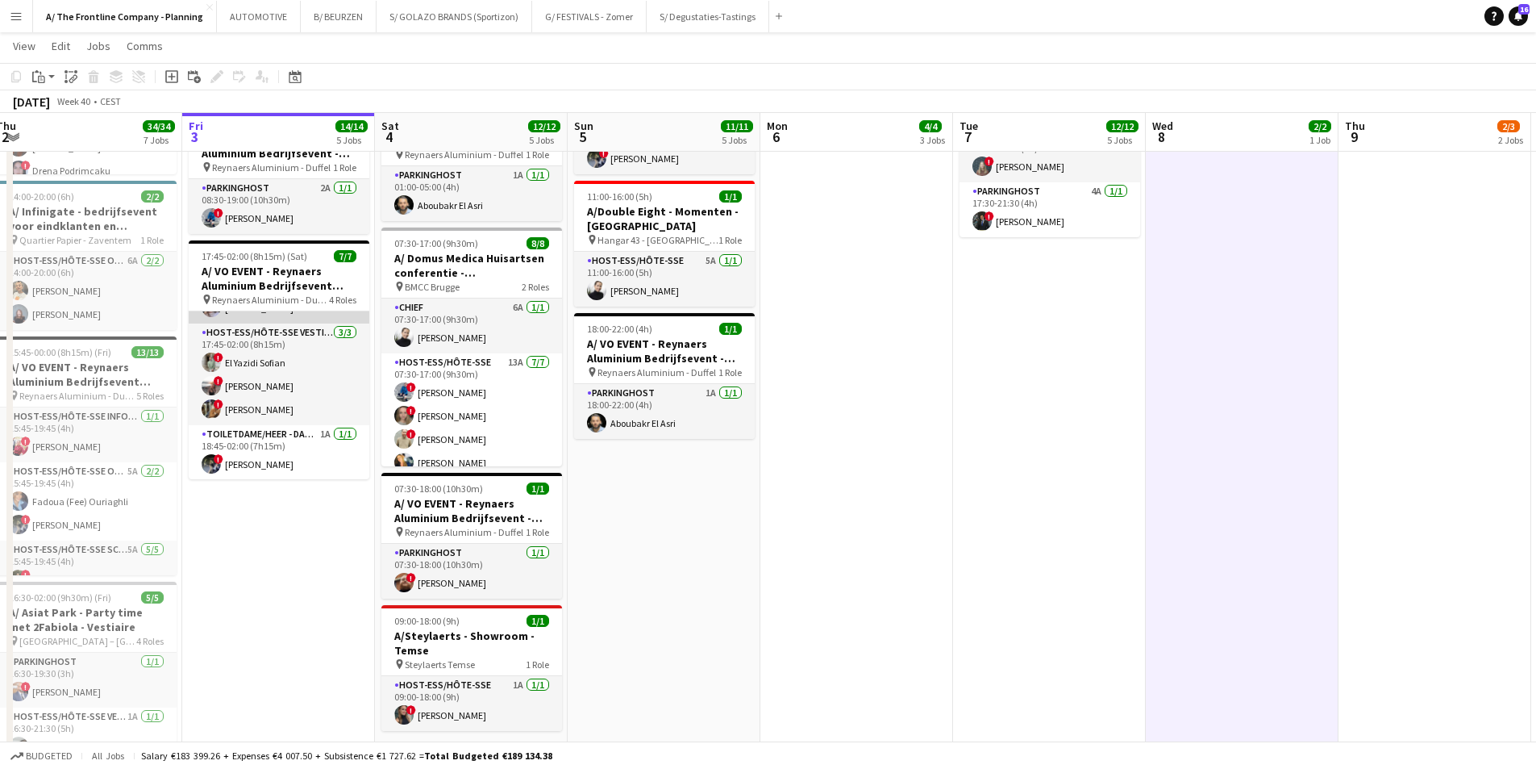
scroll to position [122, 0]
click at [221, 456] on span "!" at bounding box center [219, 458] width 10 height 10
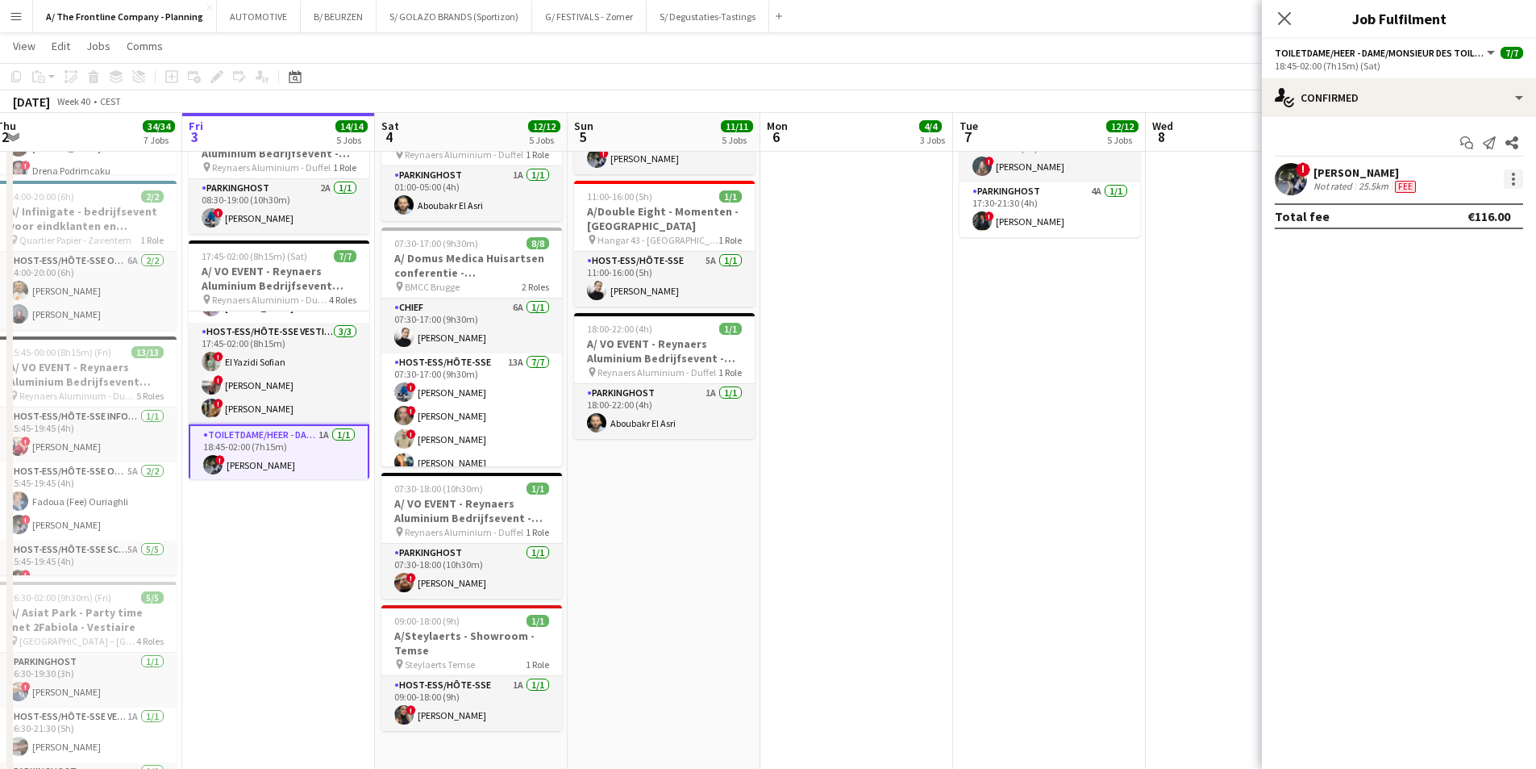
click at [1226, 175] on div at bounding box center [1513, 178] width 19 height 19
click at [1226, 297] on button "Send notification" at bounding box center [1461, 286] width 126 height 39
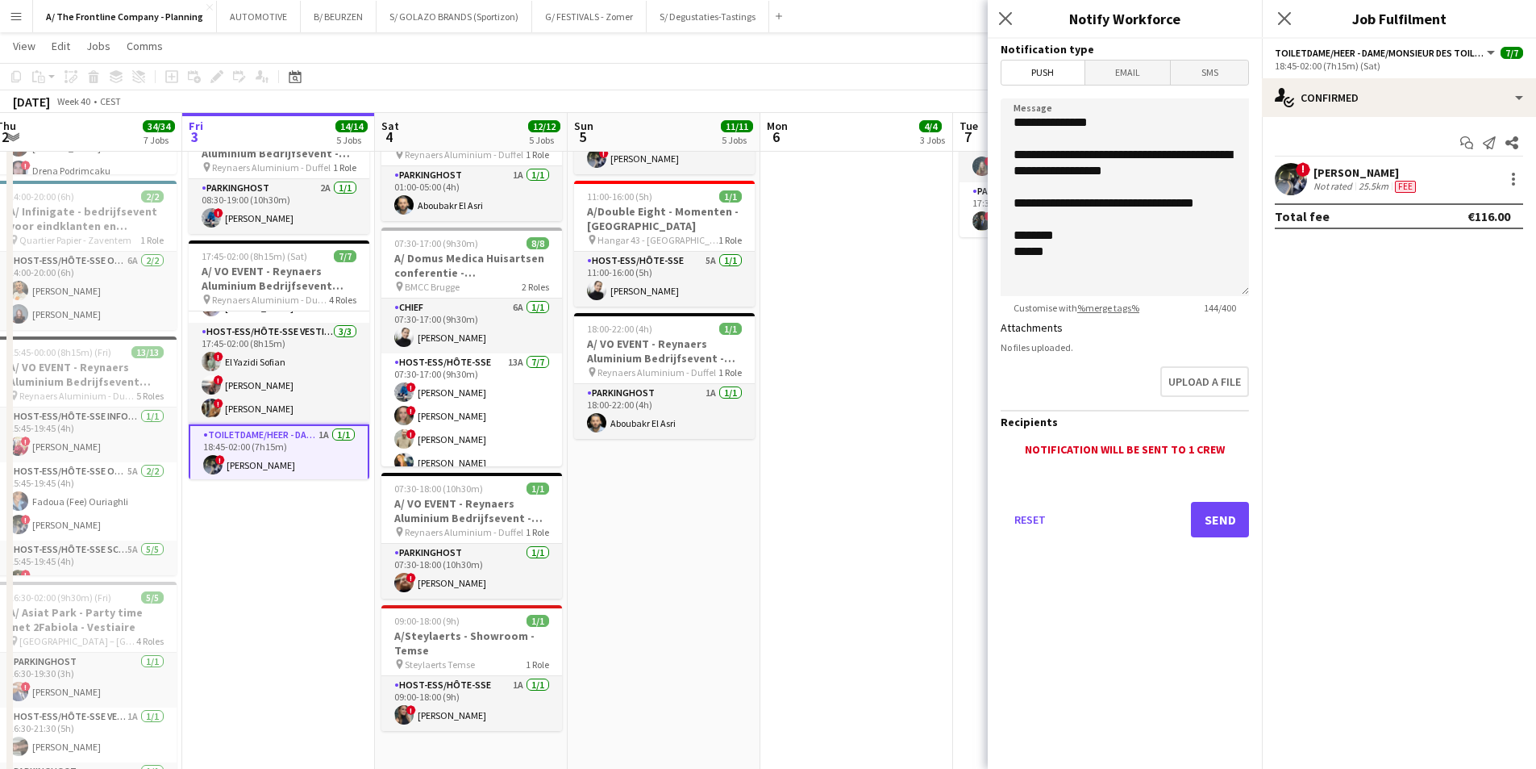
click at [1149, 75] on span "Email" at bounding box center [1128, 72] width 85 height 24
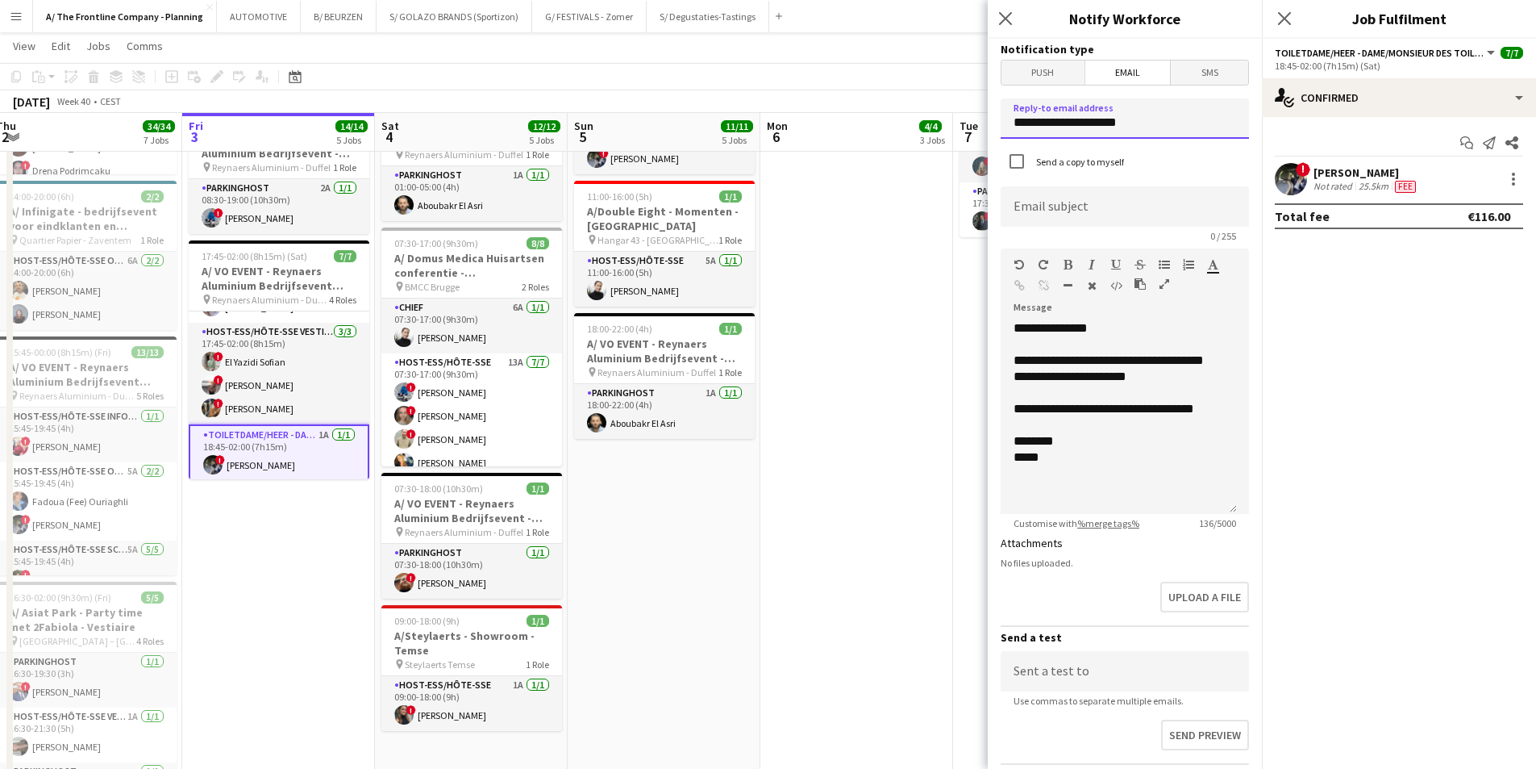
drag, startPoint x: 1169, startPoint y: 117, endPoint x: 915, endPoint y: 123, distance: 253.3
click at [915, 123] on body "Menu Boards Boards Boards All jobs Status Workforce Workforce My Workforce Recr…" at bounding box center [768, 31] width 1536 height 1999
type input "**********"
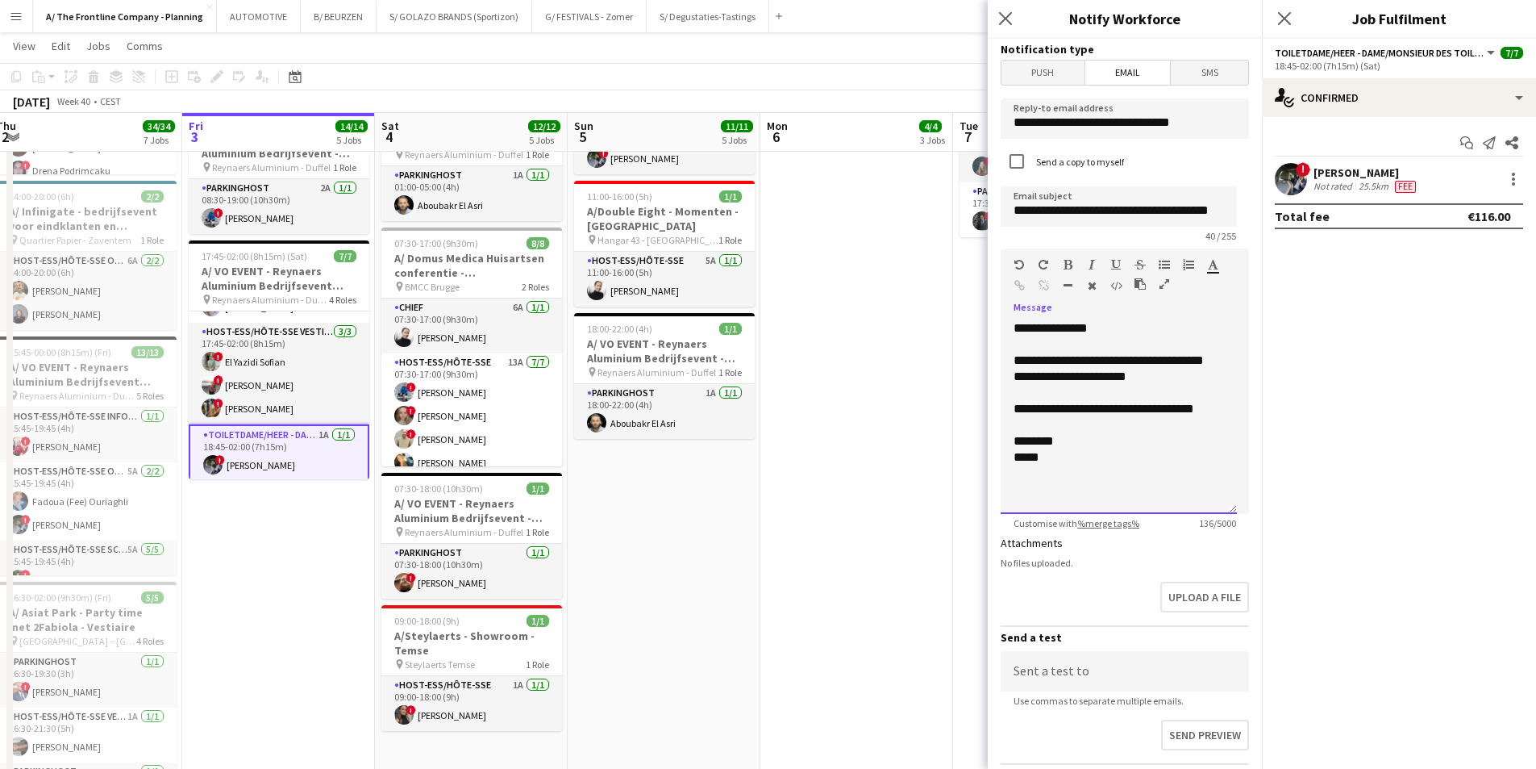
scroll to position [0, 0]
drag, startPoint x: 1100, startPoint y: 450, endPoint x: 976, endPoint y: 327, distance: 175.1
click at [976, 327] on body "Menu Boards Boards Boards All jobs Status Workforce Workforce My Workforce Recr…" at bounding box center [768, 31] width 1536 height 1999
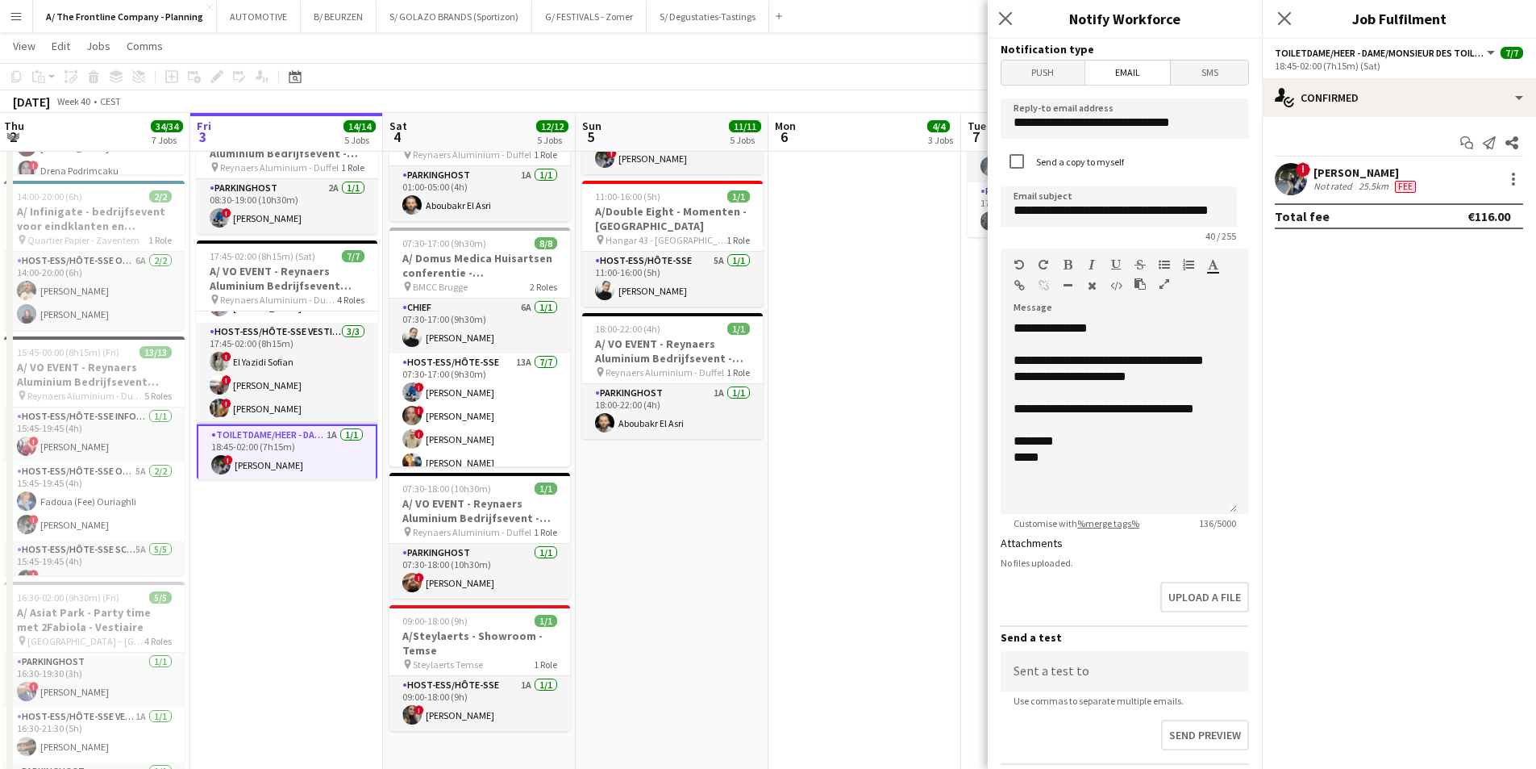
click at [984, 341] on app-calendar-viewport "Tue 30 23/23 6 Jobs Wed 1 7/7 5 Jobs Thu 2 34/34 7 Jobs Fri 3 14/14 5 Jobs Sat …" at bounding box center [768, 49] width 1536 height 1908
click at [1065, 358] on div "**********" at bounding box center [1119, 417] width 236 height 194
drag, startPoint x: 1061, startPoint y: 437, endPoint x: 1012, endPoint y: 350, distance: 99.6
click at [1012, 350] on div "**********" at bounding box center [1119, 417] width 236 height 194
paste div
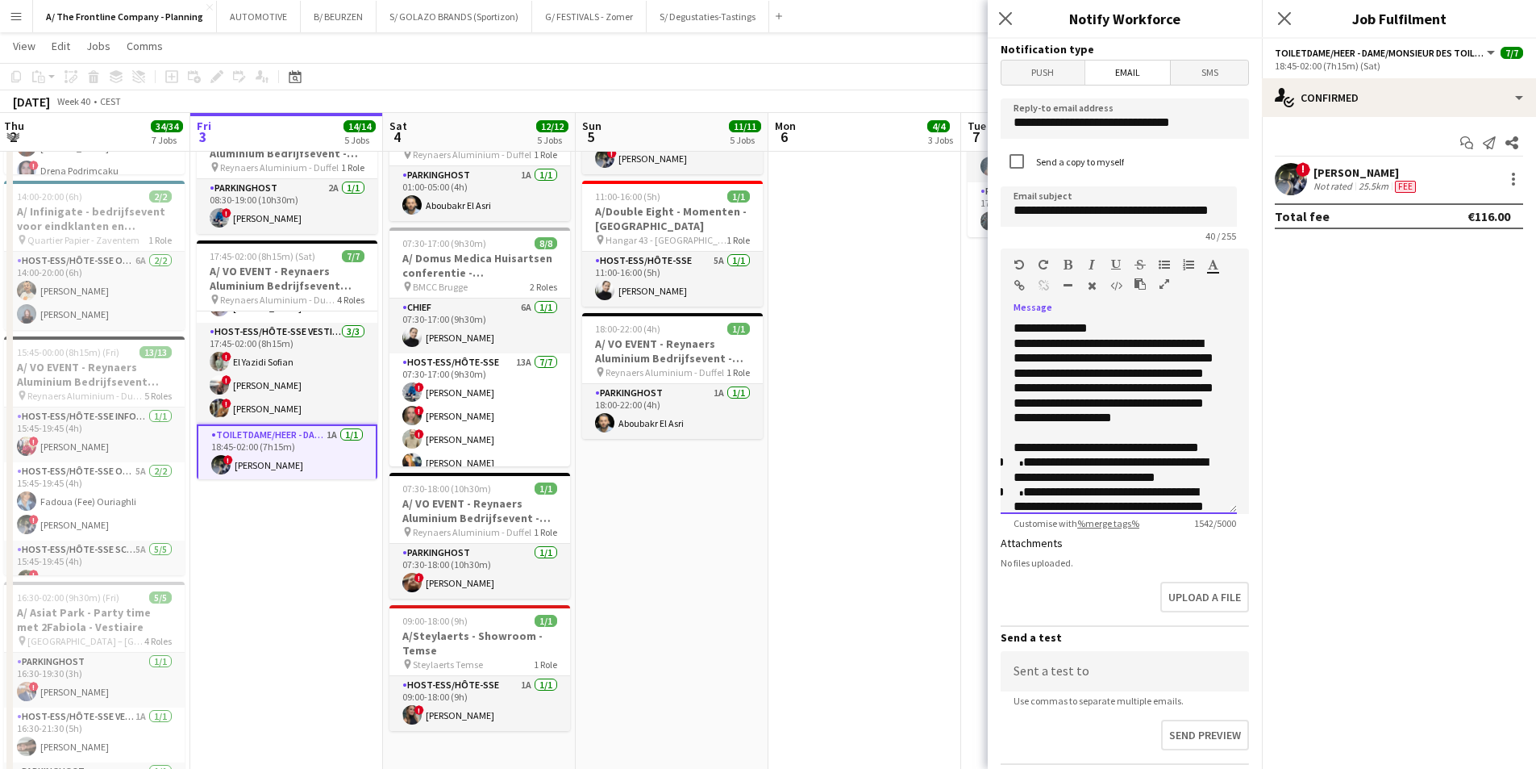
scroll to position [615, 0]
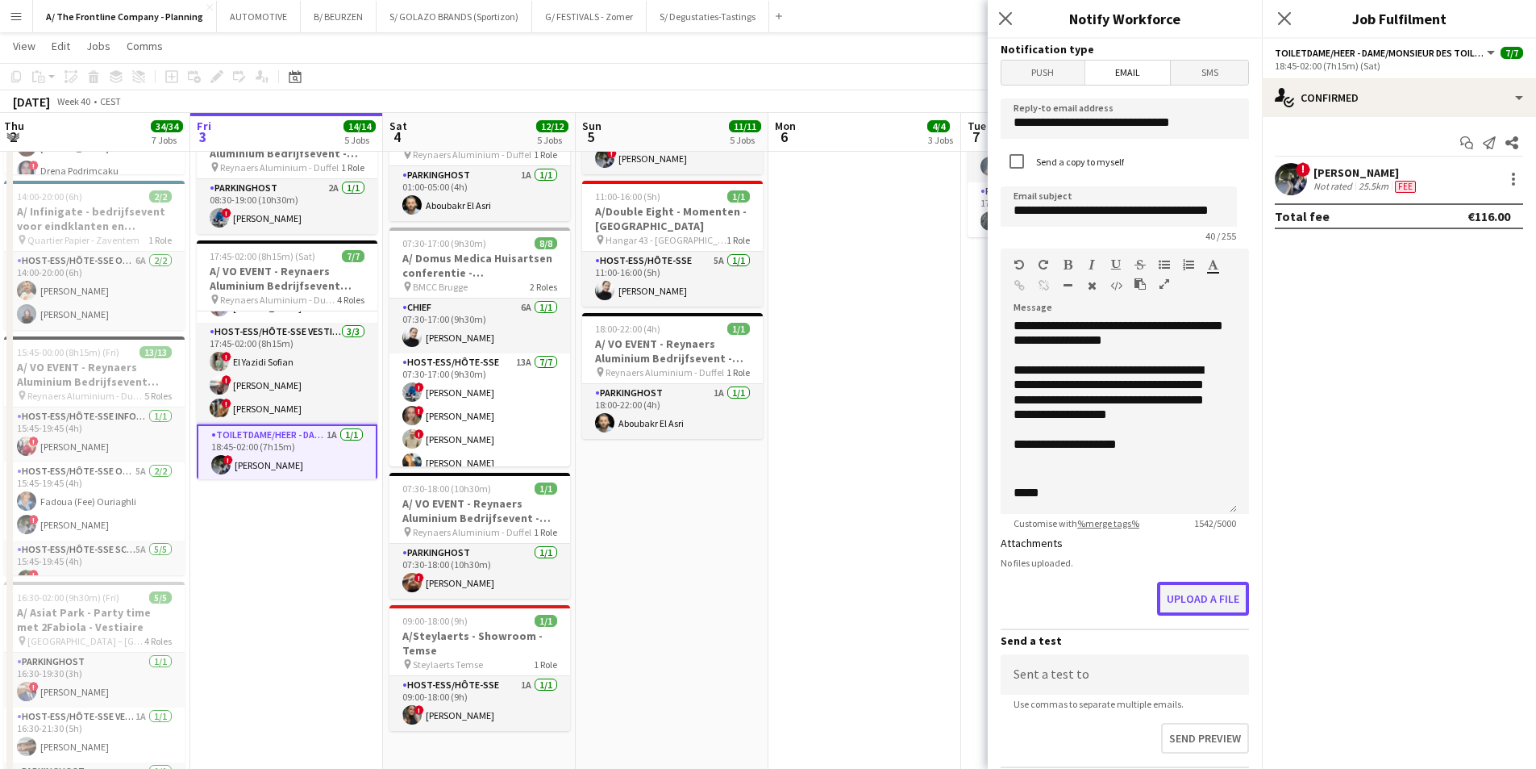
click at [1170, 594] on button "Upload a file" at bounding box center [1203, 599] width 92 height 34
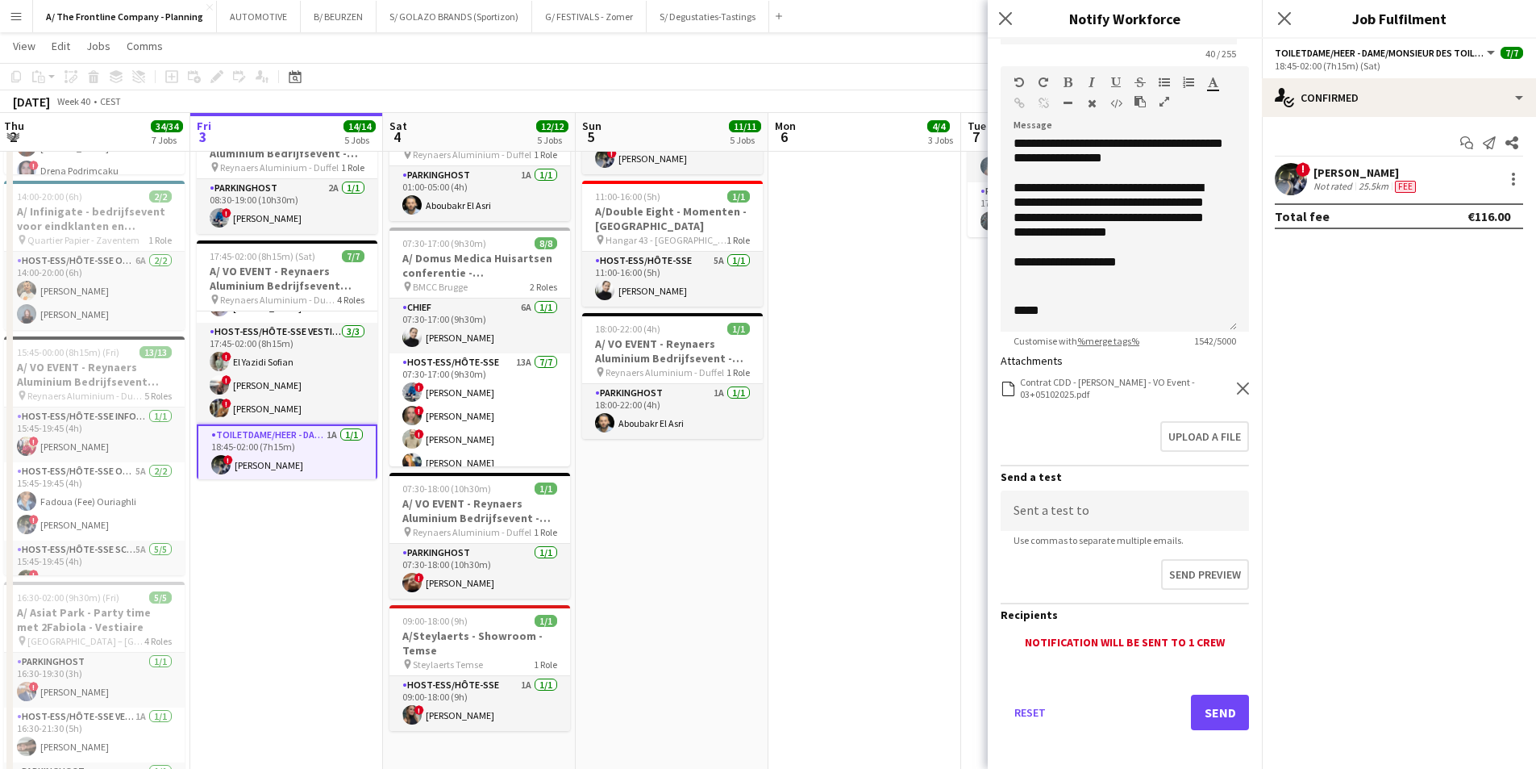
scroll to position [189, 0]
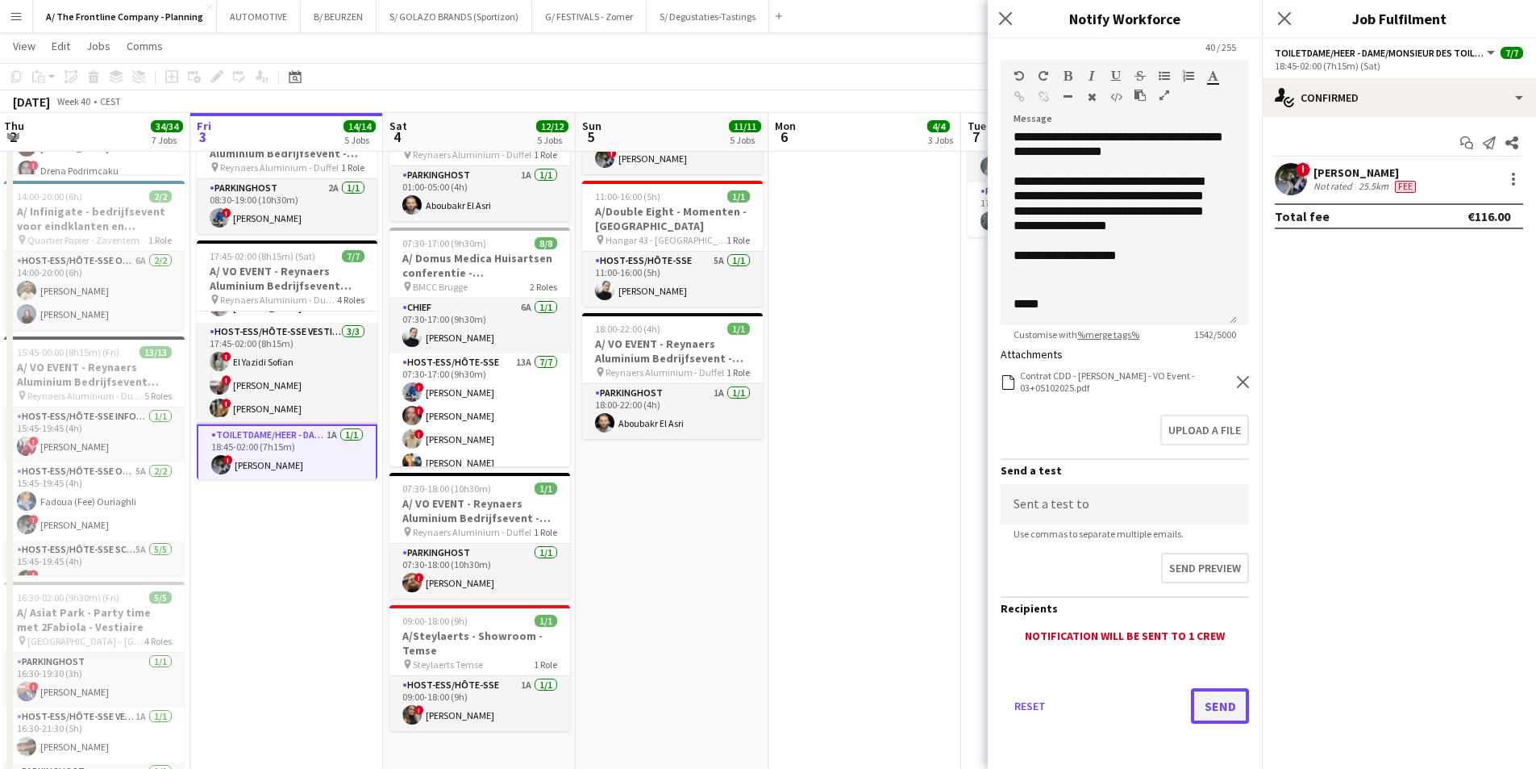
click at [1206, 594] on button "Send" at bounding box center [1220, 705] width 58 height 35
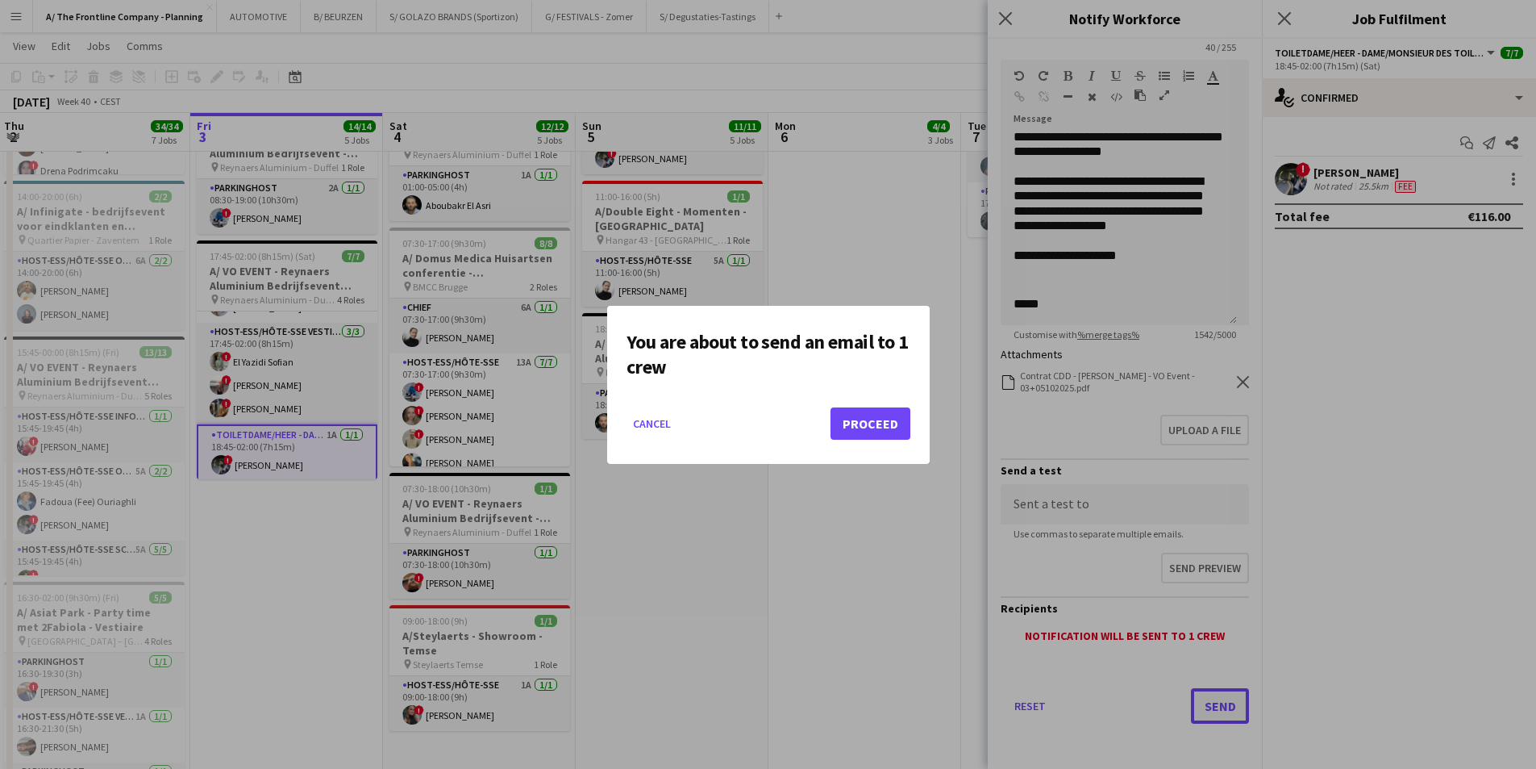
scroll to position [0, 0]
click at [877, 429] on button "Proceed" at bounding box center [871, 423] width 80 height 32
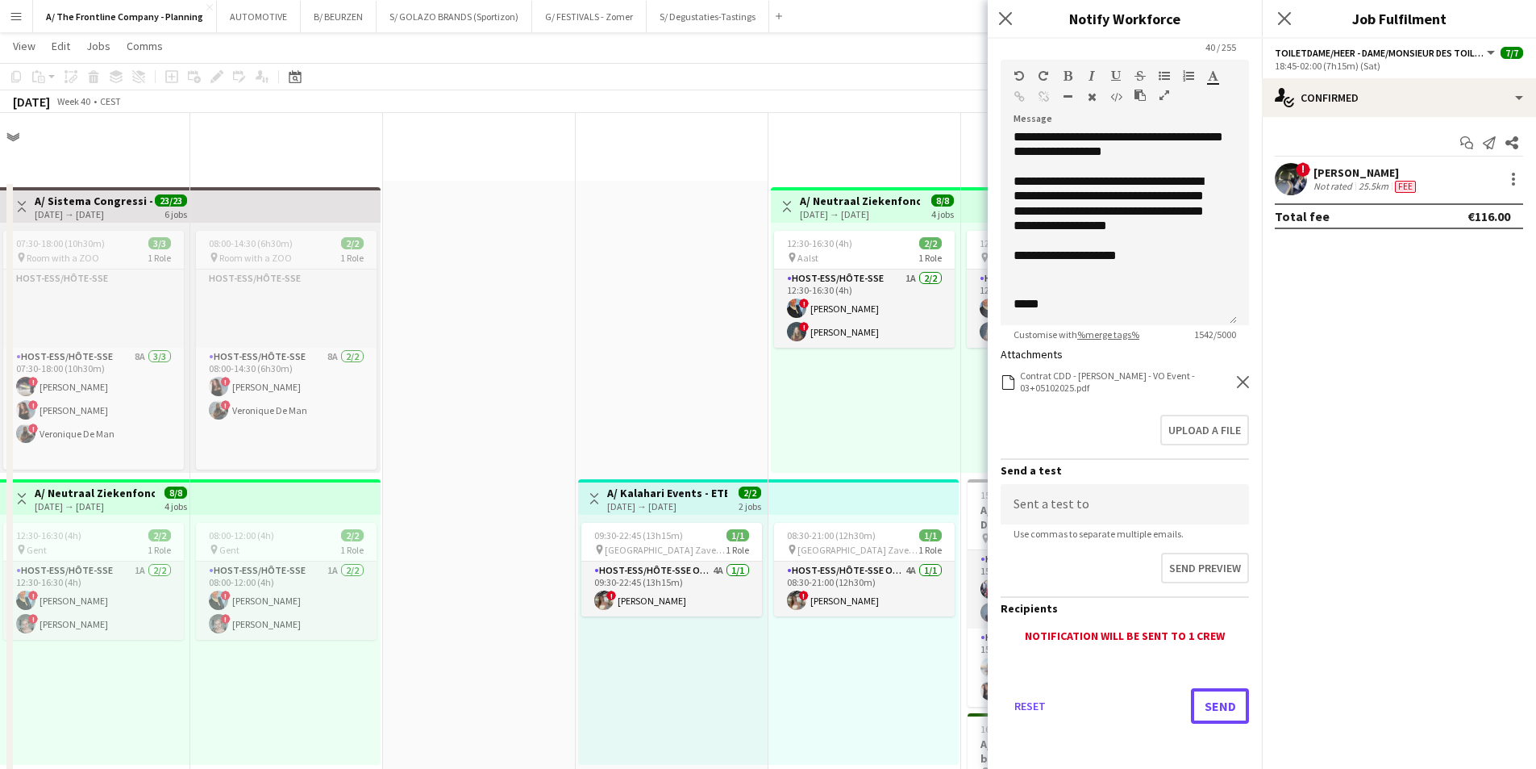
scroll to position [968, 0]
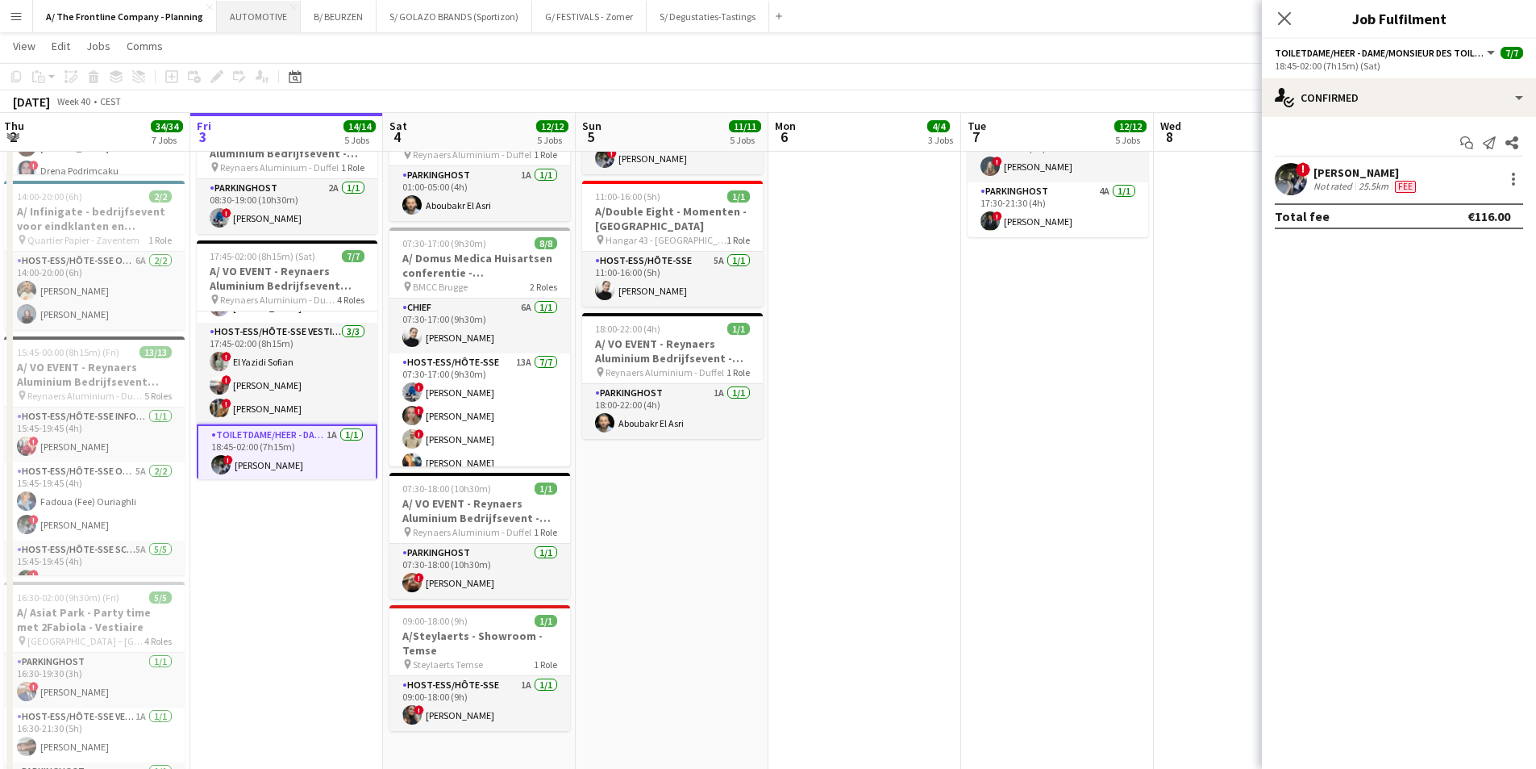
click at [256, 19] on button "AUTOMOTIVE Close" at bounding box center [259, 16] width 84 height 31
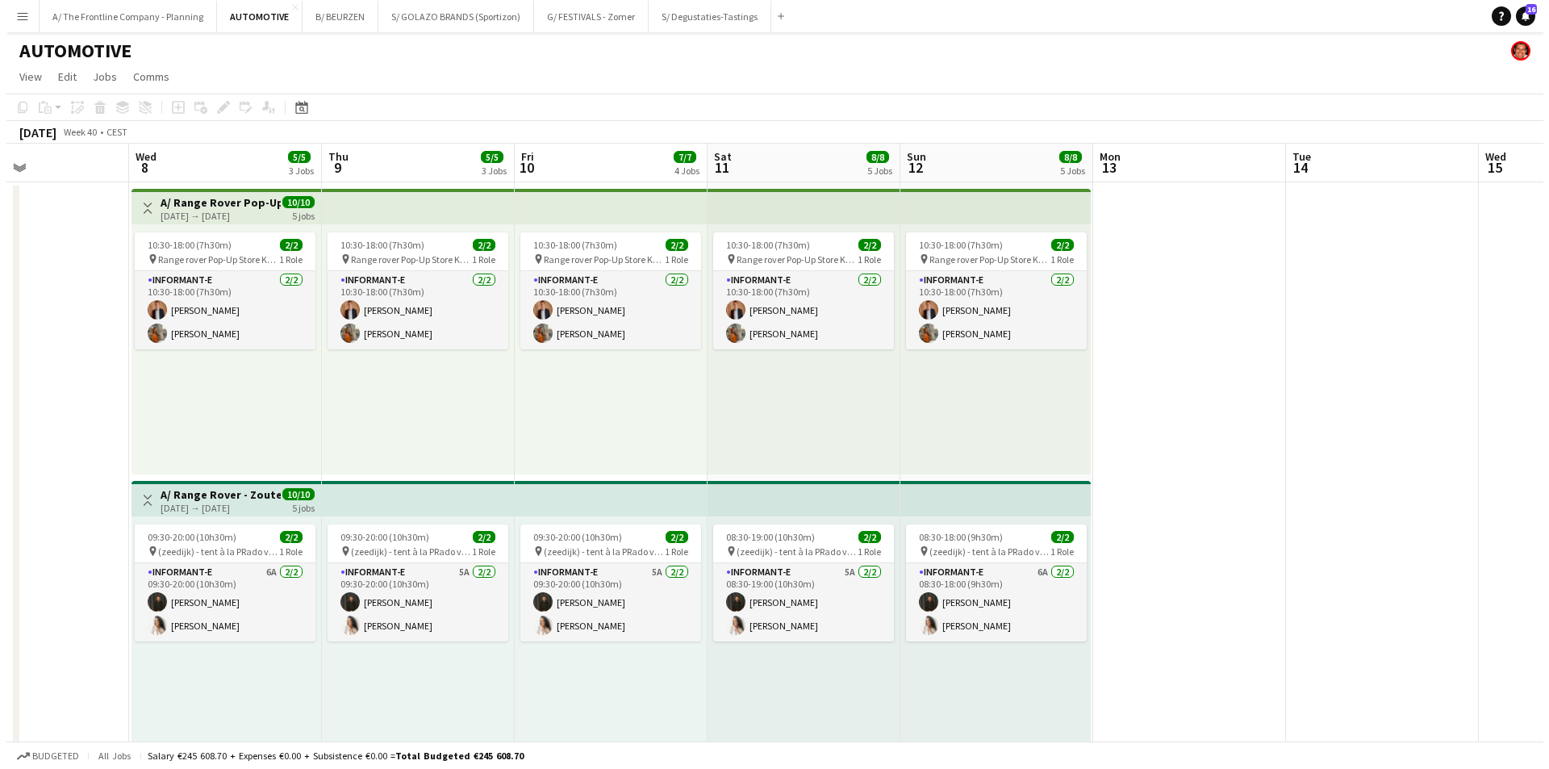
scroll to position [0, 484]
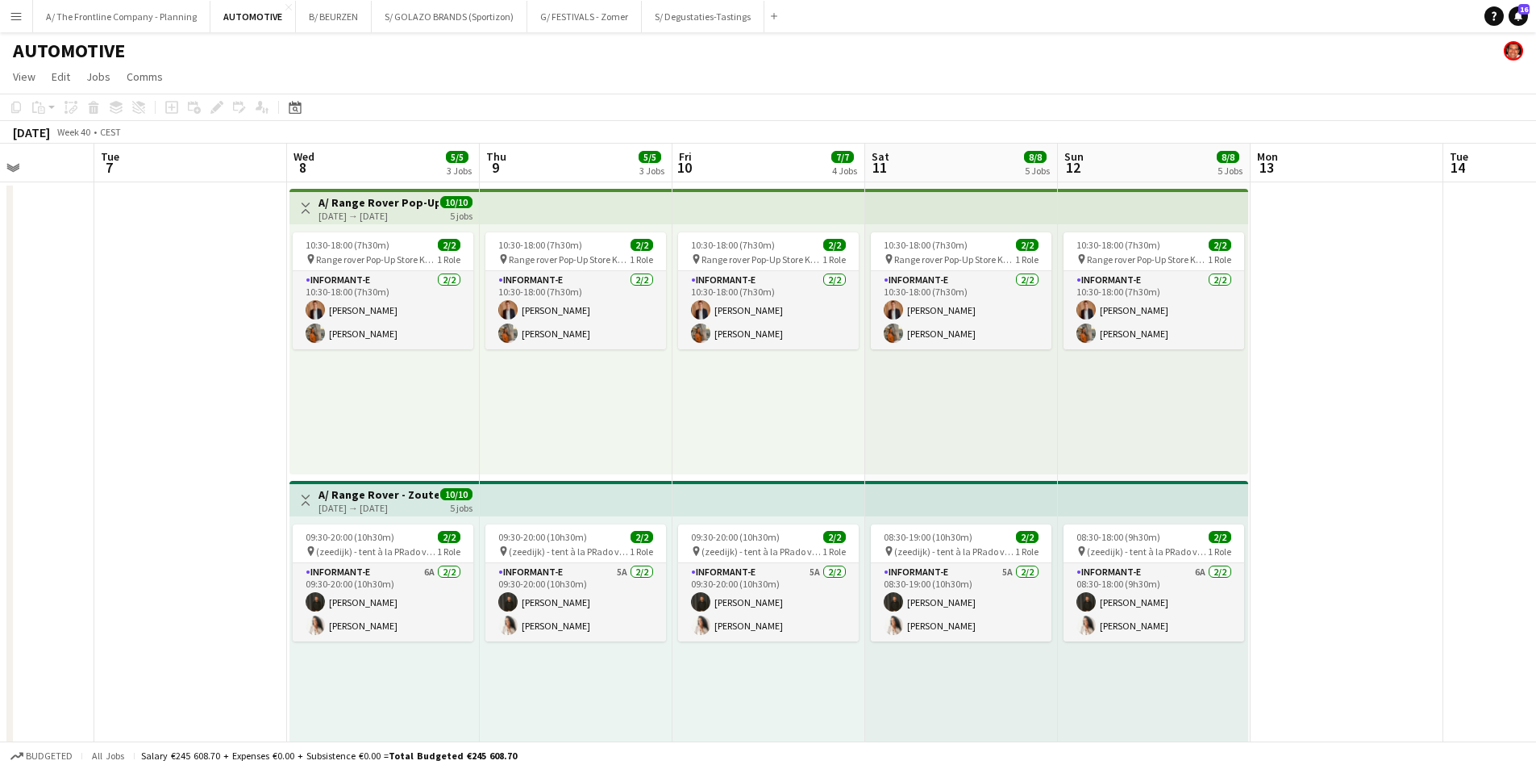
drag, startPoint x: 1180, startPoint y: 401, endPoint x: 311, endPoint y: 380, distance: 869.7
click at [397, 319] on app-card-role "Informant-e [DATE] 10:30-18:00 (7h30m) [PERSON_NAME] [PERSON_NAME] Rooms" at bounding box center [383, 310] width 181 height 78
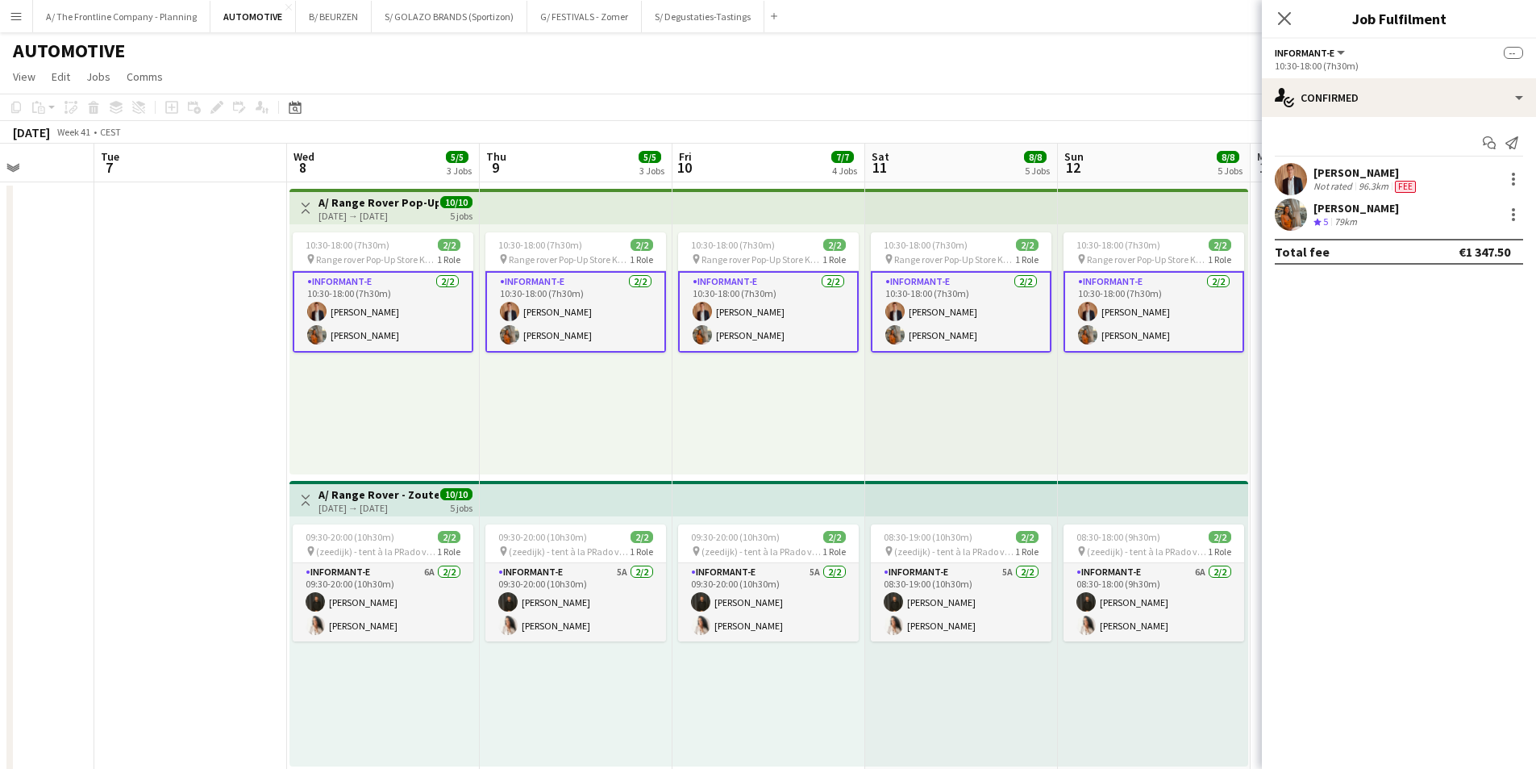
click at [1226, 215] on div "79km" at bounding box center [1346, 222] width 29 height 14
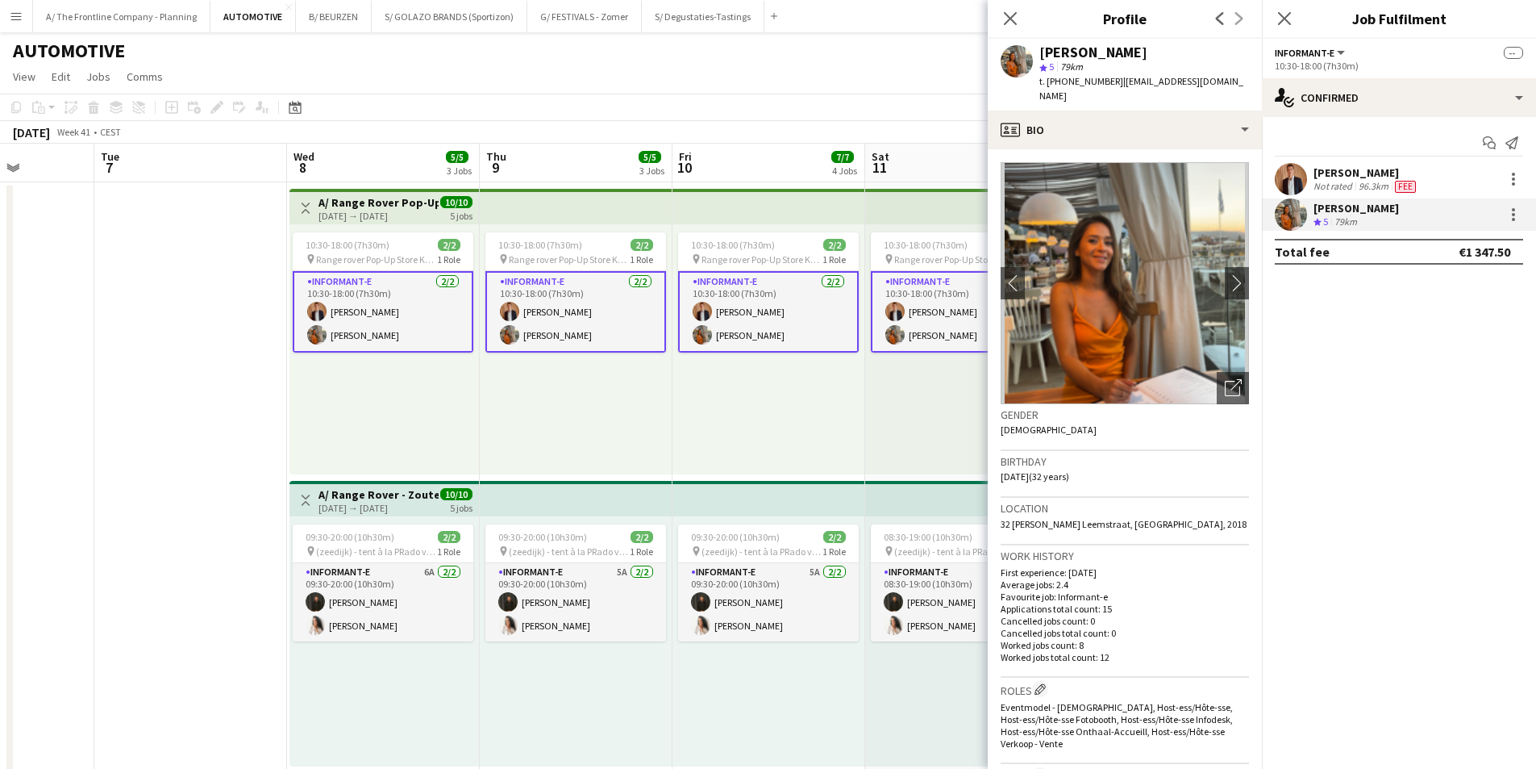
drag, startPoint x: 1226, startPoint y: 81, endPoint x: 1112, endPoint y: 77, distance: 113.8
click at [1112, 77] on div "[PERSON_NAME] star 5 79km t. [PHONE_NUMBER] | [EMAIL_ADDRESS][DOMAIN_NAME]" at bounding box center [1125, 75] width 274 height 72
copy span "[EMAIL_ADDRESS][DOMAIN_NAME]"
click at [1080, 75] on span "t. [PHONE_NUMBER]" at bounding box center [1082, 81] width 84 height 12
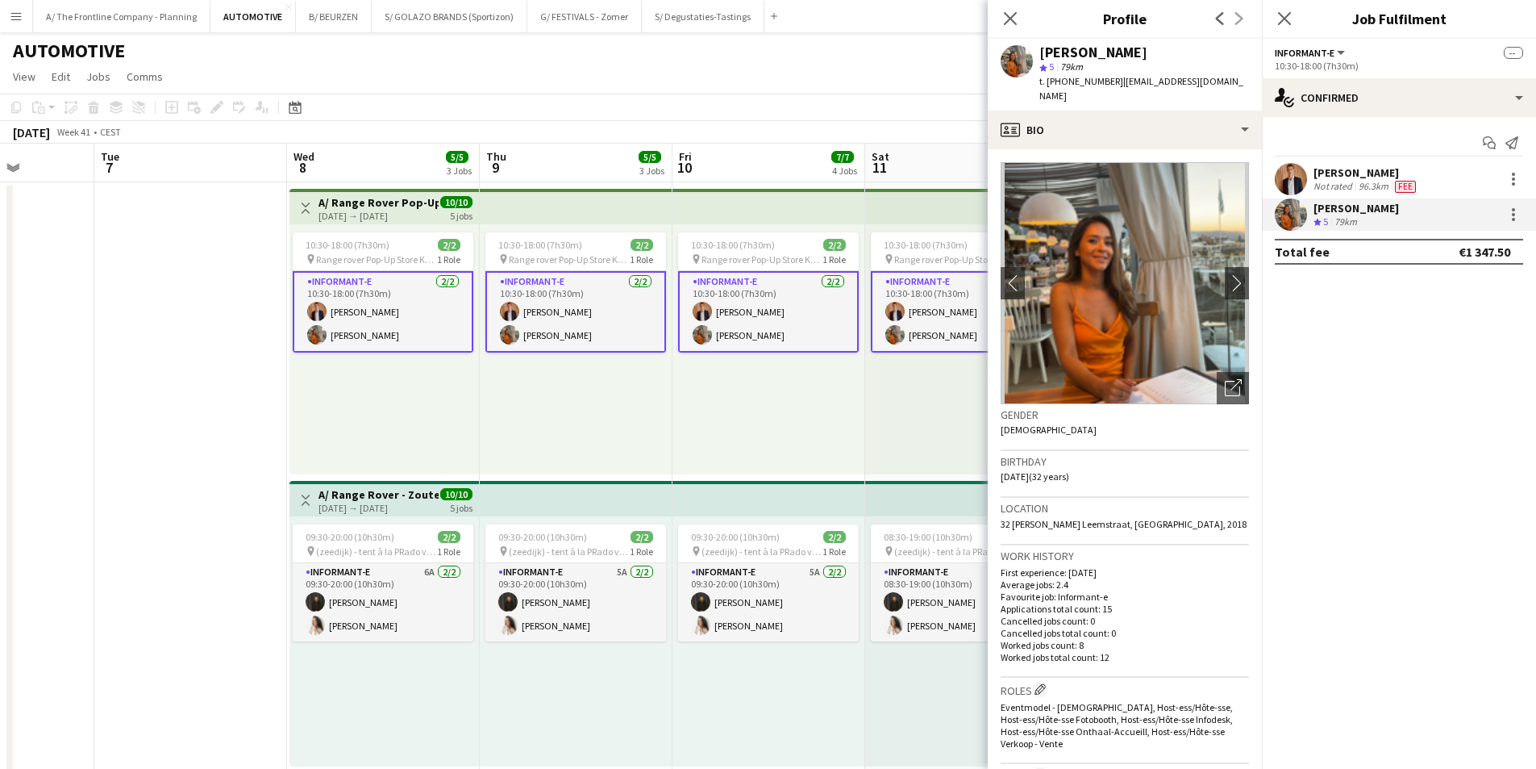
copy span "32477563052"
click at [157, 18] on button "A/ The Frontline Company - Planning Close" at bounding box center [121, 16] width 177 height 31
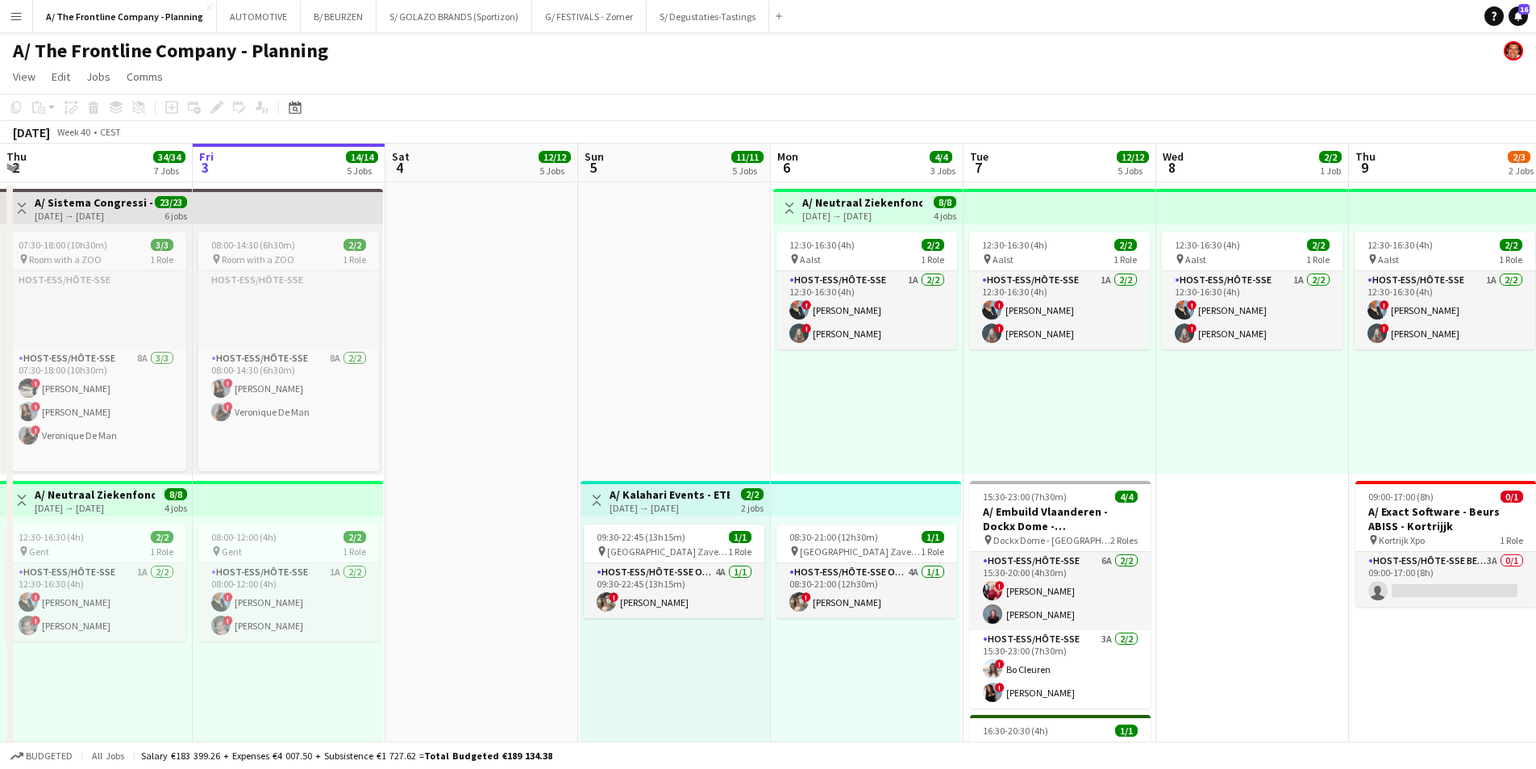
click at [699, 506] on div "[DATE] → [DATE]" at bounding box center [670, 508] width 120 height 12
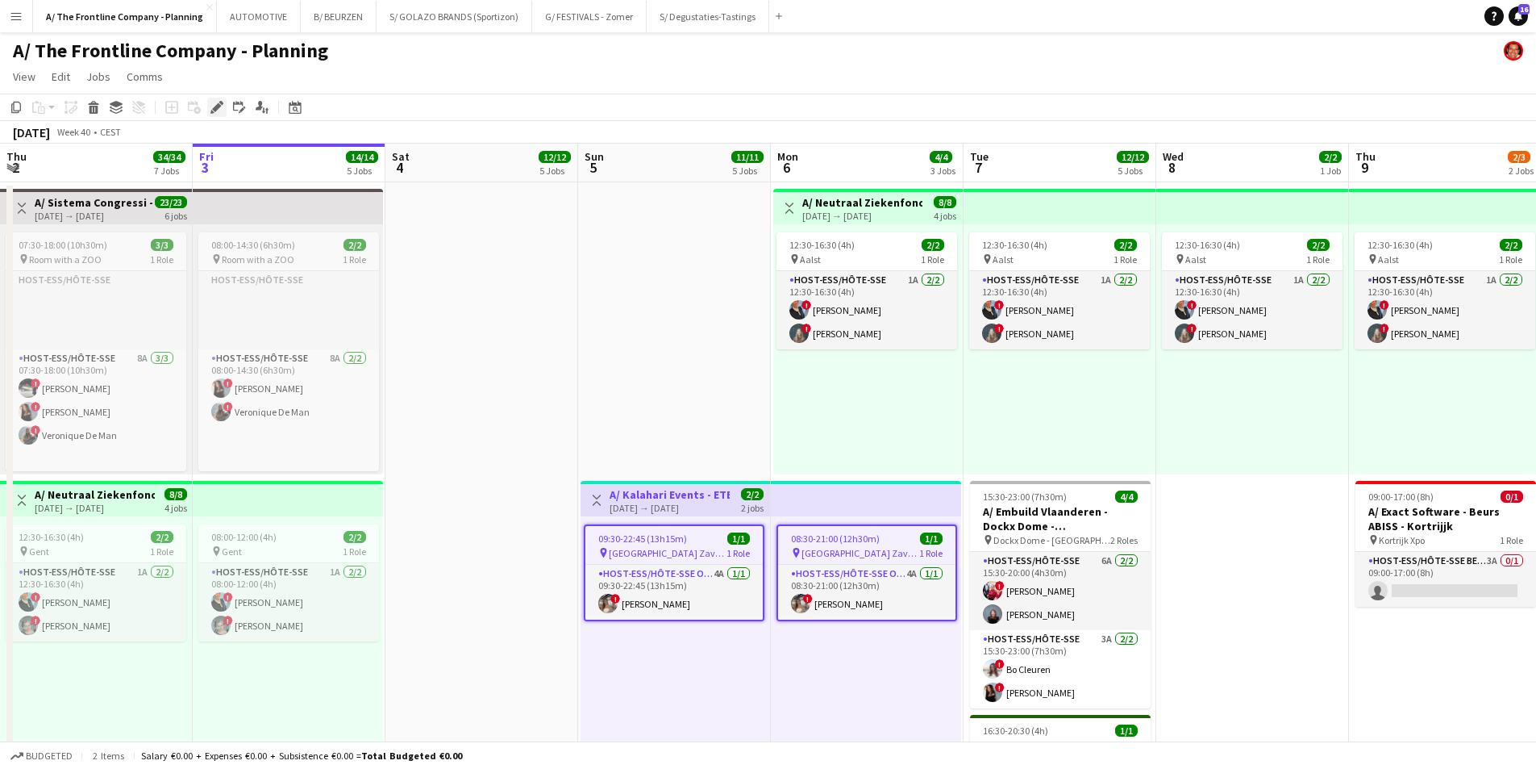
click at [218, 102] on icon "Edit" at bounding box center [217, 107] width 13 height 13
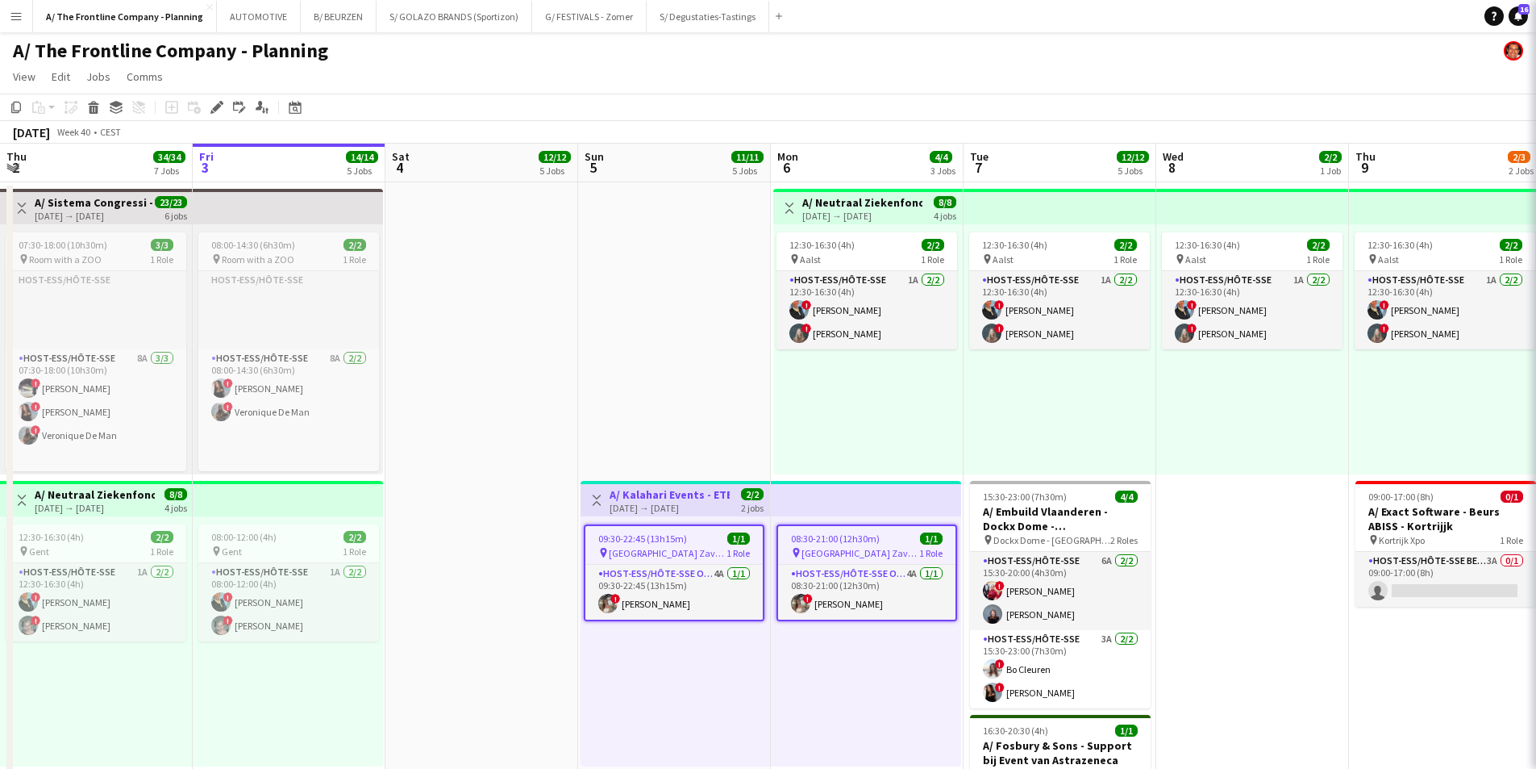
type input "**********"
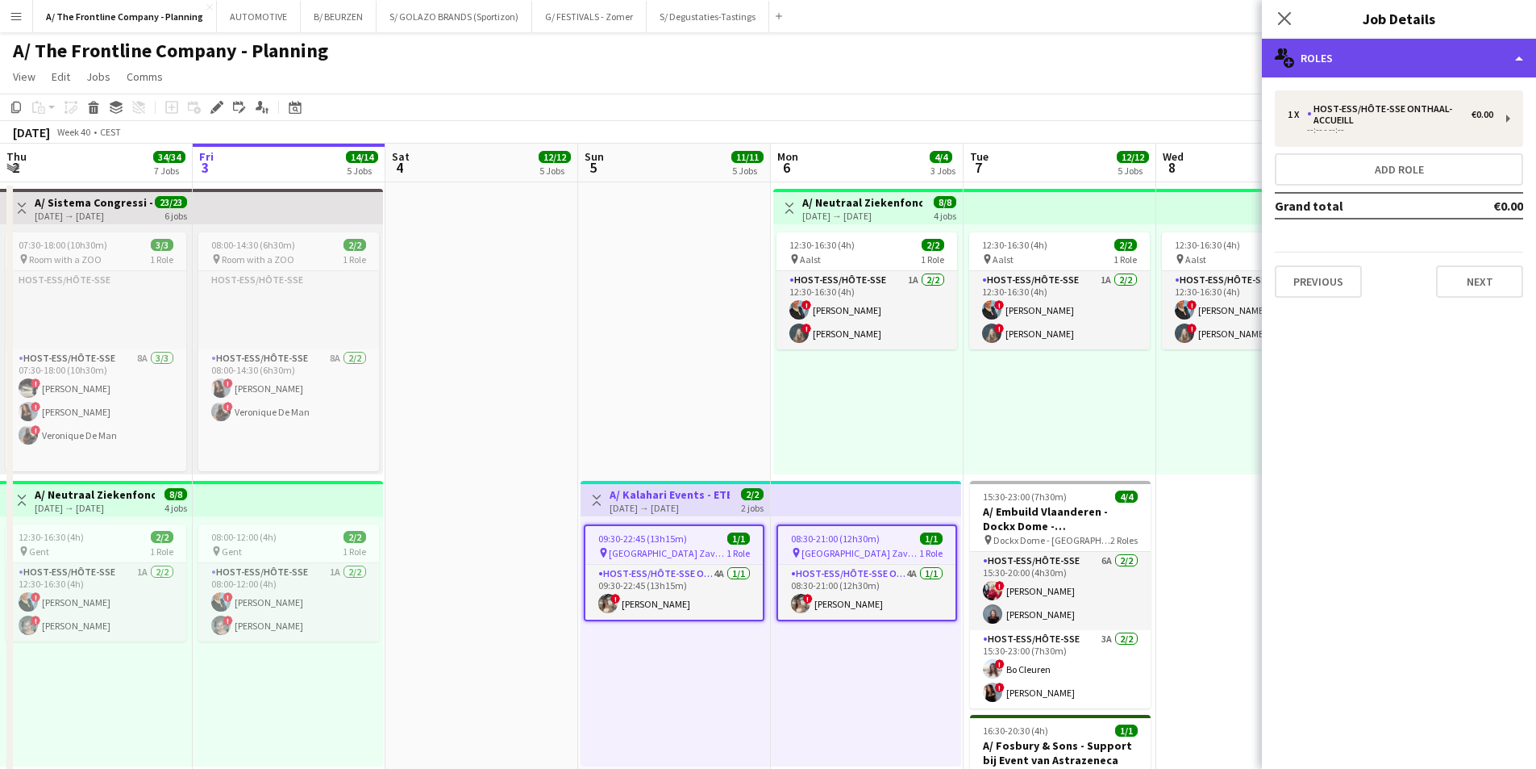
click at [1226, 57] on div "multiple-users-add Roles" at bounding box center [1399, 58] width 274 height 39
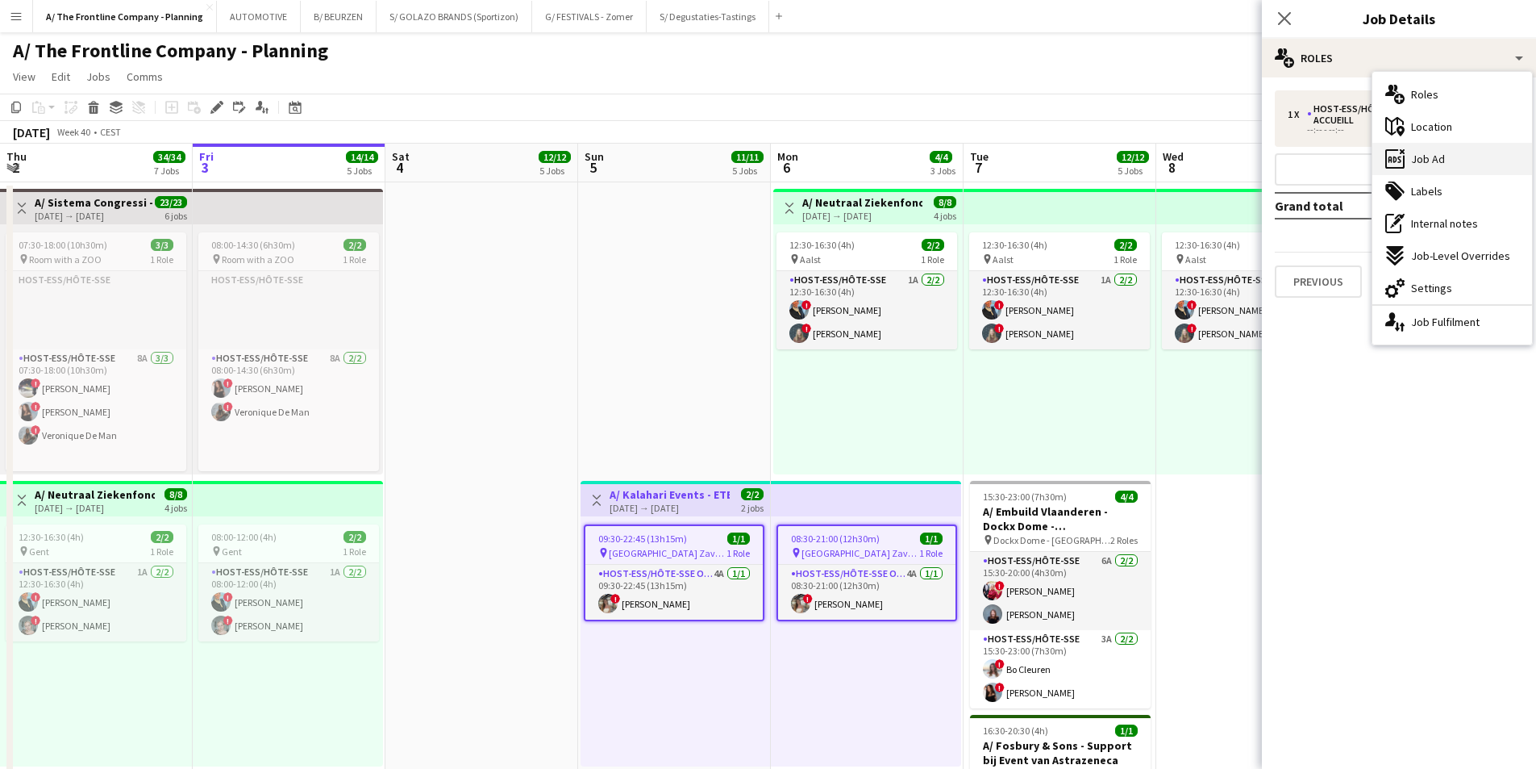
click at [1226, 160] on span "Job Ad" at bounding box center [1428, 159] width 34 height 15
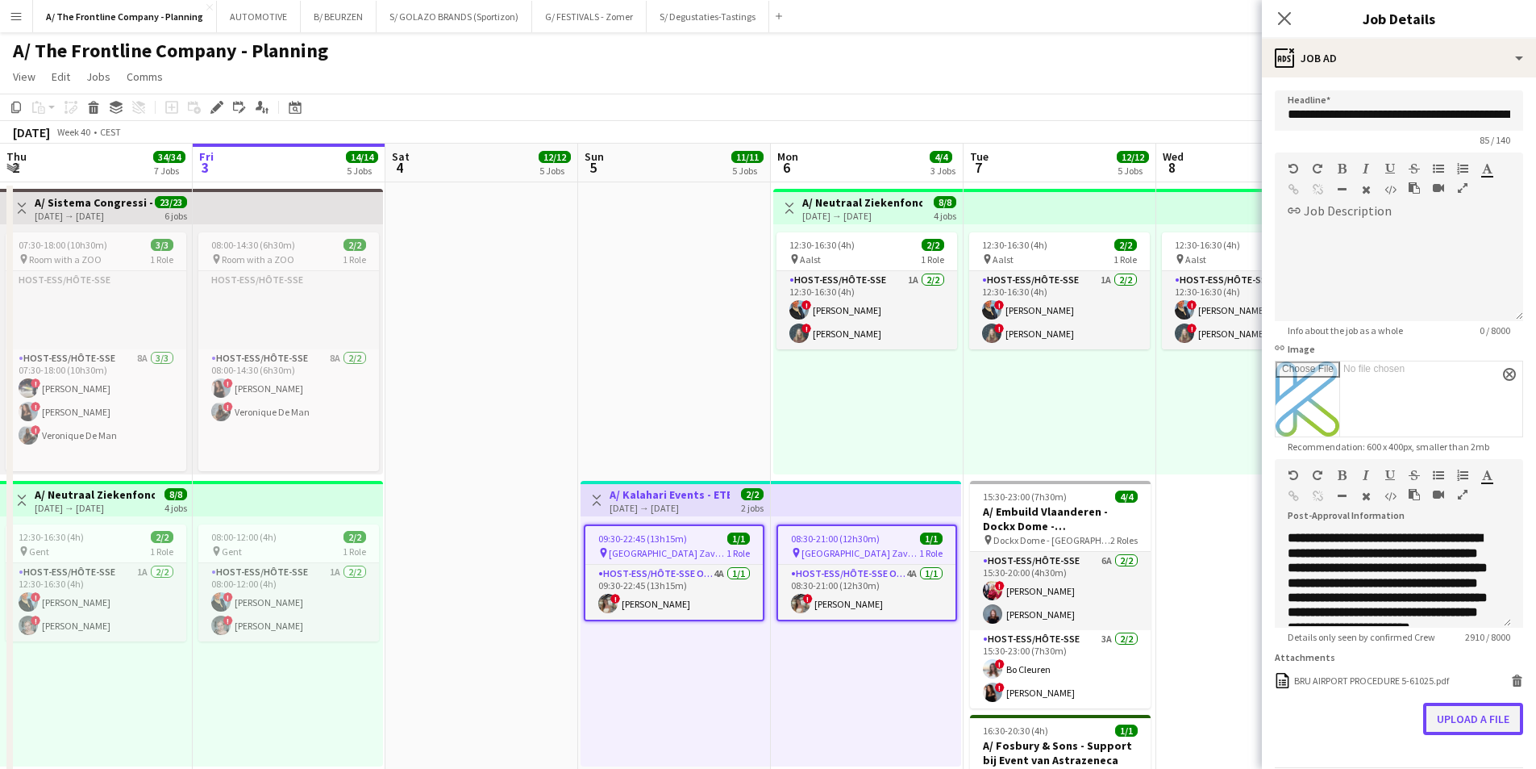
click at [1226, 594] on button "Upload a file" at bounding box center [1474, 718] width 100 height 32
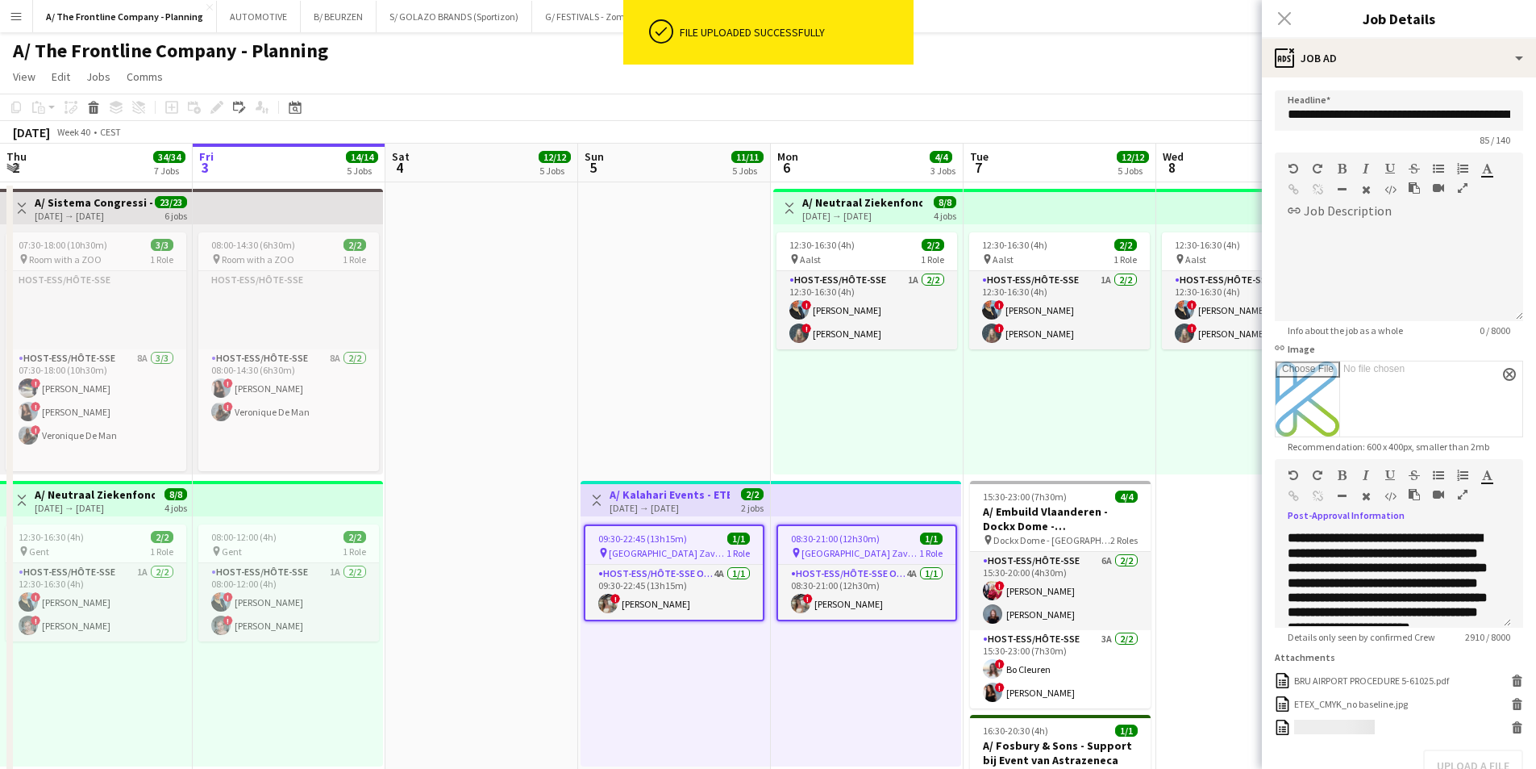
click at [1226, 493] on icon "button" at bounding box center [1463, 494] width 10 height 11
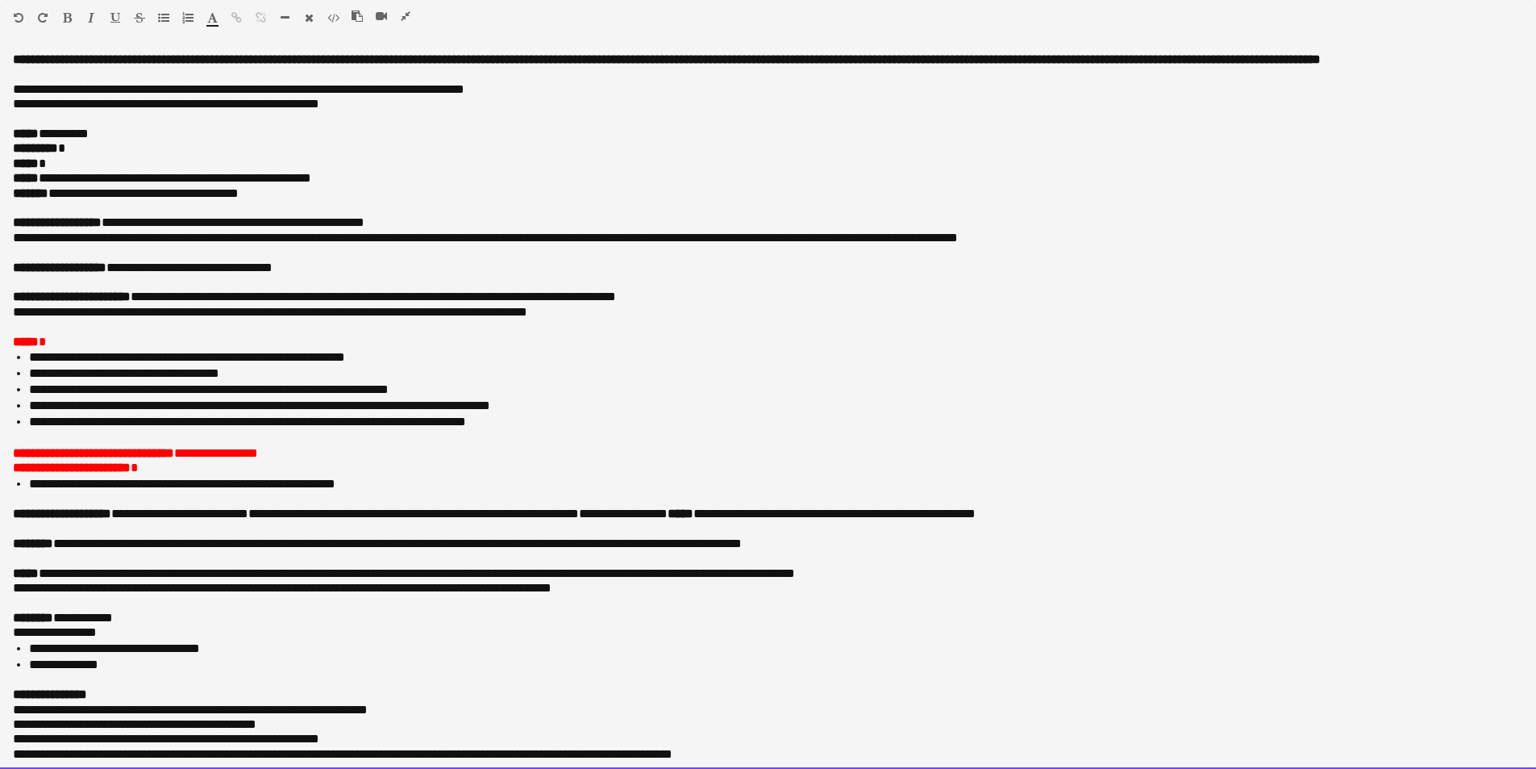
click at [59, 290] on p at bounding box center [768, 282] width 1511 height 15
paste div
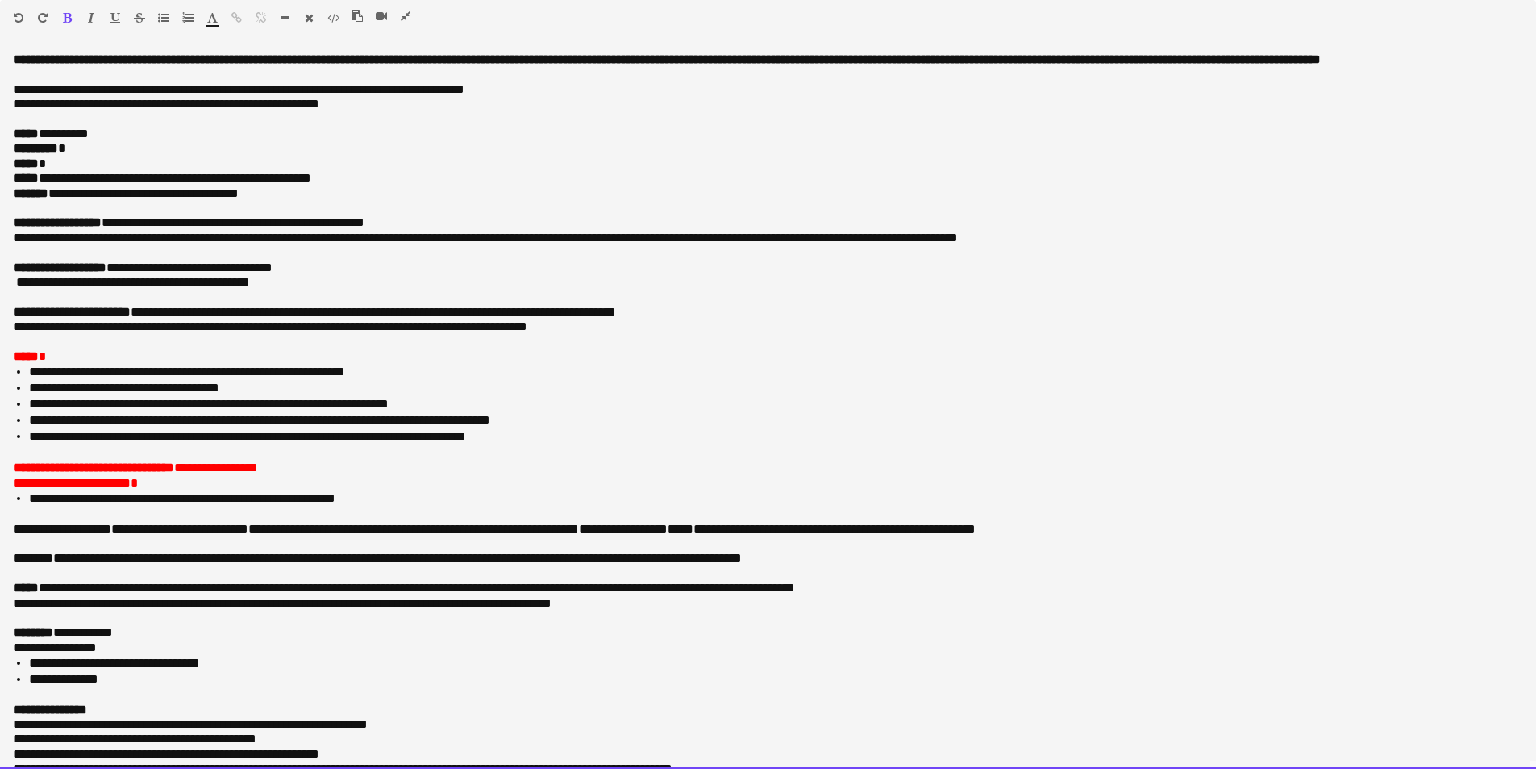
click at [5, 302] on div "**********" at bounding box center [768, 410] width 1536 height 716
click at [123, 334] on p "**********" at bounding box center [762, 326] width 1499 height 15
click at [448, 349] on p at bounding box center [768, 342] width 1511 height 15
click at [719, 319] on p "**********" at bounding box center [762, 312] width 1499 height 15
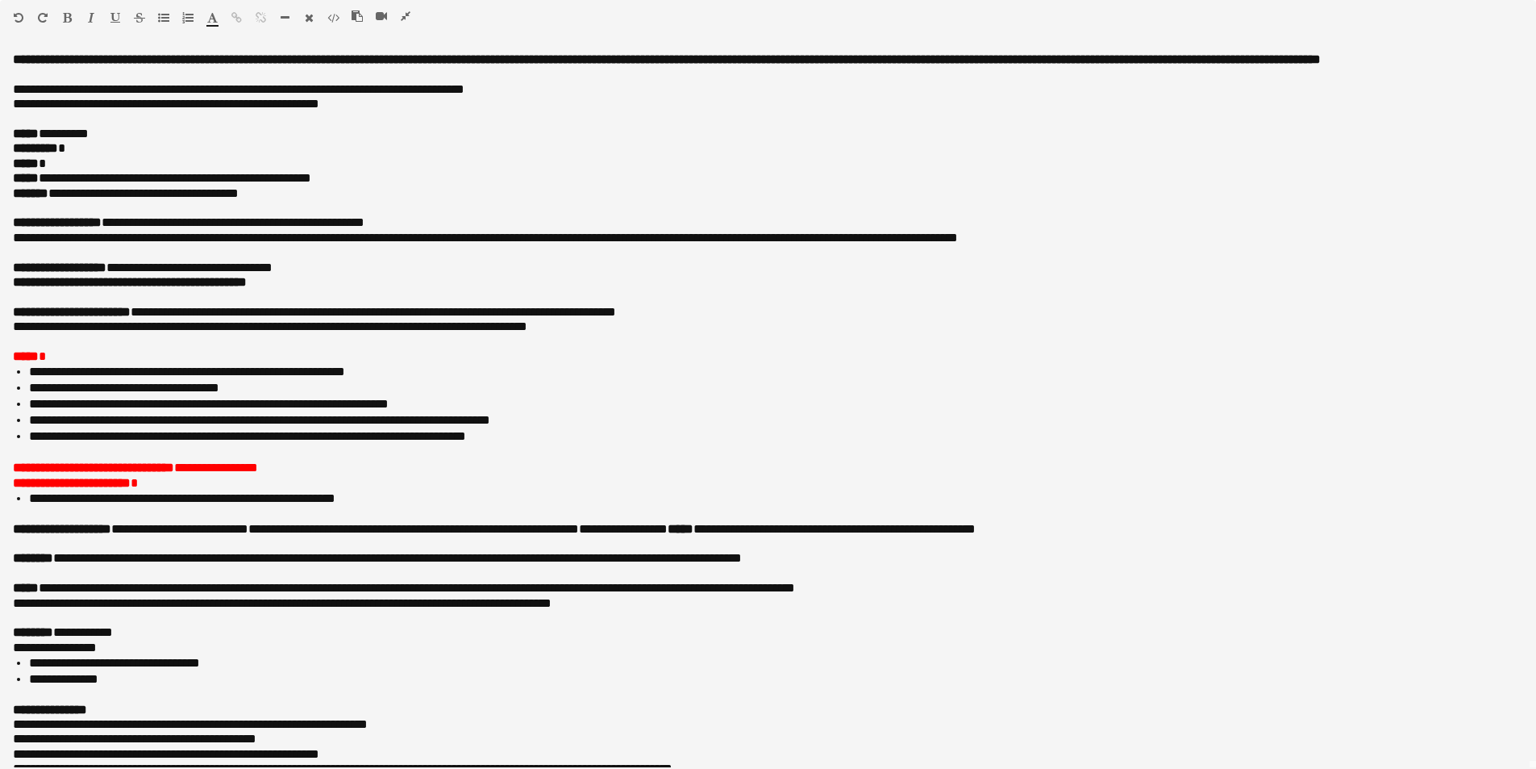
scroll to position [1958, 0]
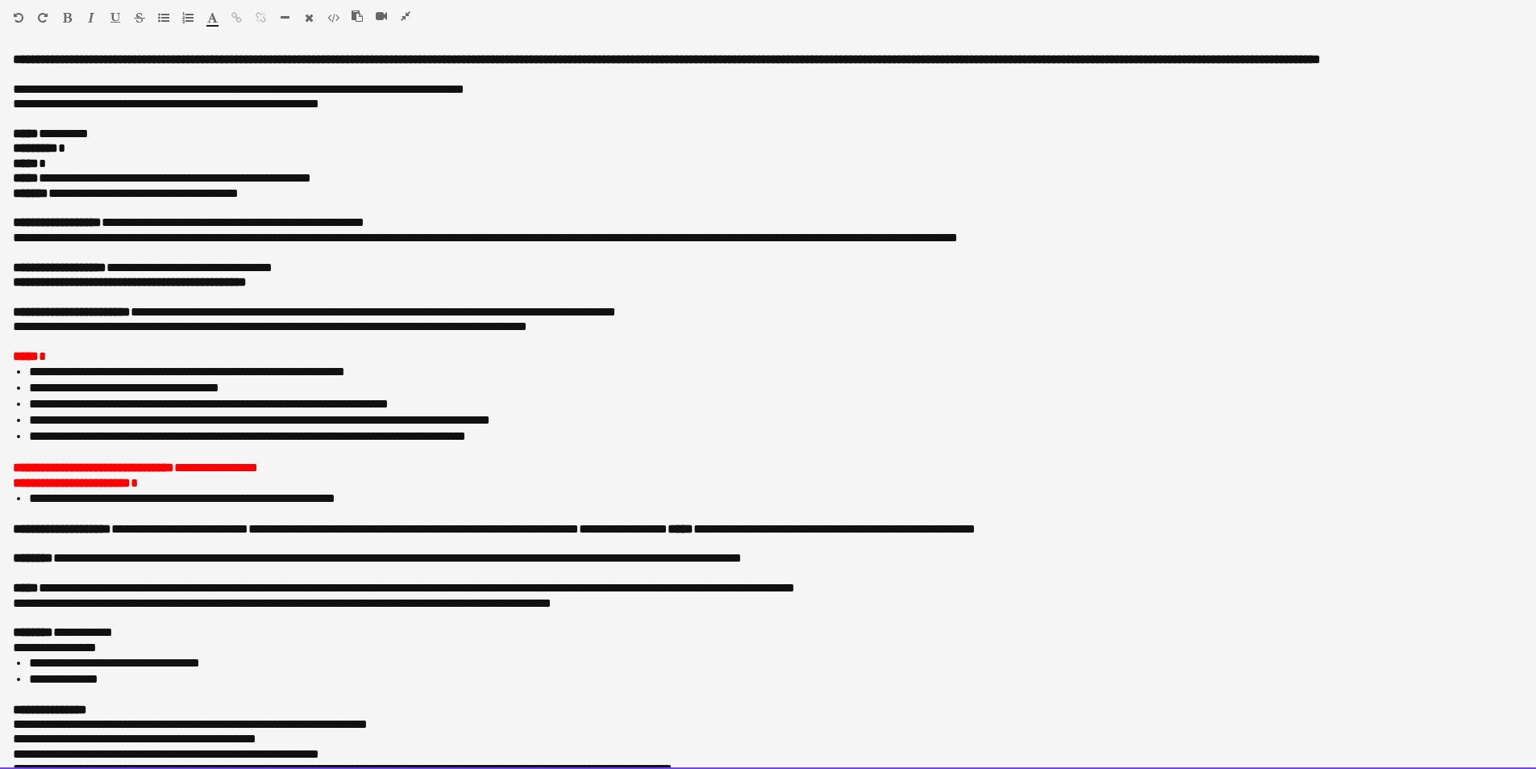
click at [719, 319] on p "**********" at bounding box center [762, 312] width 1499 height 15
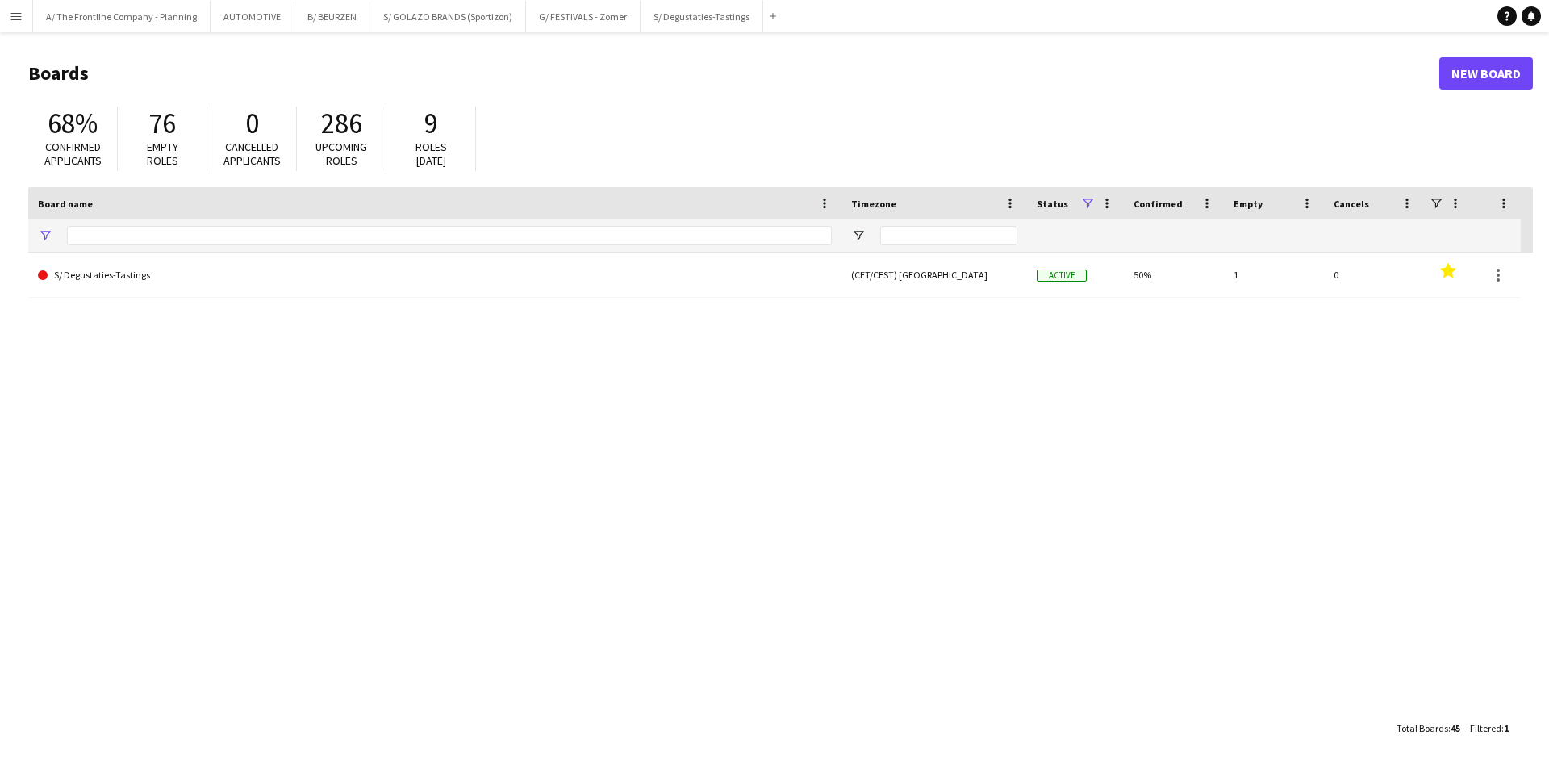
type input "***"
click at [85, 19] on button "A/ The Frontline Company - Planning Close" at bounding box center [121, 16] width 177 height 31
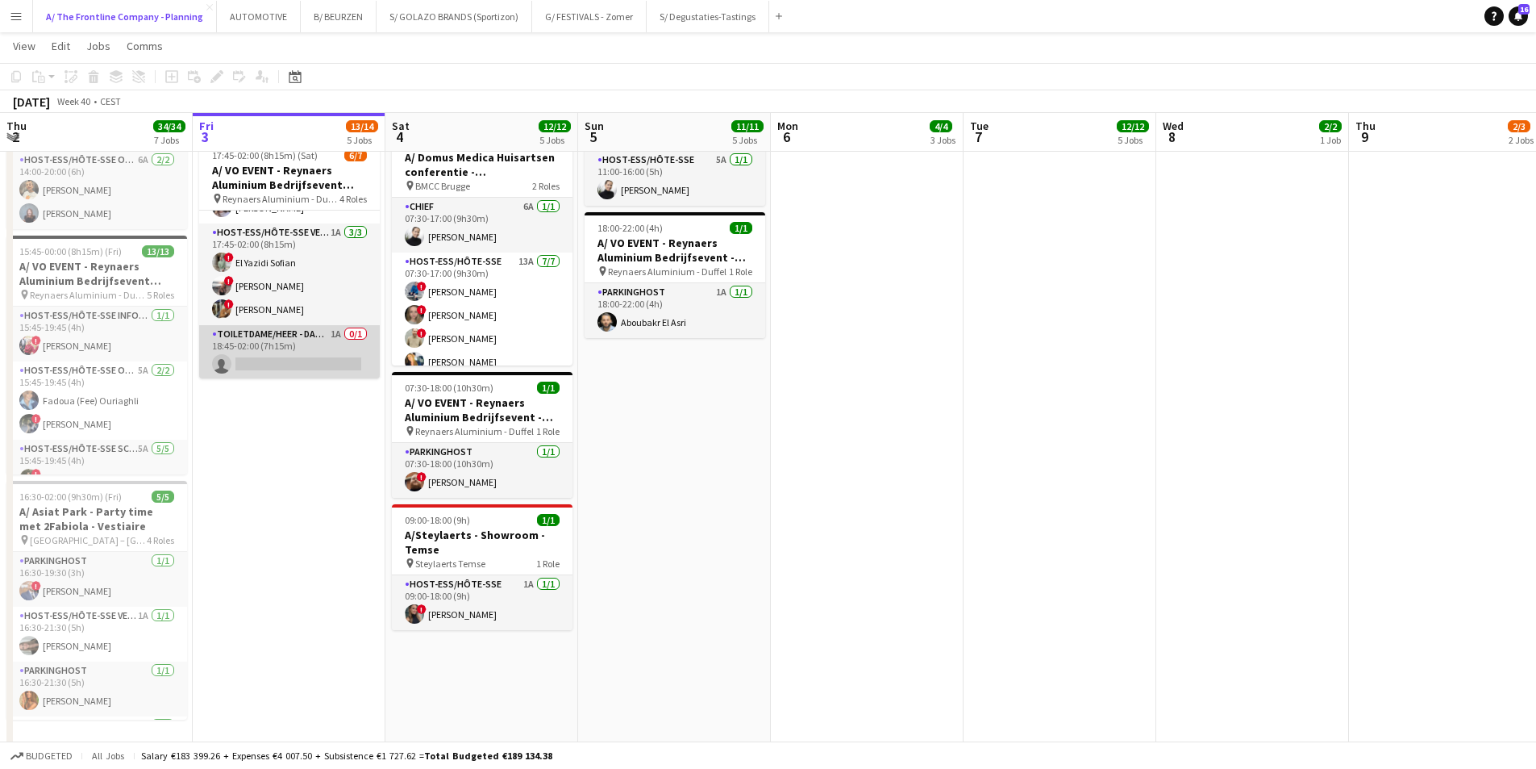
scroll to position [122, 0]
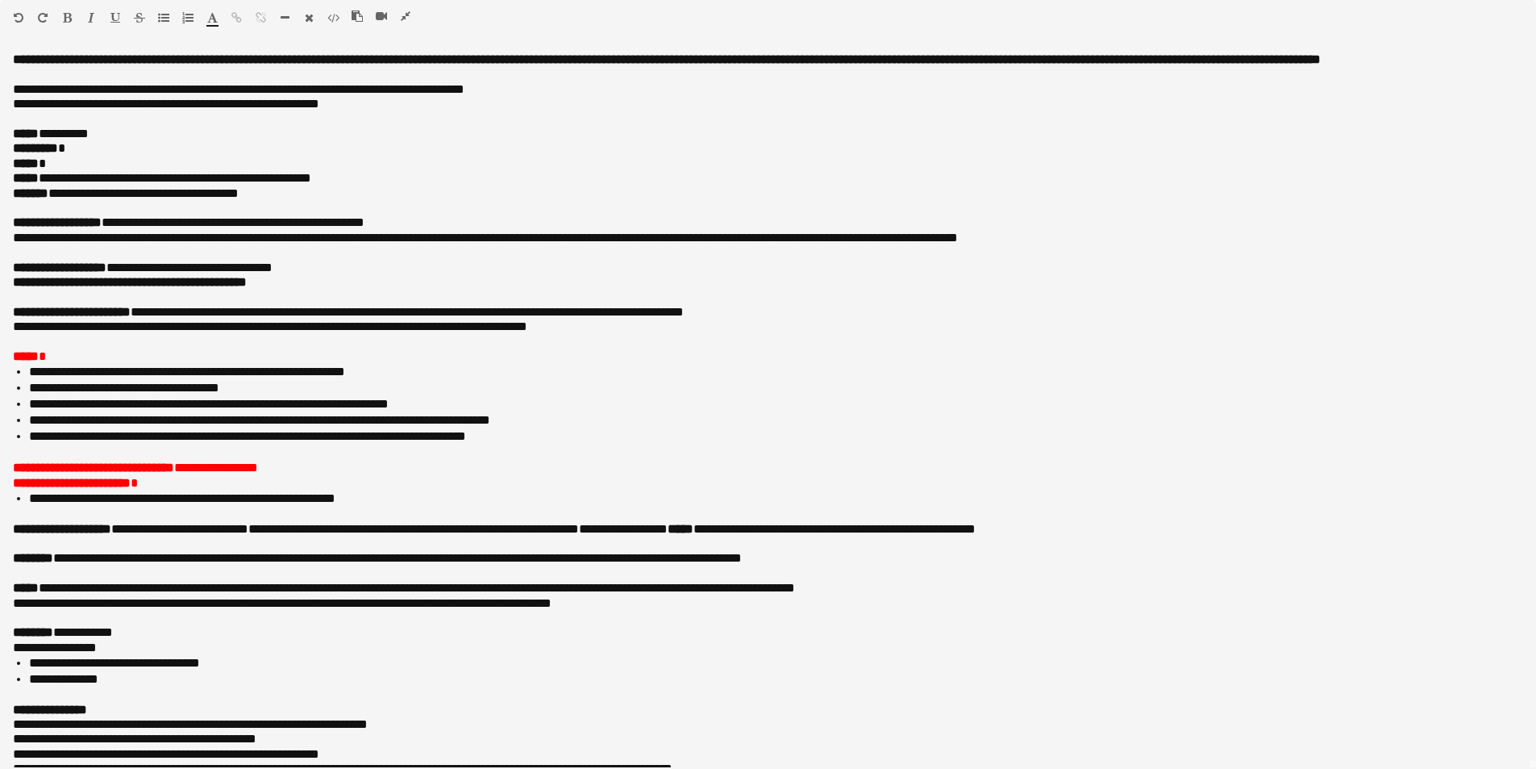
scroll to position [0, 386]
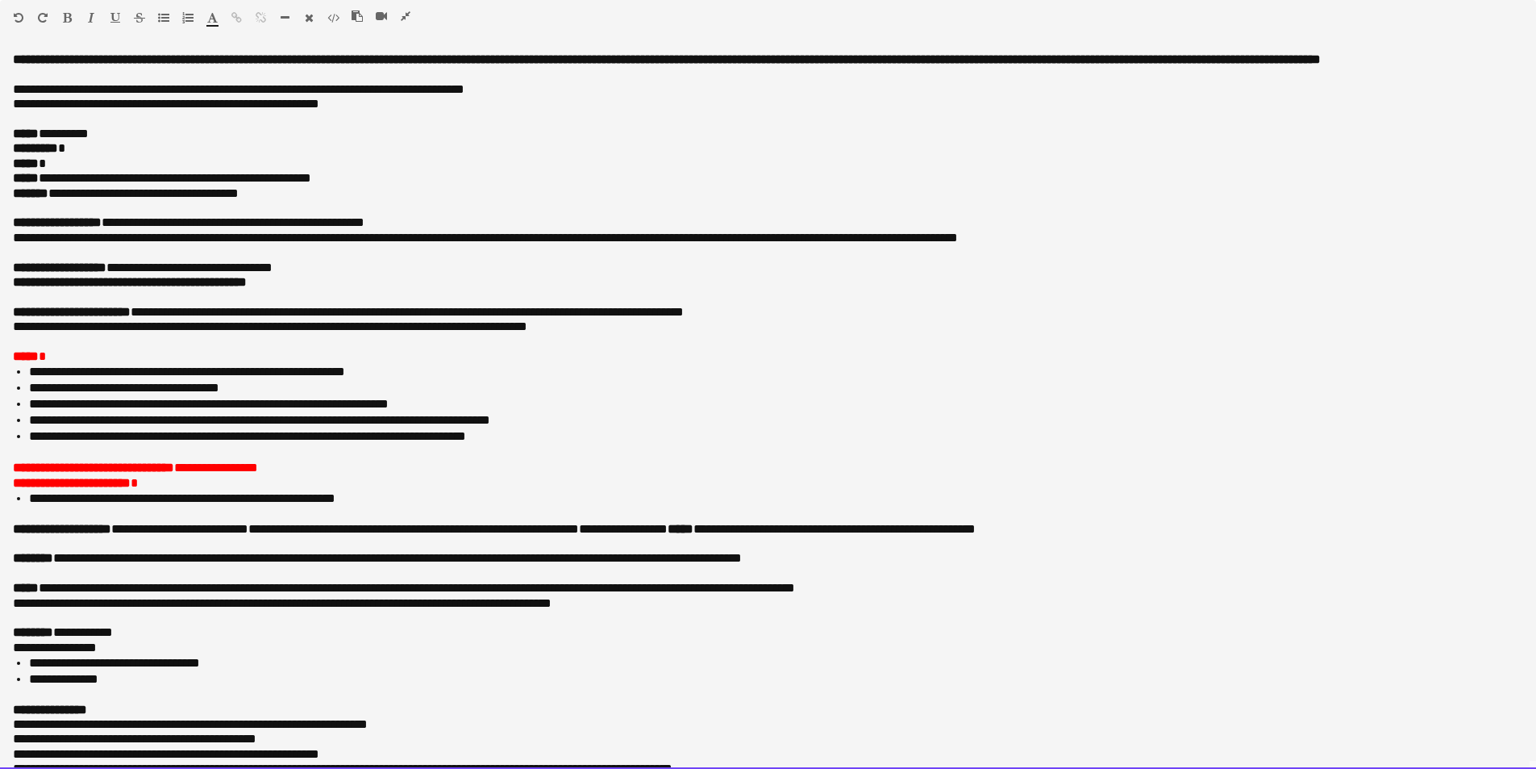
click at [125, 156] on p "********* *" at bounding box center [762, 148] width 1499 height 15
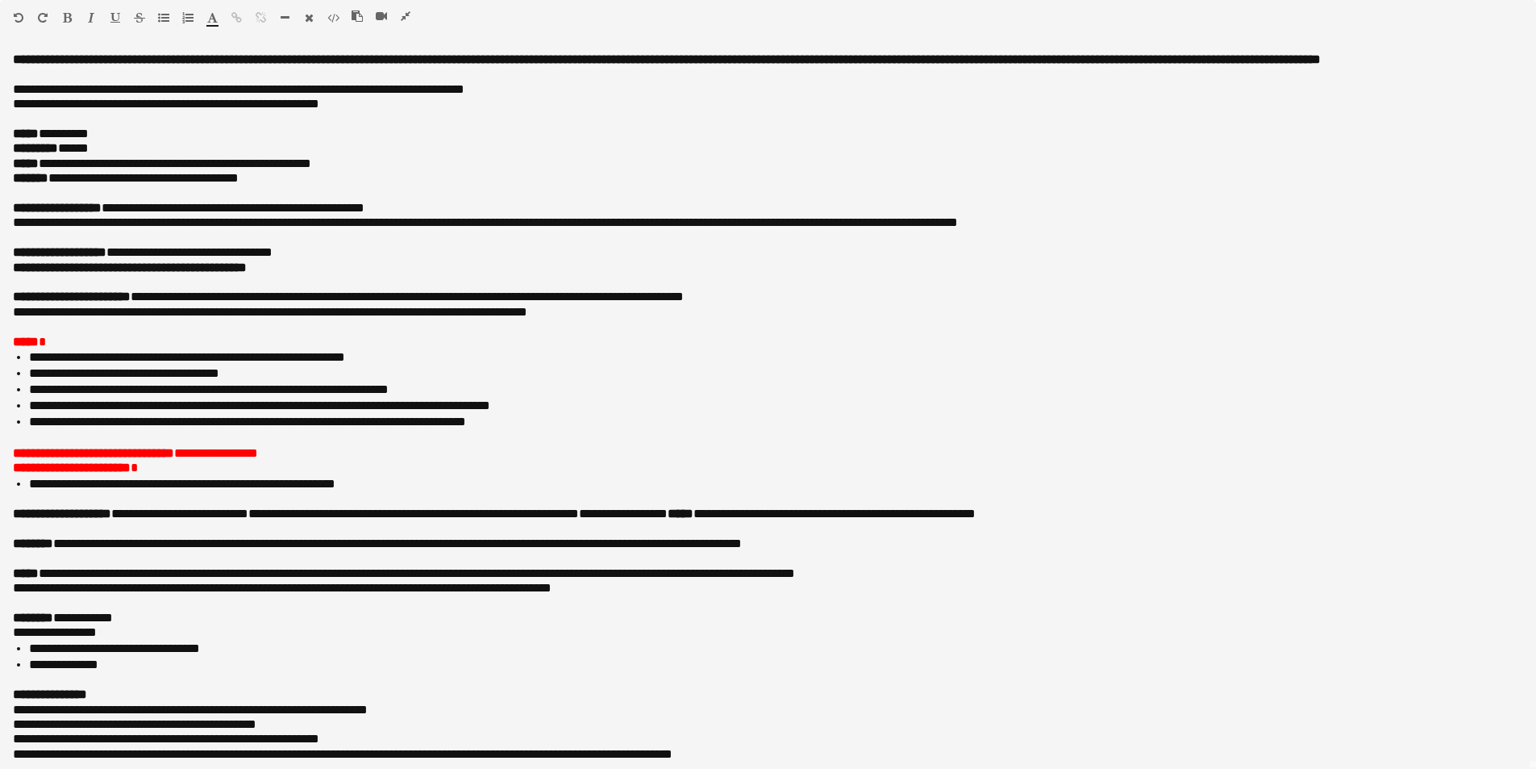
click at [404, 15] on icon "button" at bounding box center [406, 15] width 10 height 11
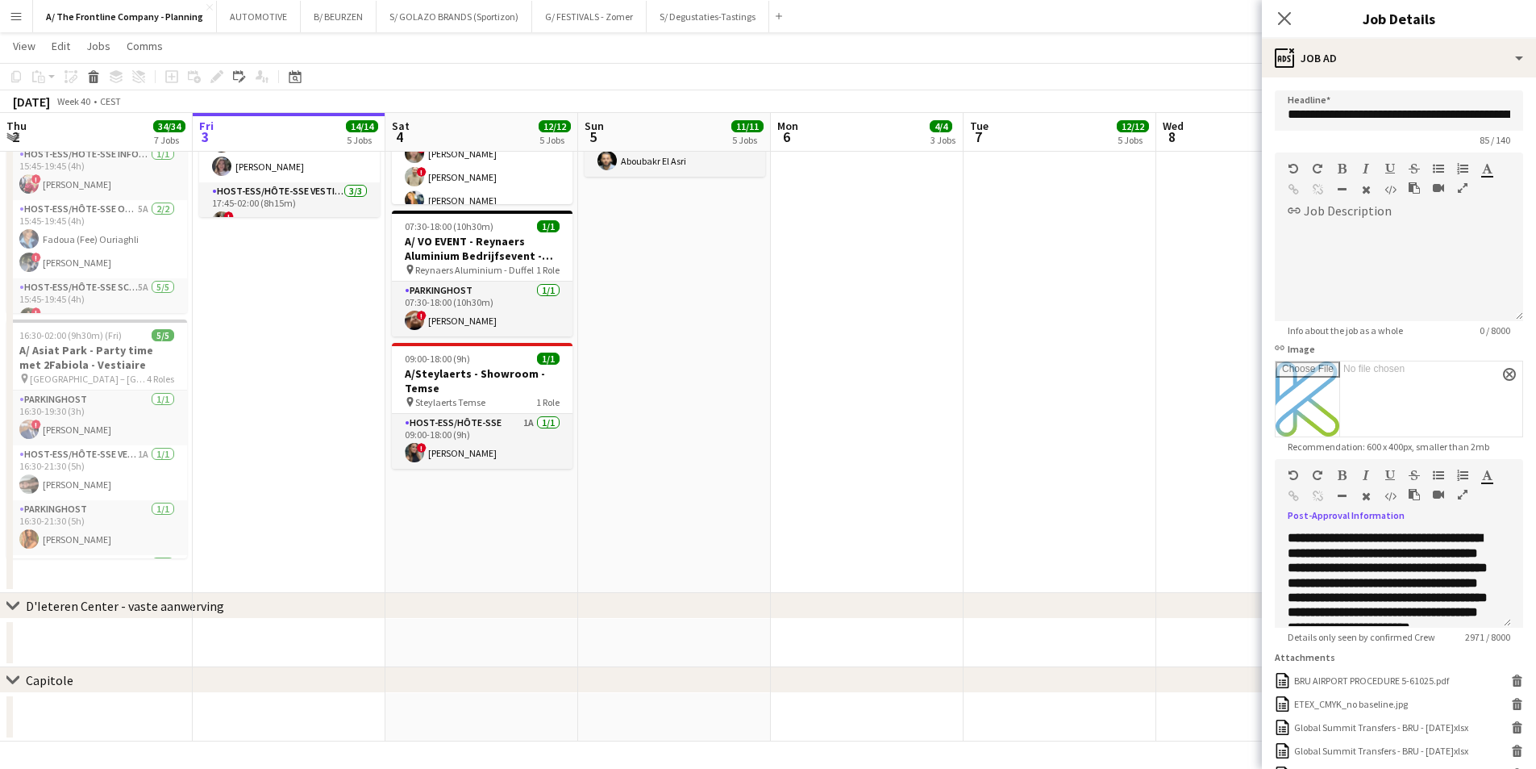
scroll to position [1230, 0]
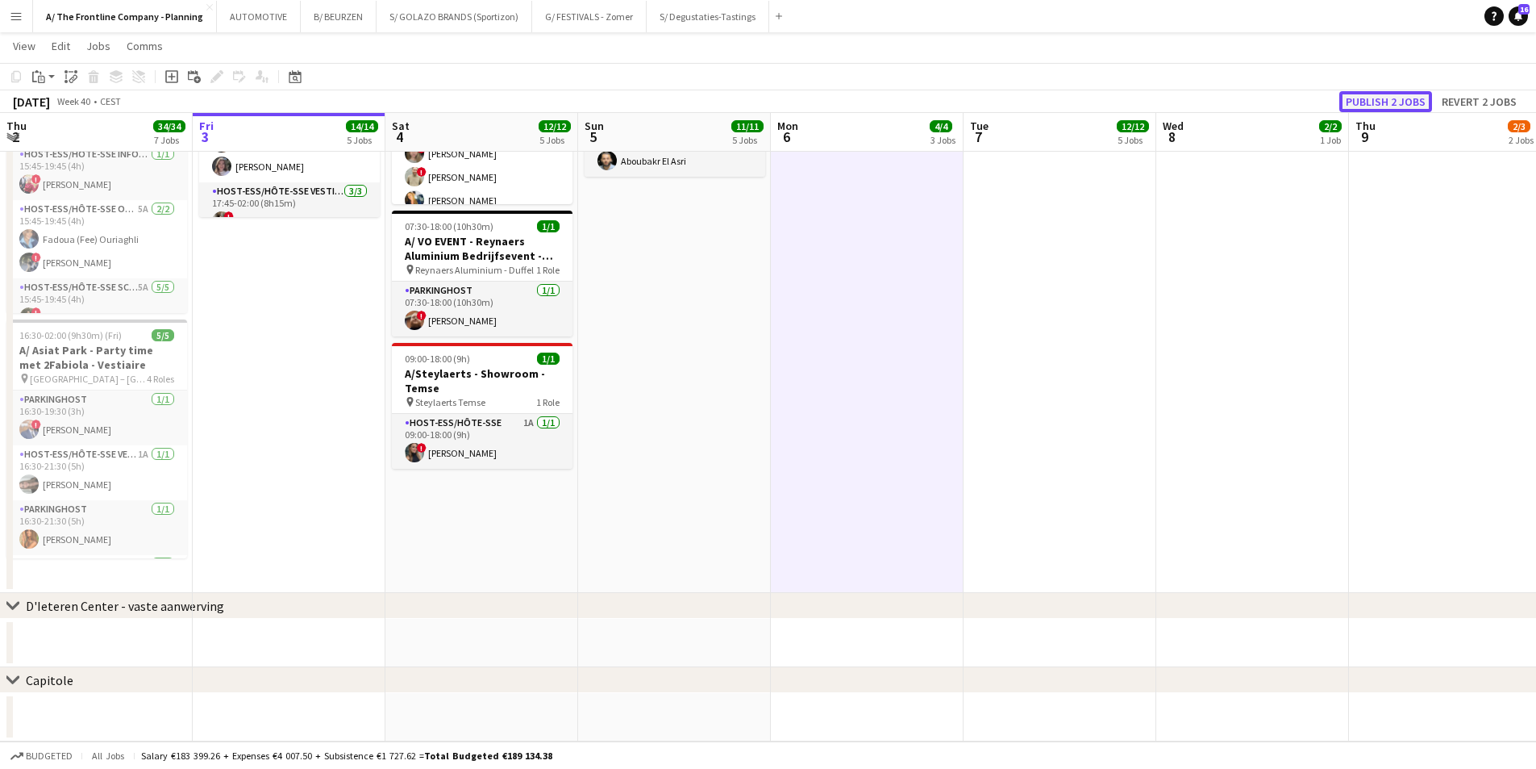
click at [1374, 102] on button "Publish 2 jobs" at bounding box center [1386, 101] width 93 height 21
